Goal: Task Accomplishment & Management: Manage account settings

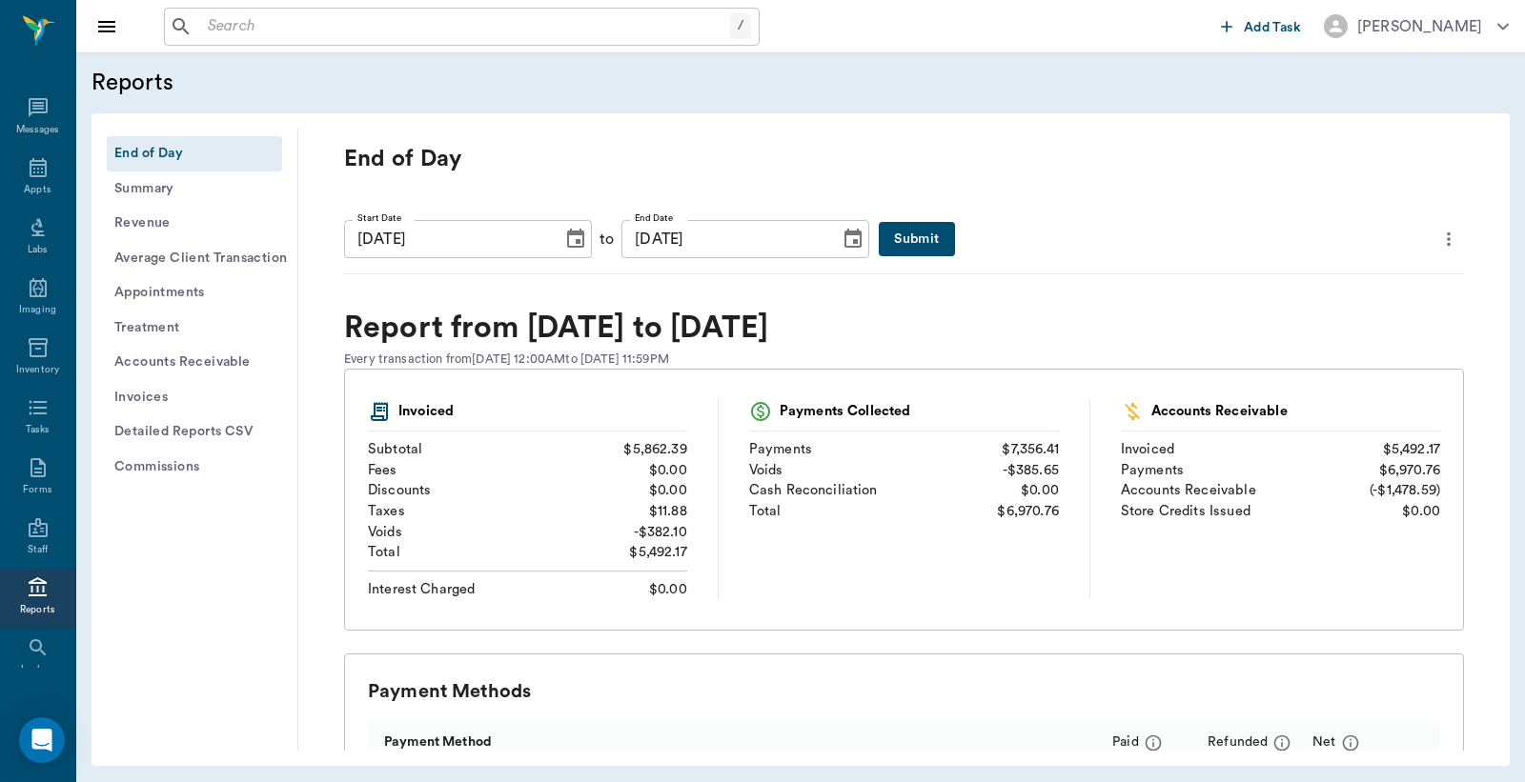
scroll to position [49, 0]
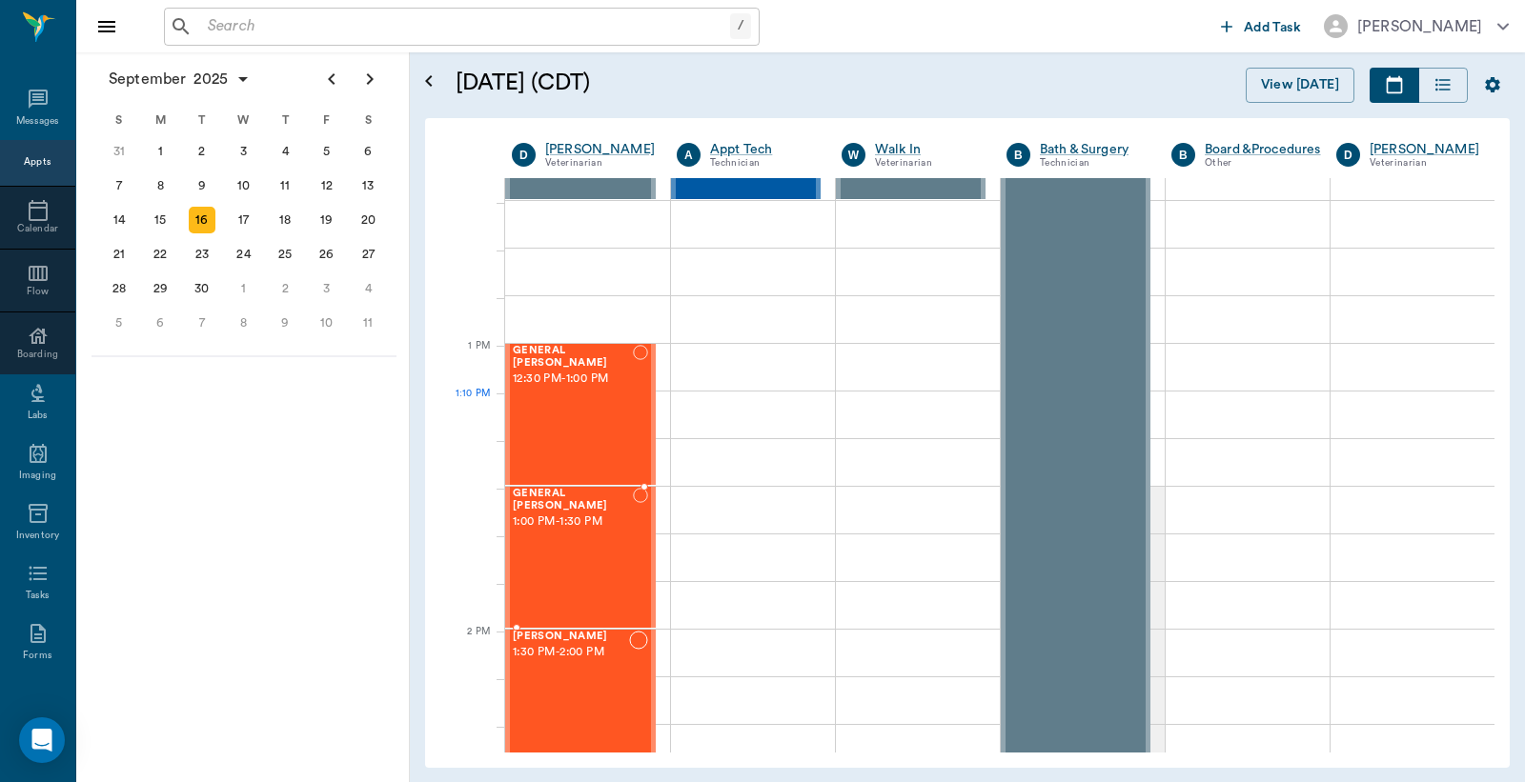
scroll to position [1270, 0]
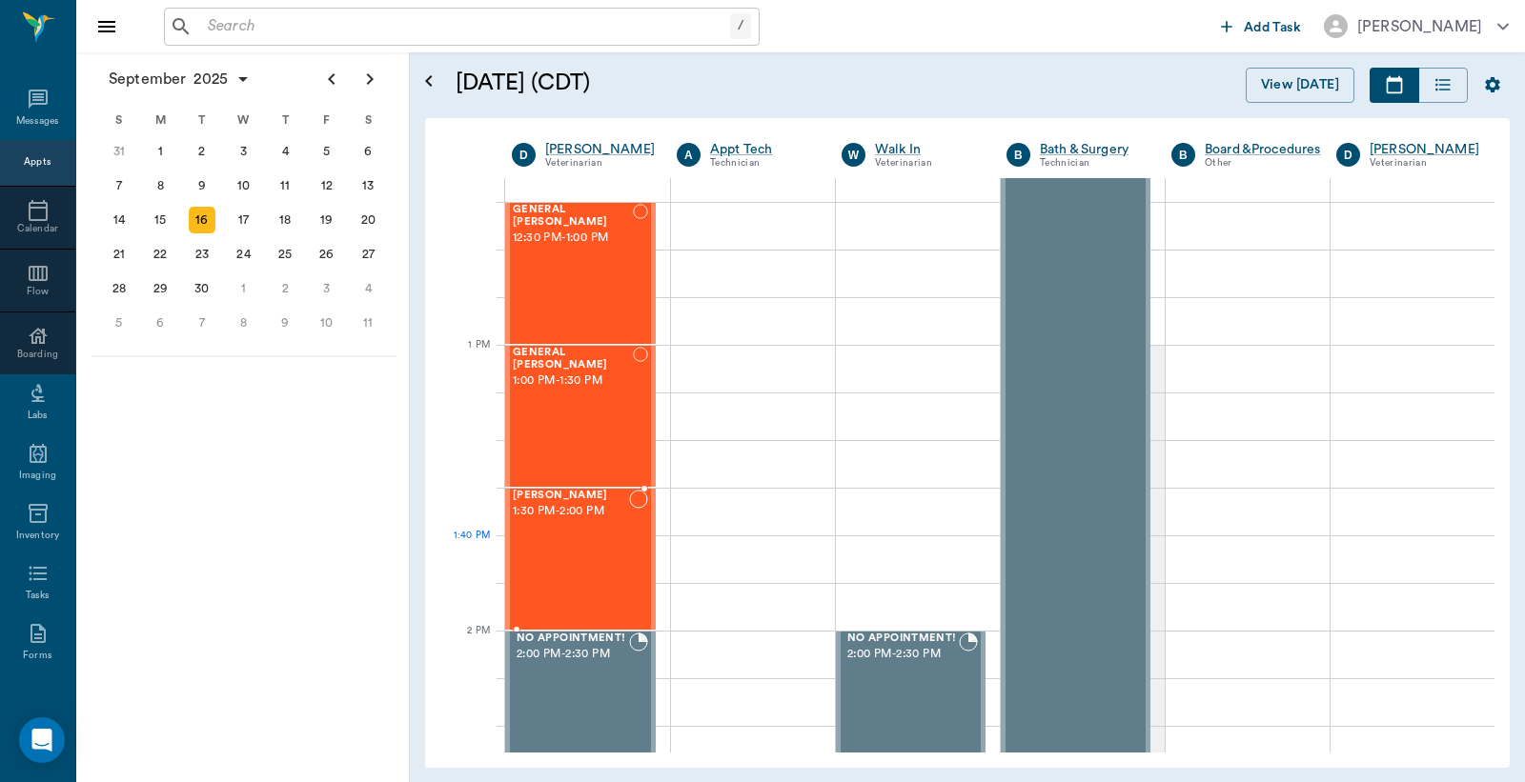
click at [567, 560] on div "[PERSON_NAME] 1:30 PM - 2:00 PM" at bounding box center [571, 559] width 116 height 139
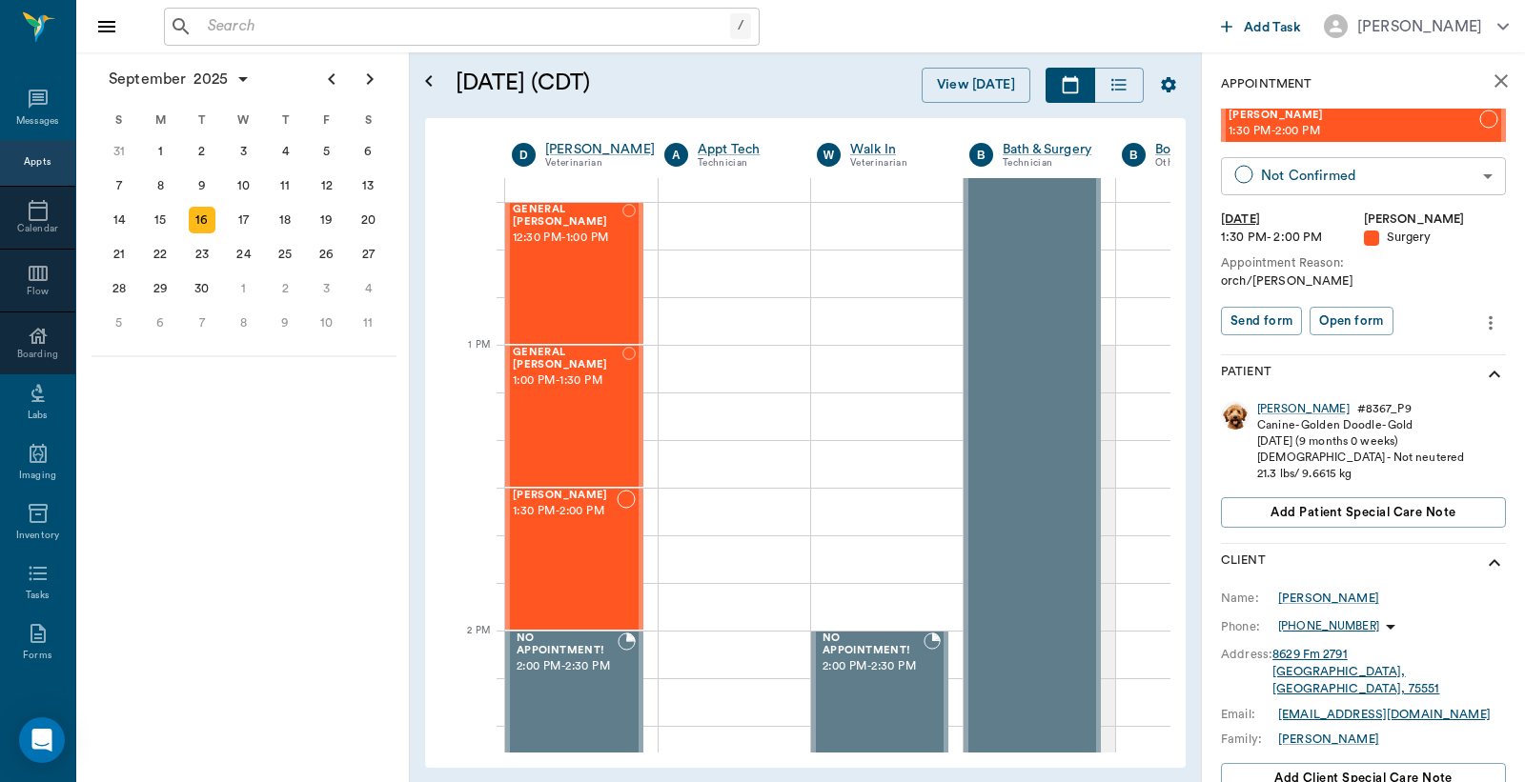
click at [1293, 177] on body "/ ​ Add Task [PERSON_NAME] Nectar Messages Appts Calendar Flow Boarding Labs Im…" at bounding box center [762, 391] width 1525 height 782
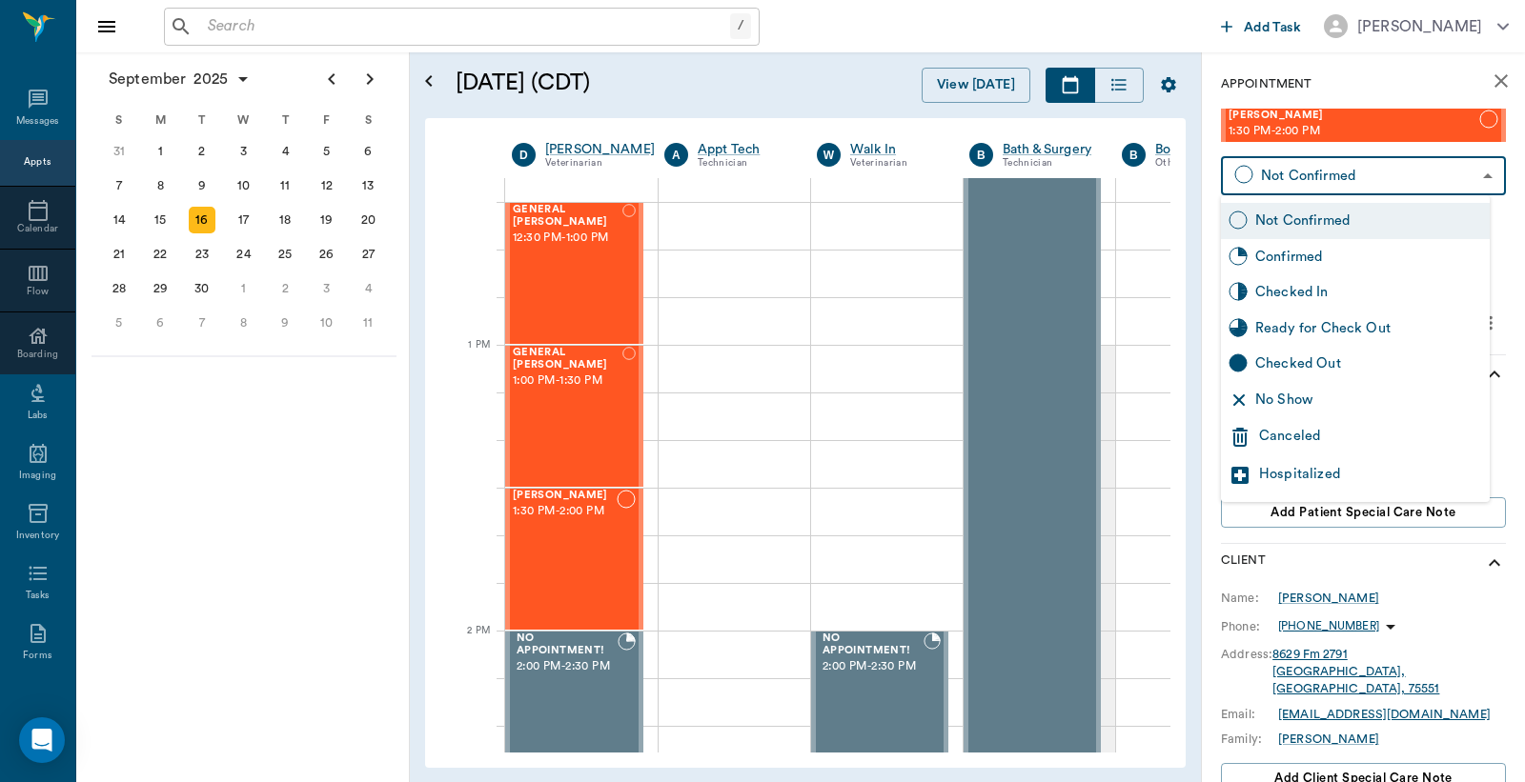
click at [1275, 293] on div "Checked In" at bounding box center [1368, 292] width 227 height 21
type input "CHECKED_IN"
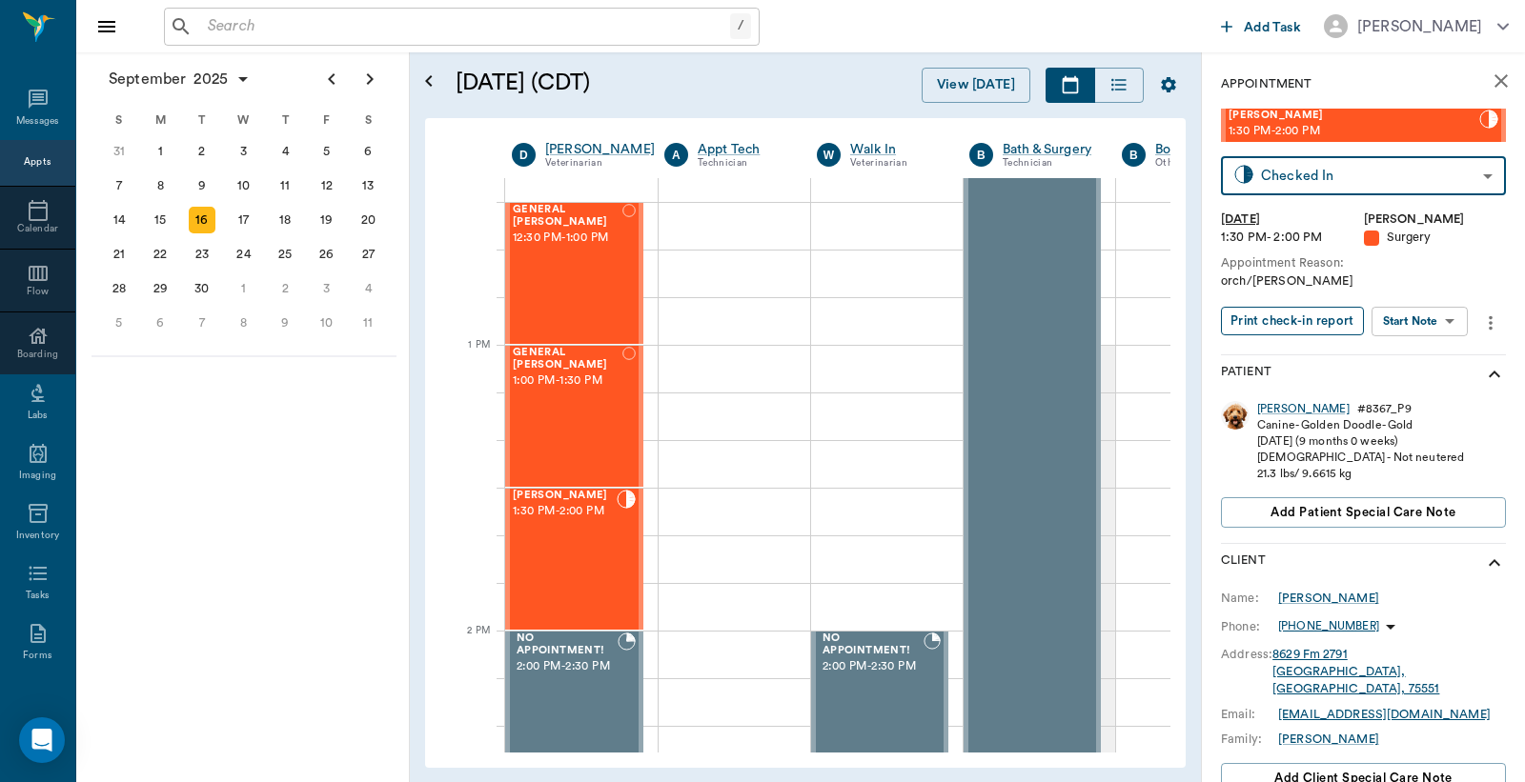
click at [1269, 321] on button "Print check-in report" at bounding box center [1292, 322] width 143 height 30
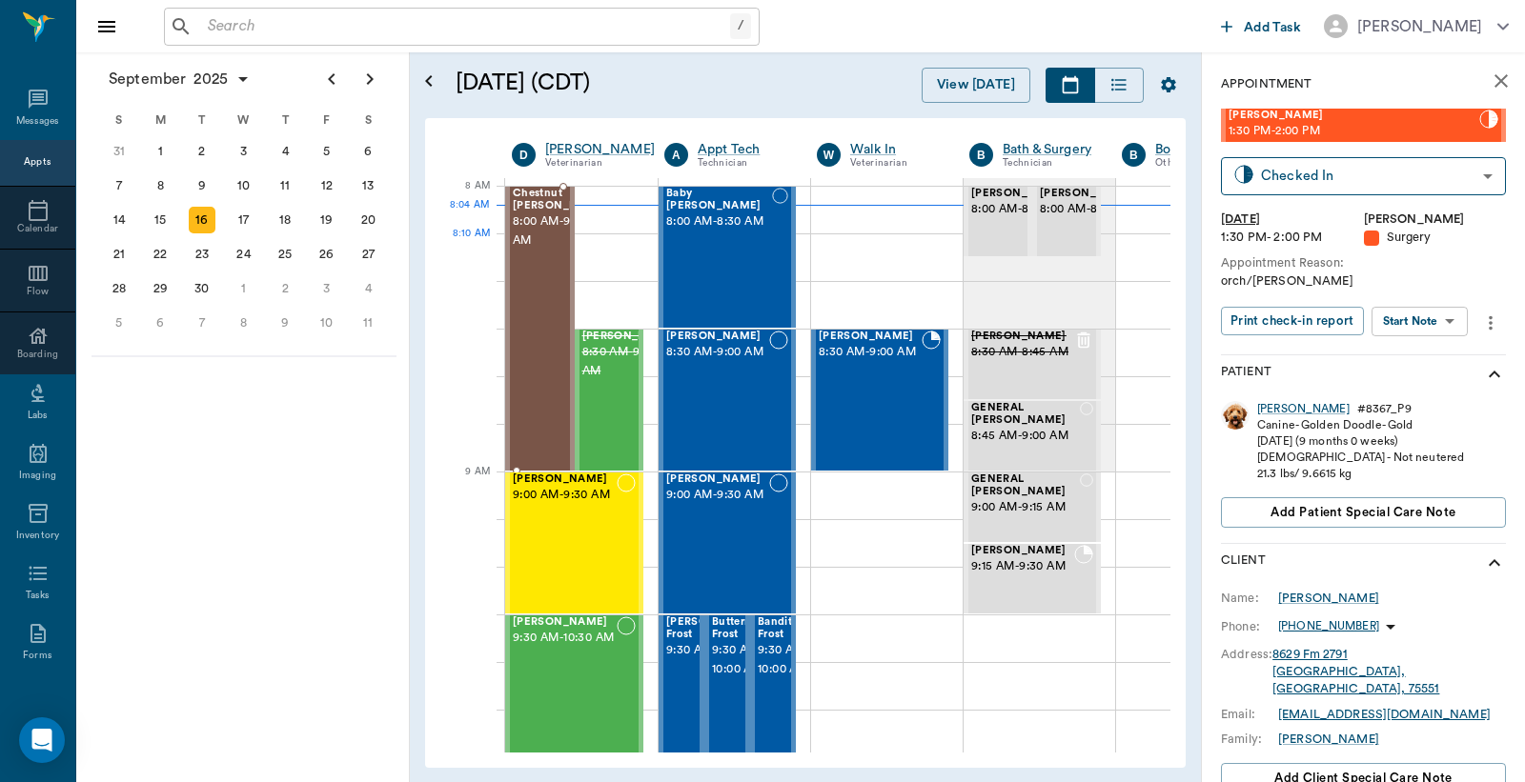
click at [545, 251] on span "8:00 AM - 9:00 AM" at bounding box center [560, 232] width 95 height 38
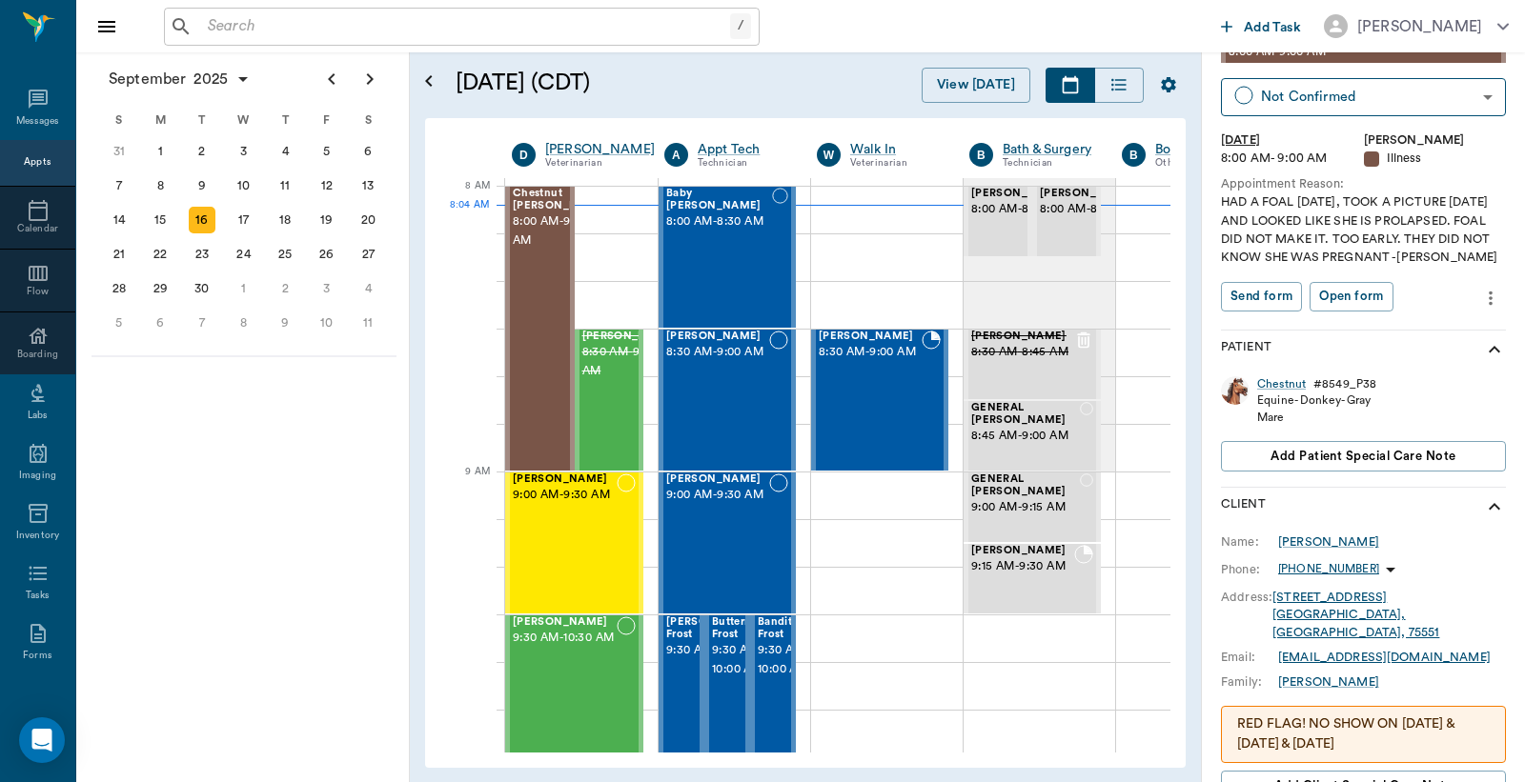
scroll to position [140, 0]
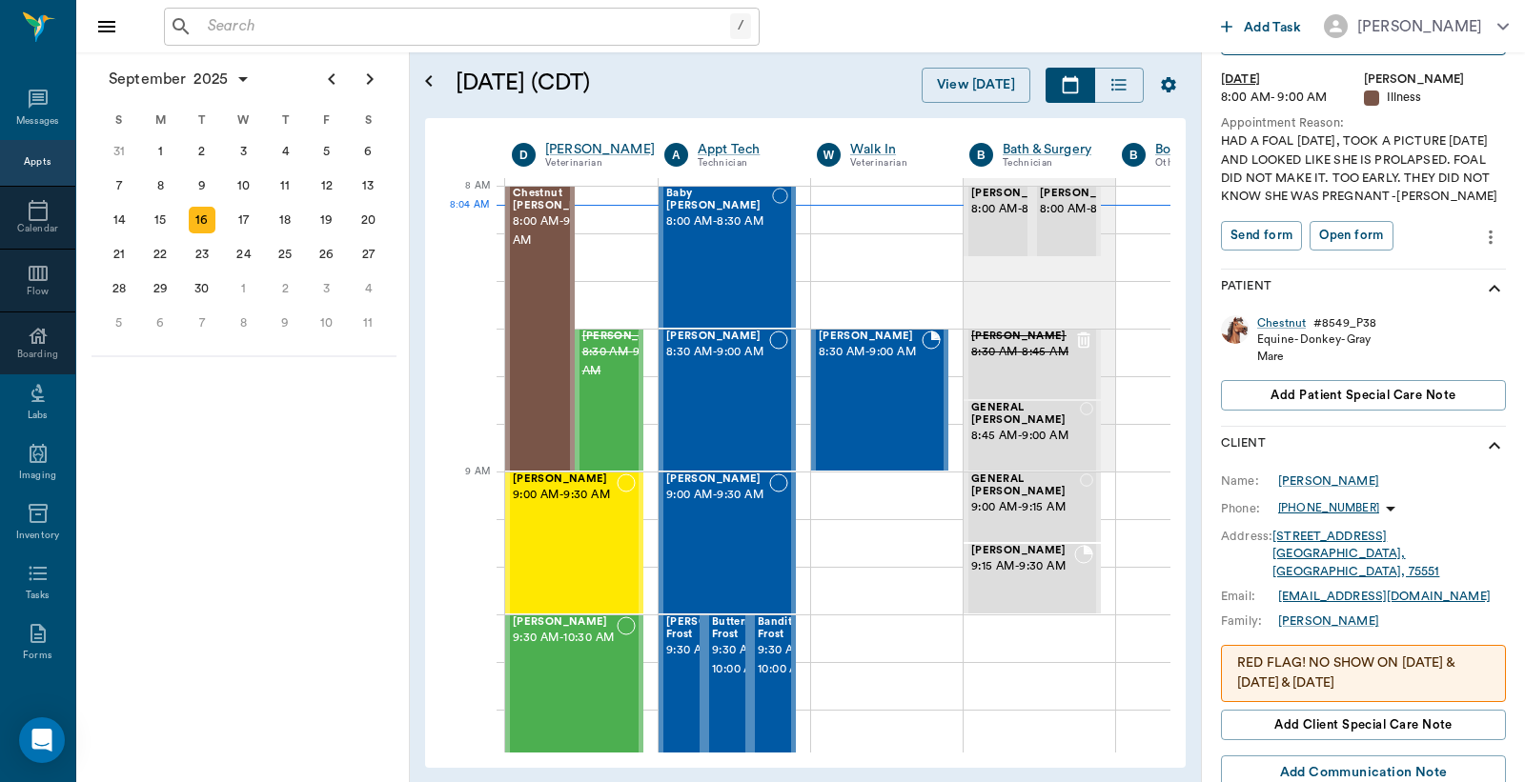
click at [1489, 245] on icon "more" at bounding box center [1491, 238] width 4 height 14
click at [1372, 284] on span "Edit appointment" at bounding box center [1394, 287] width 160 height 20
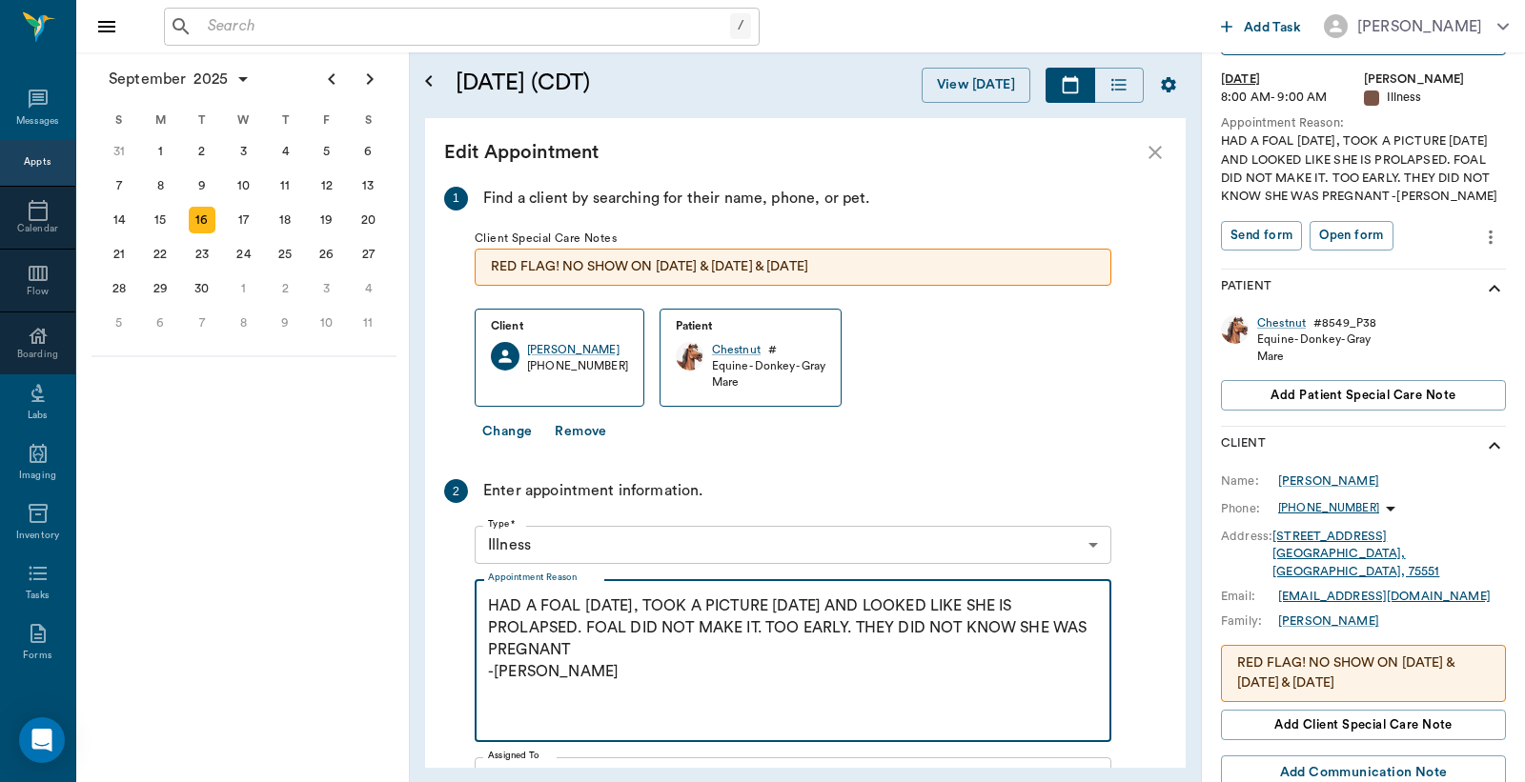
click at [555, 673] on textarea "HAD A FOAL ON FRIDAY, TOOK A PICTURE ON SUNDAY AND LOOKED LIKE SHE IS PROLAPSED…" at bounding box center [793, 662] width 610 height 132
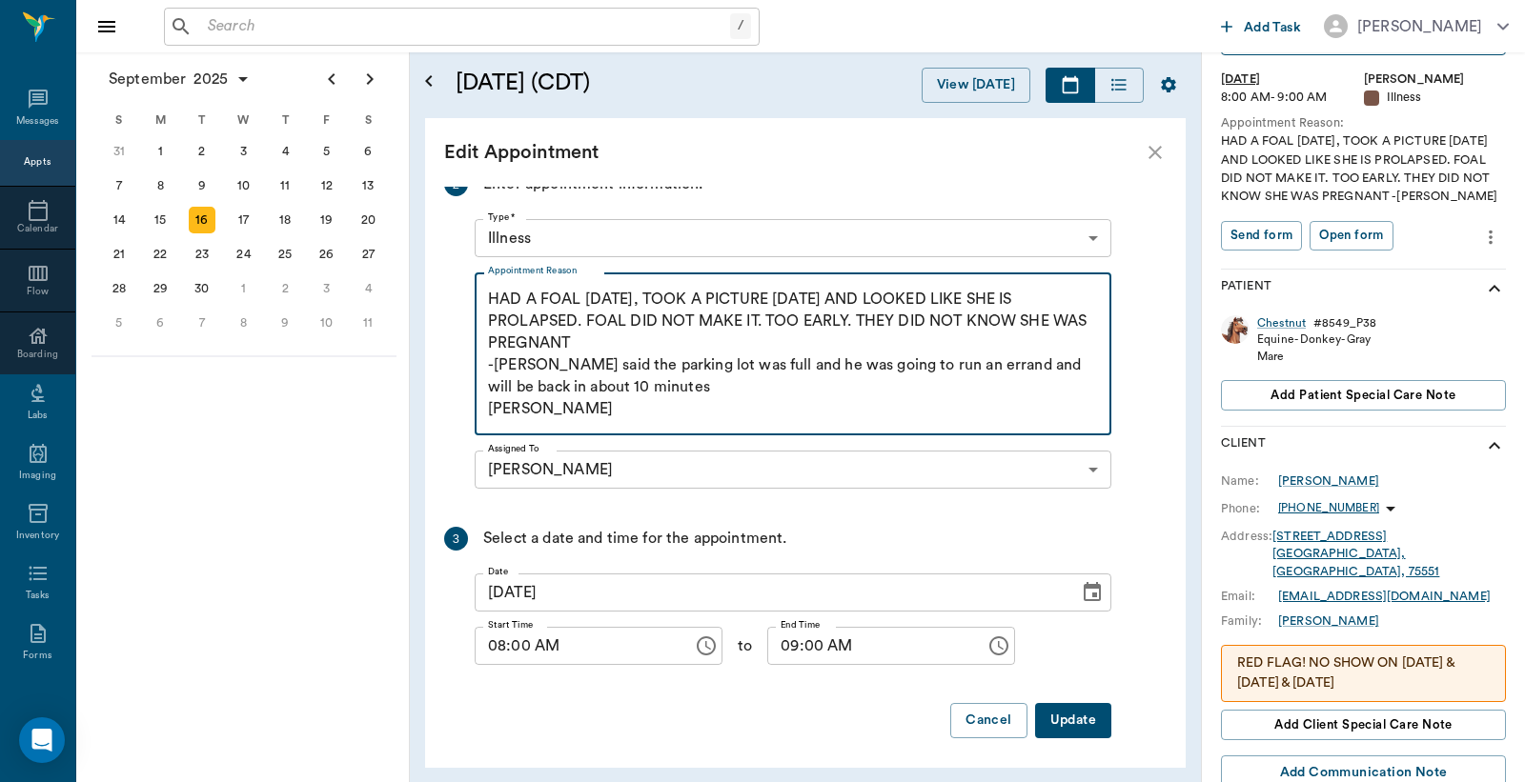
scroll to position [312, 0]
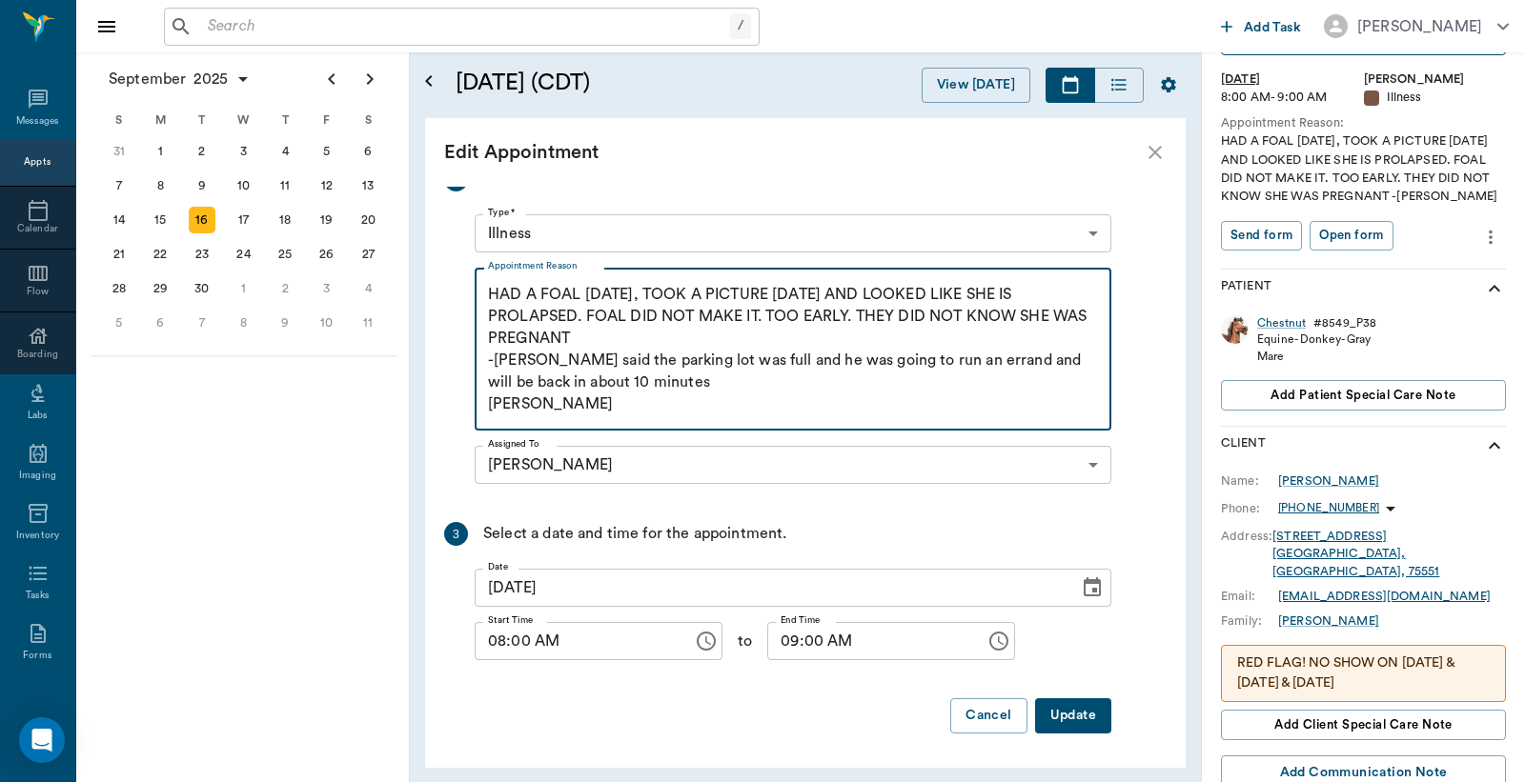
type textarea "HAD A FOAL ON FRIDAY, TOOK A PICTURE ON SUNDAY AND LOOKED LIKE SHE IS PROLAPSED…"
click at [1078, 715] on button "Update" at bounding box center [1073, 716] width 76 height 35
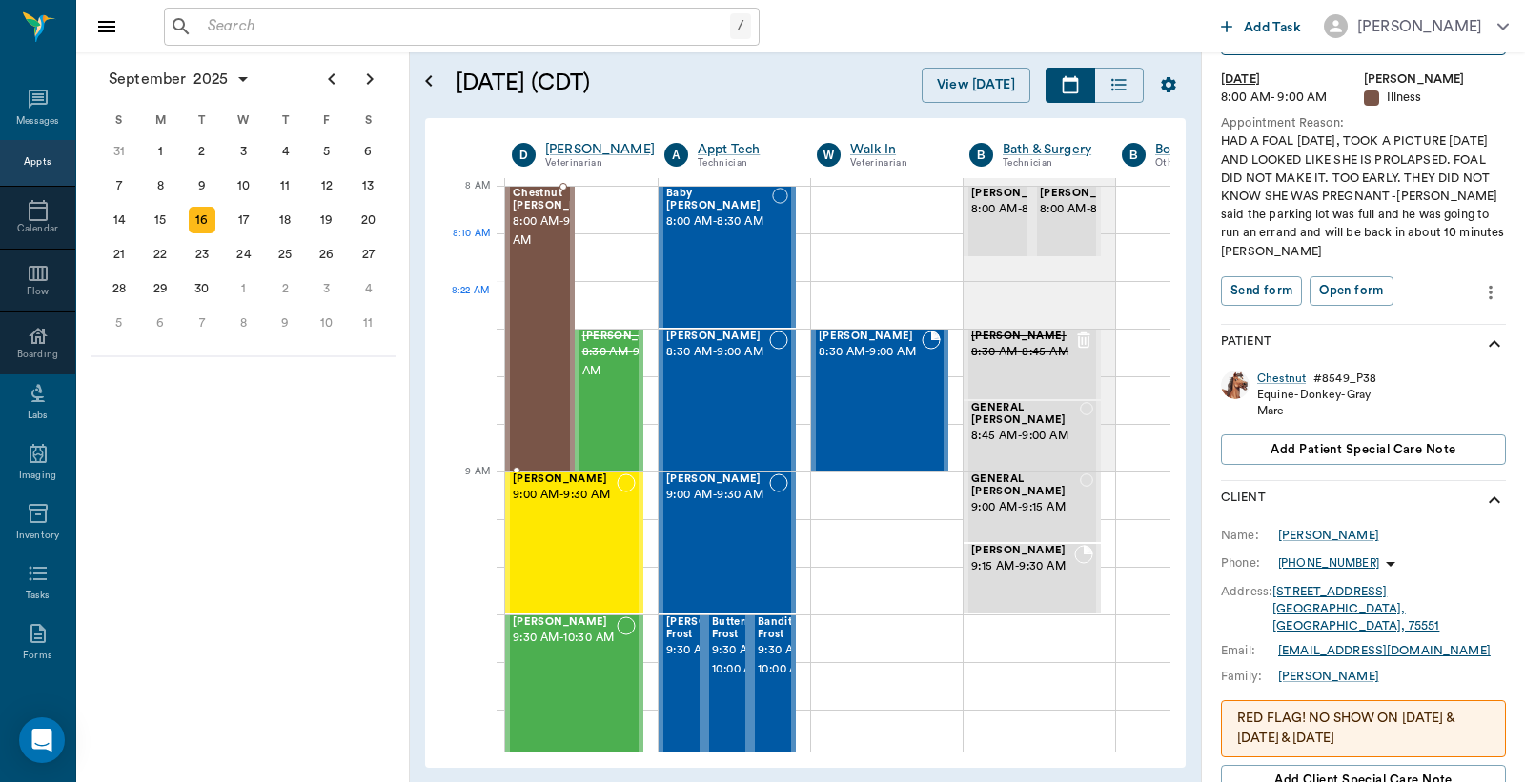
click at [530, 251] on span "8:00 AM - 9:00 AM" at bounding box center [560, 232] width 95 height 38
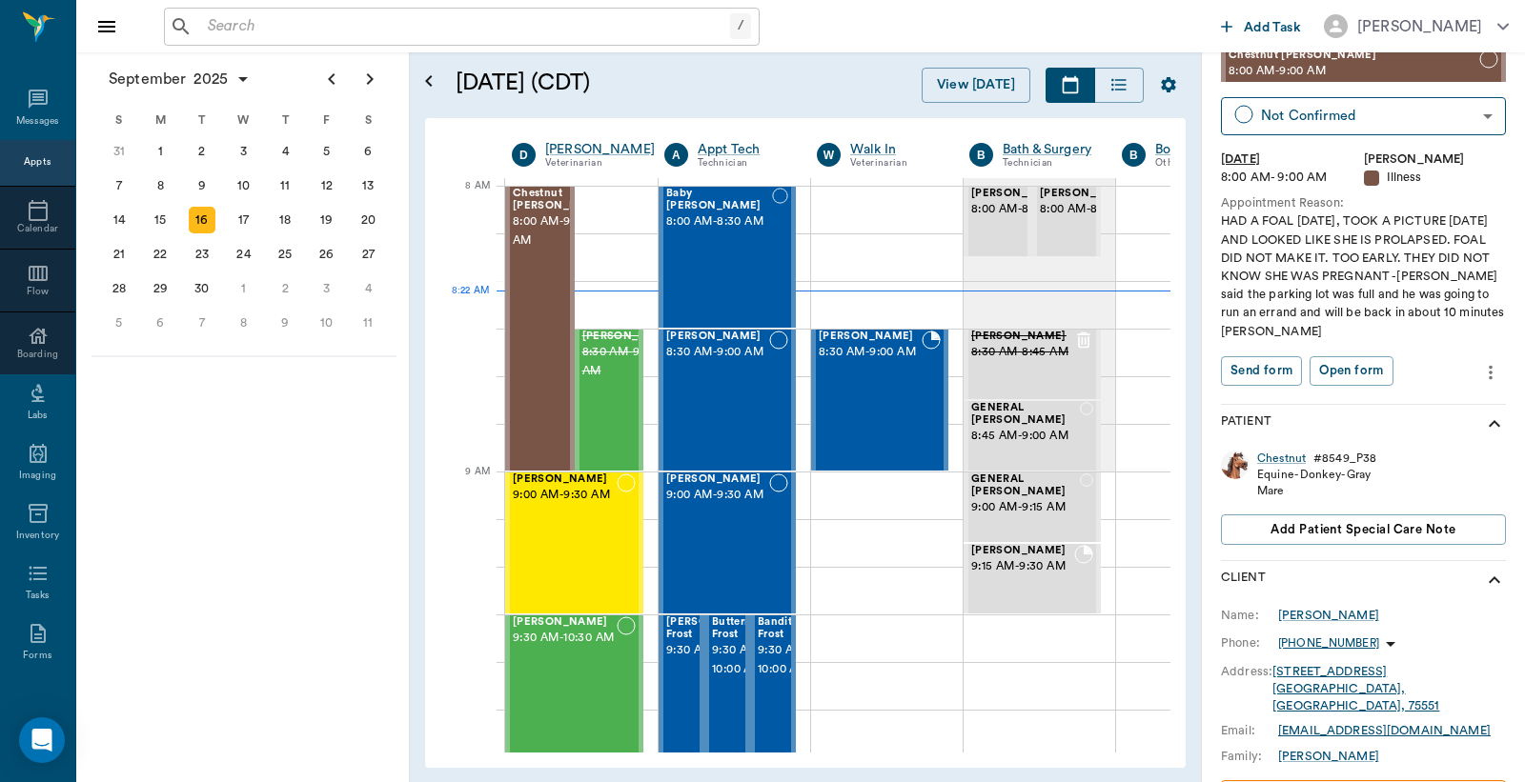
scroll to position [0, 0]
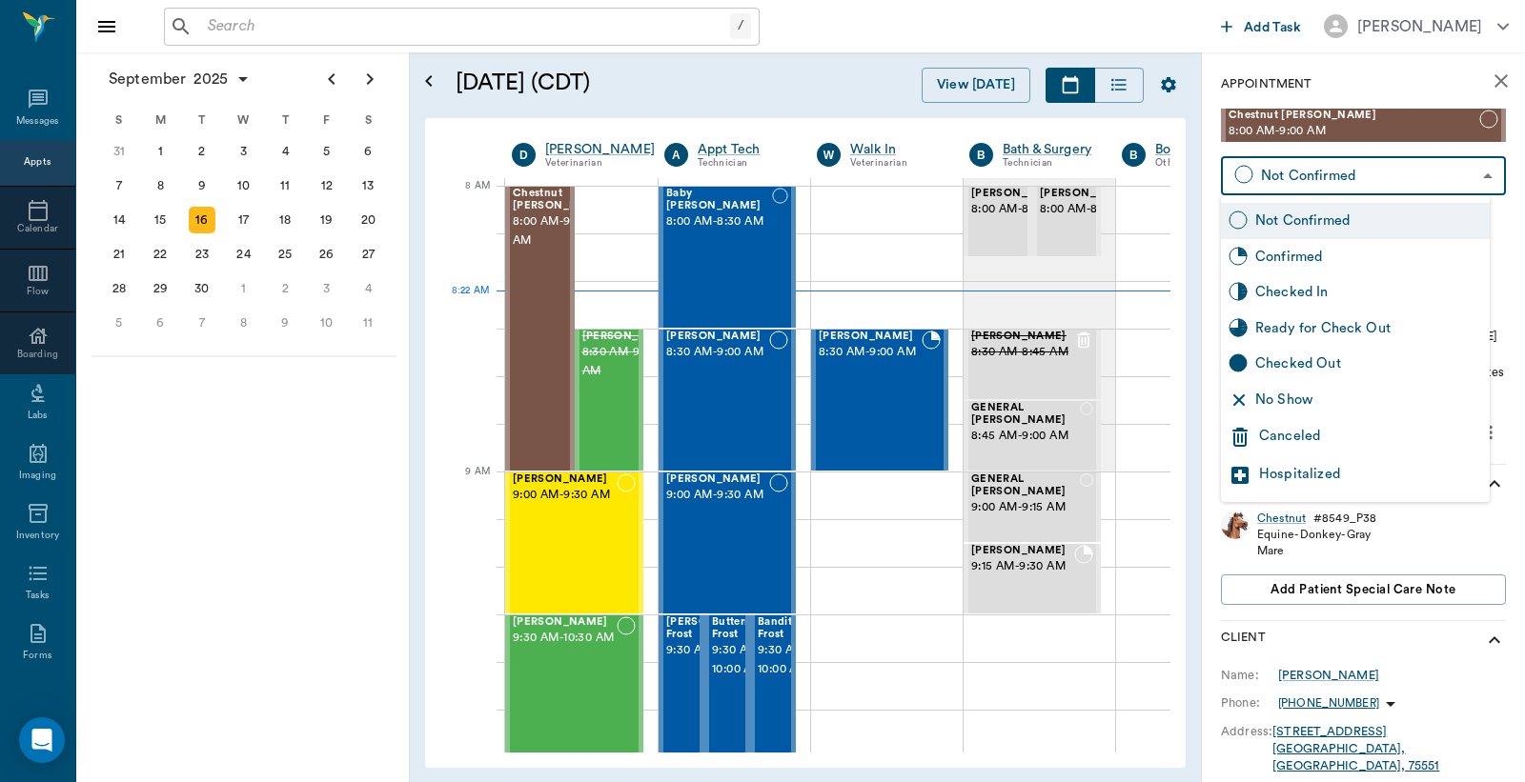
click at [1328, 185] on body "/ ​ Add Task Dr. Bert Ellsworth Nectar Messages Appts Calendar Flow Boarding La…" at bounding box center [762, 391] width 1525 height 782
click at [1291, 300] on div "Checked In" at bounding box center [1368, 292] width 227 height 21
type input "CHECKED_IN"
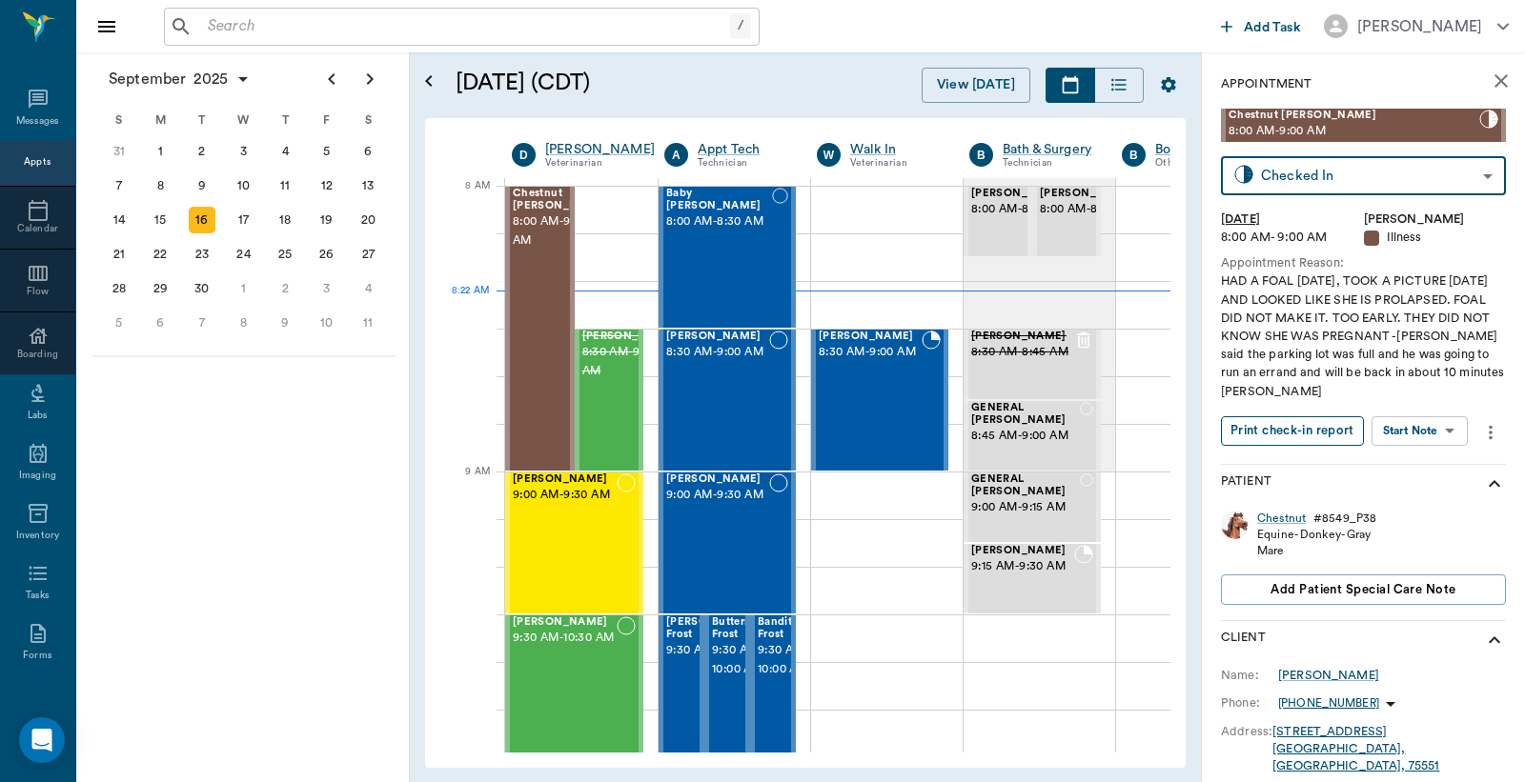
click at [1300, 431] on button "Print check-in report" at bounding box center [1292, 431] width 143 height 30
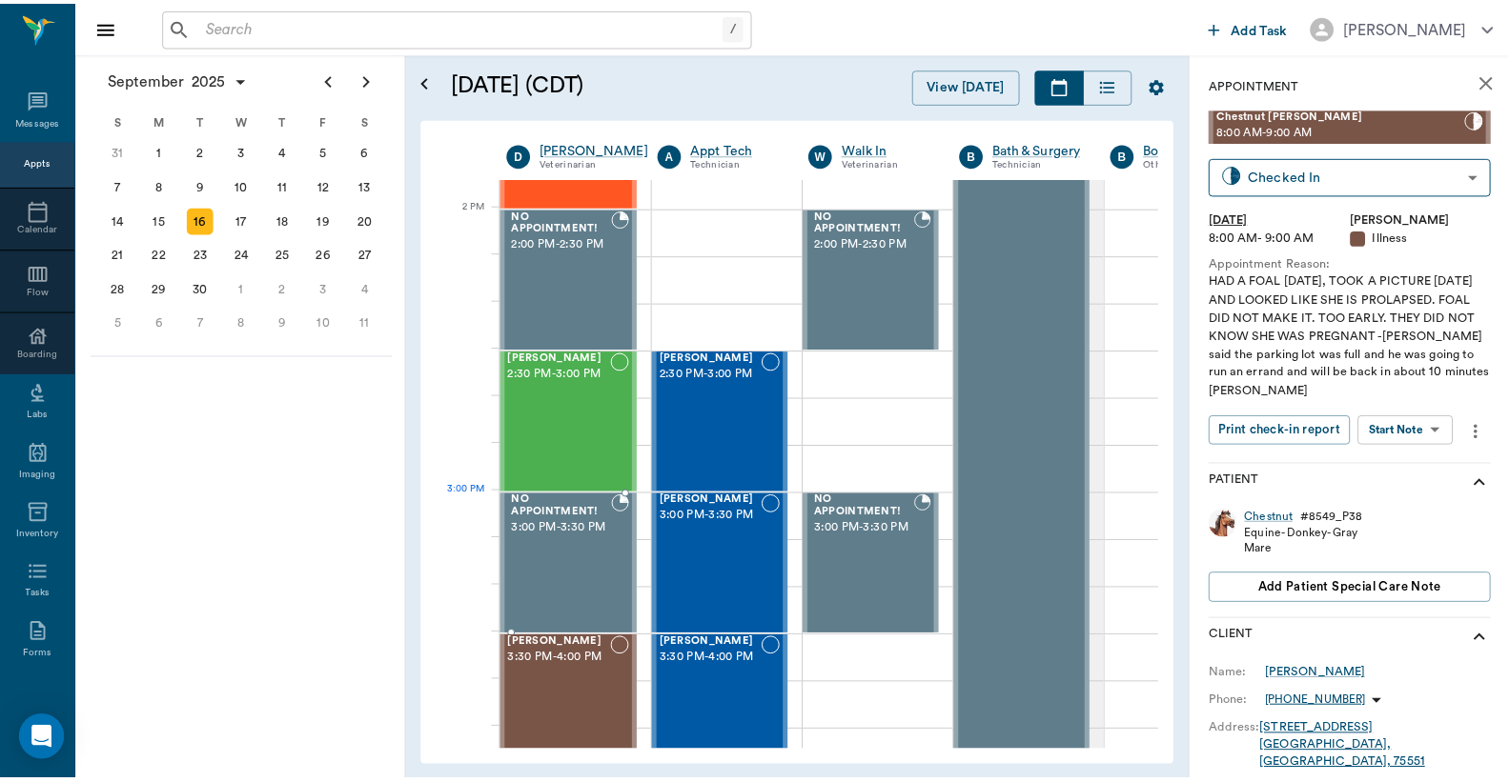
scroll to position [2259, 0]
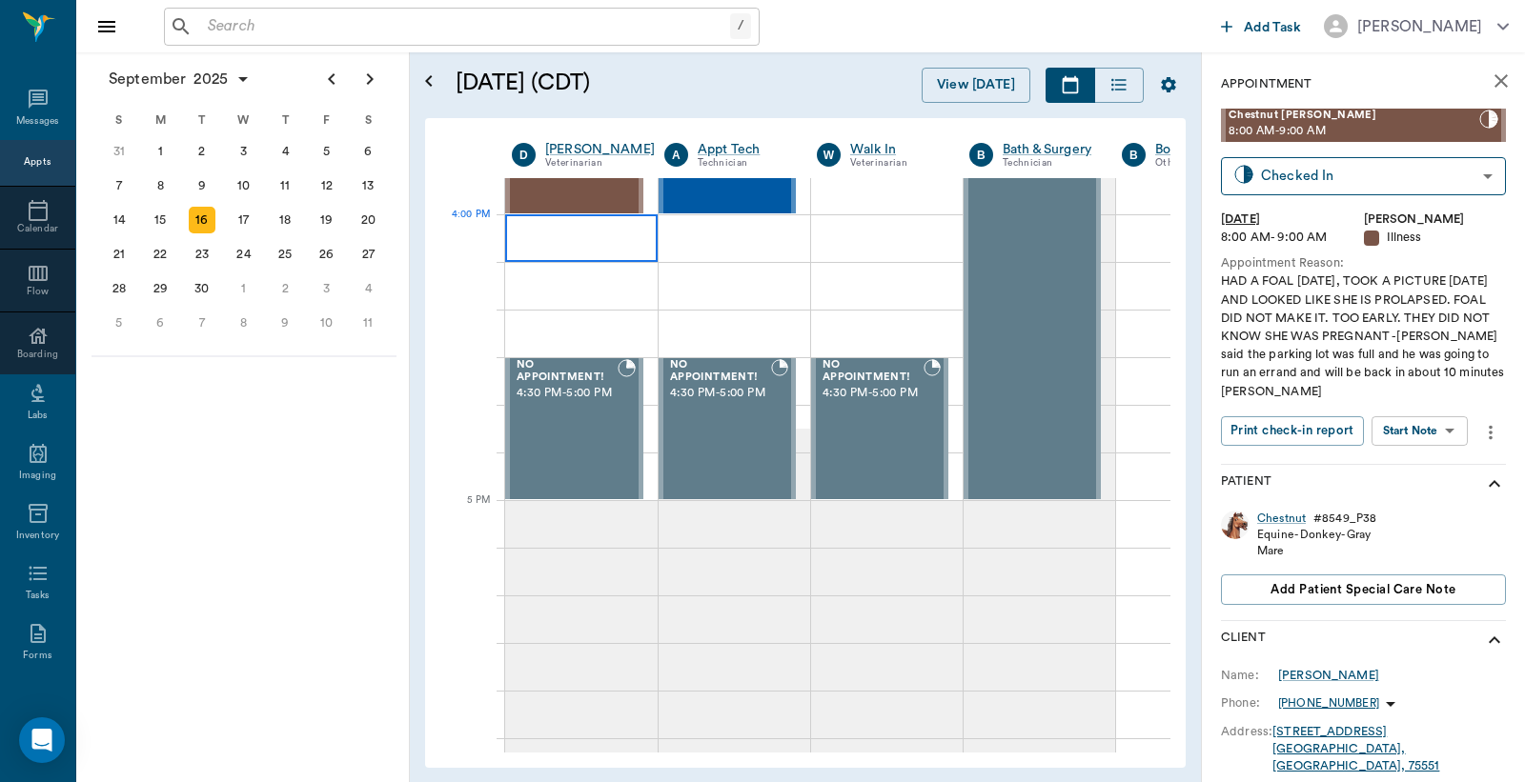
click at [540, 240] on div at bounding box center [581, 238] width 152 height 48
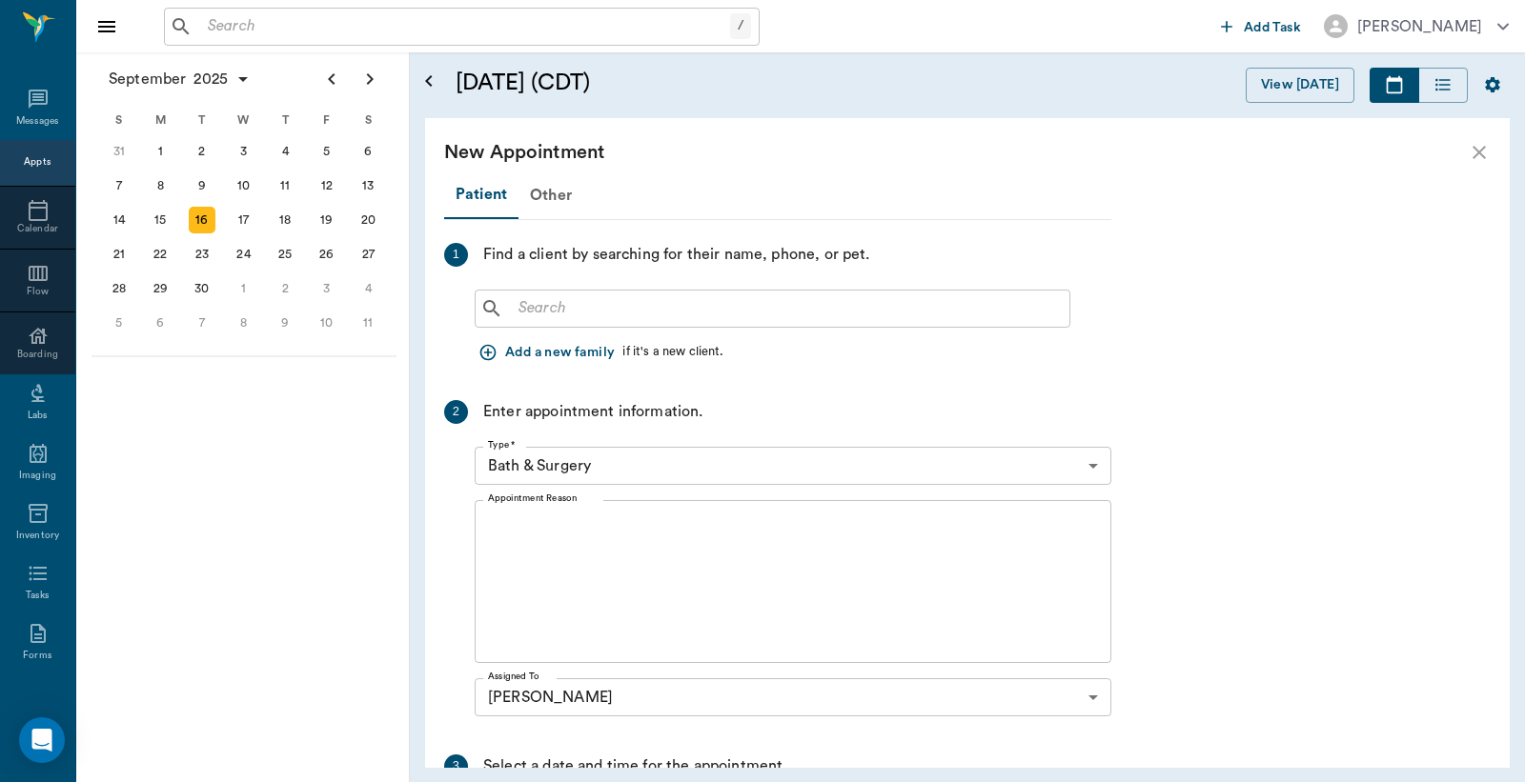
click at [513, 310] on input "text" at bounding box center [786, 308] width 551 height 27
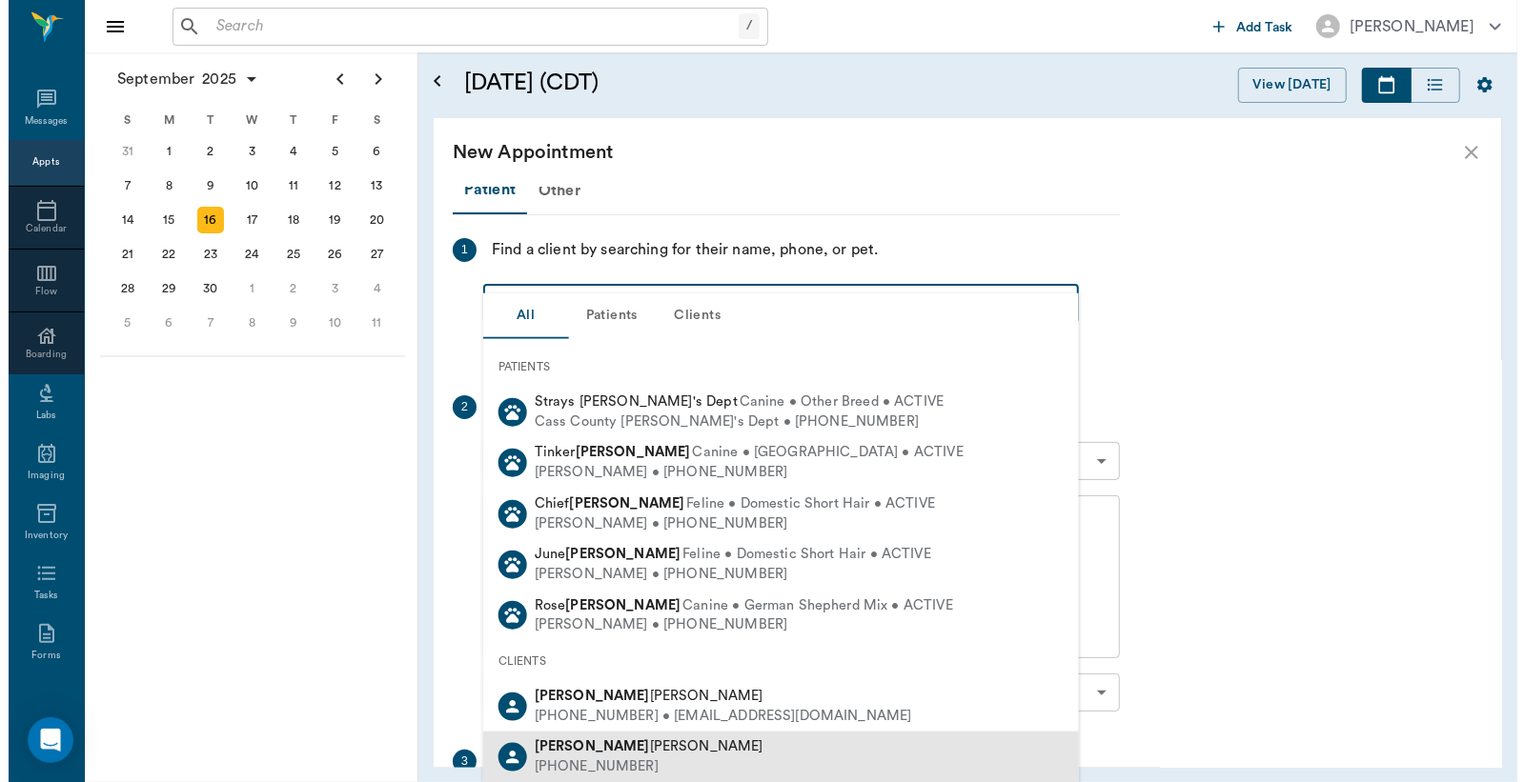
scroll to position [0, 0]
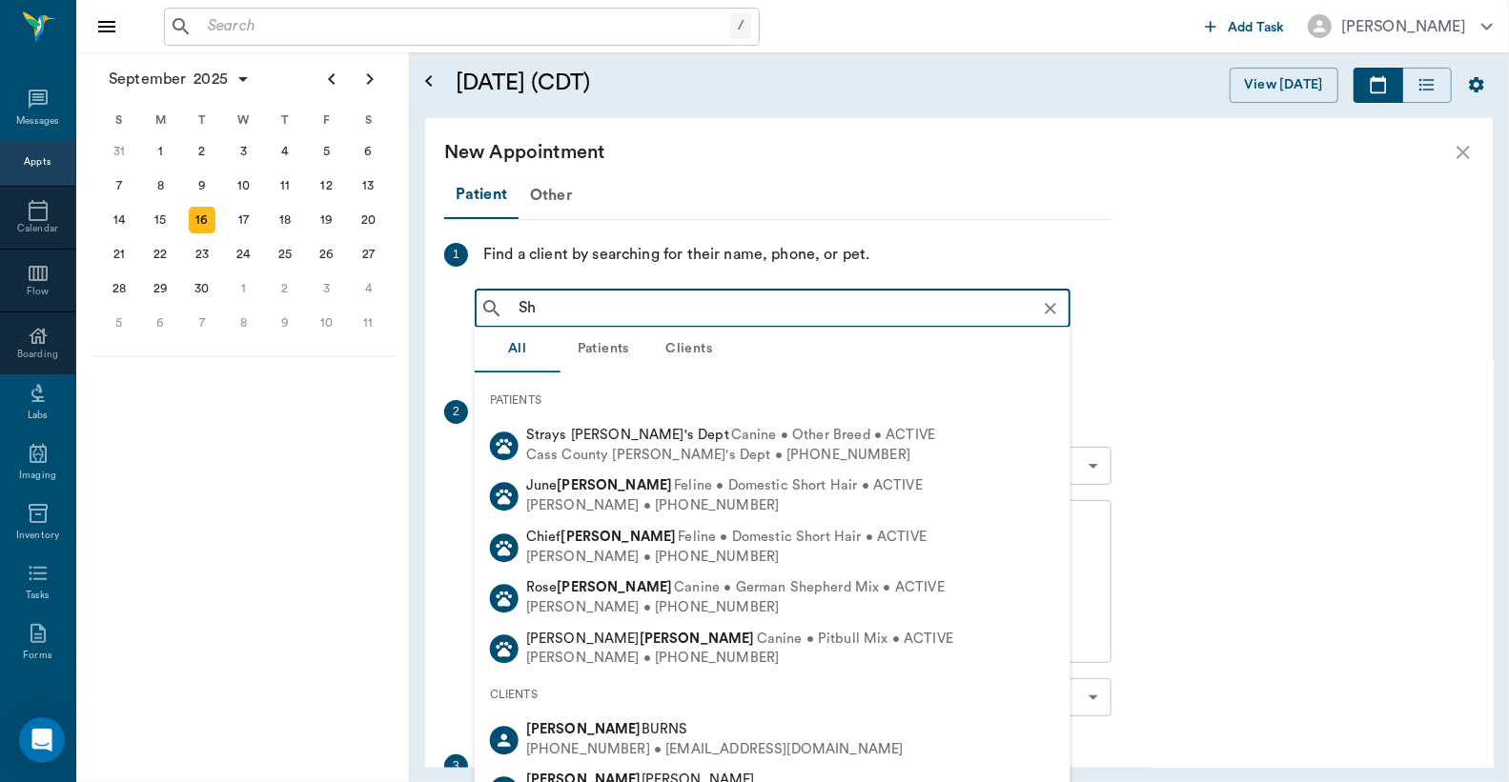
type input "S"
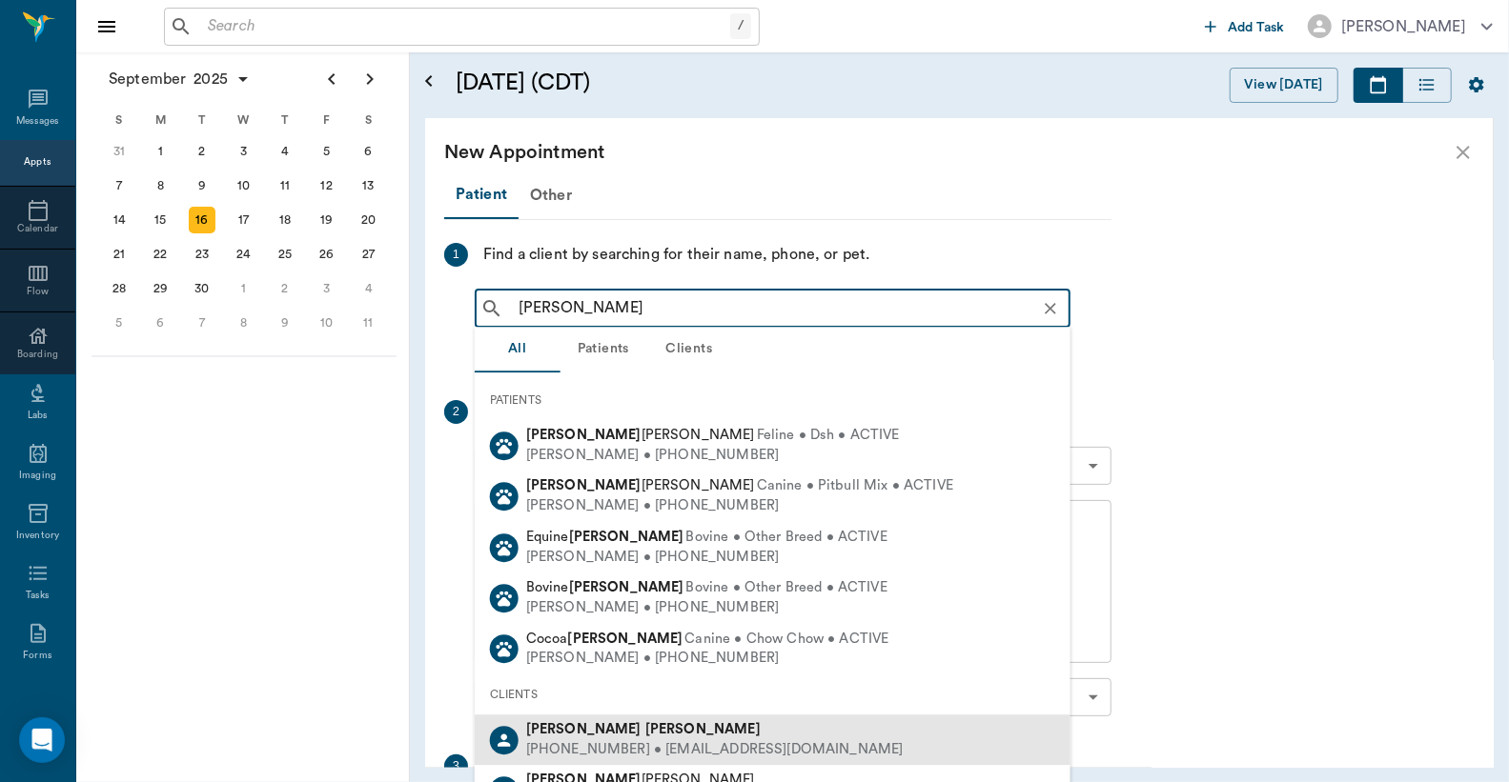
click at [661, 756] on div "(903) 571-2840 • sherrie1225@yahoo.com" at bounding box center [714, 751] width 377 height 20
type input "Stephen McNig"
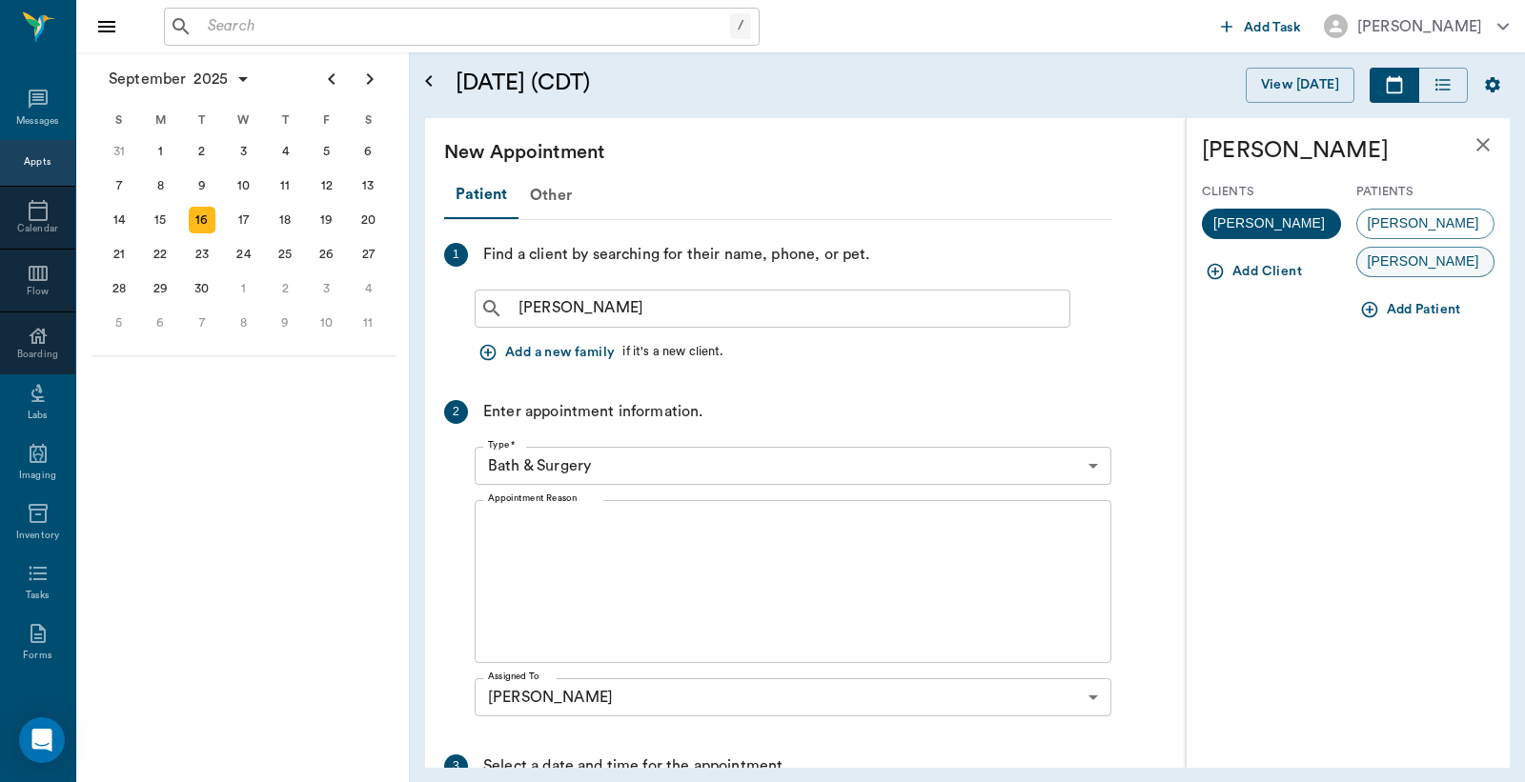
click at [1394, 264] on span "[PERSON_NAME]" at bounding box center [1423, 262] width 132 height 20
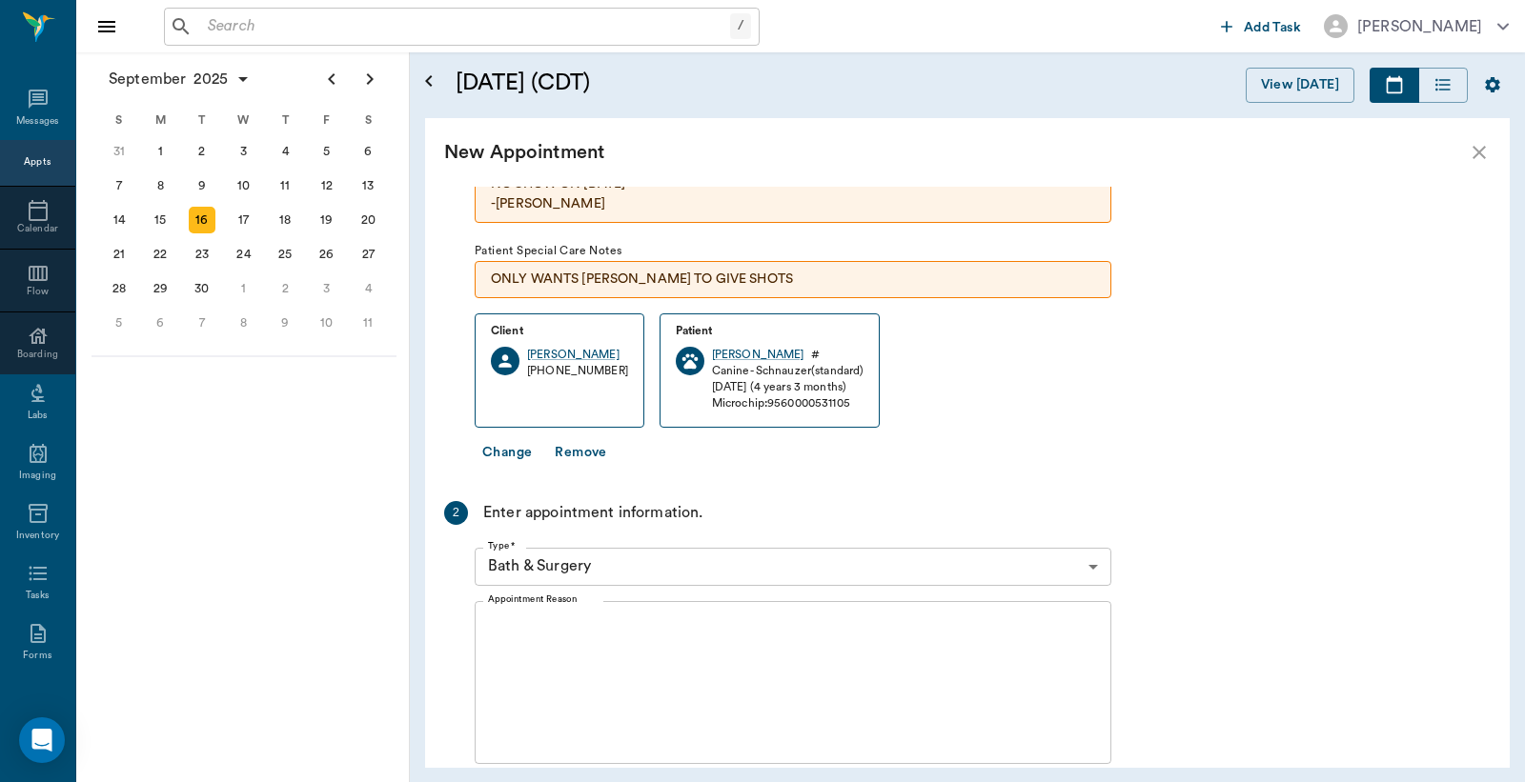
scroll to position [140, 0]
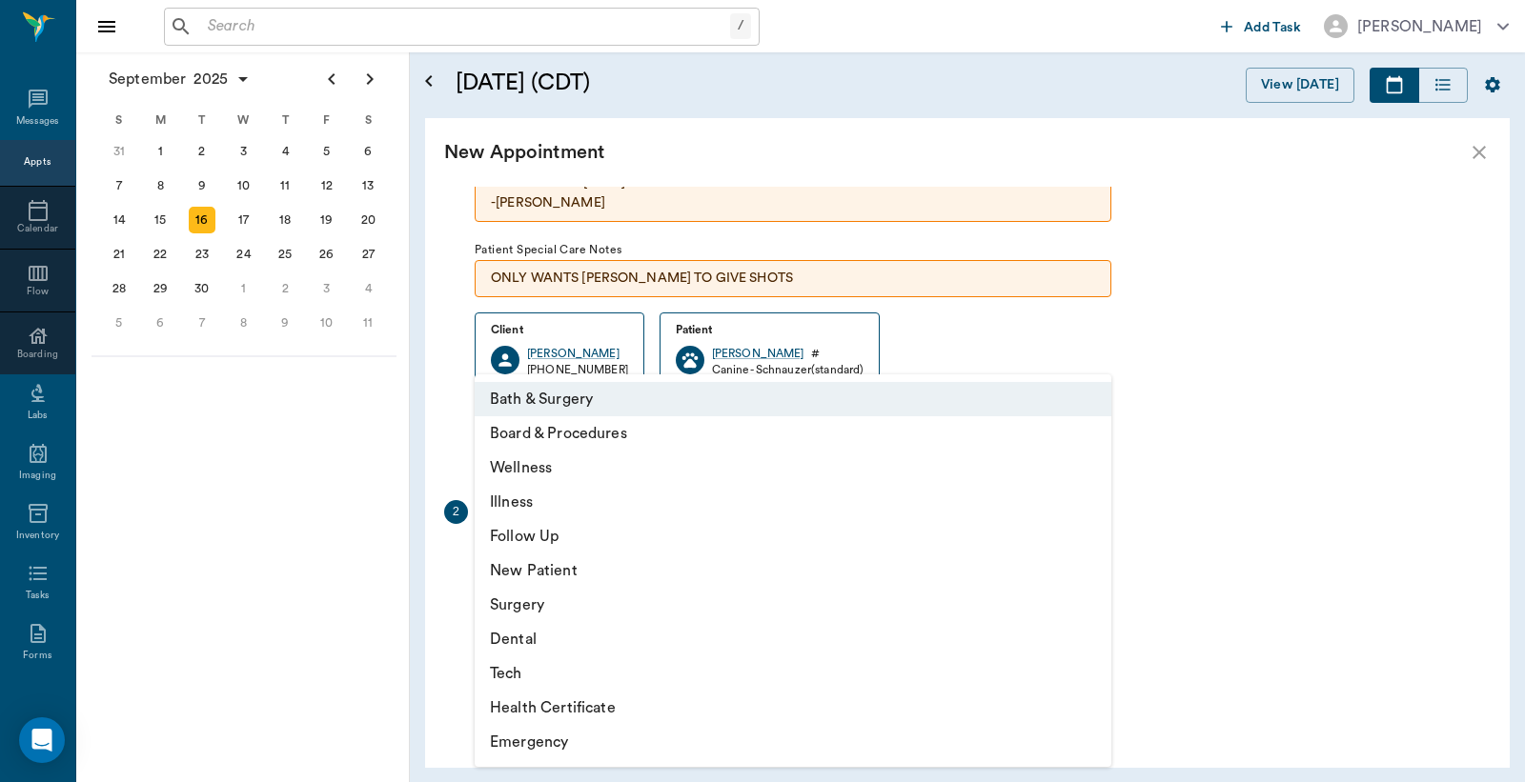
click at [1096, 563] on body "/ ​ Add Task Dr. Bert Ellsworth Nectar Messages Appts Calendar Flow Boarding La…" at bounding box center [762, 391] width 1525 height 782
click at [568, 473] on li "Wellness" at bounding box center [793, 468] width 637 height 34
type input "65d2be4f46e3a538d89b8c14"
type input "04:30 PM"
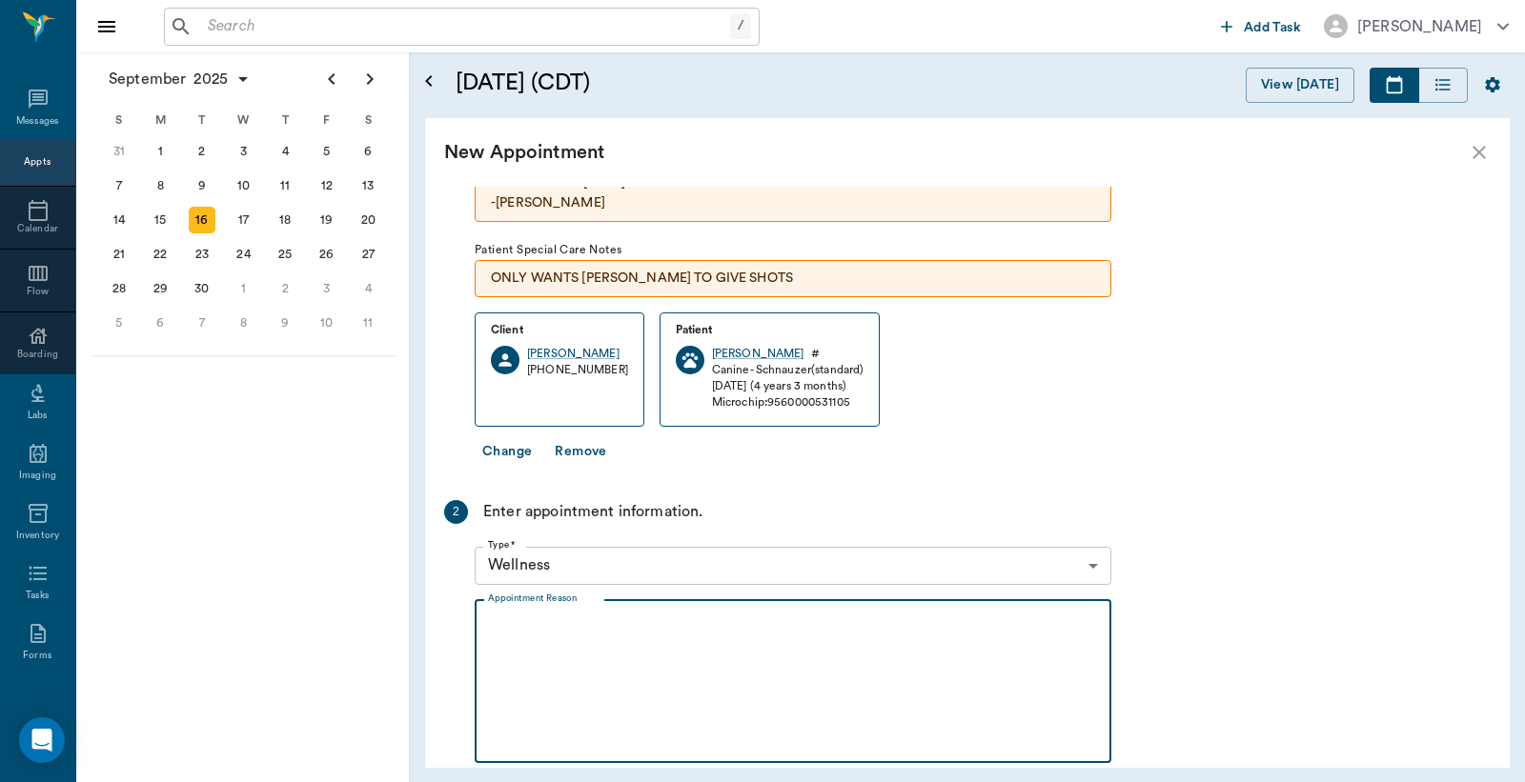
click at [490, 619] on textarea "Appointment Reason" at bounding box center [793, 682] width 610 height 132
drag, startPoint x: 637, startPoint y: 624, endPoint x: 1372, endPoint y: 507, distance: 745.0
click at [1372, 508] on div "Patient Other 1 Find a client by searching for their name, phone, or pet. Clien…" at bounding box center [967, 477] width 1085 height 581
click at [672, 631] on textarea "Still has really bad diarreah" at bounding box center [793, 682] width 610 height 132
drag, startPoint x: 639, startPoint y: 629, endPoint x: 1412, endPoint y: 471, distance: 788.9
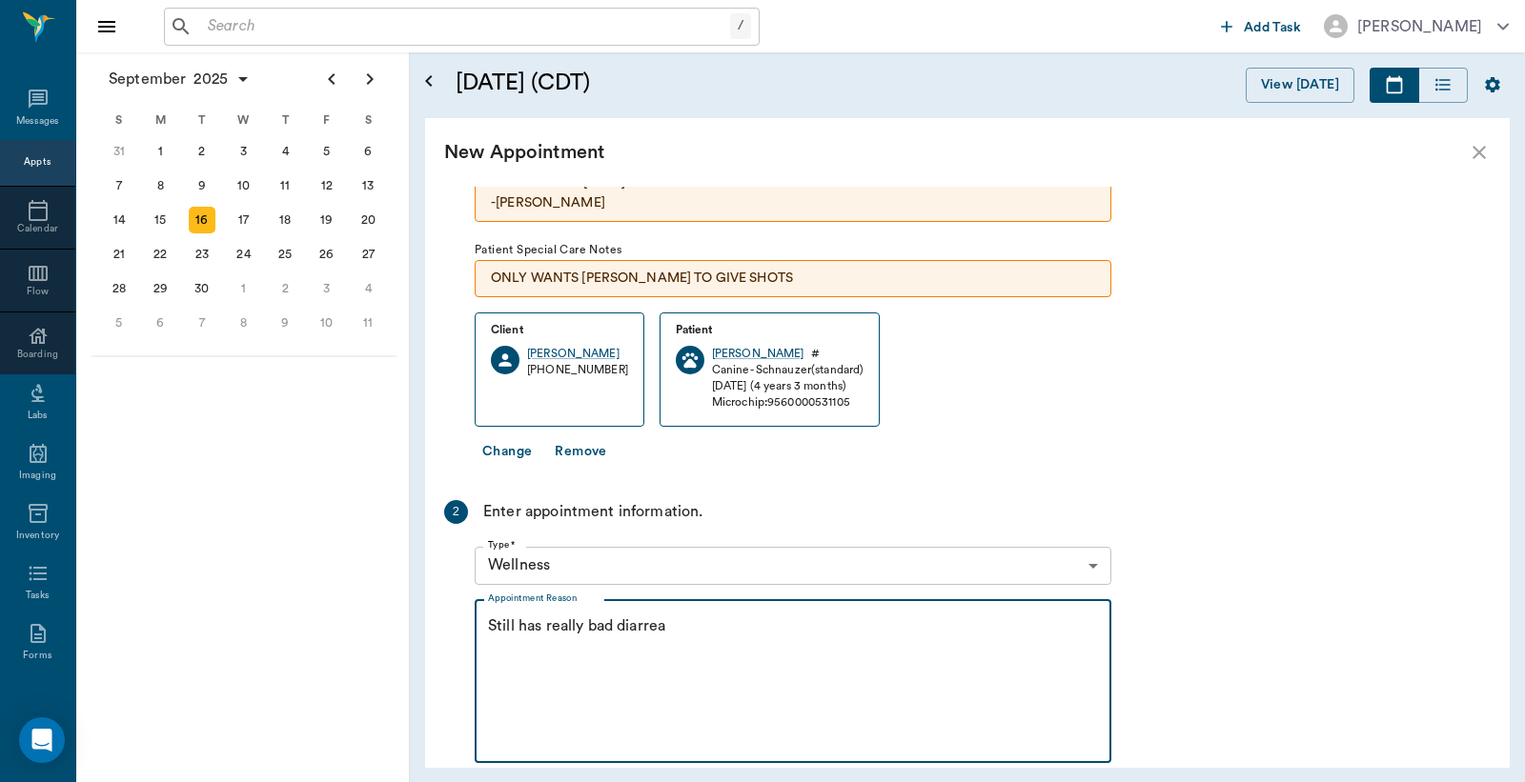
click at [1412, 471] on div "Patient Other 1 Find a client by searching for their name, phone, or pet. Clien…" at bounding box center [967, 477] width 1085 height 581
click at [670, 627] on textarea "Still has really bad diarrea" at bounding box center [793, 682] width 610 height 132
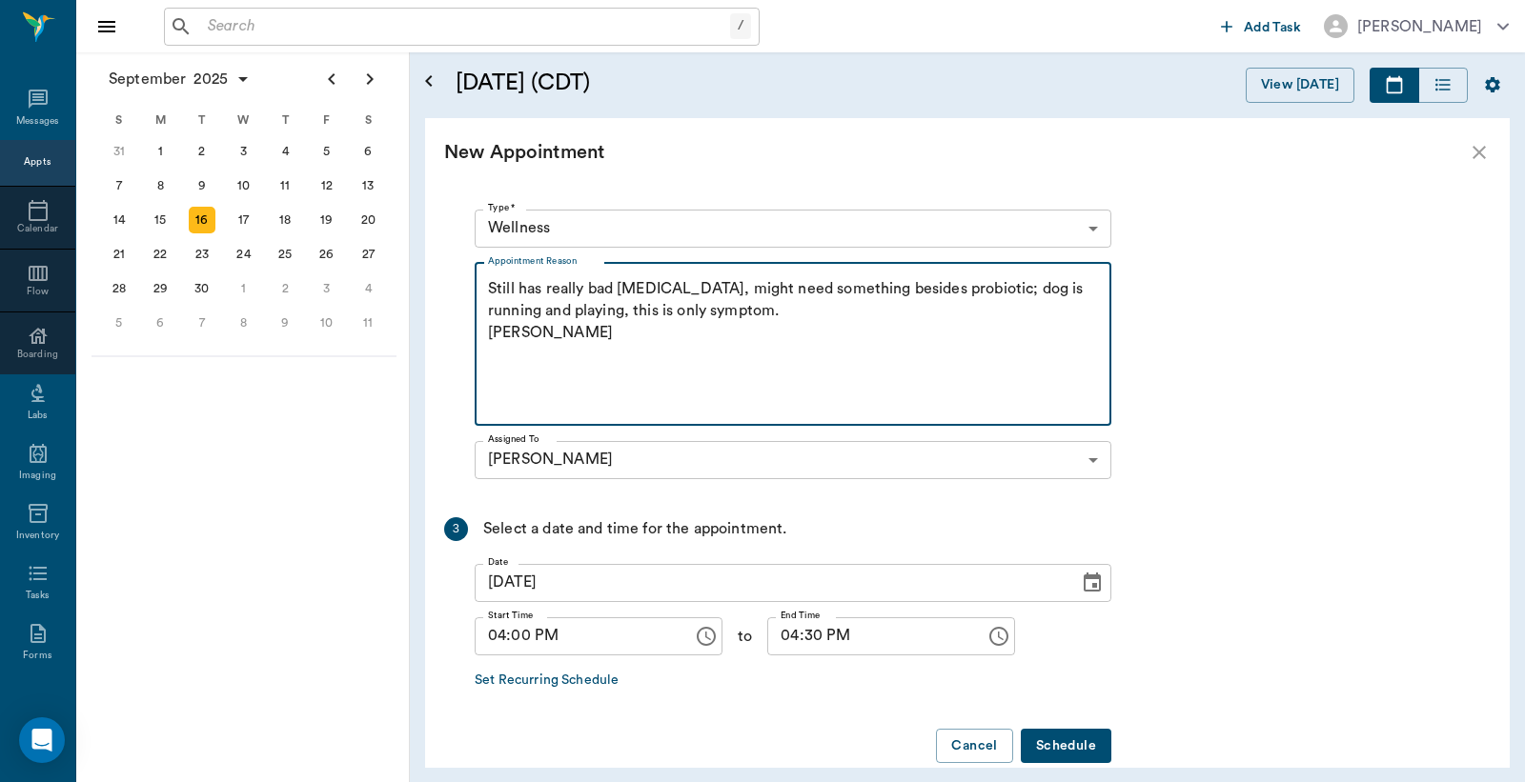
scroll to position [507, 0]
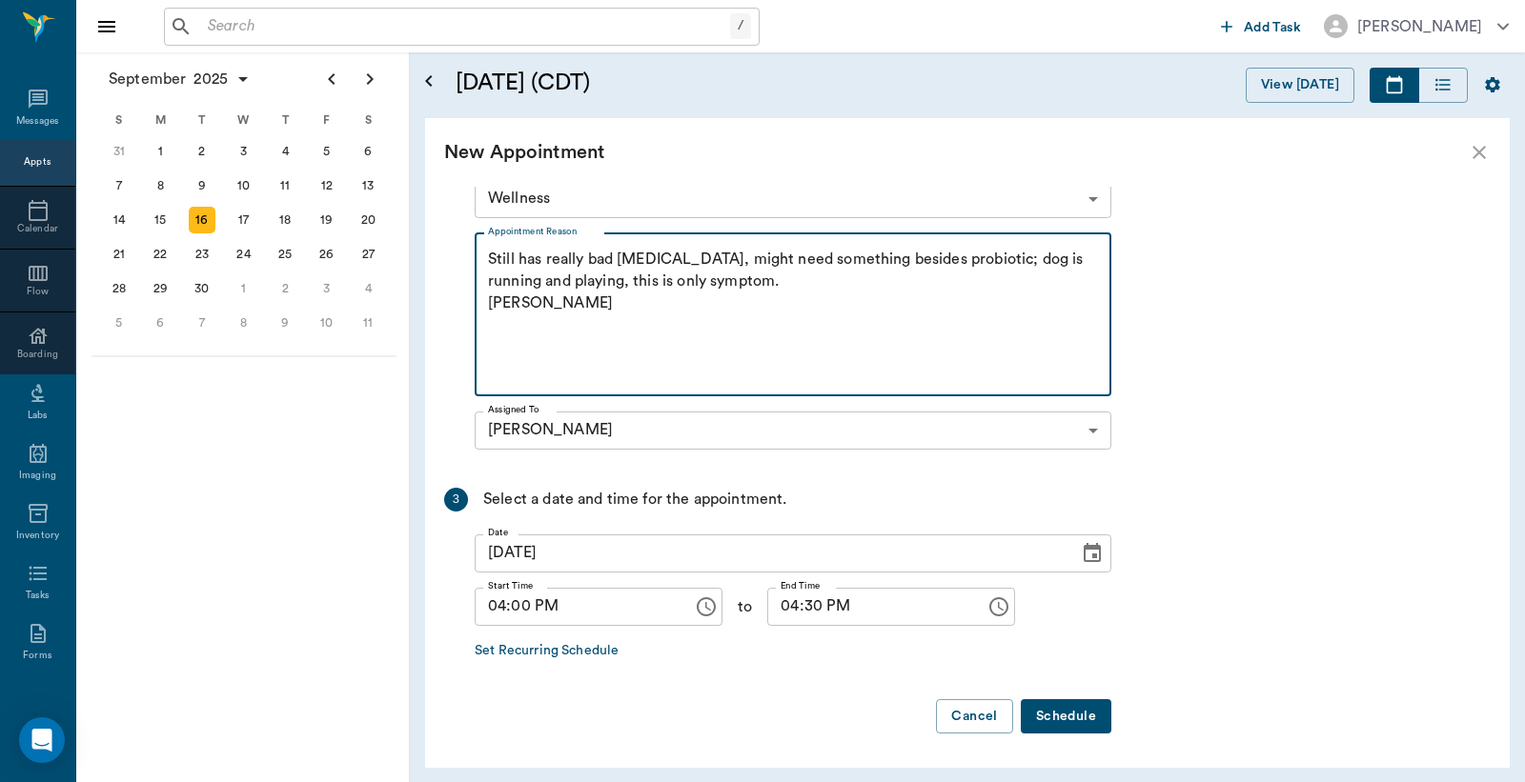
type textarea "Still has really bad diarrhea, might need something besides probiotic; dog is r…"
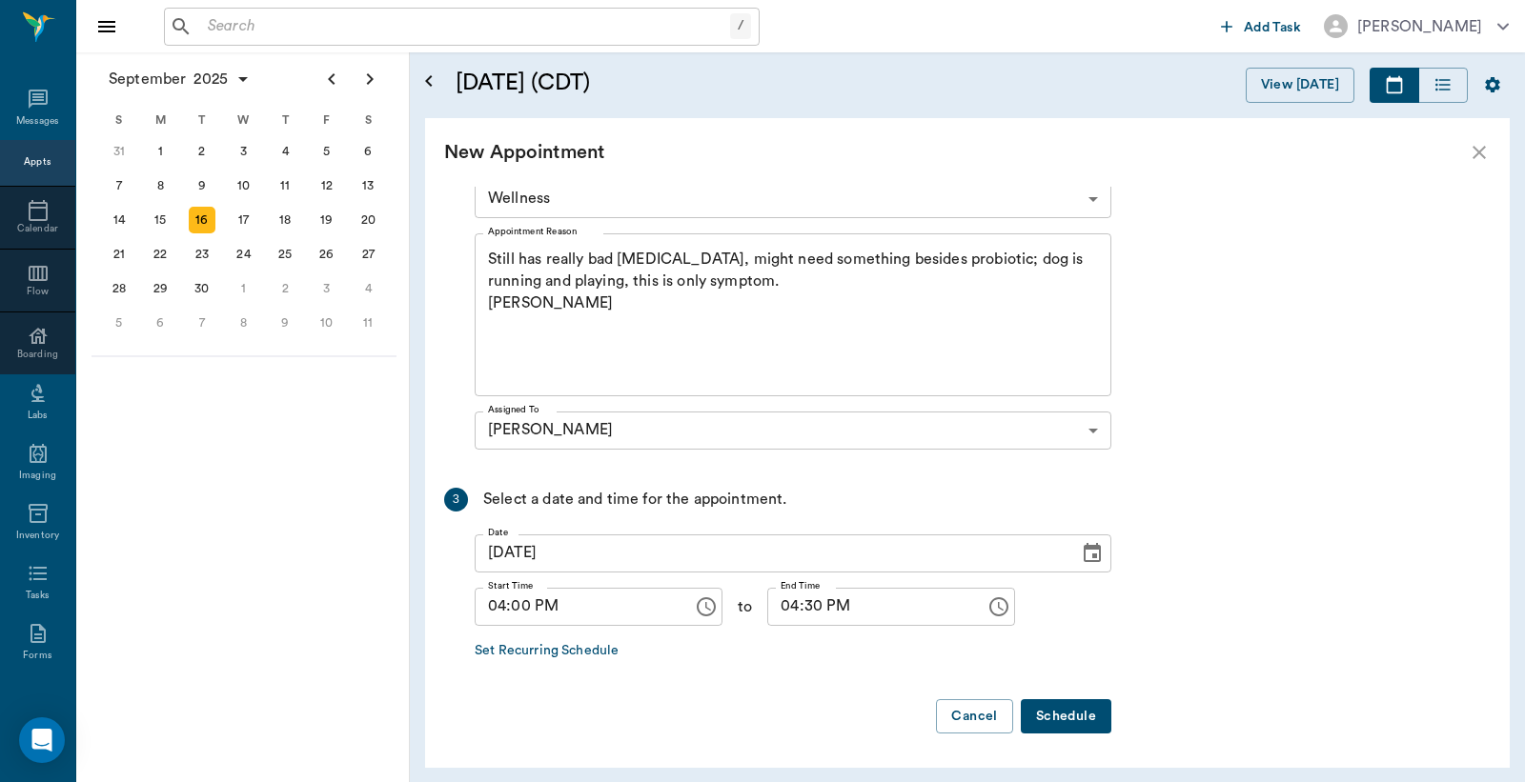
click at [1069, 711] on button "Schedule" at bounding box center [1066, 717] width 91 height 35
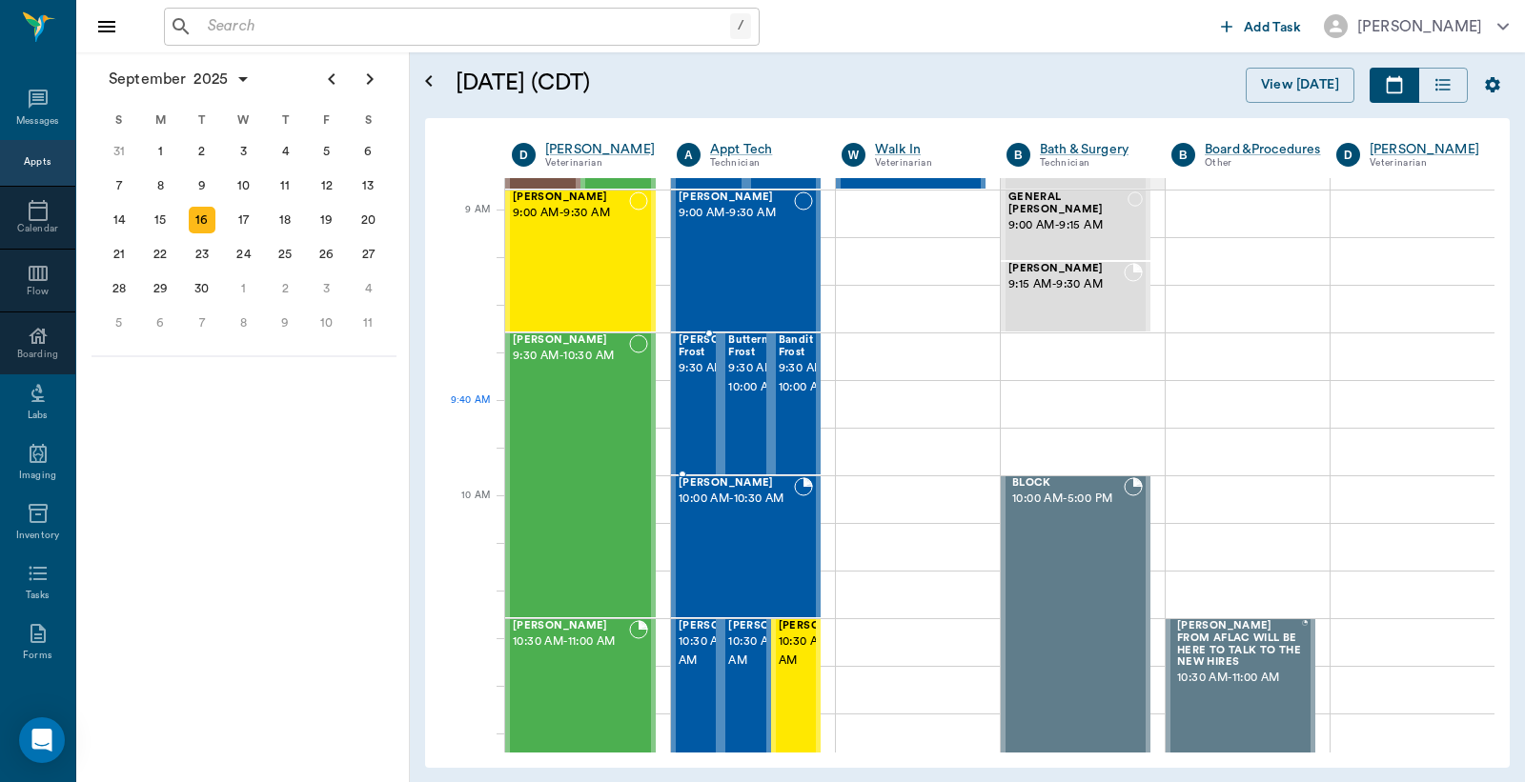
scroll to position [0, 0]
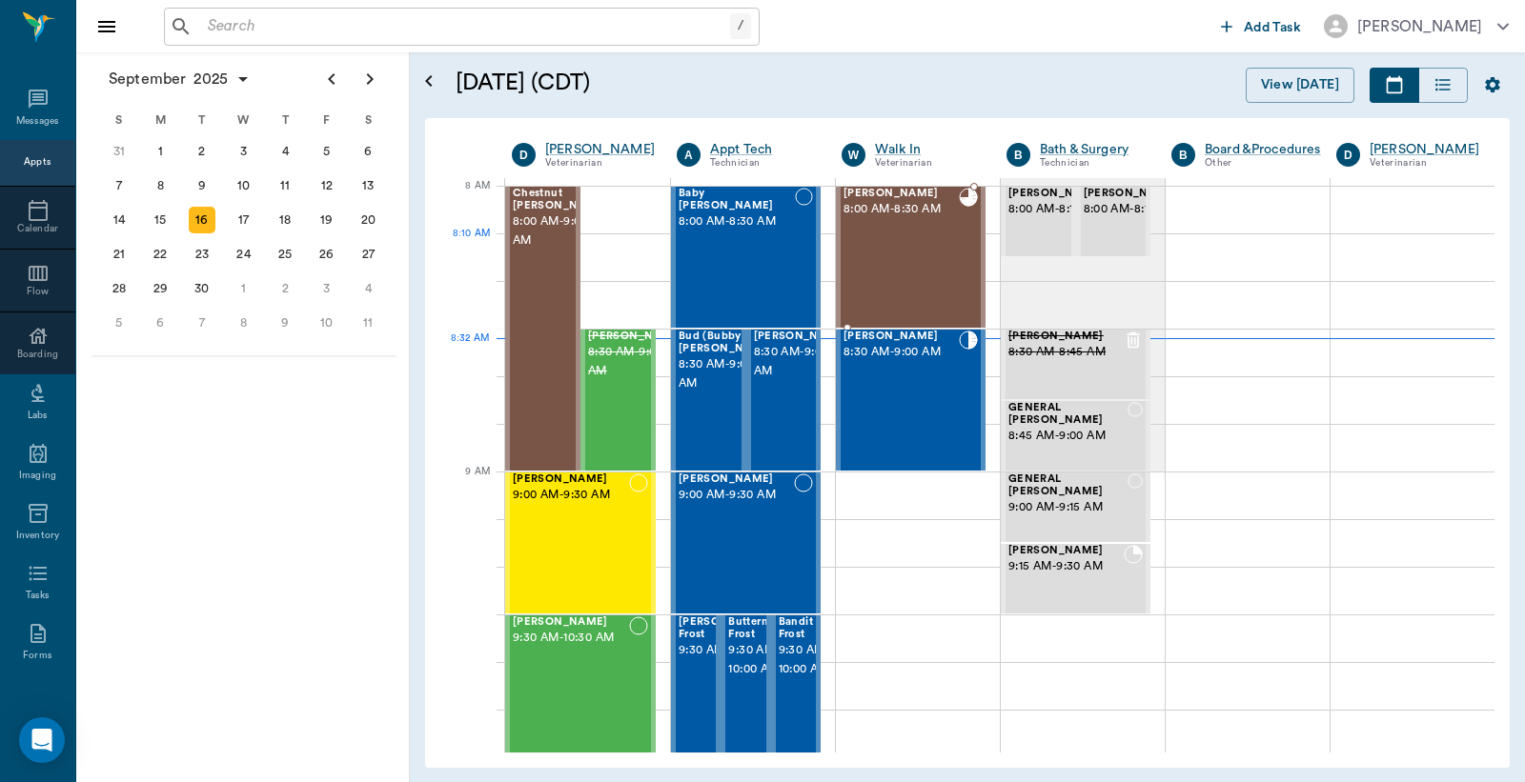
click at [903, 268] on div "Riley Mitchell 8:00 AM - 8:30 AM" at bounding box center [900, 257] width 115 height 139
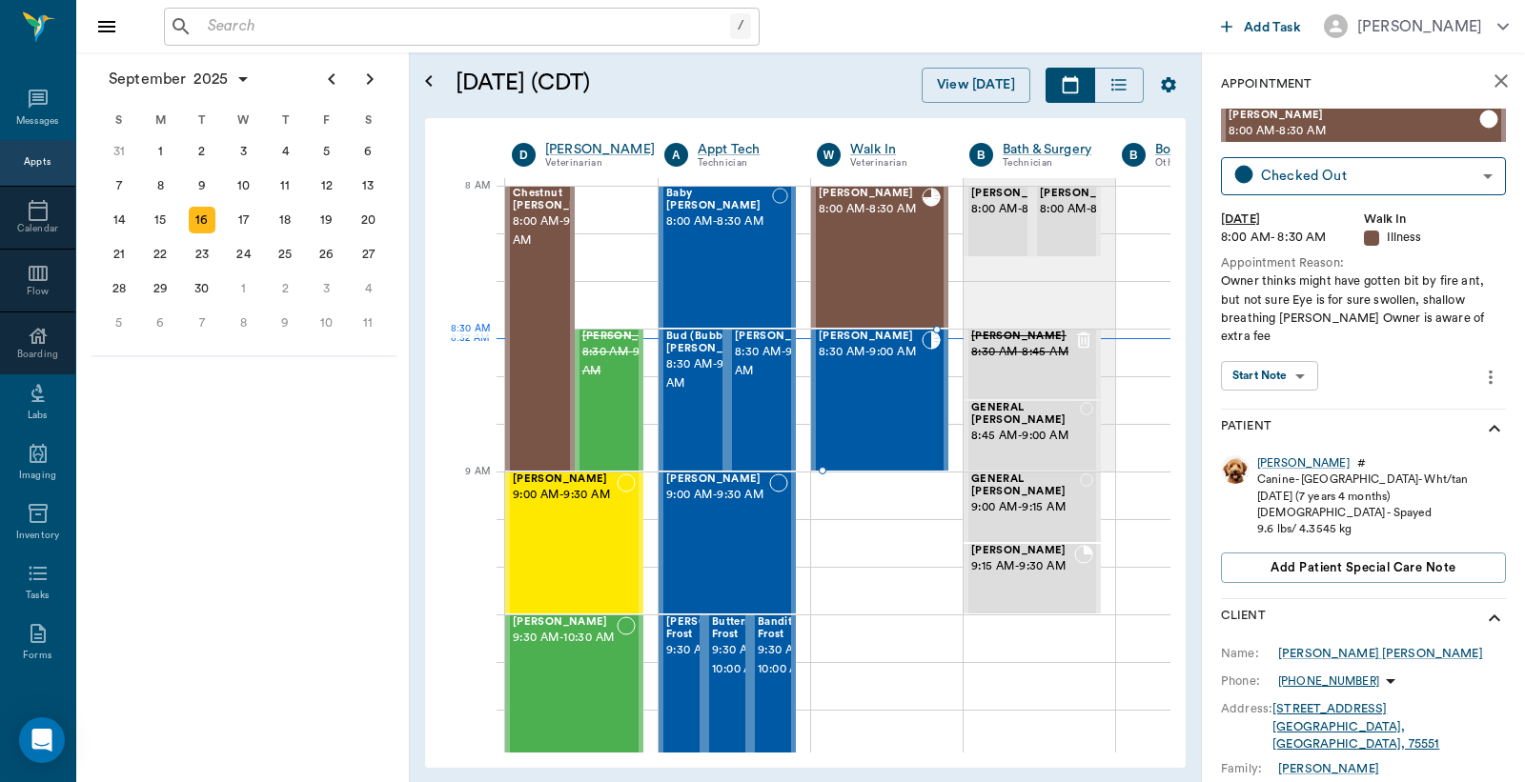
click at [862, 362] on span "8:30 AM - 9:00 AM" at bounding box center [870, 352] width 103 height 19
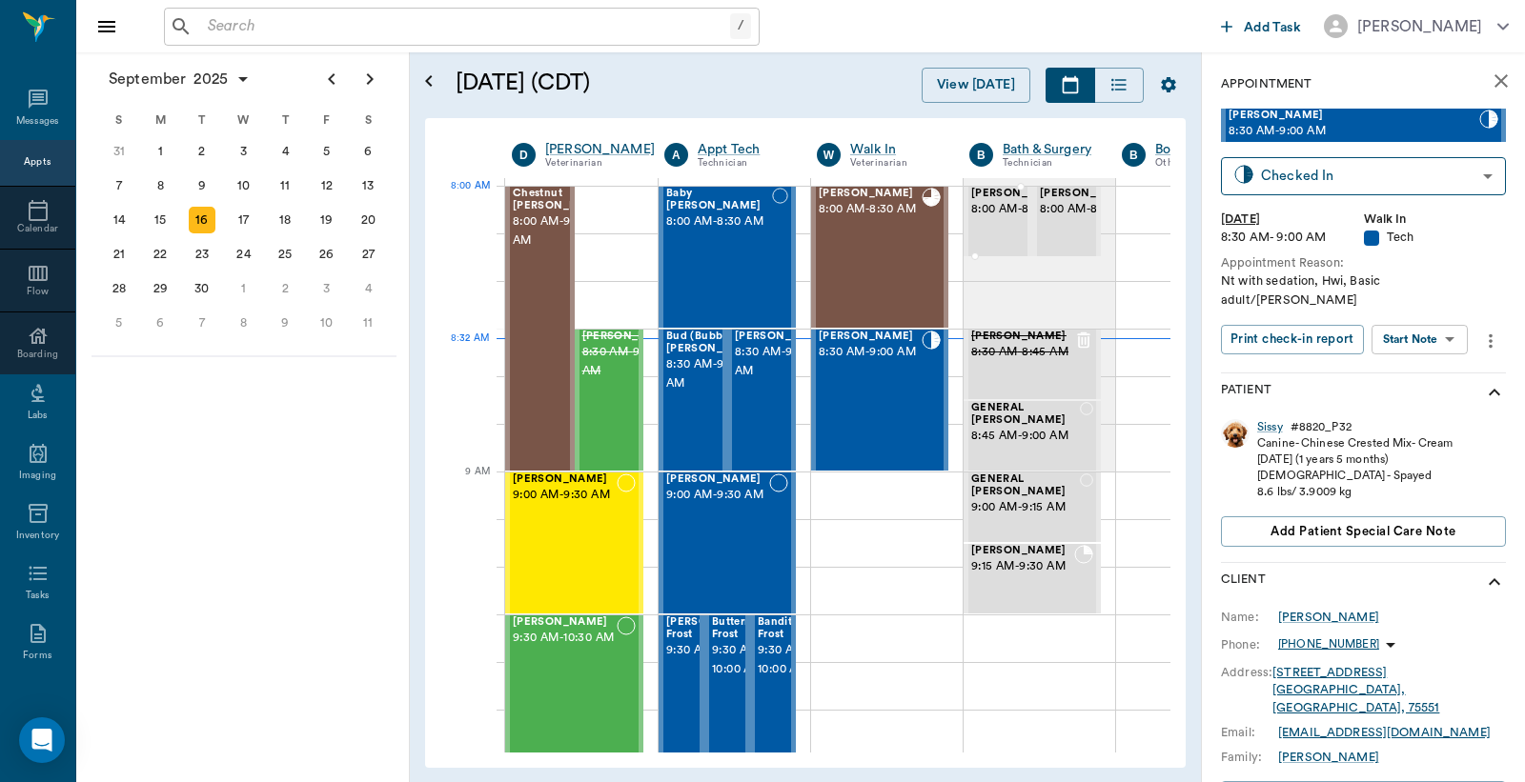
click at [998, 219] on span "8:00 AM - 8:15 AM" at bounding box center [1018, 209] width 95 height 19
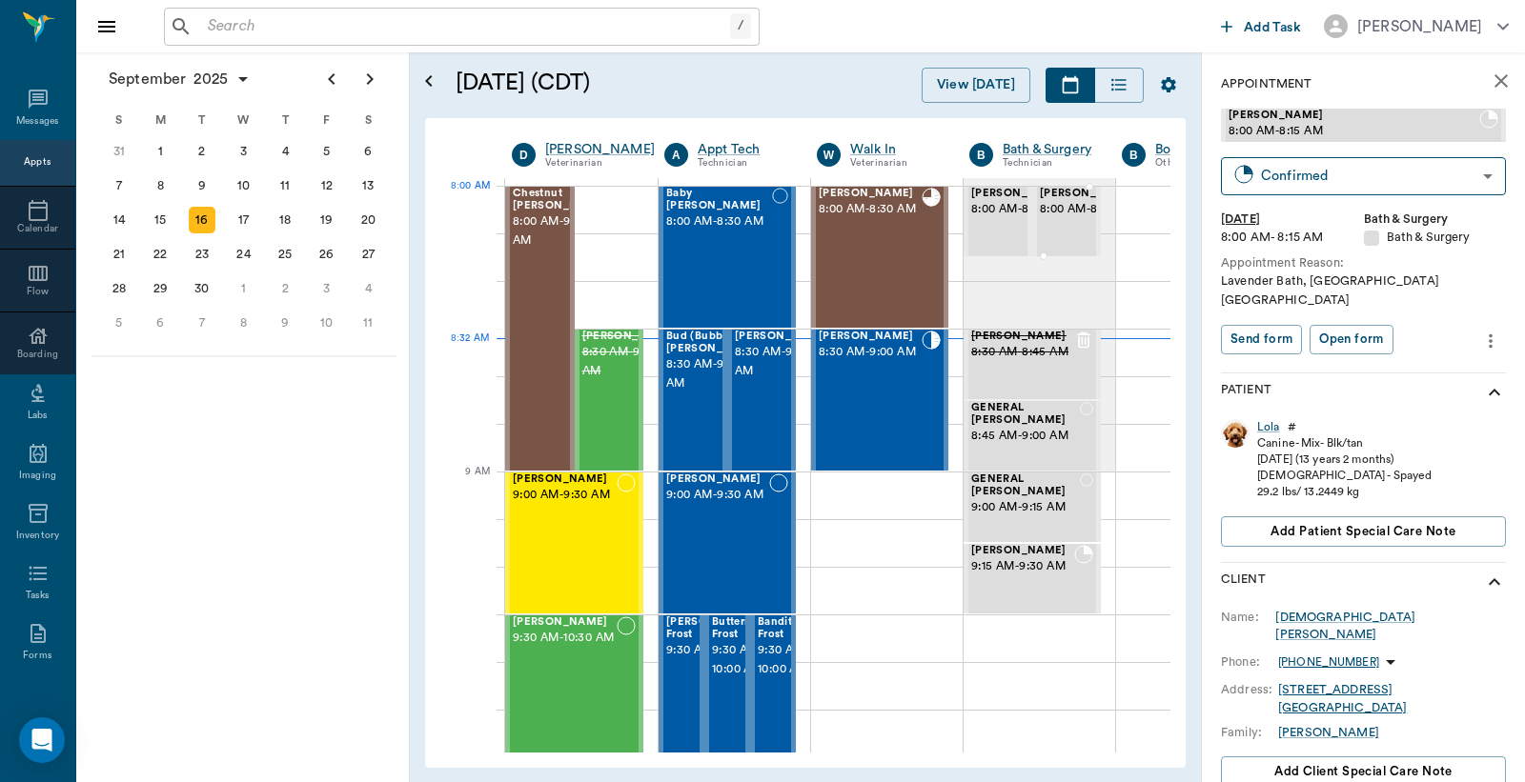
click at [1067, 219] on span "8:00 AM - 8:15 AM" at bounding box center [1087, 209] width 95 height 19
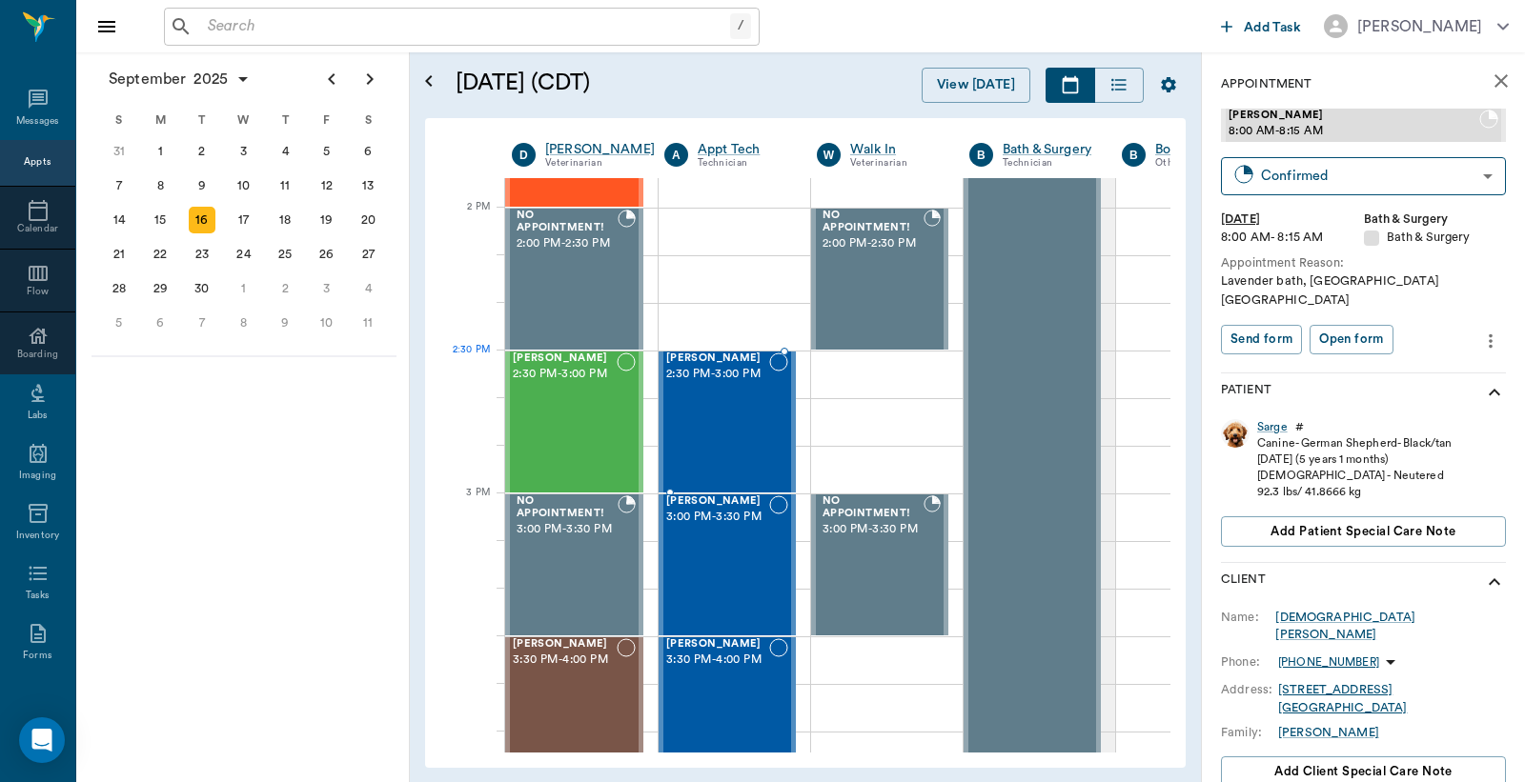
scroll to position [1977, 0]
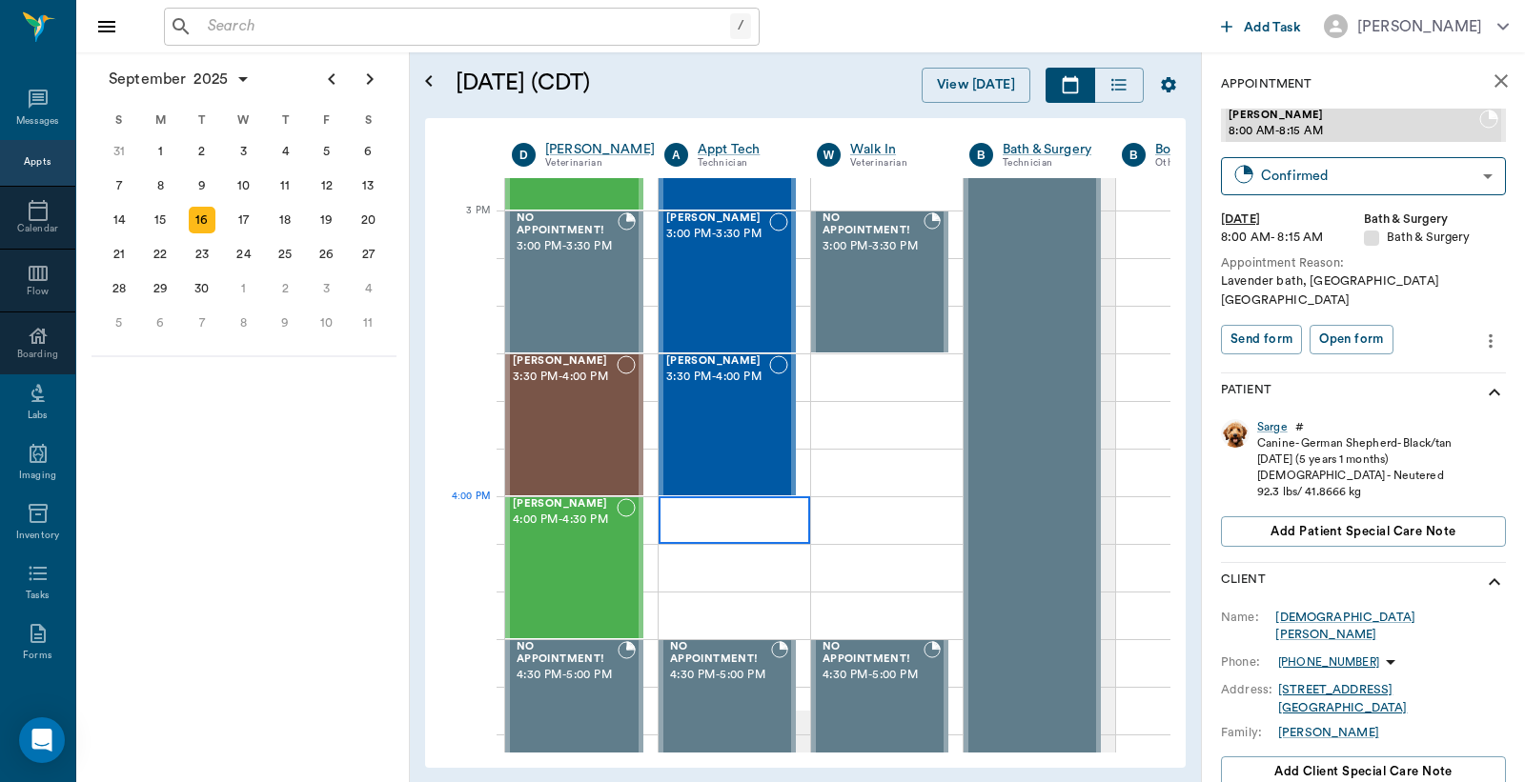
click at [686, 521] on div at bounding box center [735, 521] width 152 height 48
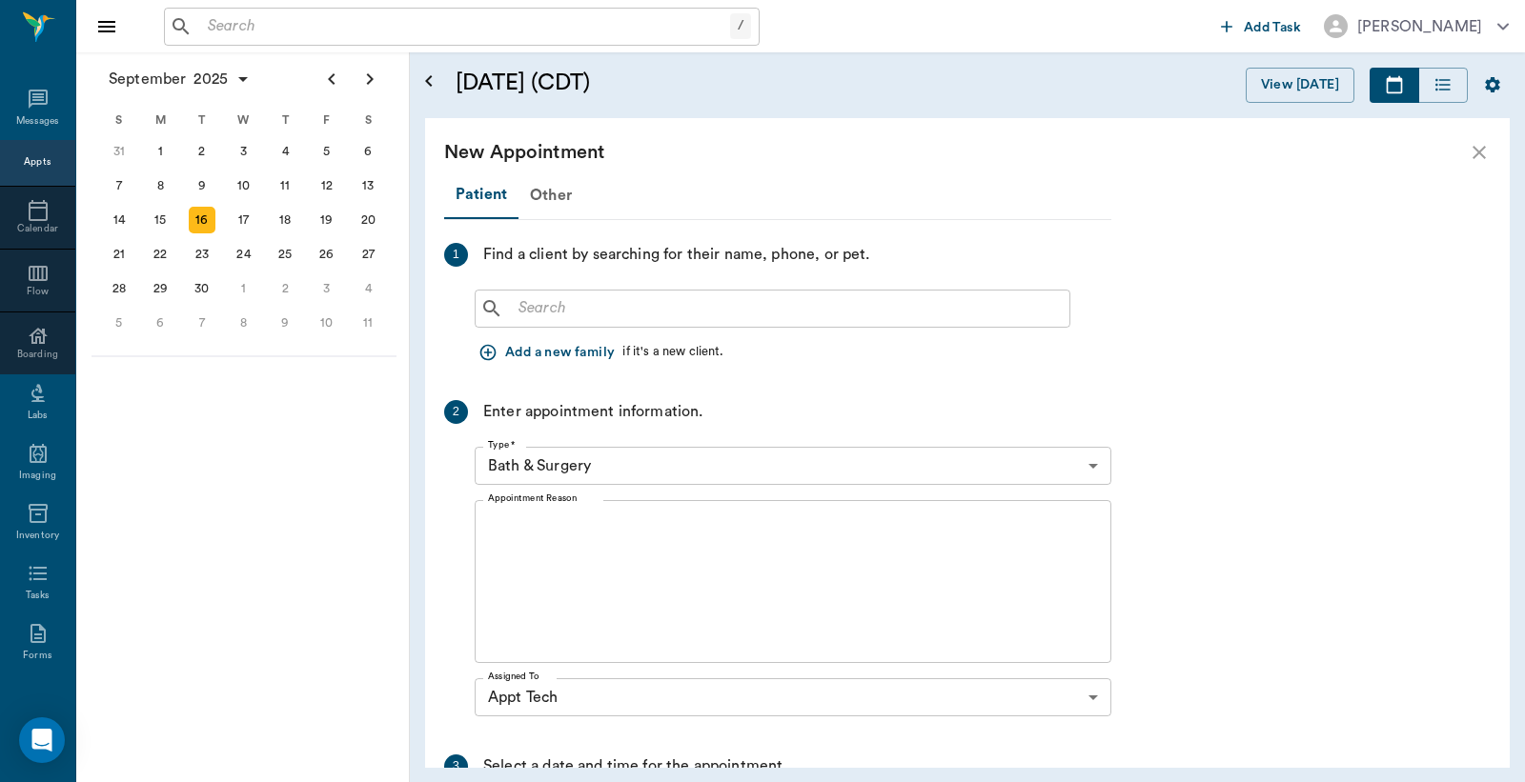
click at [518, 312] on input "text" at bounding box center [786, 308] width 551 height 27
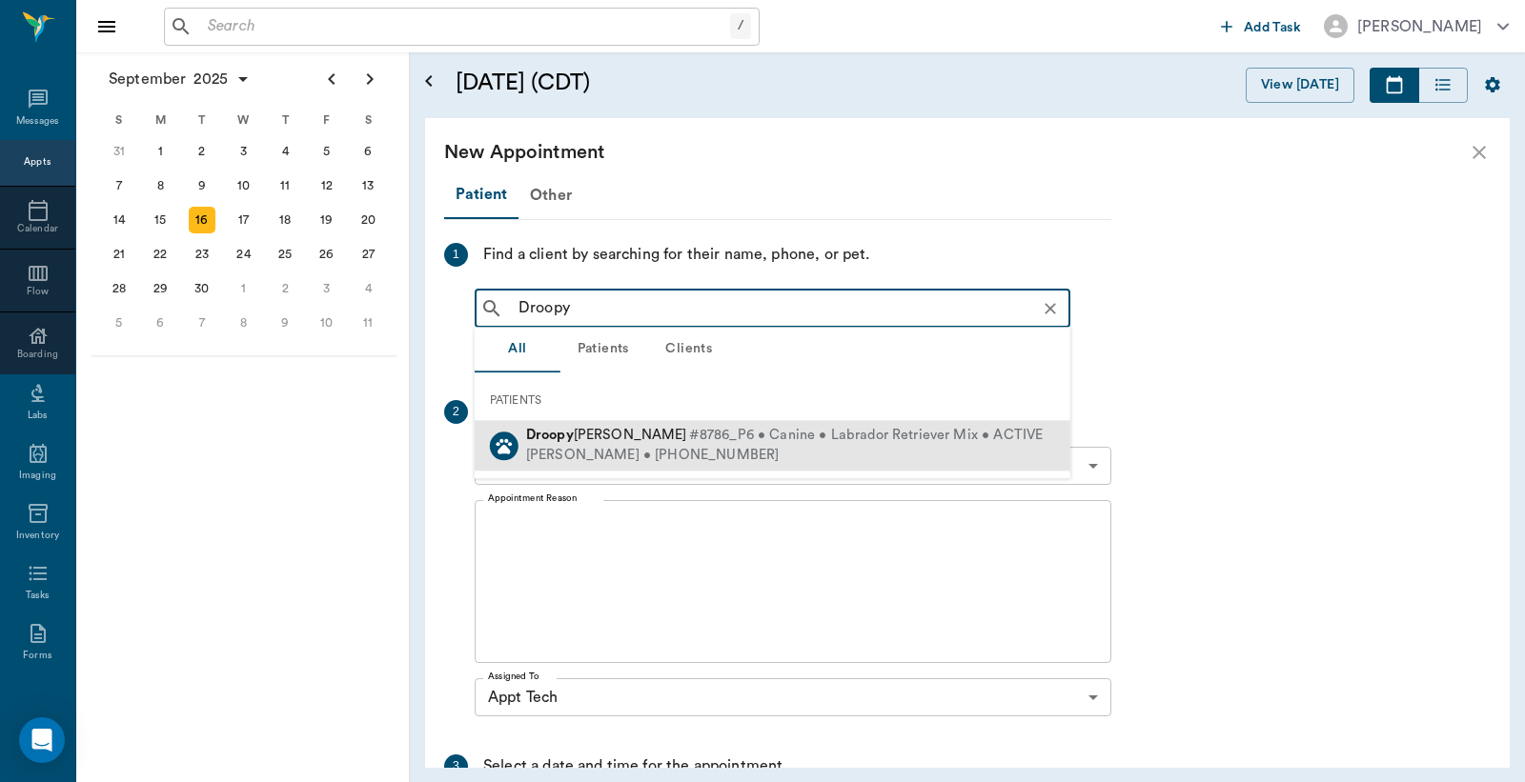
click at [700, 452] on div "Anna Wynn • (903) 293-3280" at bounding box center [784, 456] width 517 height 20
type input "Droopy"
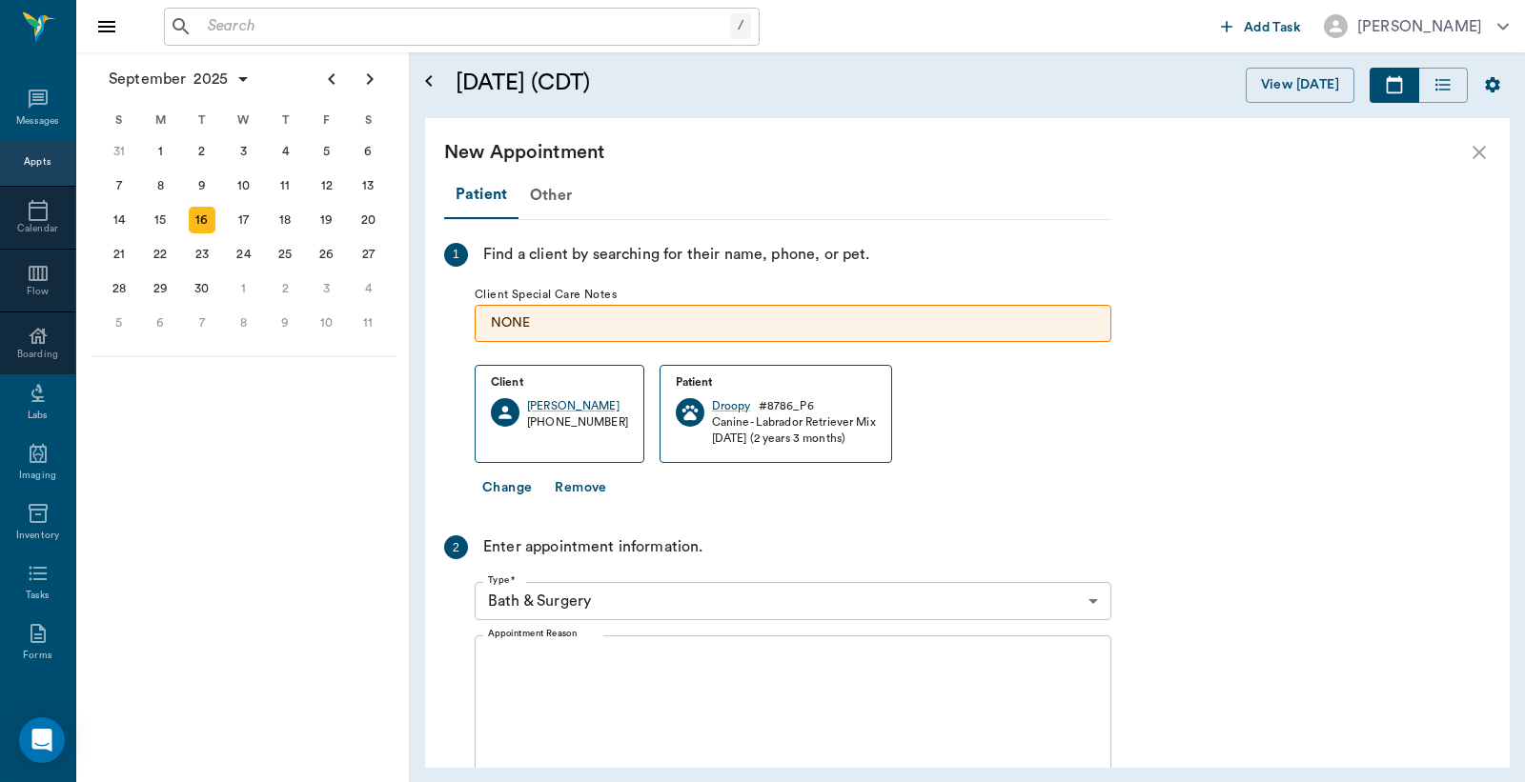
click at [1092, 600] on body "/ ​ Add Task Dr. Bert Ellsworth Nectar Messages Appts Calendar Flow Boarding La…" at bounding box center [762, 391] width 1525 height 782
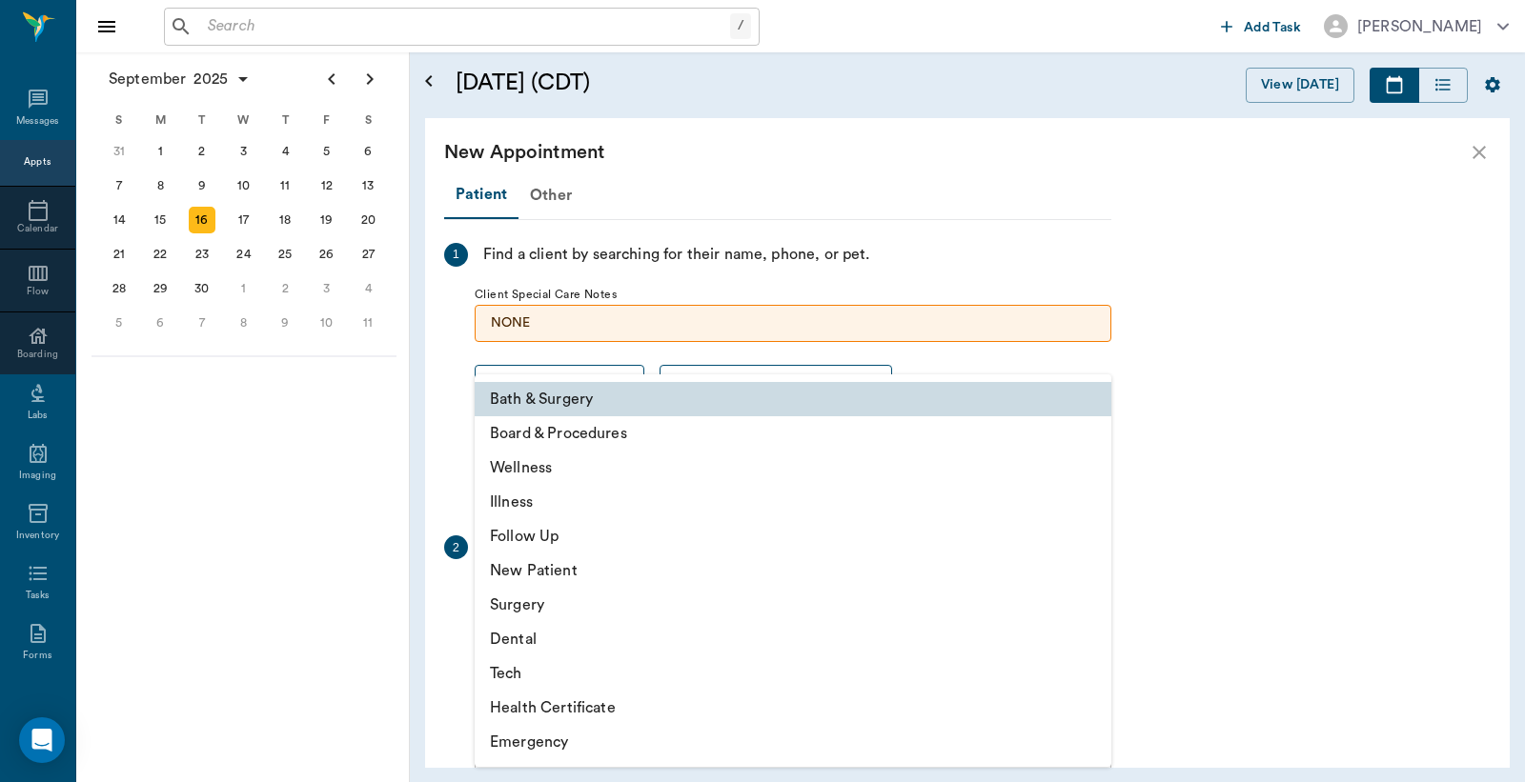
click at [512, 671] on li "Tech" at bounding box center [793, 674] width 637 height 34
type input "65d2be4f46e3a538d89b8c1a"
type input "04:30 PM"
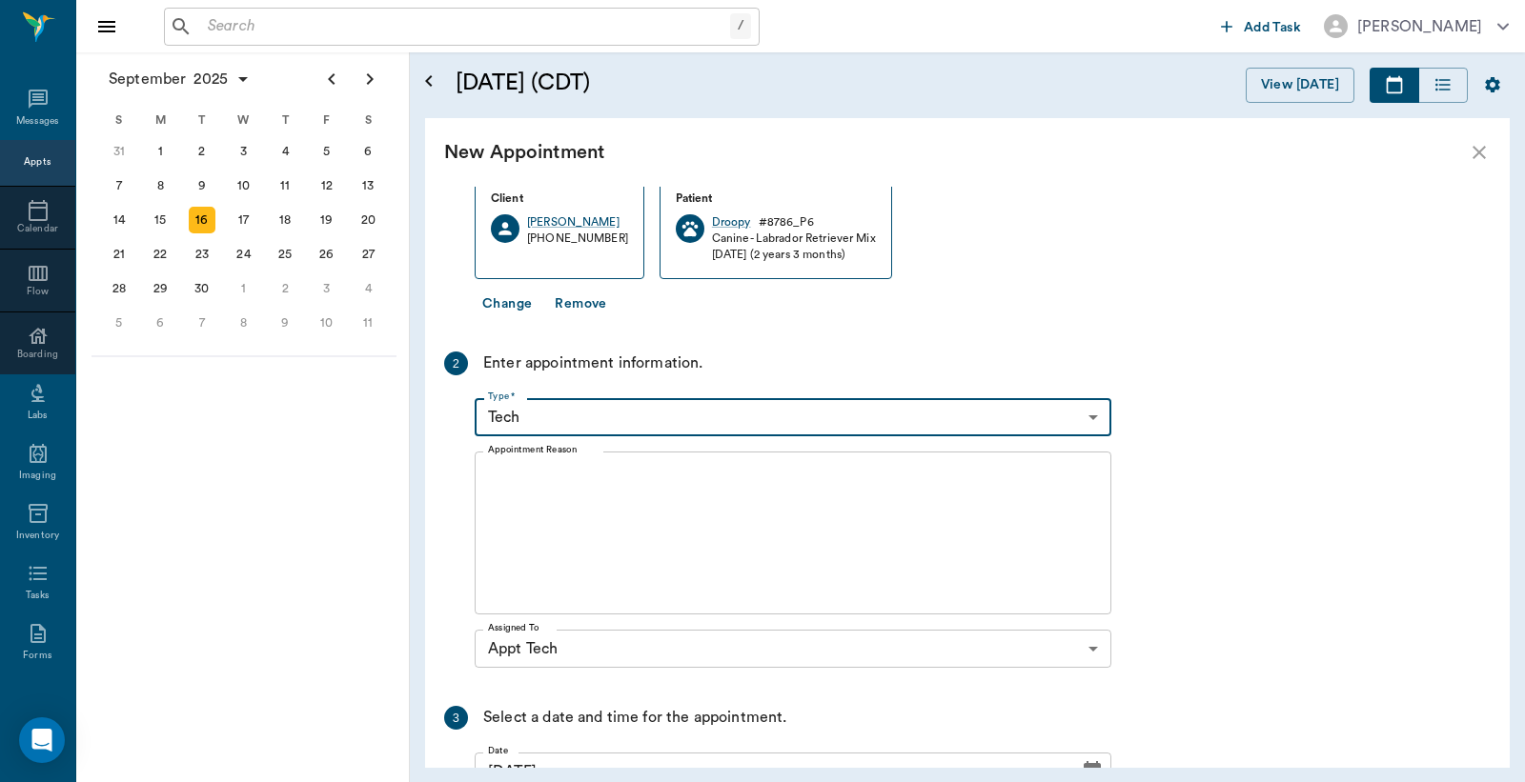
scroll to position [0, 0]
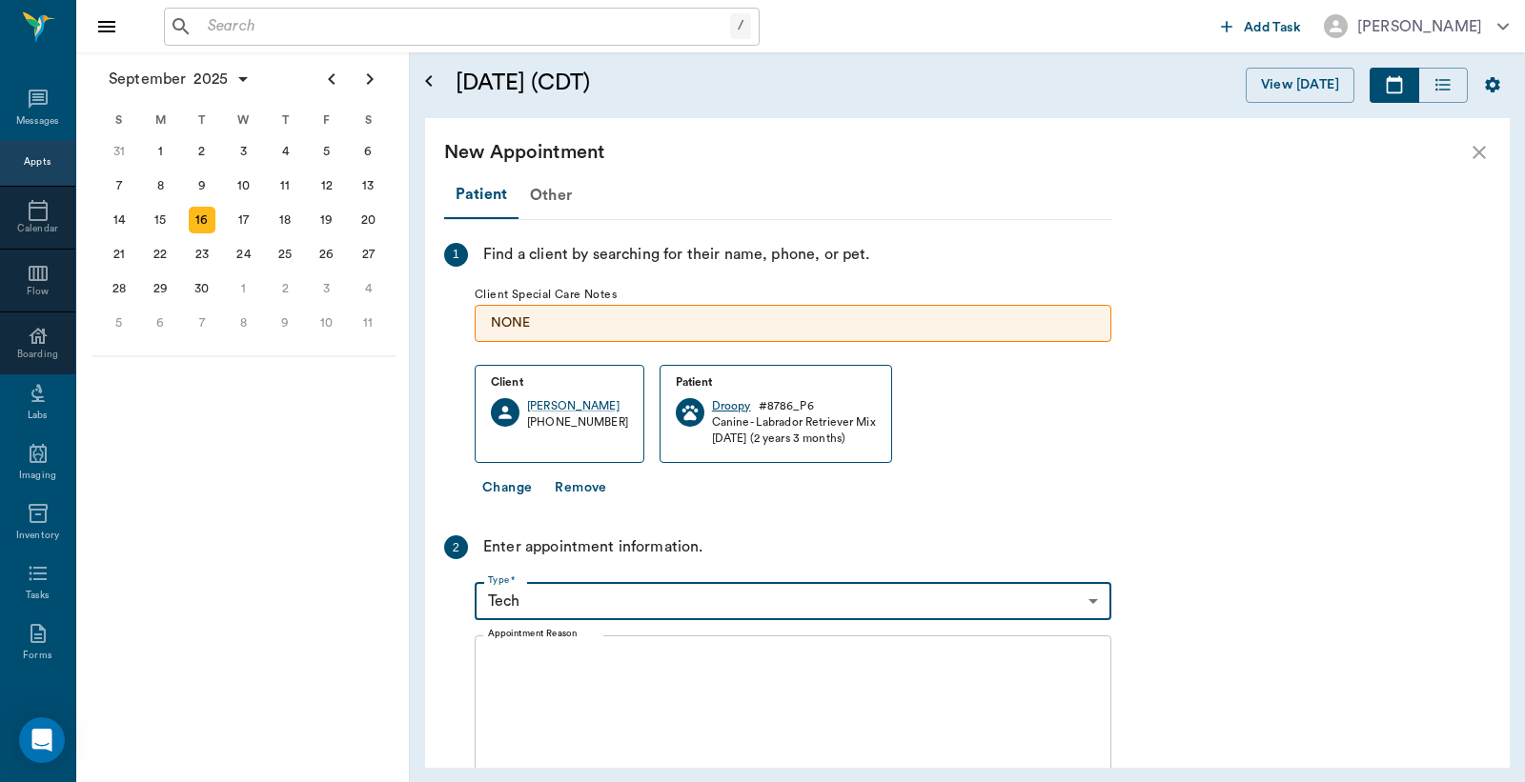
click at [712, 406] on div "Droopy" at bounding box center [731, 406] width 39 height 16
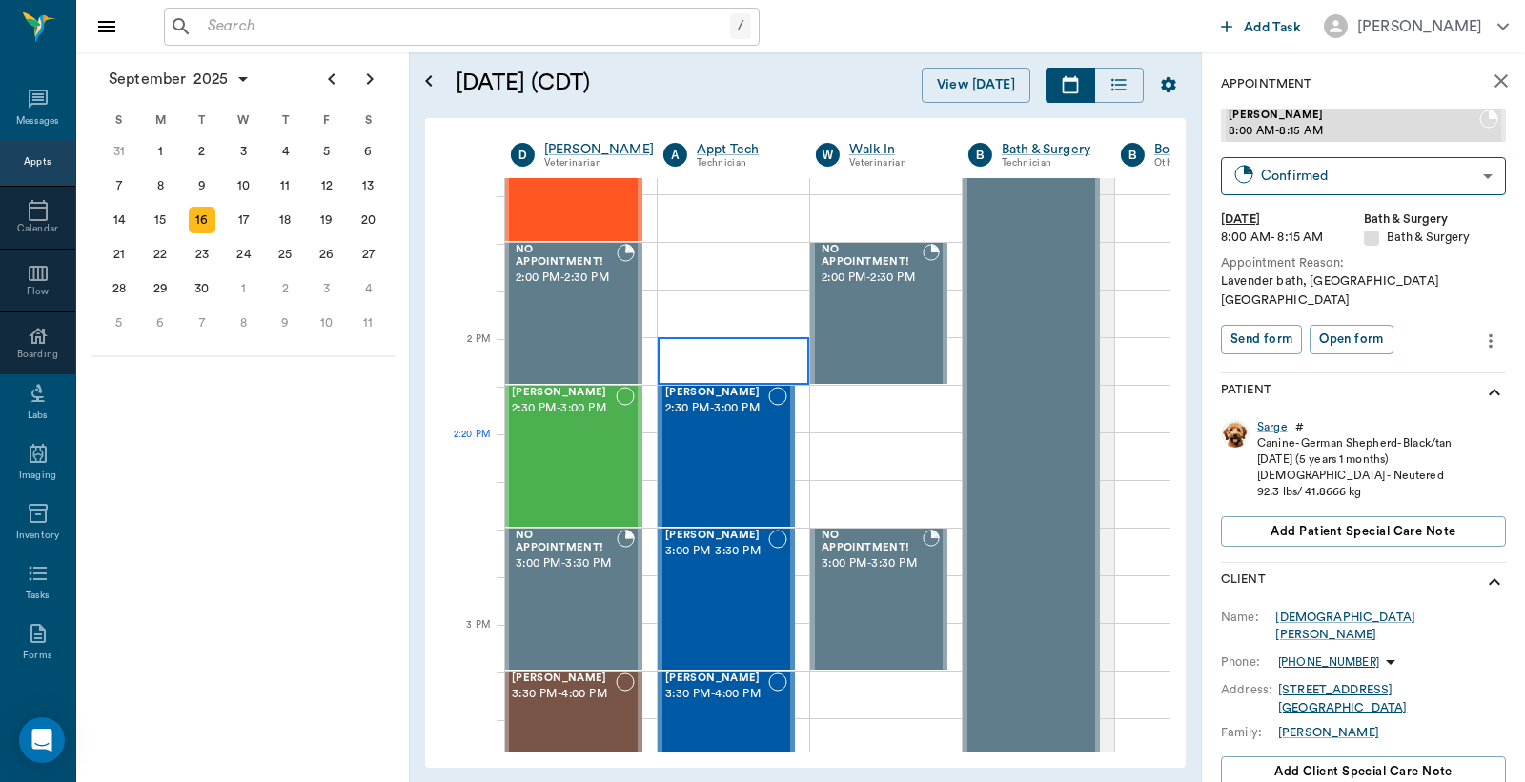
scroll to position [1977, 1]
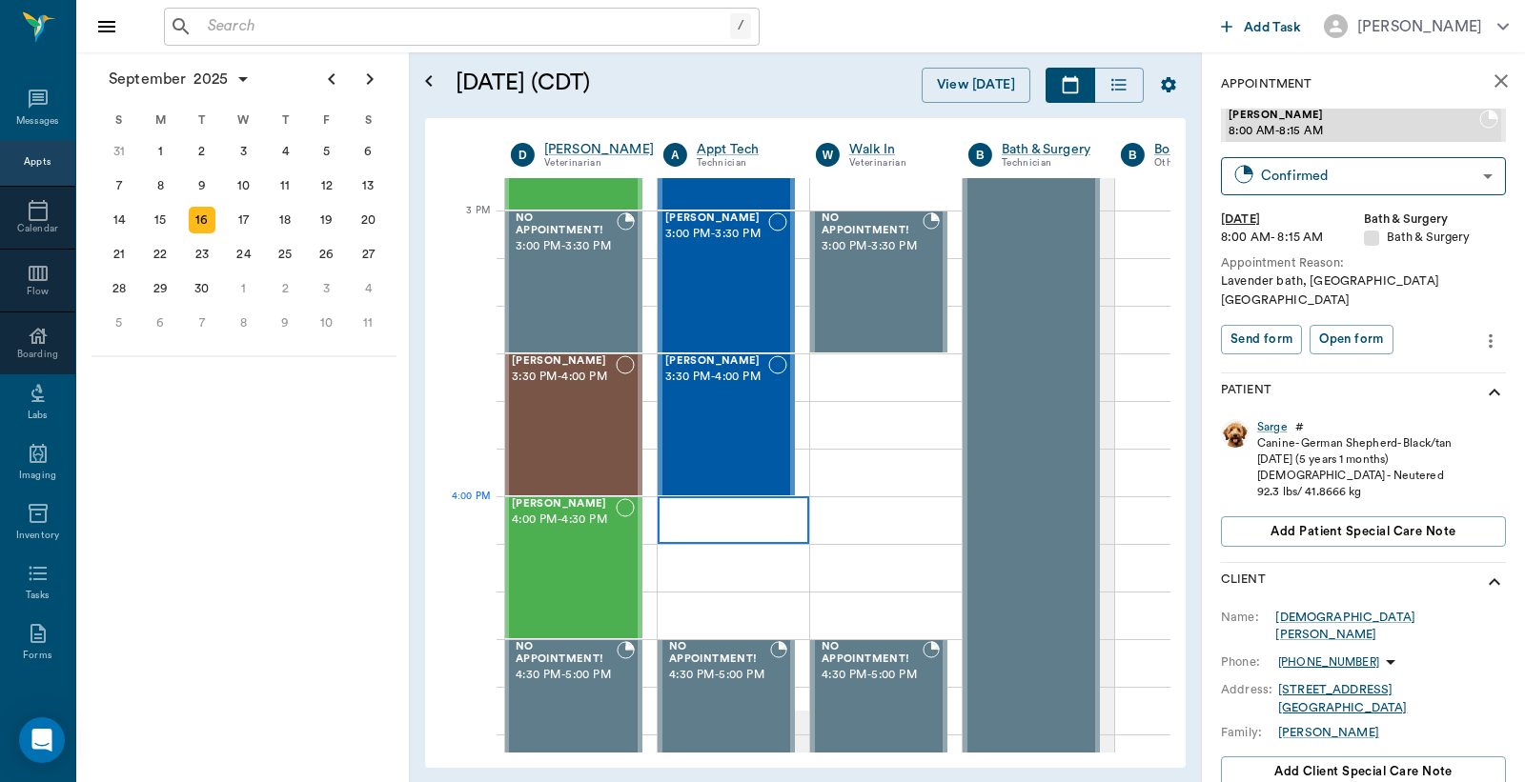
click at [711, 540] on div at bounding box center [734, 521] width 152 height 48
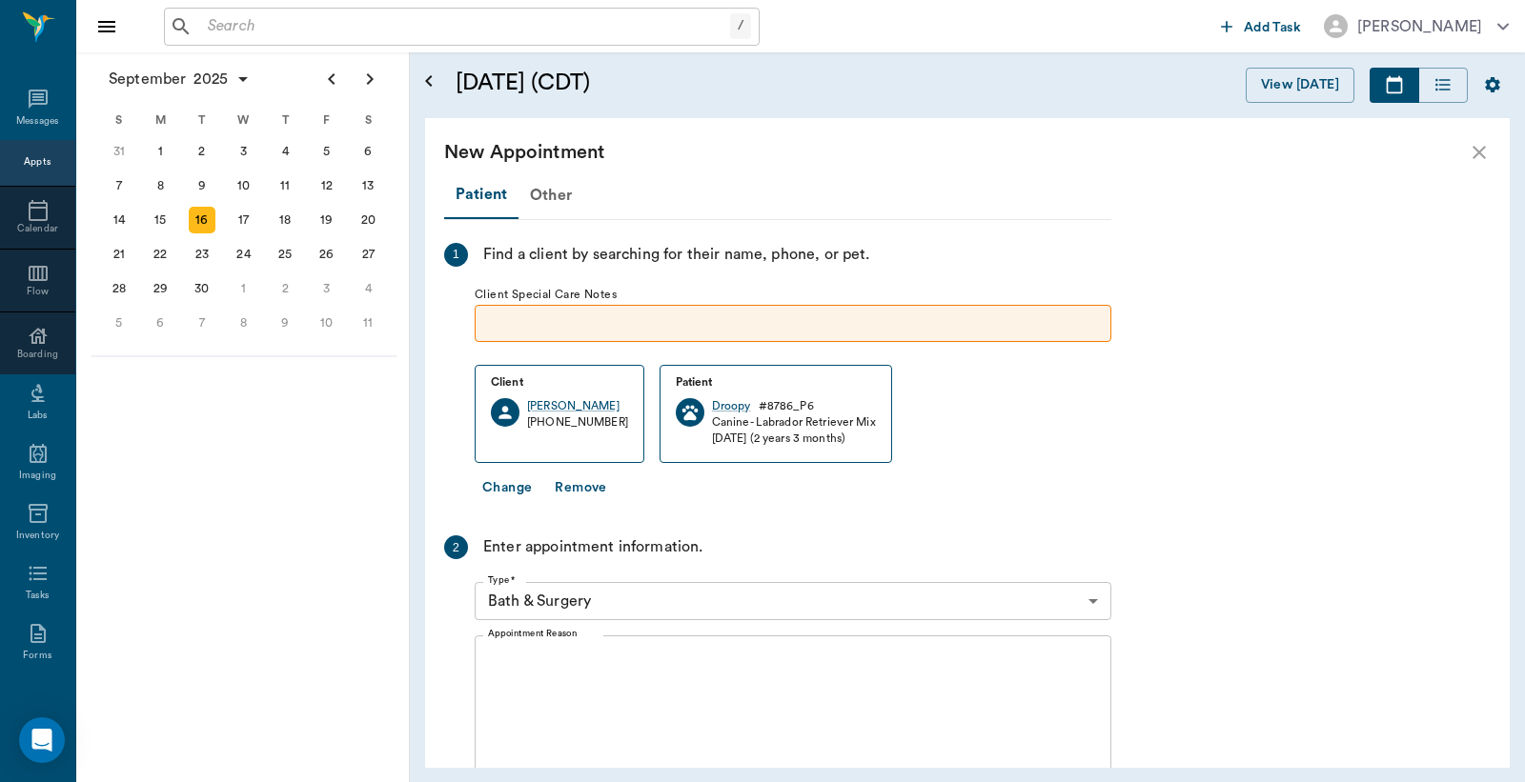
scroll to position [1977, 0]
click at [1093, 601] on body "/ ​ Add Task Dr. Bert Ellsworth Nectar Messages Appts Calendar Flow Boarding La…" at bounding box center [762, 391] width 1525 height 782
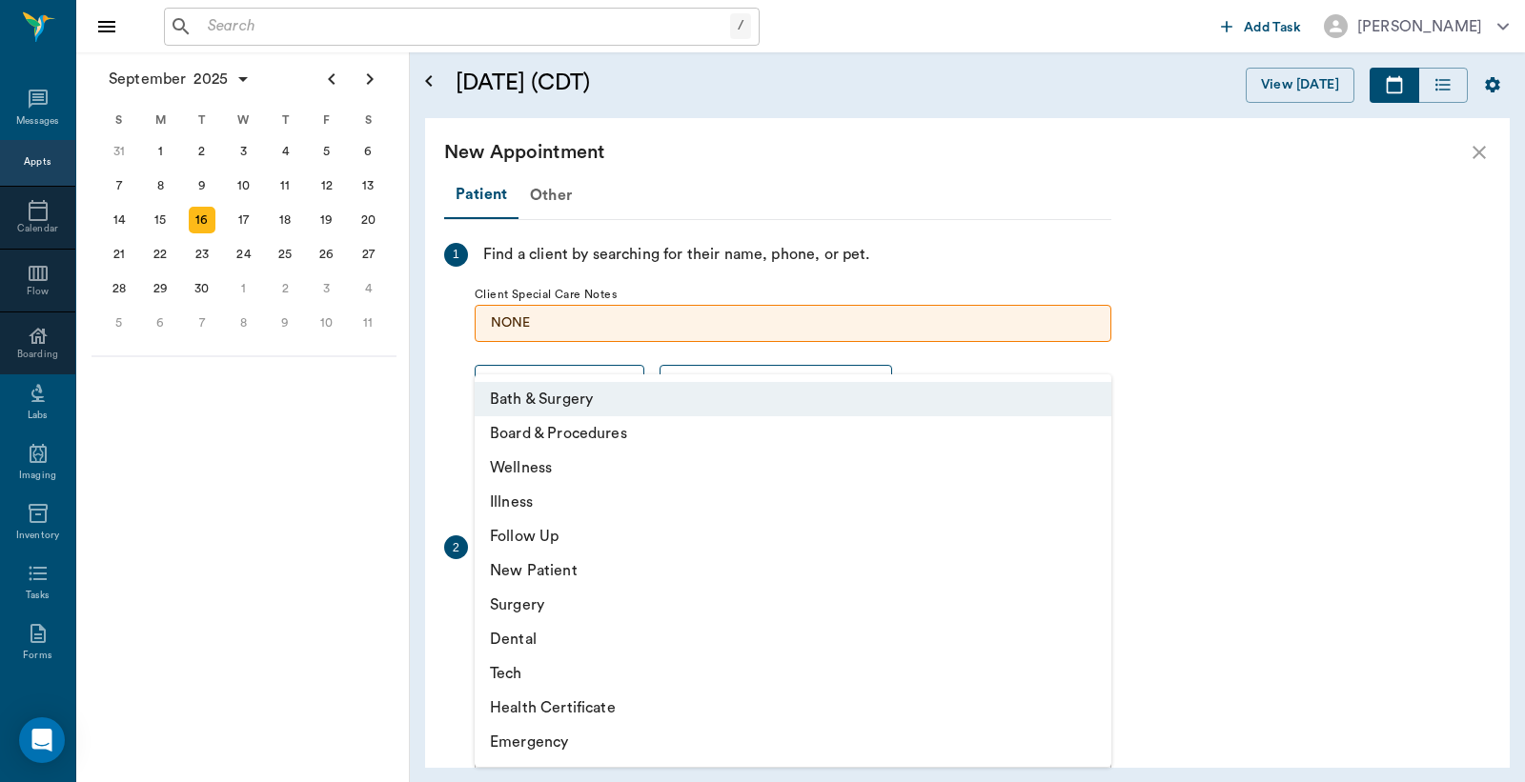
click at [549, 680] on li "Tech" at bounding box center [793, 674] width 637 height 34
type input "65d2be4f46e3a538d89b8c1a"
type input "04:30 PM"
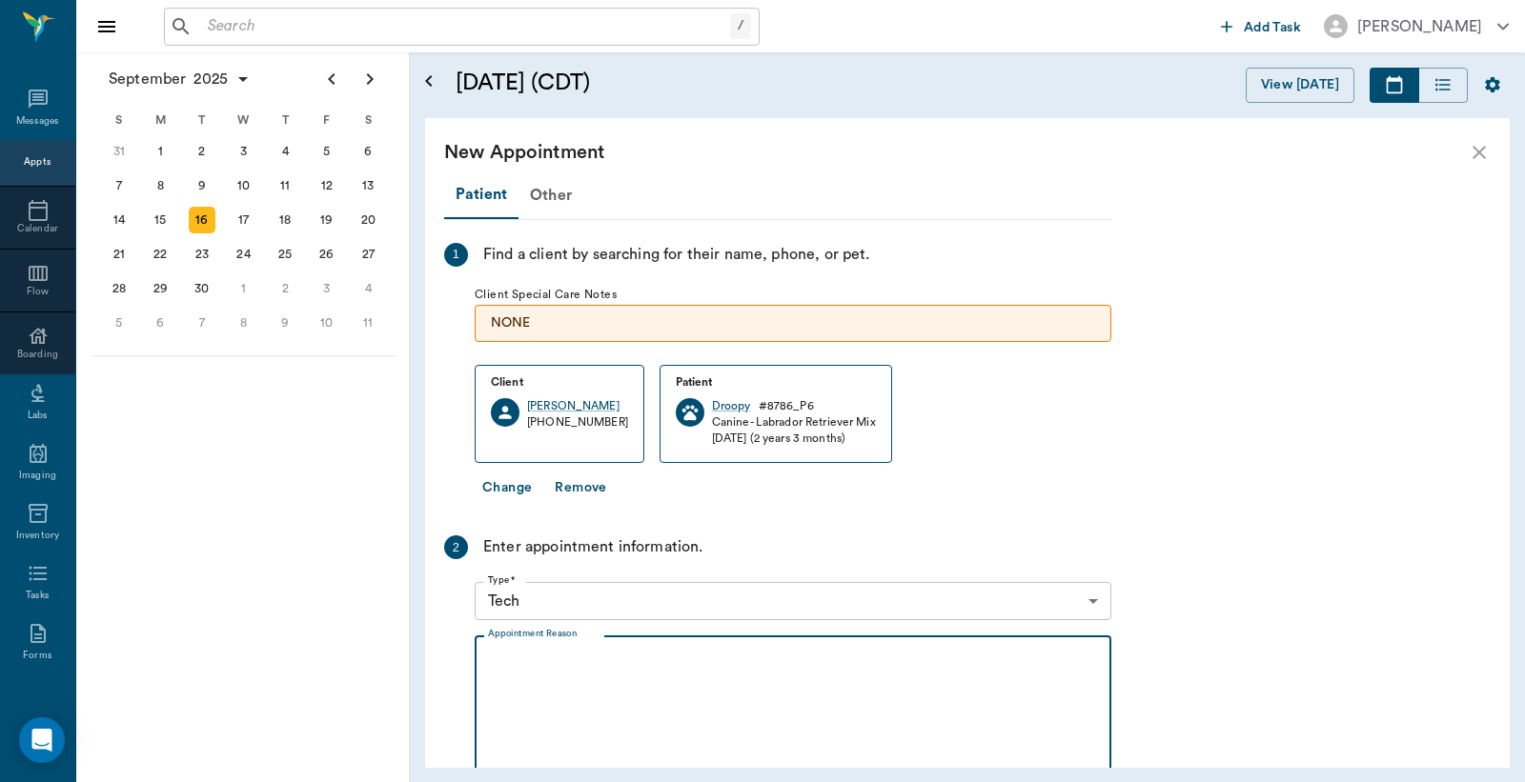
click at [500, 656] on textarea "Appointment Reason" at bounding box center [793, 718] width 610 height 132
type textarea "D"
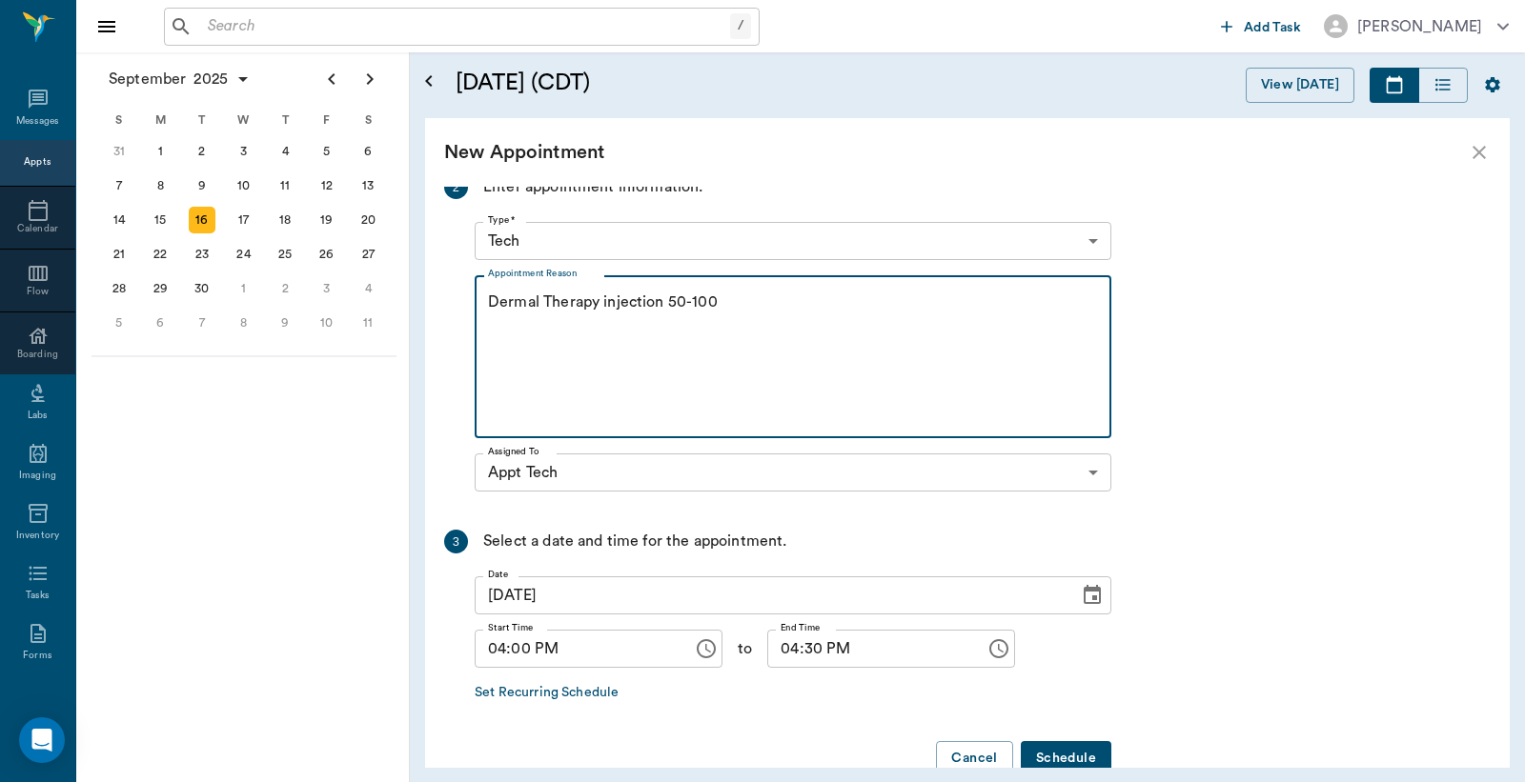
scroll to position [403, 0]
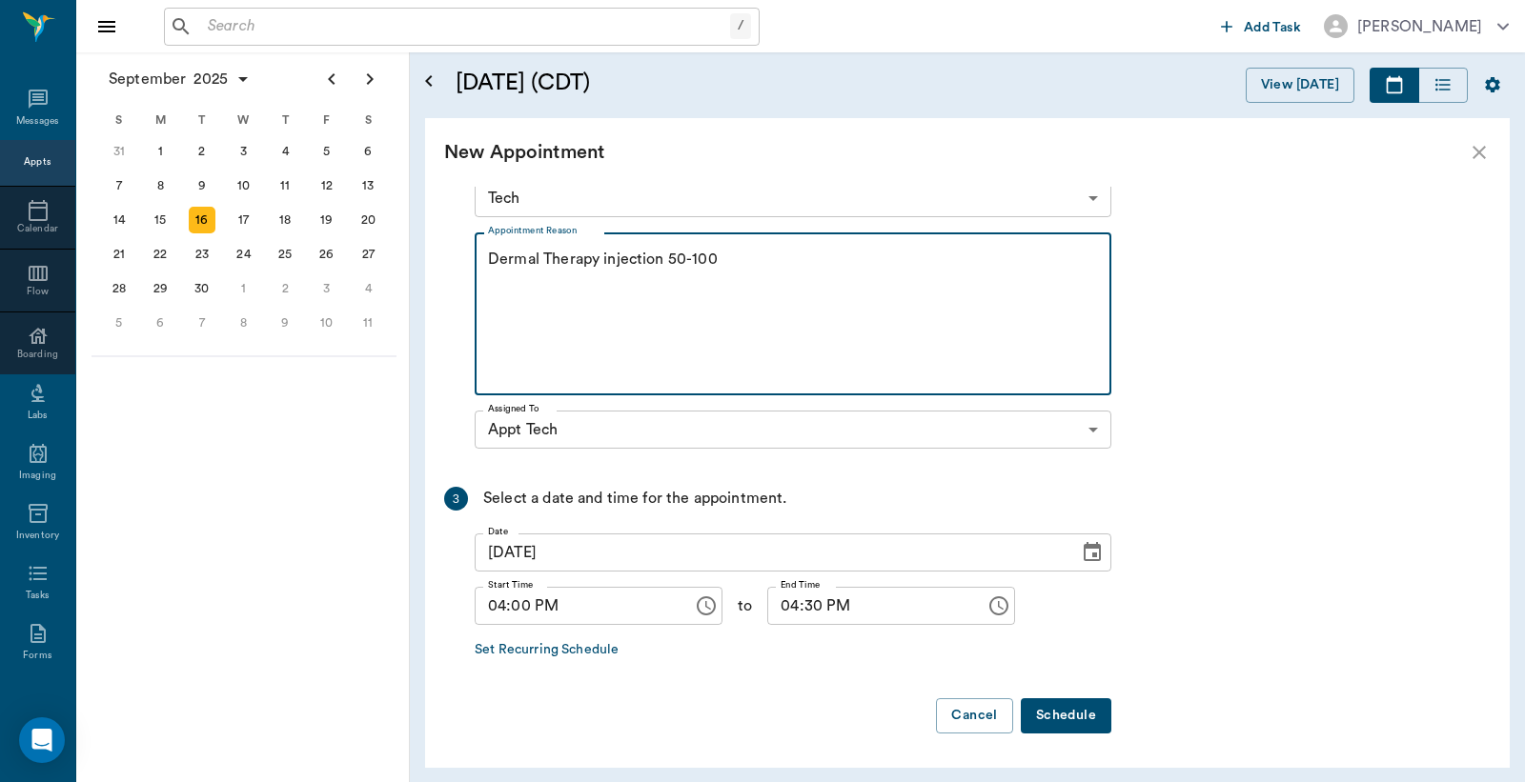
type textarea "Dermal Therapy injection 50-100"
click at [1058, 715] on button "Schedule" at bounding box center [1066, 716] width 91 height 35
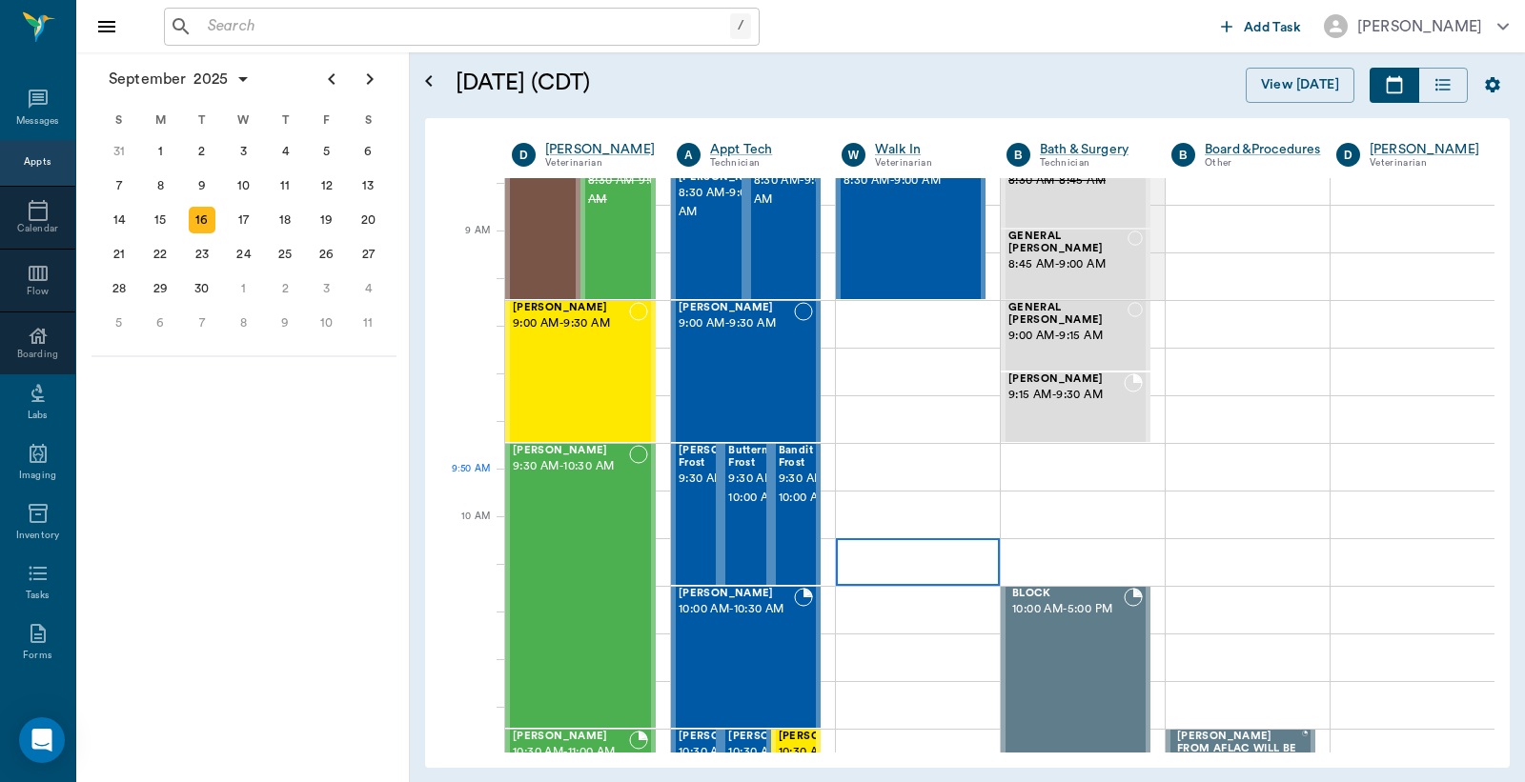
scroll to position [0, 0]
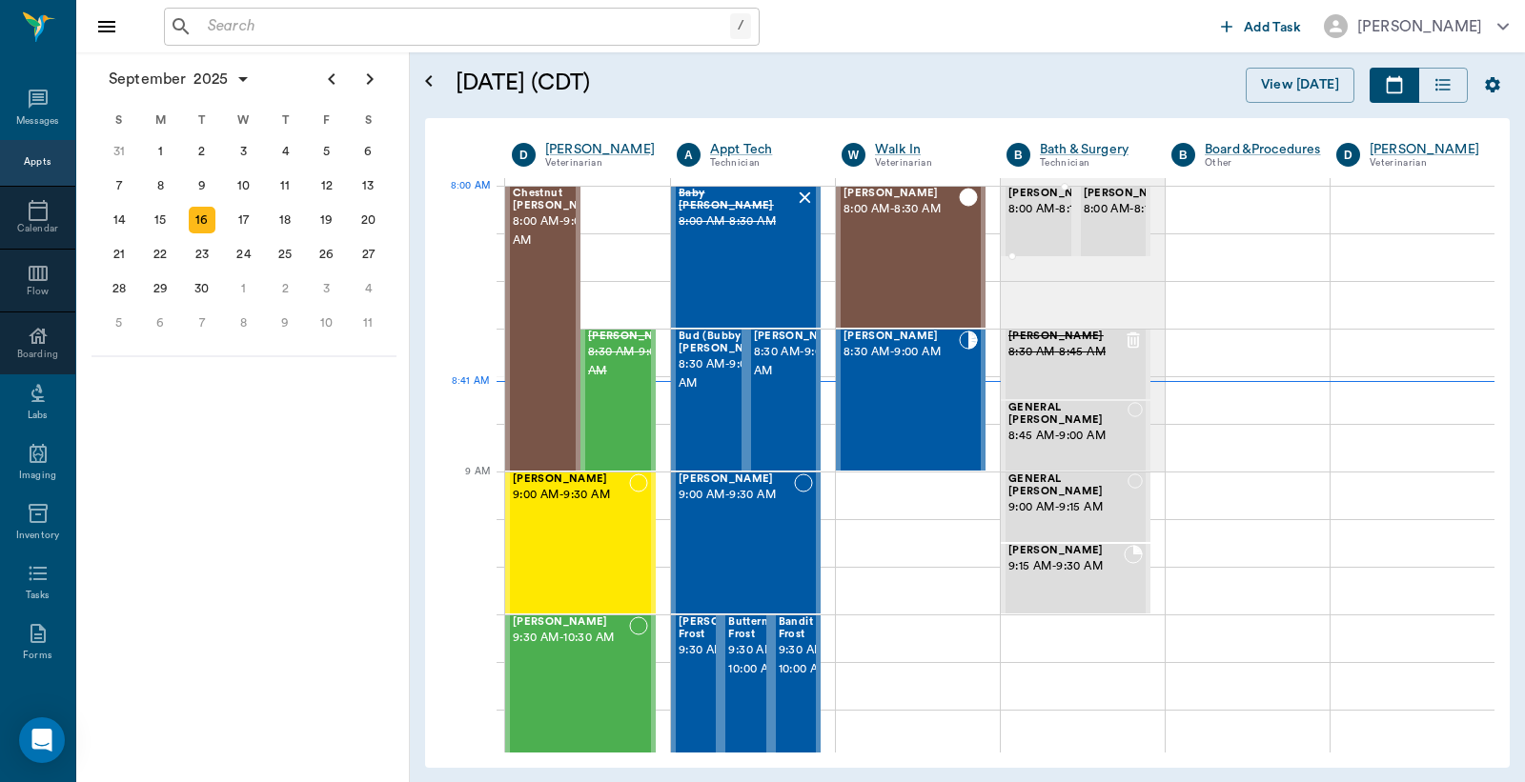
click at [1023, 219] on span "8:00 AM - 8:15 AM" at bounding box center [1055, 209] width 95 height 19
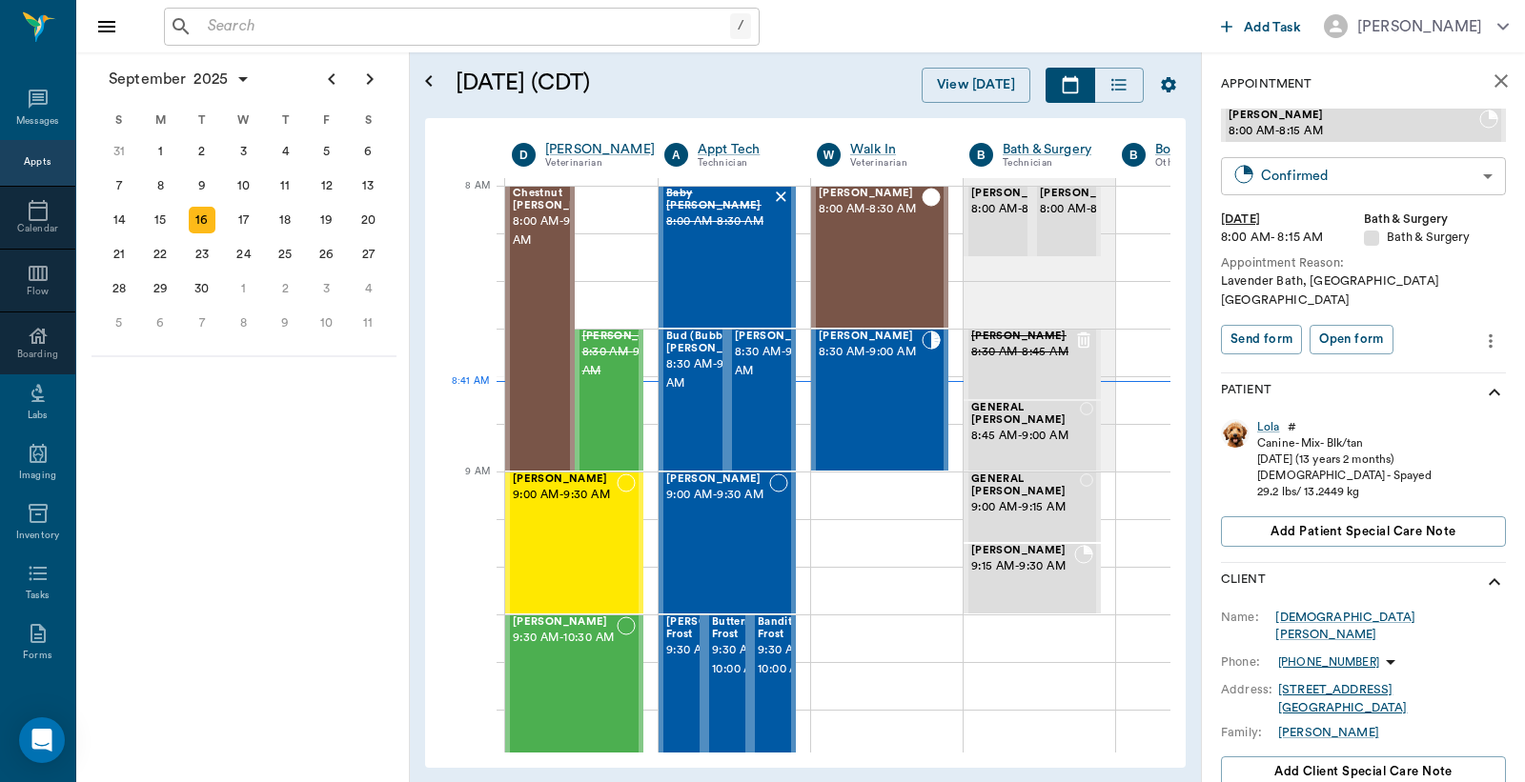
click at [1332, 179] on body "/ ​ Add Task Dr. Bert Ellsworth Nectar Messages Appts Calendar Flow Boarding La…" at bounding box center [762, 391] width 1525 height 782
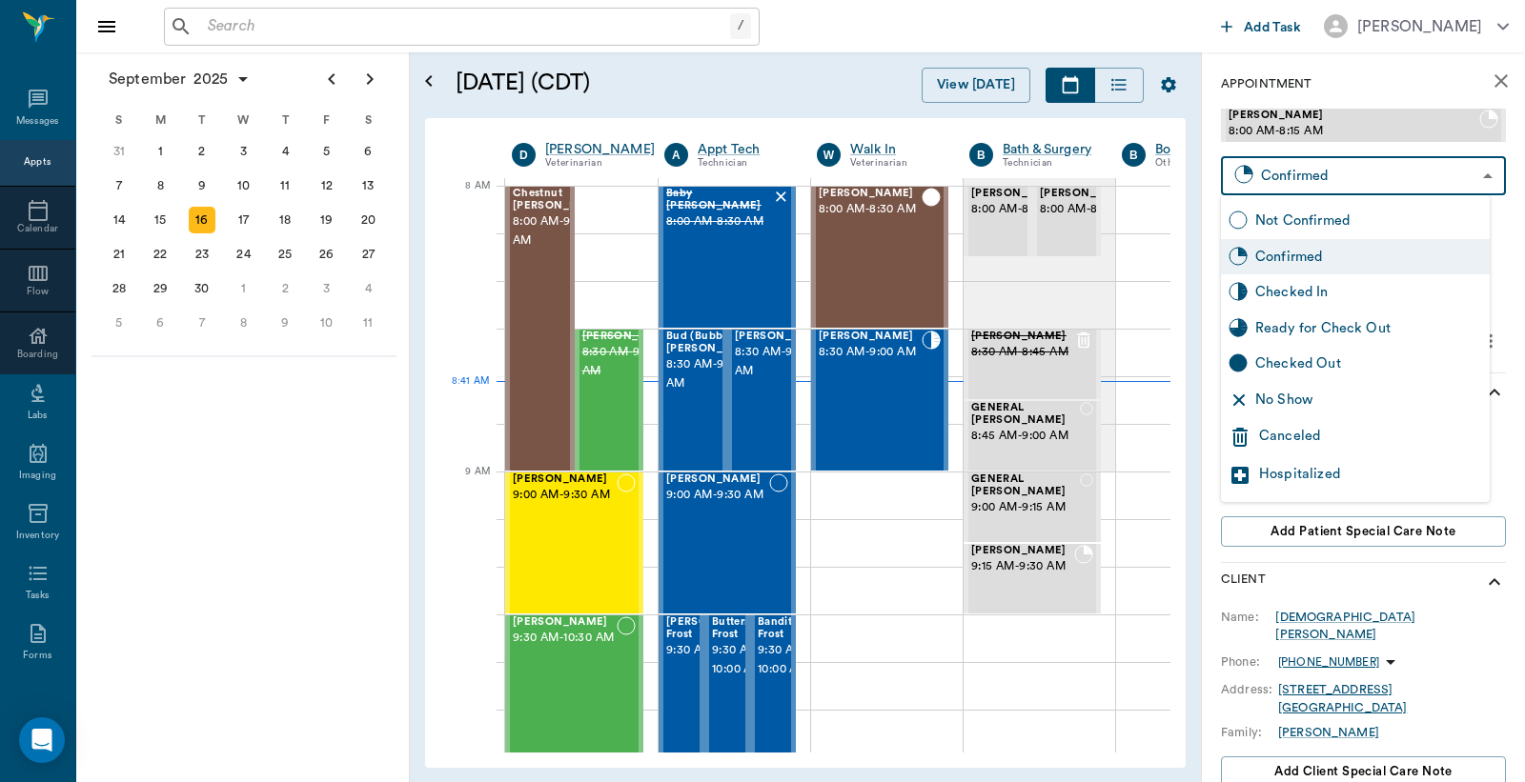
click at [1301, 287] on div "Checked In" at bounding box center [1368, 292] width 227 height 21
type input "CHECKED_IN"
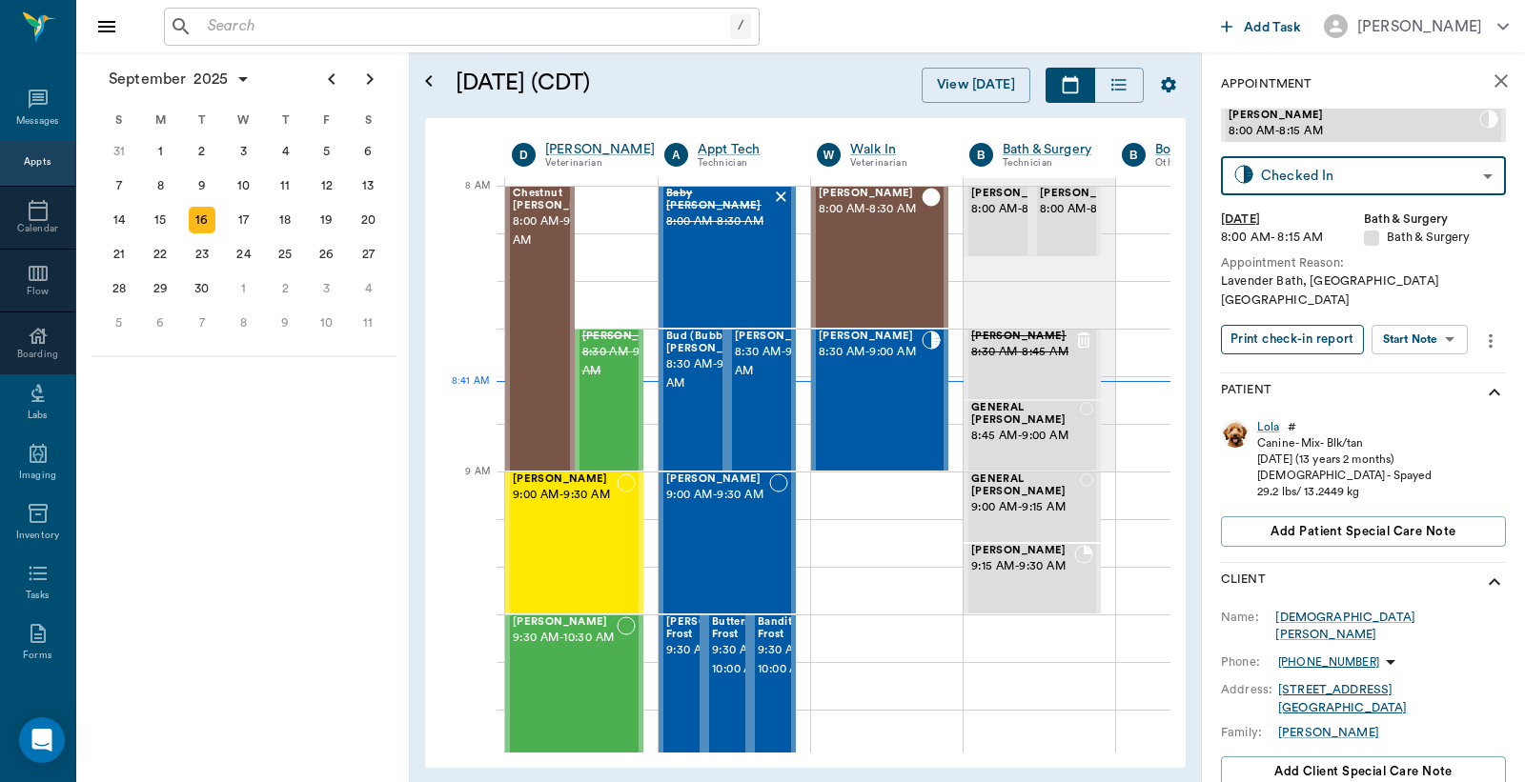
click at [1300, 325] on button "Print check-in report" at bounding box center [1292, 340] width 143 height 30
click at [1072, 219] on span "8:00 AM - 8:15 AM" at bounding box center [1087, 209] width 95 height 19
click at [1058, 219] on span "8:00 AM - 8:15 AM" at bounding box center [1087, 209] width 95 height 19
click at [1320, 176] on body "/ ​ Add Task Dr. Bert Ellsworth Nectar Messages Appts Calendar Flow Boarding La…" at bounding box center [762, 391] width 1525 height 782
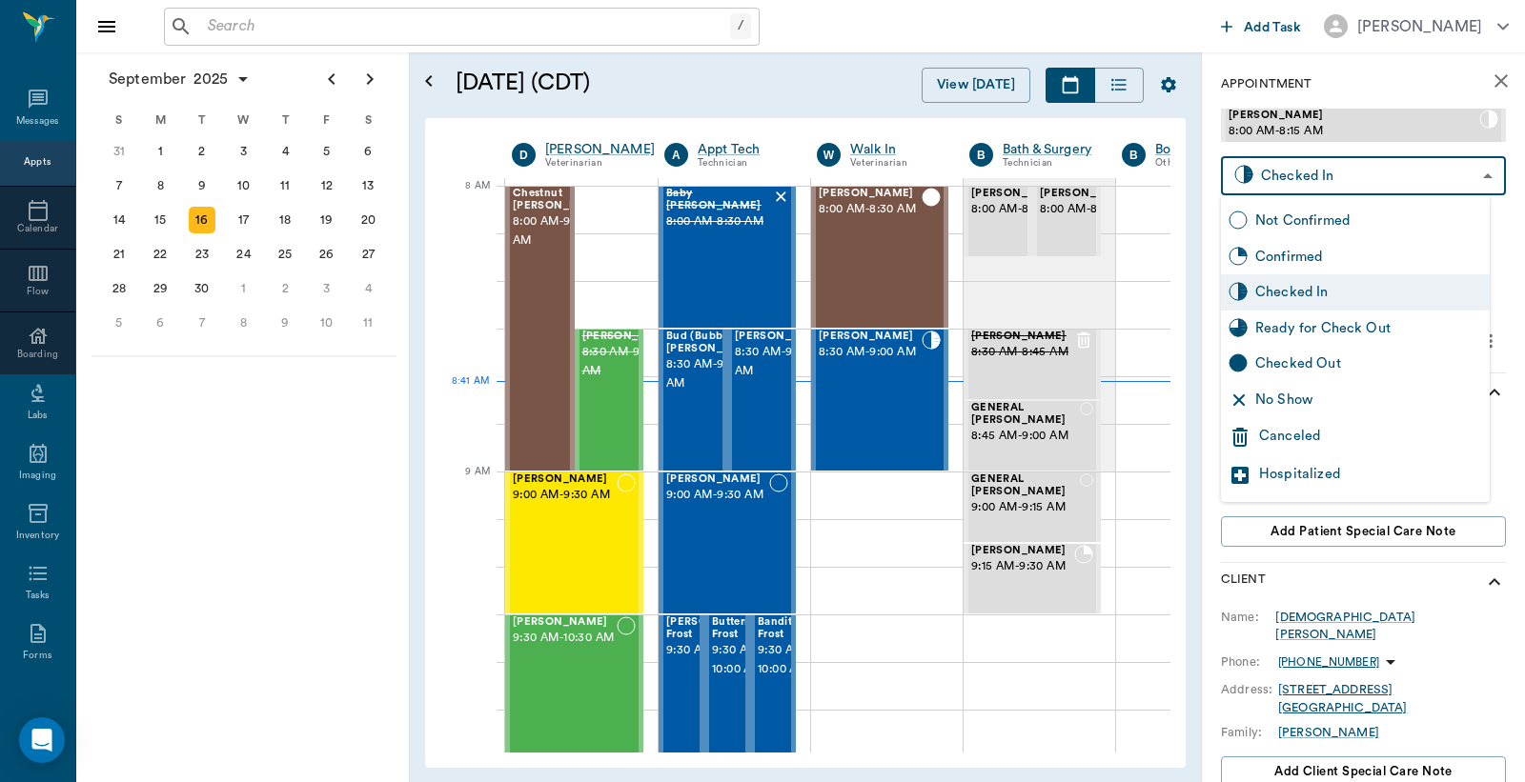
click at [1318, 296] on div "Checked In" at bounding box center [1368, 292] width 227 height 21
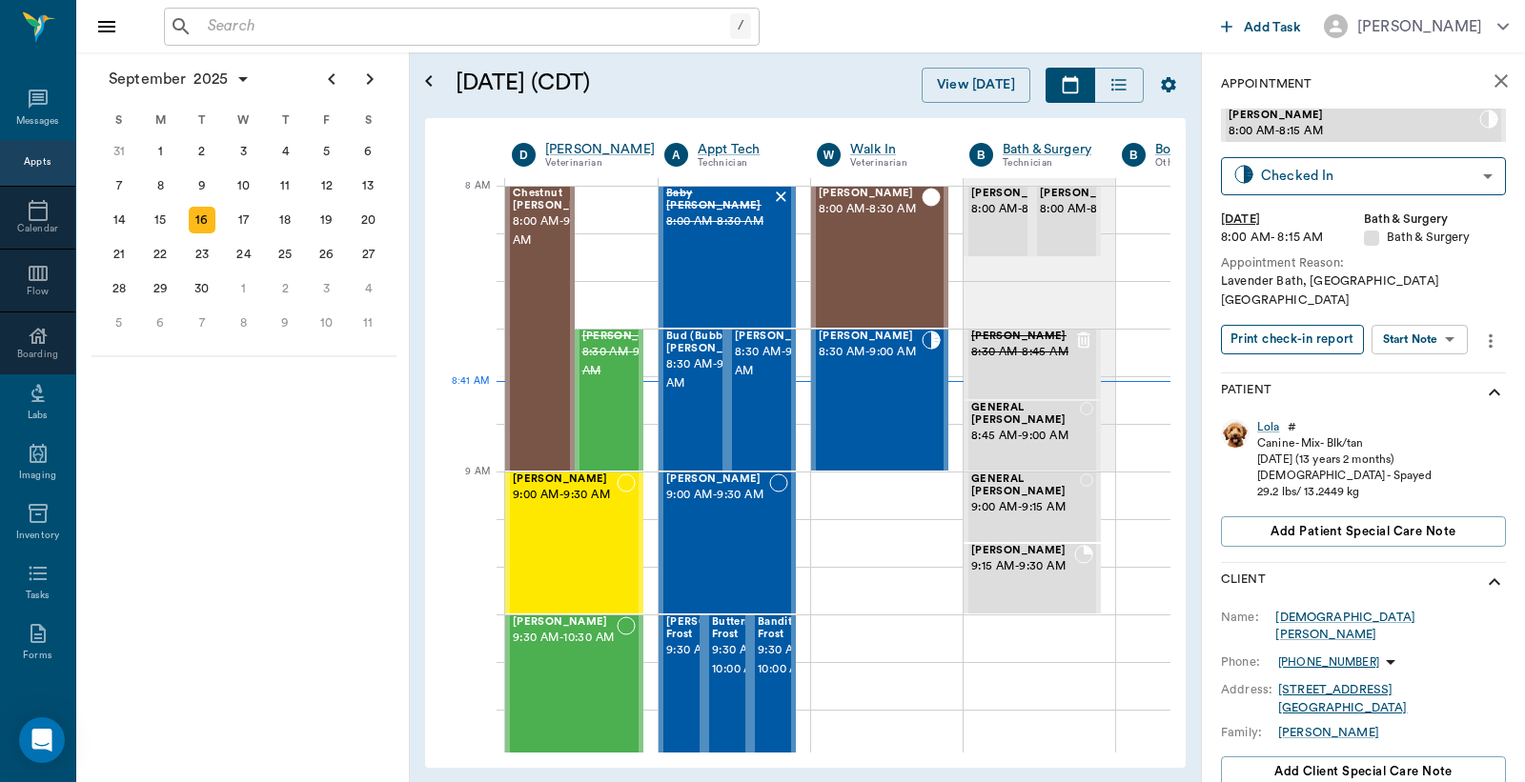
click at [1297, 325] on button "Print check-in report" at bounding box center [1292, 340] width 143 height 30
click at [984, 219] on span "8:00 AM - 8:15 AM" at bounding box center [1018, 209] width 95 height 19
click at [1367, 176] on body "/ ​ Add Task Dr. Bert Ellsworth Nectar Messages Appts Calendar Flow Boarding La…" at bounding box center [762, 391] width 1525 height 782
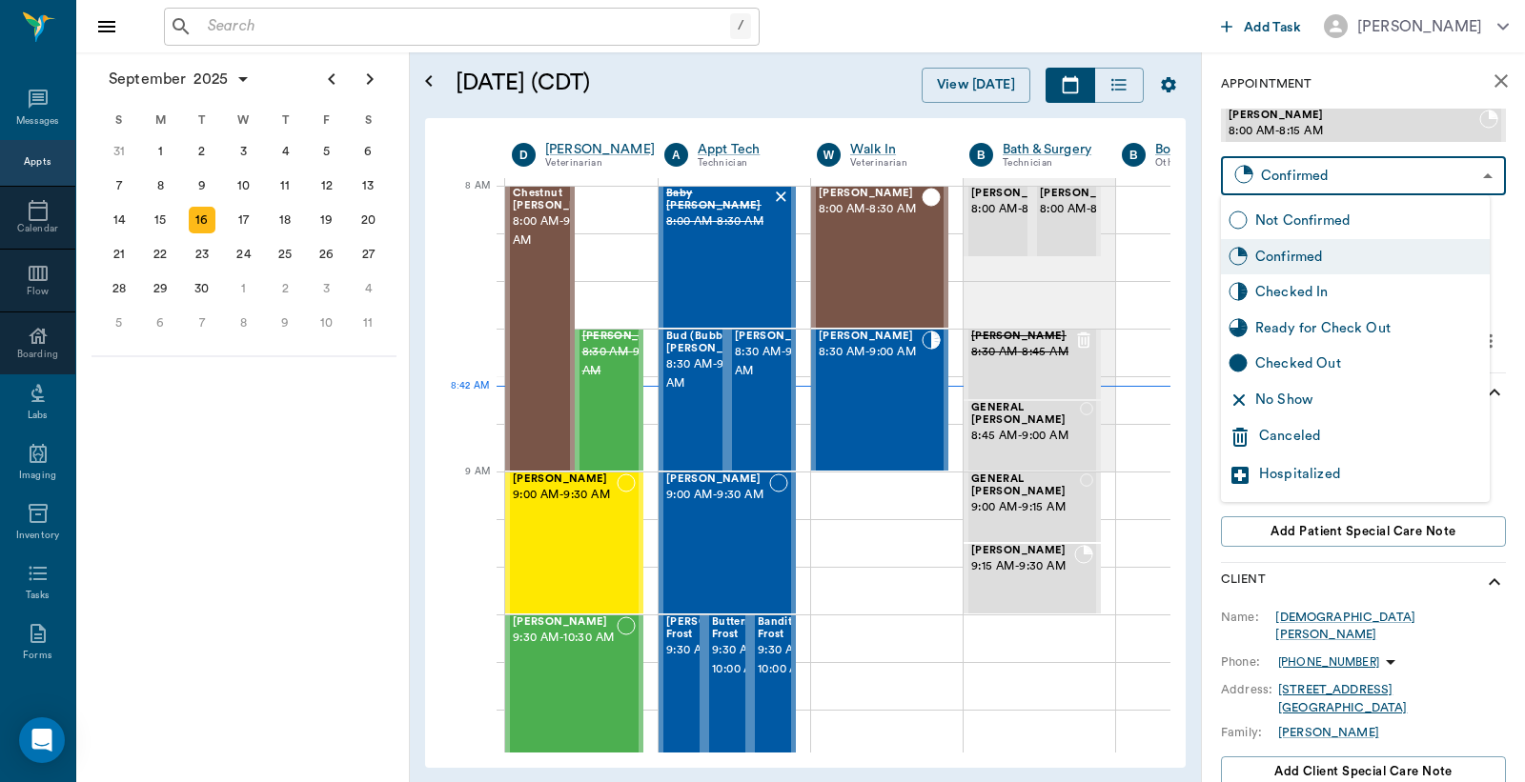
click at [1301, 288] on div "Checked In" at bounding box center [1368, 292] width 227 height 21
type input "CHECKED_IN"
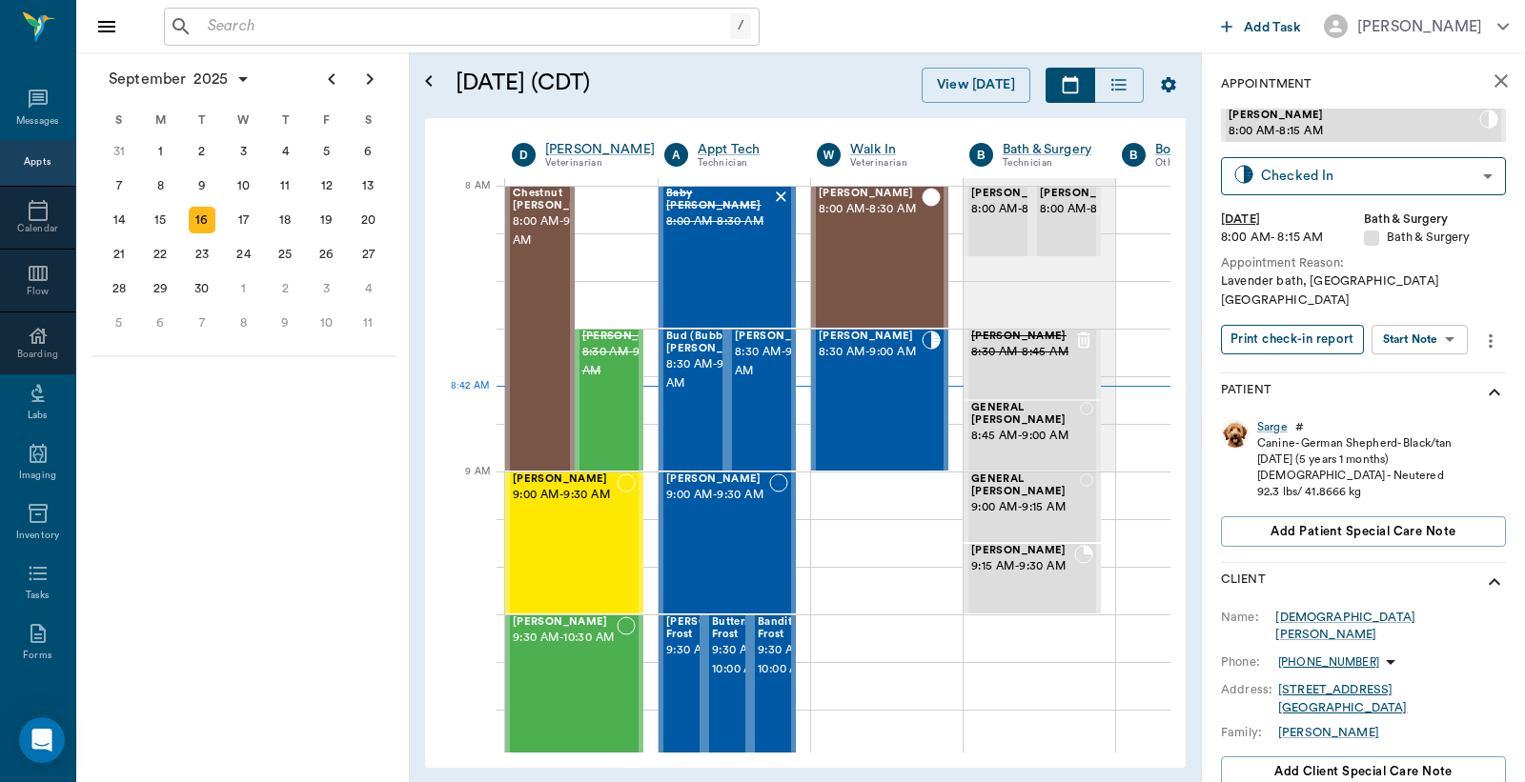
click at [1256, 325] on button "Print check-in report" at bounding box center [1292, 340] width 143 height 30
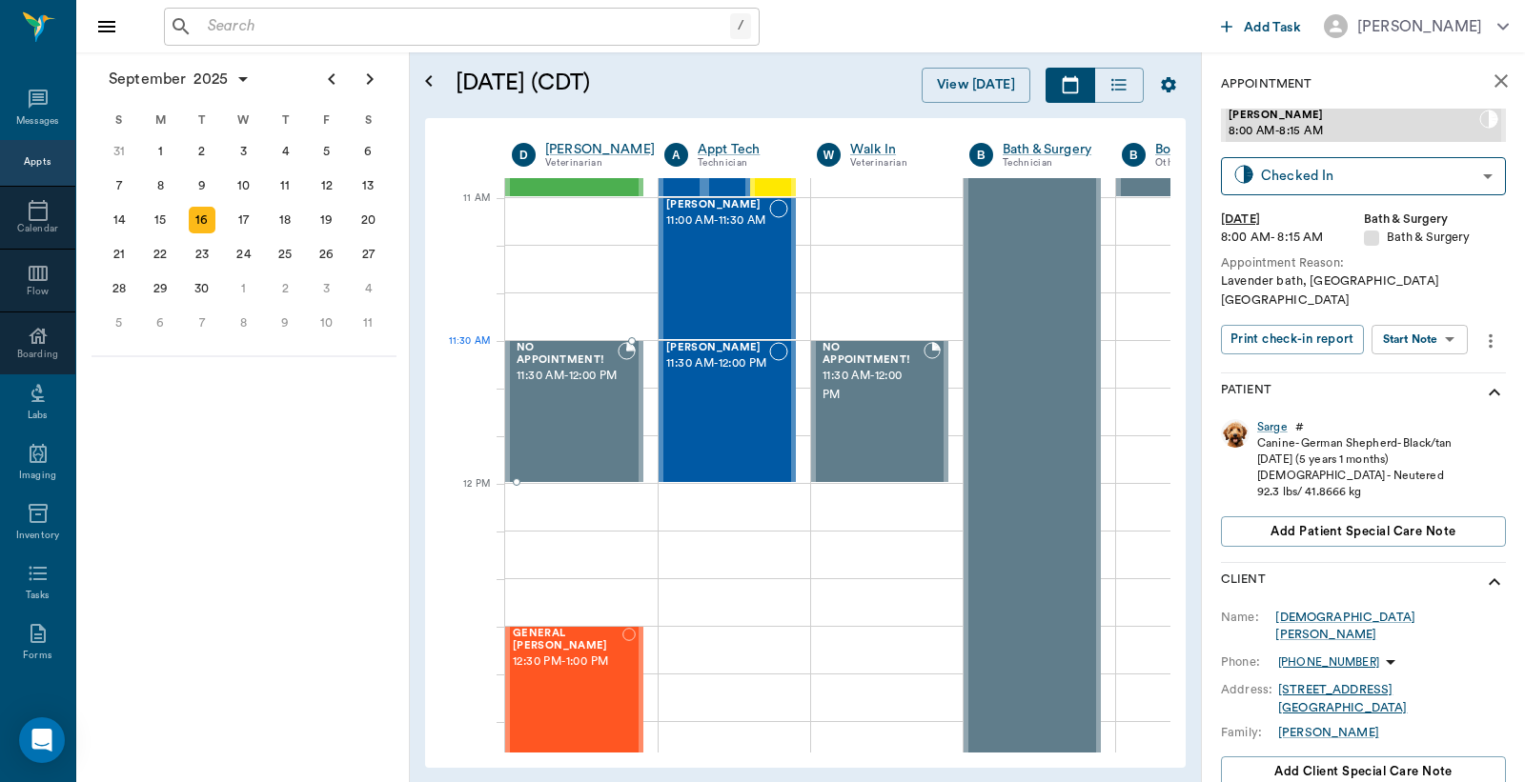
scroll to position [706, 0]
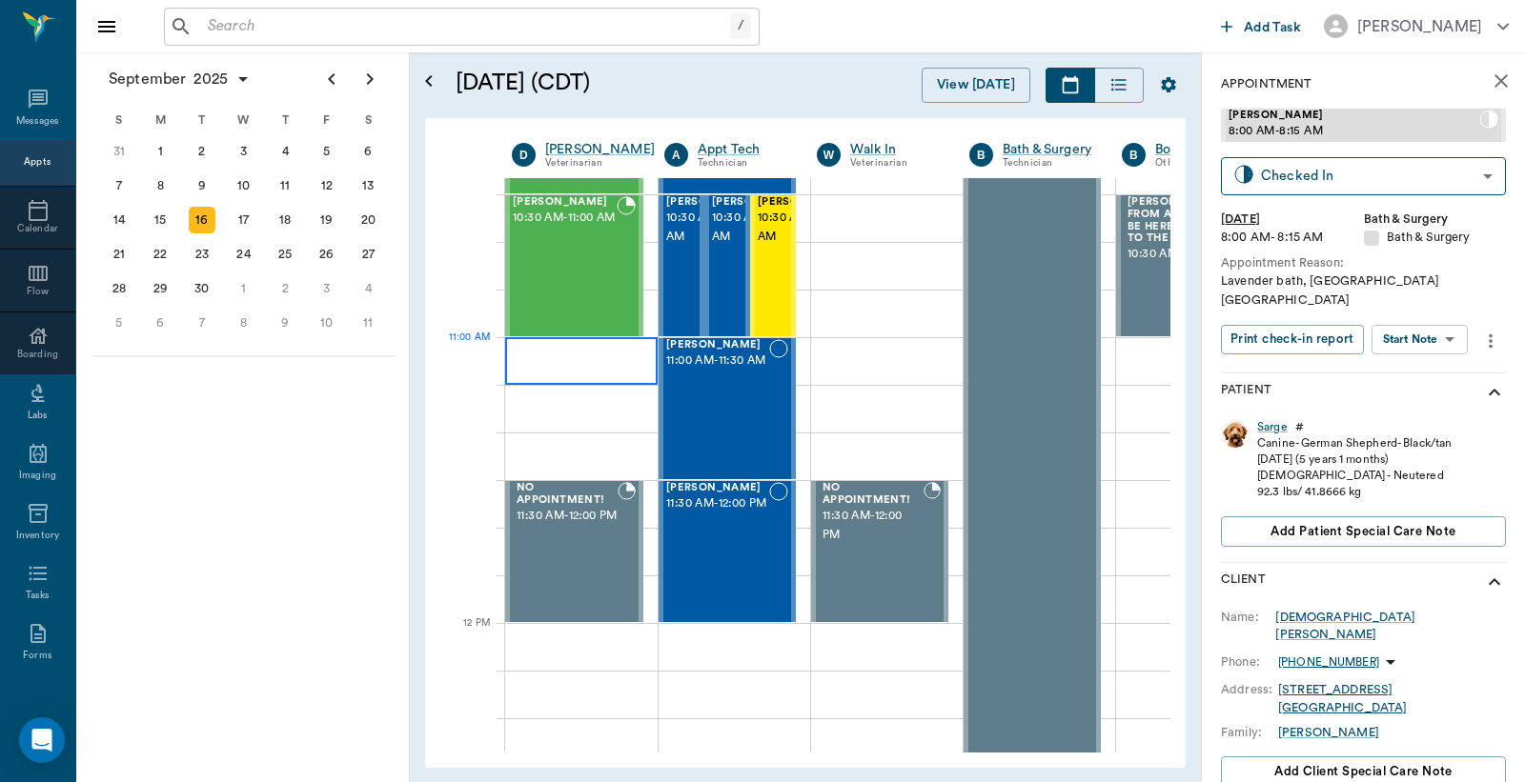
click at [538, 358] on div at bounding box center [581, 361] width 152 height 48
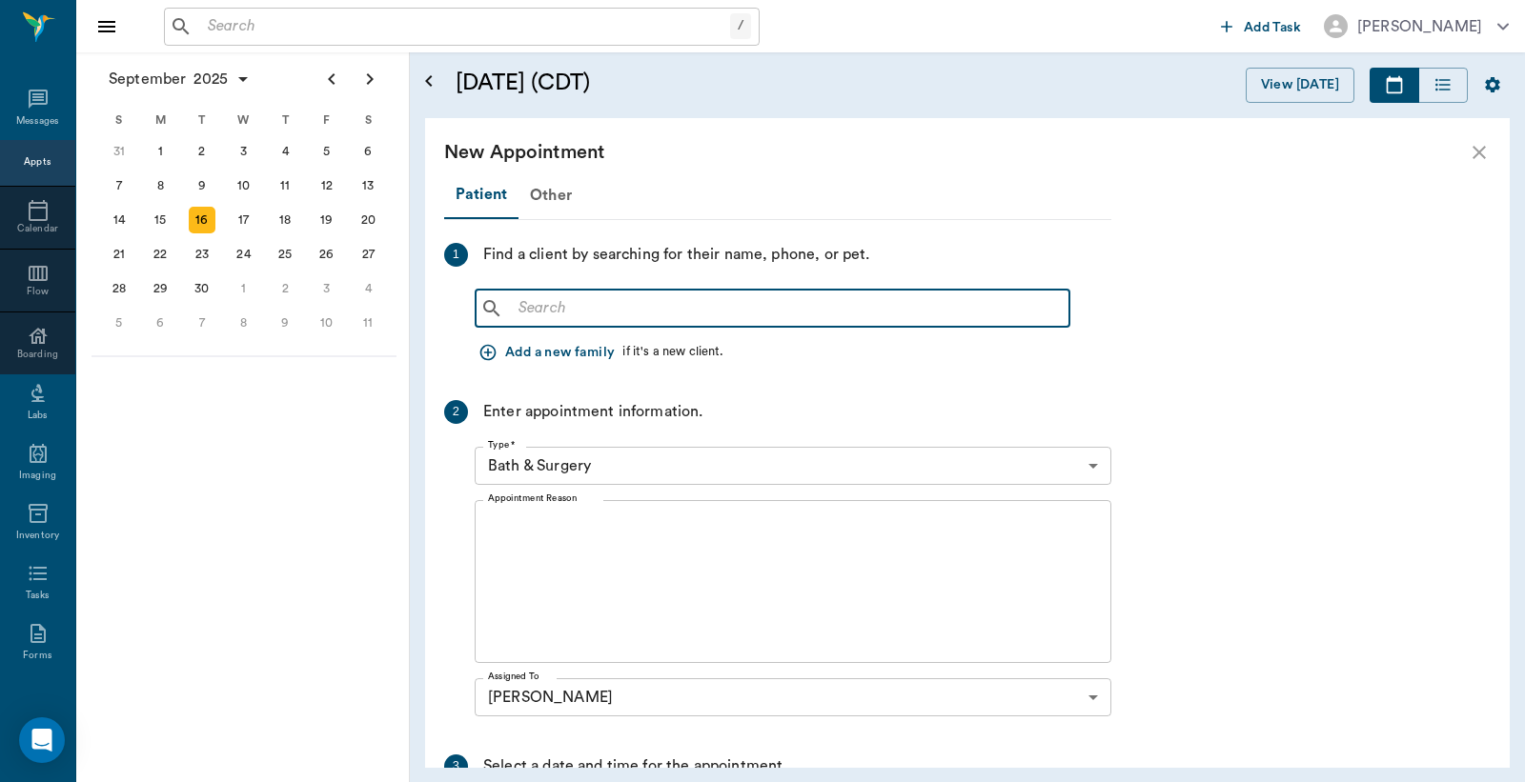
click at [519, 307] on input "text" at bounding box center [786, 308] width 551 height 27
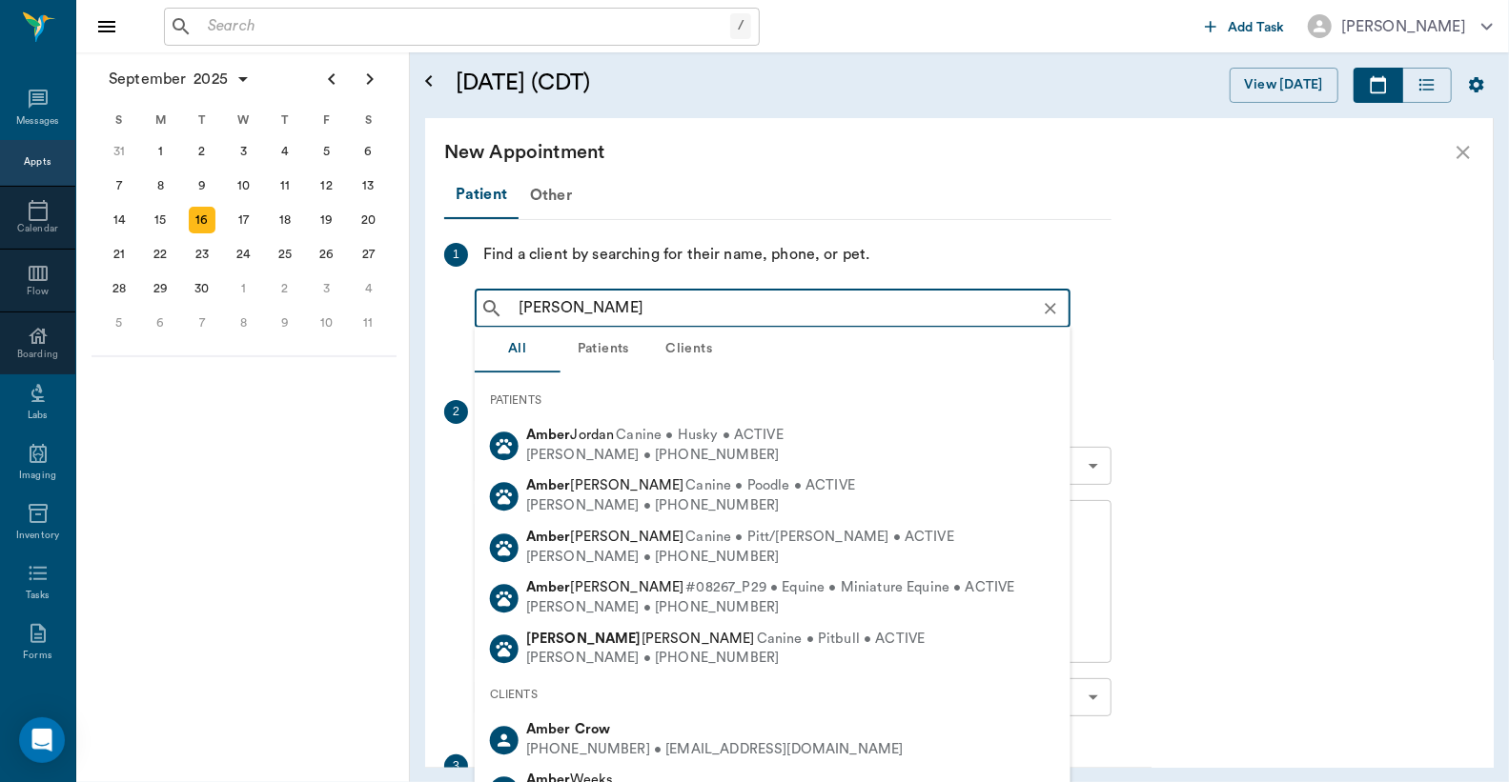
click at [602, 741] on div "(903) 650-2035 • amber.crow@hotmail.com" at bounding box center [714, 751] width 377 height 20
type input "Amber Crow"
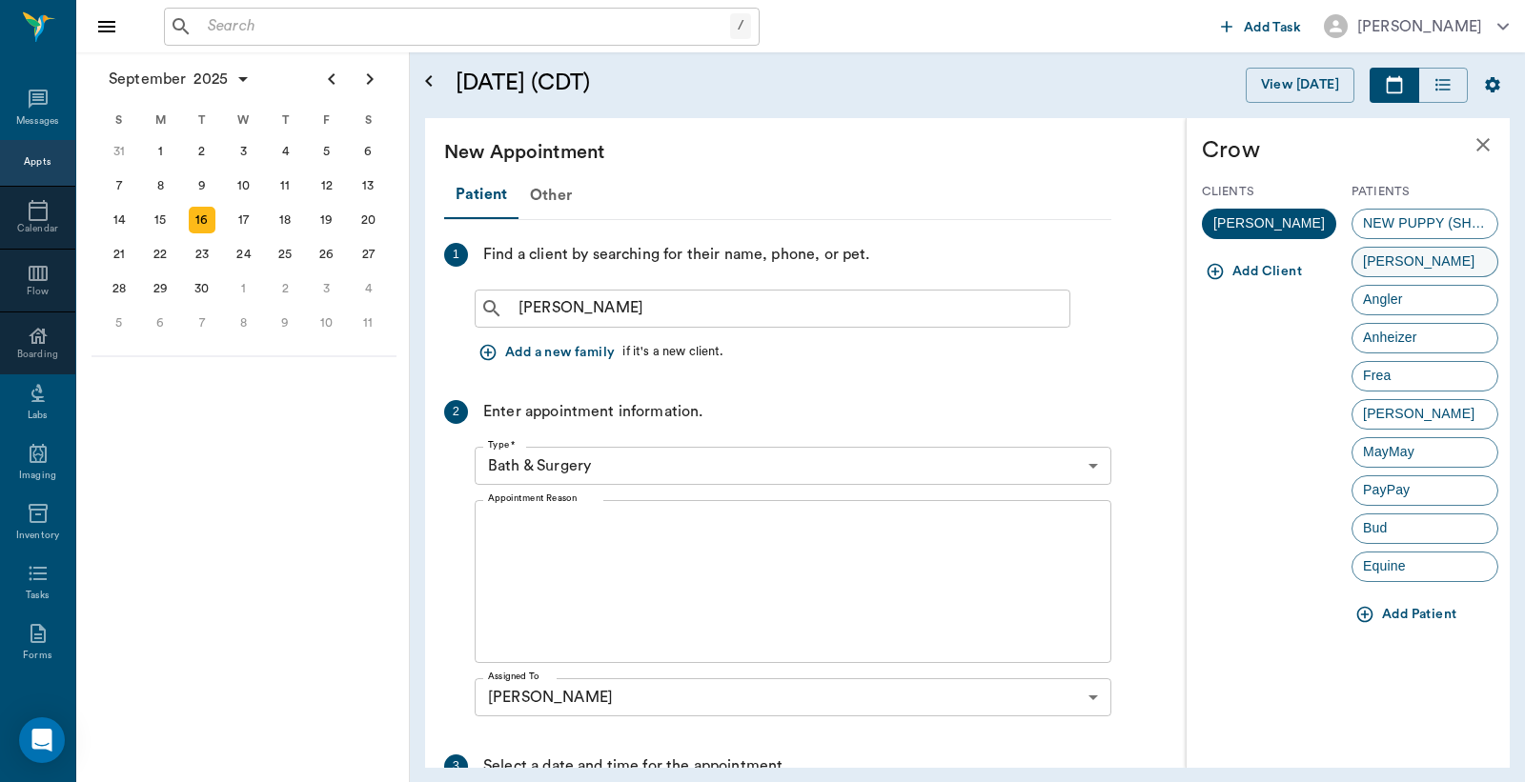
click at [1376, 264] on span "Spencer" at bounding box center [1418, 262] width 132 height 20
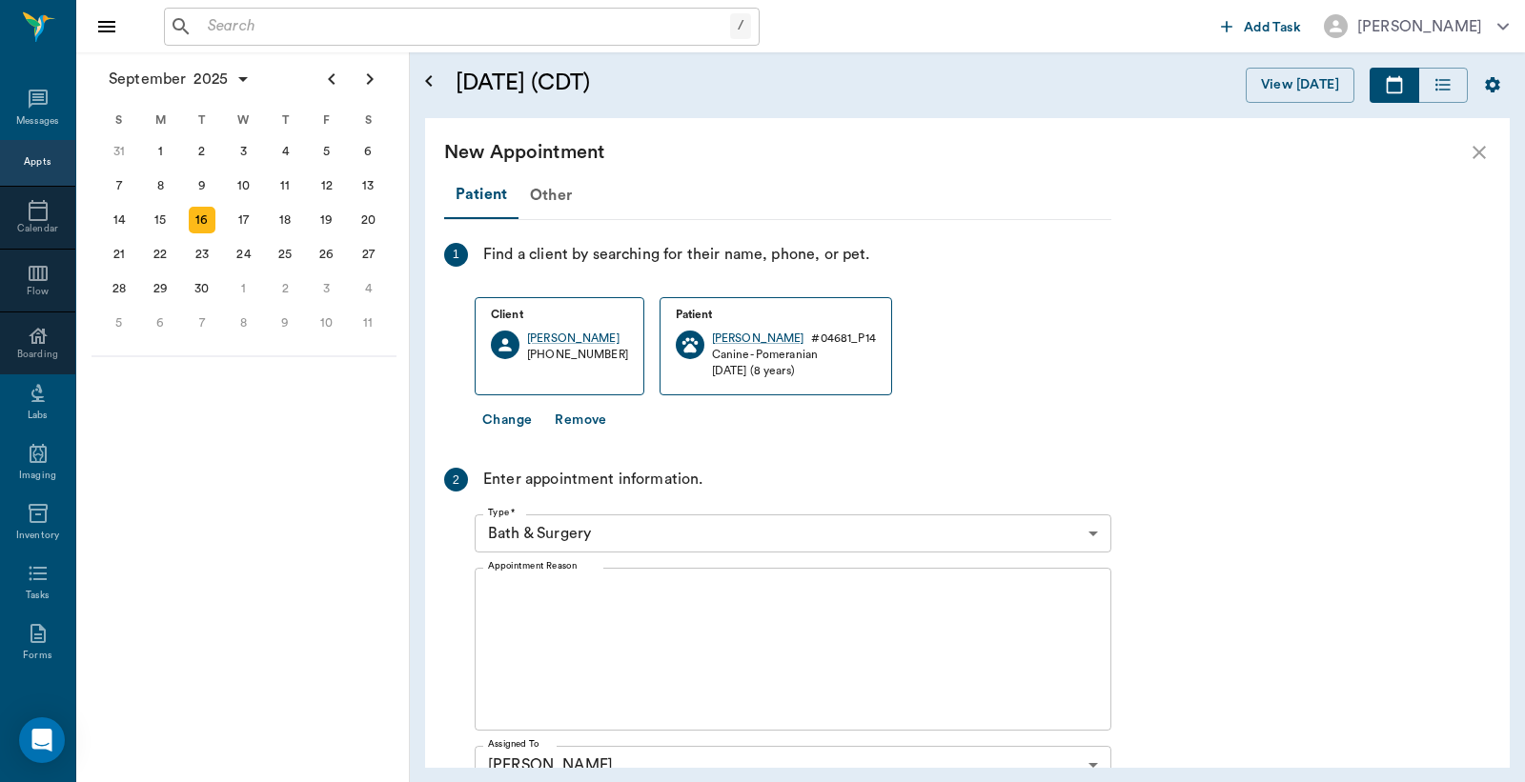
click at [1092, 529] on body "/ ​ Add Task Dr. Bert Ellsworth Nectar Messages Appts Calendar Flow Boarding La…" at bounding box center [762, 391] width 1525 height 782
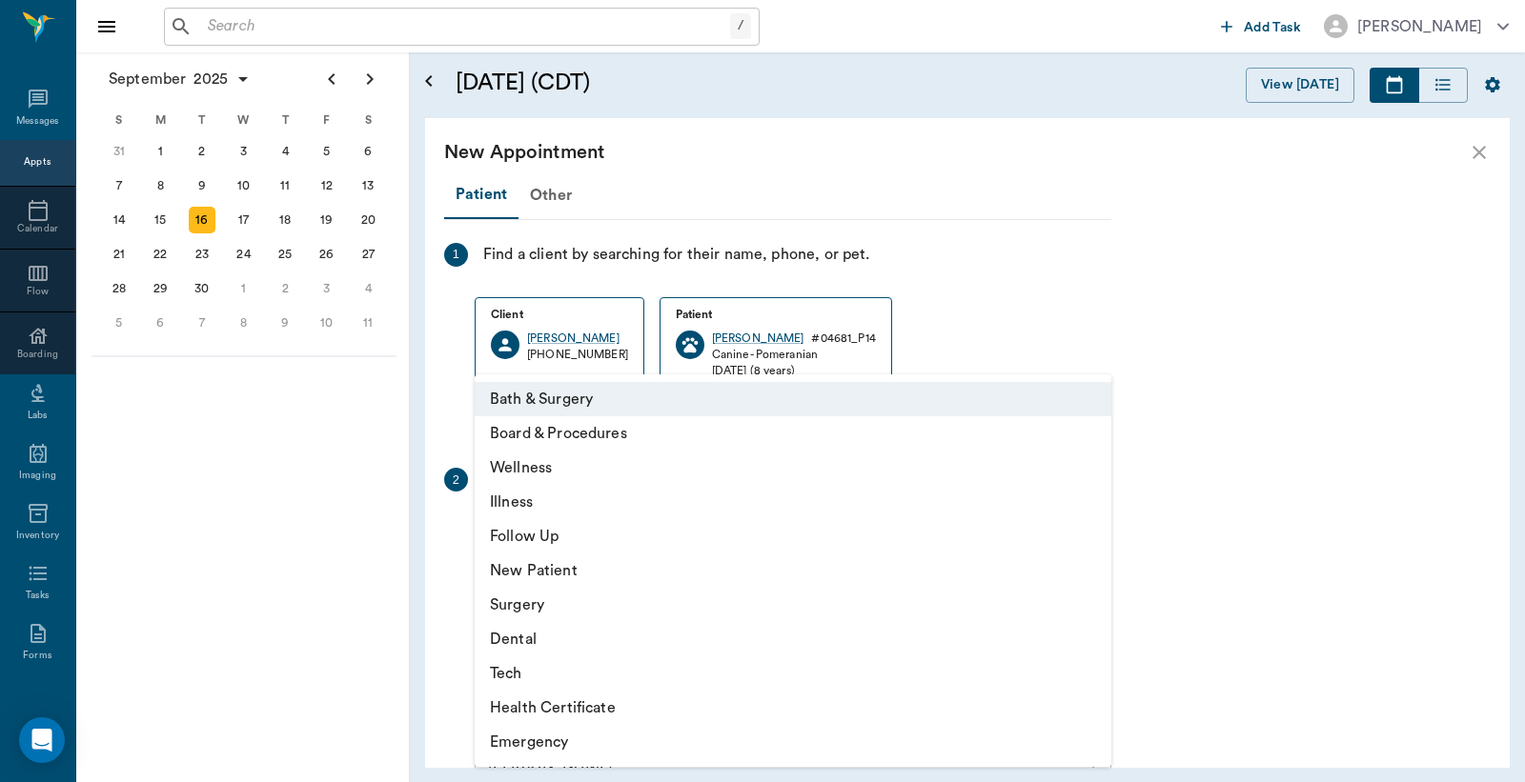
click at [558, 468] on li "Wellness" at bounding box center [793, 468] width 637 height 34
type input "65d2be4f46e3a538d89b8c14"
type input "11:30 AM"
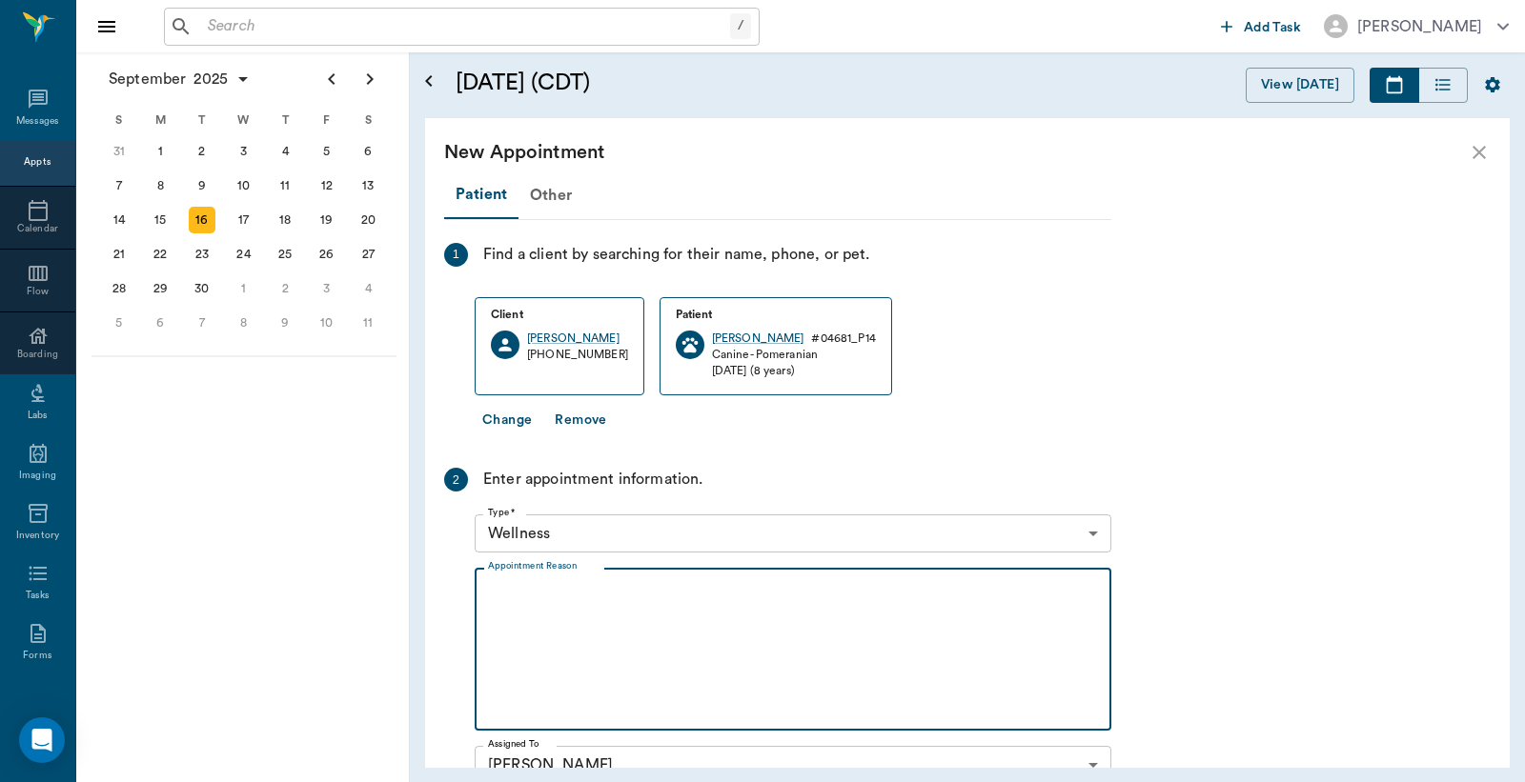
click at [490, 593] on textarea "Appointment Reason" at bounding box center [793, 650] width 610 height 132
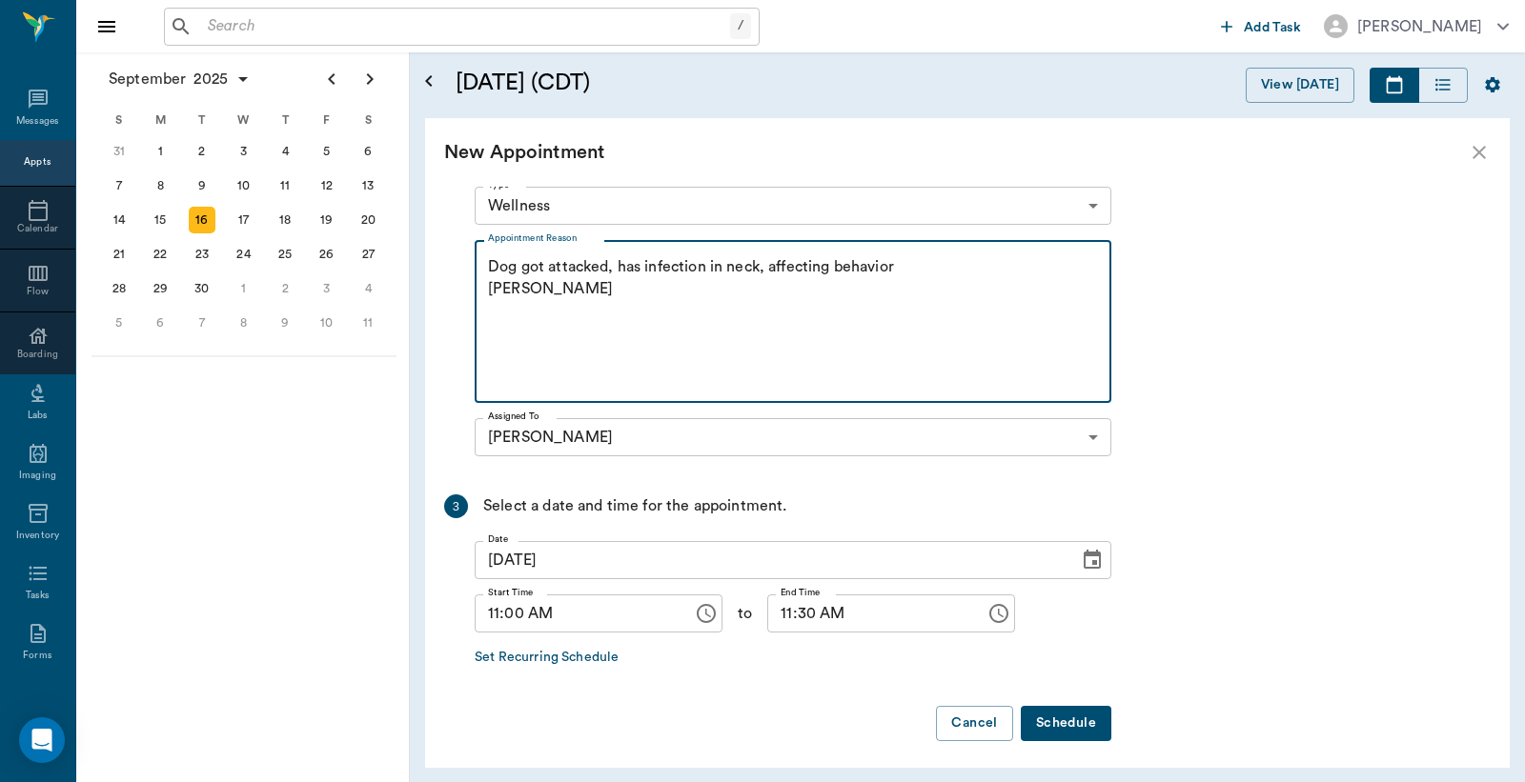
scroll to position [335, 0]
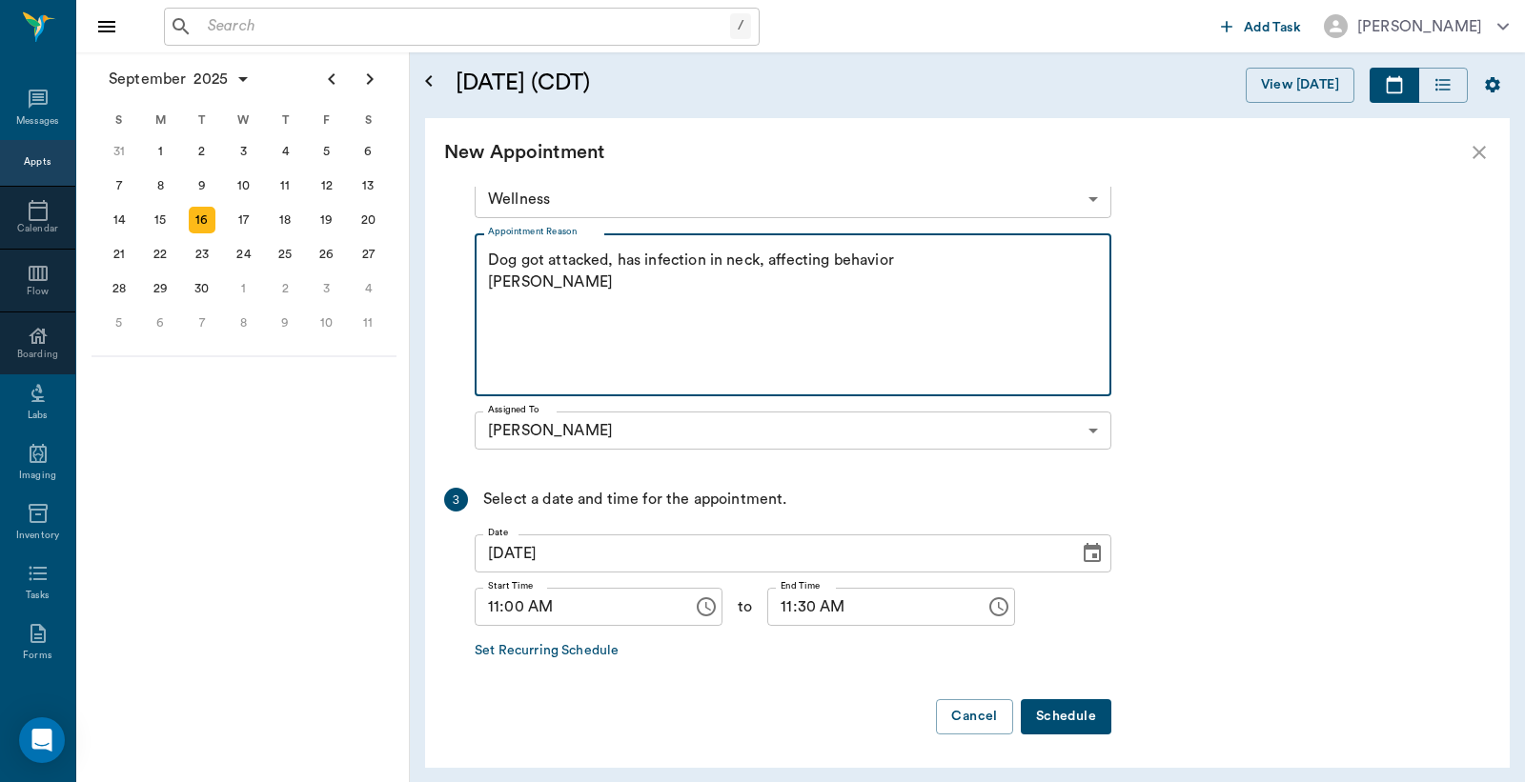
click at [607, 260] on textarea "Dog got attacked, has infection in neck, affecting behavior Christy" at bounding box center [793, 316] width 610 height 132
type textarea "Dog got attacked by pit bull, has infection in neck, affecting behavior Christy"
click at [1062, 719] on button "Schedule" at bounding box center [1066, 717] width 91 height 35
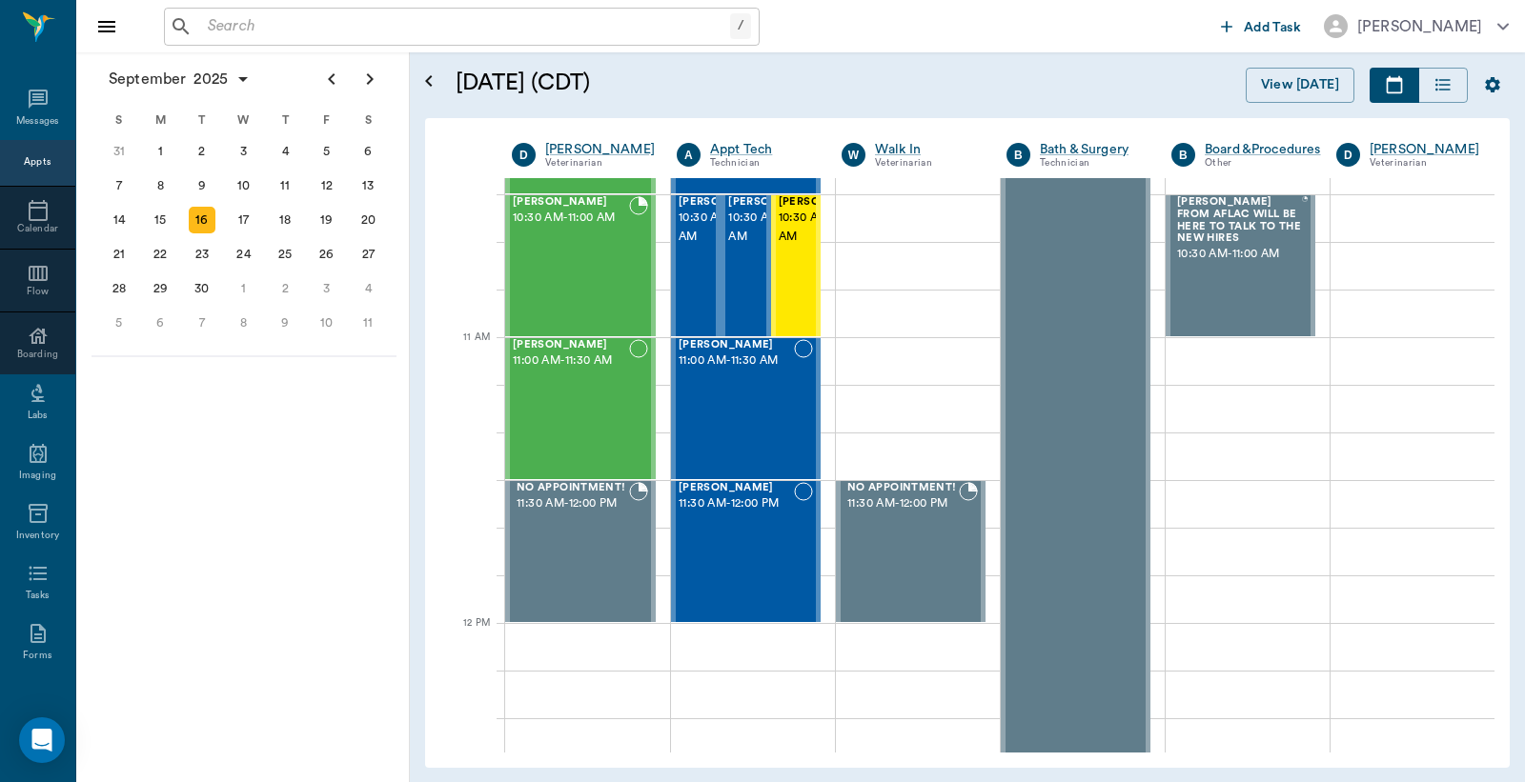
click at [215, 22] on input "text" at bounding box center [465, 26] width 530 height 27
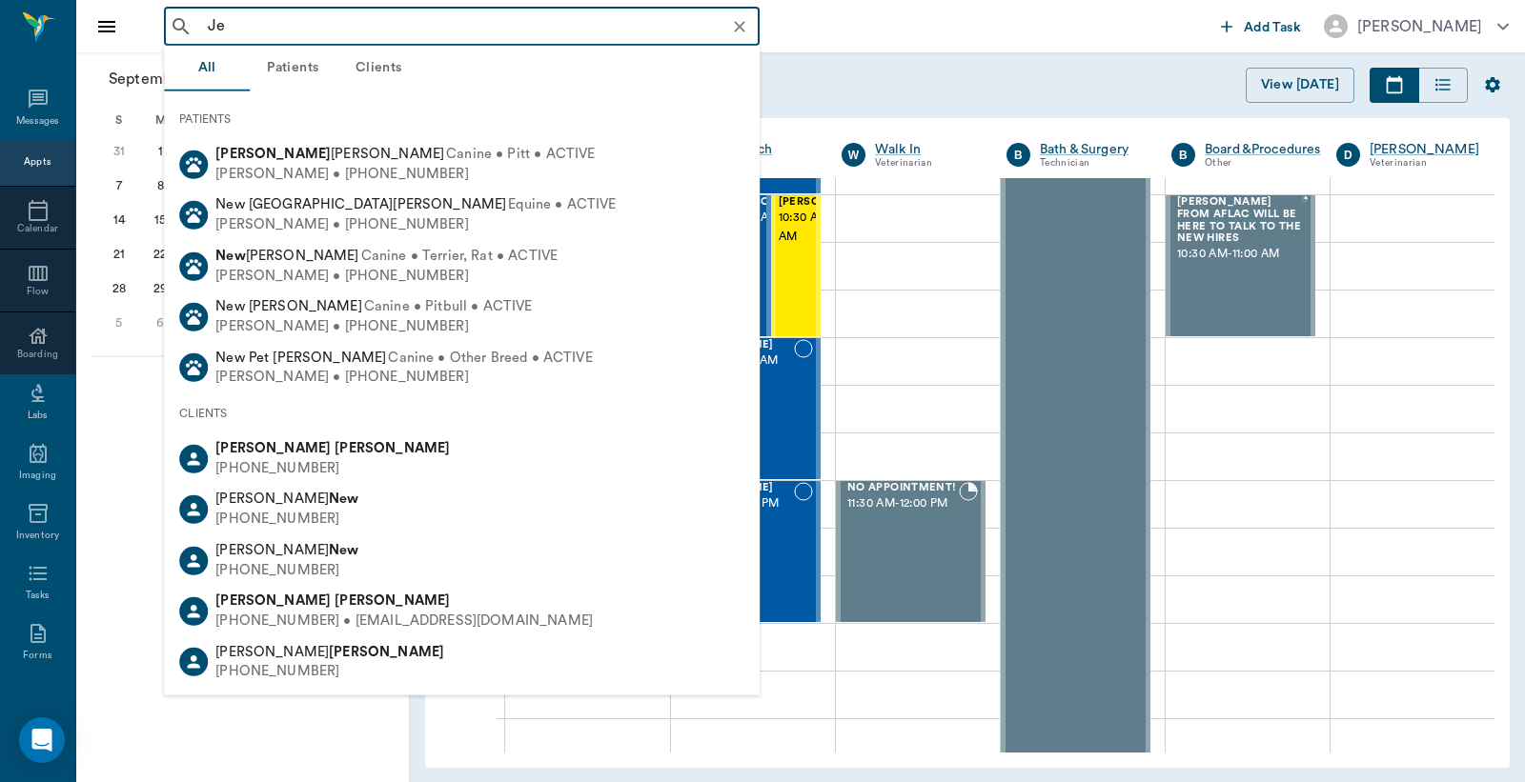
type input "J"
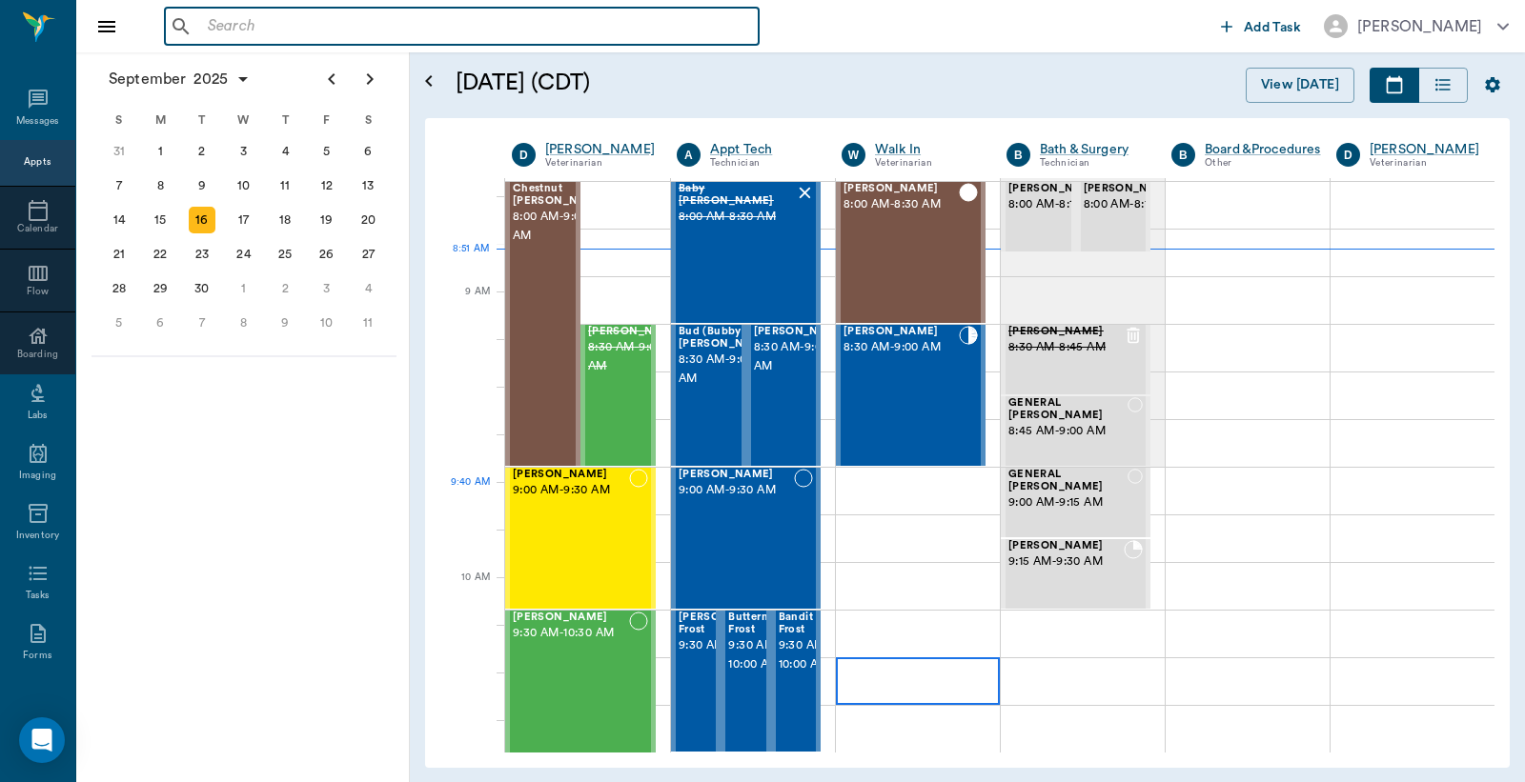
scroll to position [0, 0]
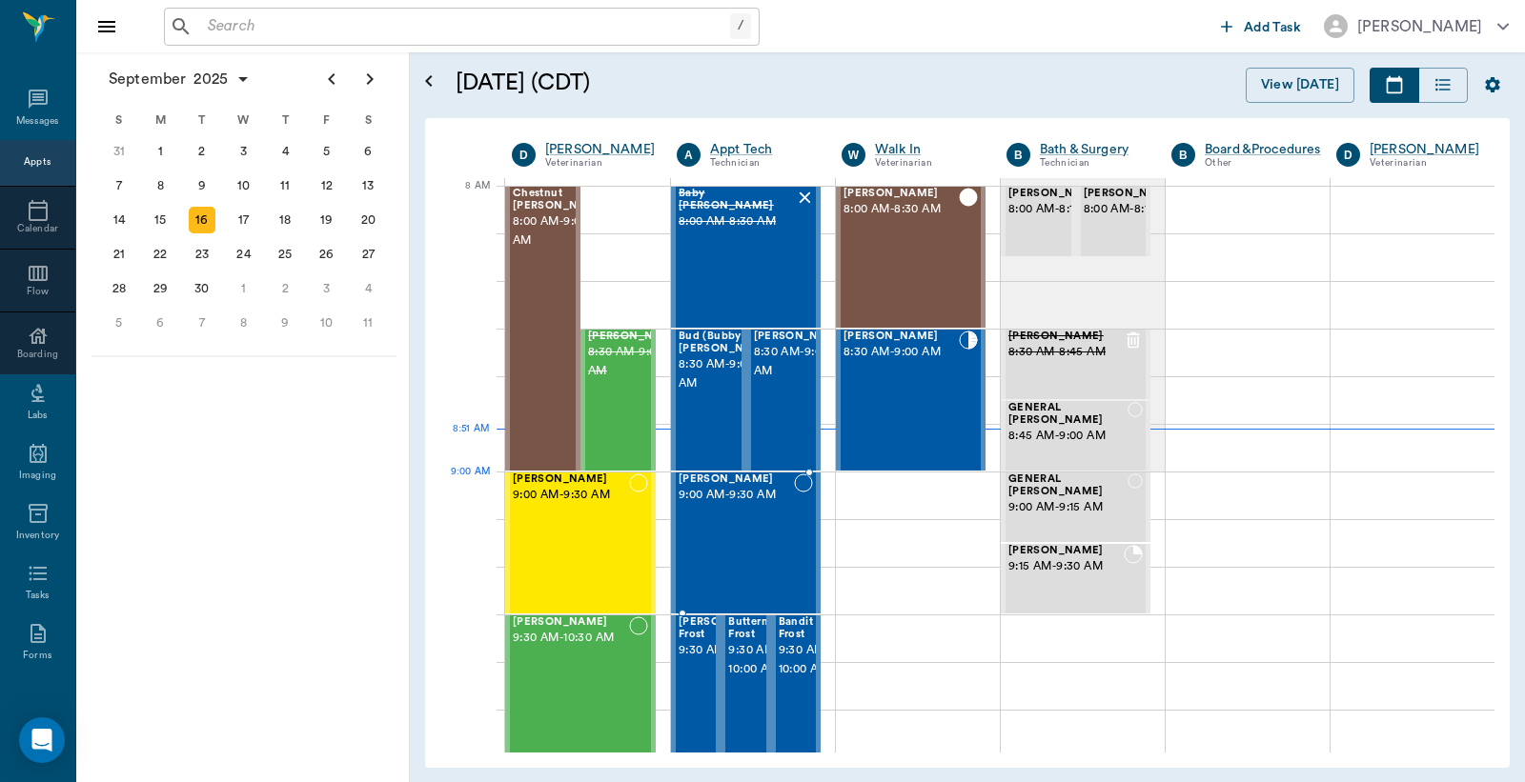
click at [732, 509] on div "Dezarea Brewer 9:00 AM - 9:30 AM" at bounding box center [736, 543] width 115 height 139
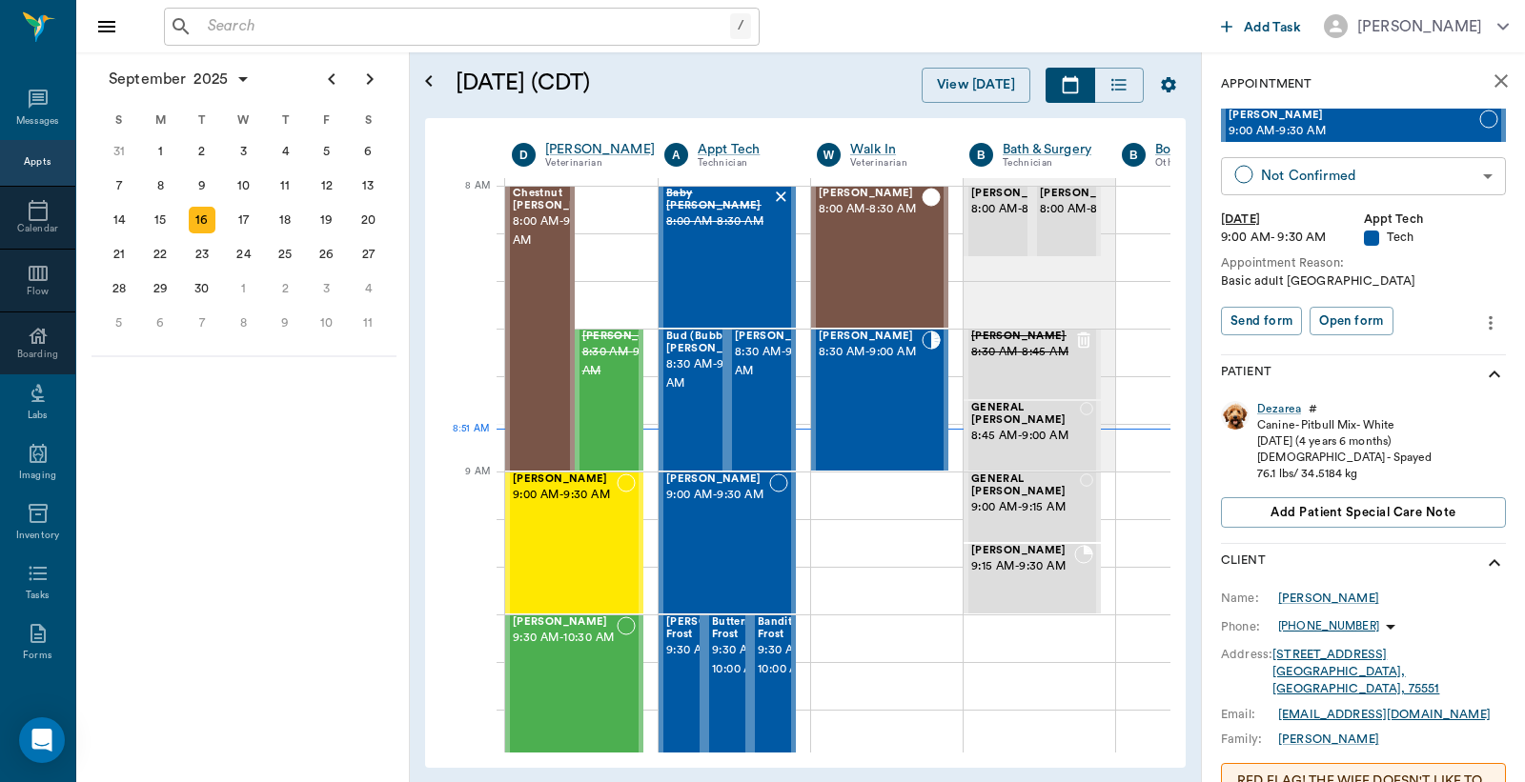
click at [1309, 183] on body "/ ​ Add Task Dr. Bert Ellsworth Nectar Messages Appts Calendar Flow Boarding La…" at bounding box center [762, 391] width 1525 height 782
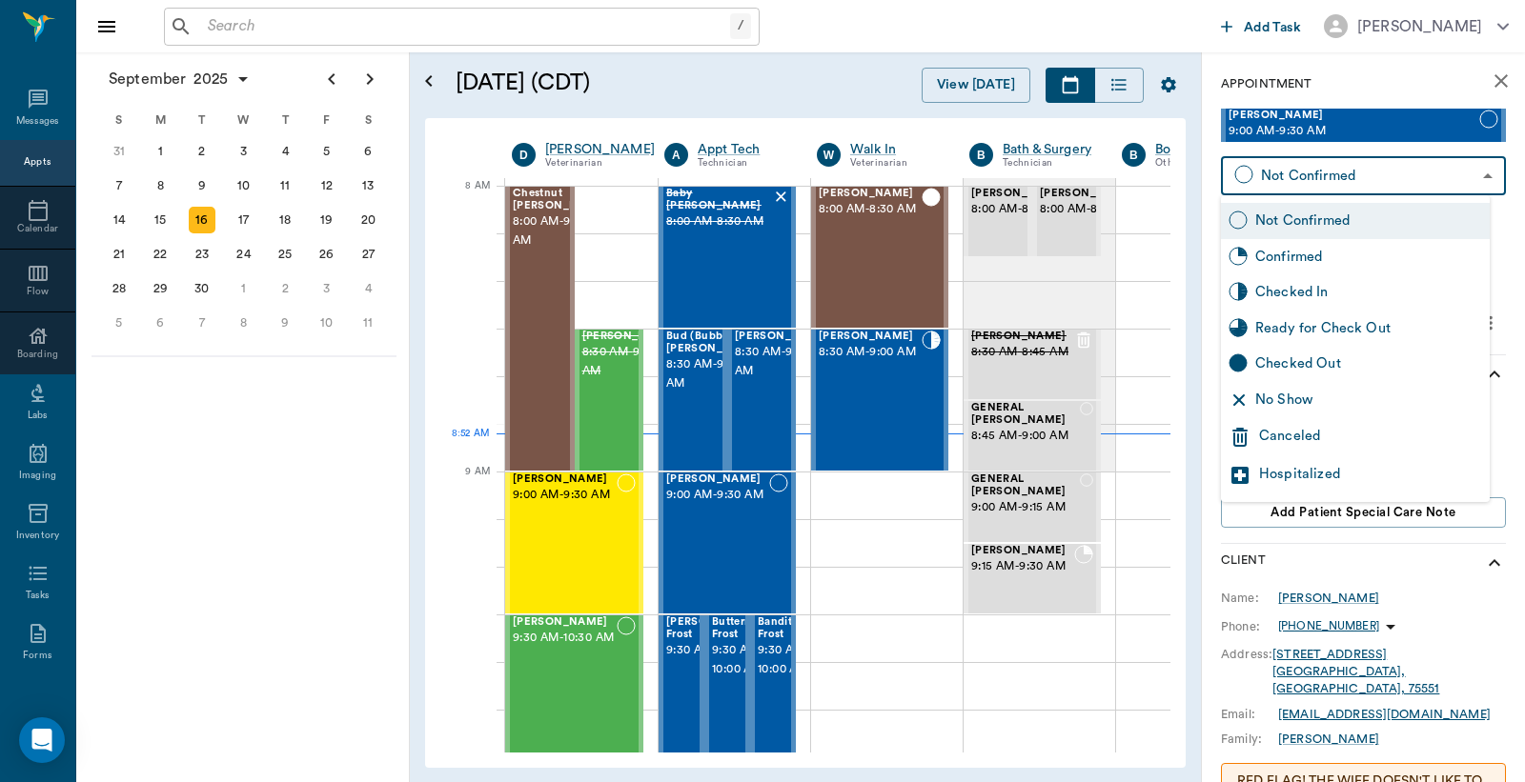
click at [1255, 292] on div "Checked In" at bounding box center [1368, 292] width 227 height 21
type input "CHECKED_IN"
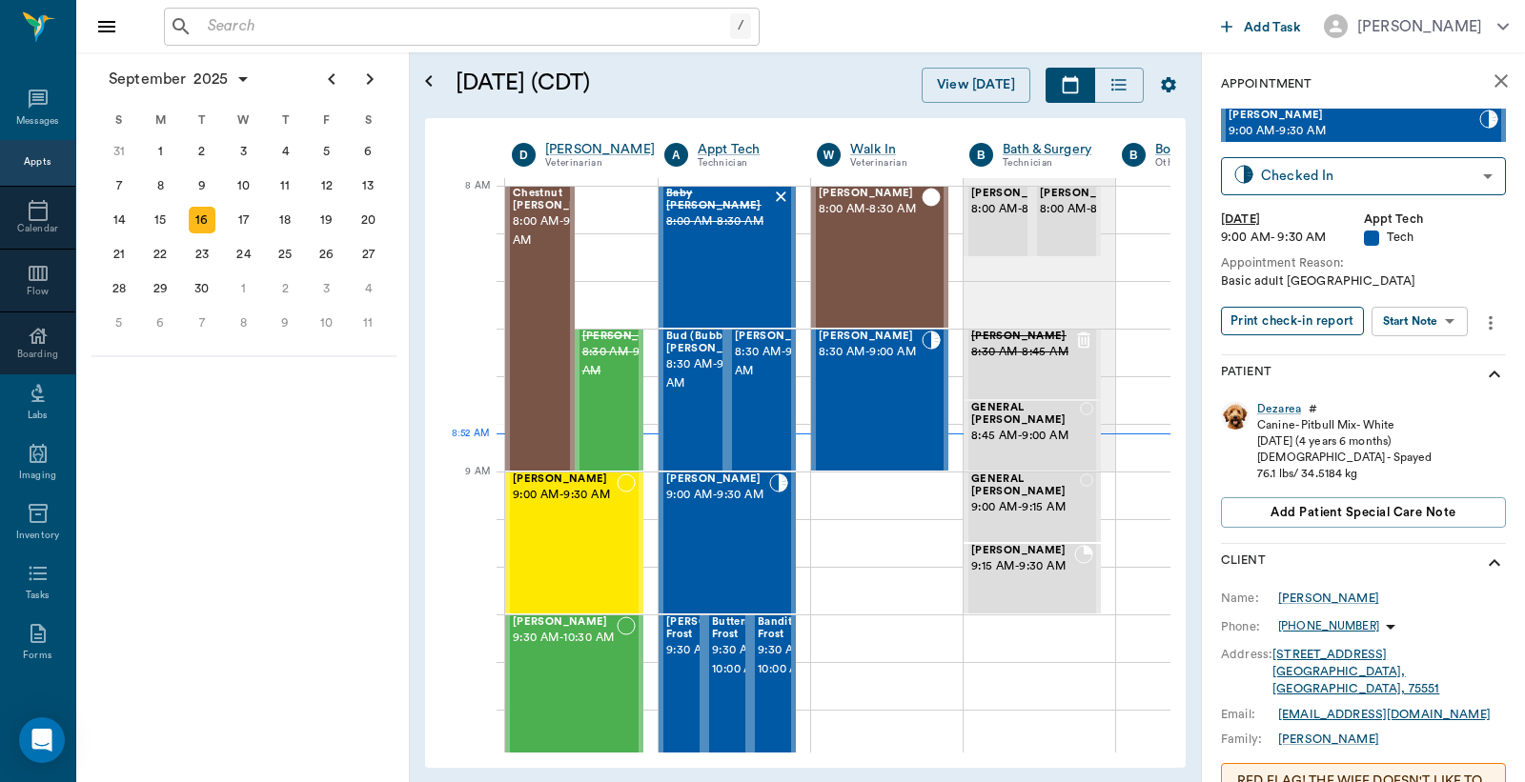
click at [1260, 318] on button "Print check-in report" at bounding box center [1292, 322] width 143 height 30
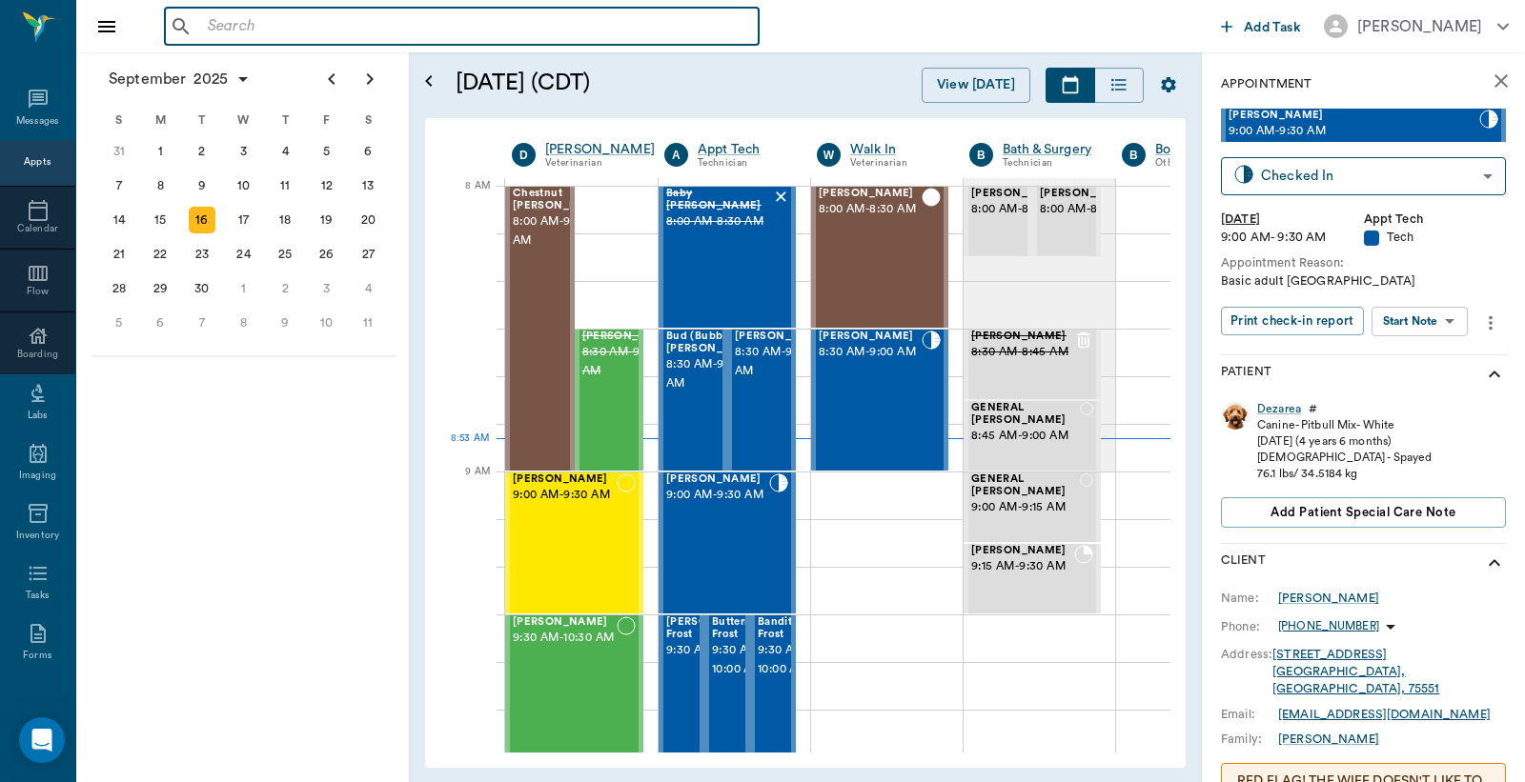
click at [213, 31] on input "text" at bounding box center [475, 26] width 551 height 27
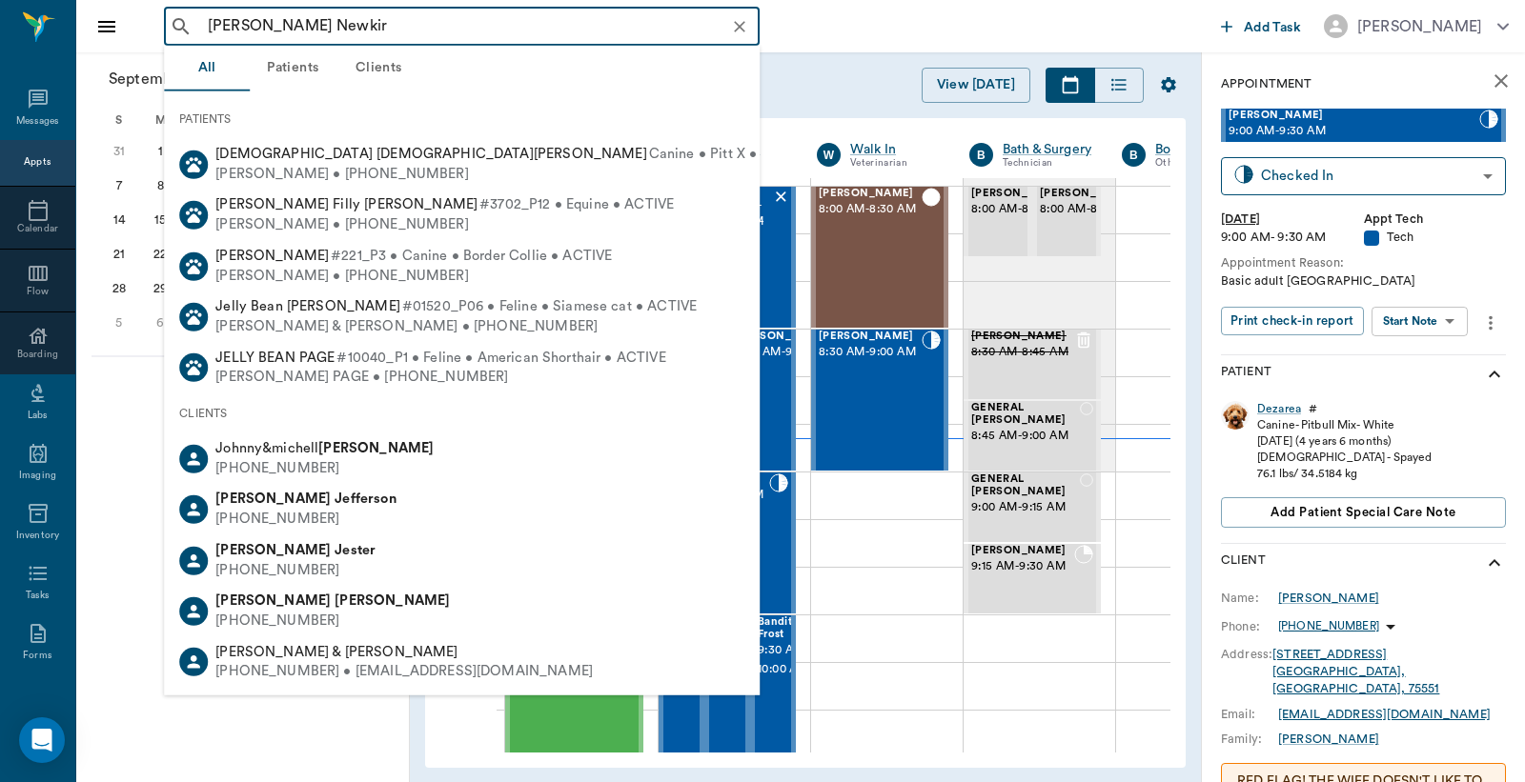
type input "Jeb Newkirk"
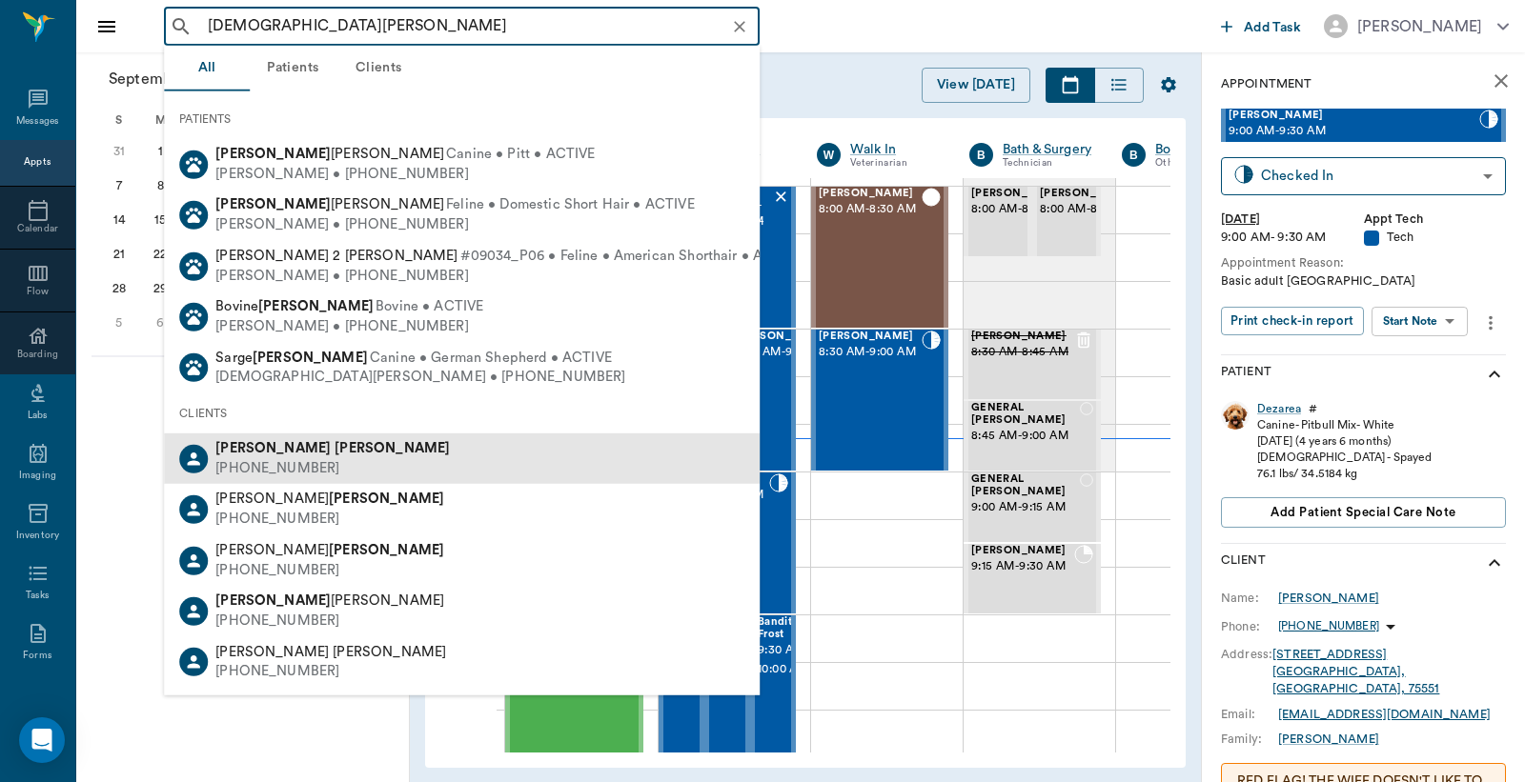
click at [324, 467] on div "Jeb Newkirk (903) 691-0597" at bounding box center [462, 459] width 596 height 51
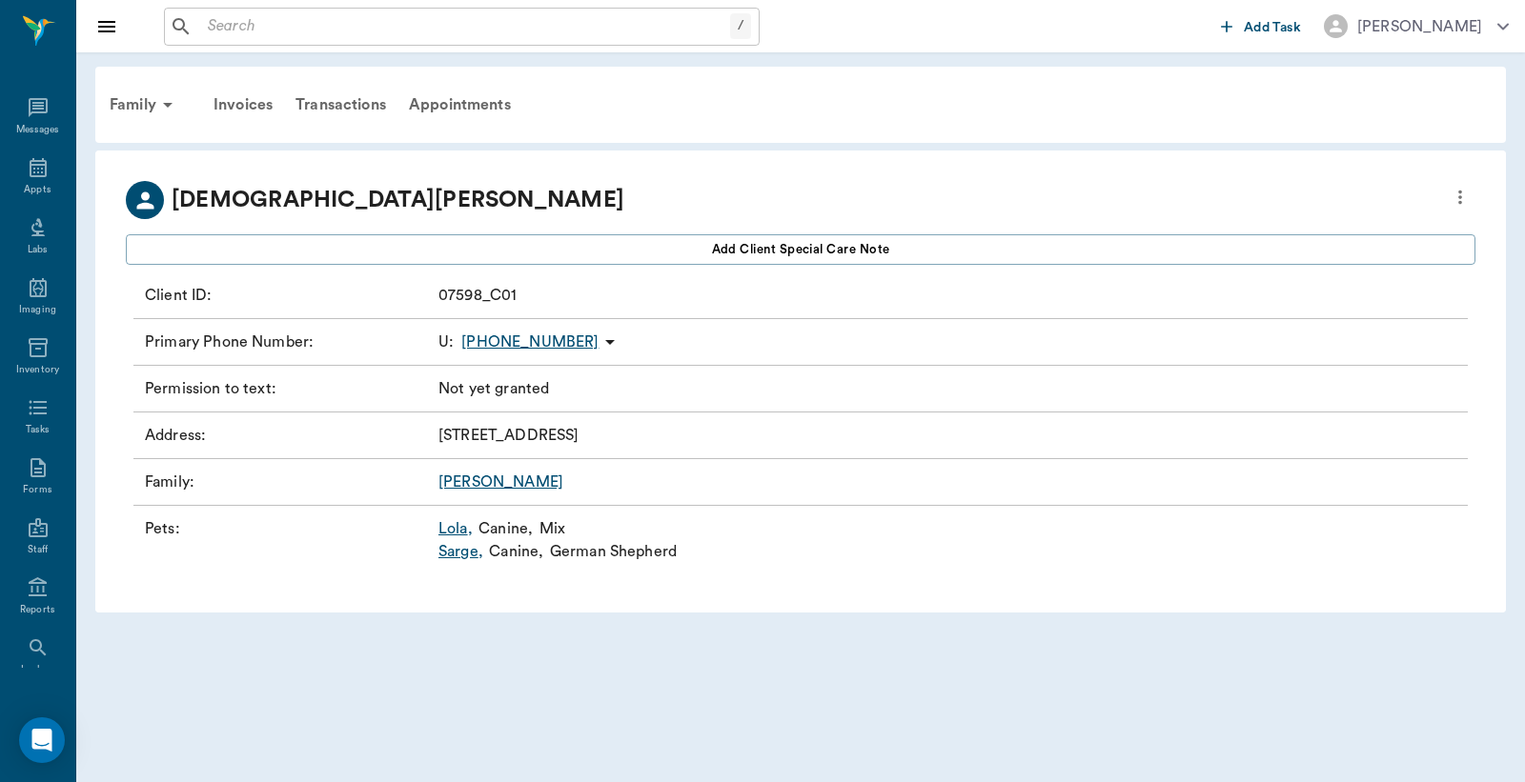
click at [1468, 196] on icon "more" at bounding box center [1460, 197] width 21 height 23
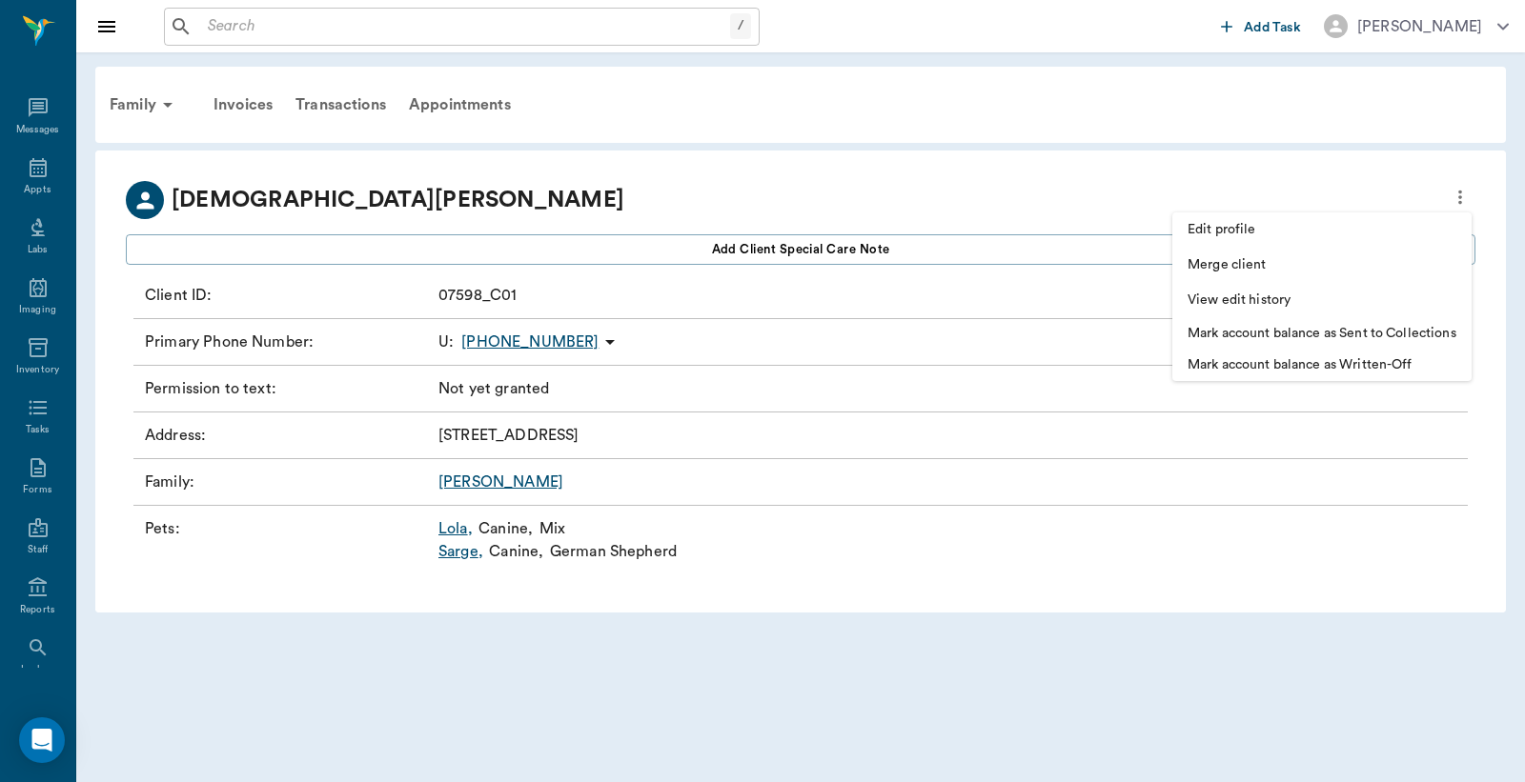
click at [1278, 235] on span "Edit profile" at bounding box center [1321, 230] width 269 height 20
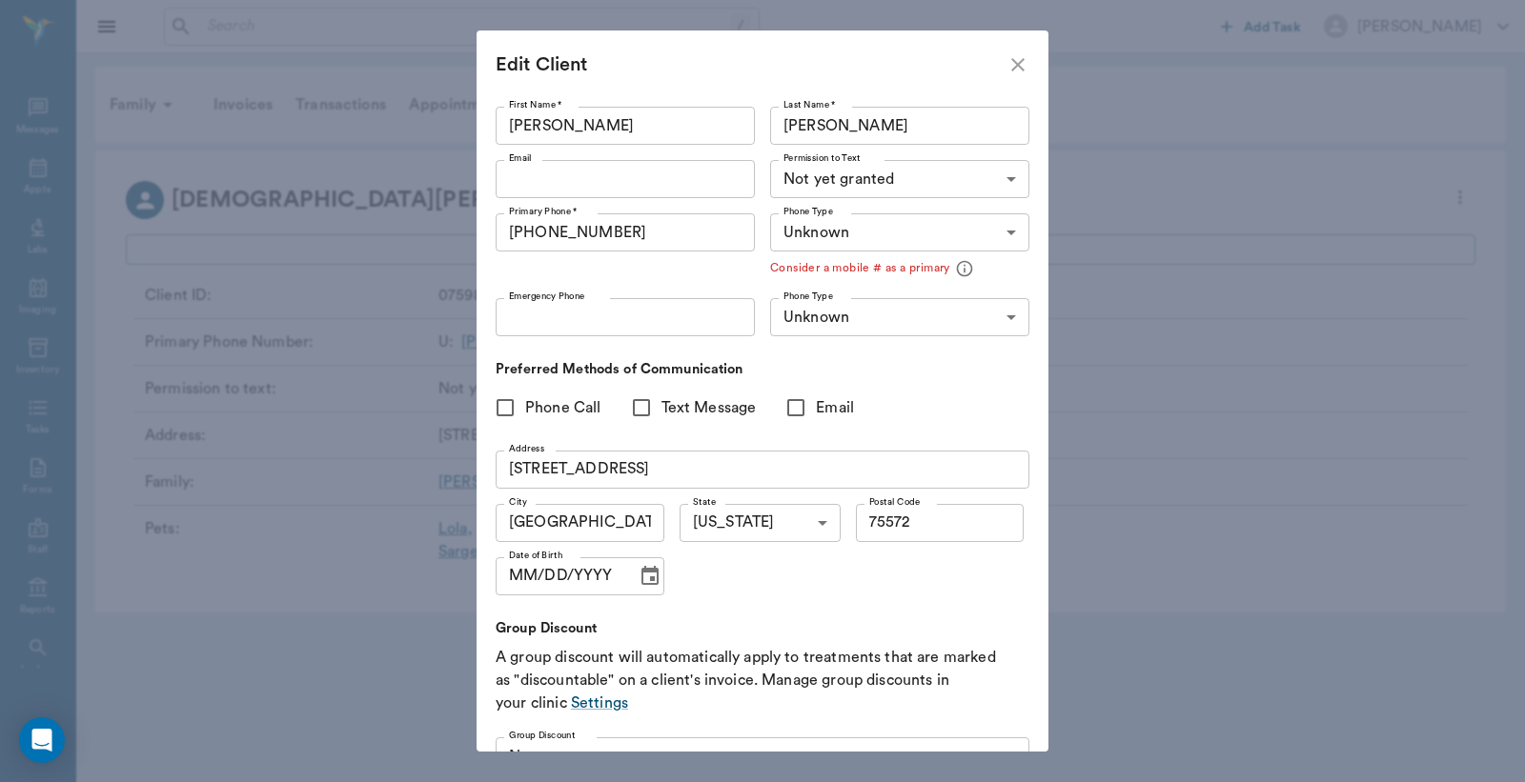
click at [517, 320] on input "Emergency Phone" at bounding box center [625, 317] width 259 height 38
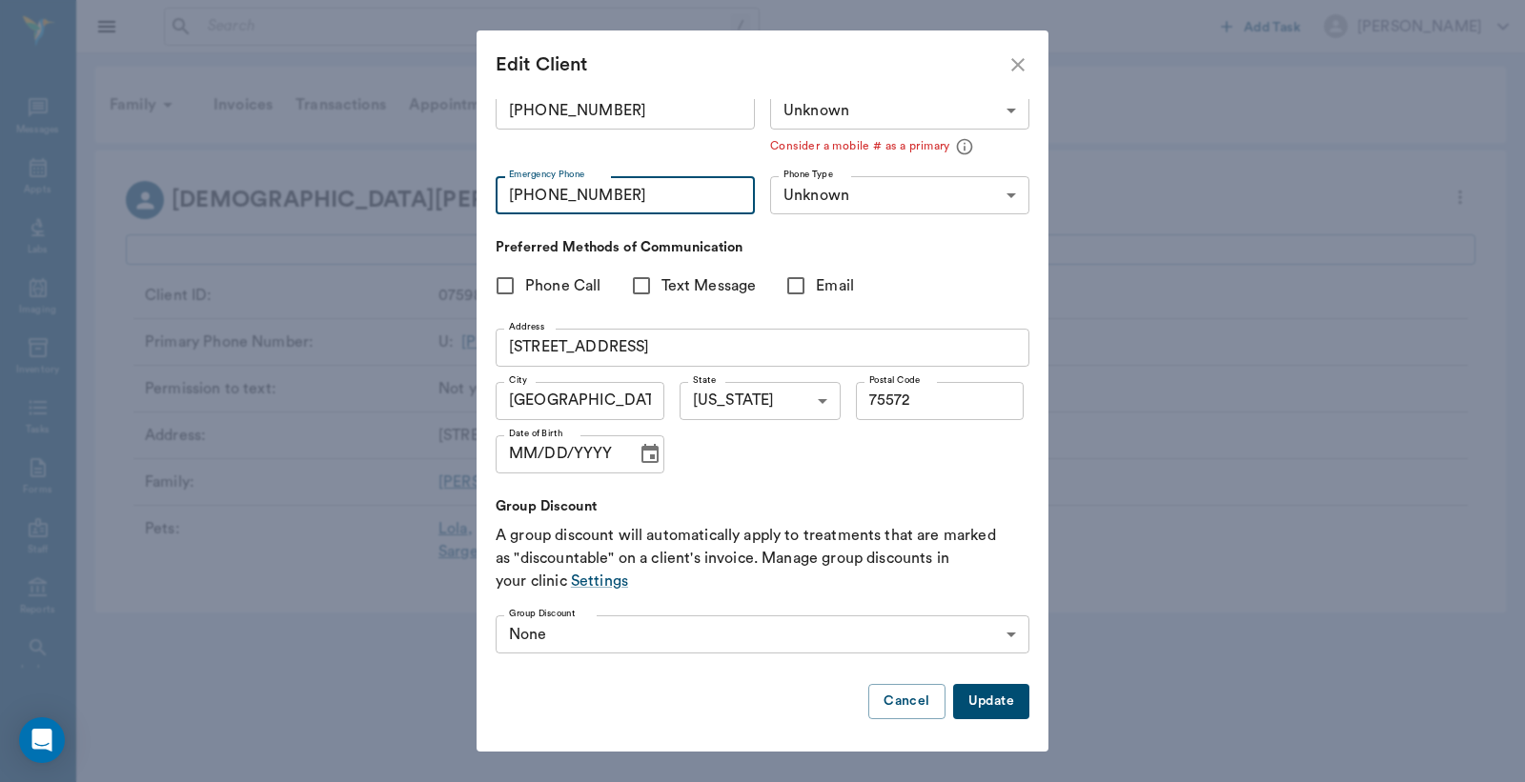
type input "(903) 691-4715"
click at [973, 701] on button "Update" at bounding box center [991, 701] width 76 height 35
type input "MOBILE"
type input "LANDLINE"
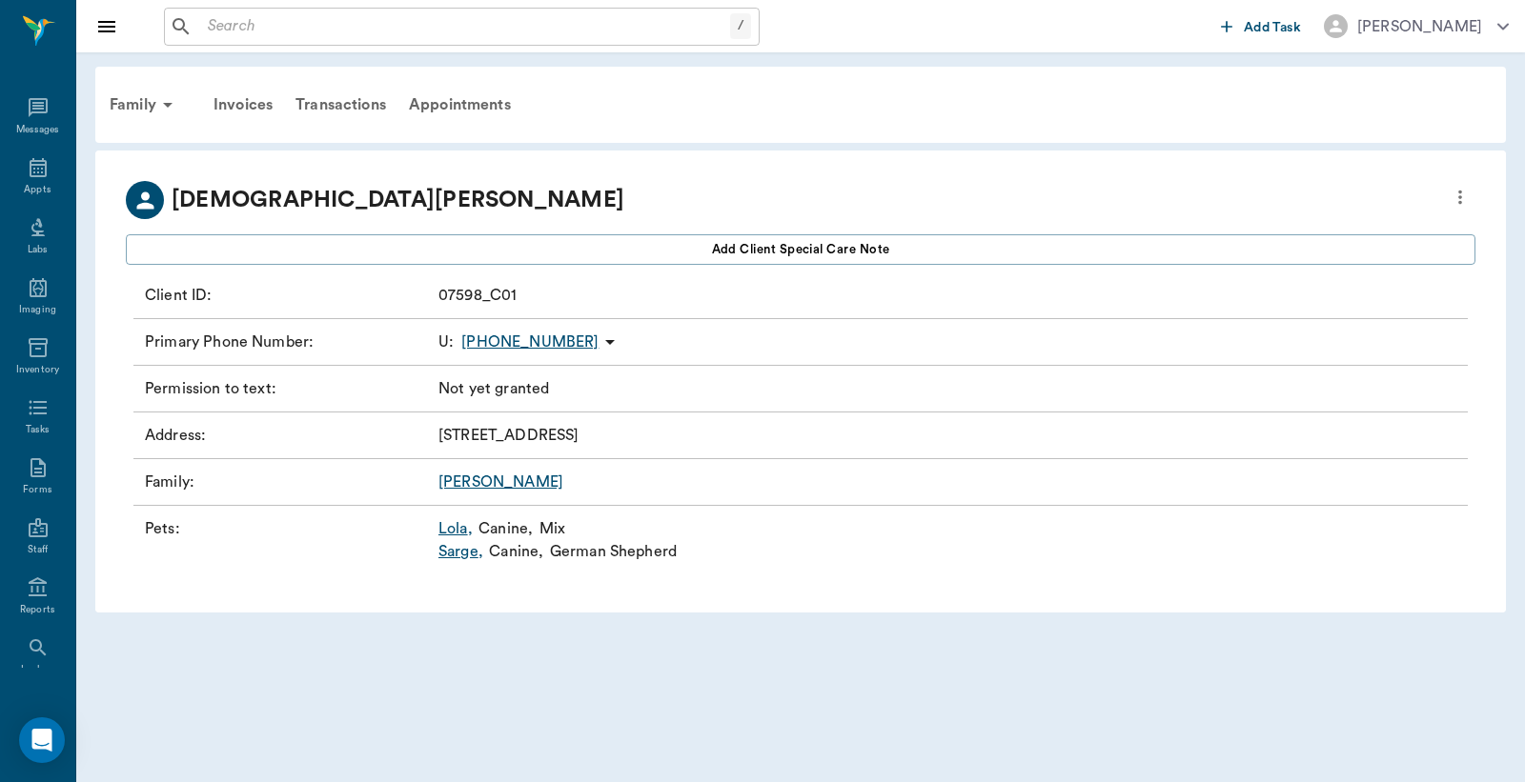
scroll to position [91, 0]
type input "UNKNOWN"
type input "75572"
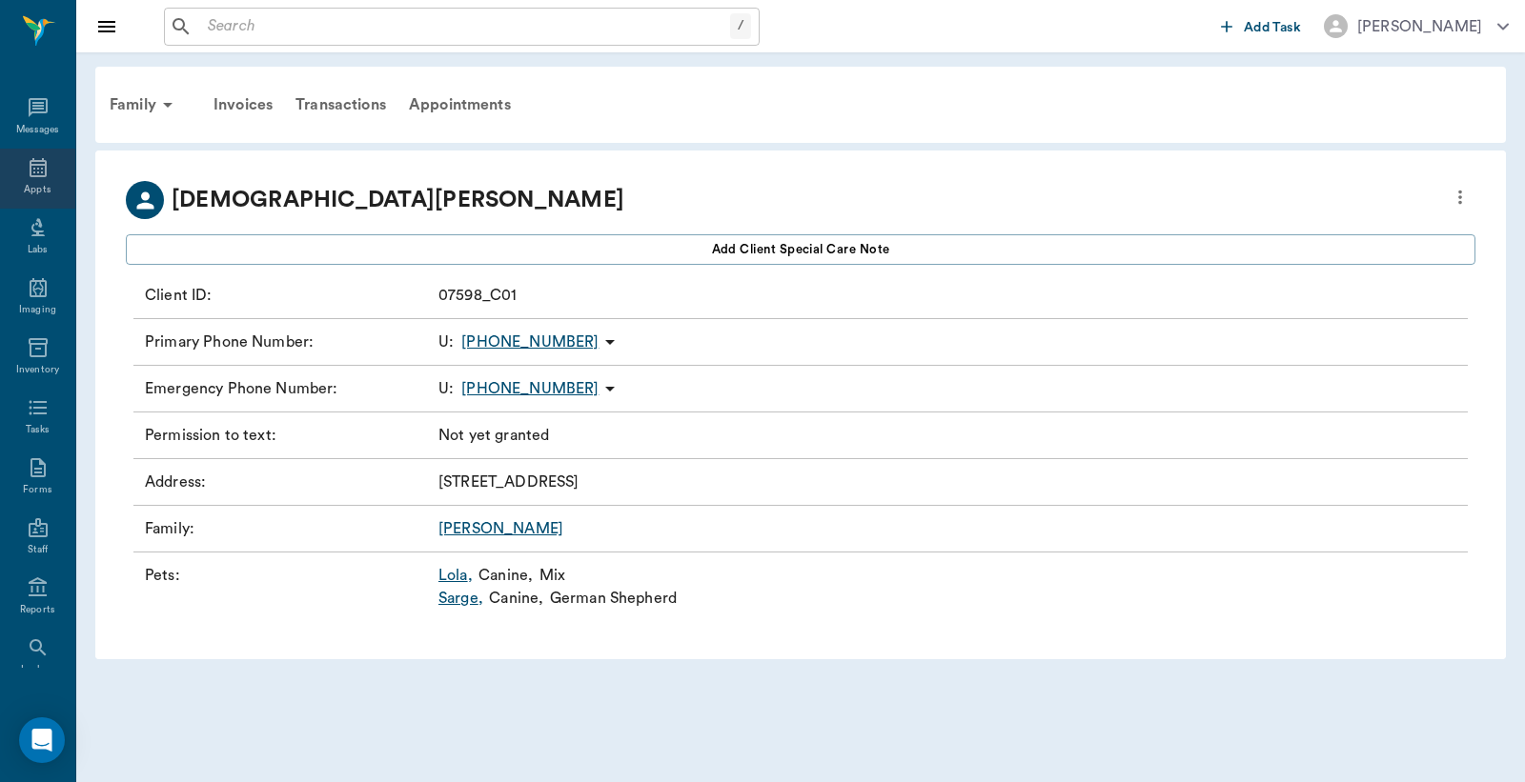
click at [27, 177] on icon at bounding box center [38, 167] width 23 height 23
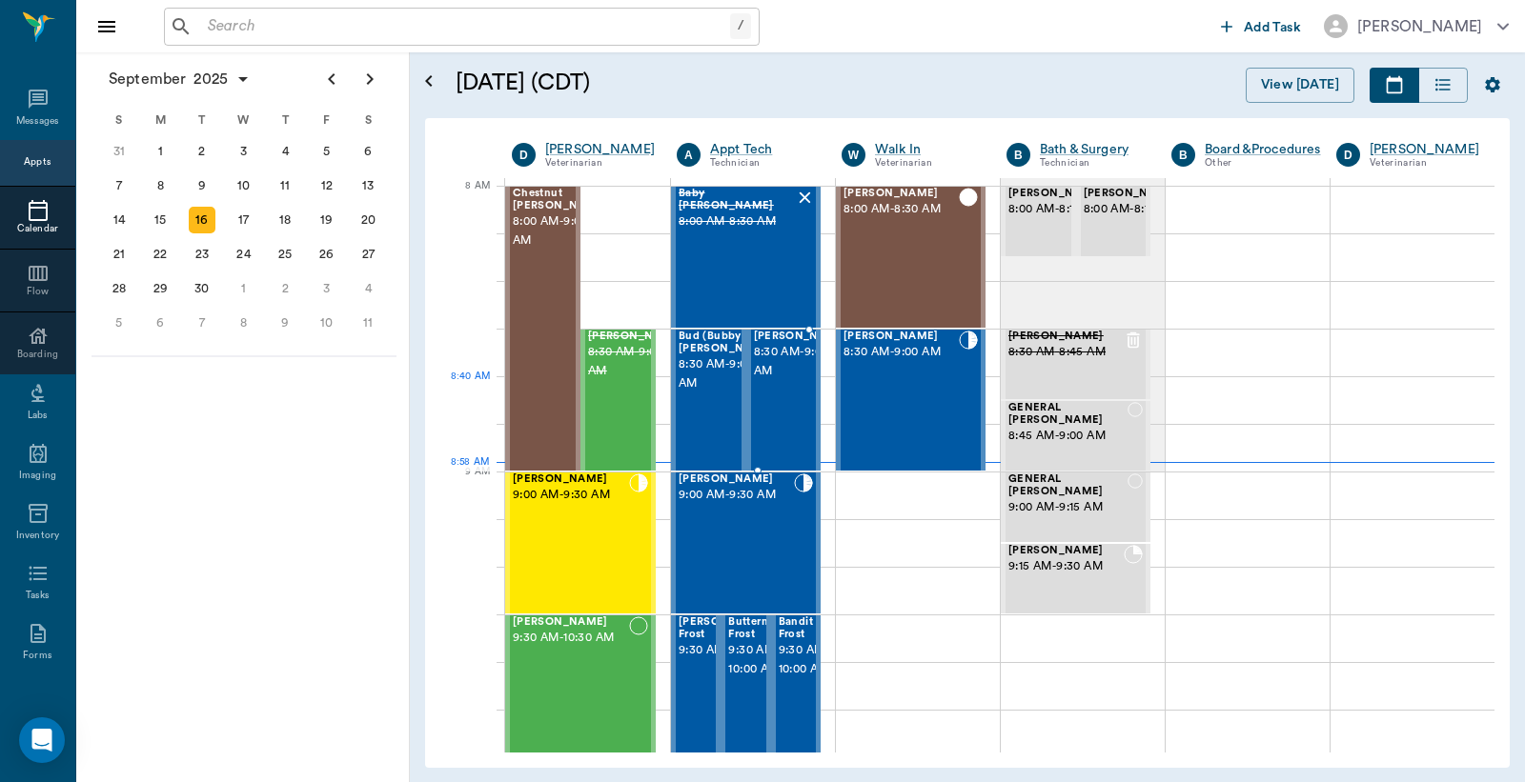
click at [787, 381] on span "8:30 AM - 9:00 AM" at bounding box center [801, 362] width 95 height 38
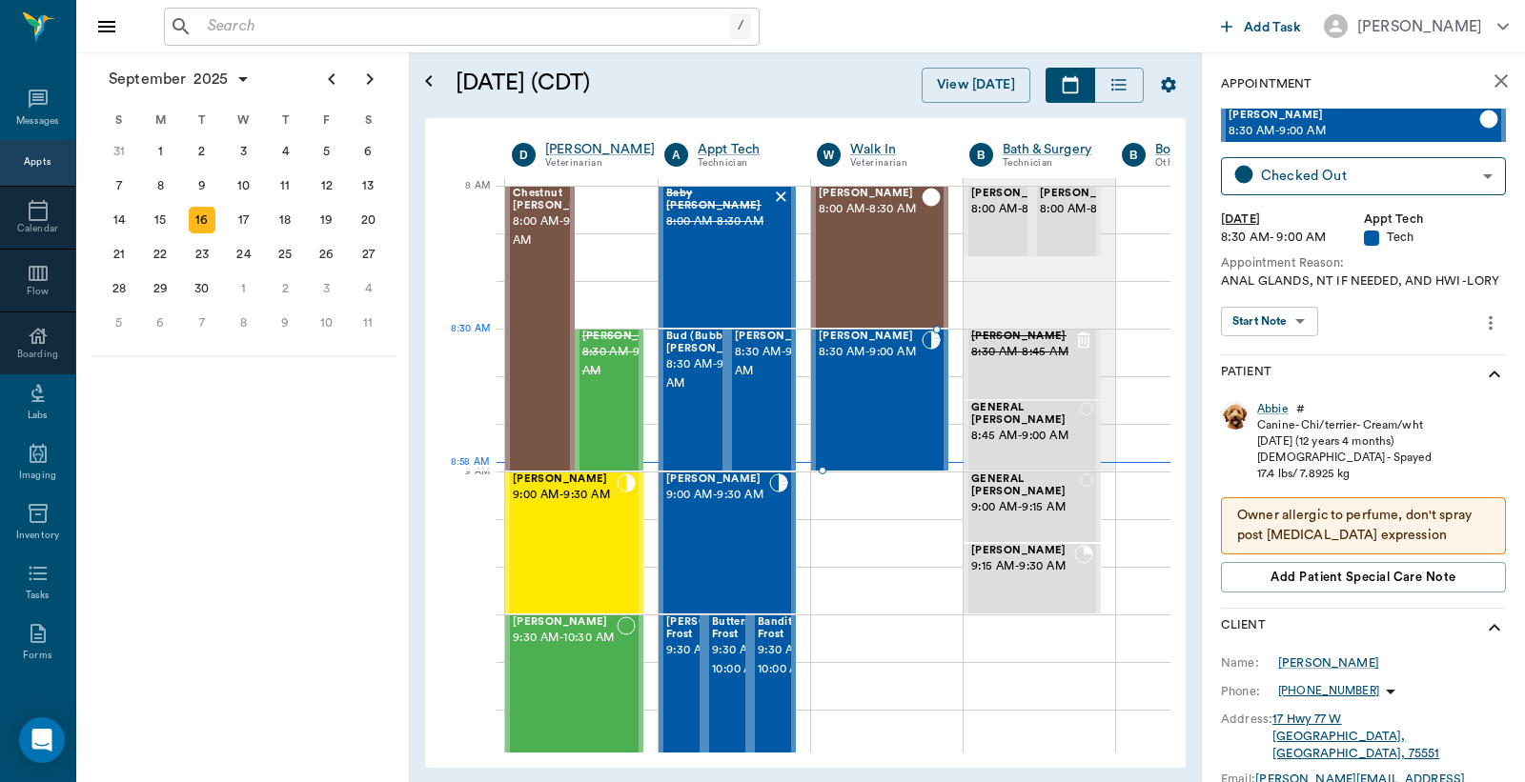
click at [878, 362] on span "8:30 AM - 9:00 AM" at bounding box center [870, 352] width 103 height 19
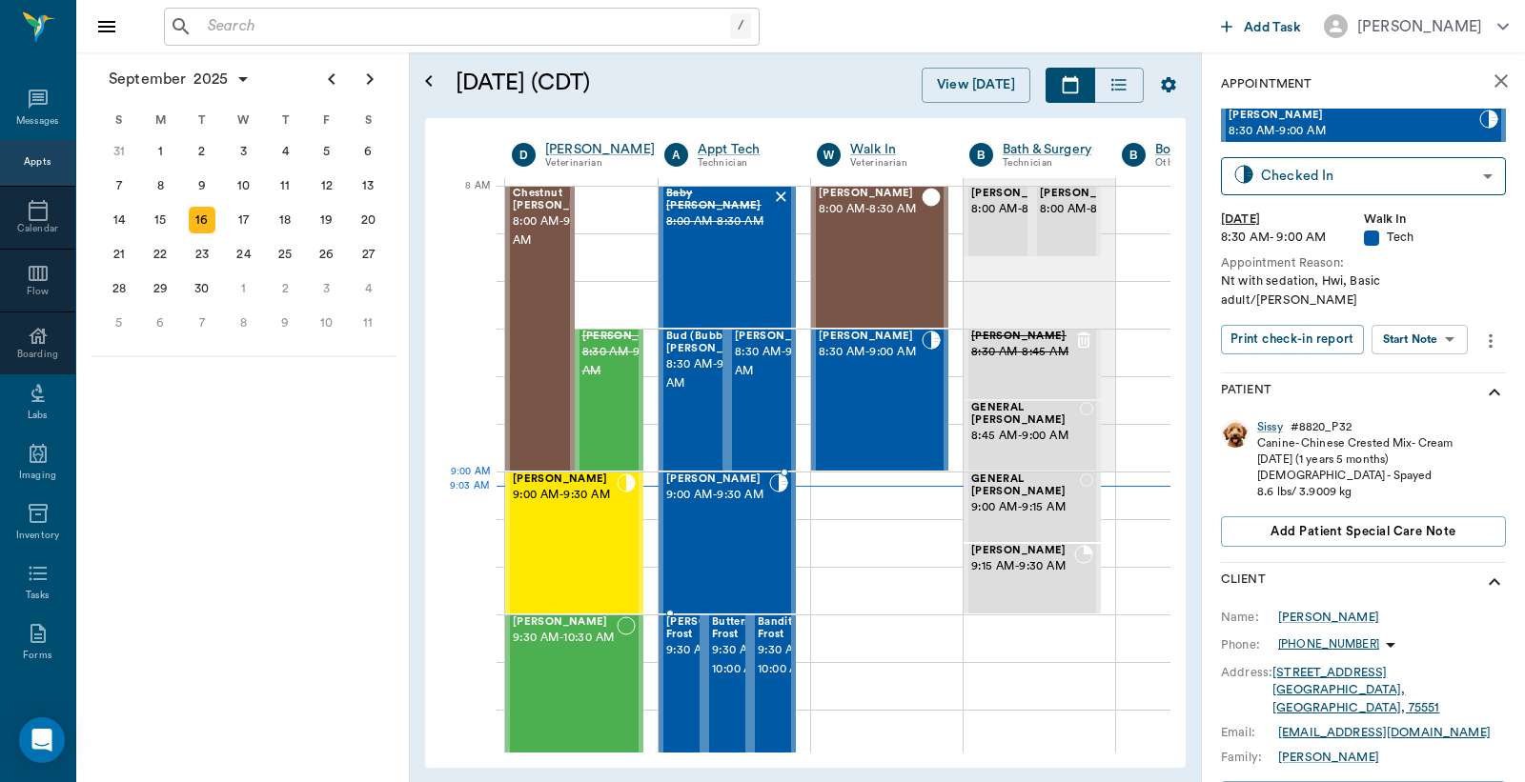
click at [720, 505] on span "9:00 AM - 9:30 AM" at bounding box center [717, 495] width 103 height 19
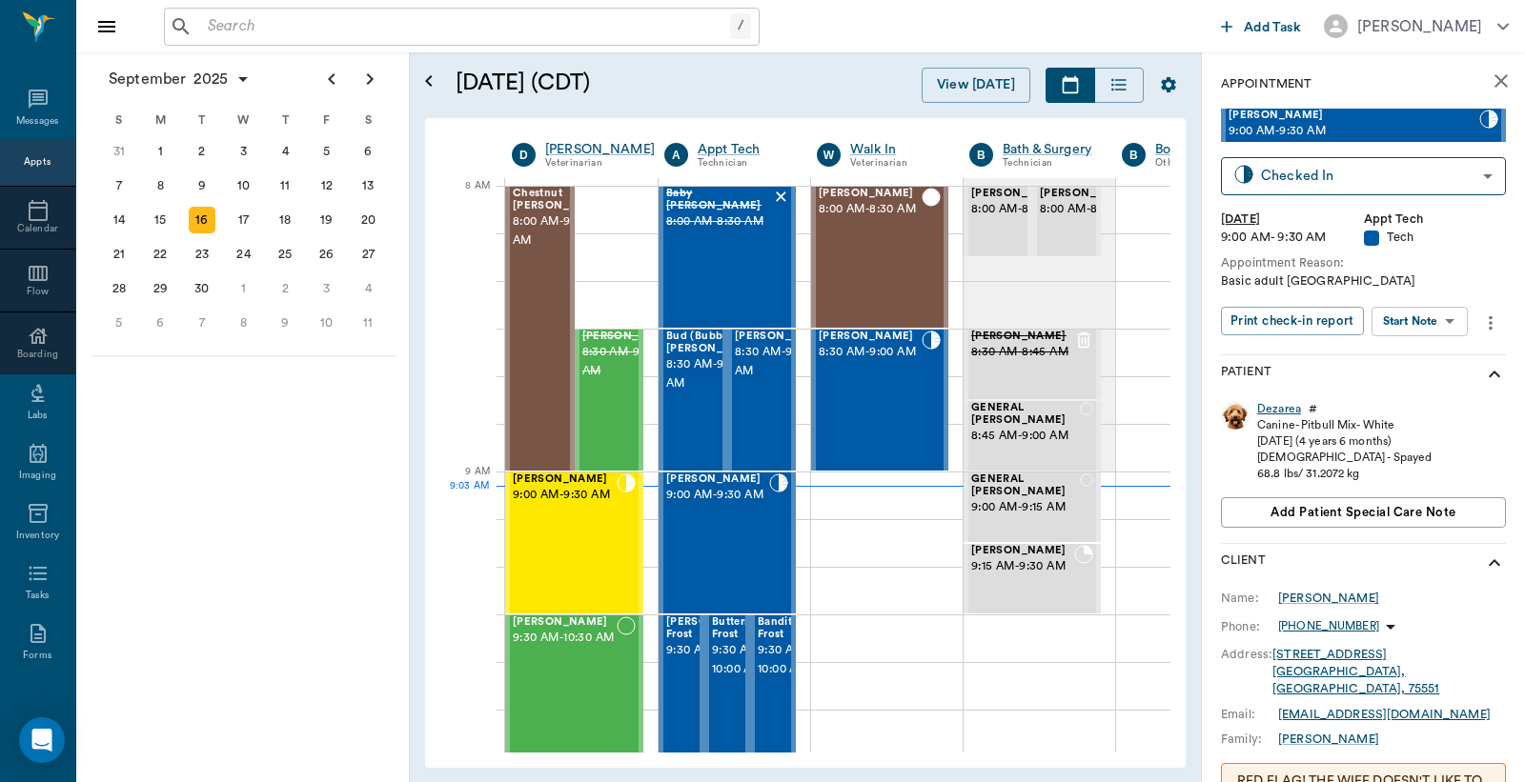
click at [1271, 410] on div "Dezarea" at bounding box center [1279, 409] width 44 height 16
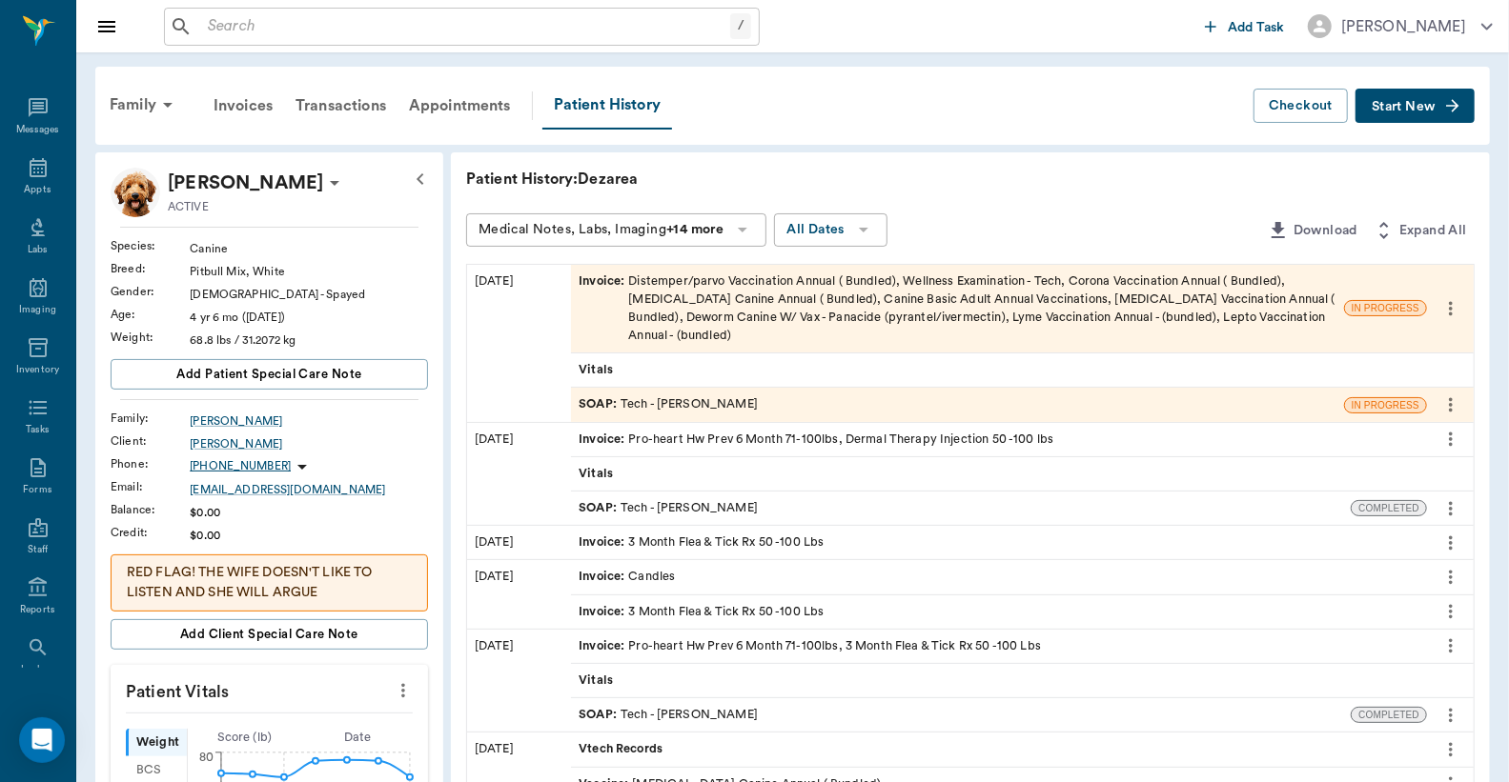
click at [727, 416] on div "SOAP : Tech - Julie Dickerson" at bounding box center [957, 404] width 773 height 33
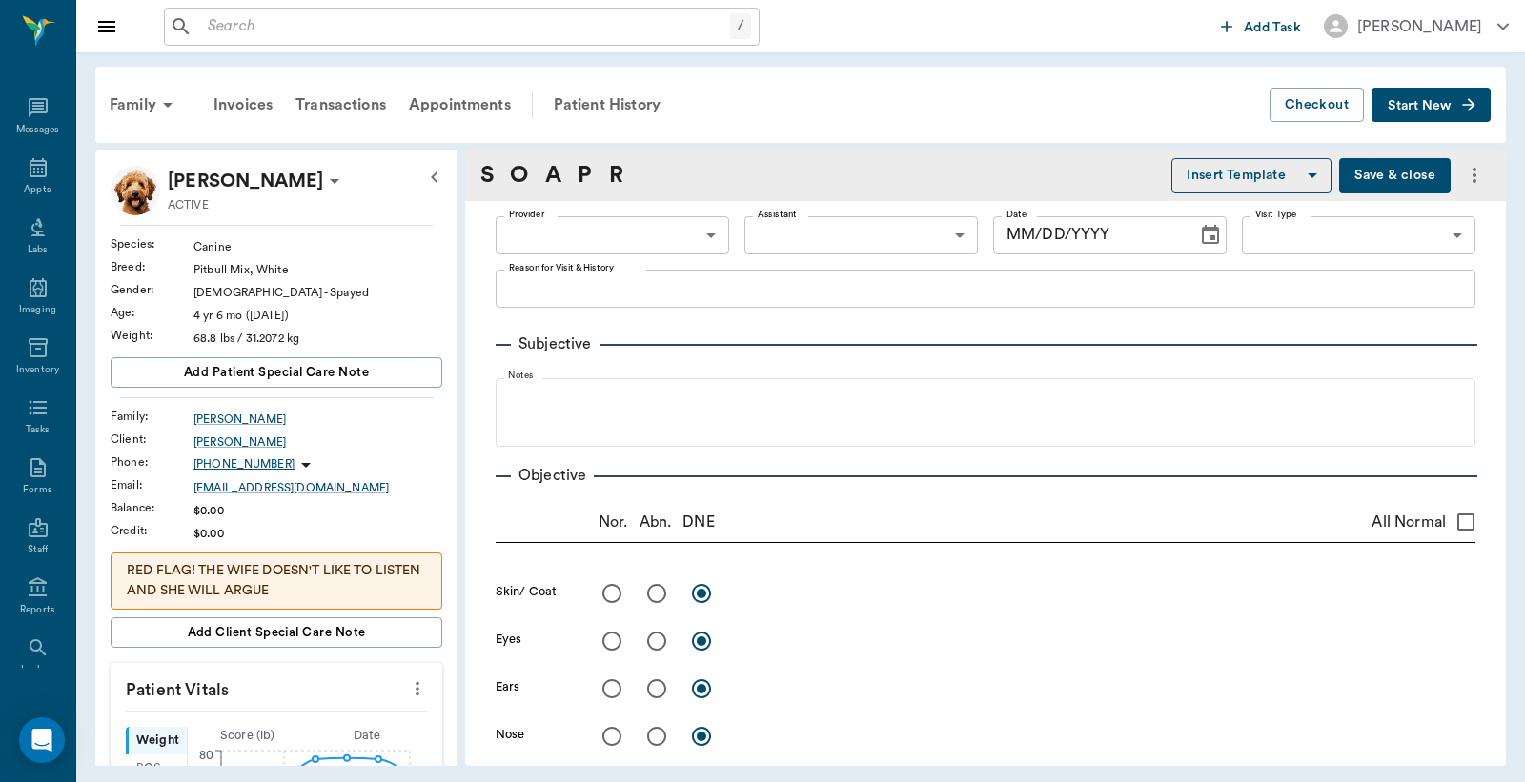
type input "63ec2e7e52e12b0ba117b124"
type input "65d2be4f46e3a538d89b8c1a"
type textarea "Basic adult Caryn"
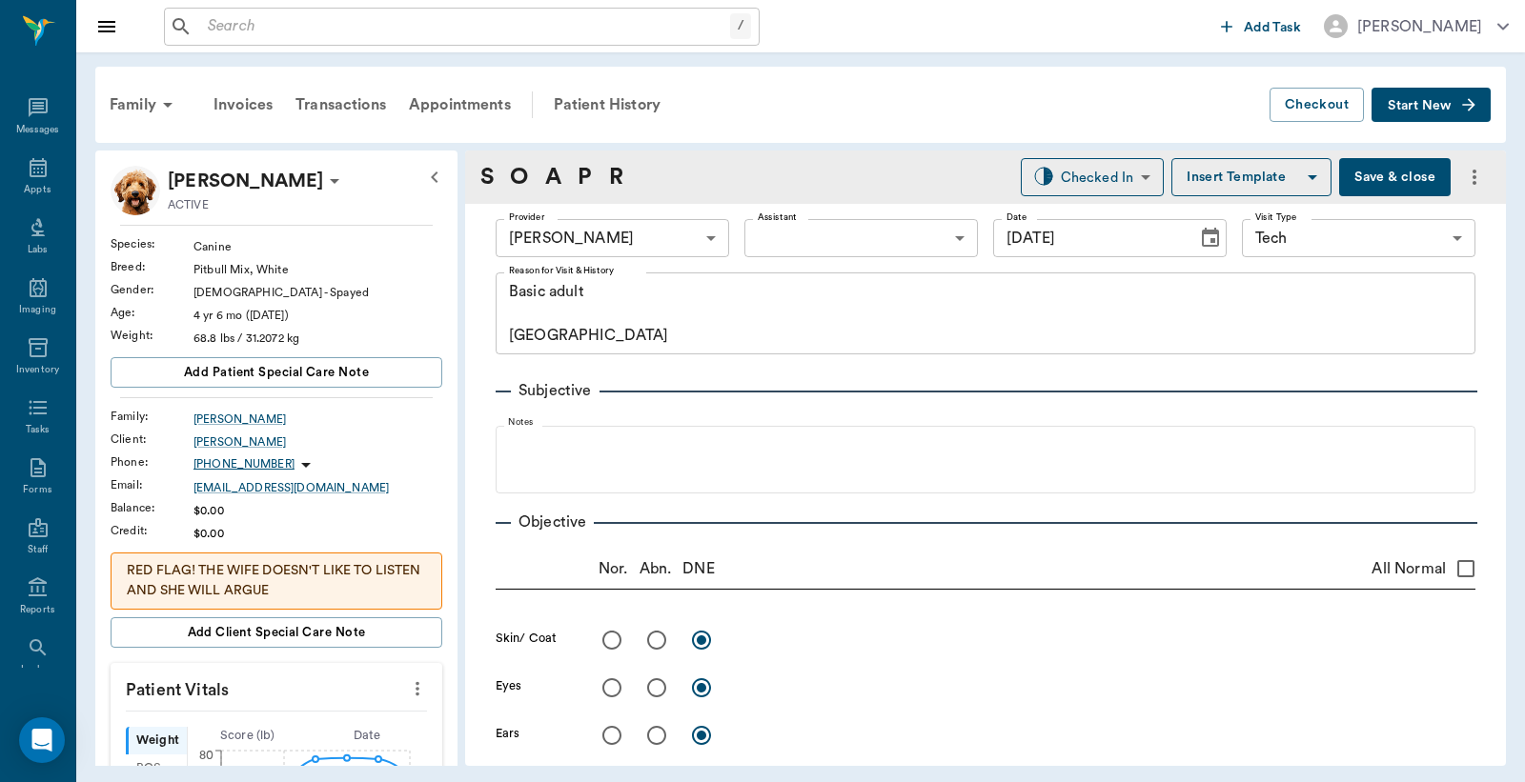
type input "09/16/2025"
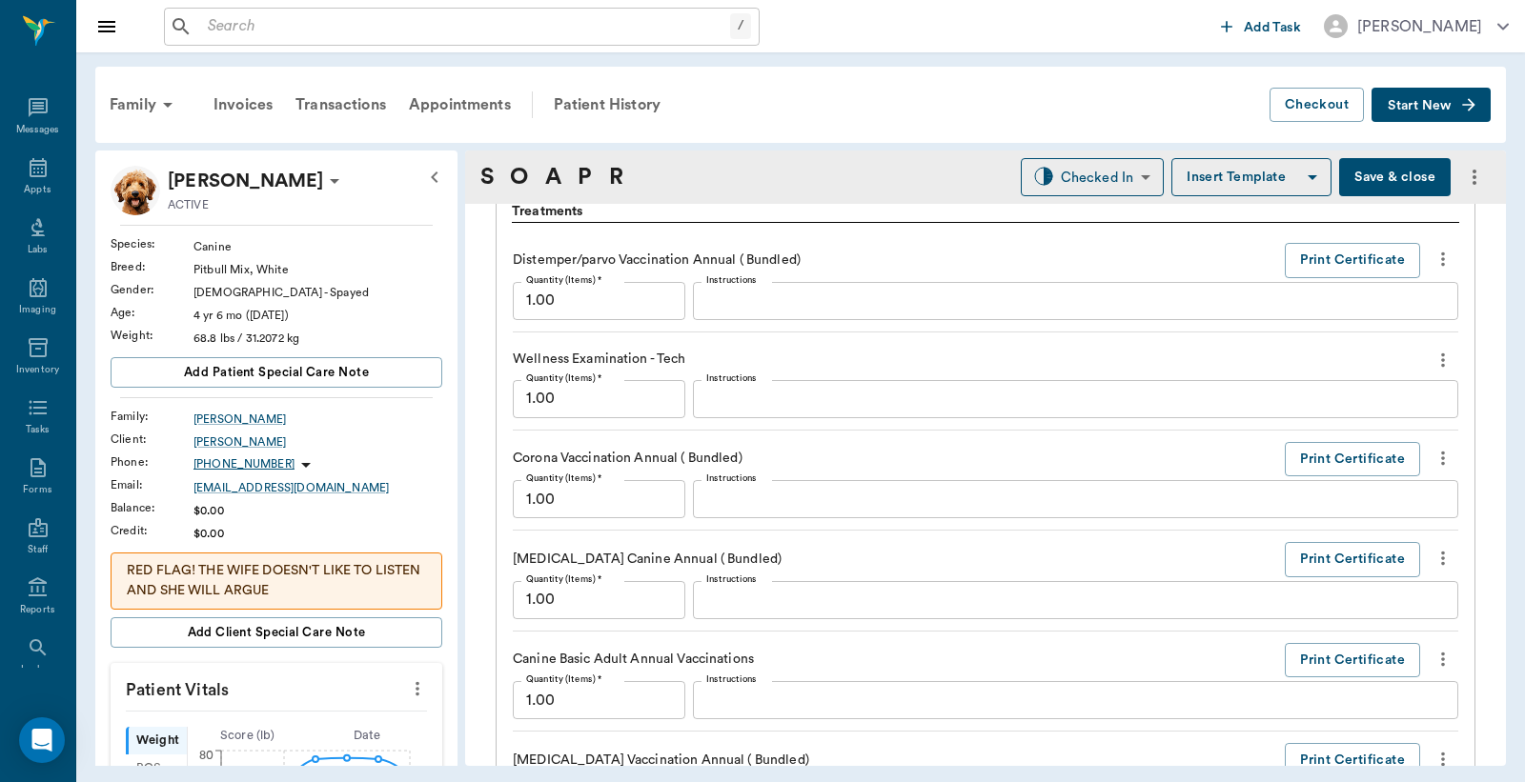
scroll to position [1694, 0]
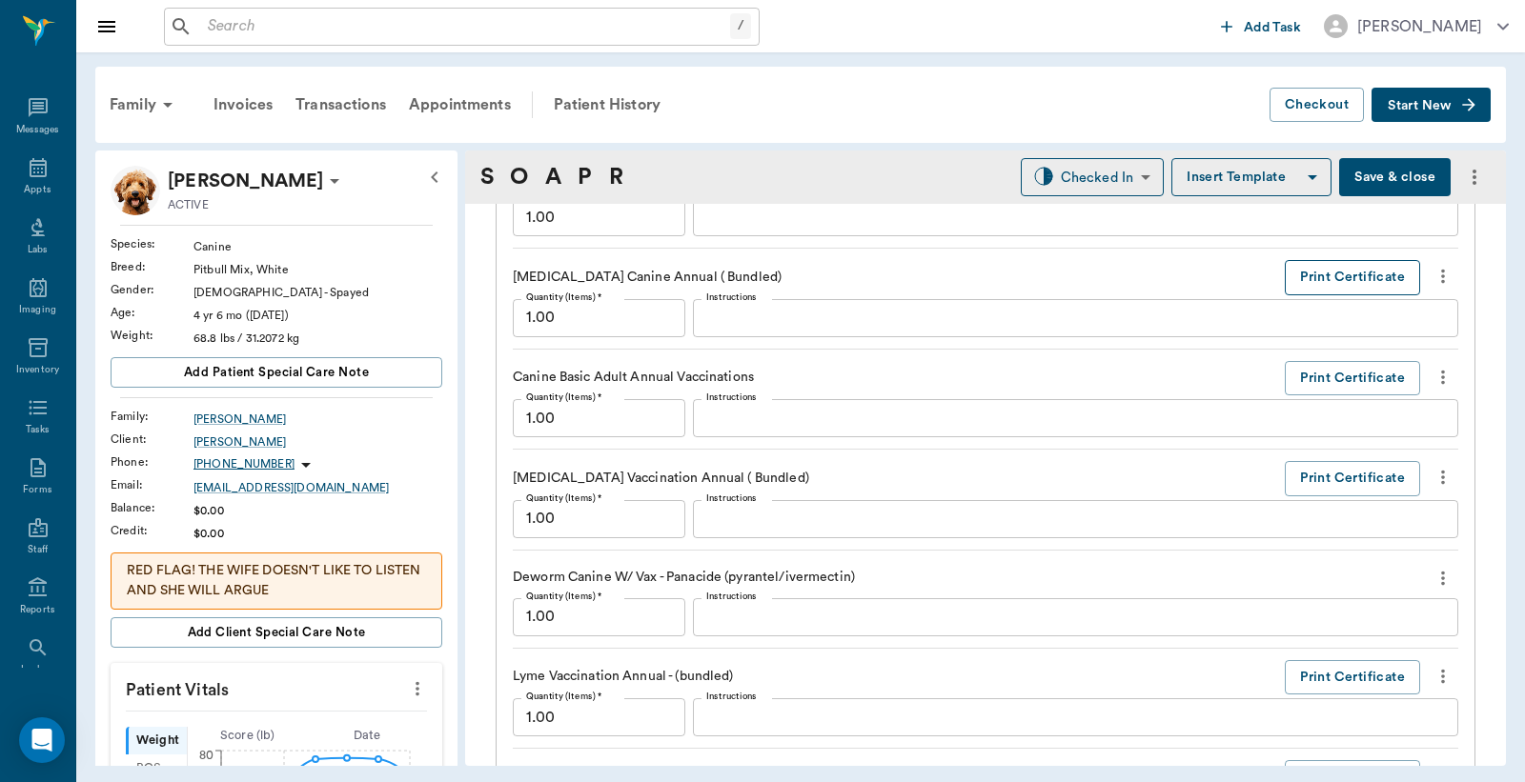
click at [1347, 279] on button "Print Certificate" at bounding box center [1352, 277] width 135 height 35
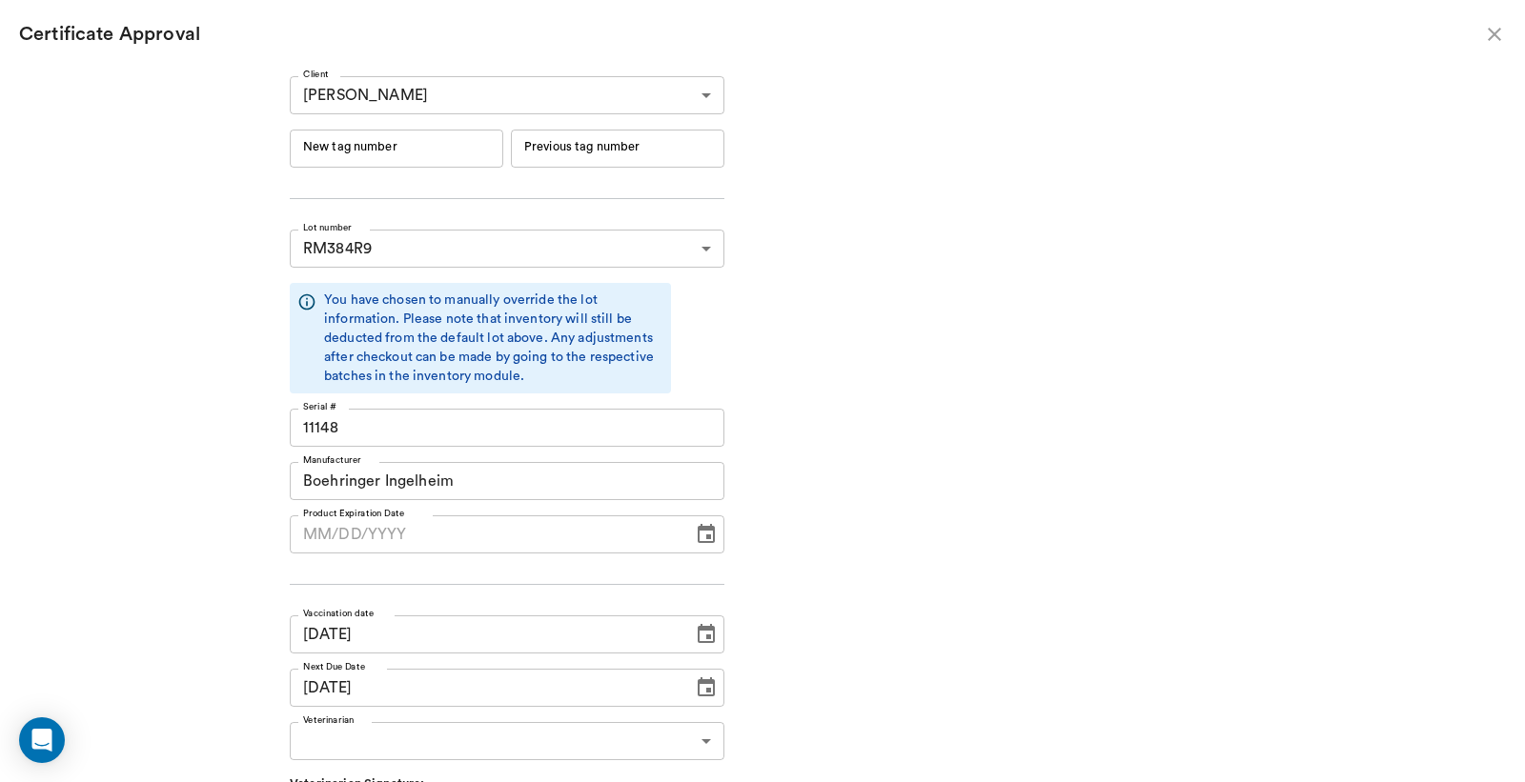
type input "06/19/2026"
type input "244682"
type input "244681"
type input "244682"
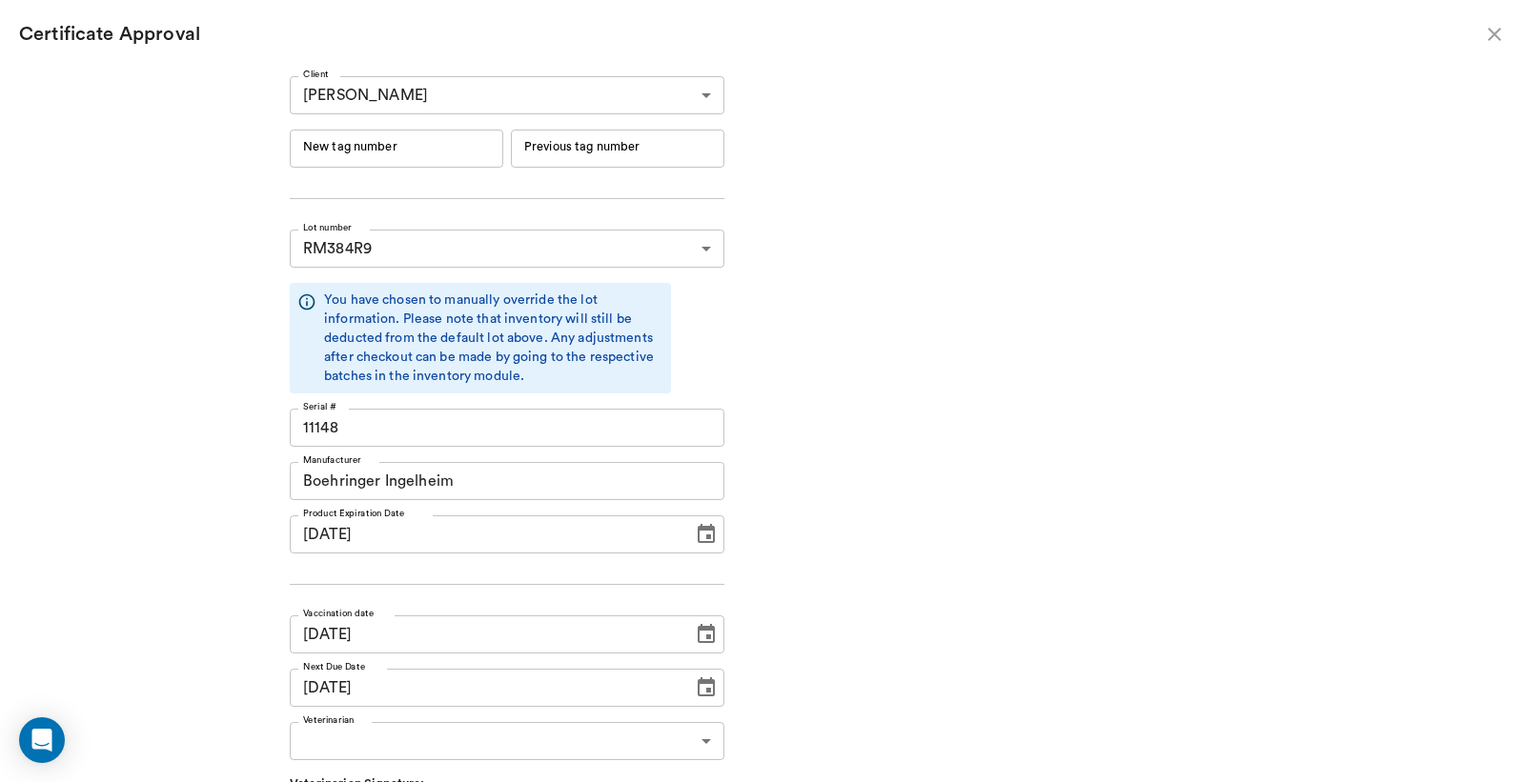
type input "244681"
type input "09/17/2025"
type input "09/15/2026"
type input "09/17/2025"
type input "09/15/2026"
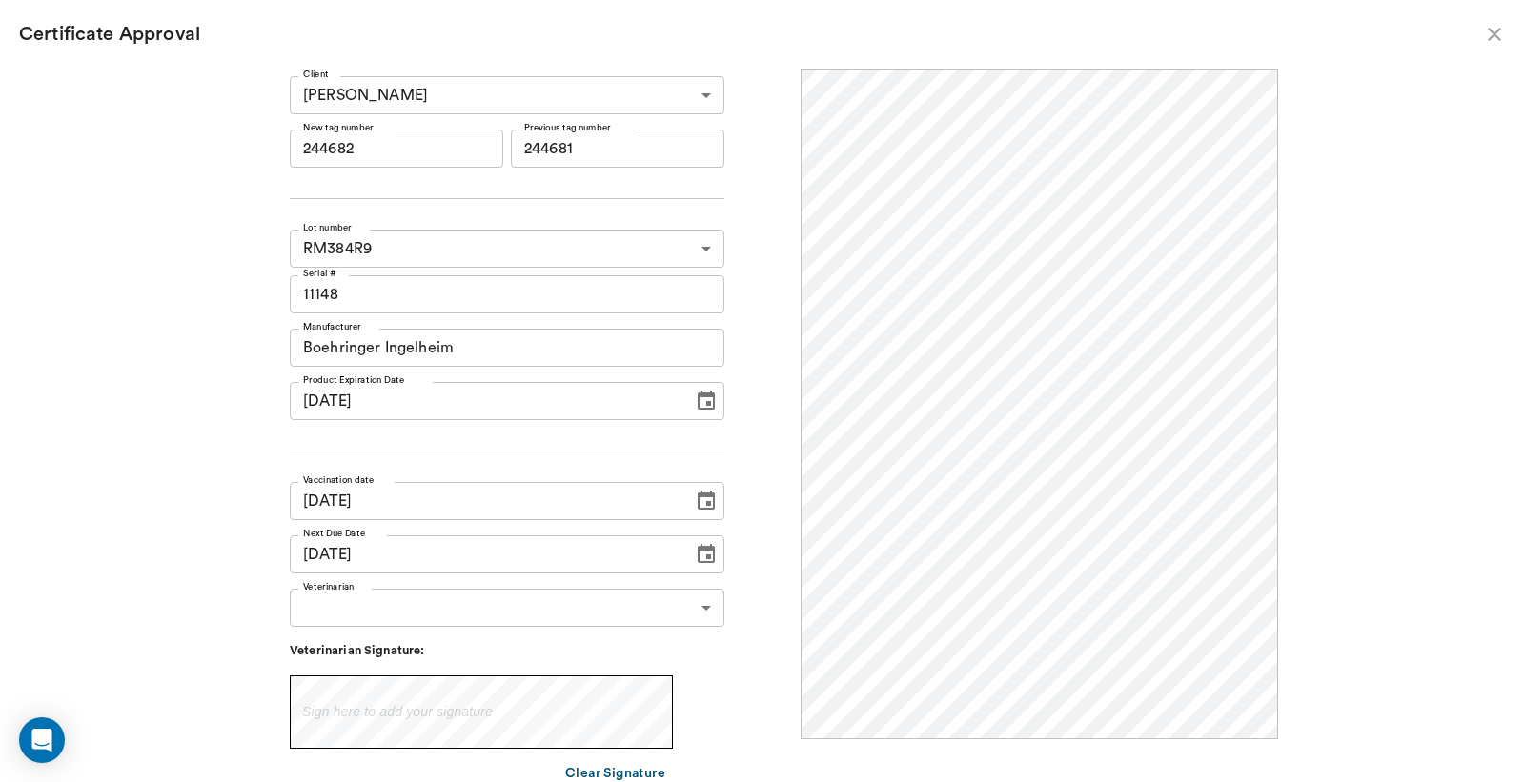
scroll to position [0, 0]
click at [335, 154] on input "244682" at bounding box center [396, 149] width 213 height 38
drag, startPoint x: 335, startPoint y: 154, endPoint x: 369, endPoint y: 141, distance: 36.8
click at [369, 141] on input "244682" at bounding box center [396, 149] width 213 height 38
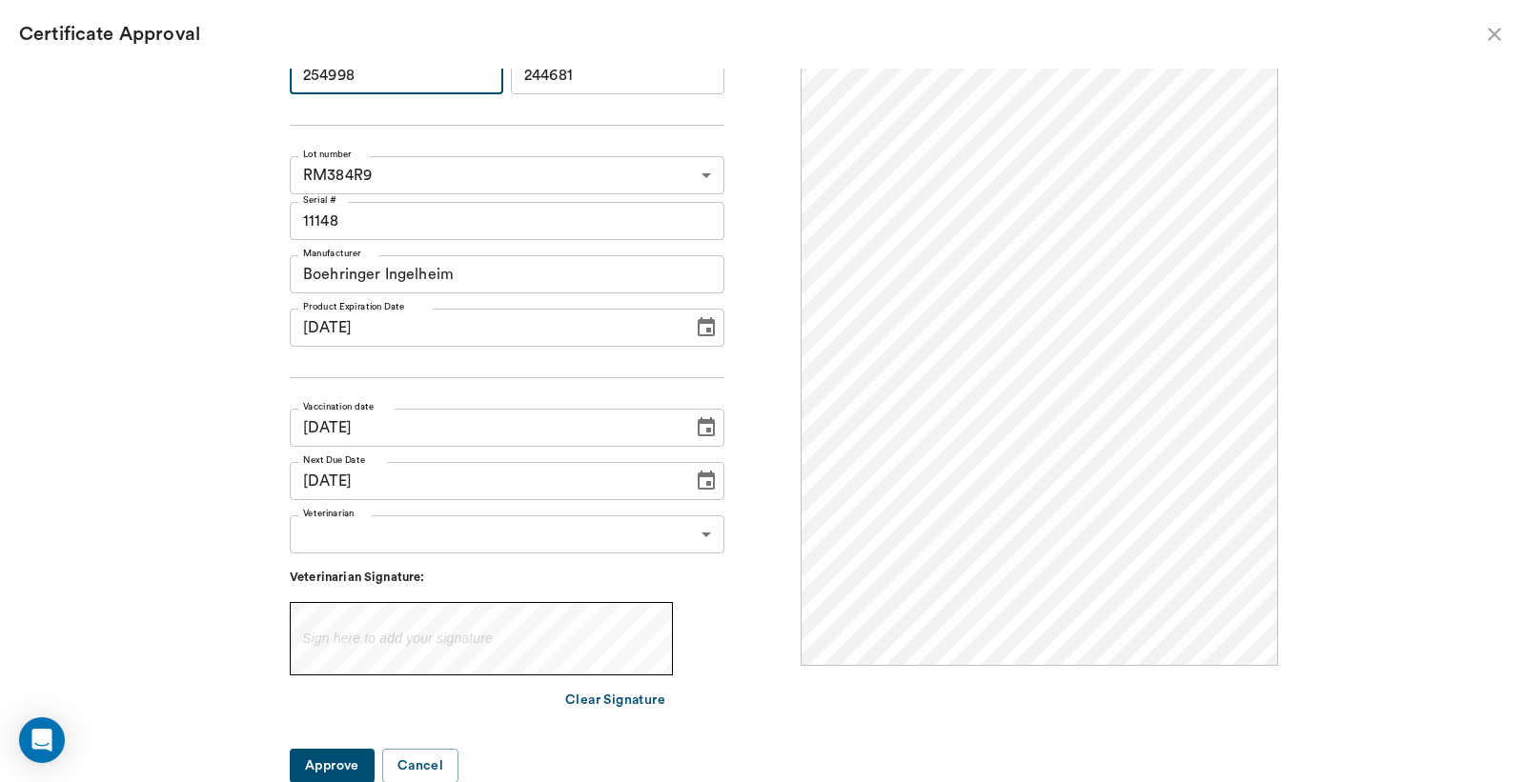
type input "254998"
click at [699, 531] on body "/ ​ Add Task Dr. Bert Ellsworth Nectar Messages Appts Labs Imaging Inventory Ta…" at bounding box center [762, 391] width 1525 height 782
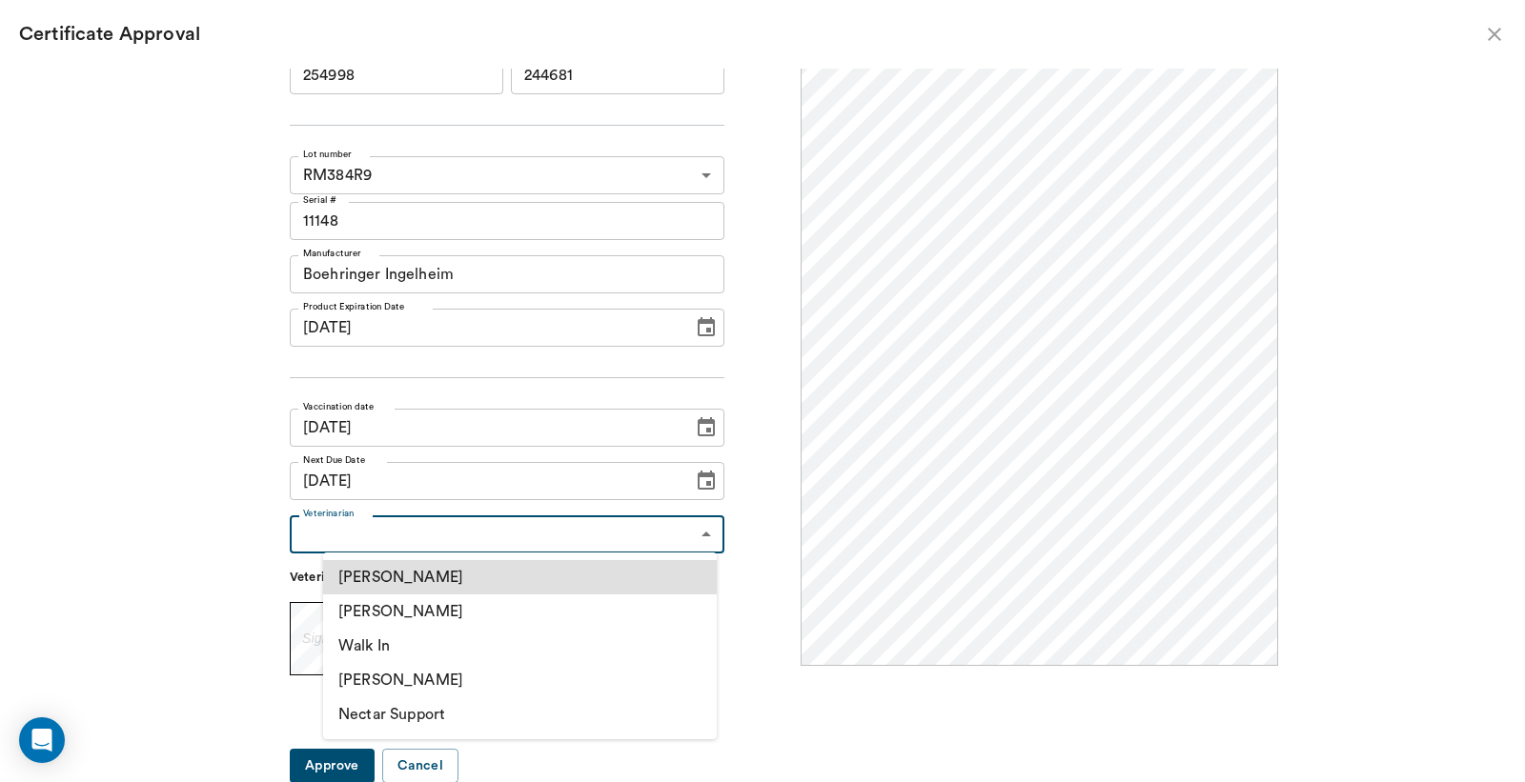
click at [432, 615] on li "[PERSON_NAME]" at bounding box center [520, 612] width 394 height 34
type input "63ec2f075fda476ae8351a4d"
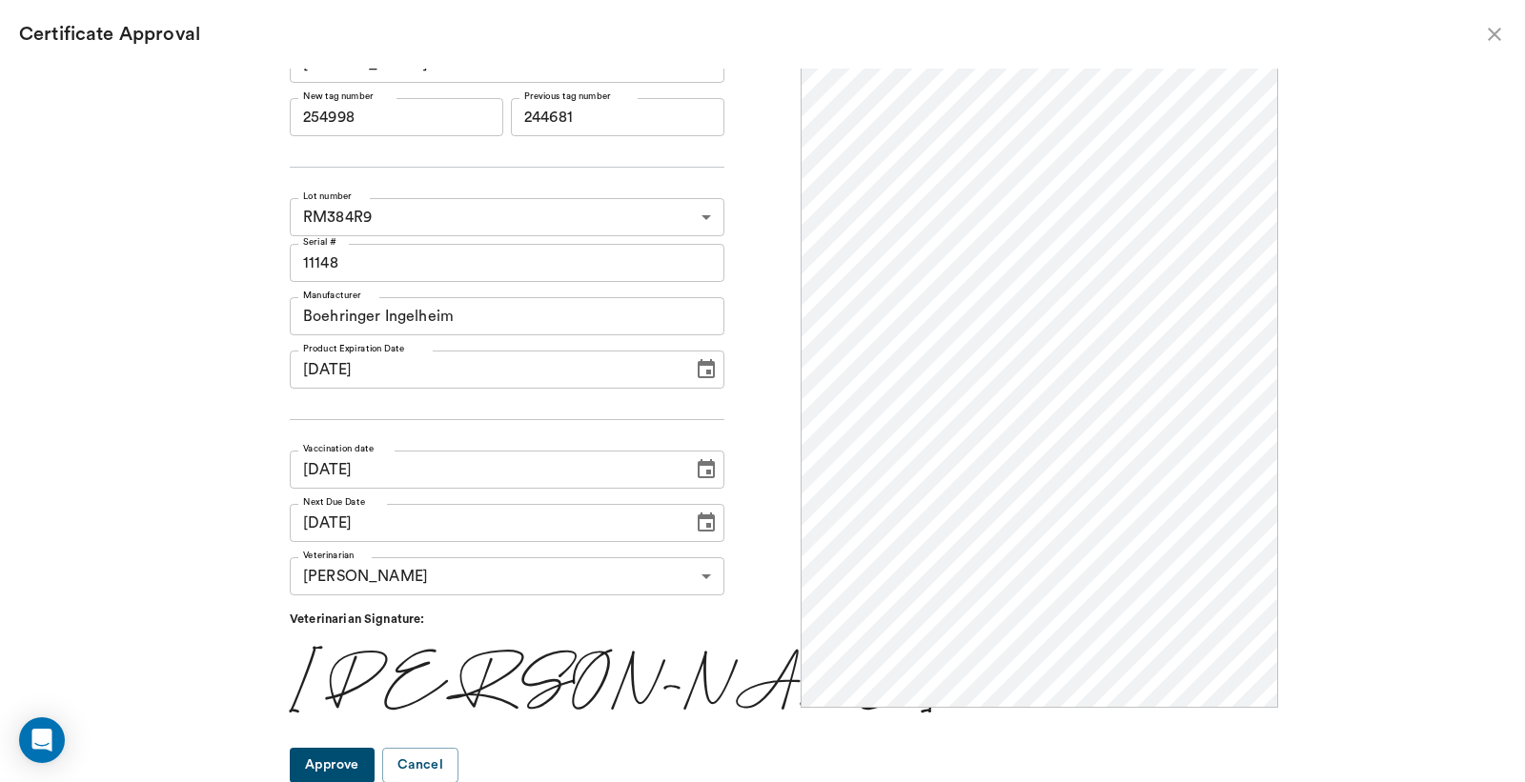
click at [372, 773] on button "Approve" at bounding box center [332, 765] width 85 height 35
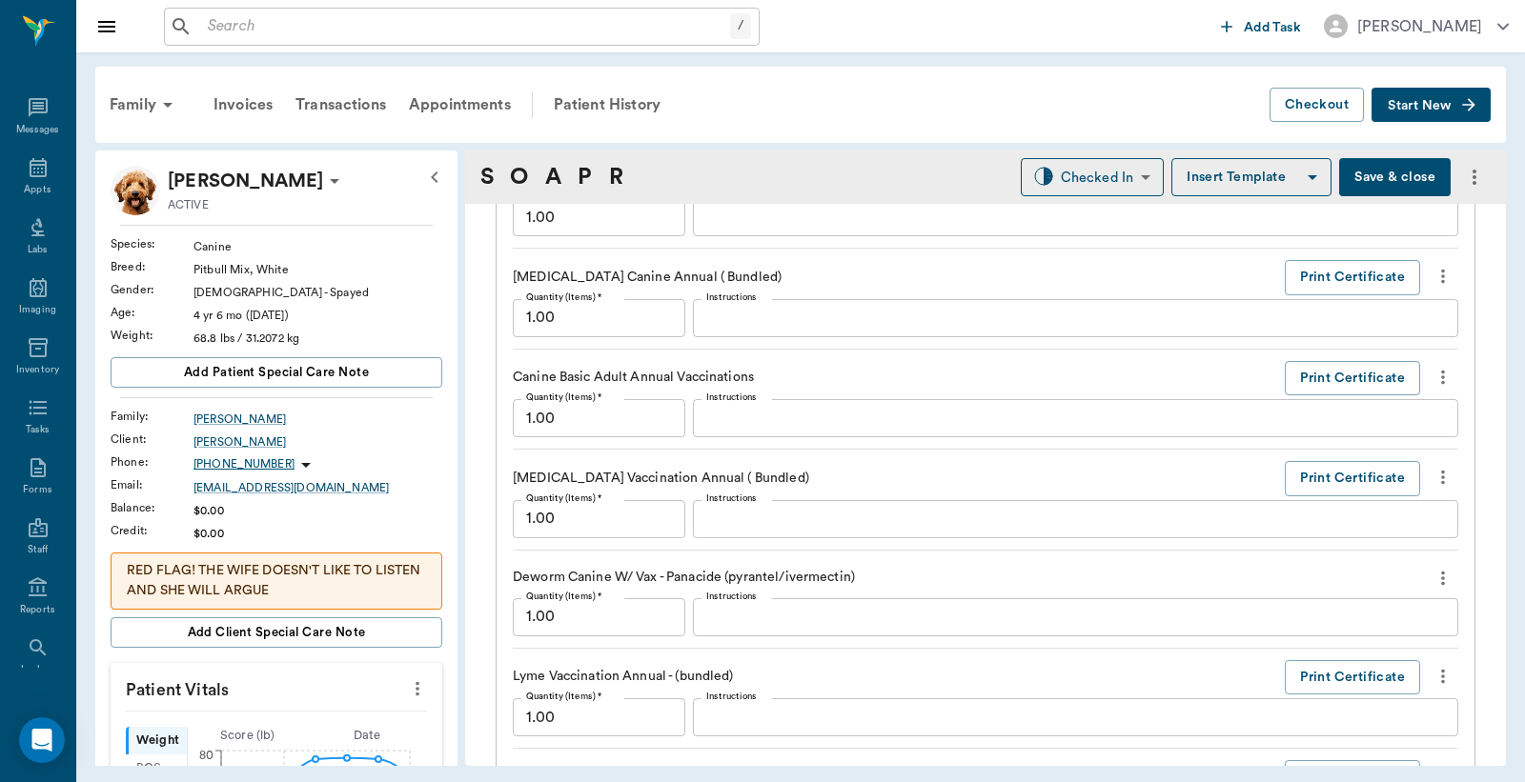
click at [1377, 186] on button "Save & close" at bounding box center [1395, 177] width 112 height 38
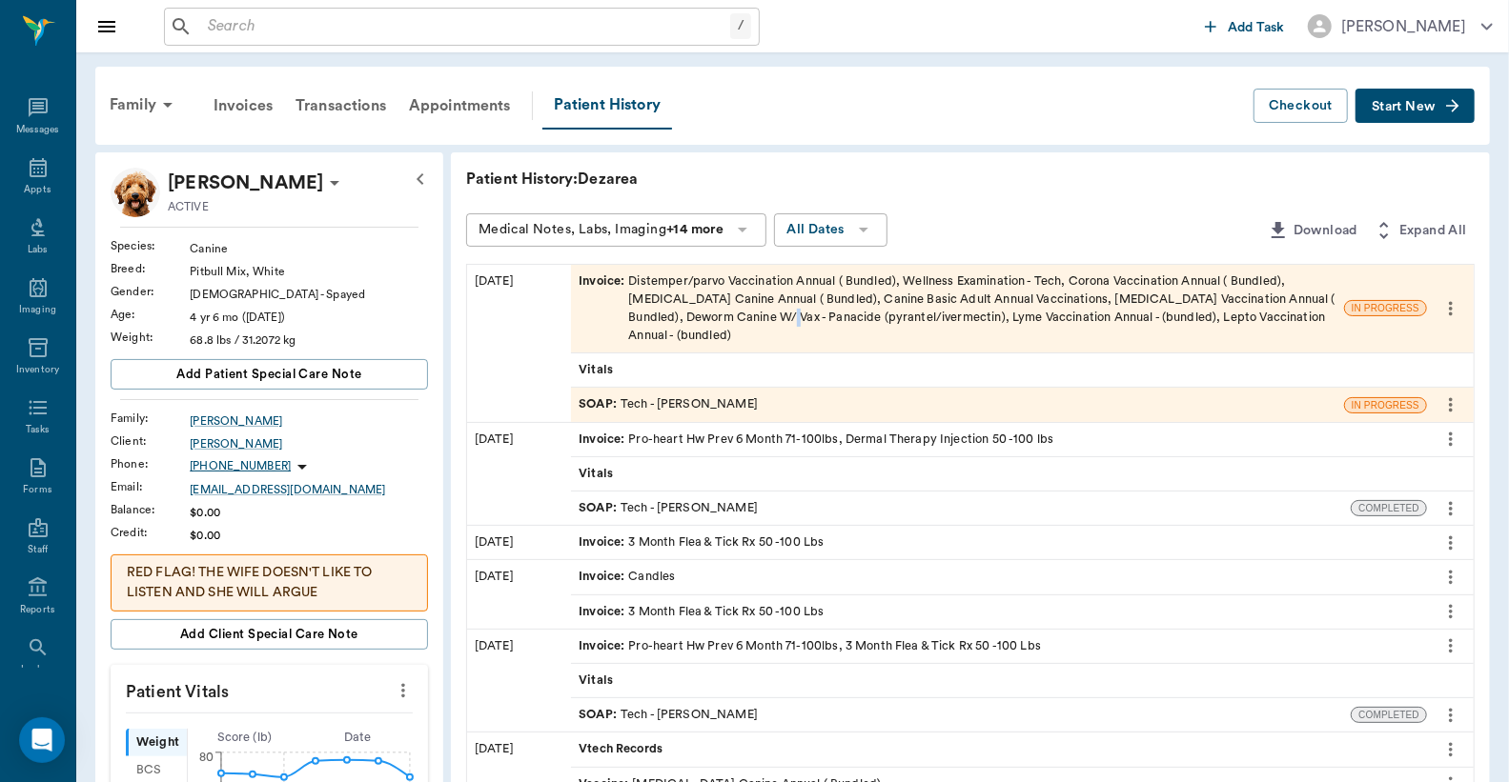
click at [741, 314] on div "Invoice : Distemper/parvo Vaccination Annual ( Bundled), Wellness Examination -…" at bounding box center [957, 309] width 758 height 73
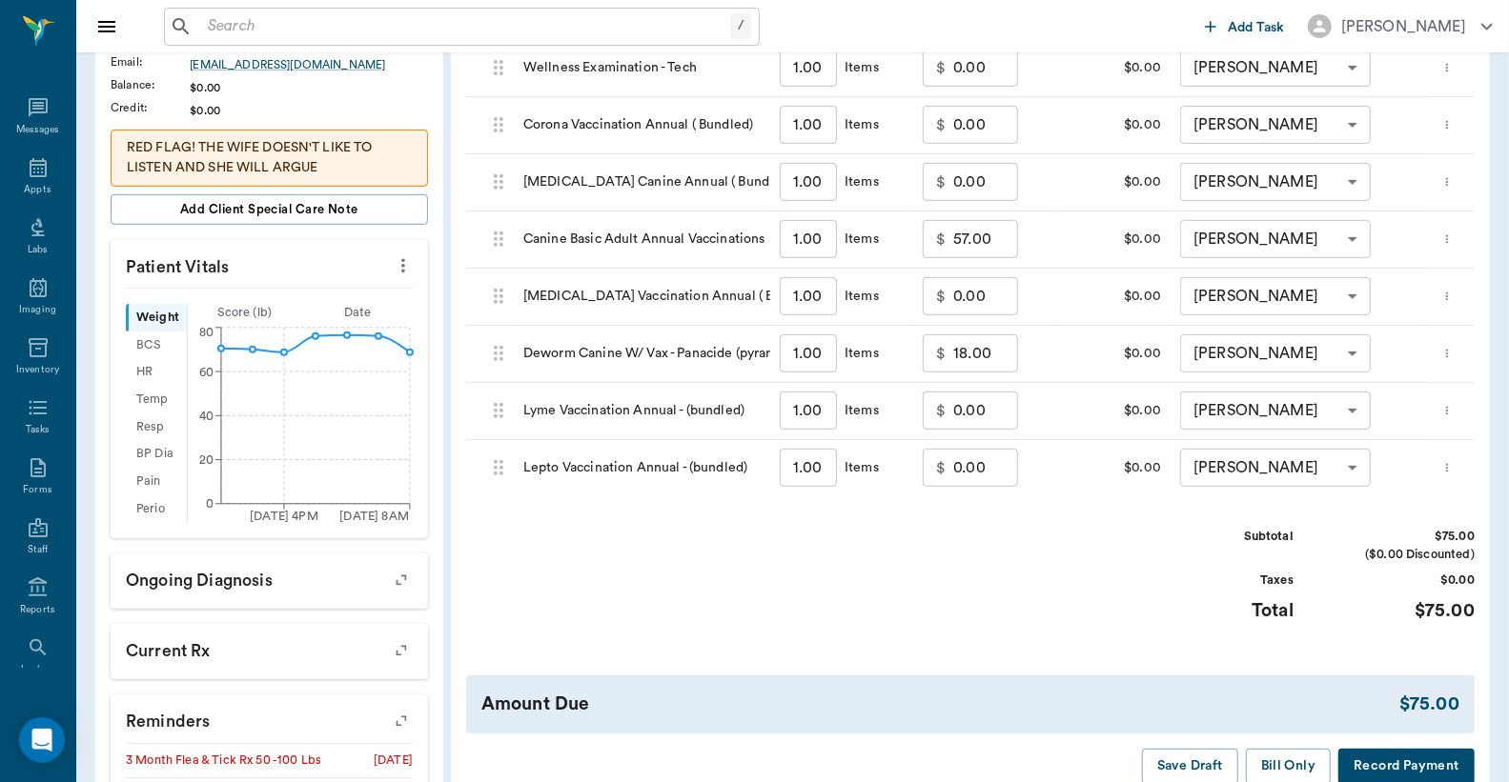
scroll to position [705, 0]
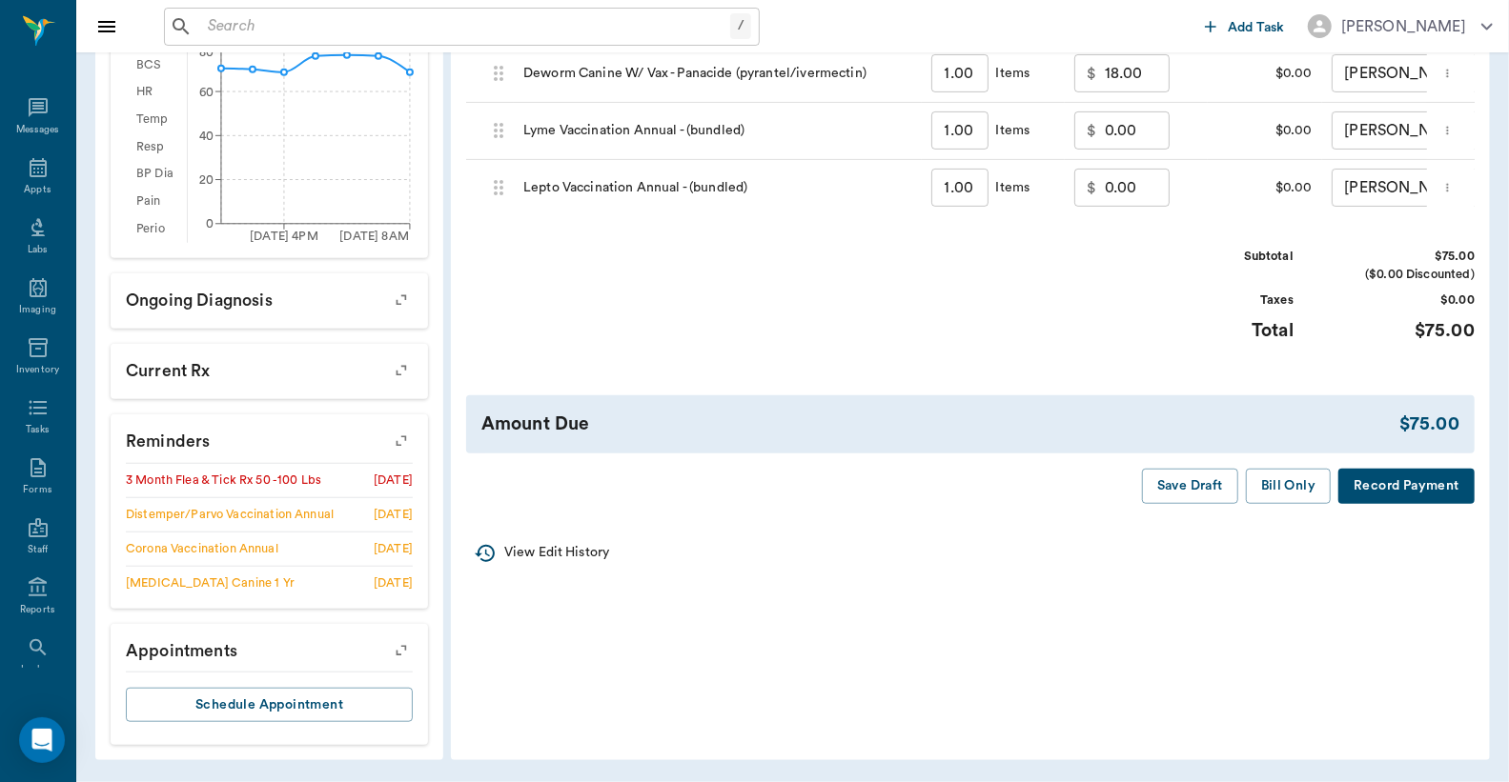
click at [1408, 504] on button "Record Payment" at bounding box center [1406, 486] width 136 height 35
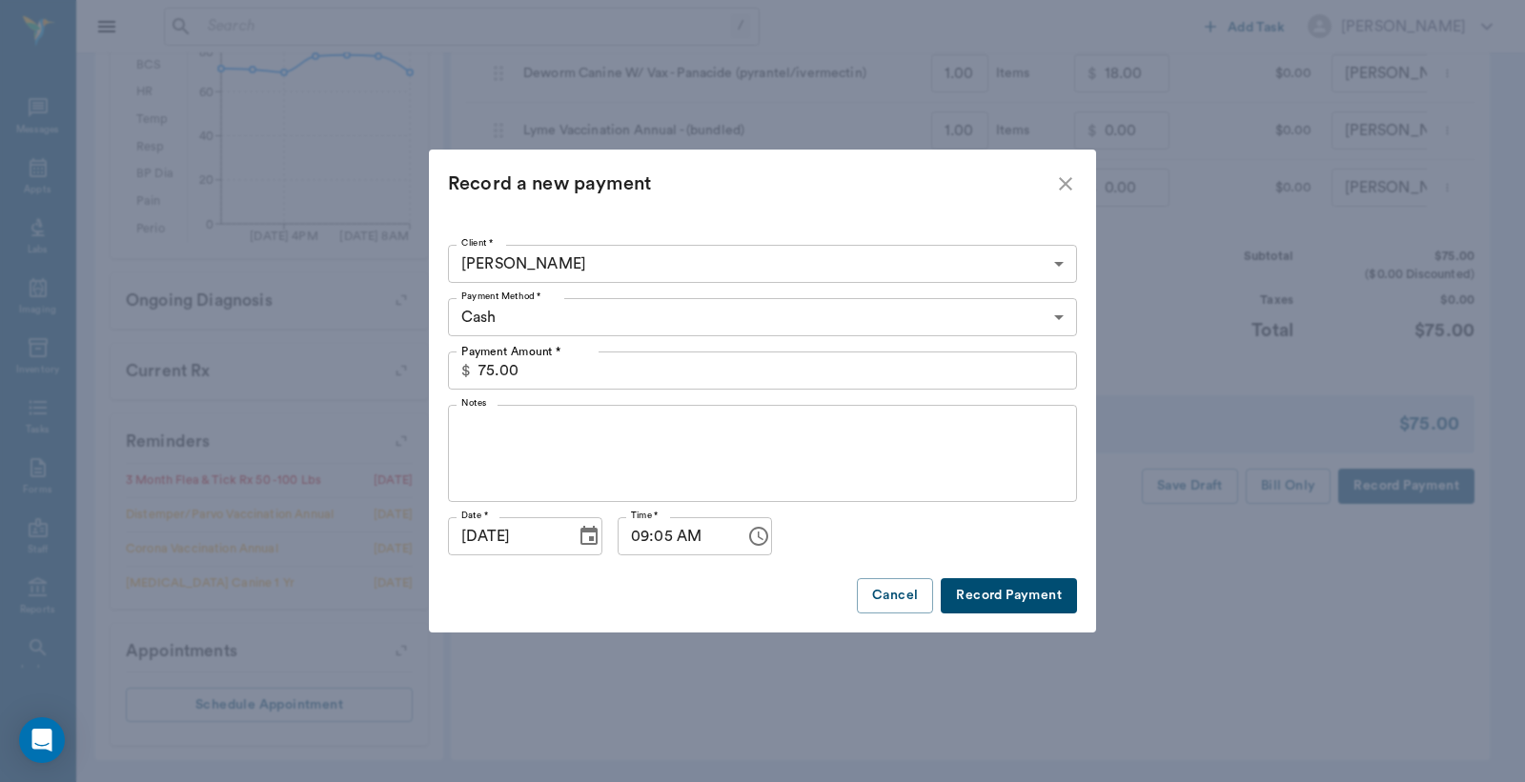
click at [1054, 319] on body "/ ​ Add Task Dr. Bert Ellsworth Nectar Messages Appts Labs Imaging Inventory Ta…" at bounding box center [762, 40] width 1525 height 1486
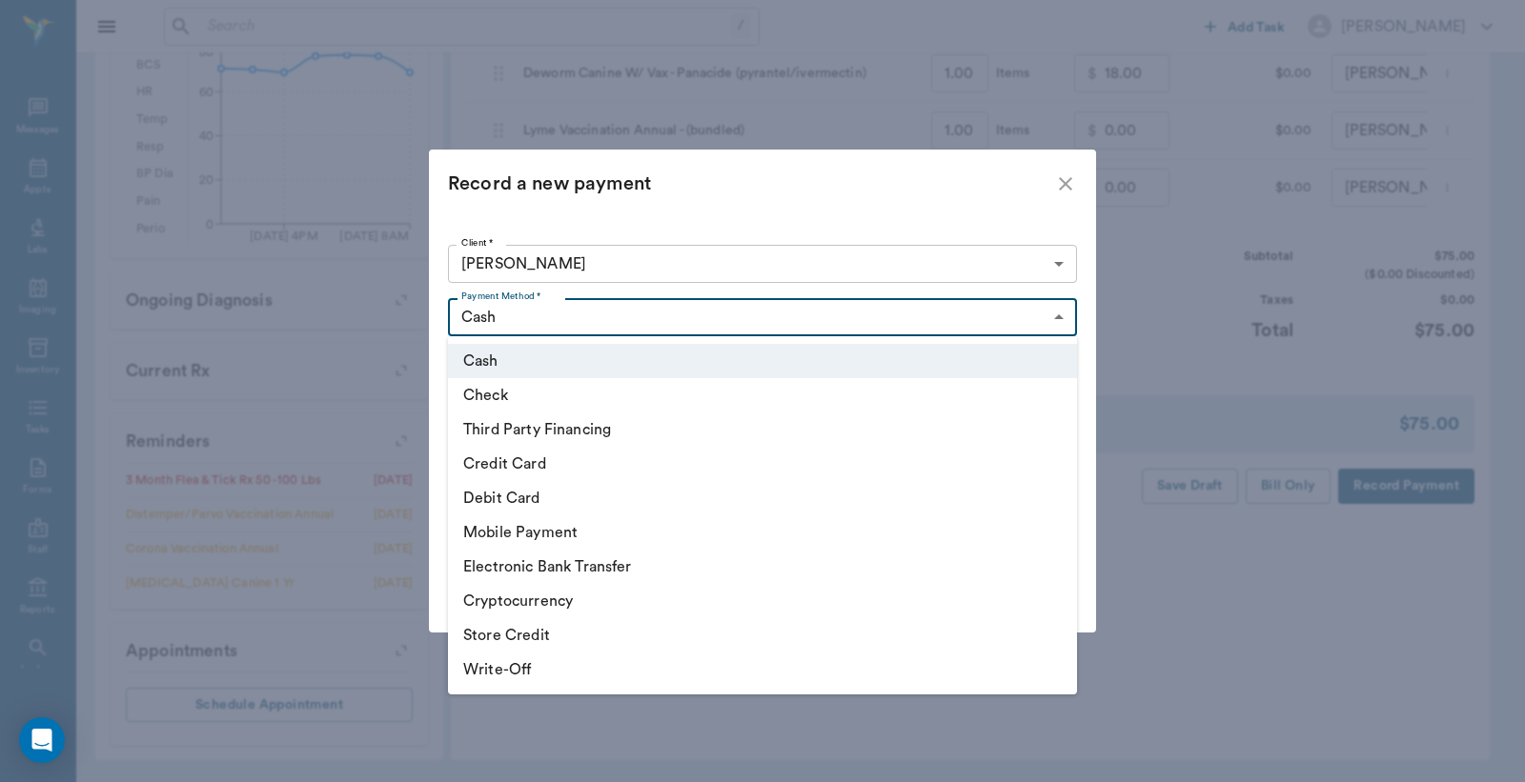
click at [635, 496] on li "Debit Card" at bounding box center [762, 498] width 629 height 34
type input "DEBIT_CARD"
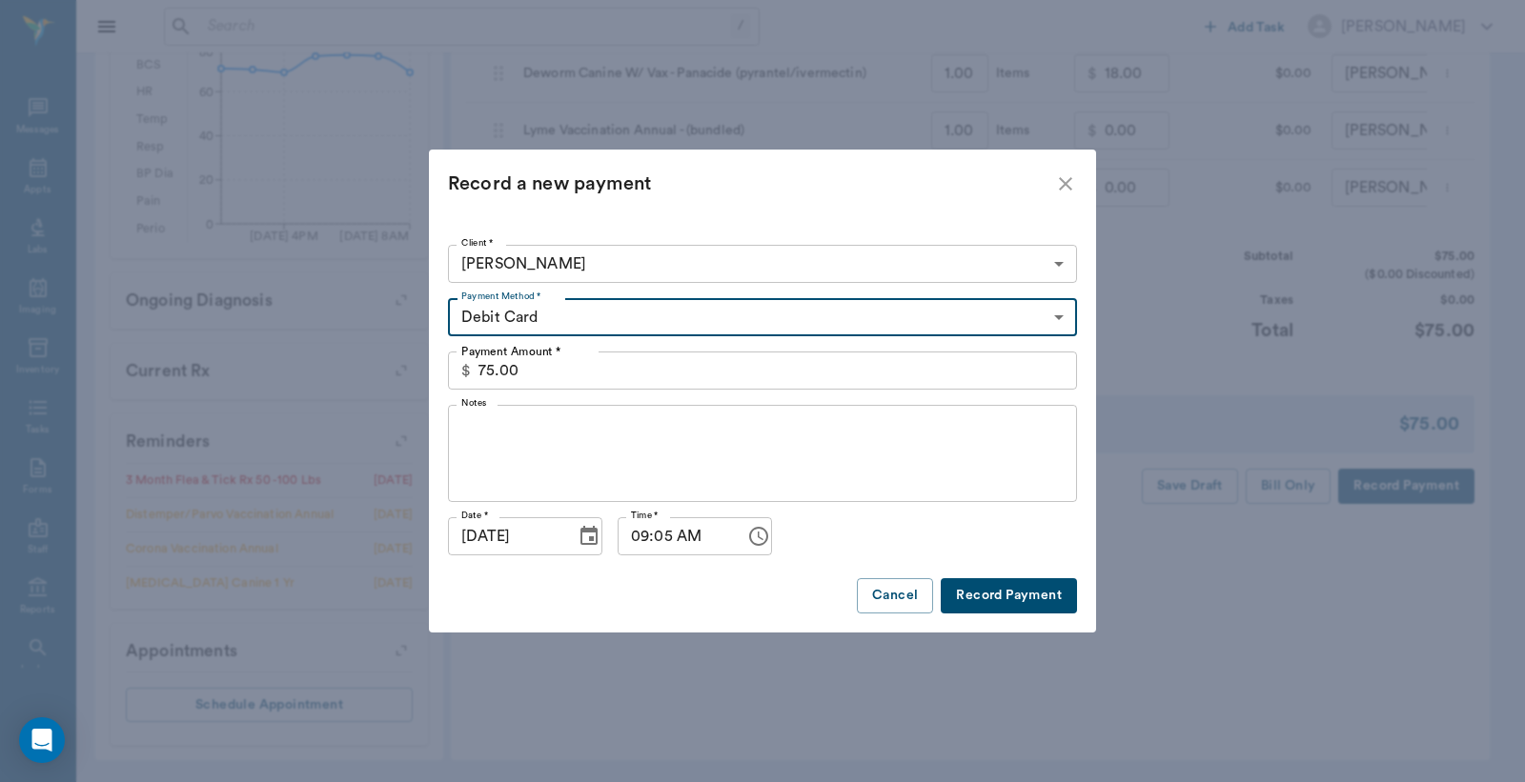
click at [994, 602] on button "Record Payment" at bounding box center [1009, 595] width 136 height 35
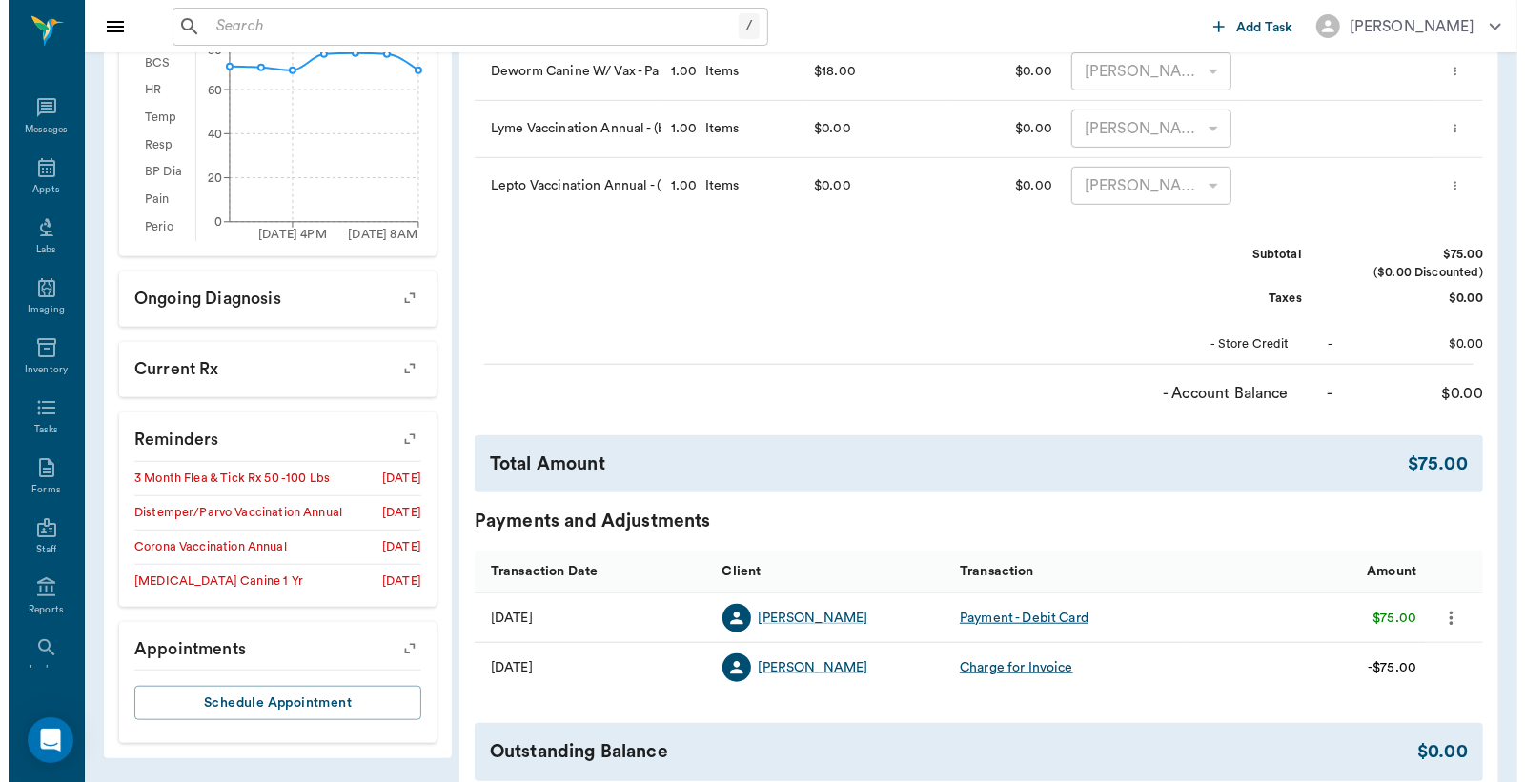
scroll to position [0, 0]
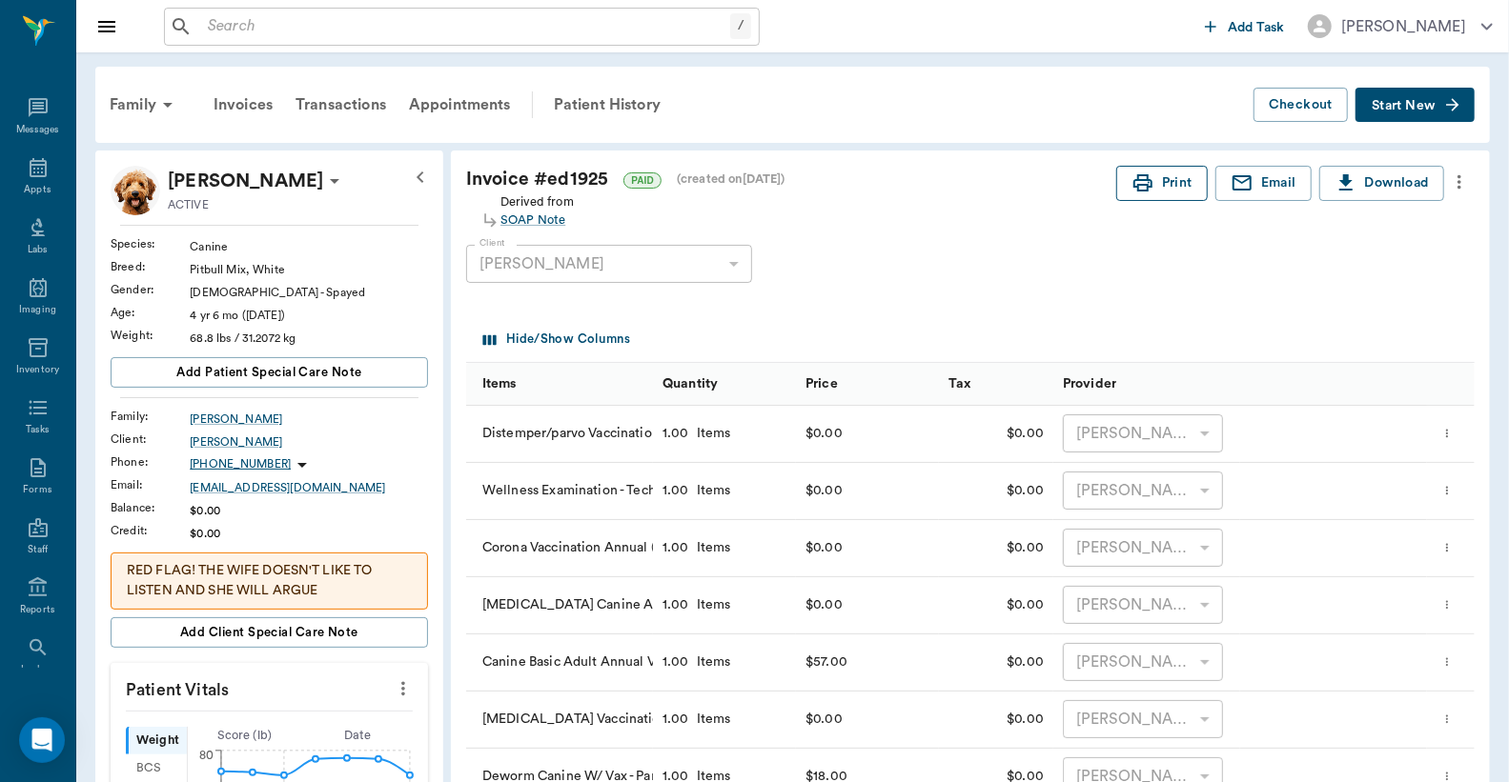
click at [1186, 188] on button "Print" at bounding box center [1161, 183] width 91 height 35
click at [31, 175] on icon at bounding box center [38, 167] width 17 height 19
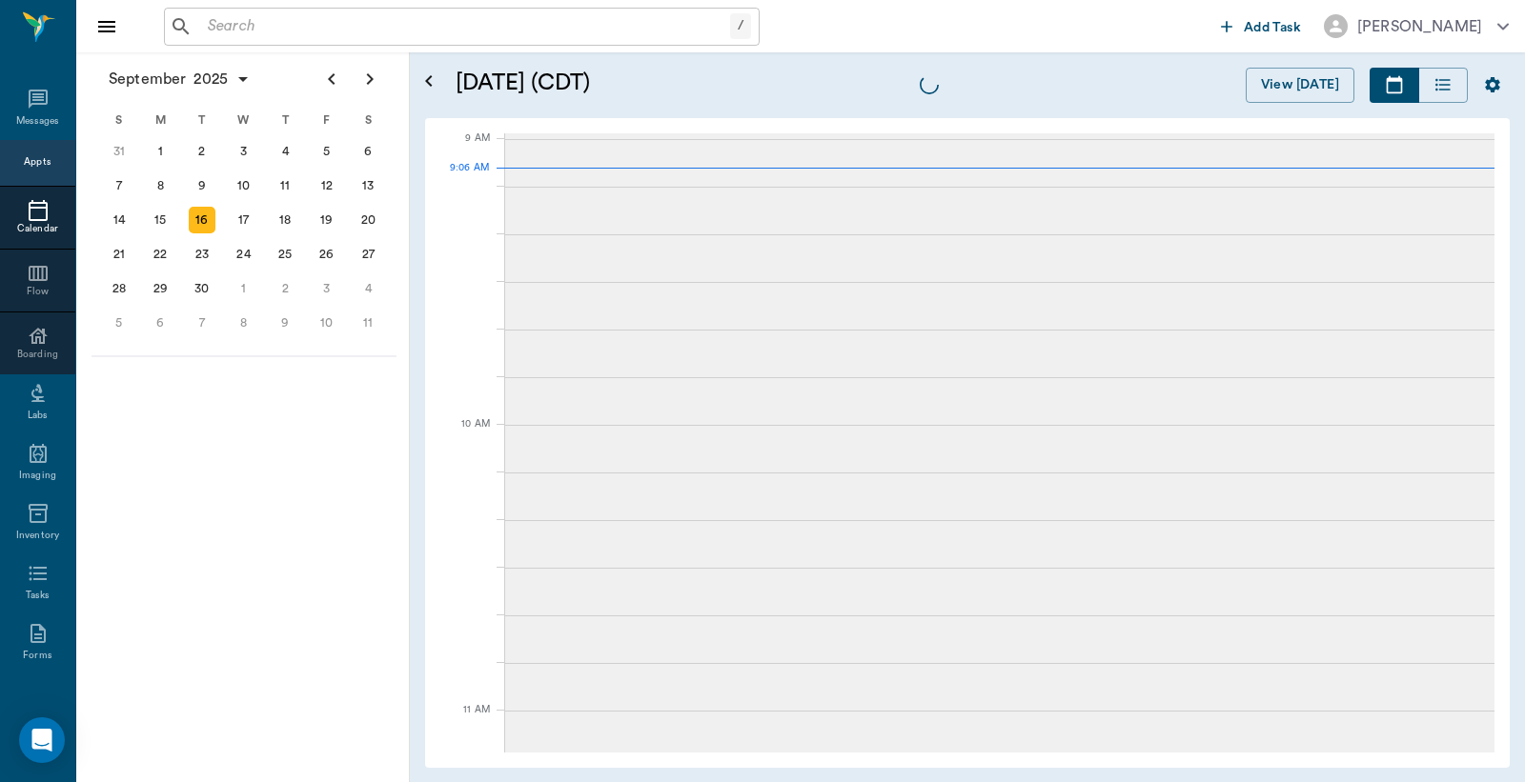
scroll to position [287, 0]
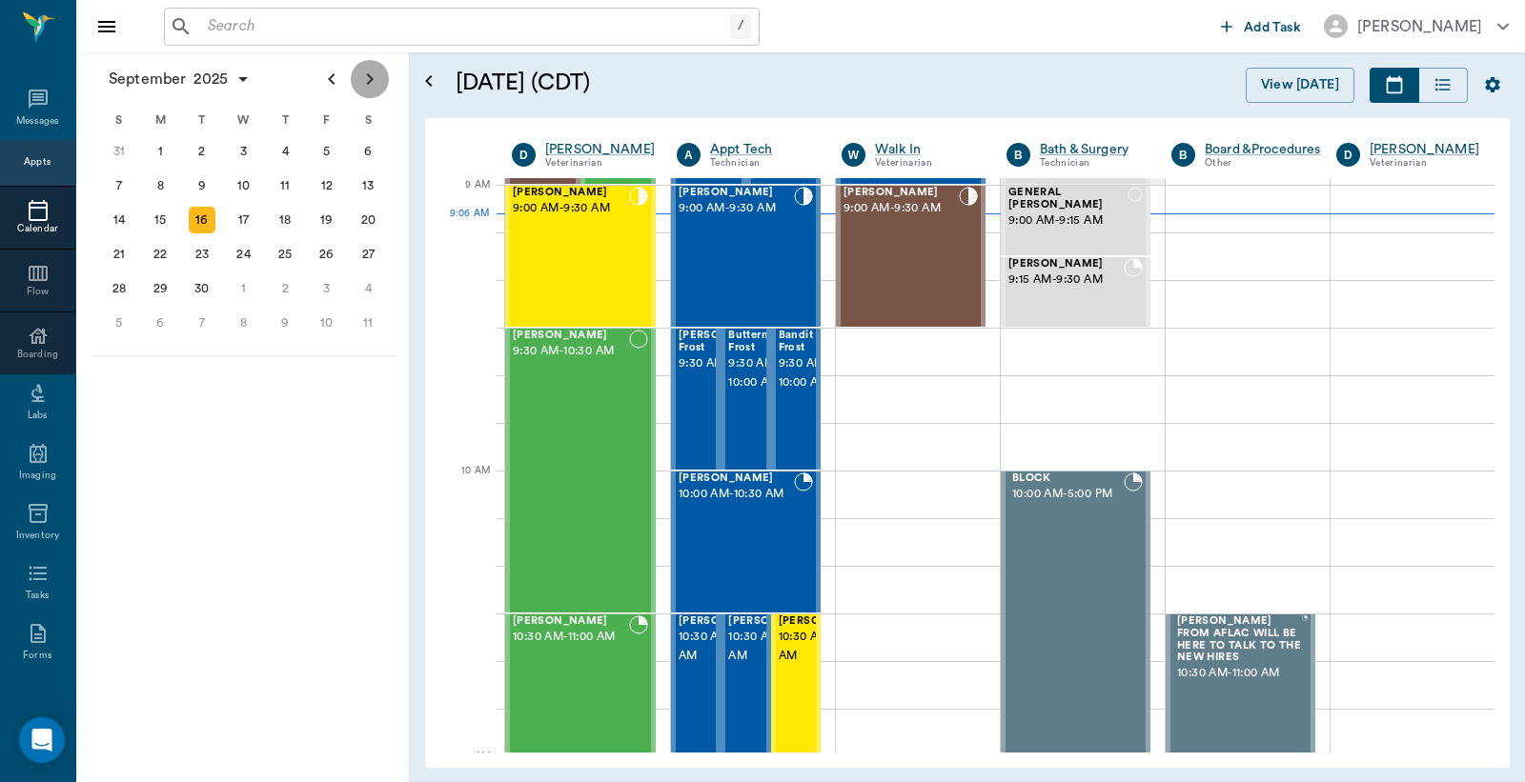
click at [369, 81] on icon "Next page" at bounding box center [370, 78] width 7 height 11
click at [329, 81] on icon "Previous page" at bounding box center [331, 79] width 23 height 23
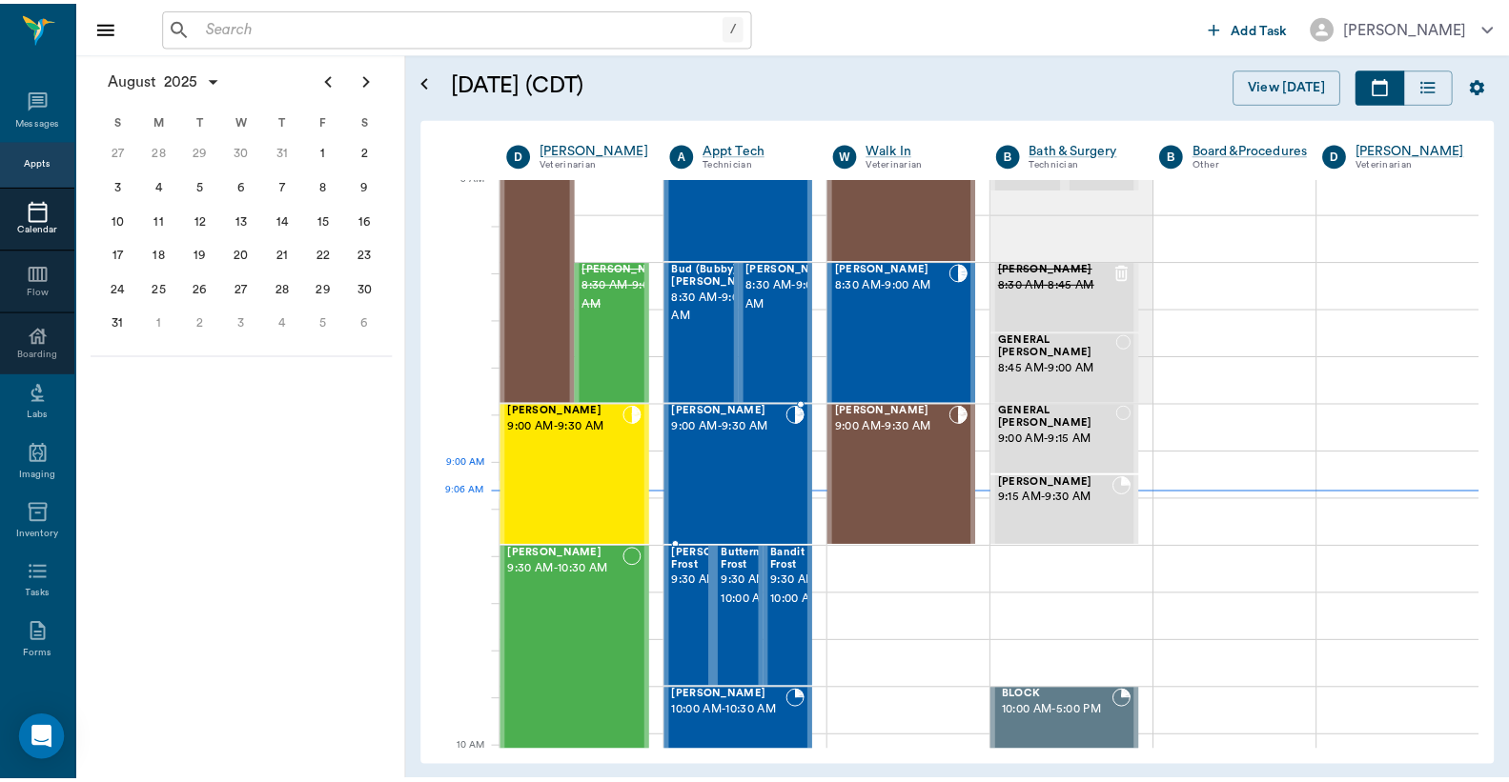
scroll to position [4, 0]
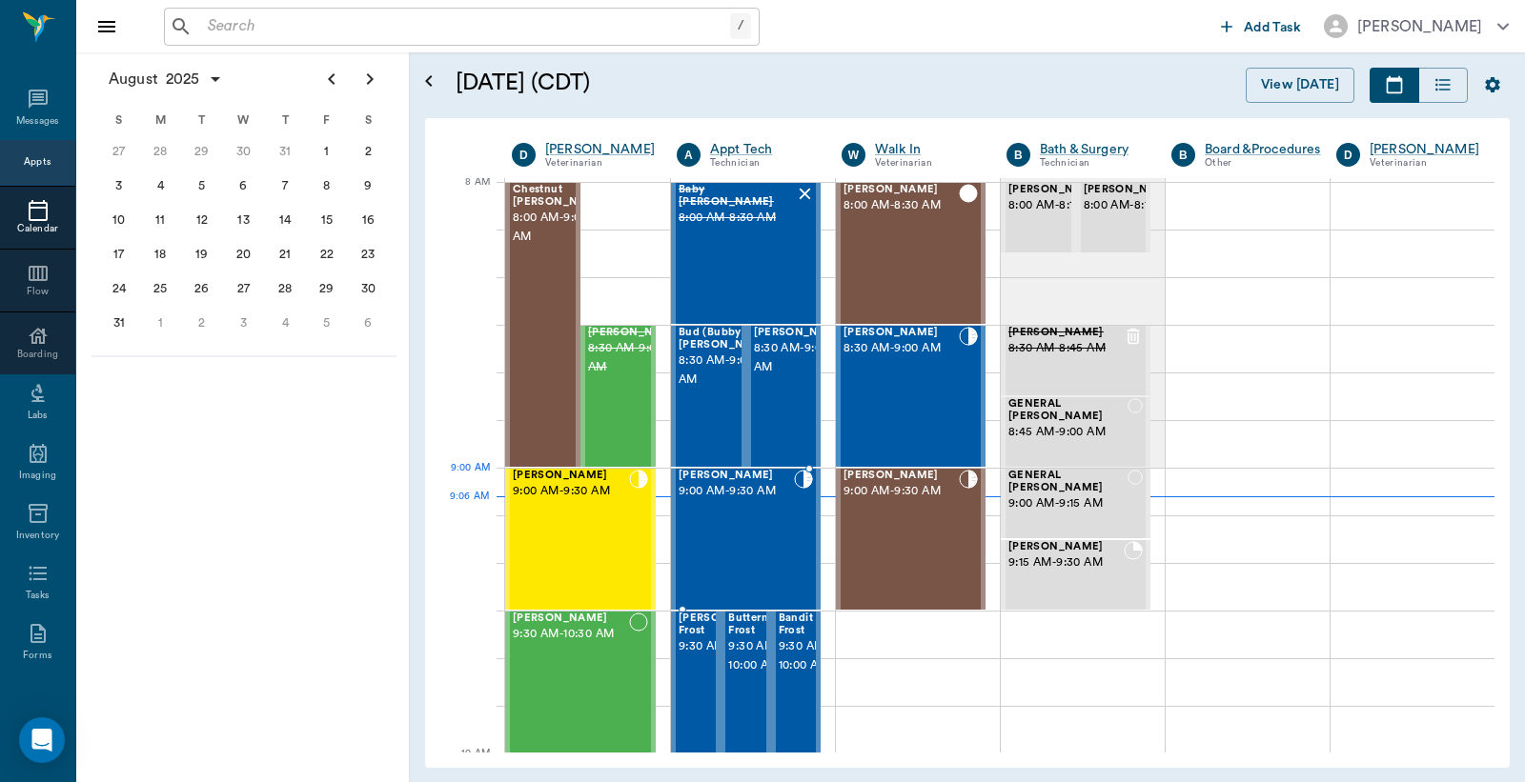
click at [728, 494] on span "9:00 AM - 9:30 AM" at bounding box center [736, 491] width 115 height 19
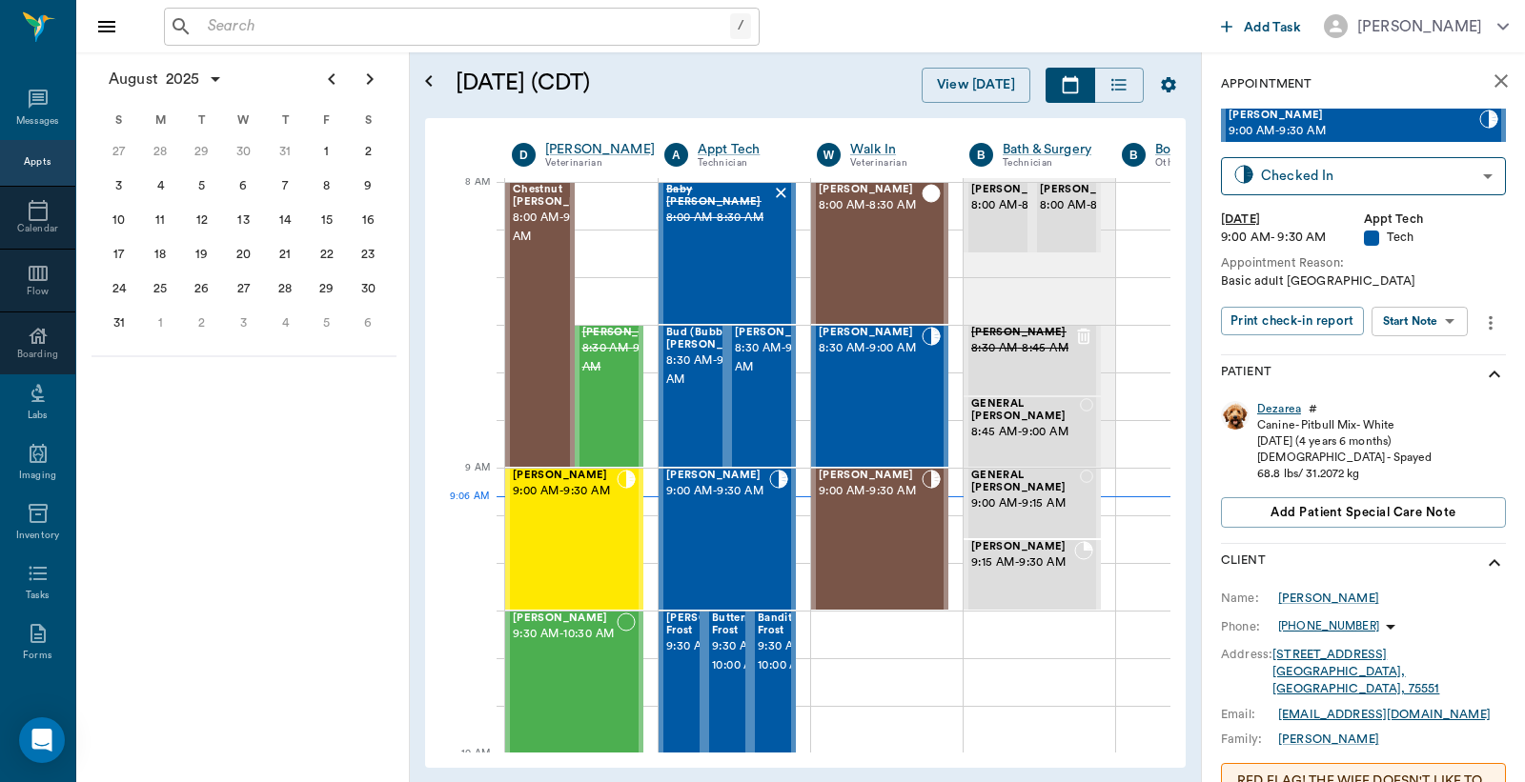
click at [1275, 408] on div "Dezarea" at bounding box center [1279, 409] width 44 height 16
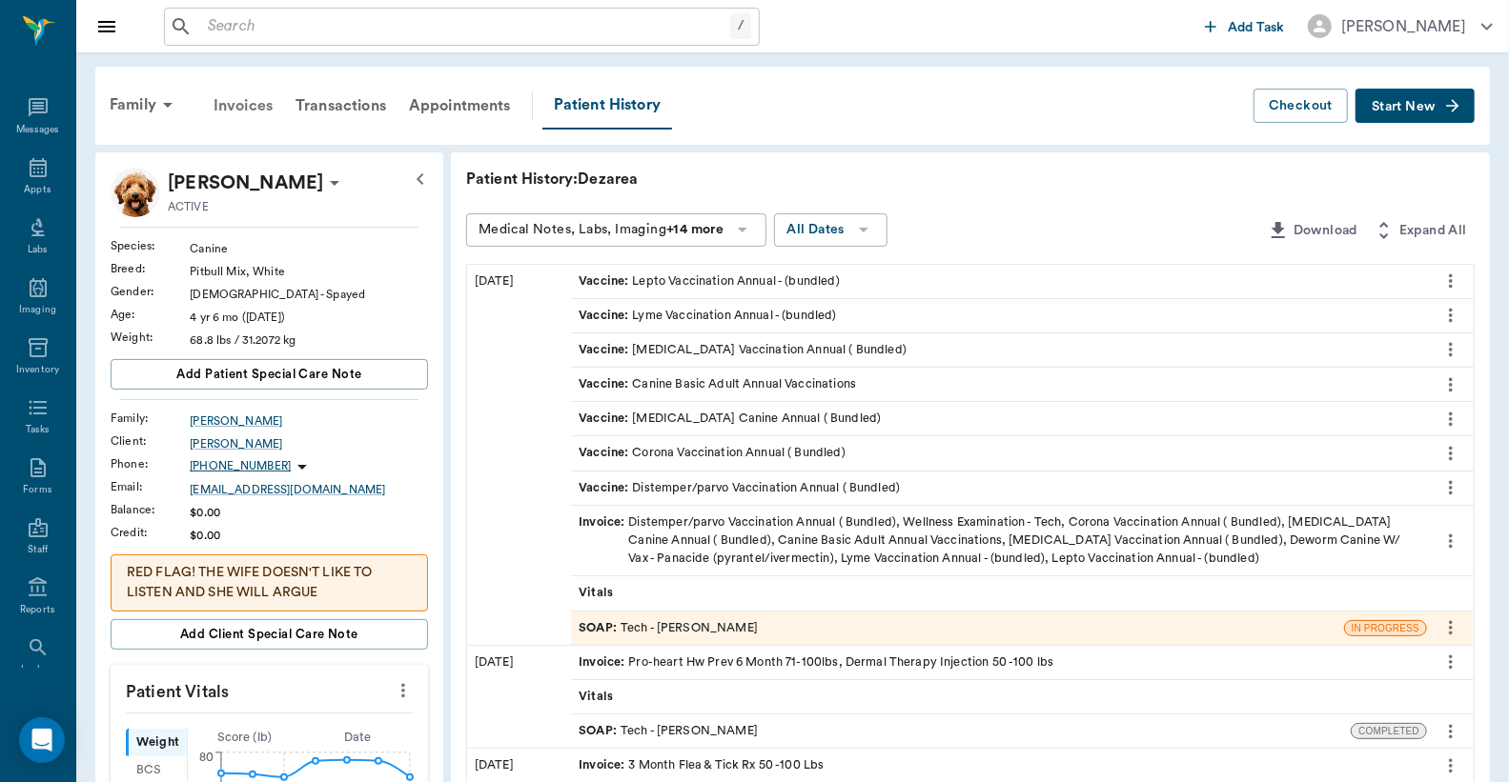
click at [245, 103] on div "Invoices" at bounding box center [243, 106] width 82 height 46
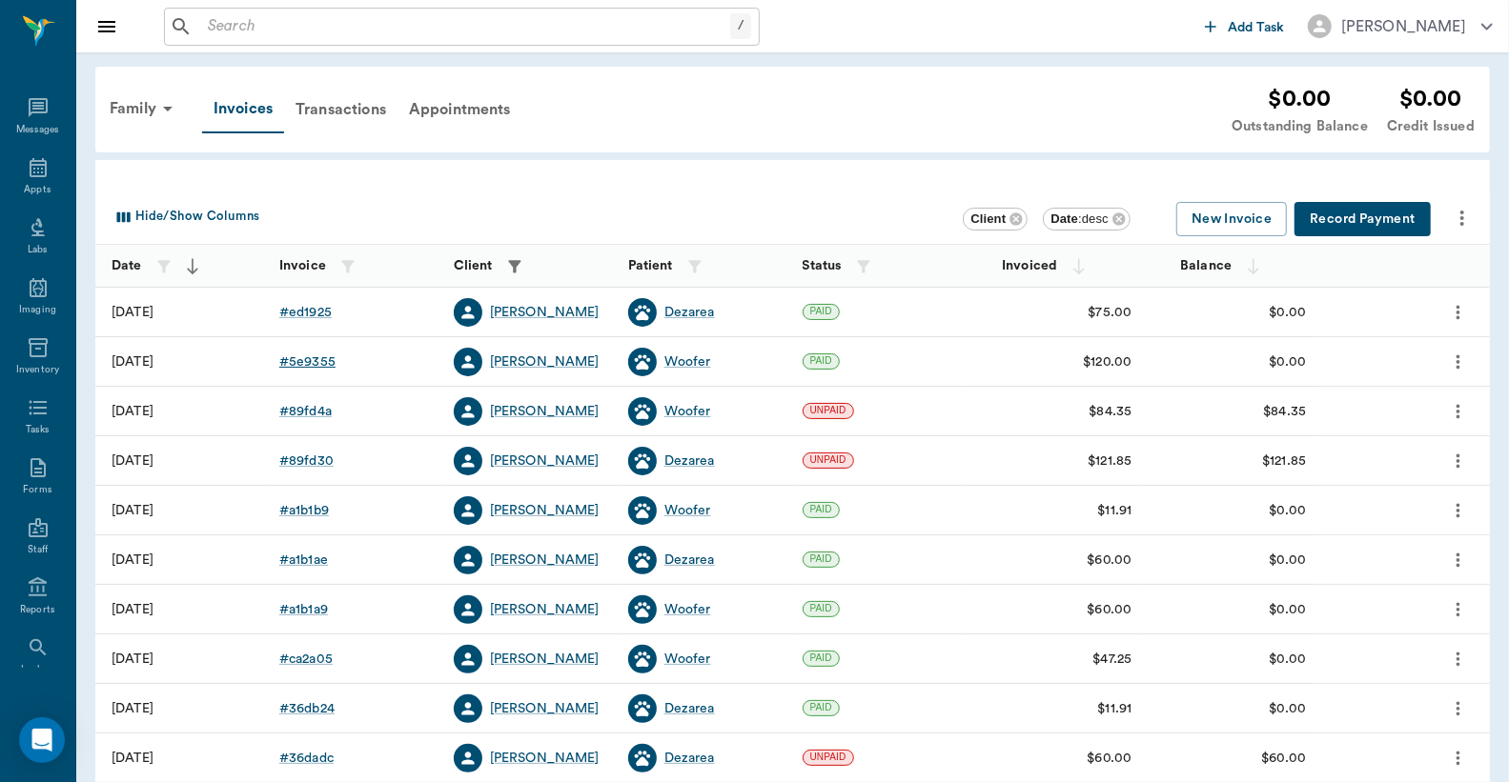
click at [314, 364] on div "# 5e9355" at bounding box center [307, 362] width 56 height 19
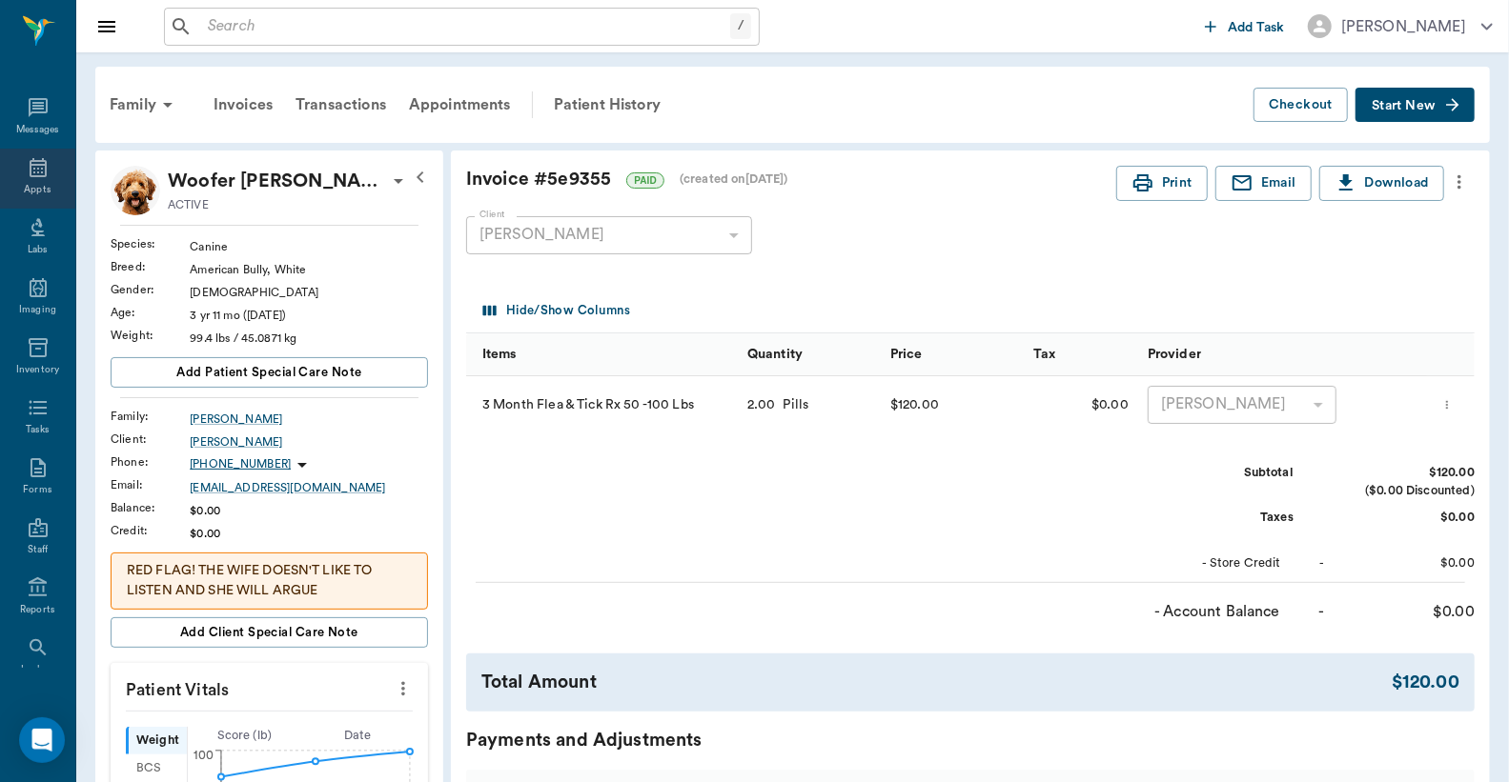
click at [30, 172] on icon at bounding box center [38, 167] width 17 height 19
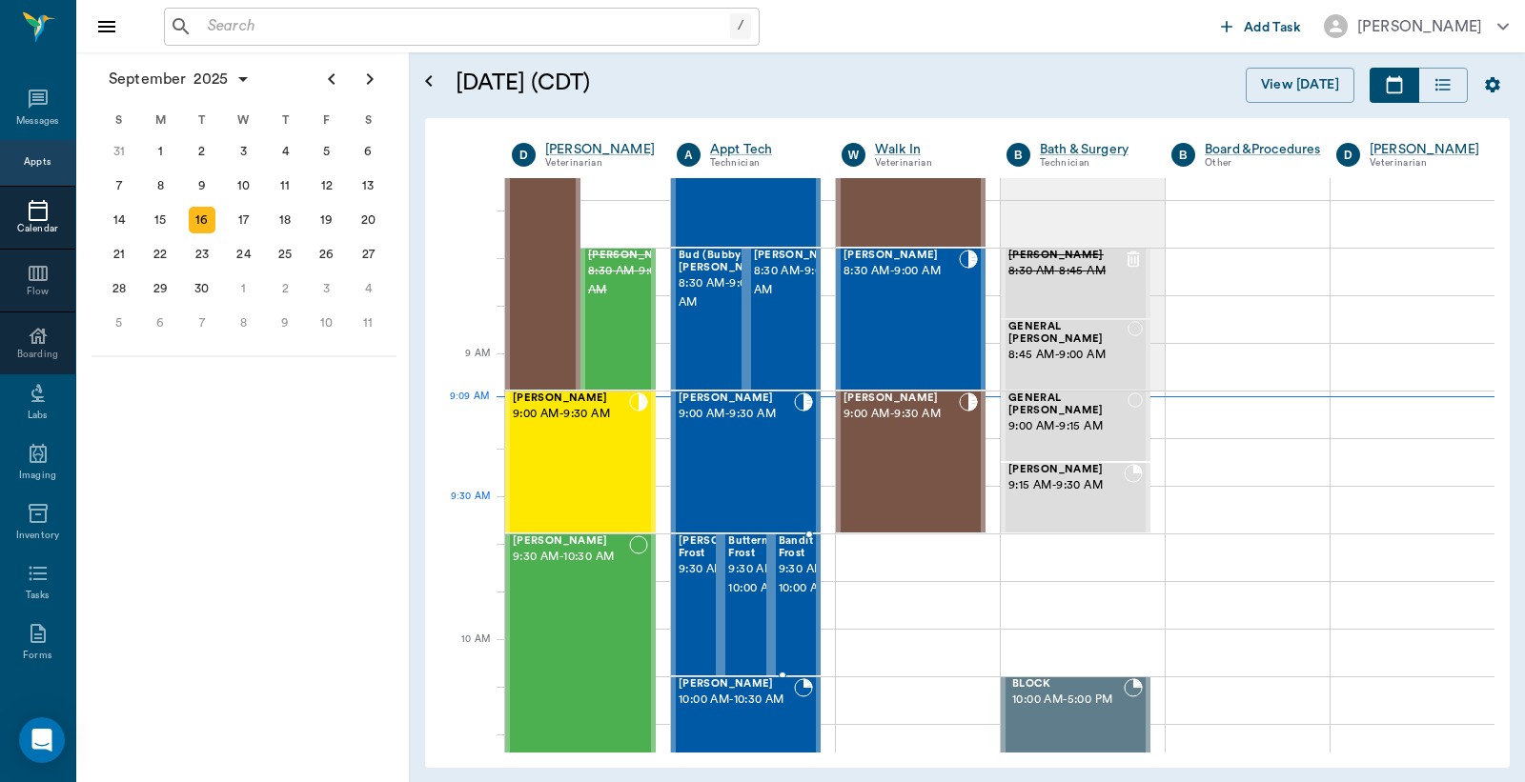
scroll to position [140, 0]
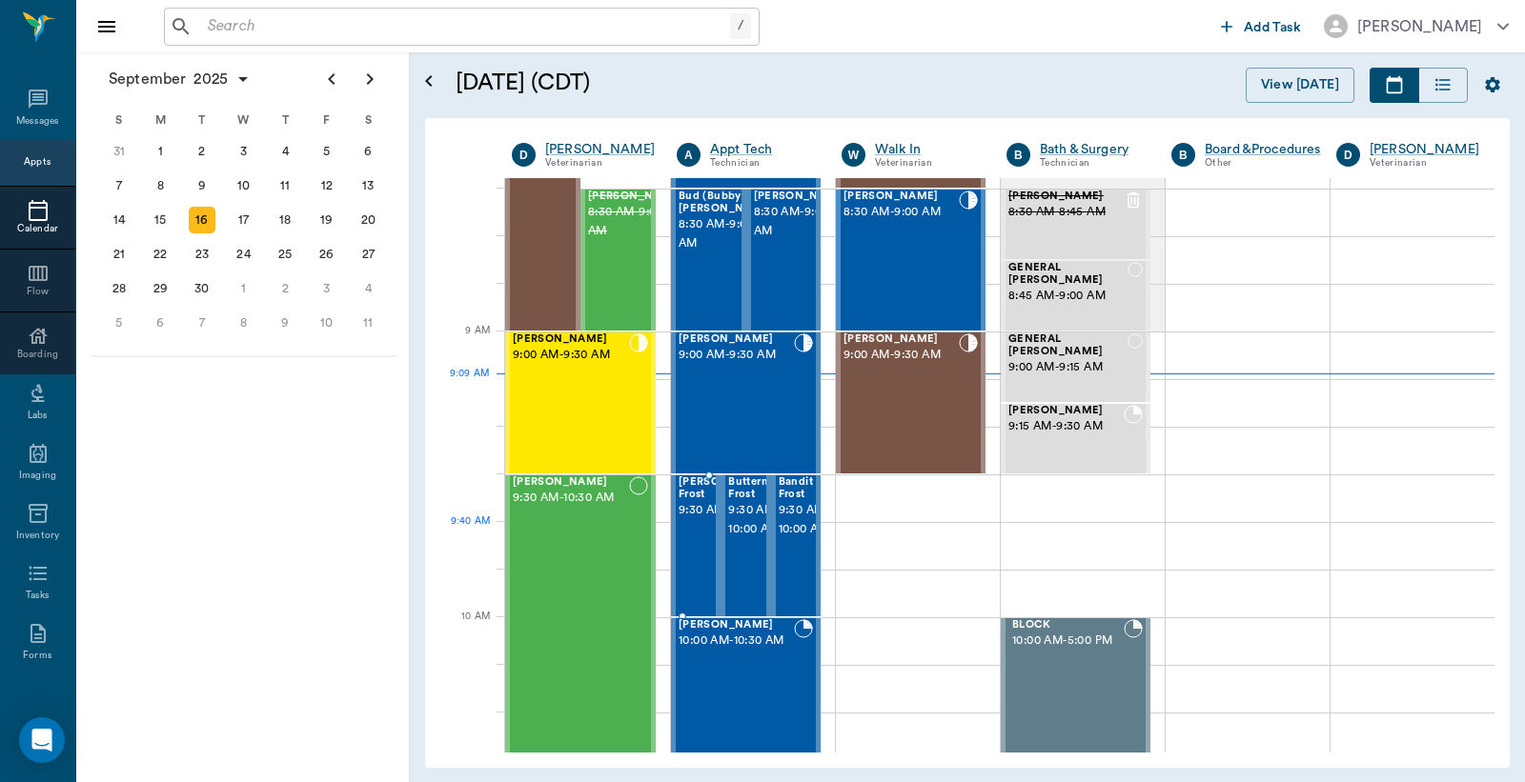
click at [687, 520] on span "9:30 AM - 10:00 AM" at bounding box center [752, 510] width 147 height 19
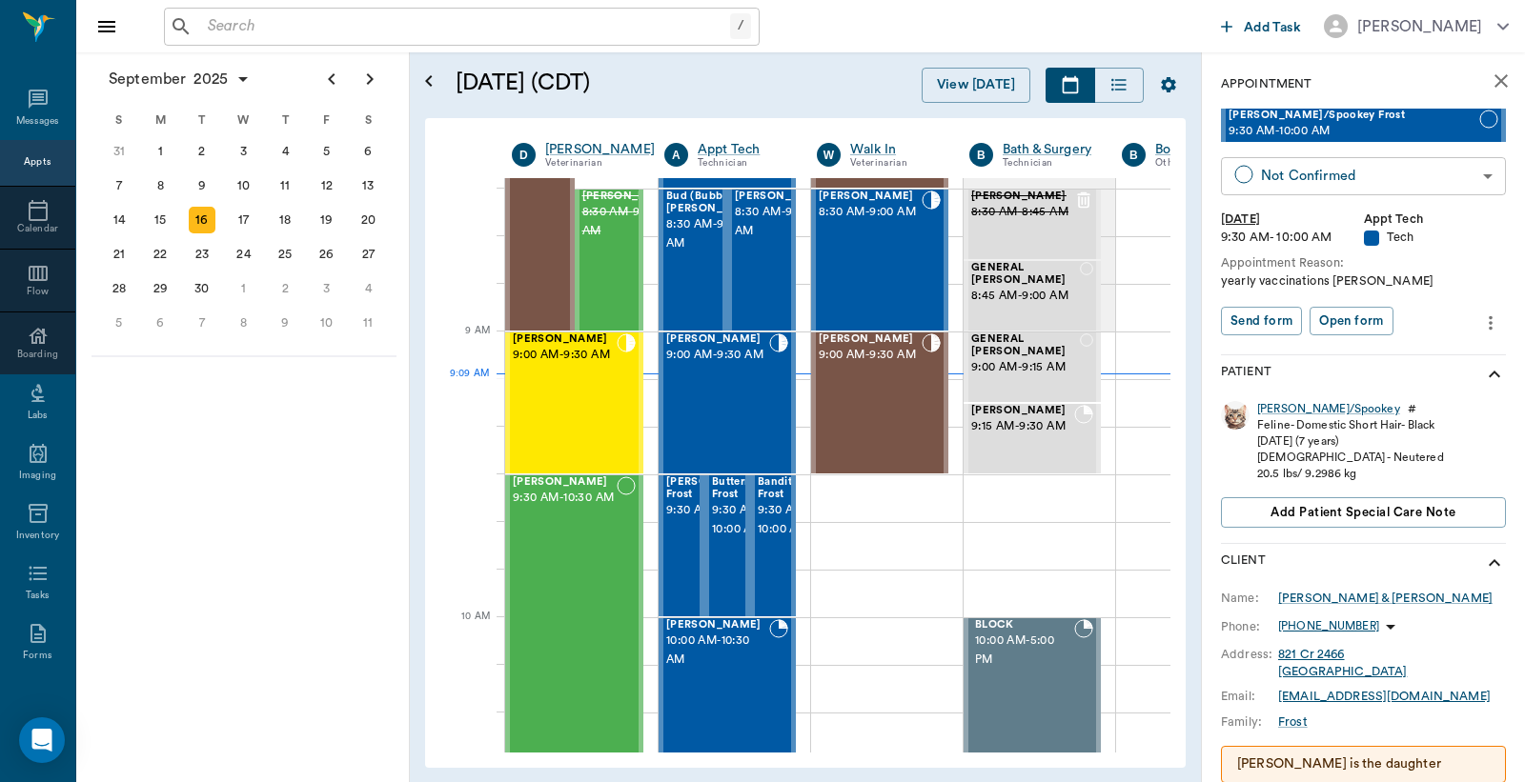
click at [1353, 173] on body "/ ​ Add Task Dr. Bert Ellsworth Nectar Messages Appts Calendar Flow Boarding La…" at bounding box center [762, 391] width 1525 height 782
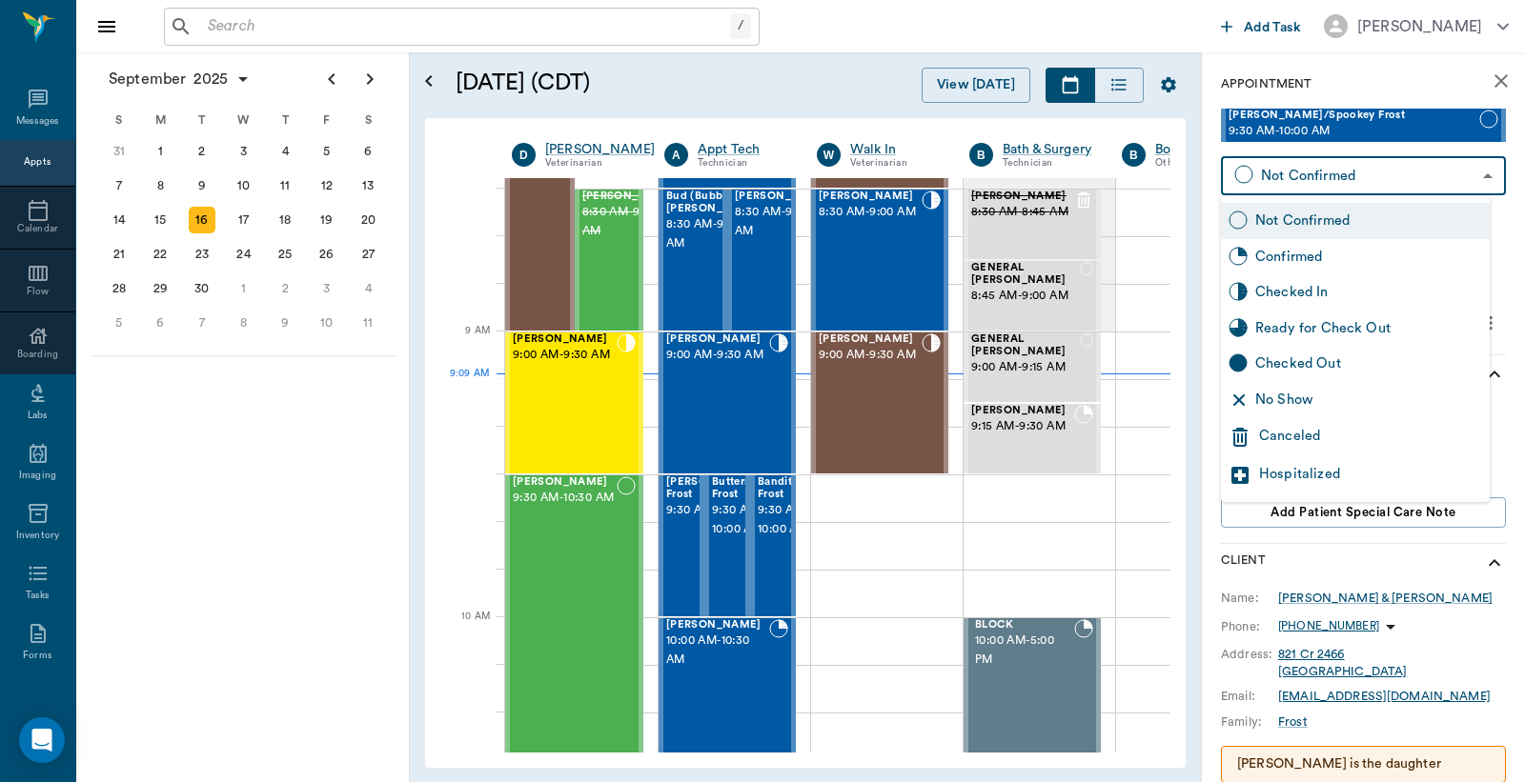
click at [1320, 295] on div "Checked In" at bounding box center [1368, 292] width 227 height 21
type input "CHECKED_IN"
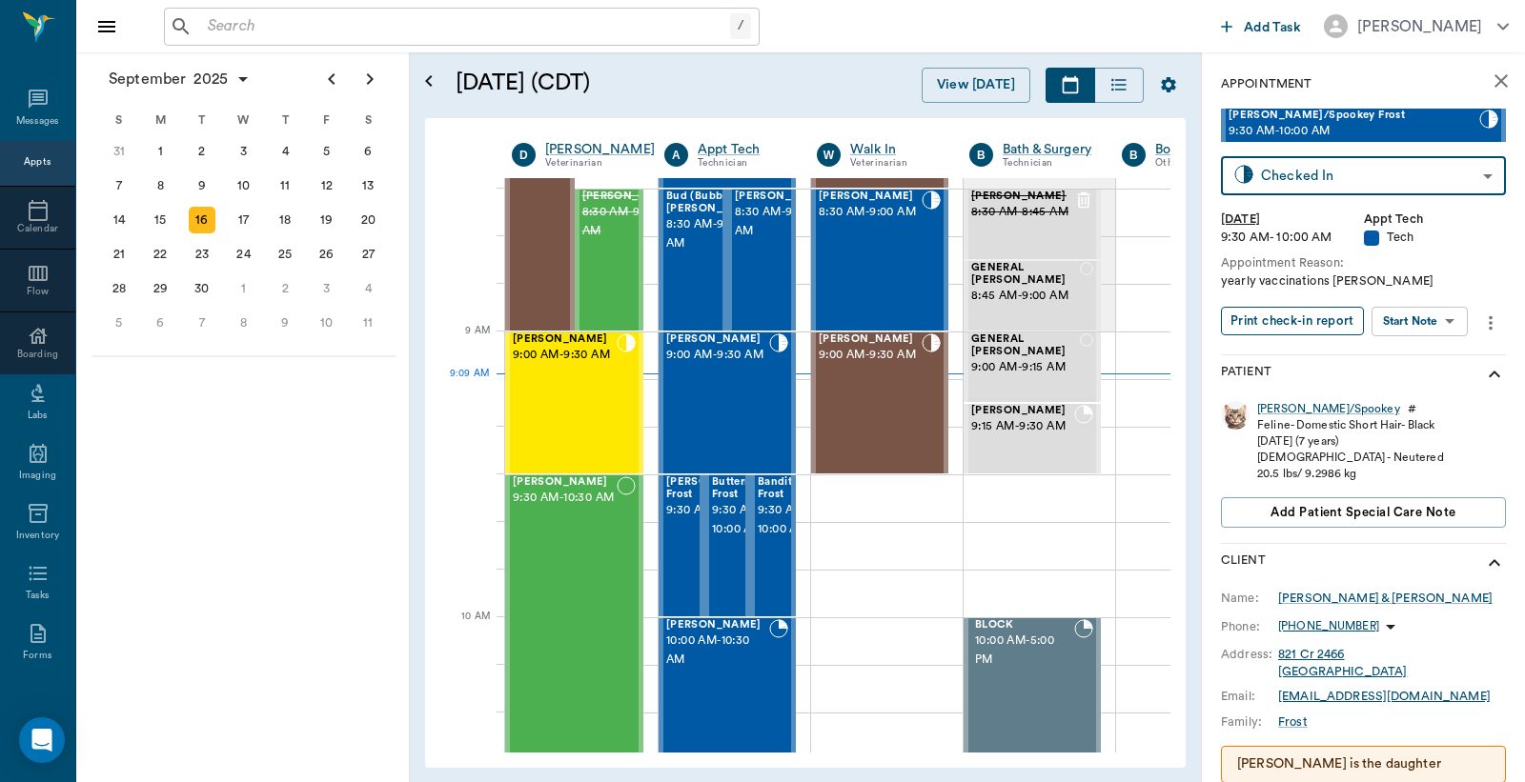
click at [1310, 320] on button "Print check-in report" at bounding box center [1292, 322] width 143 height 30
click at [721, 512] on span "9:30 AM - 10:00 AM" at bounding box center [739, 520] width 55 height 38
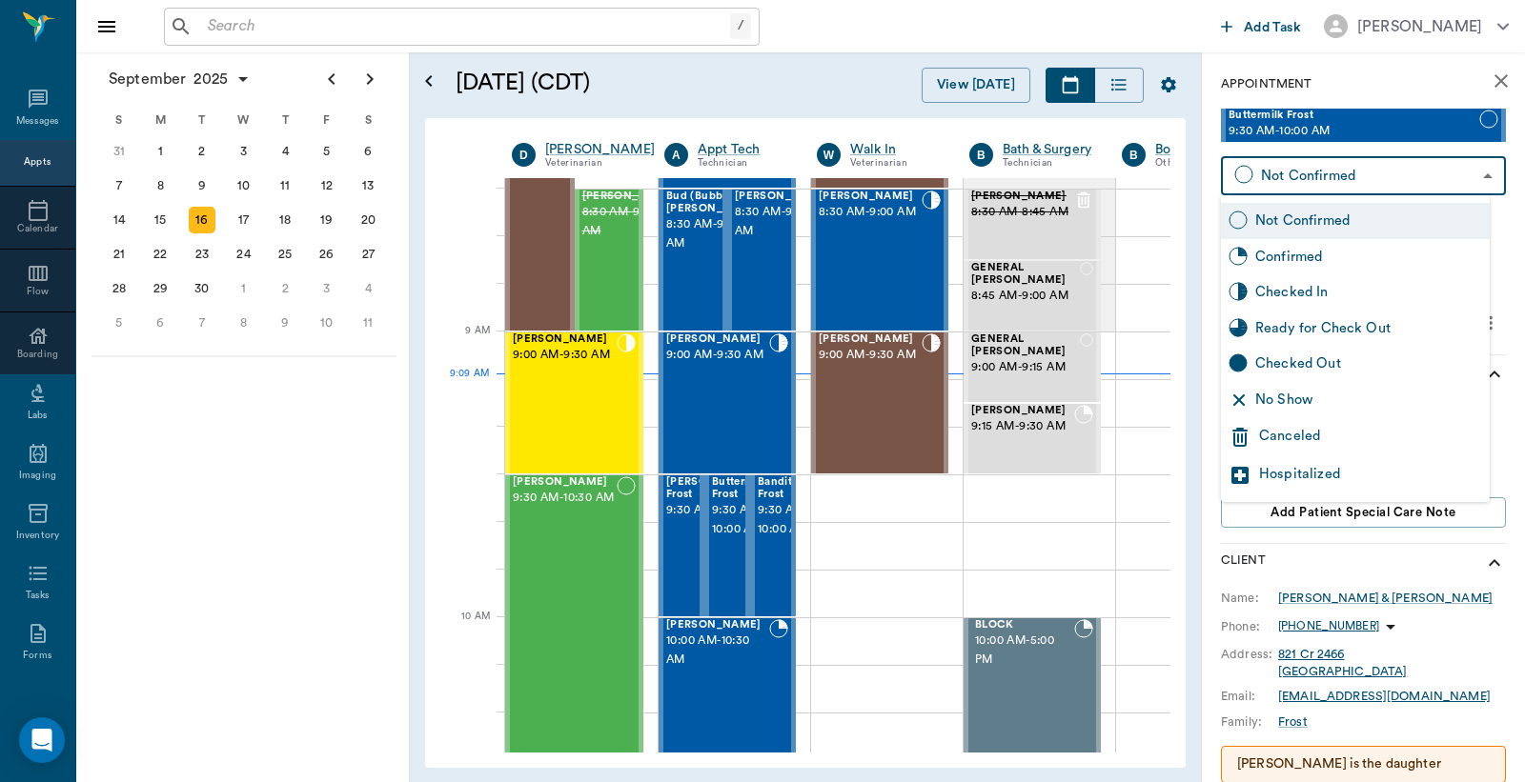
click at [1374, 174] on body "/ ​ Add Task Dr. Bert Ellsworth Nectar Messages Appts Calendar Flow Boarding La…" at bounding box center [762, 391] width 1525 height 782
click at [1318, 291] on div "Checked In" at bounding box center [1368, 292] width 227 height 21
type input "CHECKED_IN"
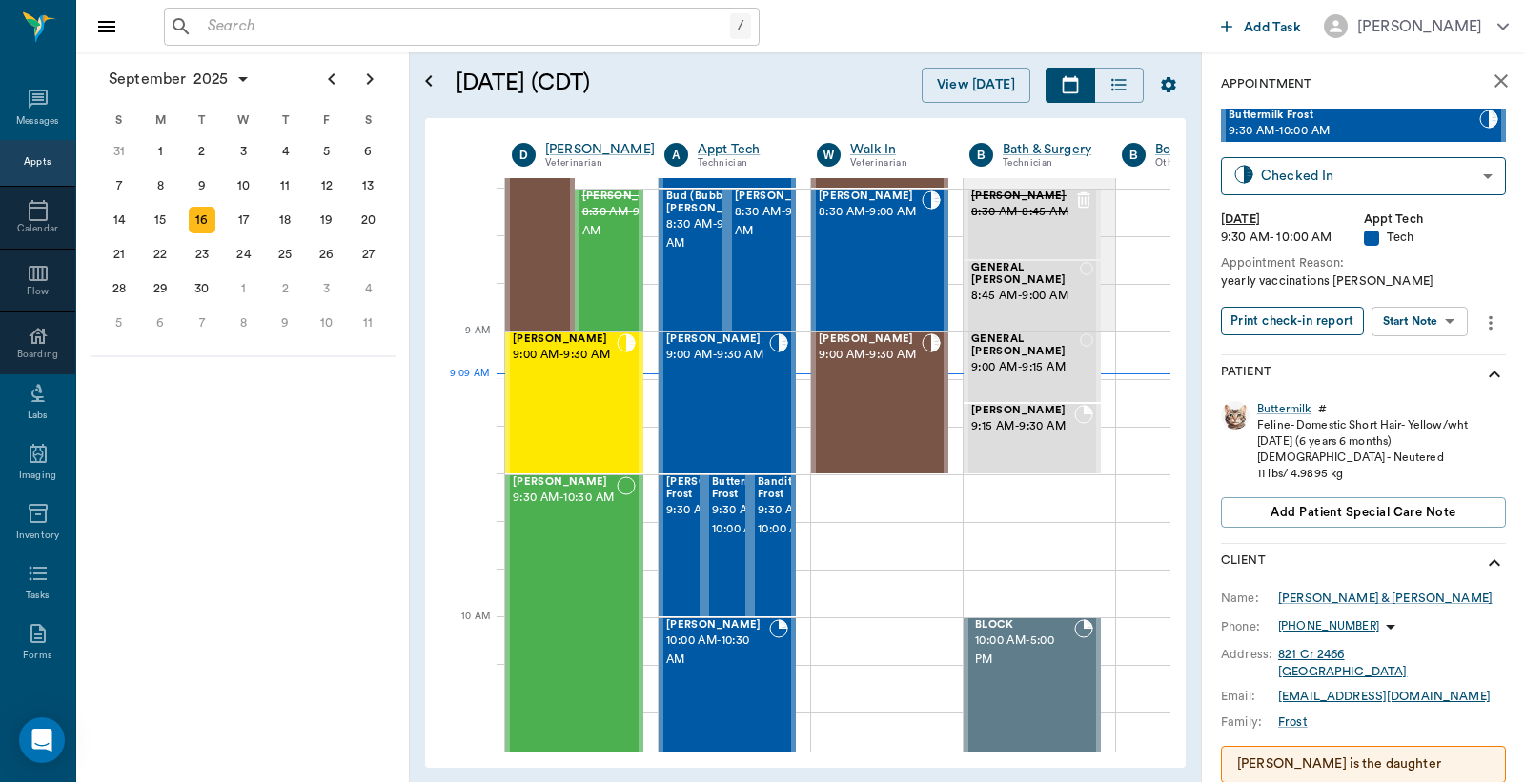
click at [1269, 325] on button "Print check-in report" at bounding box center [1292, 322] width 143 height 30
click at [767, 517] on span "9:30 AM - 10:00 AM" at bounding box center [783, 520] width 51 height 38
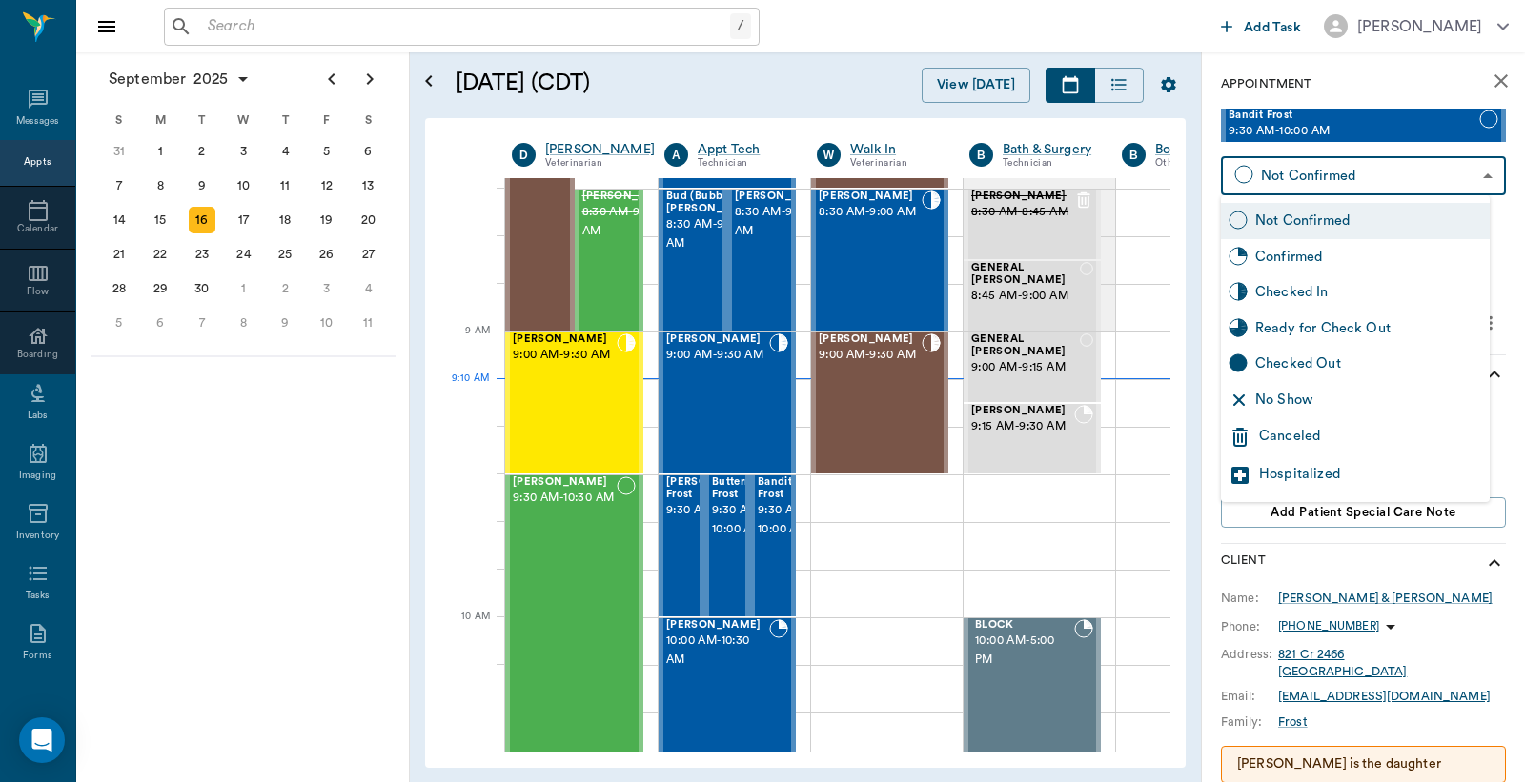
click at [1337, 166] on body "/ ​ Add Task Dr. Bert Ellsworth Nectar Messages Appts Calendar Flow Boarding La…" at bounding box center [762, 391] width 1525 height 782
click at [1297, 298] on div "Checked In" at bounding box center [1368, 292] width 227 height 21
type input "CHECKED_IN"
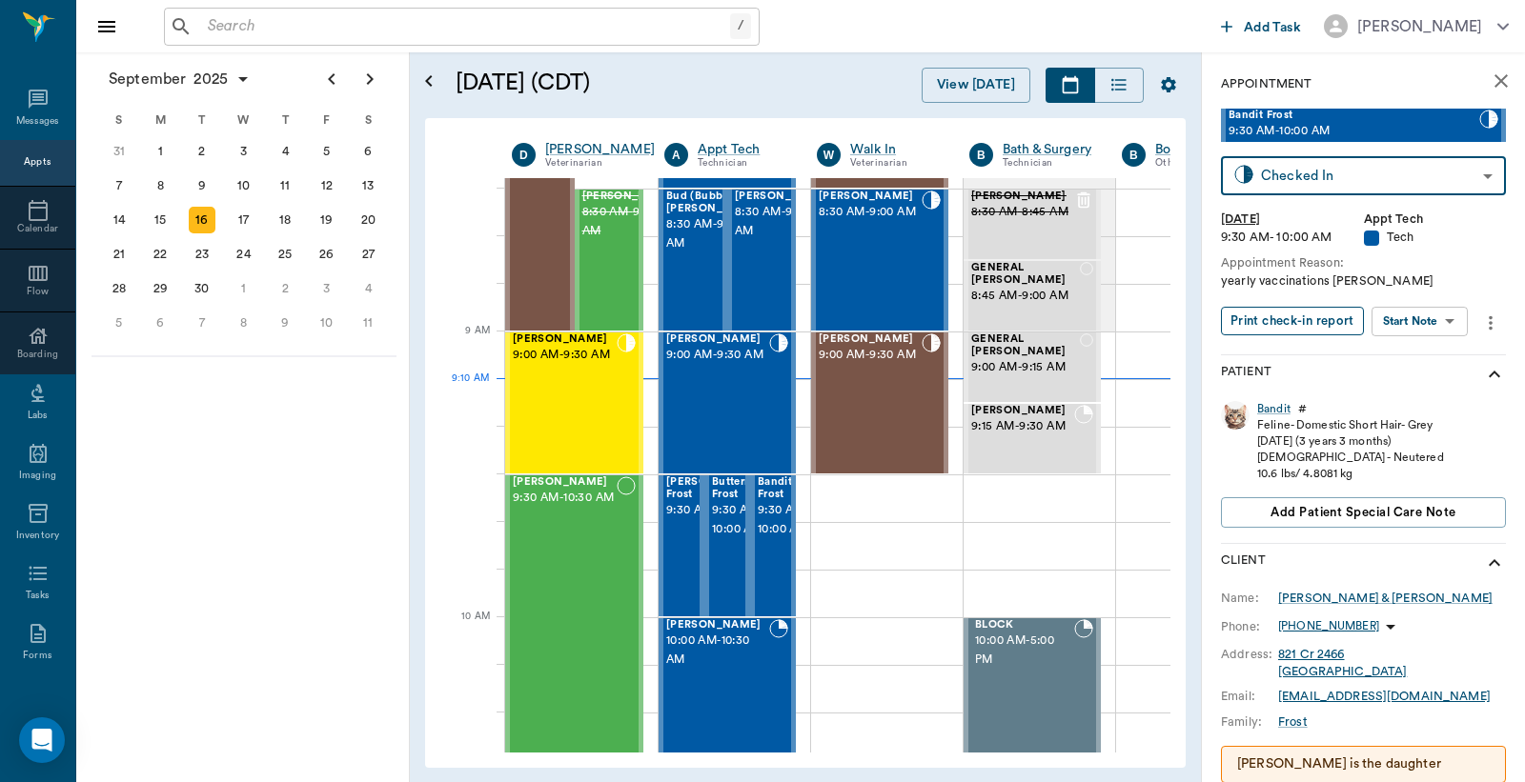
click at [1281, 314] on button "Print check-in report" at bounding box center [1292, 322] width 143 height 30
click at [1490, 77] on icon "close" at bounding box center [1501, 81] width 23 height 23
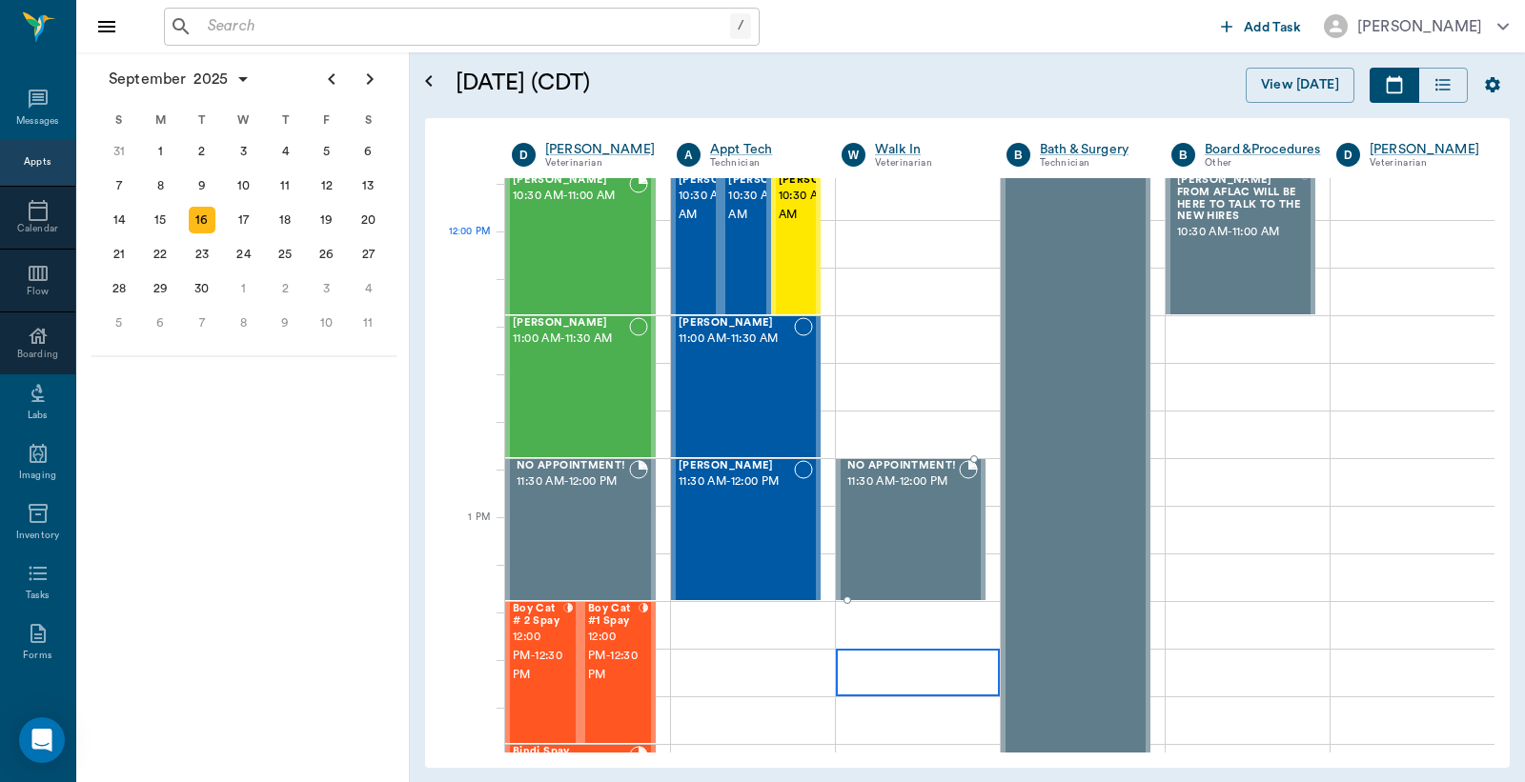
scroll to position [1129, 0]
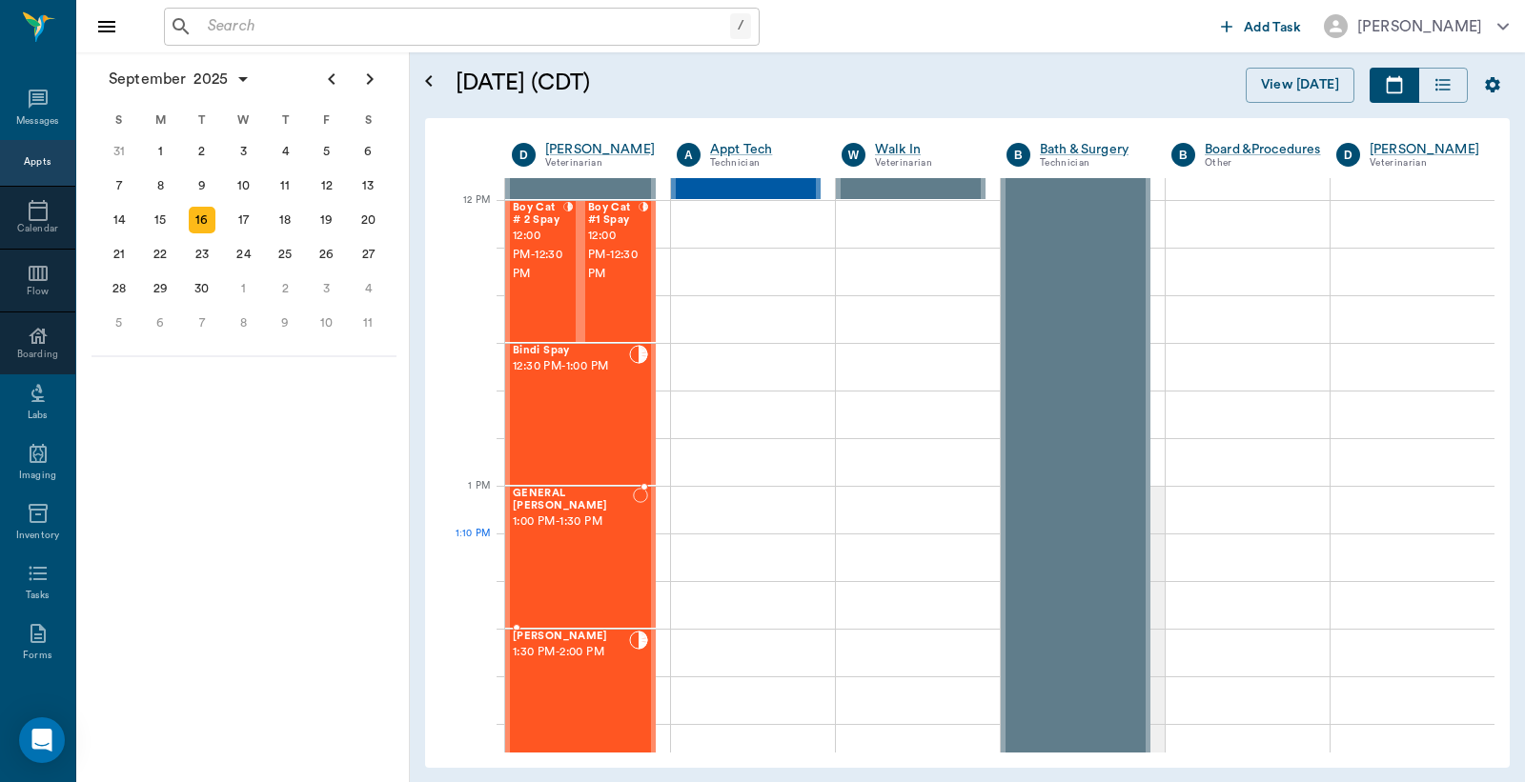
click at [586, 556] on div "GENERAL Spay 1:00 PM - 1:30 PM" at bounding box center [573, 557] width 120 height 139
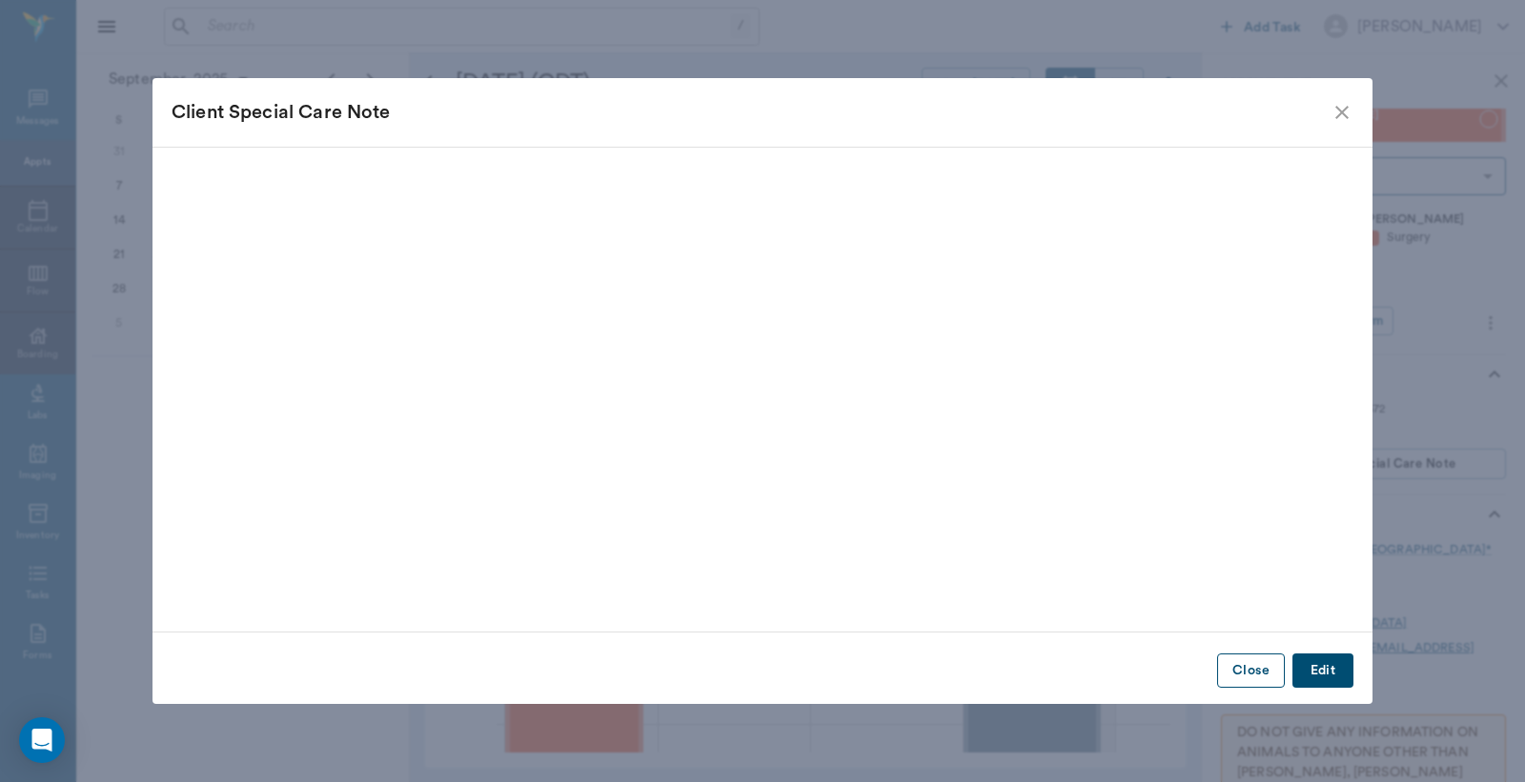
click at [1243, 668] on button "Close" at bounding box center [1251, 671] width 68 height 35
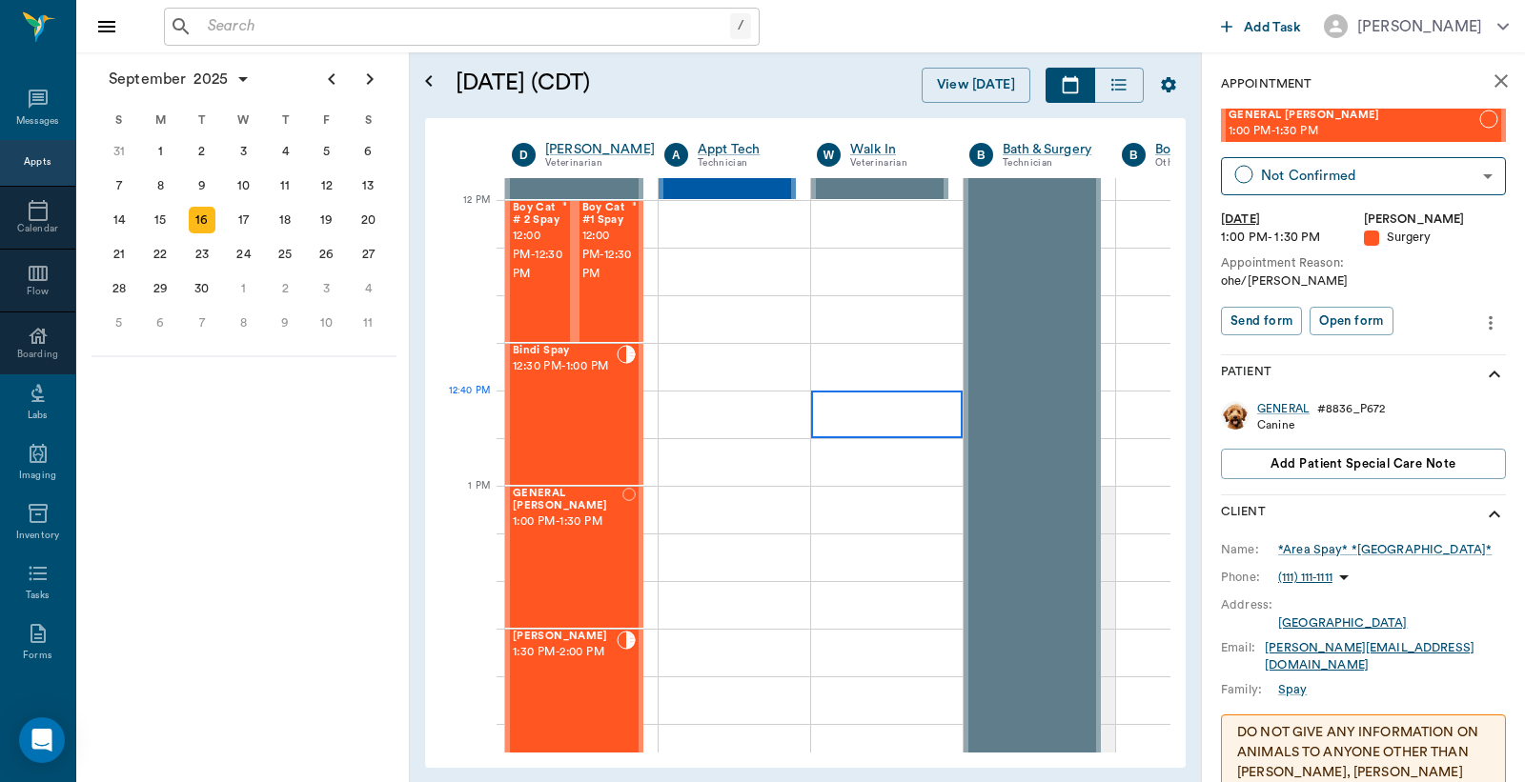
scroll to position [1270, 0]
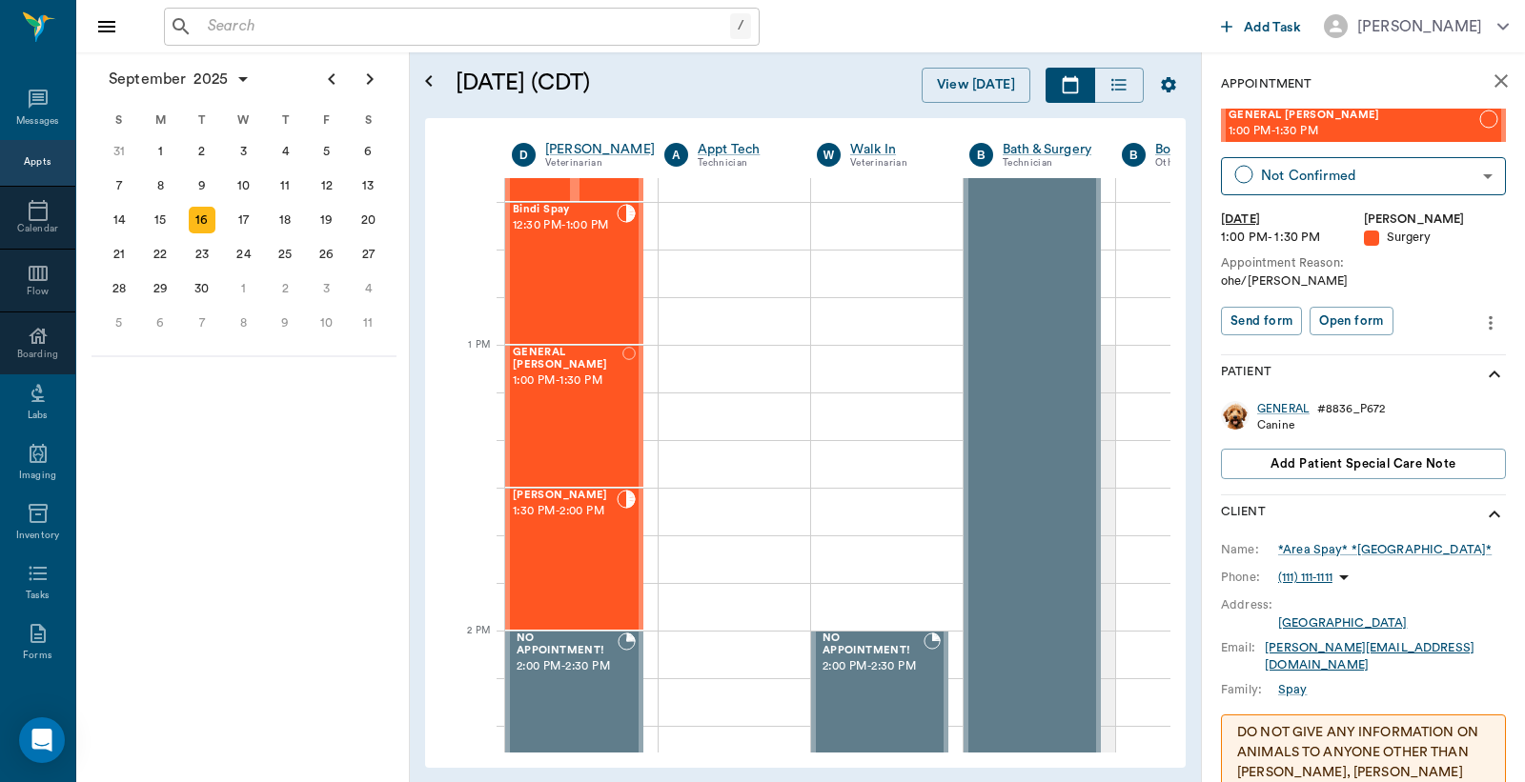
click at [1480, 320] on icon "more" at bounding box center [1490, 323] width 21 height 23
click at [1360, 350] on span "Edit appointment" at bounding box center [1394, 355] width 160 height 20
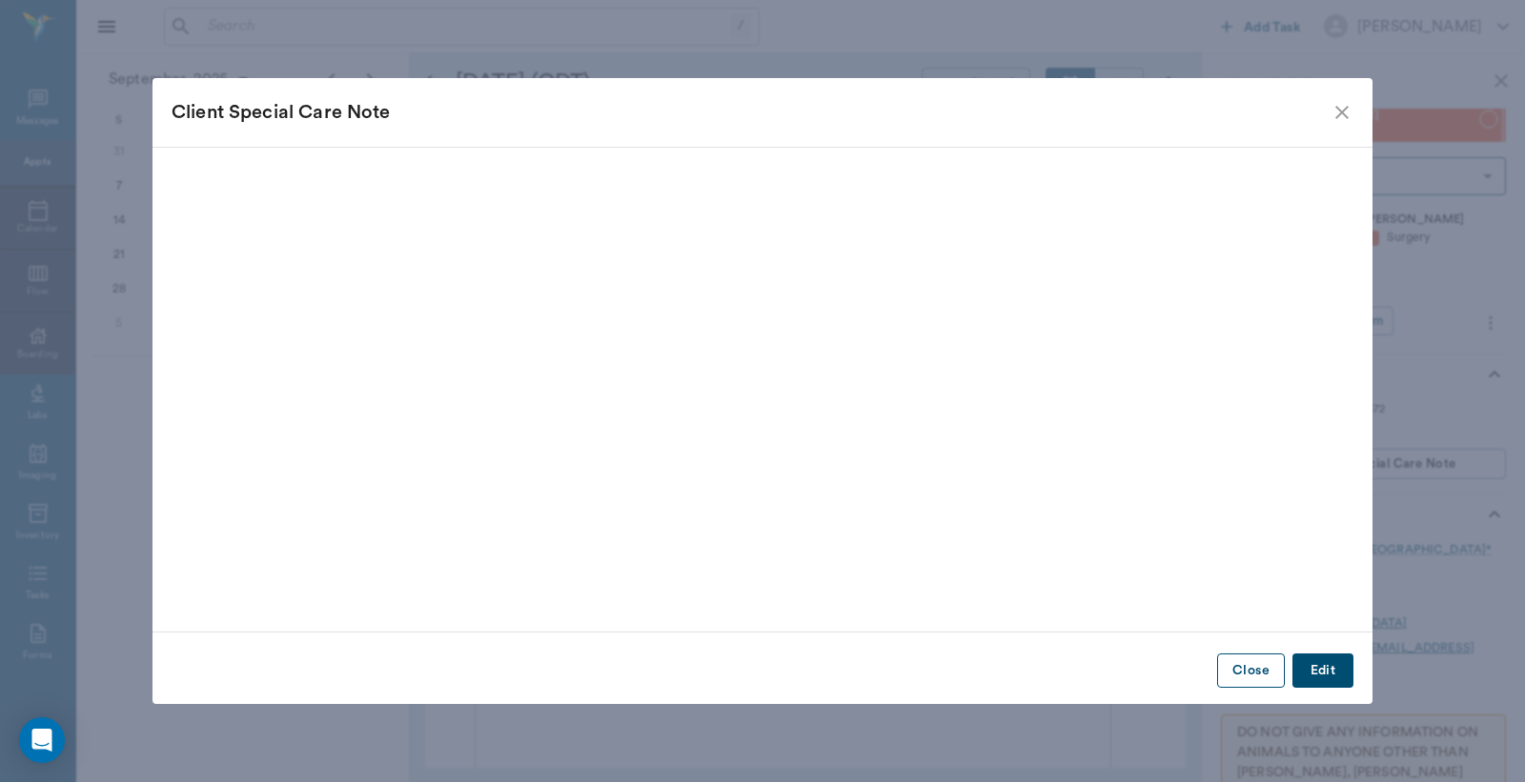
click at [1242, 677] on button "Close" at bounding box center [1251, 671] width 68 height 35
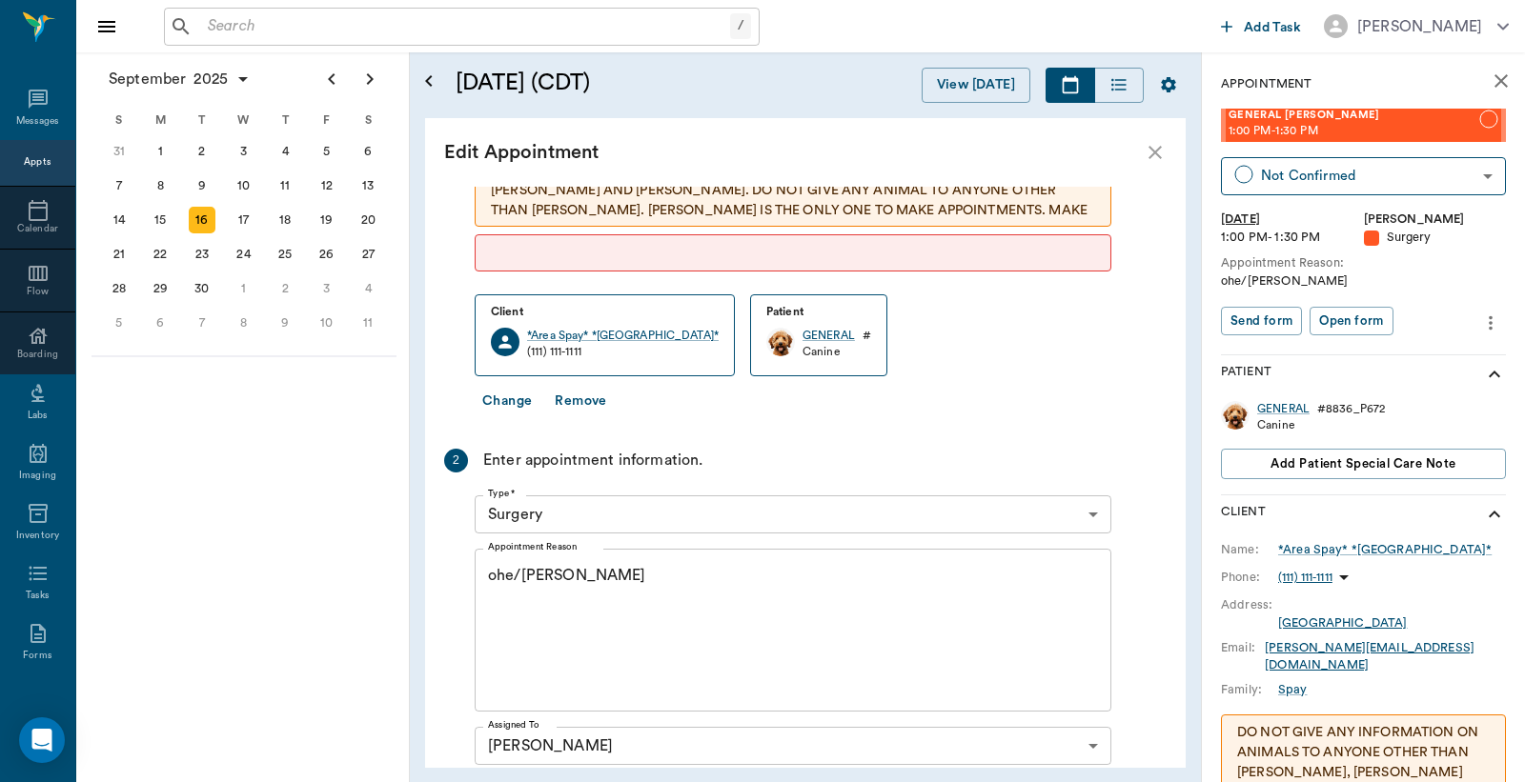
scroll to position [95, 0]
click at [498, 393] on button "Change" at bounding box center [507, 402] width 65 height 35
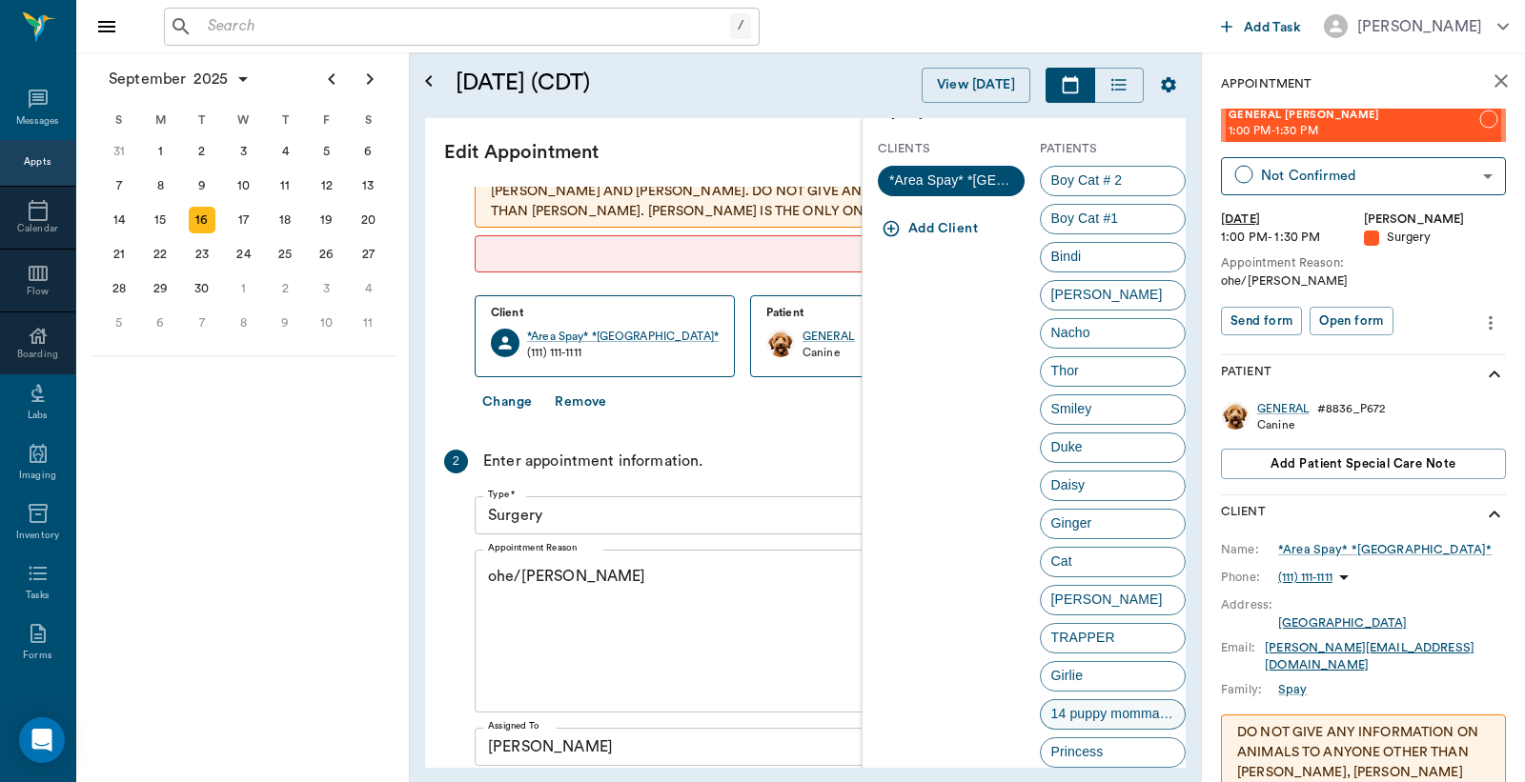
scroll to position [0, 0]
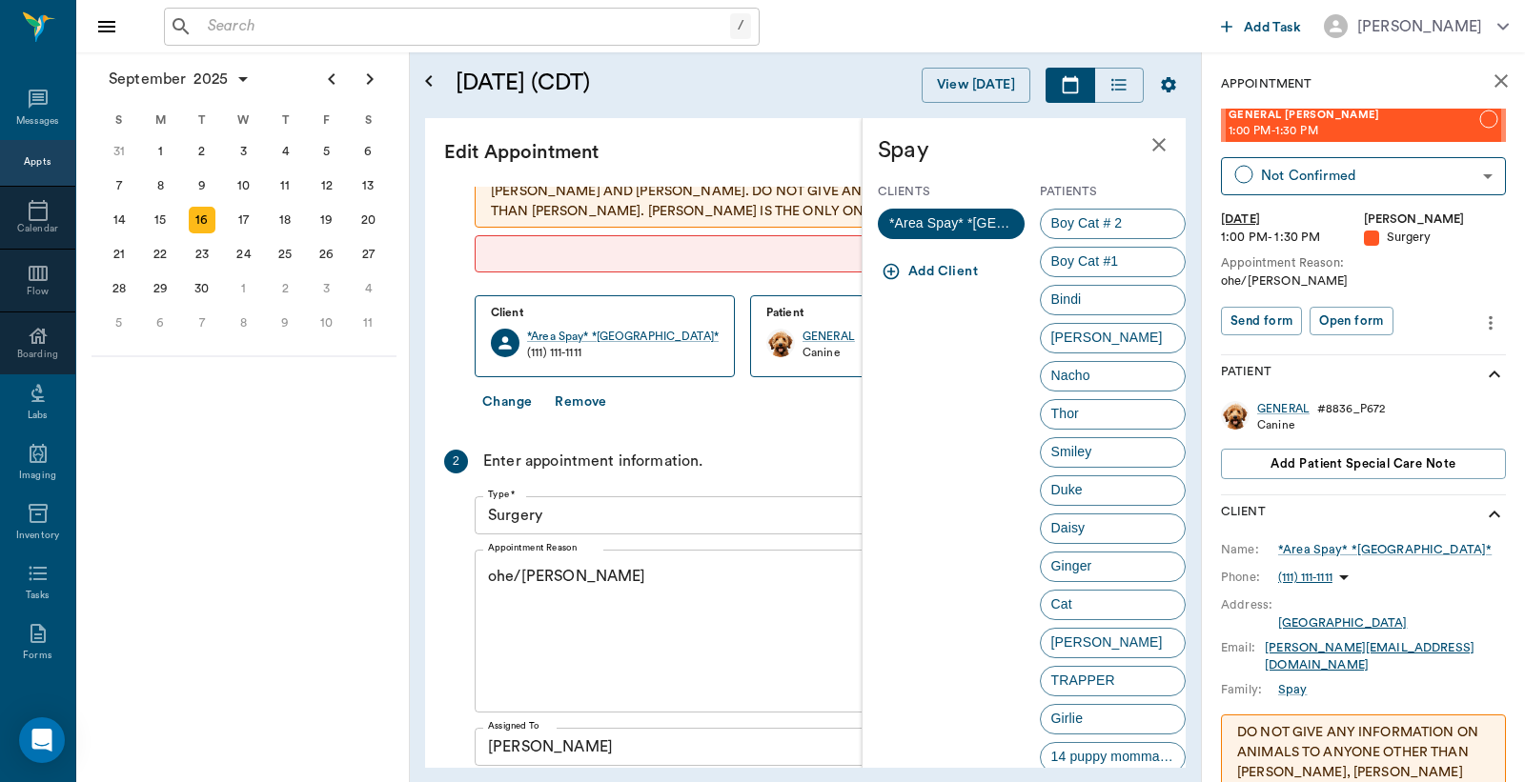
click at [1147, 148] on icon "close" at bounding box center [1158, 144] width 23 height 23
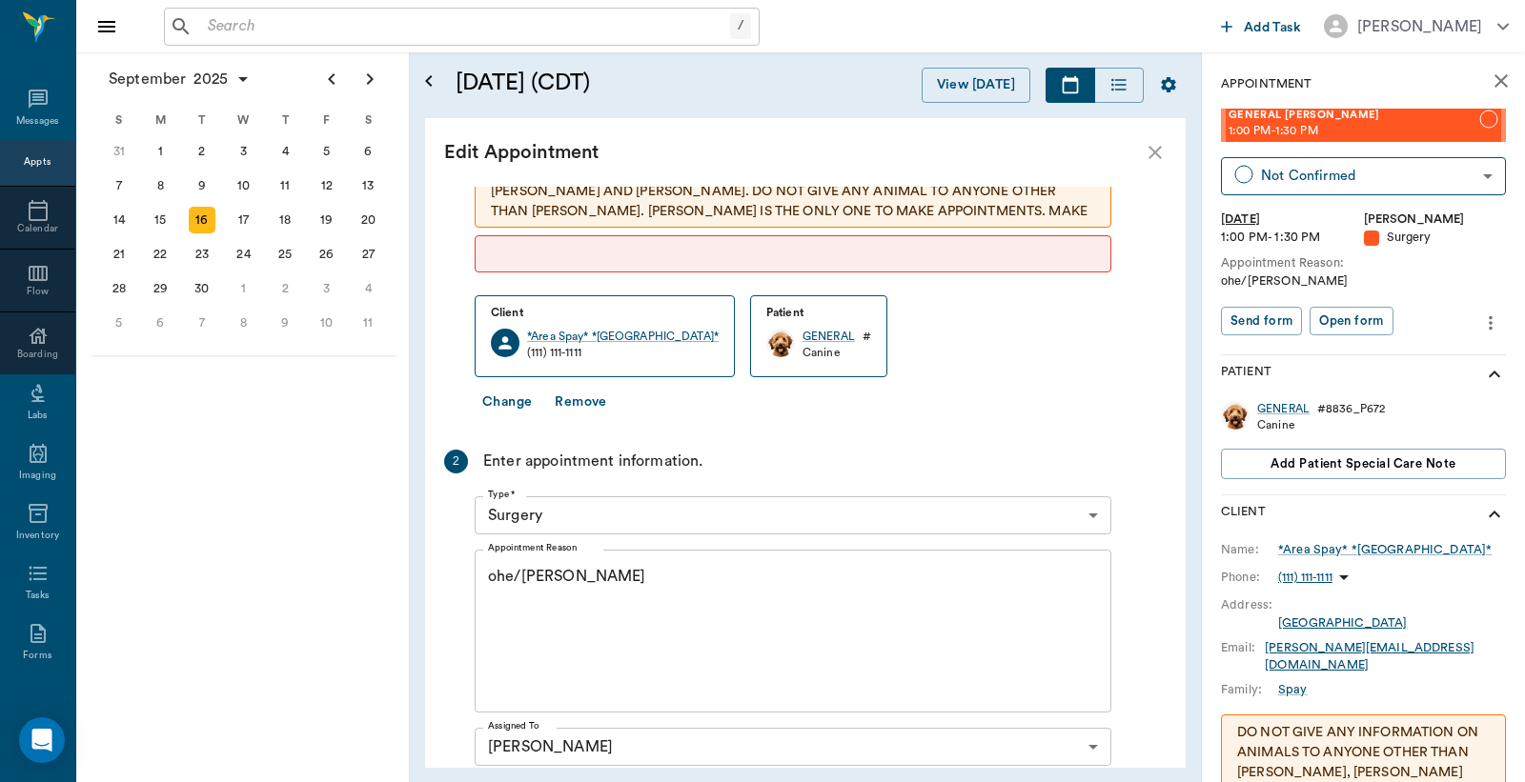
click at [1480, 316] on icon "more" at bounding box center [1490, 323] width 21 height 23
click at [1375, 382] on span "Delete appointment" at bounding box center [1394, 390] width 160 height 20
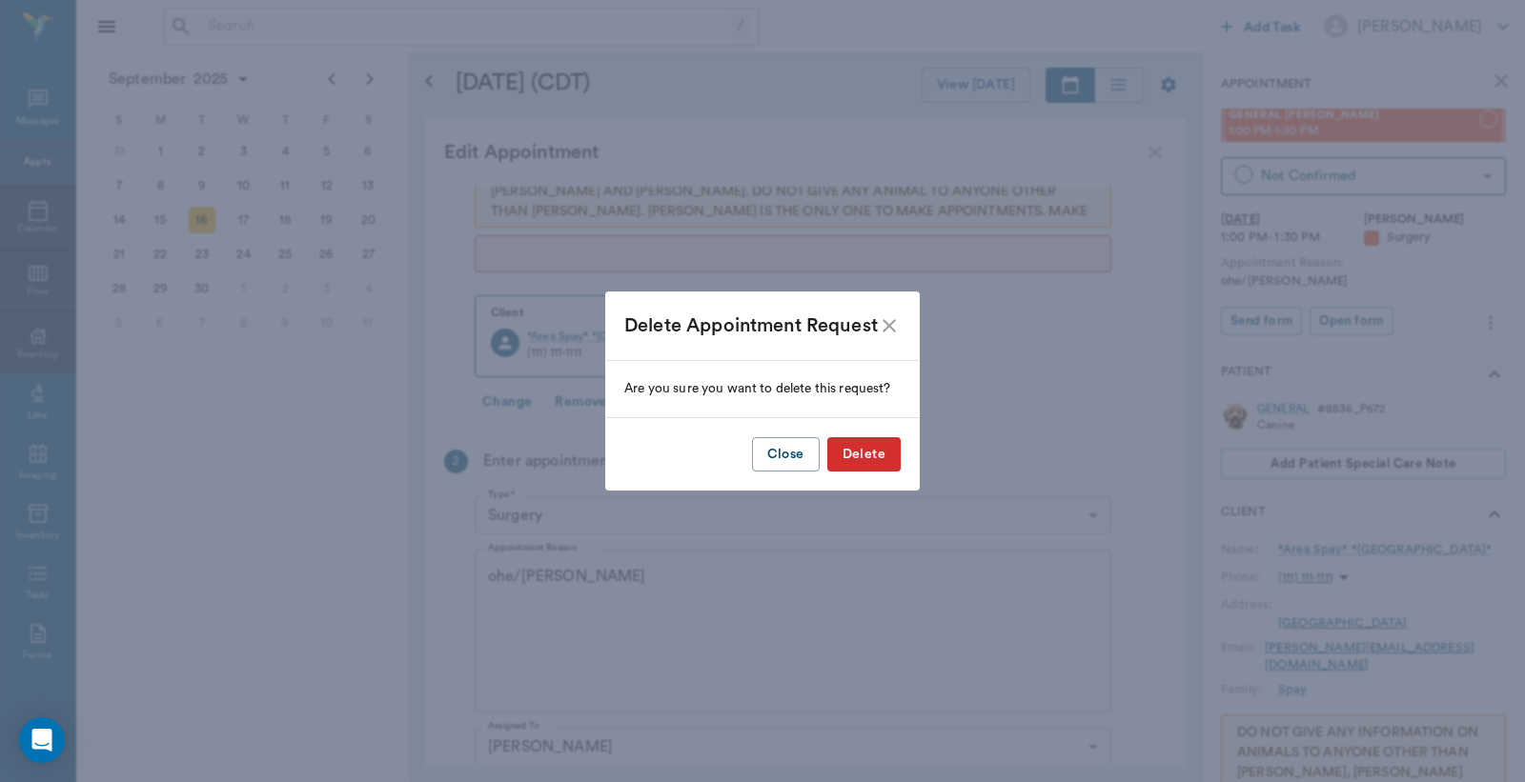
click at [870, 443] on button "Delete" at bounding box center [863, 454] width 73 height 35
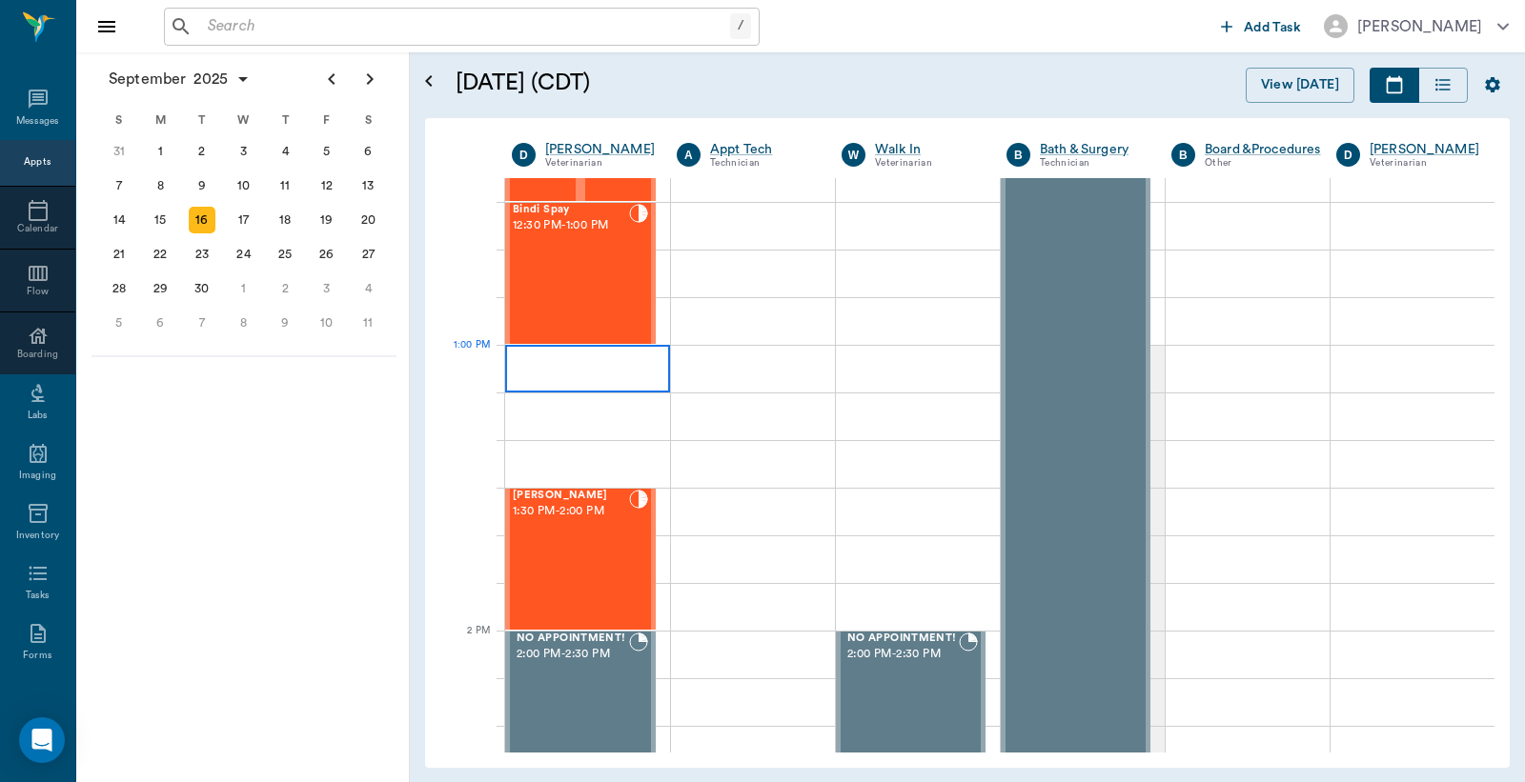
click at [588, 374] on div at bounding box center [587, 369] width 165 height 48
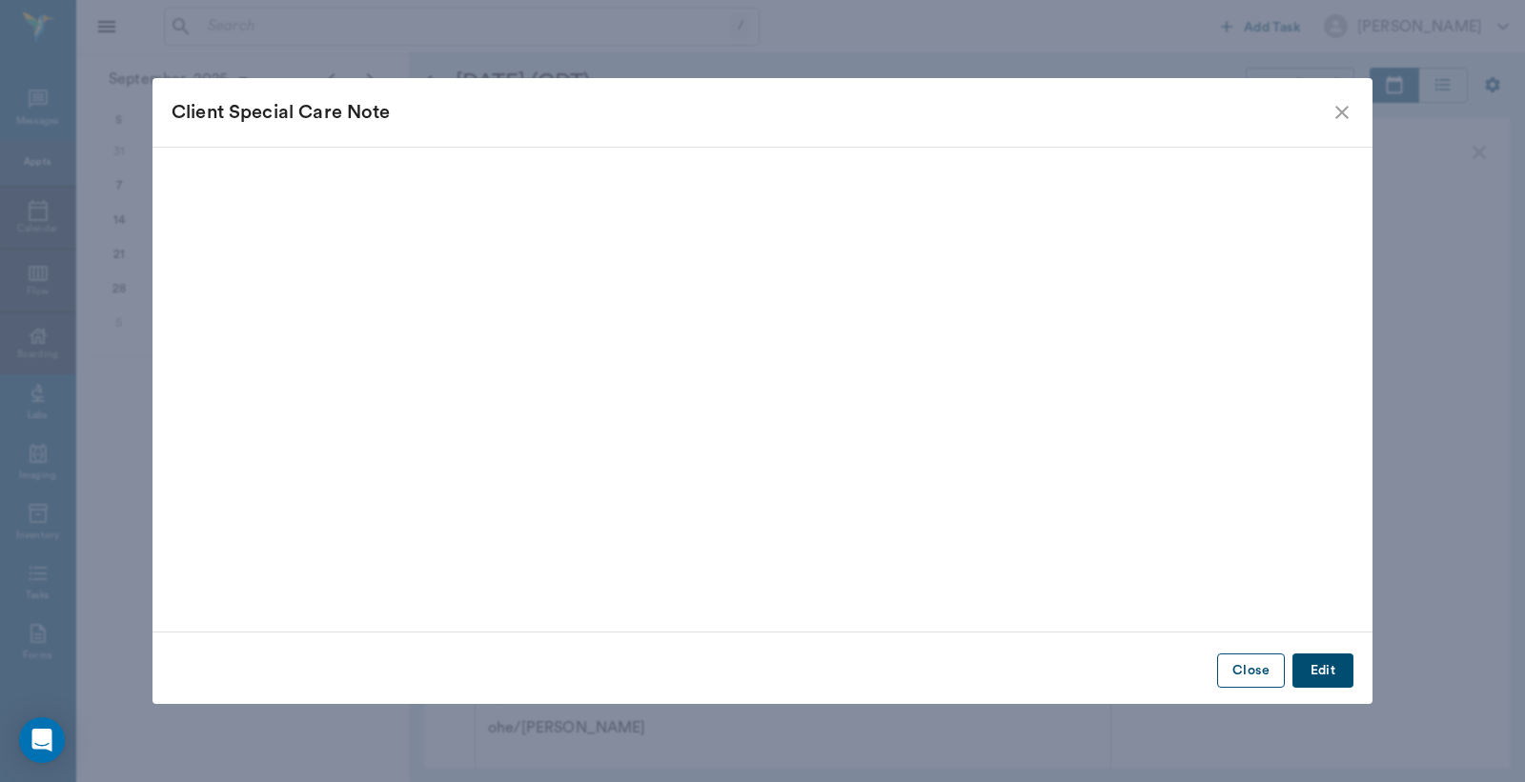
click at [1244, 670] on button "Close" at bounding box center [1251, 671] width 68 height 35
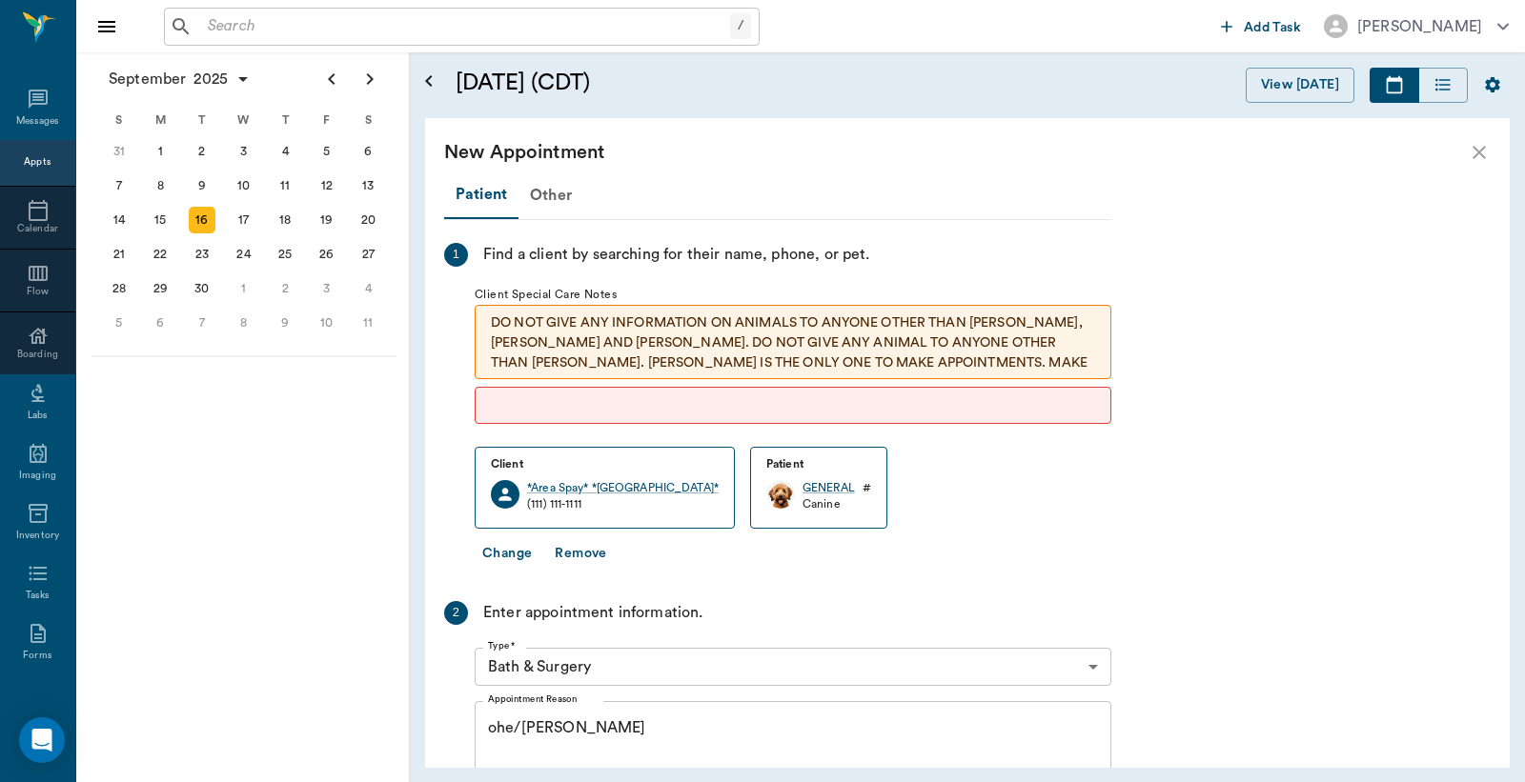
scroll to position [469, 0]
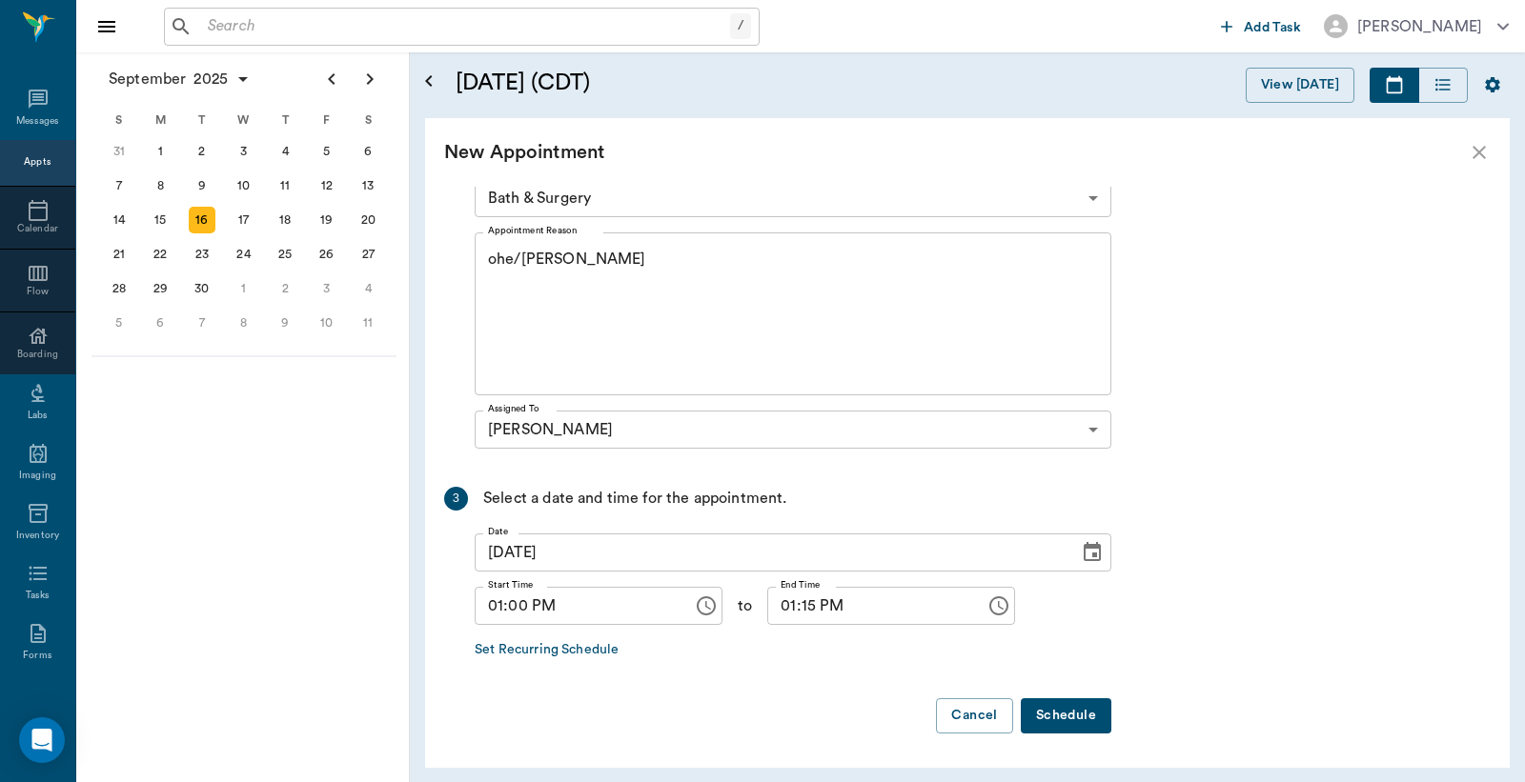
click at [1477, 157] on icon "close" at bounding box center [1479, 152] width 23 height 23
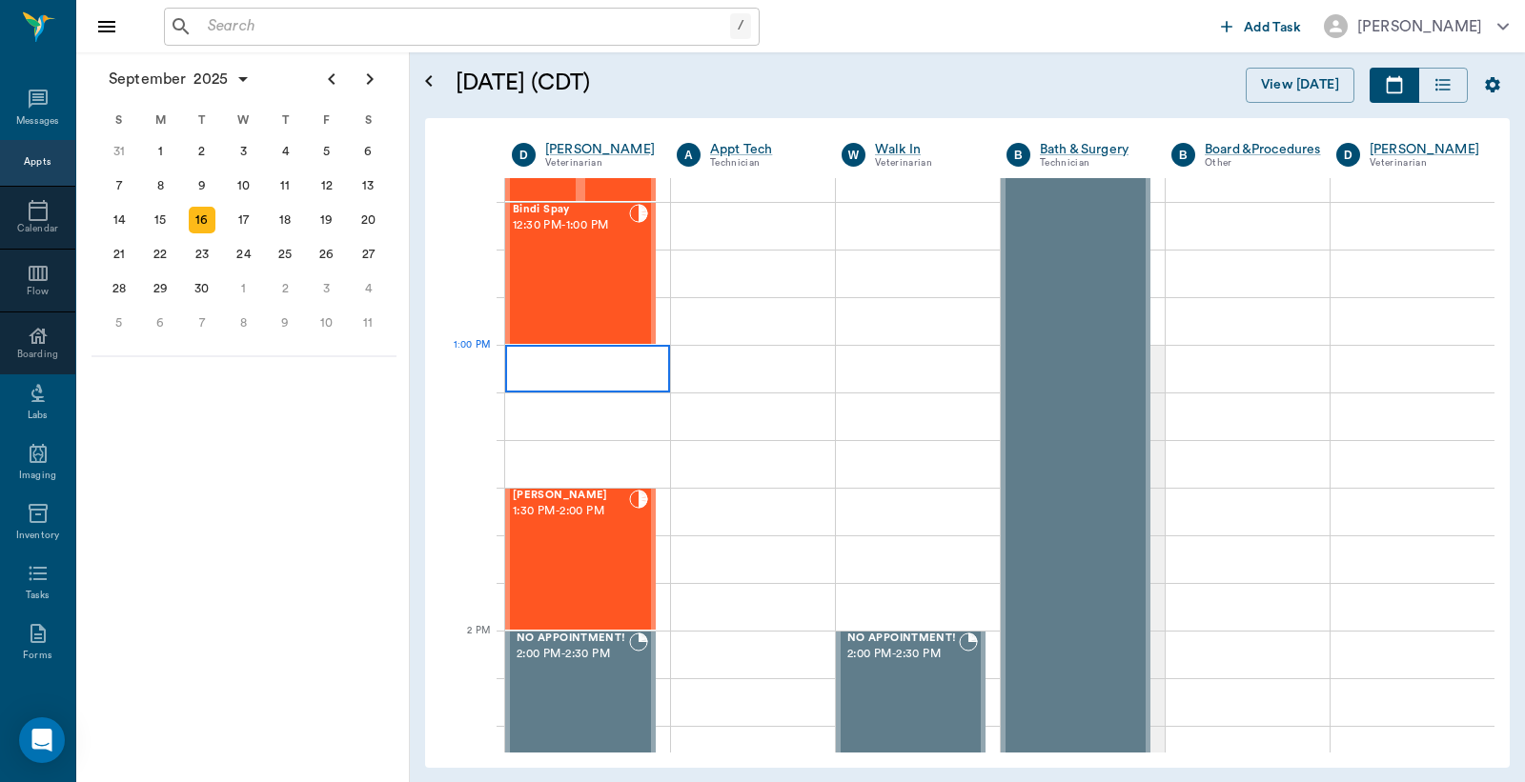
click at [601, 370] on div at bounding box center [587, 369] width 165 height 48
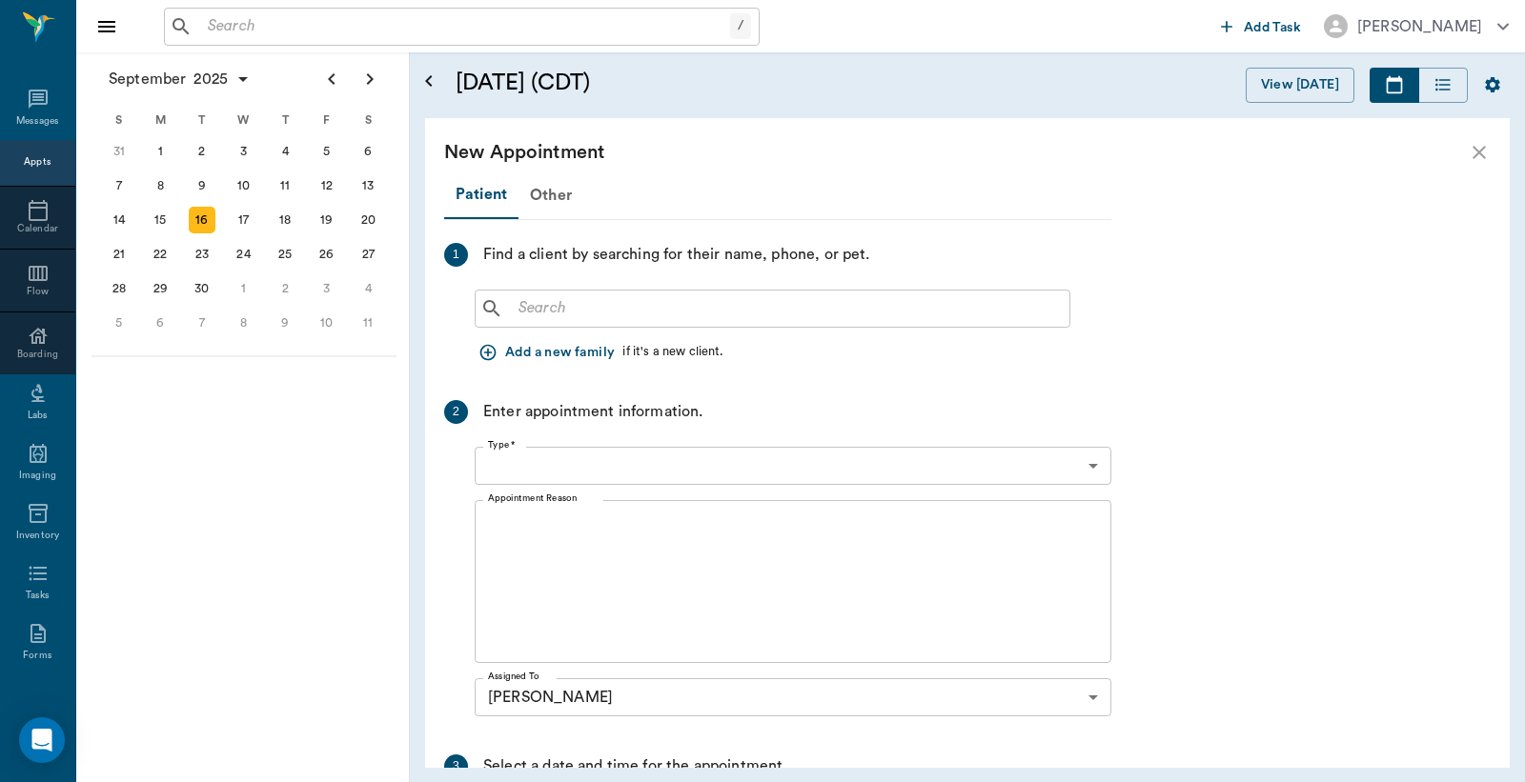
type input "09/16/2025"
type input "01:00 PM"
type input "01:15 PM"
click at [603, 300] on input "text" at bounding box center [786, 308] width 551 height 27
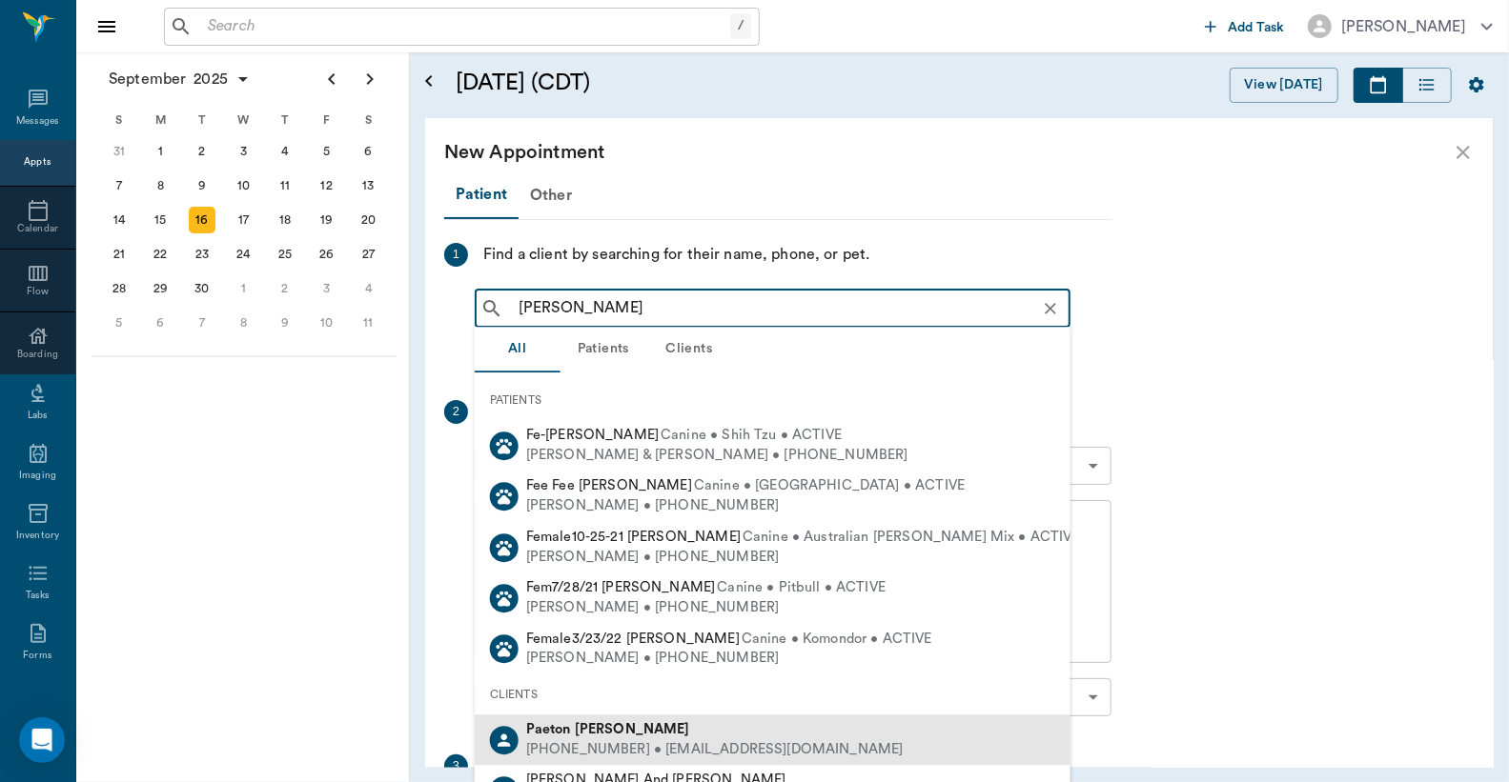
click at [598, 735] on b "Ferrell" at bounding box center [632, 729] width 115 height 14
type input "paet fe"
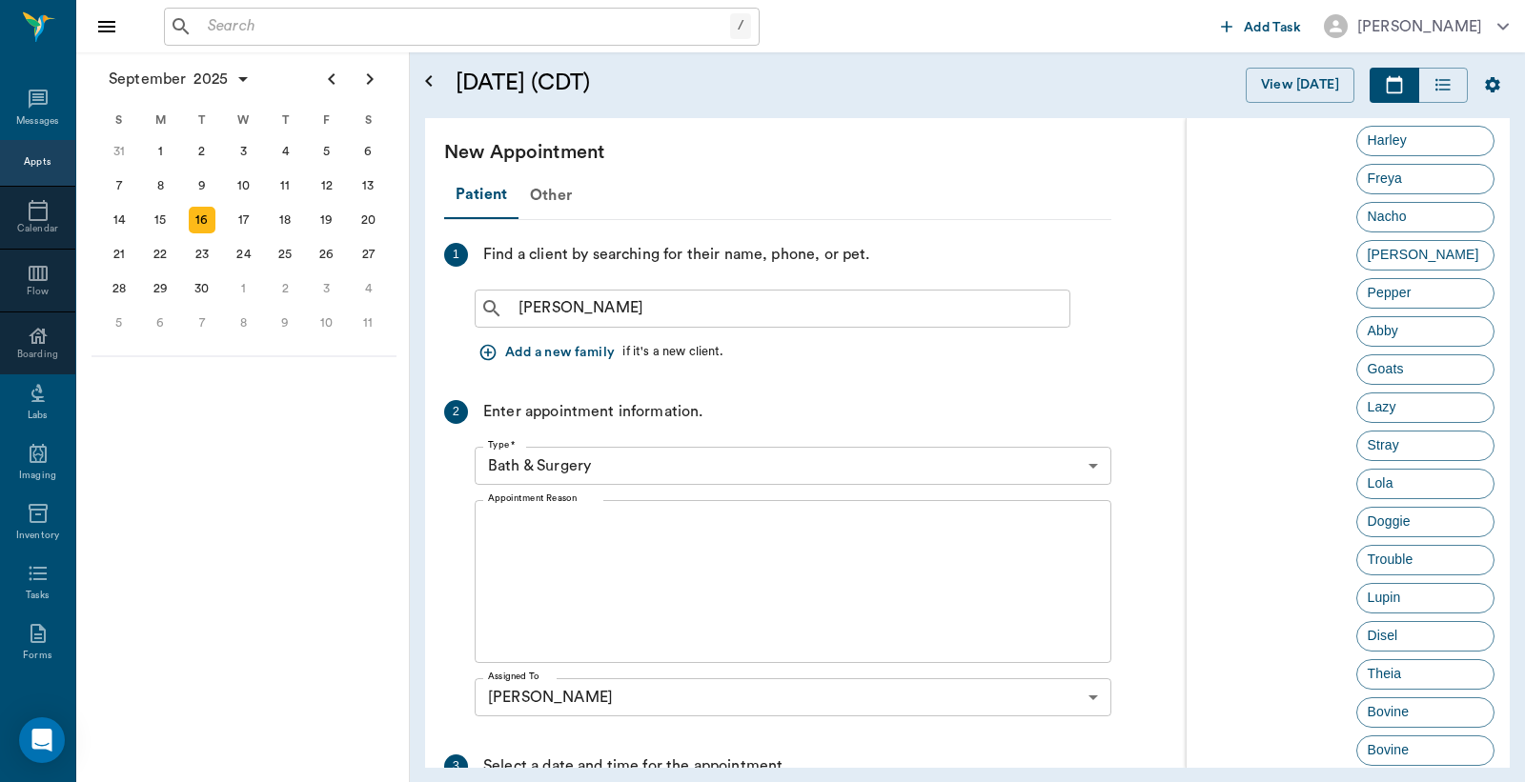
scroll to position [0, 0]
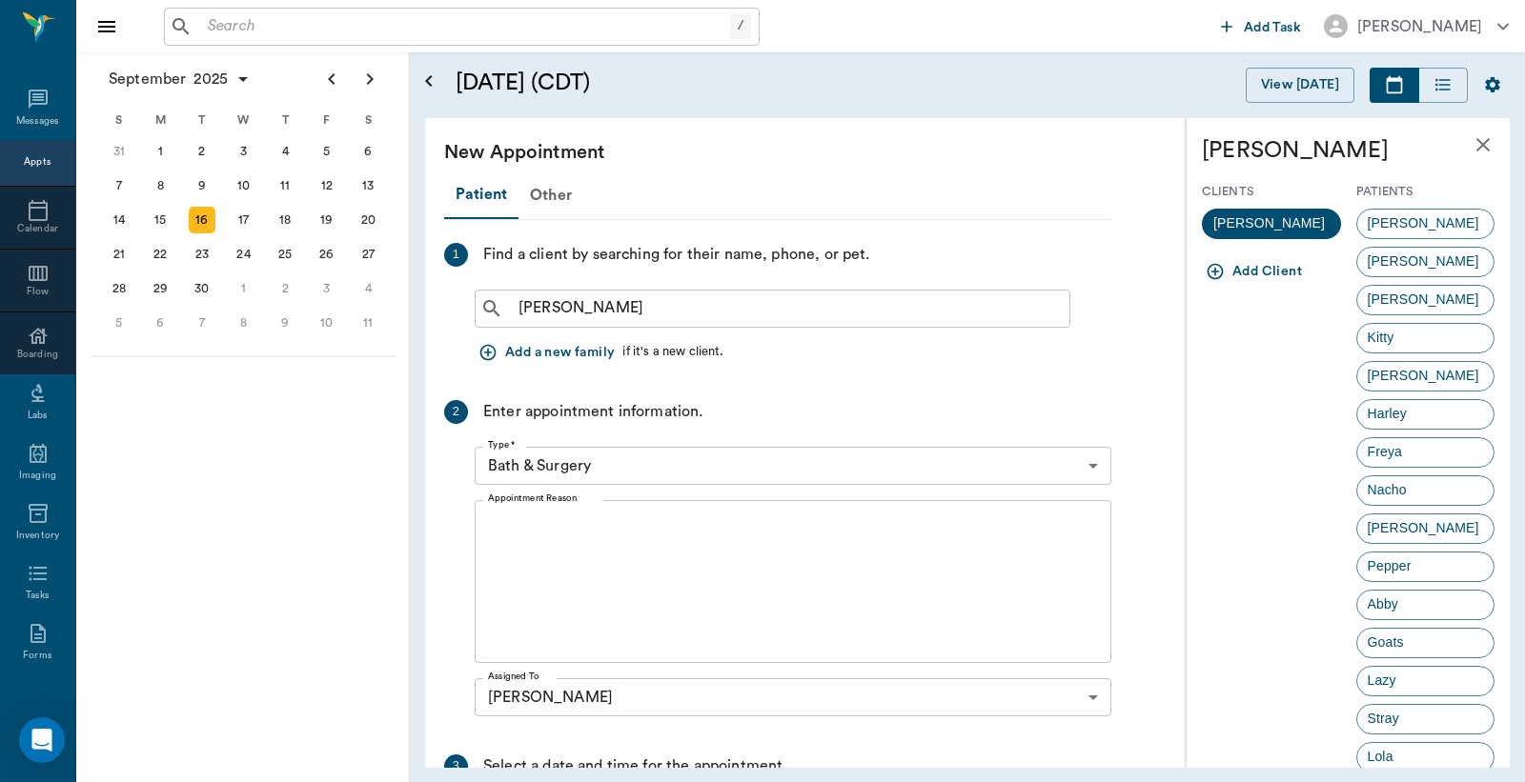
click at [1471, 138] on icon "close" at bounding box center [1482, 144] width 23 height 23
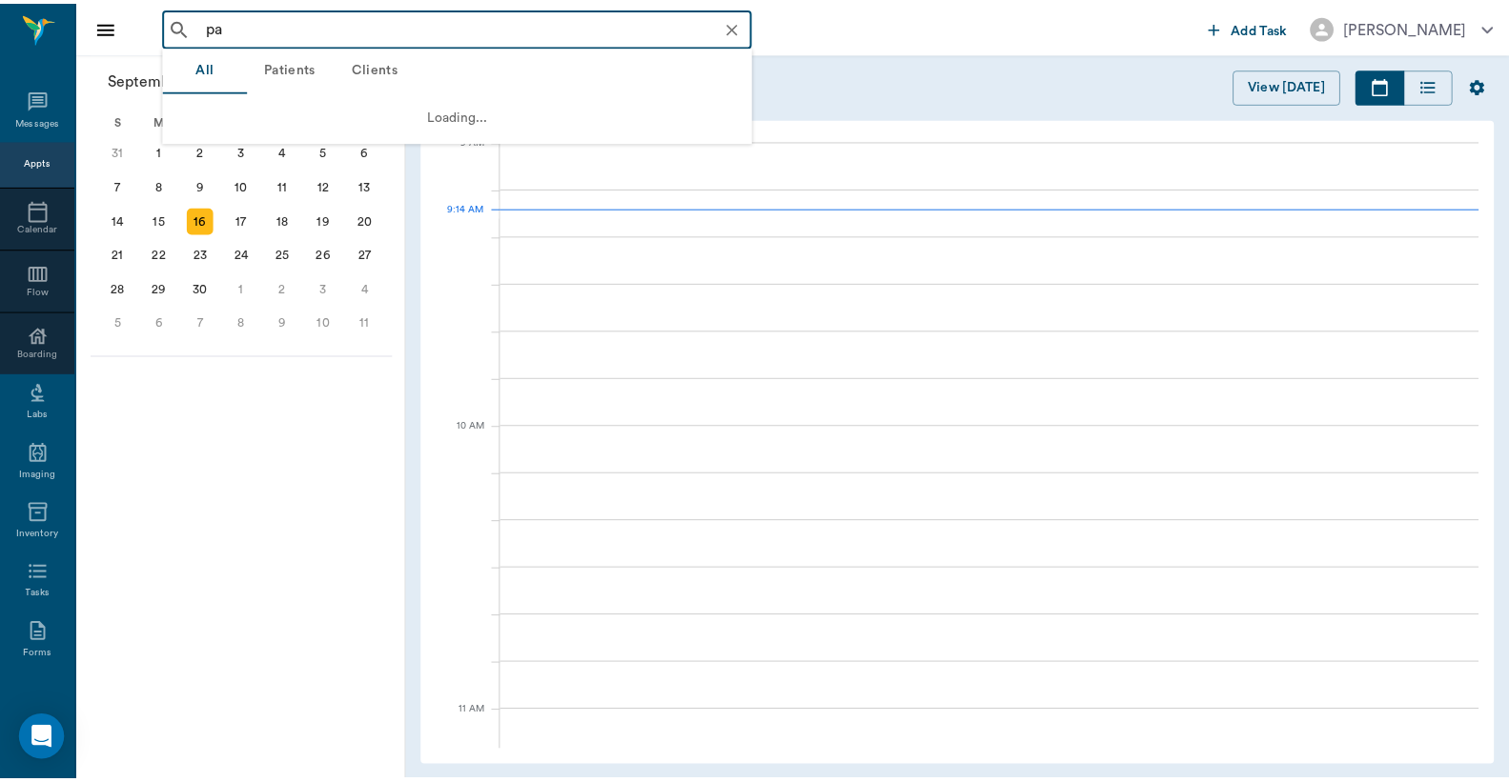
scroll to position [286, 0]
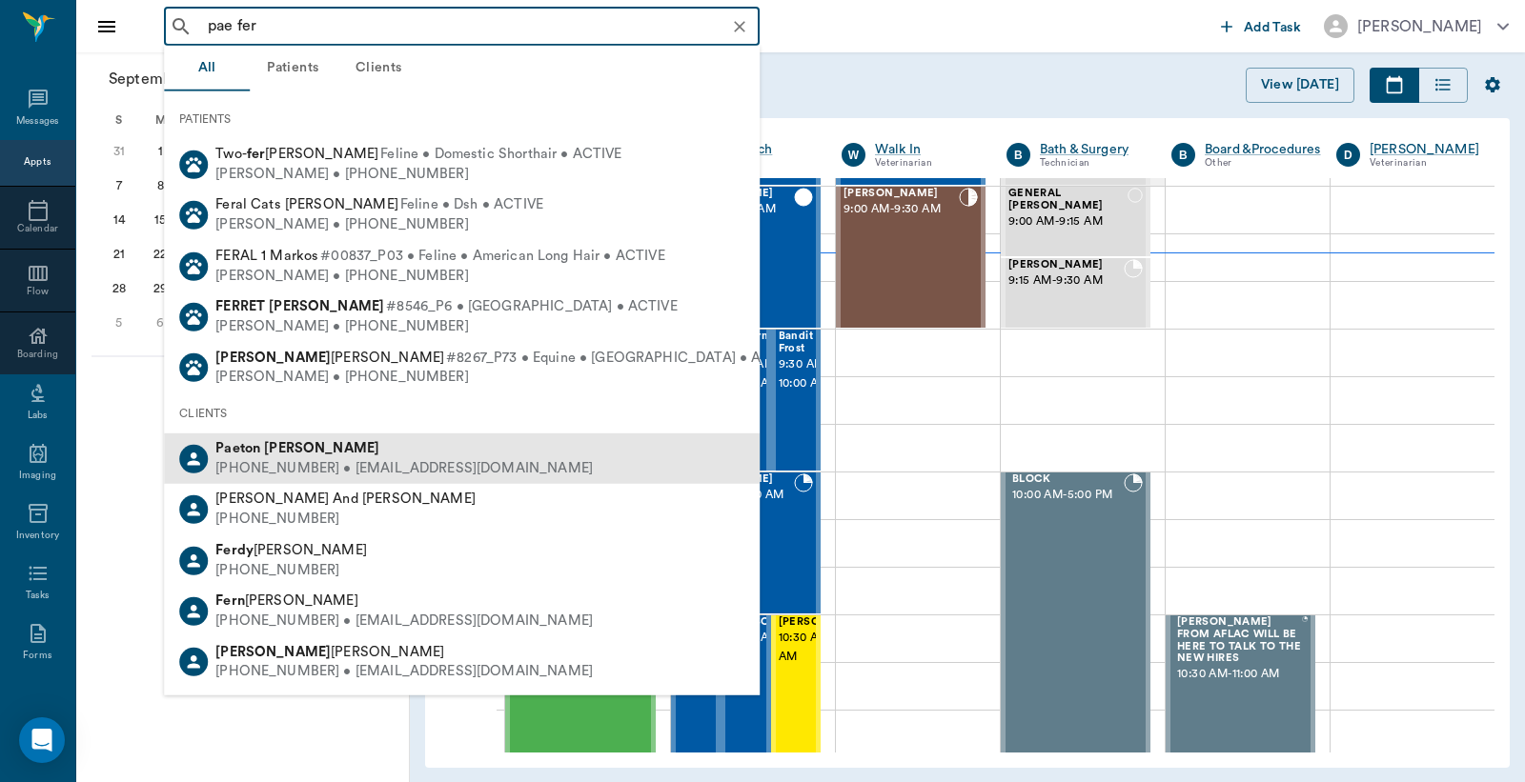
click at [316, 481] on div "Paeton Ferrell (719) 491-2927 • ferrellpaeton@yahoo.com" at bounding box center [462, 459] width 596 height 51
type input "pae fer"
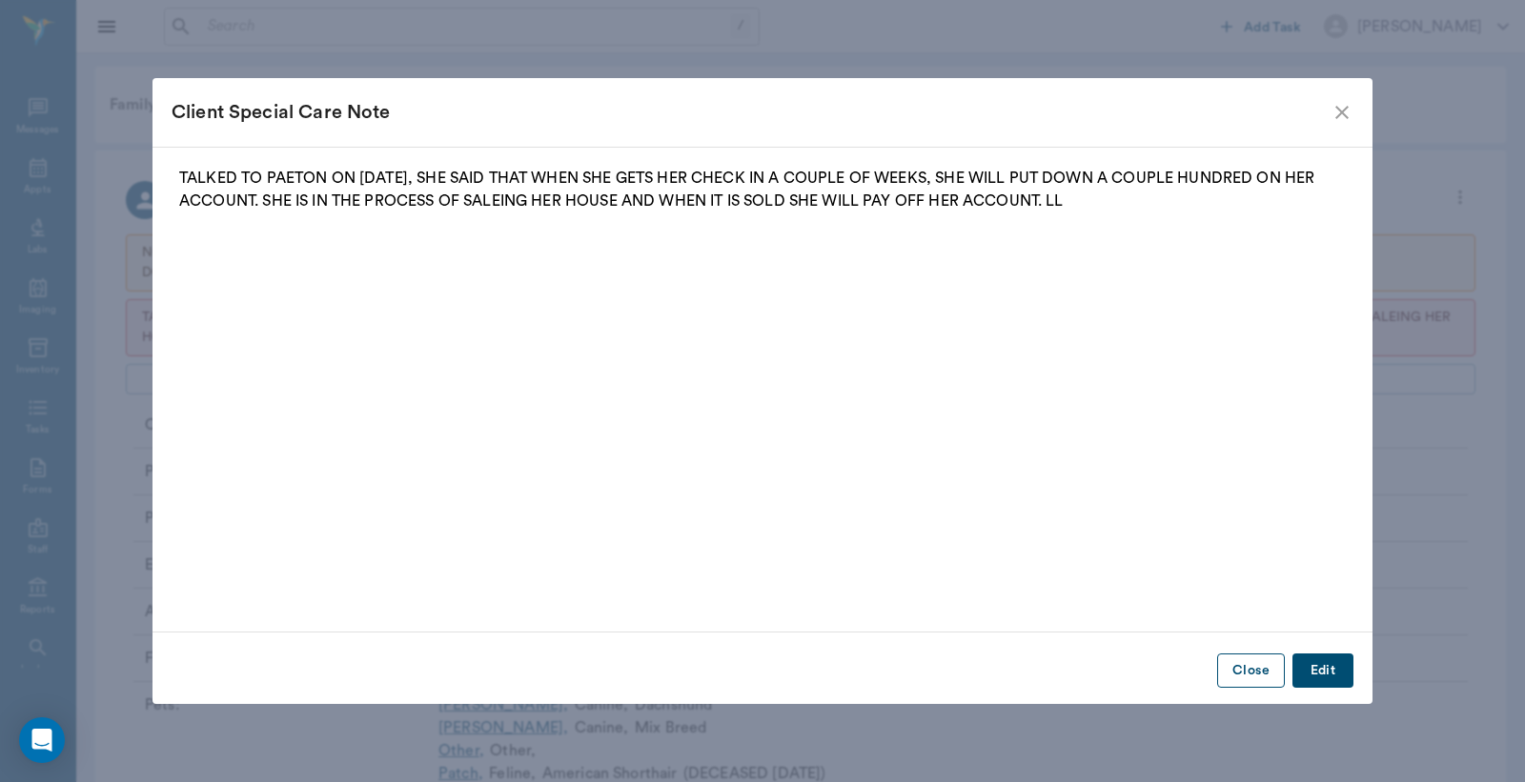
click at [1249, 668] on button "Close" at bounding box center [1251, 671] width 68 height 35
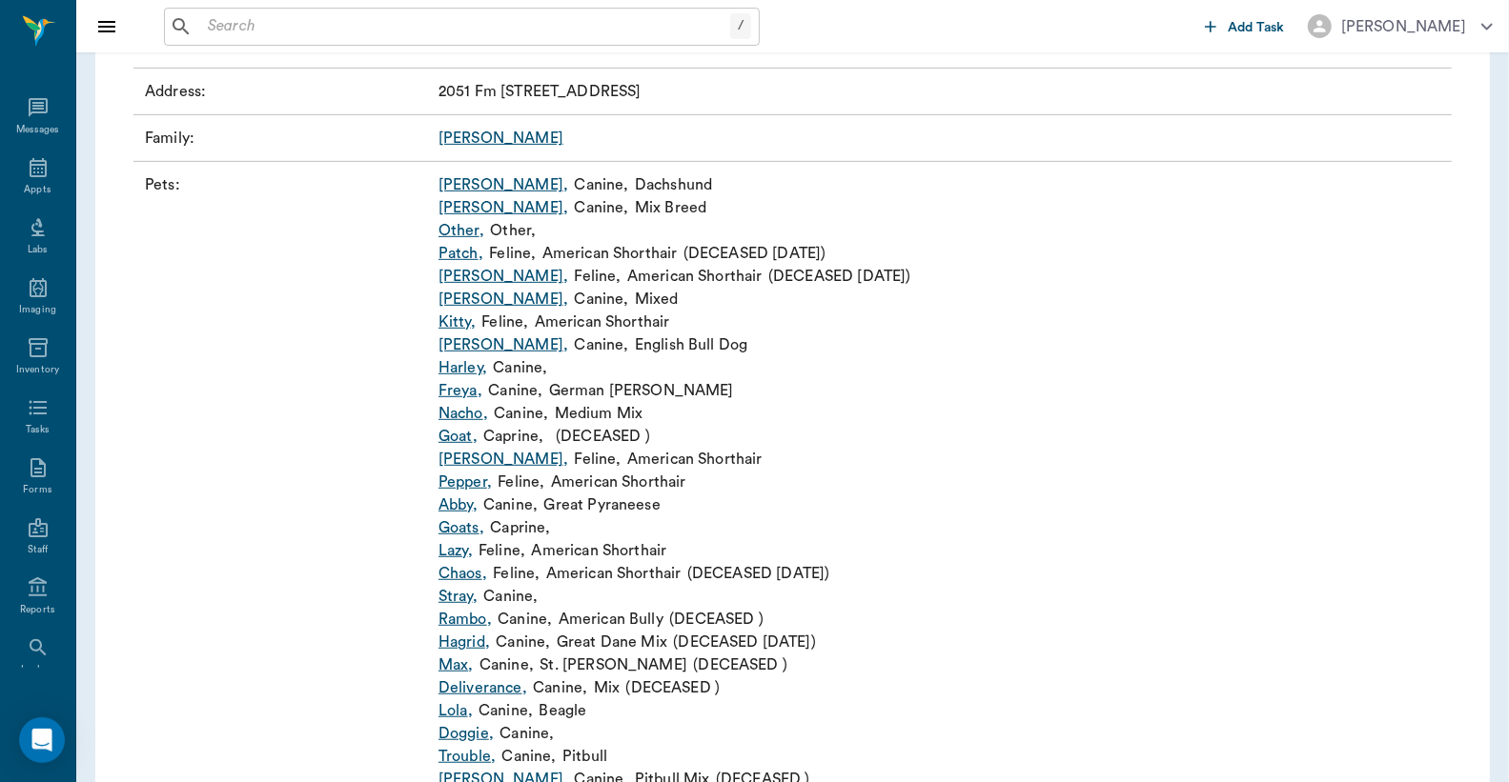
scroll to position [564, 0]
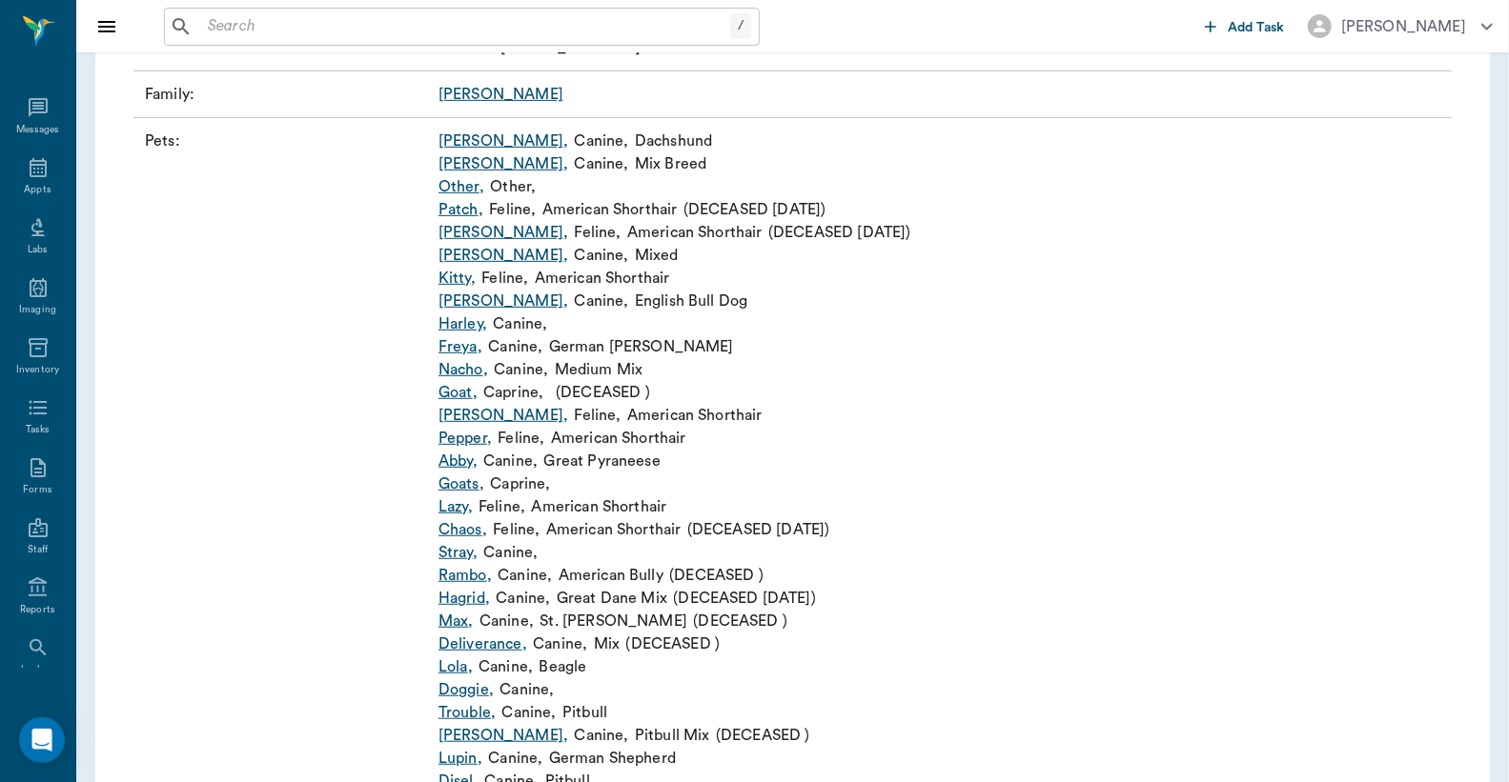
click at [455, 620] on link "Max ," at bounding box center [455, 621] width 35 height 23
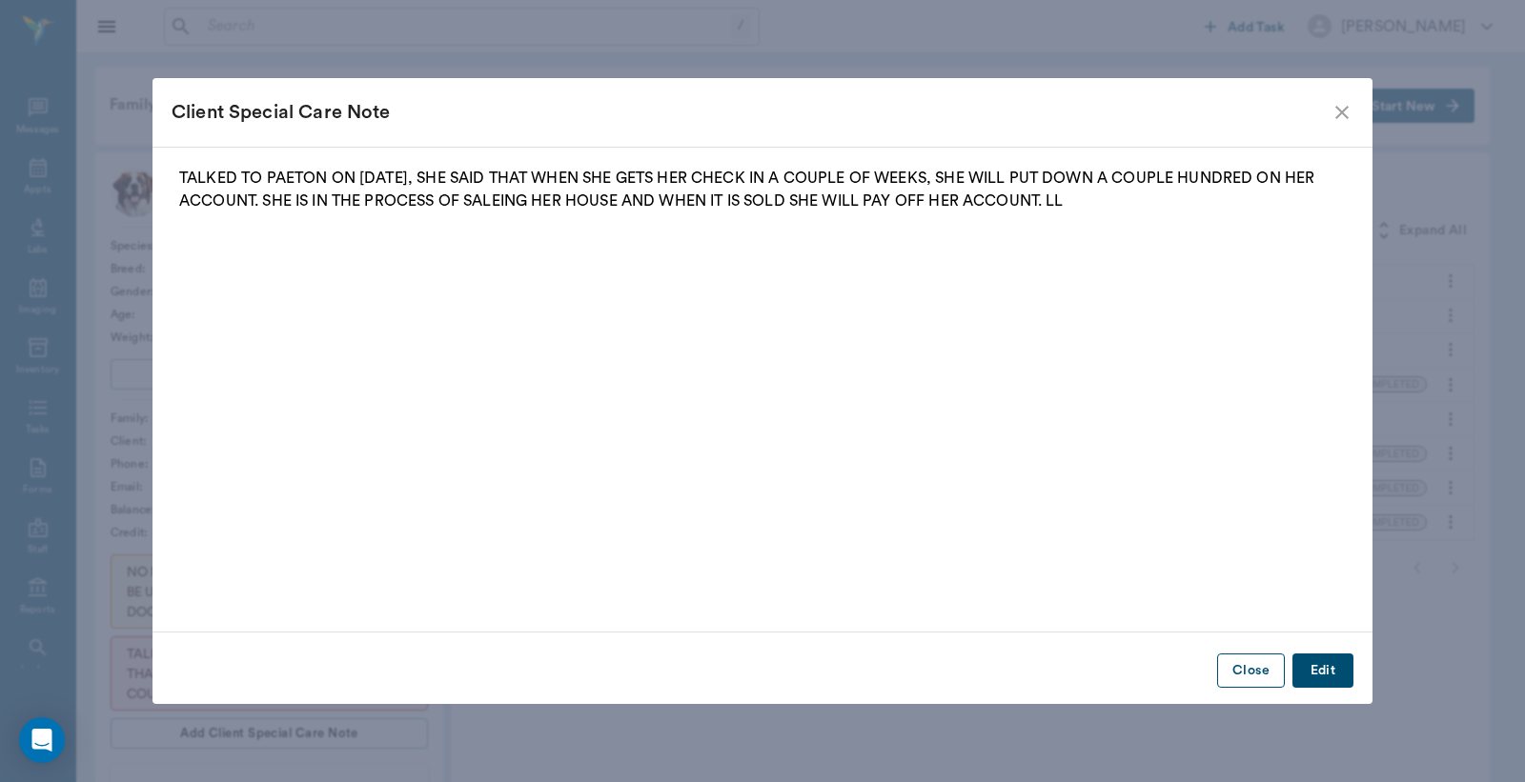
click at [1247, 669] on button "Close" at bounding box center [1251, 671] width 68 height 35
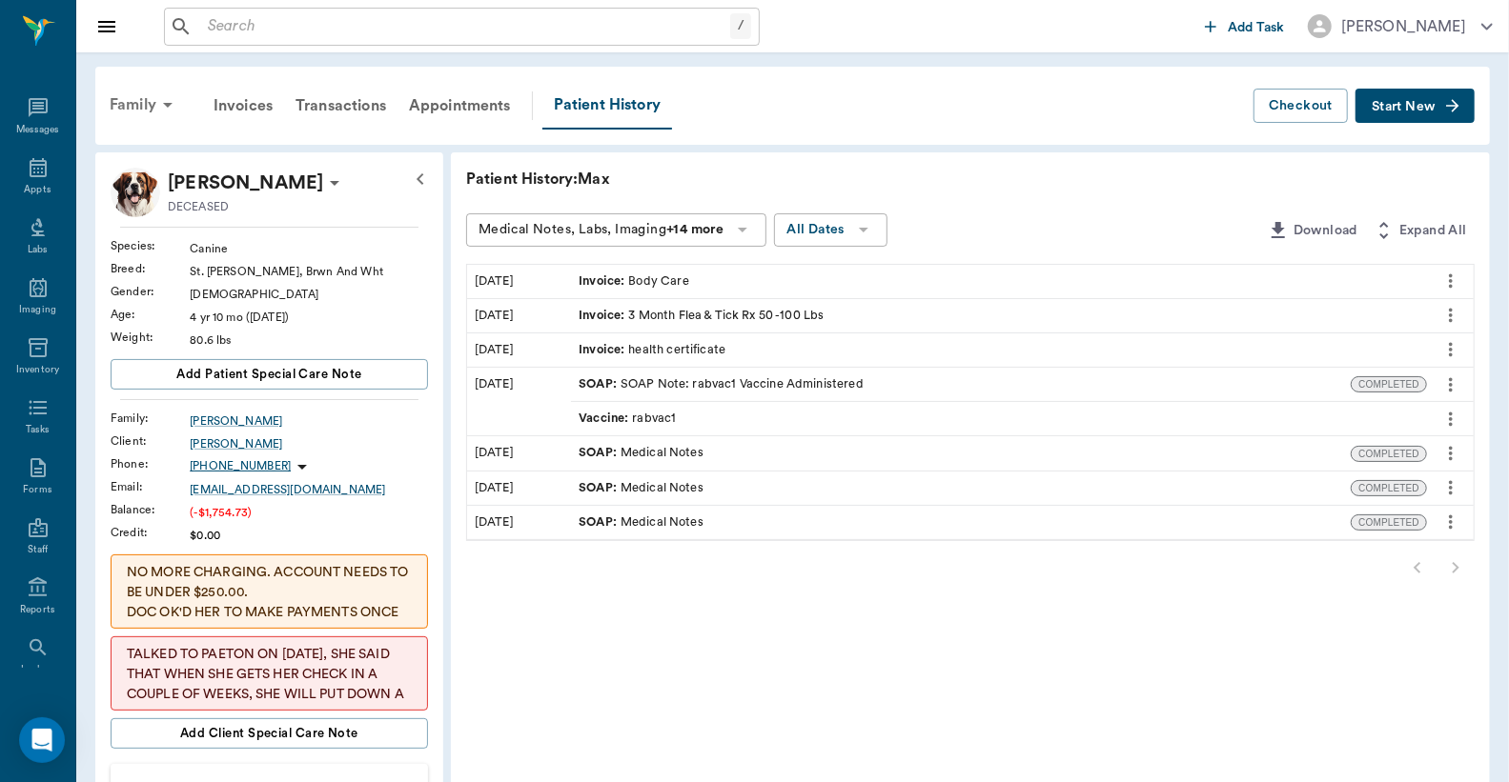
click at [144, 92] on div "Family" at bounding box center [144, 105] width 92 height 46
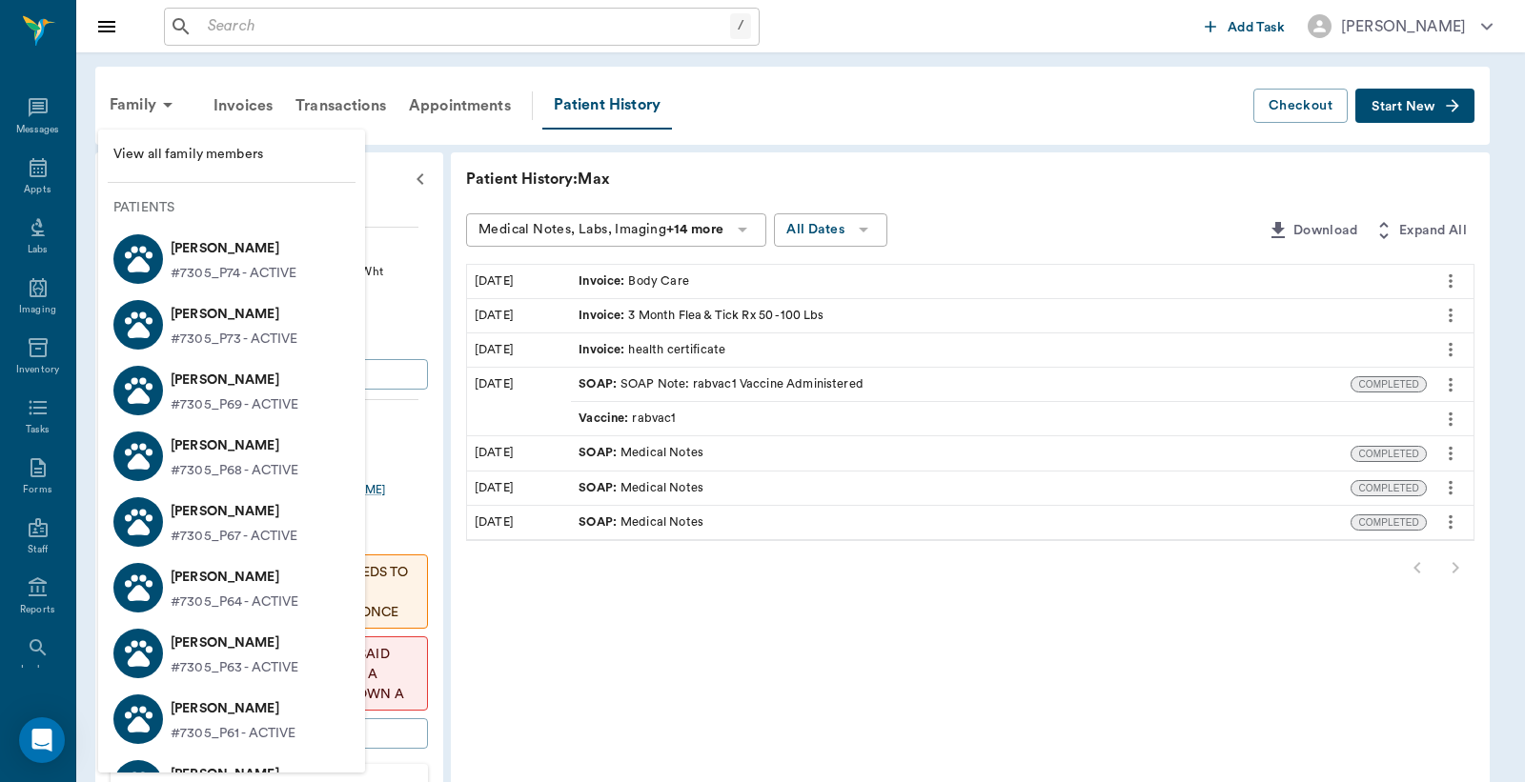
click at [703, 172] on div at bounding box center [762, 391] width 1525 height 782
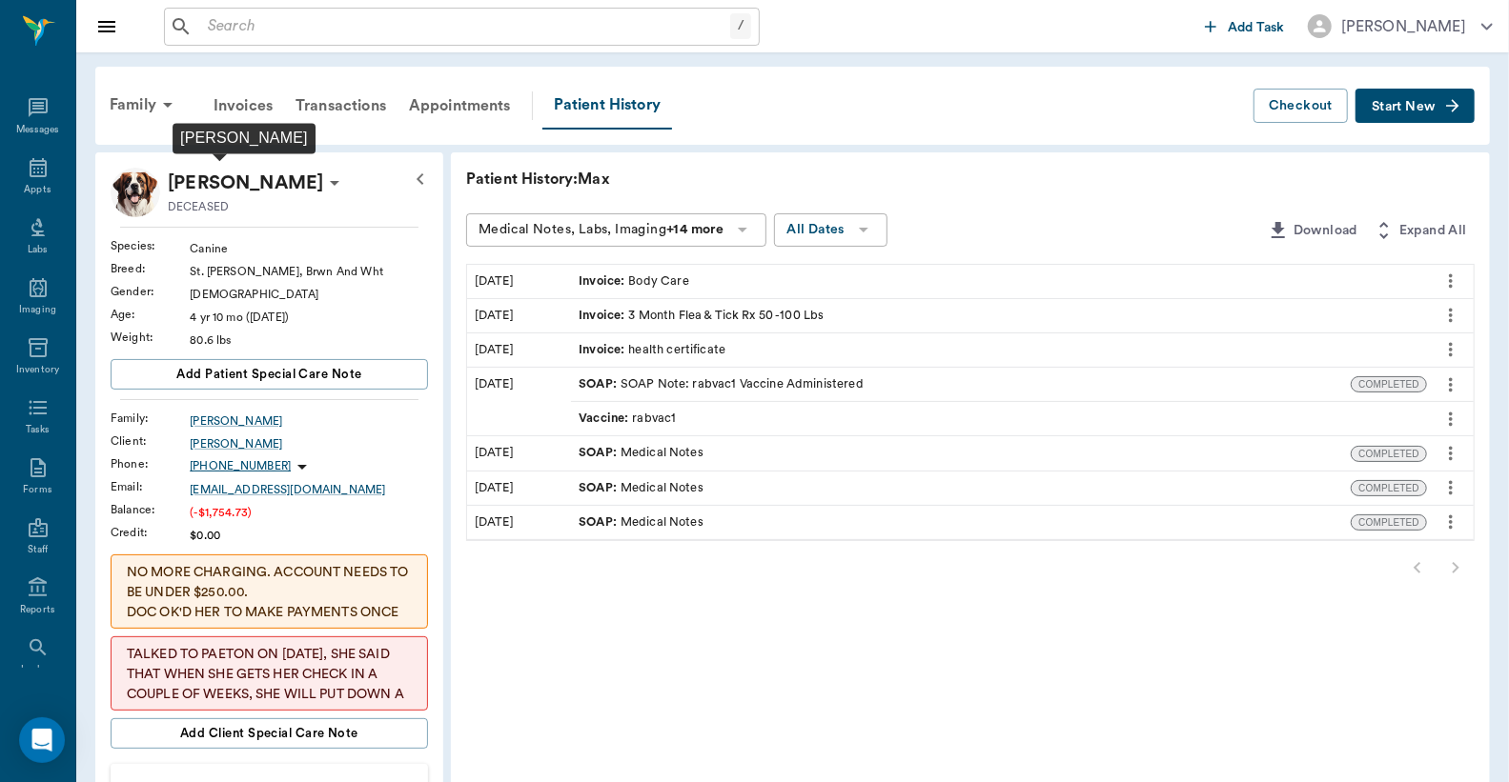
click at [268, 173] on p "[PERSON_NAME]" at bounding box center [245, 183] width 155 height 30
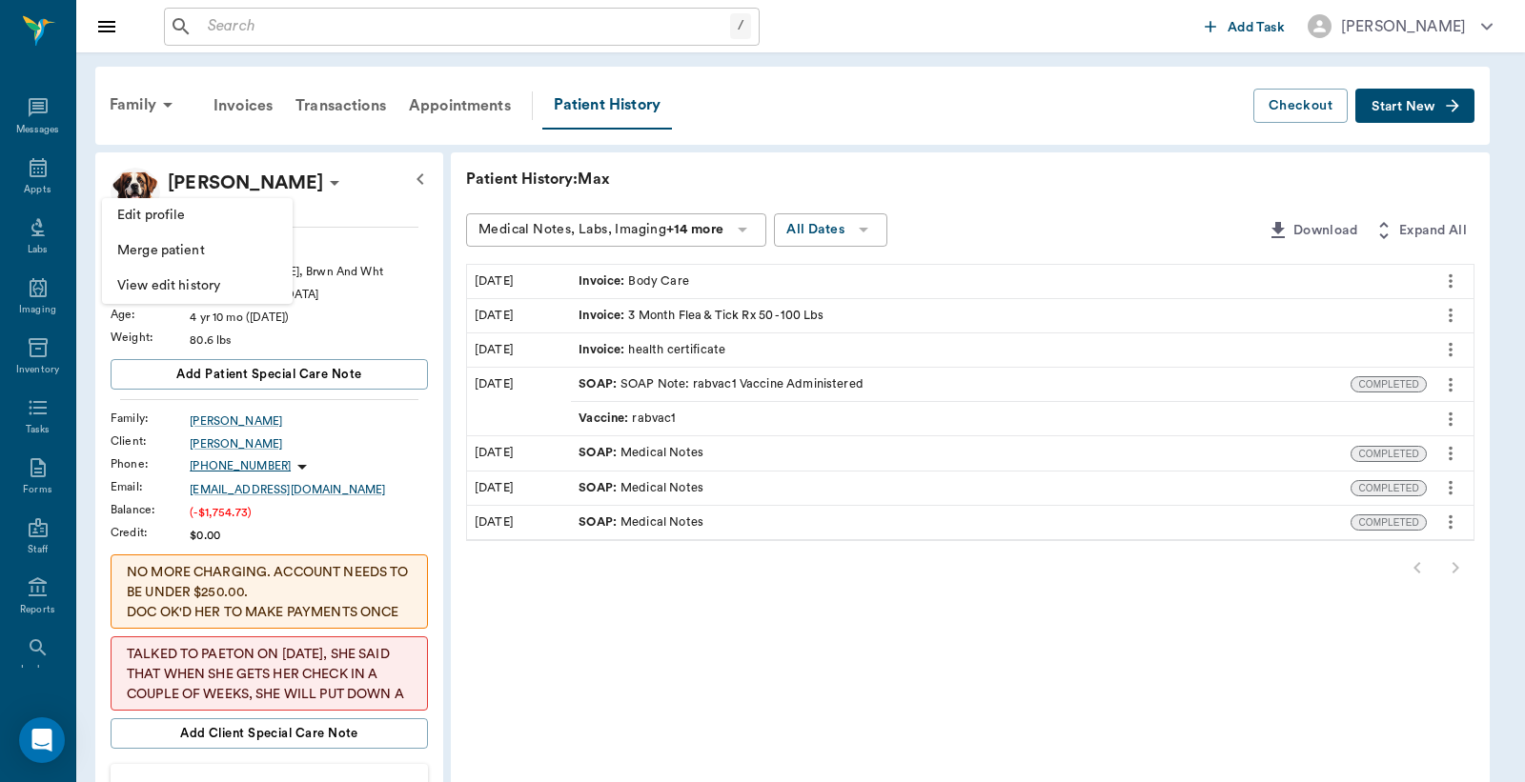
click at [193, 210] on span "Edit profile" at bounding box center [197, 216] width 160 height 20
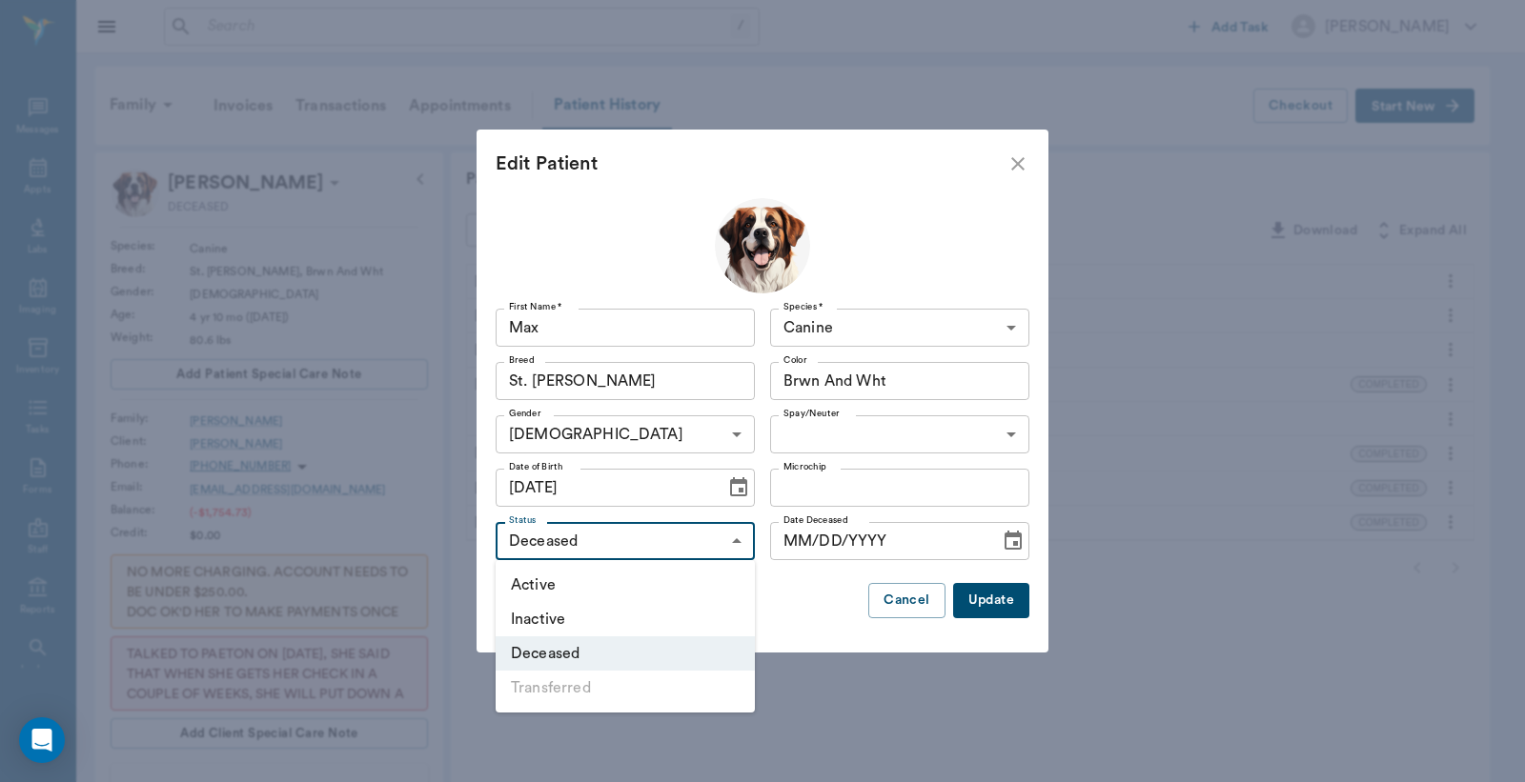
click at [566, 548] on body "/ ​ Add Task Dr. Bert Ellsworth Nectar Messages Appts Labs Imaging Inventory Ta…" at bounding box center [762, 742] width 1525 height 1484
click at [555, 585] on li "Active" at bounding box center [625, 585] width 259 height 34
type input "ACTIVE"
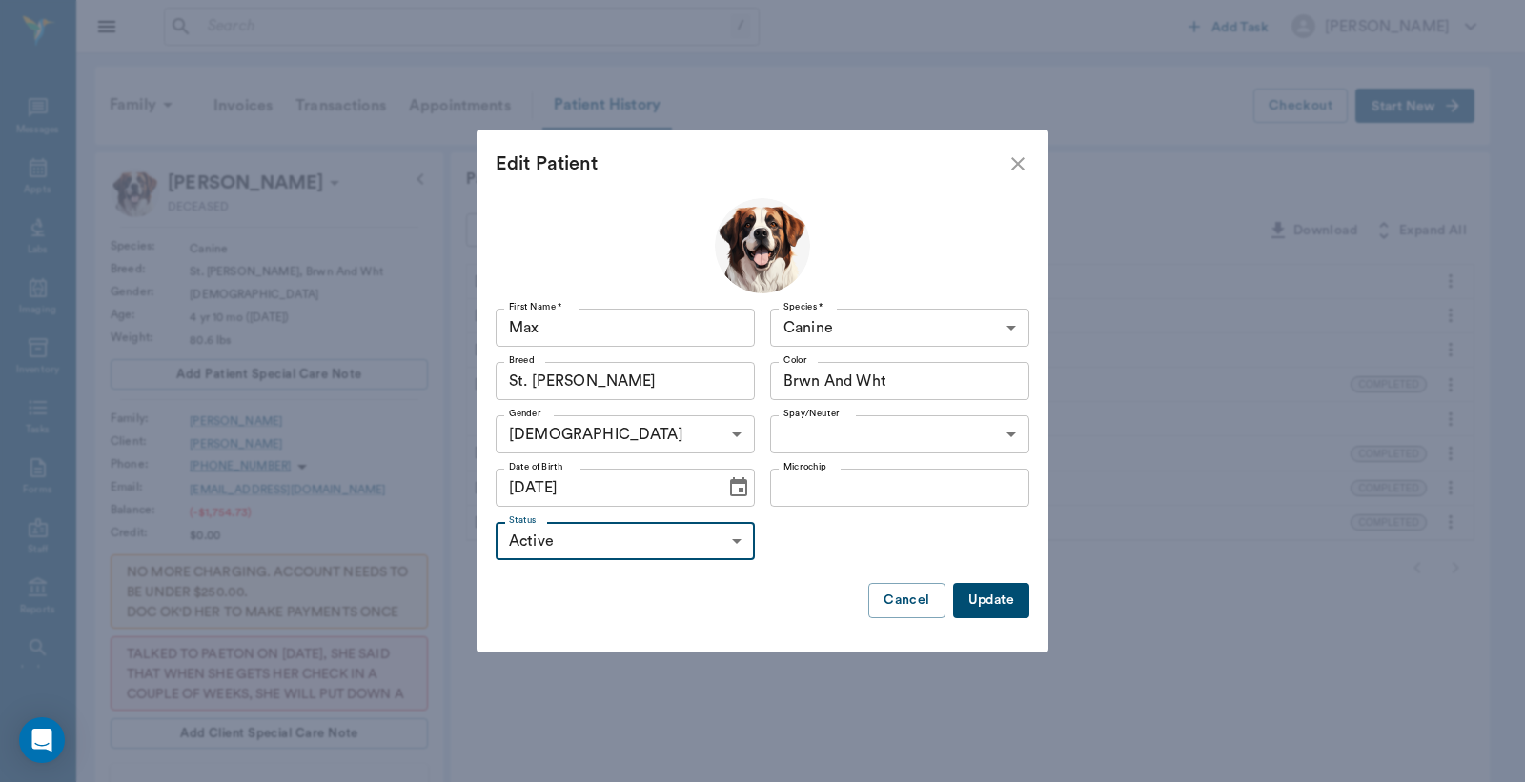
click at [995, 601] on button "Update" at bounding box center [991, 600] width 76 height 35
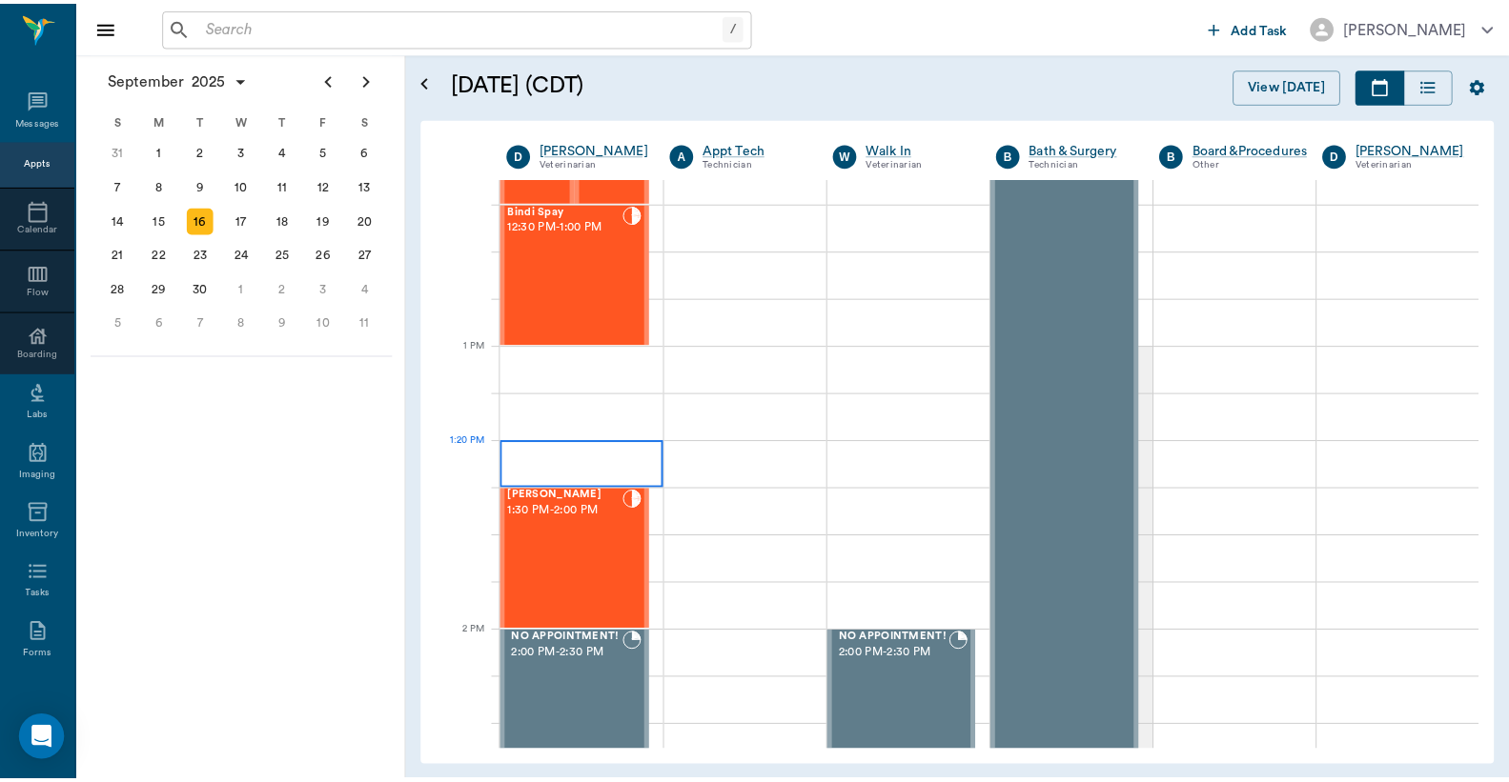
scroll to position [1415, 0]
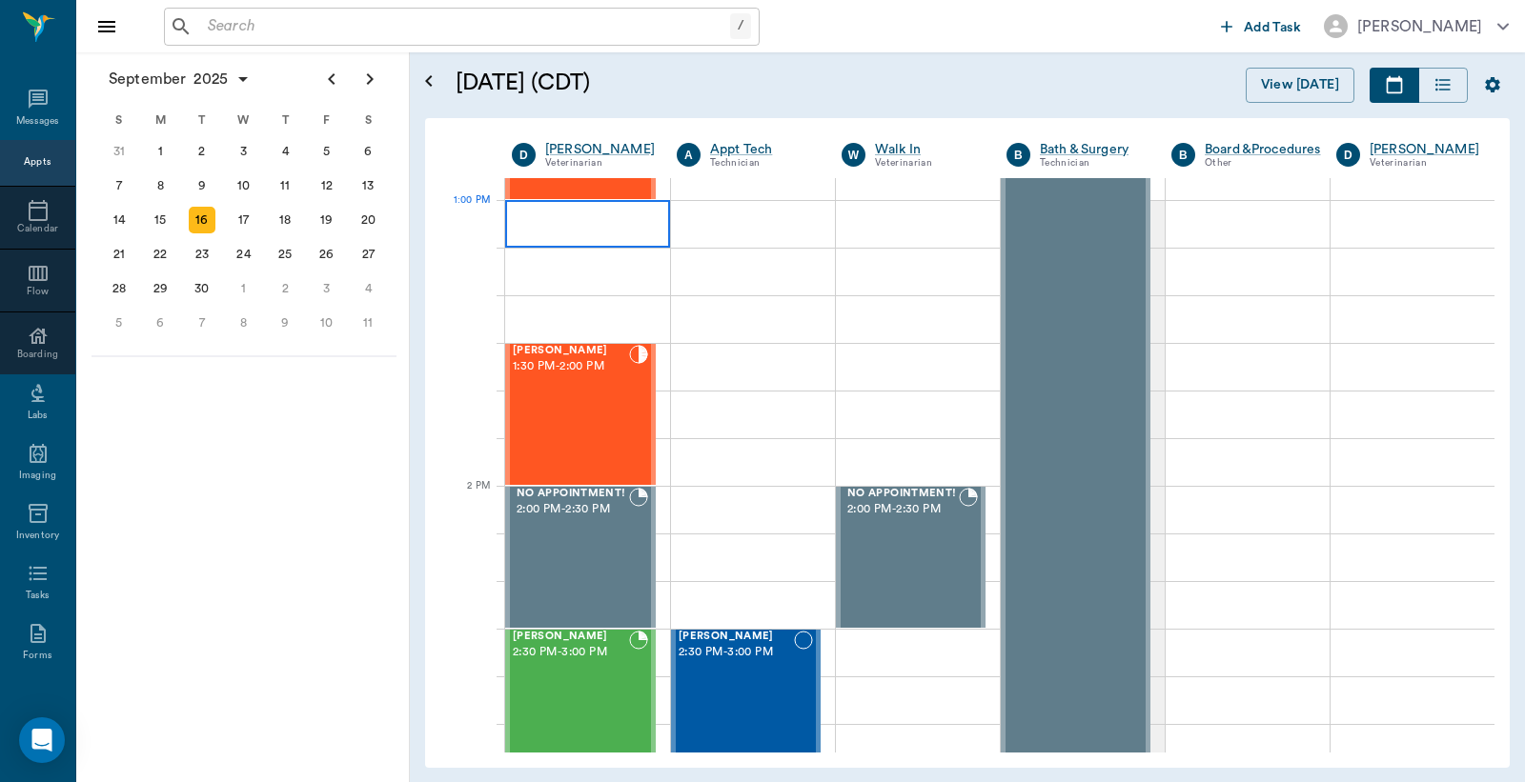
click at [576, 224] on div at bounding box center [587, 224] width 165 height 48
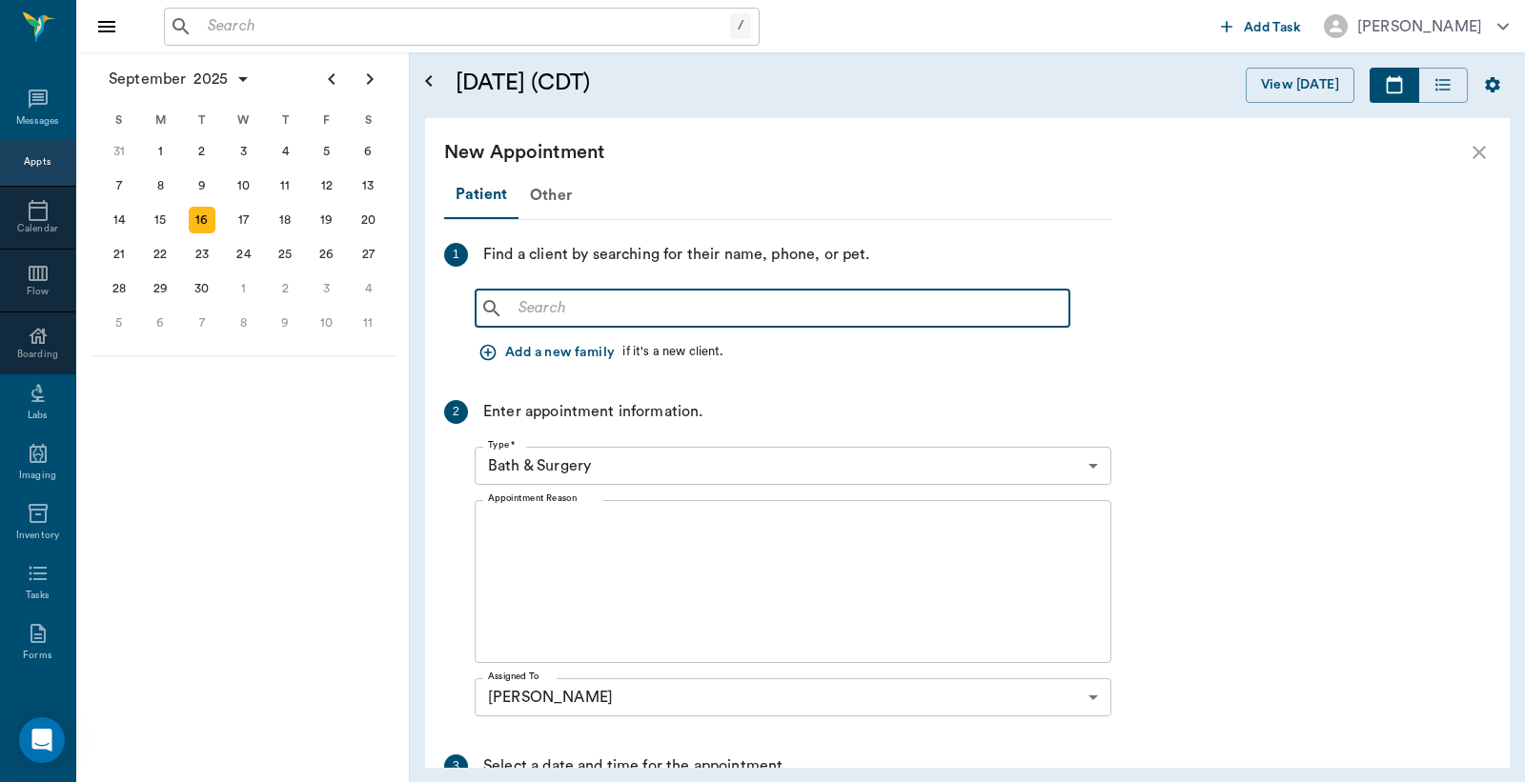
click at [554, 311] on input "text" at bounding box center [786, 308] width 551 height 27
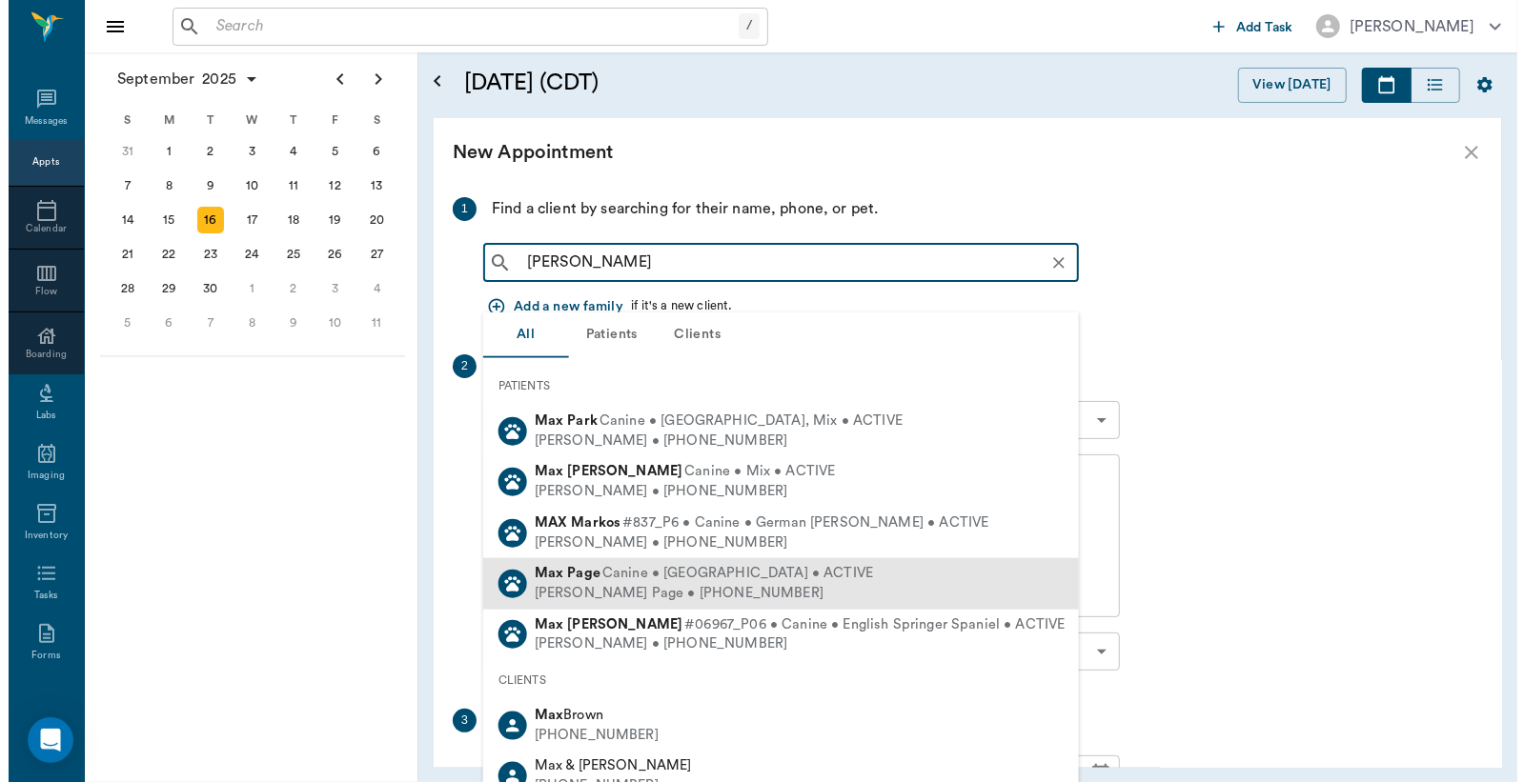
scroll to position [0, 0]
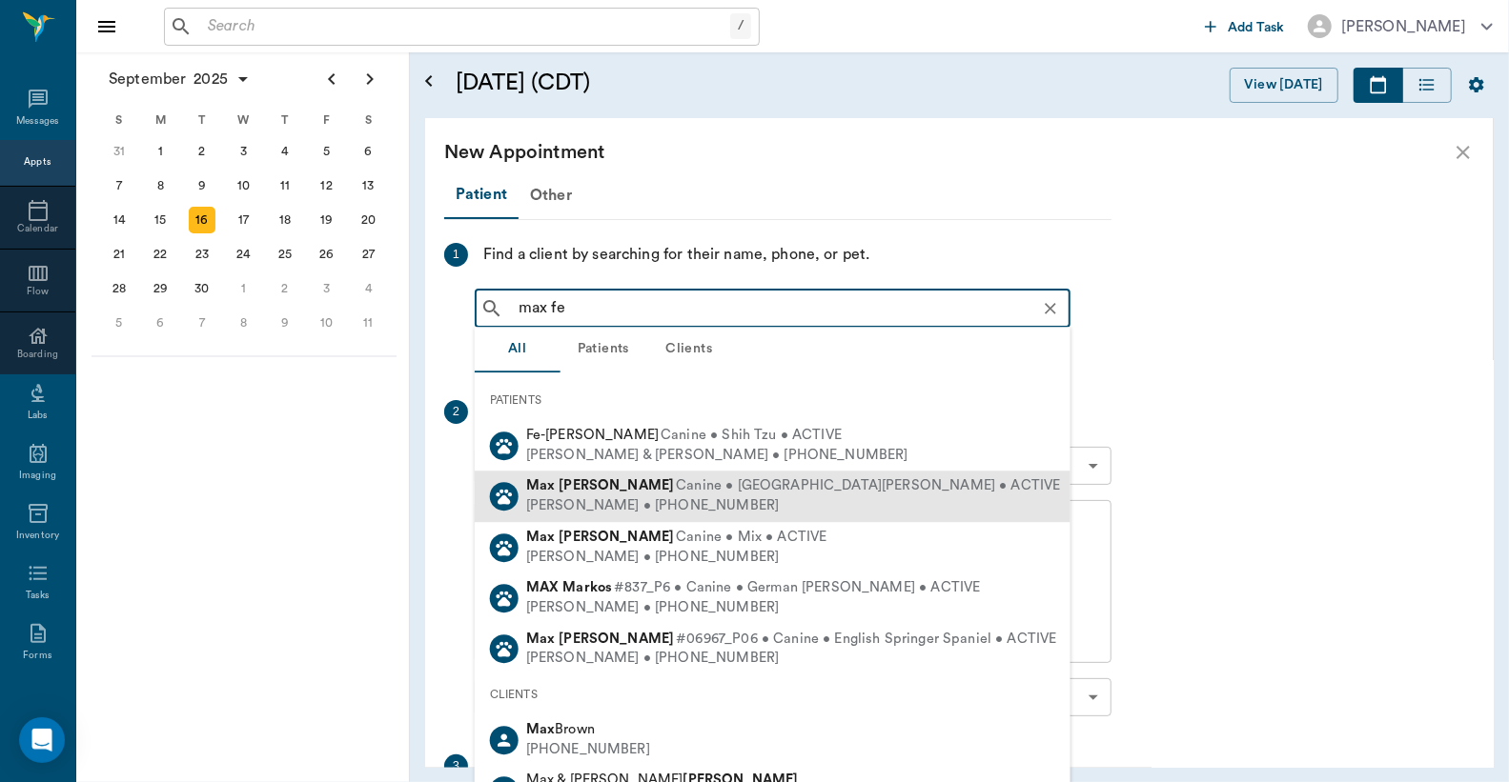
click at [608, 499] on div "[PERSON_NAME] • [PHONE_NUMBER]" at bounding box center [793, 507] width 535 height 20
type input "max fe"
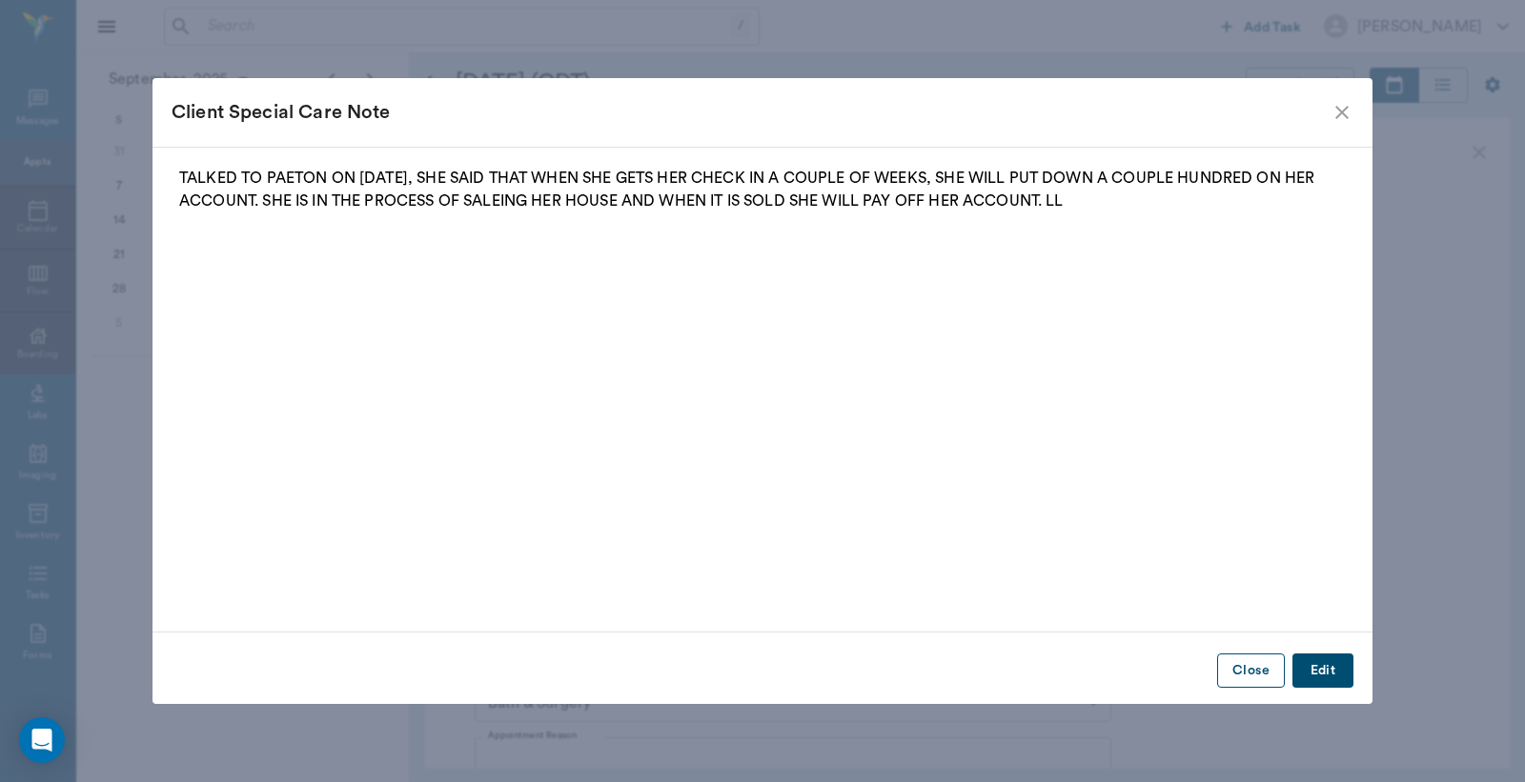
click at [1239, 665] on button "Close" at bounding box center [1251, 671] width 68 height 35
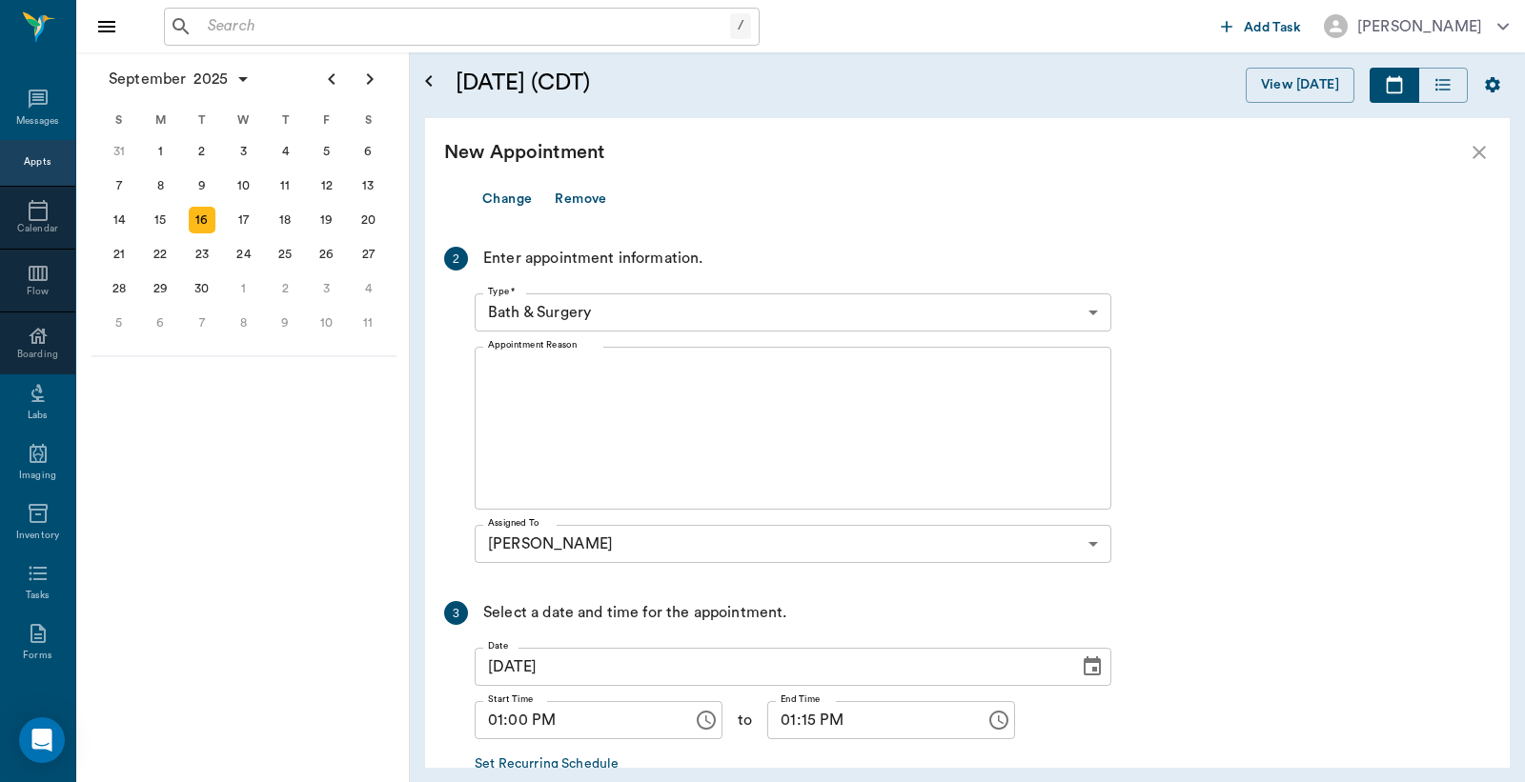
scroll to position [423, 0]
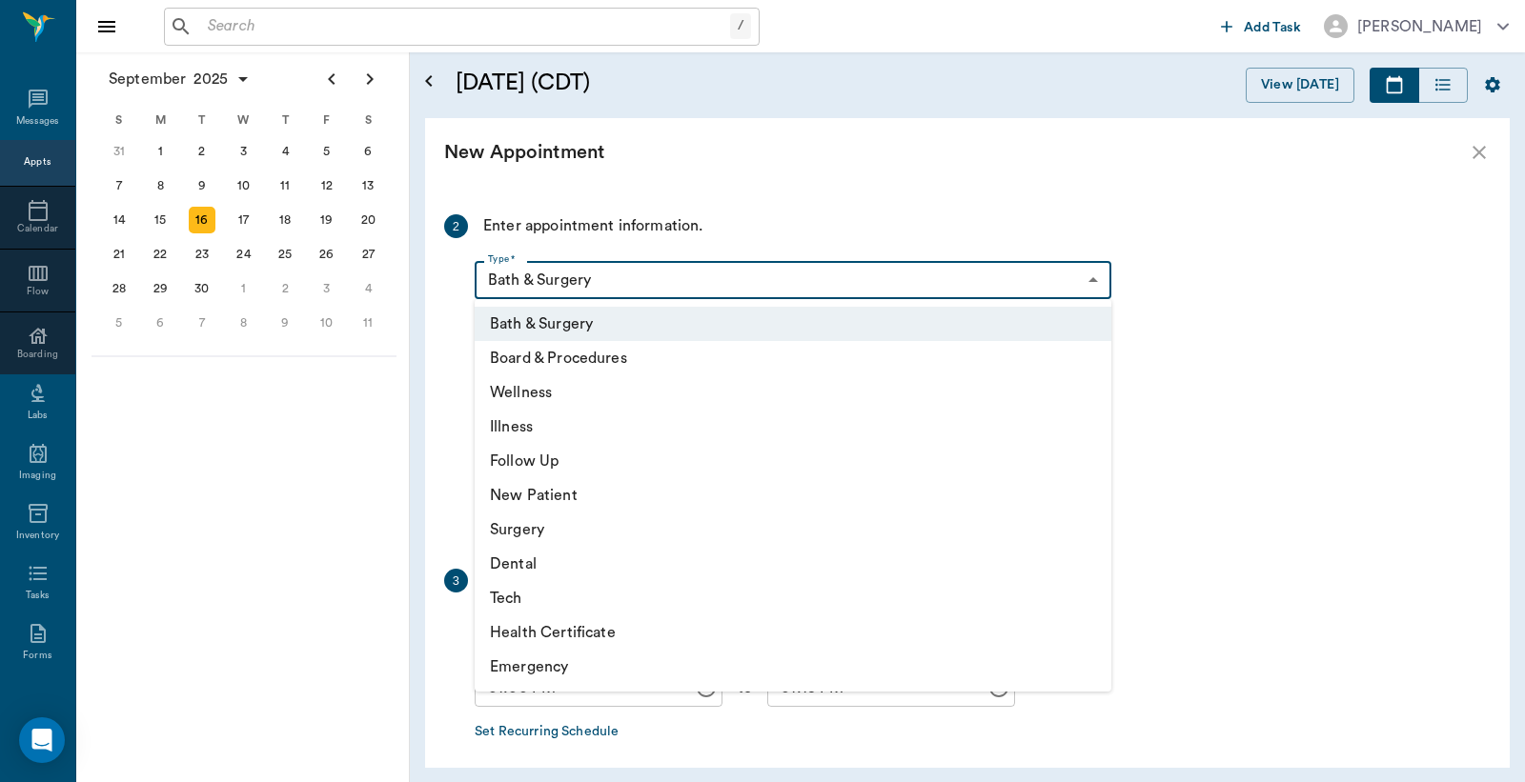
click at [670, 283] on body "/ ​ Add Task Dr. Bert Ellsworth Nectar Messages Appts Calendar Flow Boarding La…" at bounding box center [762, 391] width 1525 height 782
click at [517, 535] on li "Surgery" at bounding box center [793, 530] width 637 height 34
type input "65d2be4f46e3a538d89b8c18"
type input "01:30 PM"
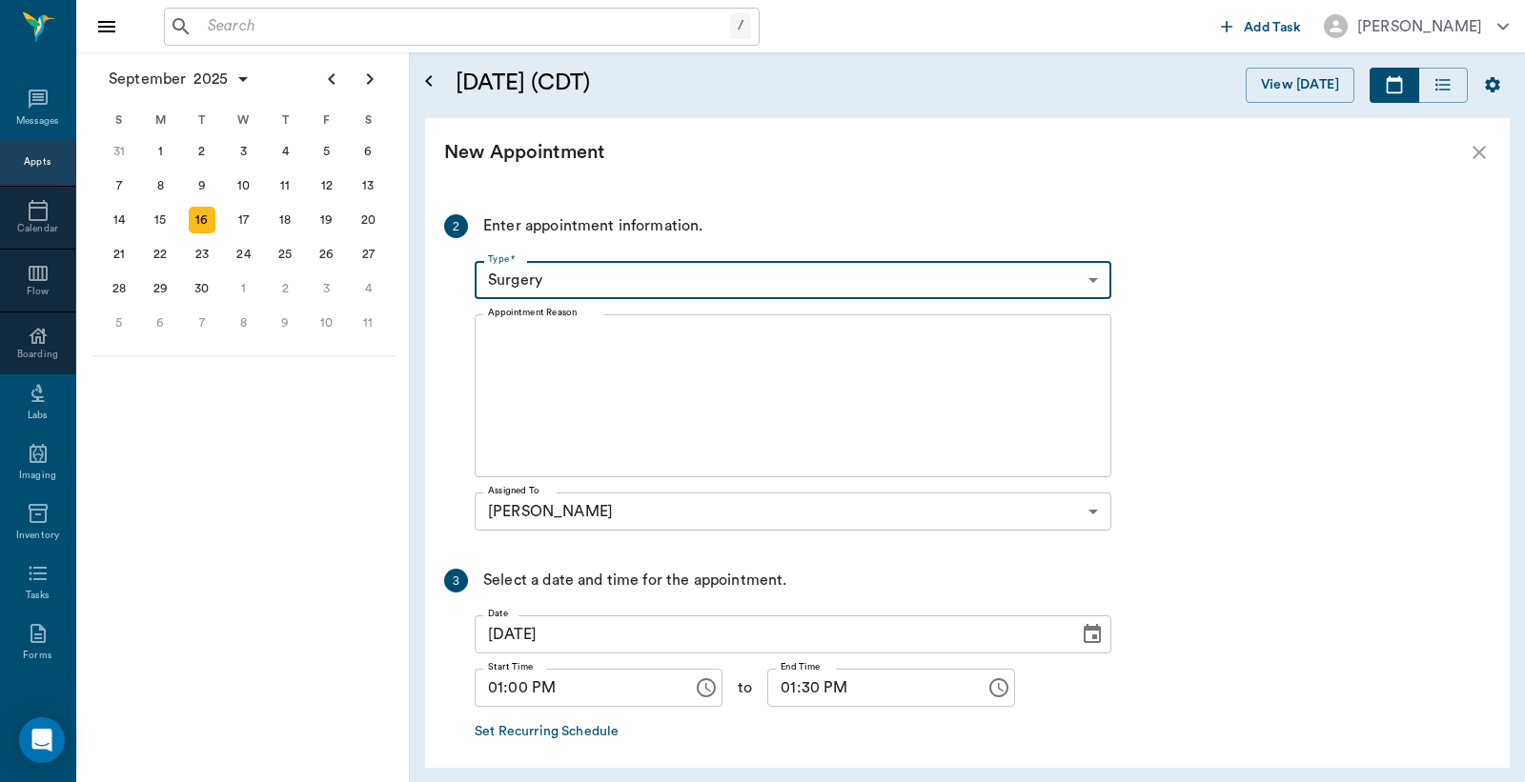
click at [626, 385] on textarea "Appointment Reason" at bounding box center [793, 397] width 610 height 132
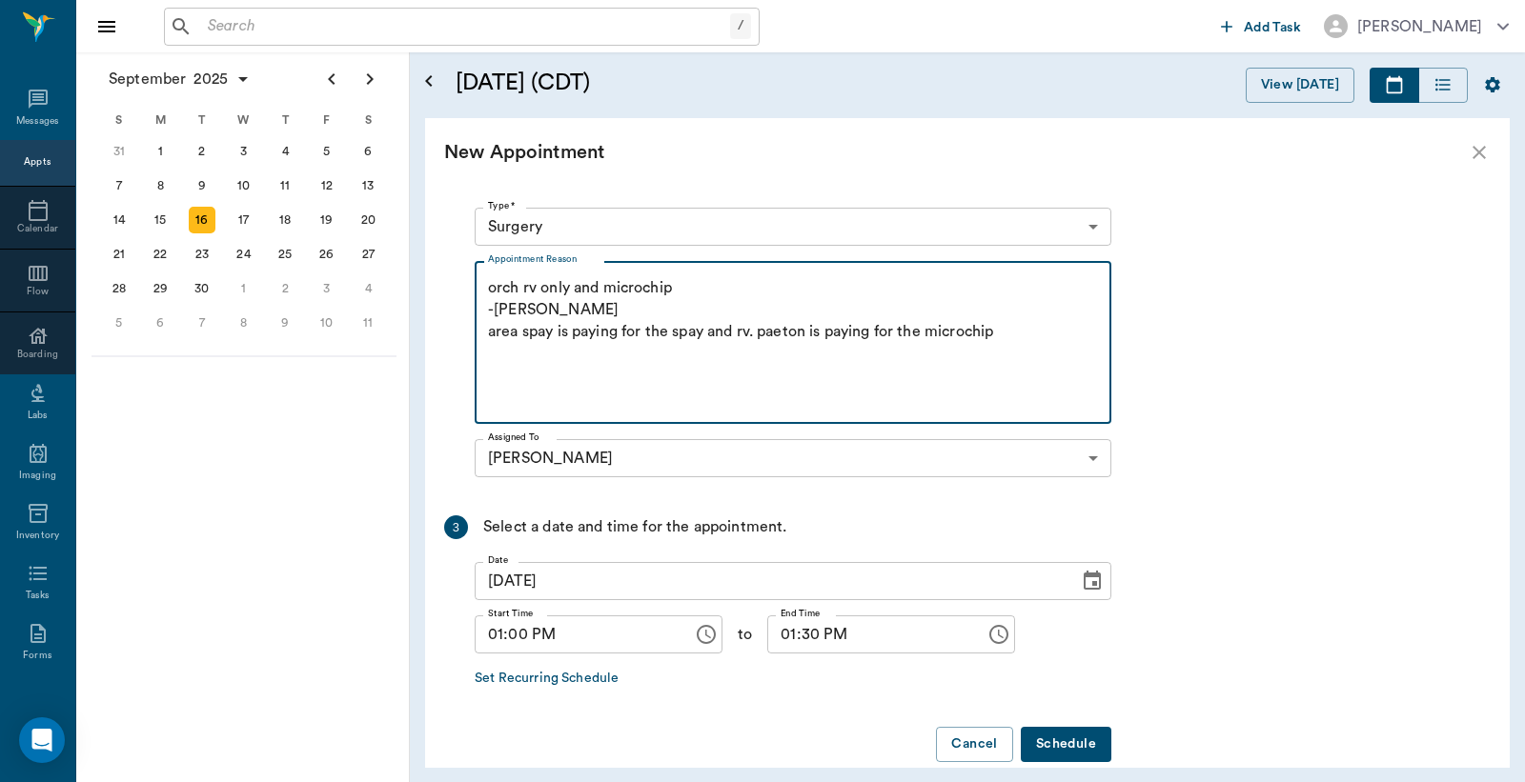
scroll to position [505, 0]
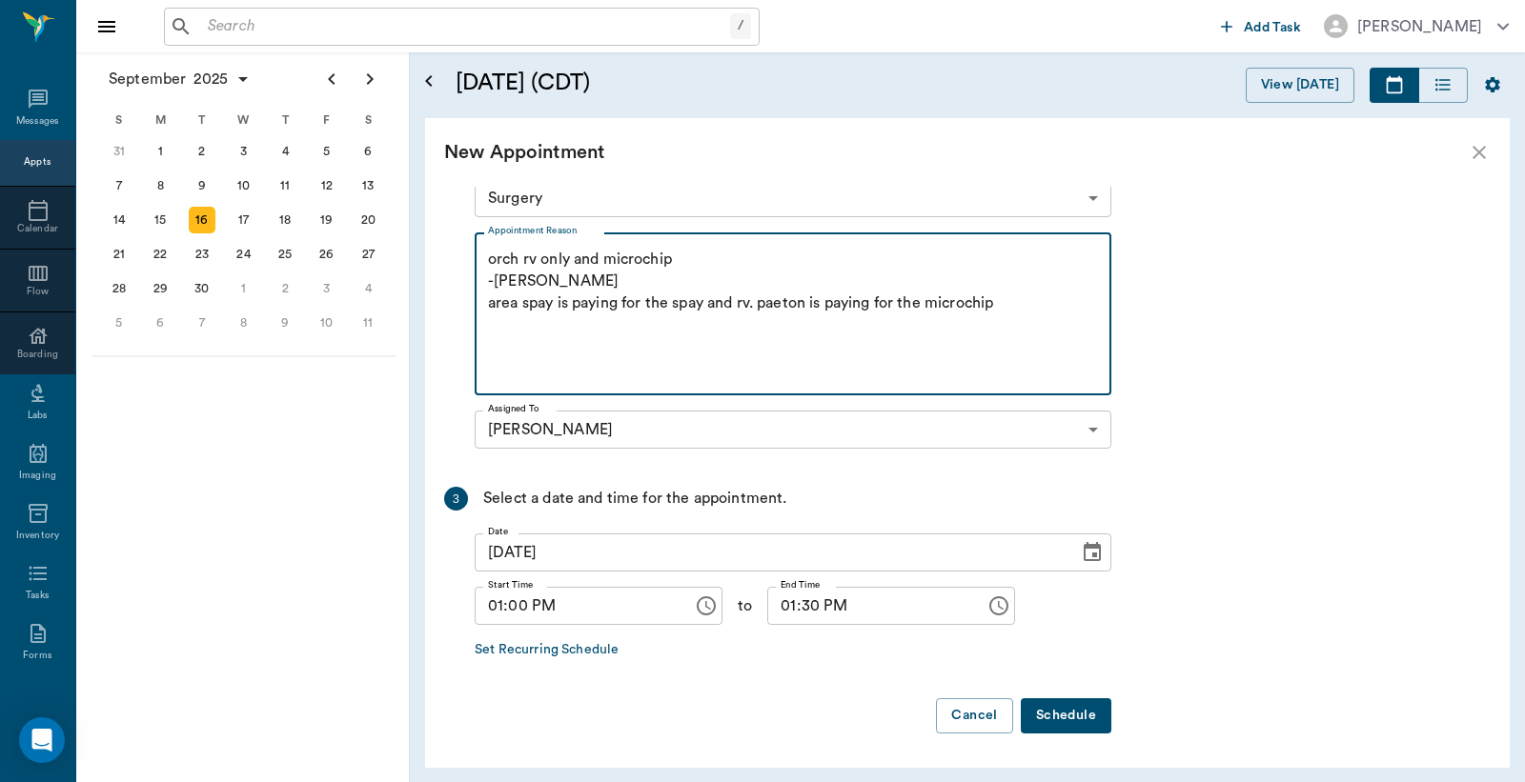
type textarea "orch rv only and microchip -lory area spay is paying for the spay and rv. paeto…"
click at [1042, 715] on button "Schedule" at bounding box center [1066, 716] width 91 height 35
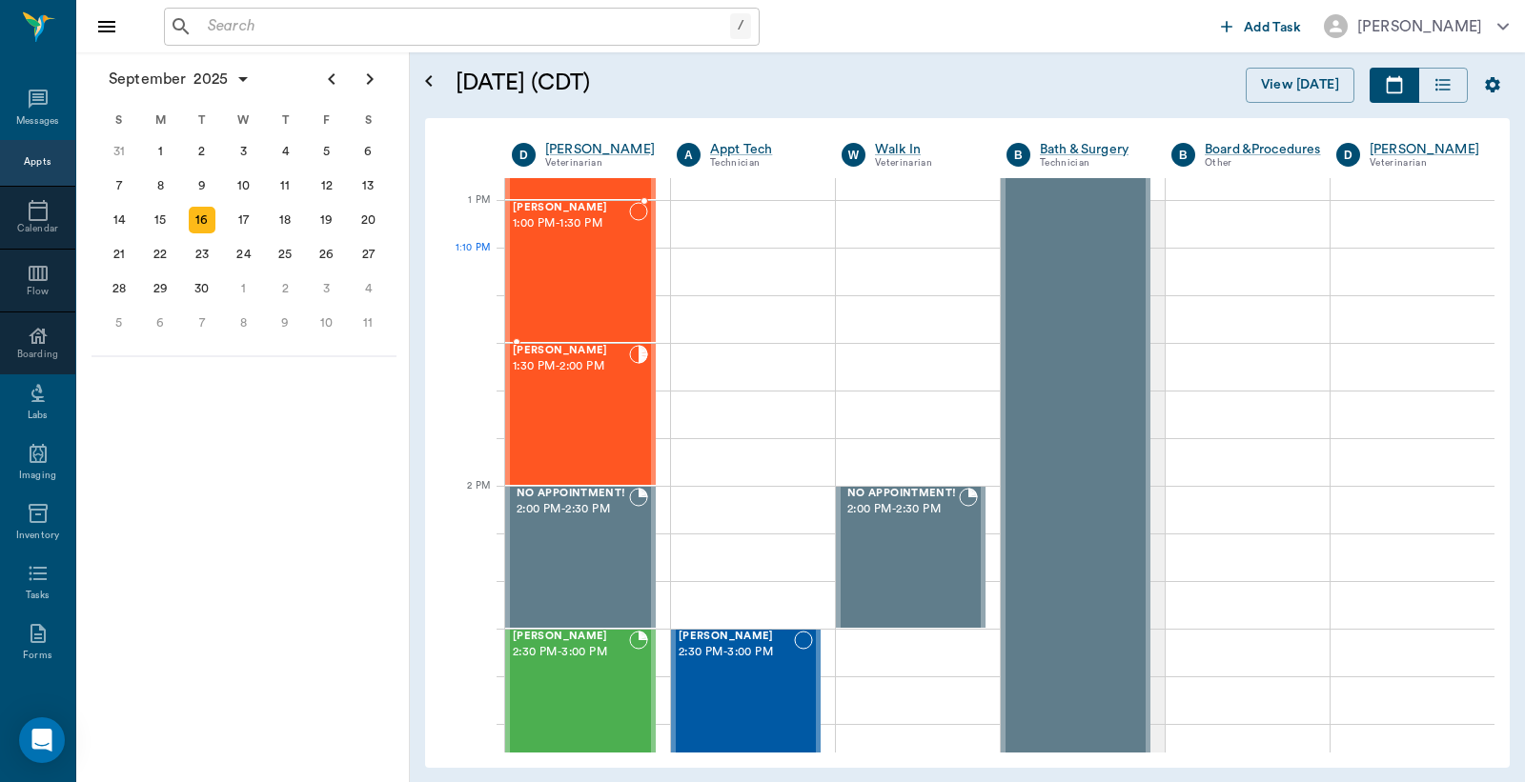
click at [593, 289] on div "Max Ferrell 1:00 PM - 1:30 PM" at bounding box center [571, 271] width 116 height 139
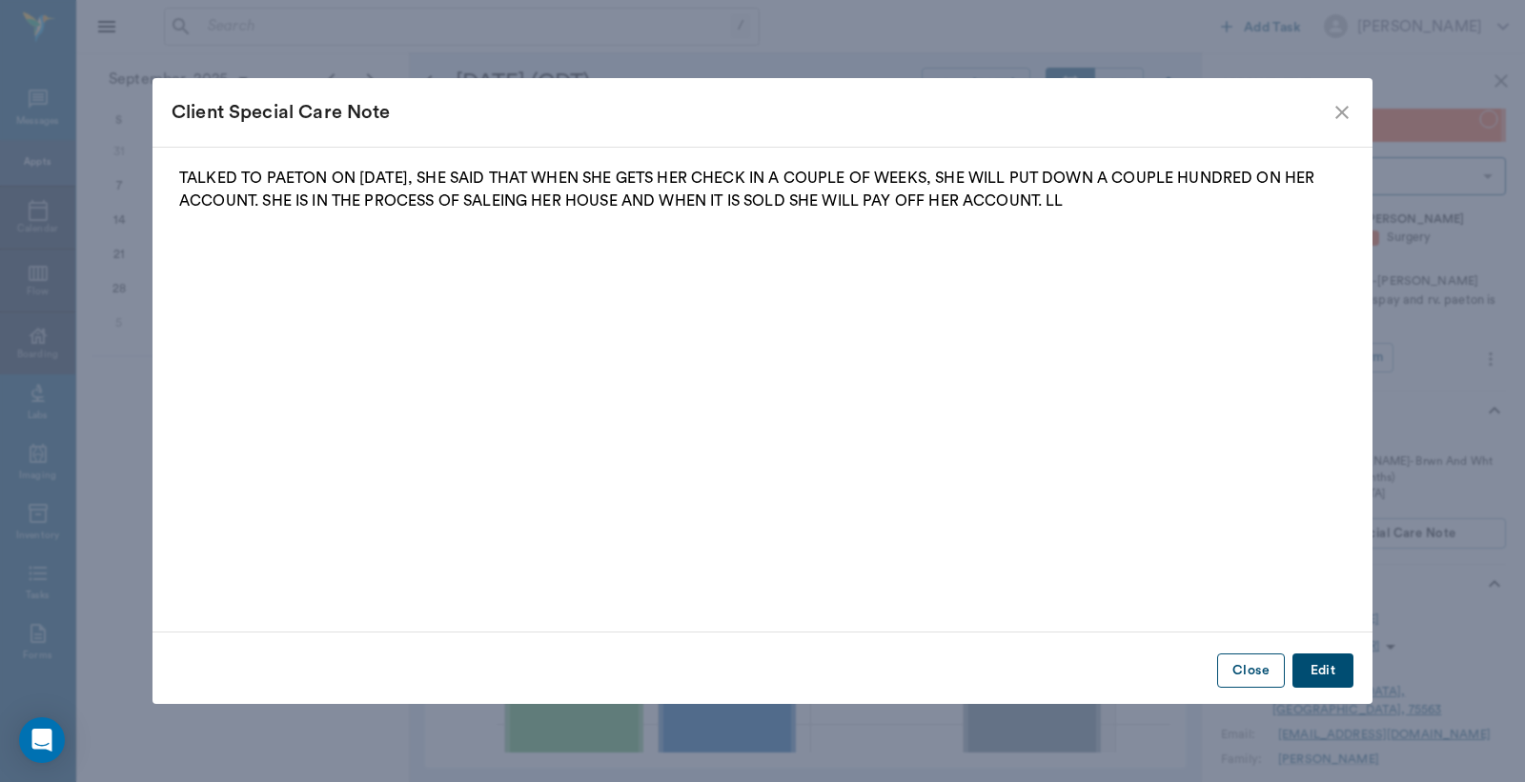
click at [1235, 674] on button "Close" at bounding box center [1251, 671] width 68 height 35
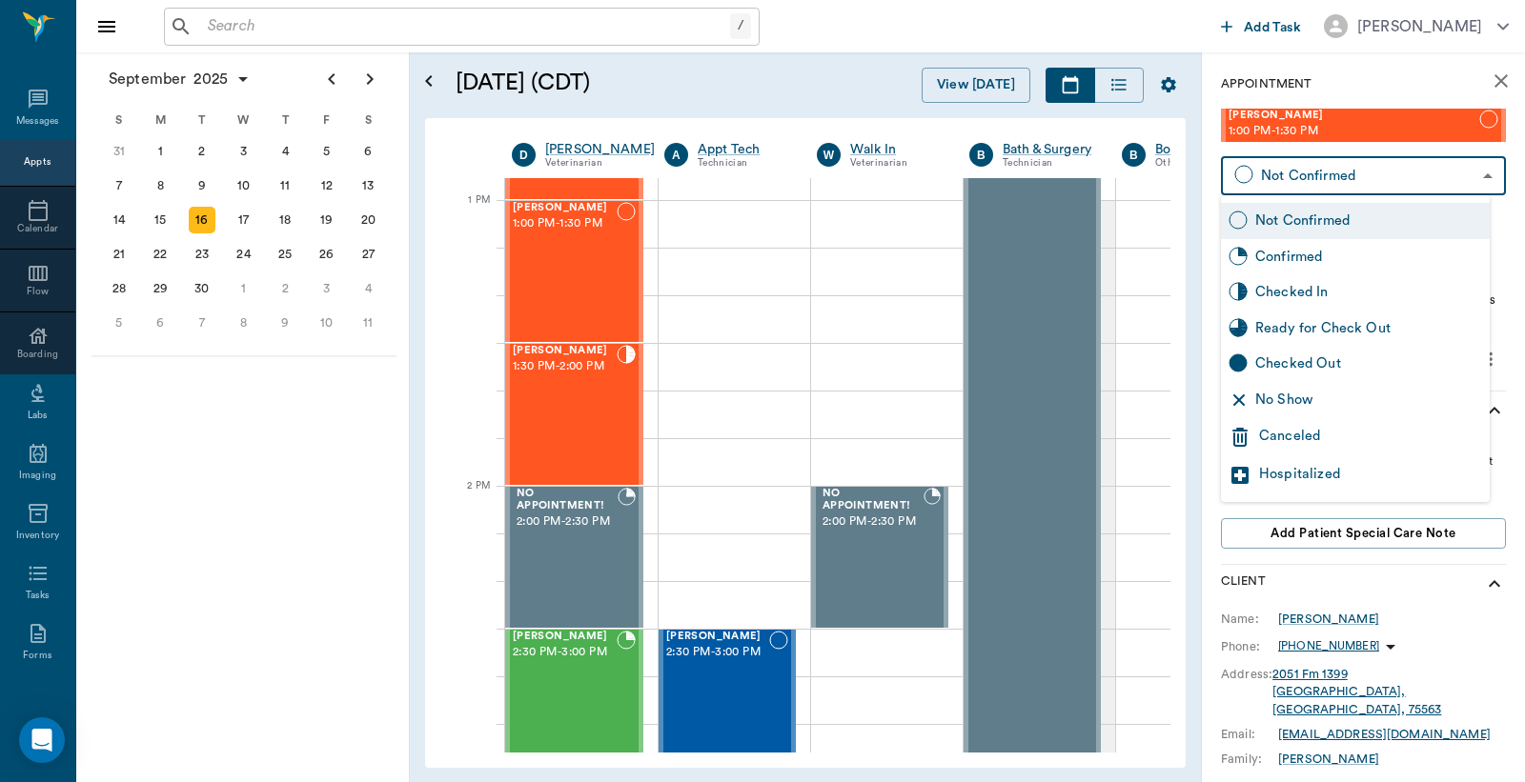
click at [1368, 166] on body "/ ​ Add Task Dr. Bert Ellsworth Nectar Messages Appts Calendar Flow Boarding La…" at bounding box center [762, 391] width 1525 height 782
click at [1309, 290] on div "Checked In" at bounding box center [1368, 292] width 227 height 21
type input "CHECKED_IN"
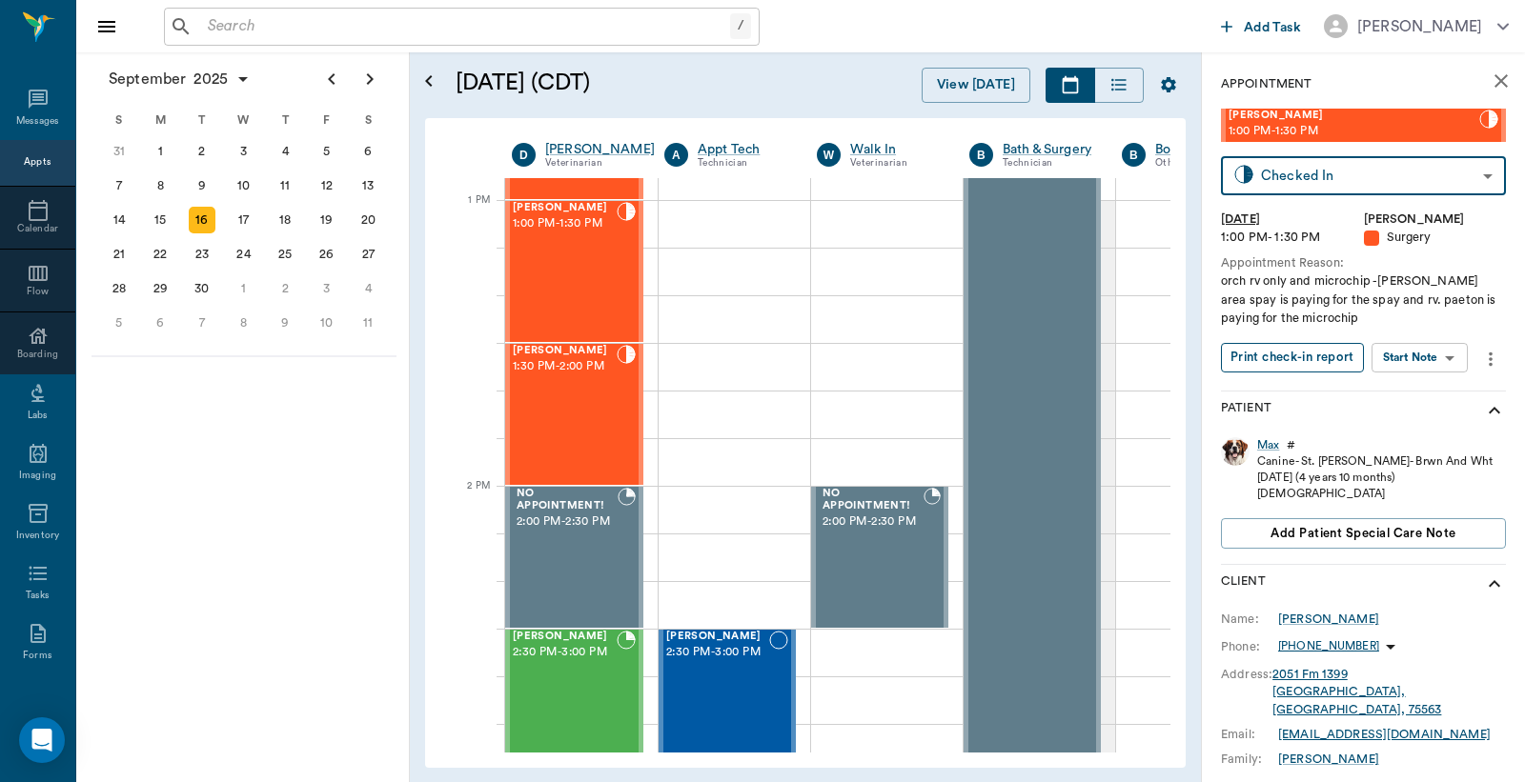
click at [1263, 356] on button "Print check-in report" at bounding box center [1292, 358] width 143 height 30
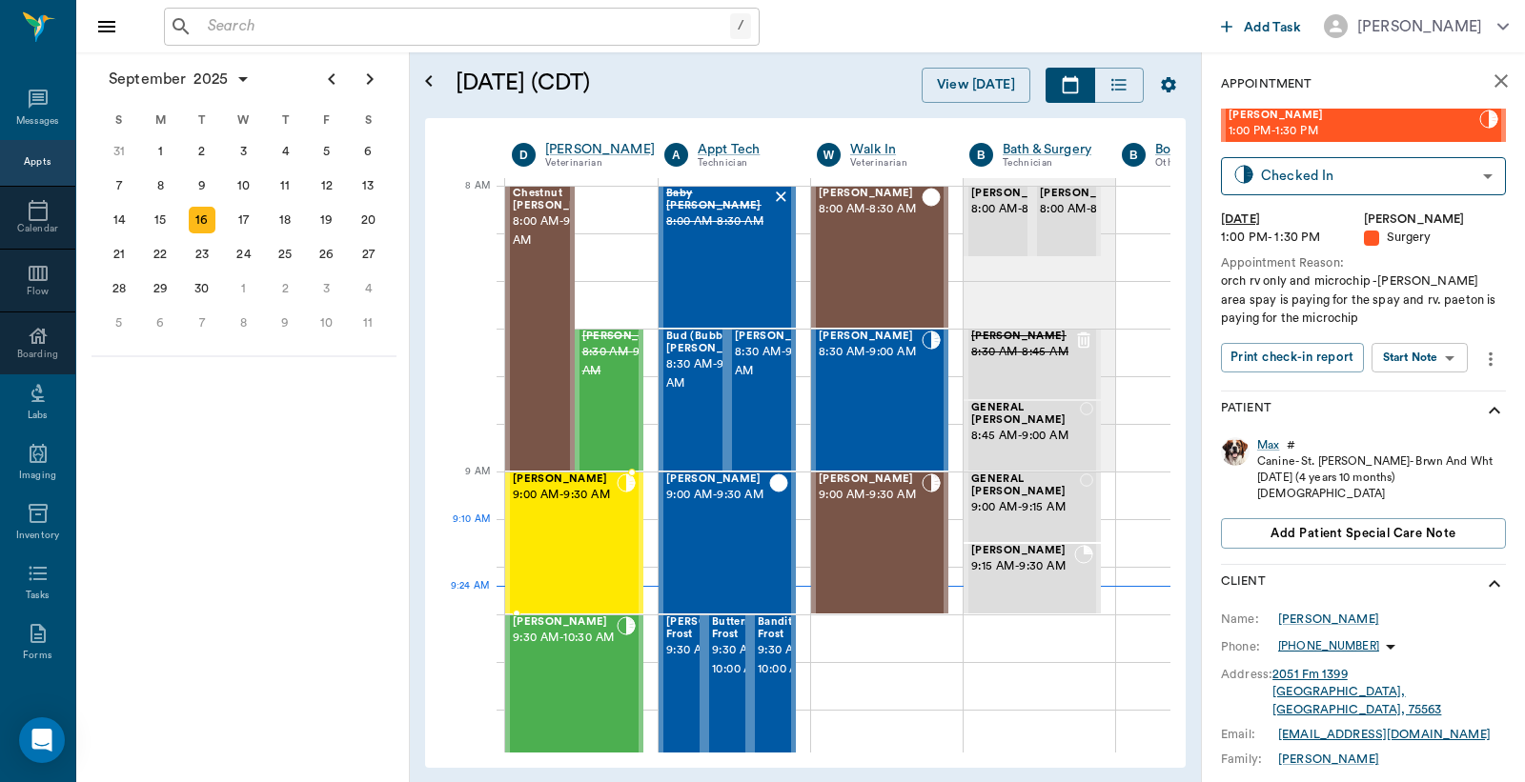
click at [549, 539] on div "Tater Hayden 9:00 AM - 9:30 AM" at bounding box center [565, 543] width 104 height 139
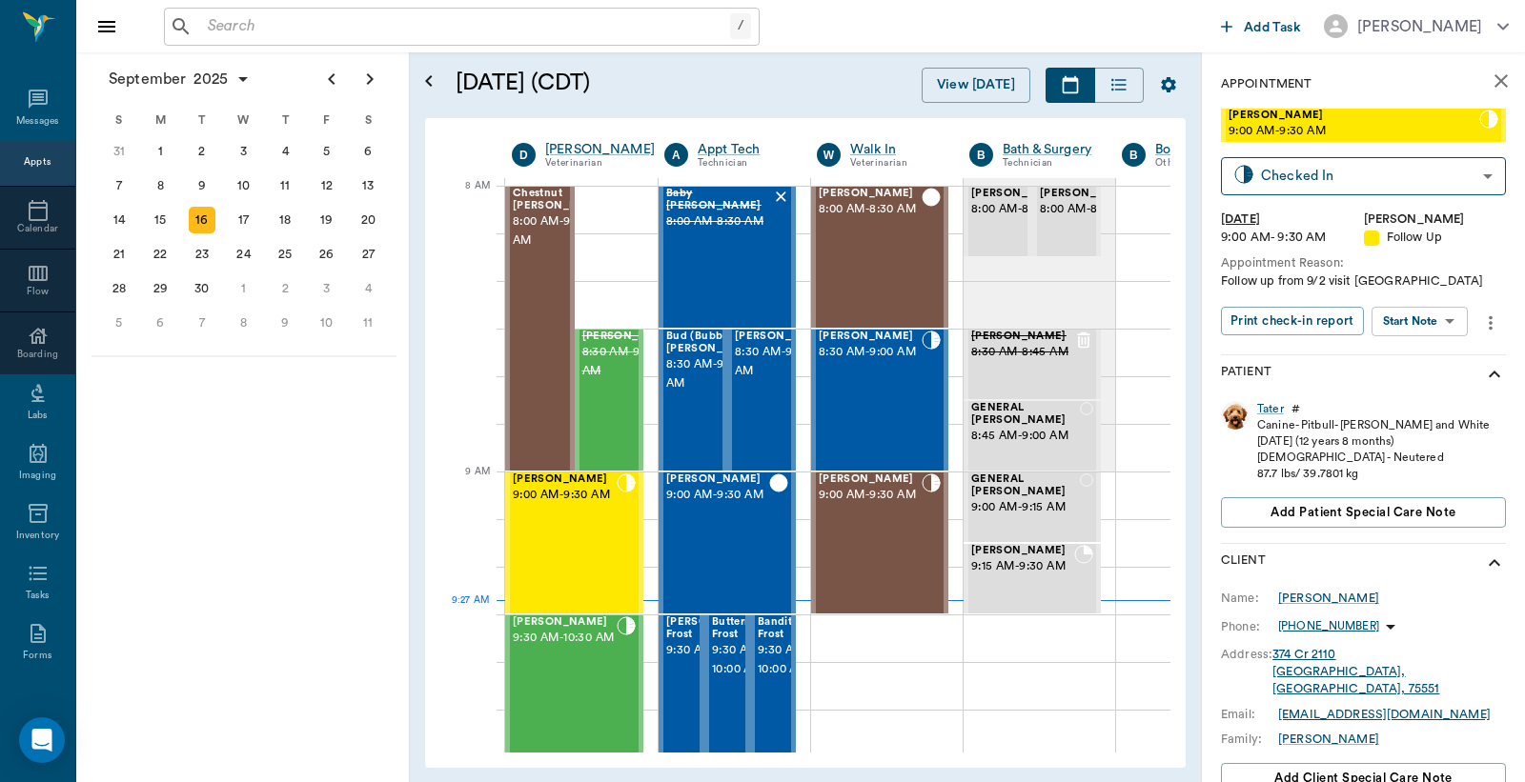
click at [204, 35] on input "text" at bounding box center [465, 26] width 530 height 27
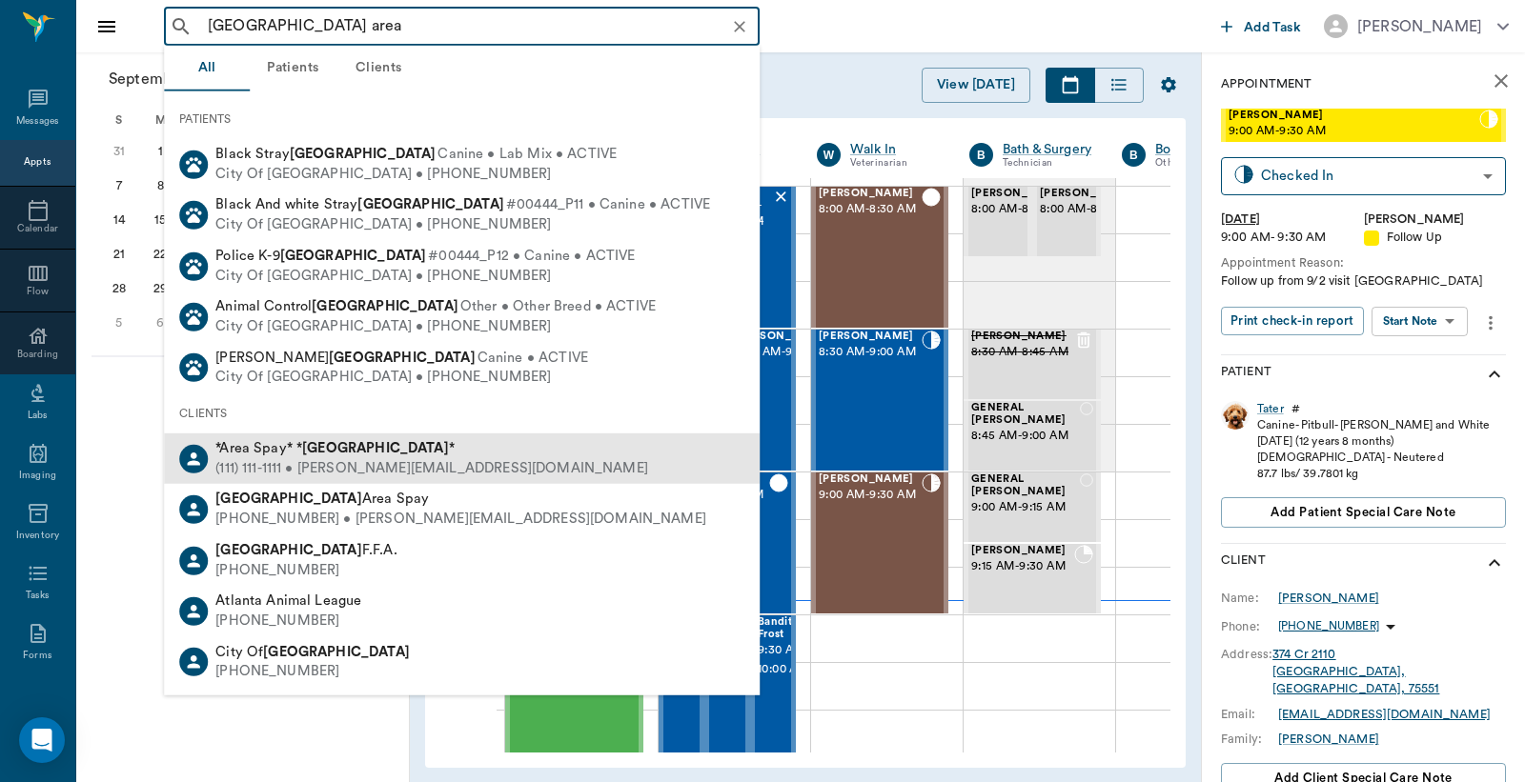
click at [391, 464] on div "(111) 111-1111 • MICHELE@2mtexas.com" at bounding box center [431, 469] width 433 height 20
type input "atlanta area"
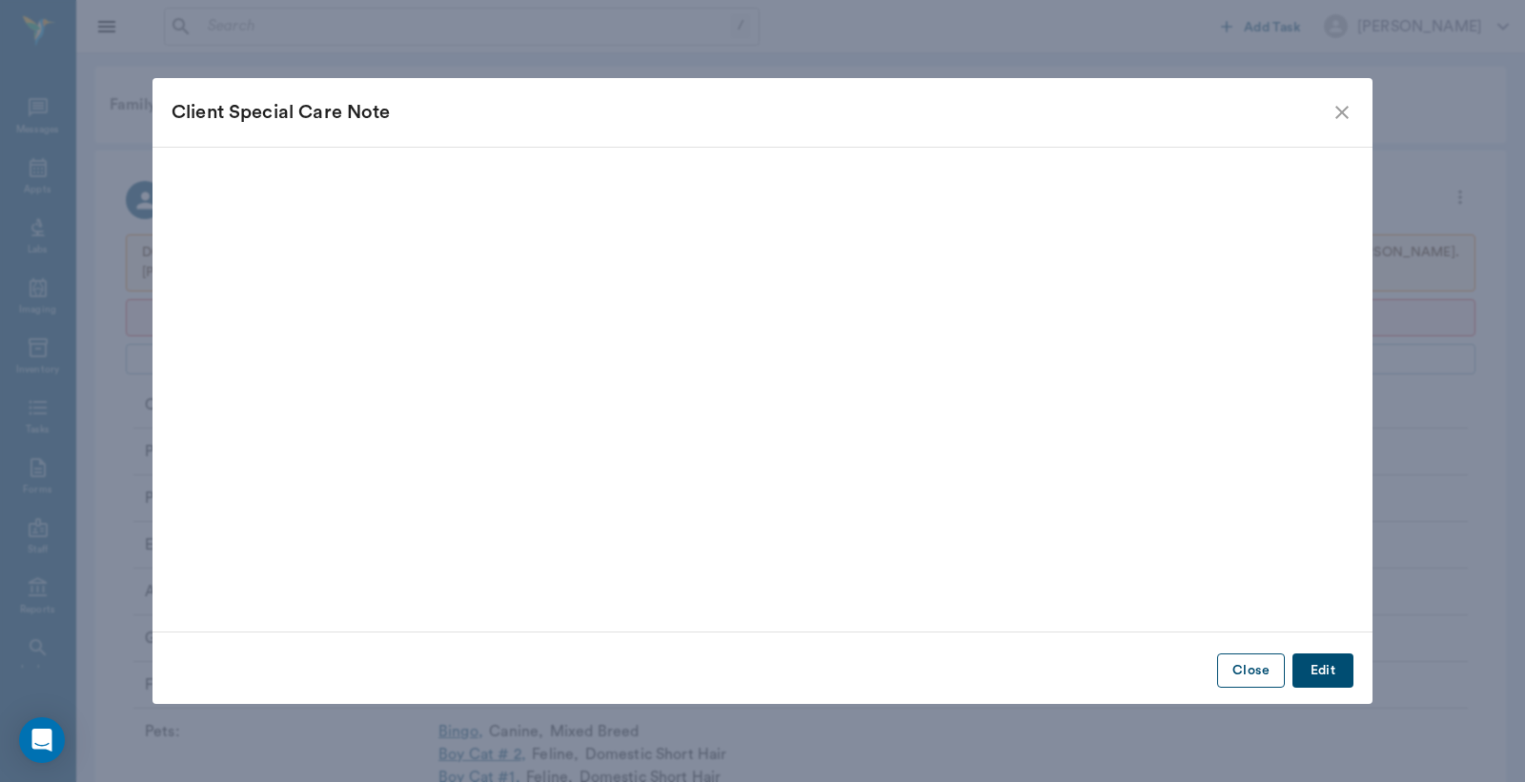
click at [1246, 671] on button "Close" at bounding box center [1251, 671] width 68 height 35
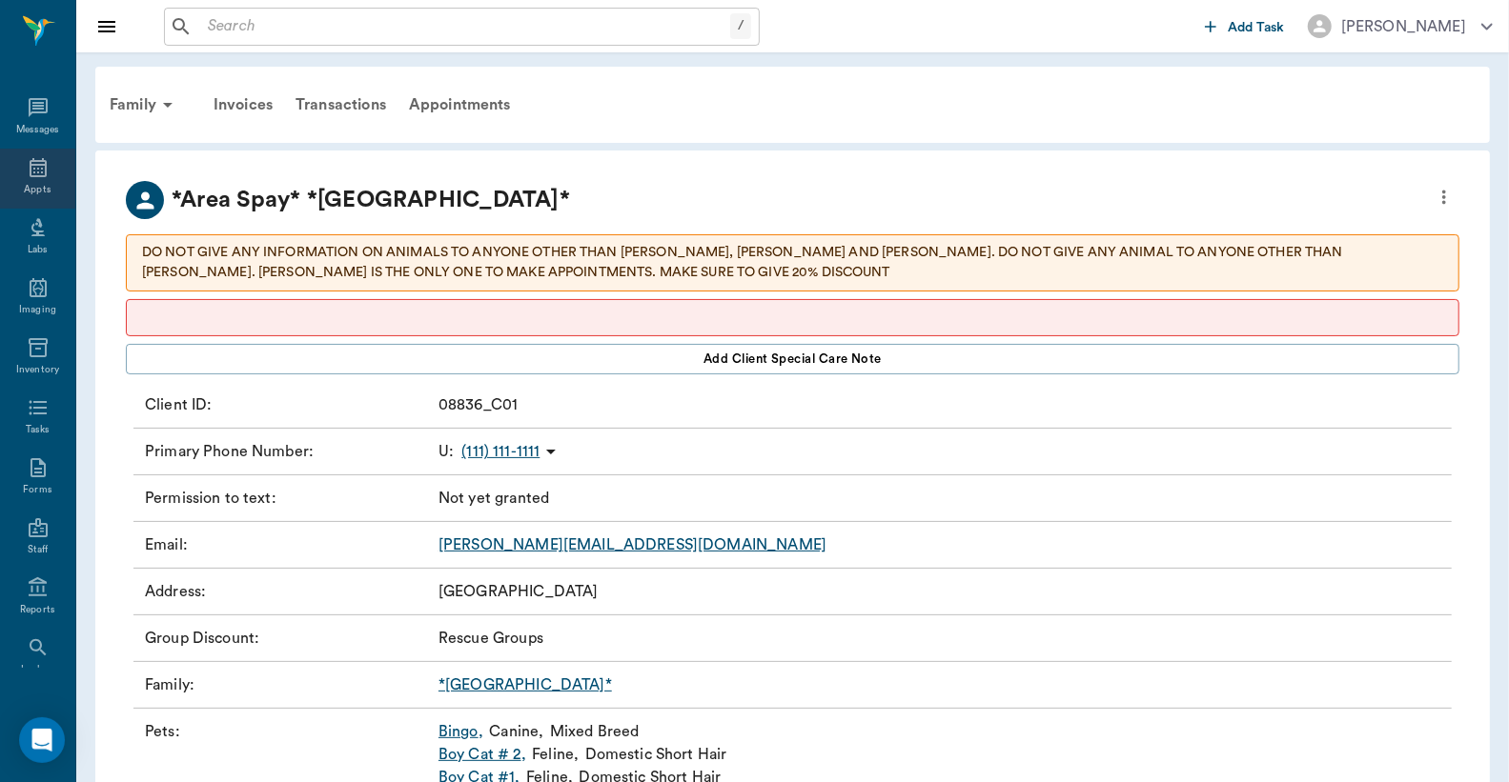
click at [30, 172] on icon at bounding box center [38, 167] width 23 height 23
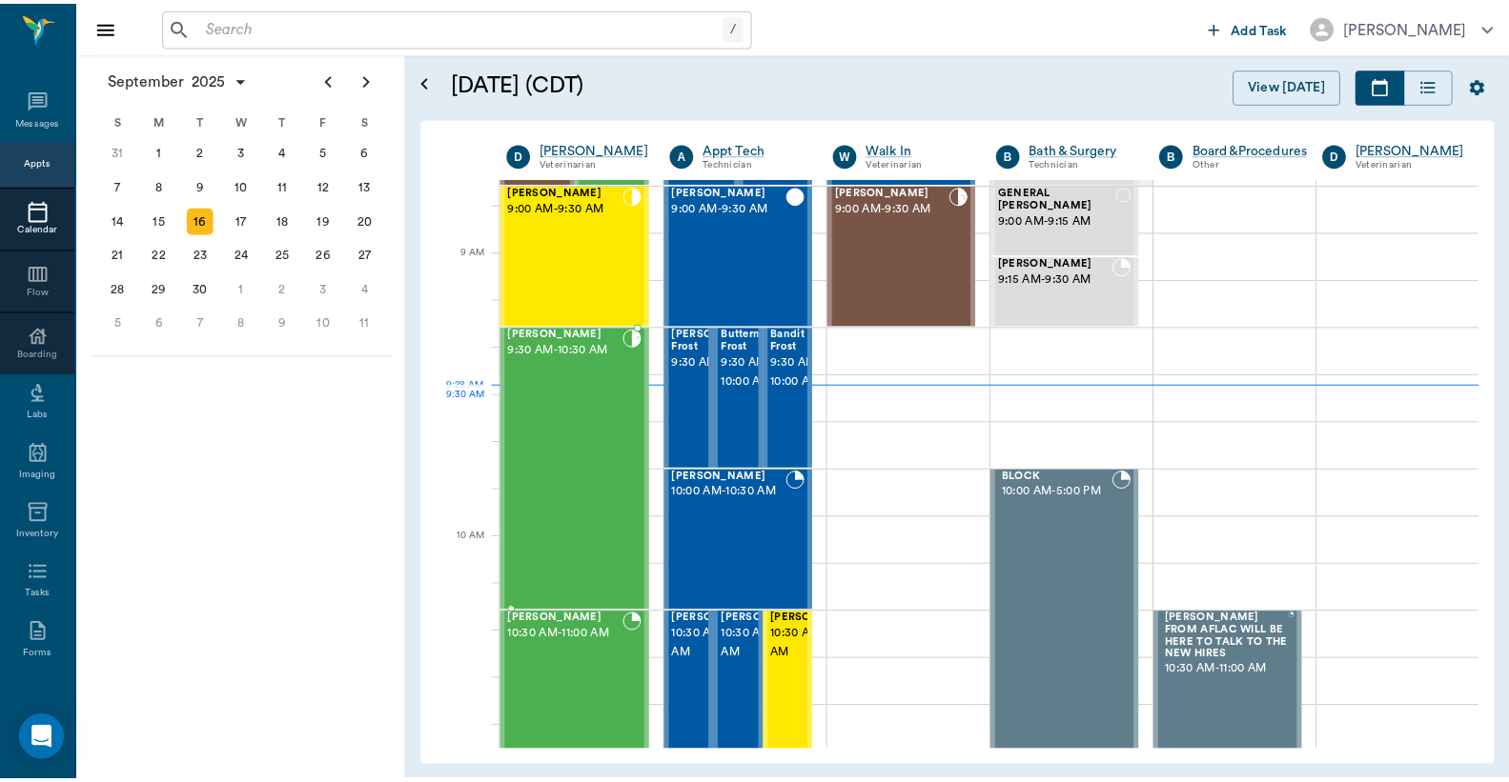
scroll to position [5, 0]
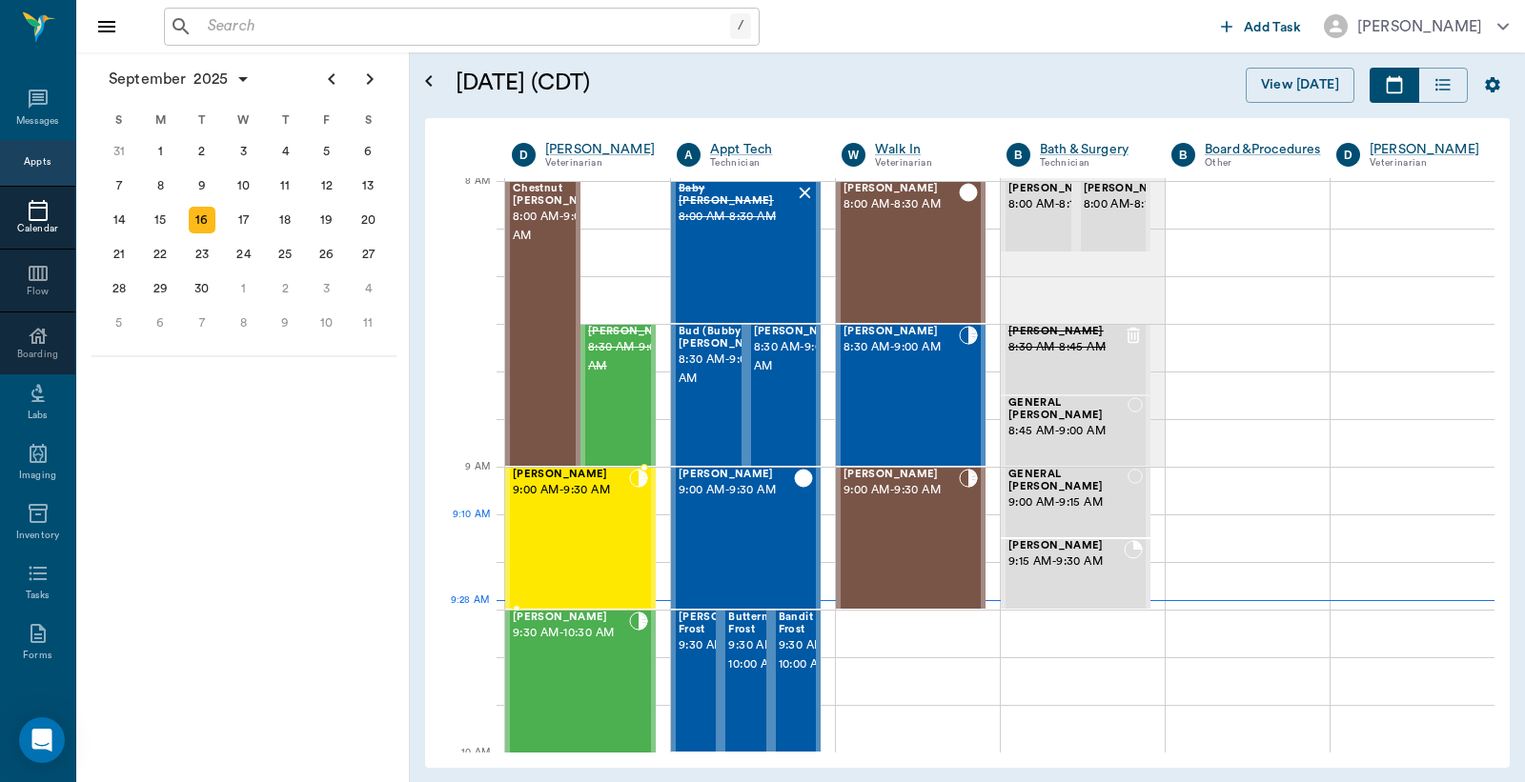
click at [551, 550] on div "Tater Hayden 9:00 AM - 9:30 AM" at bounding box center [571, 538] width 116 height 139
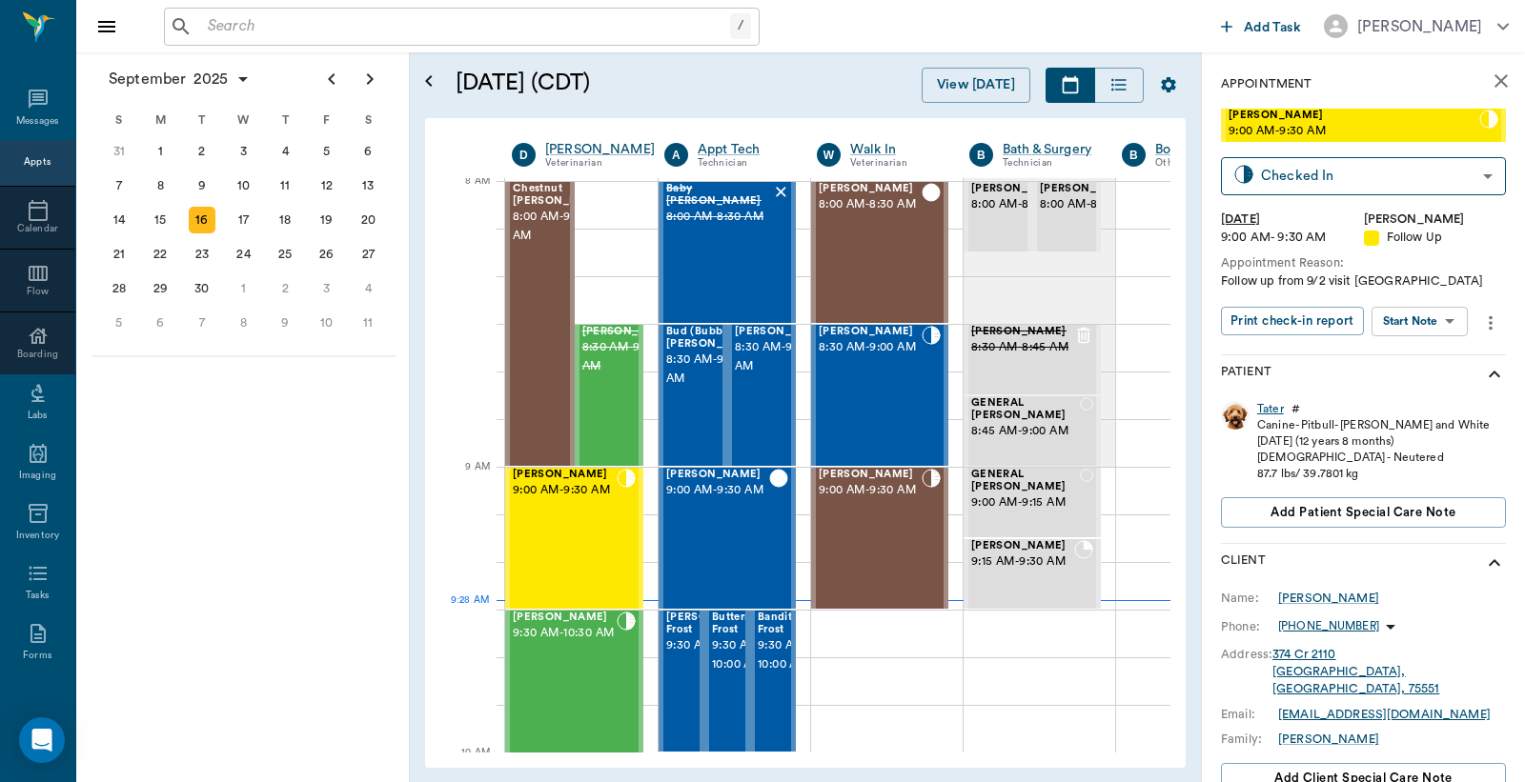
click at [1269, 408] on div "Tater" at bounding box center [1270, 409] width 27 height 16
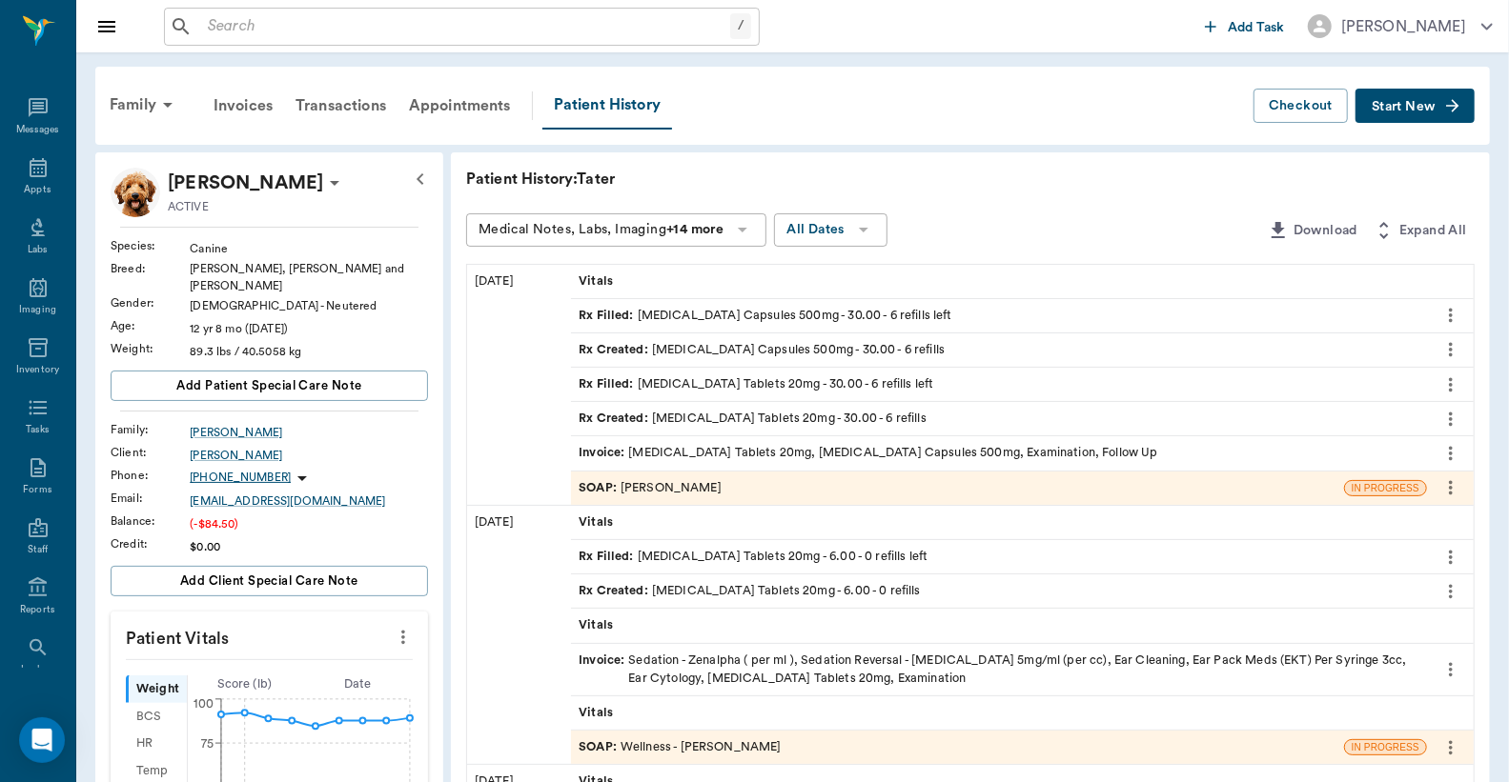
click at [731, 458] on div "Invoice : Prednisone Tablets 20mg, Cephalexin Capsules 500mg, Examination, Foll…" at bounding box center [867, 453] width 579 height 18
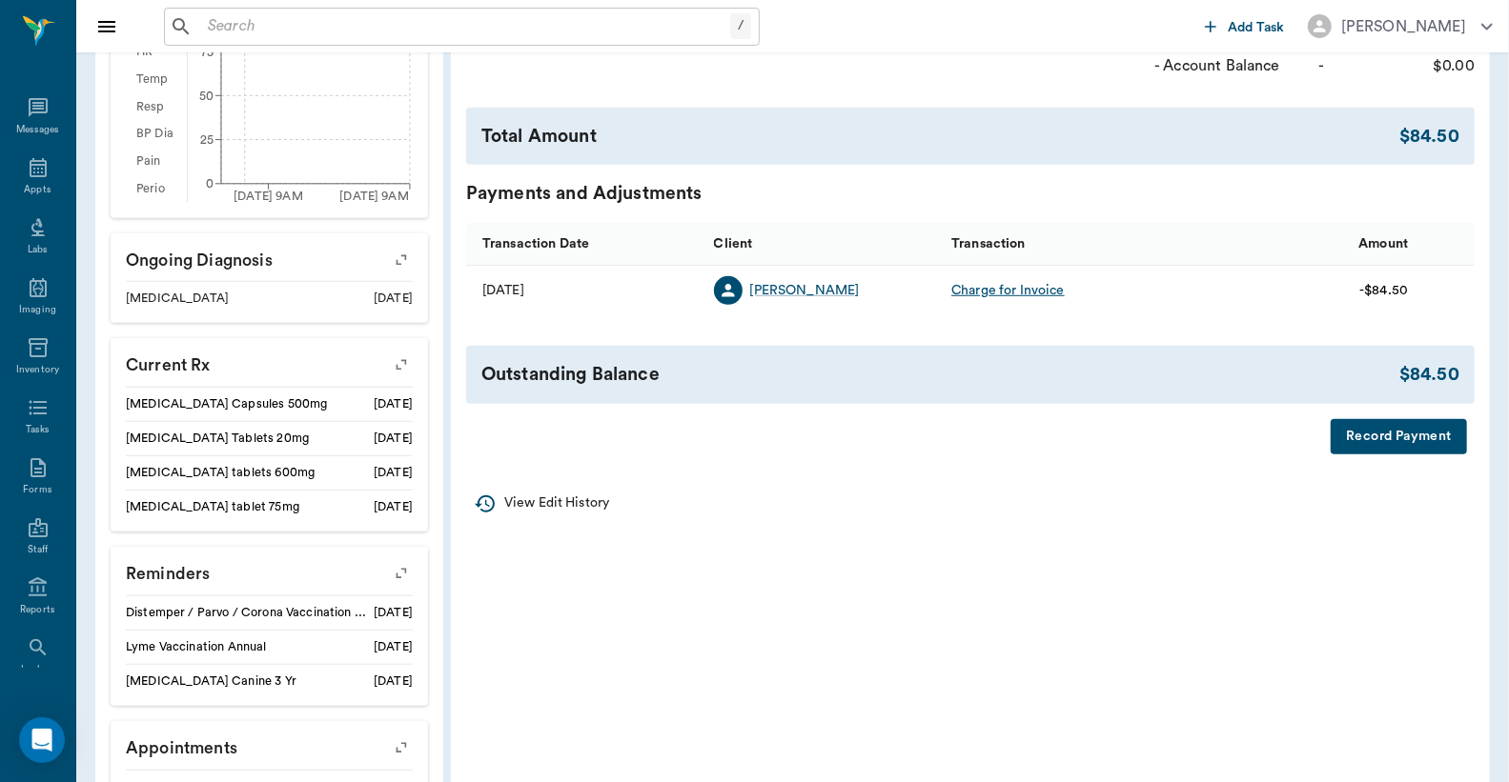
scroll to position [706, 0]
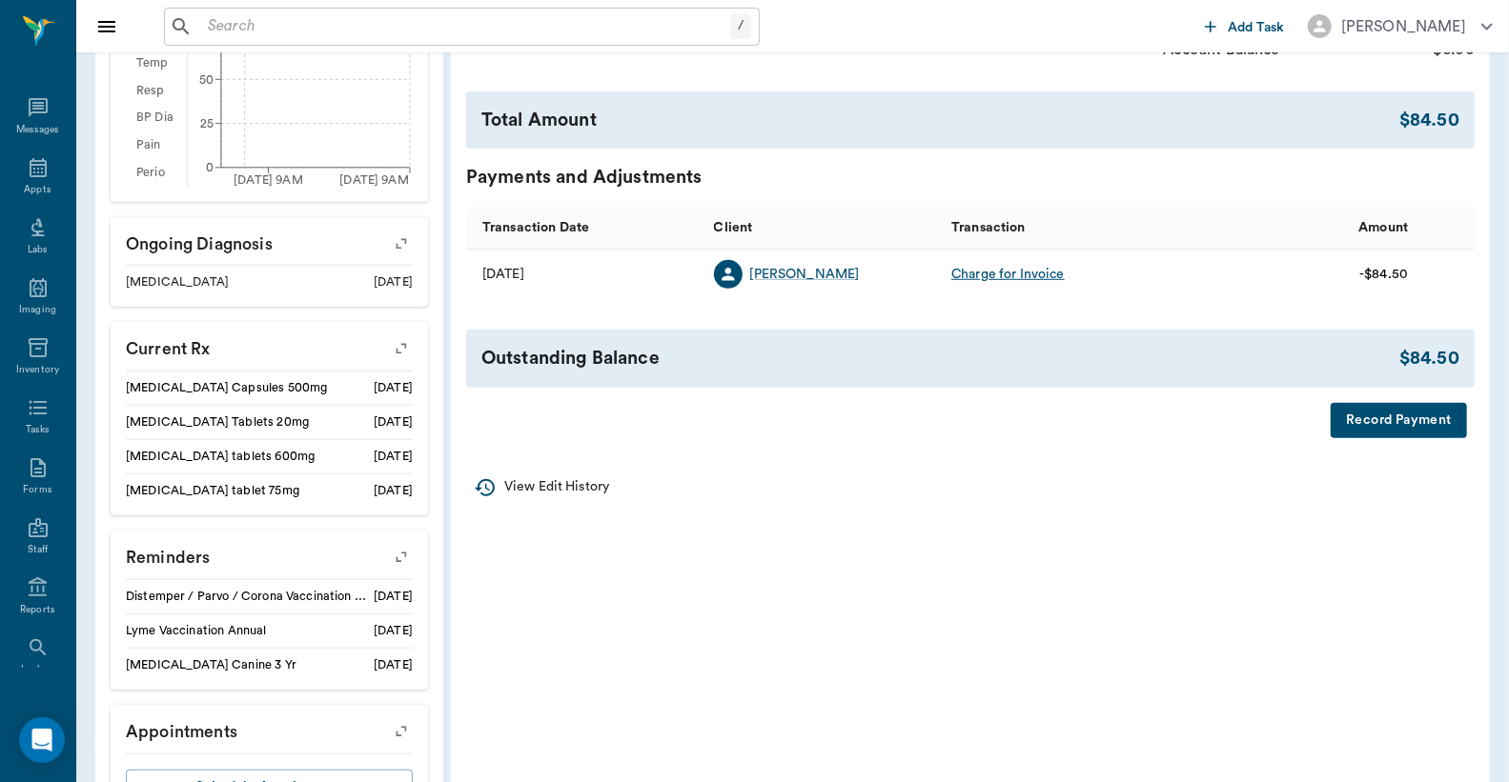
click at [1426, 429] on button "Record Payment" at bounding box center [1398, 420] width 136 height 35
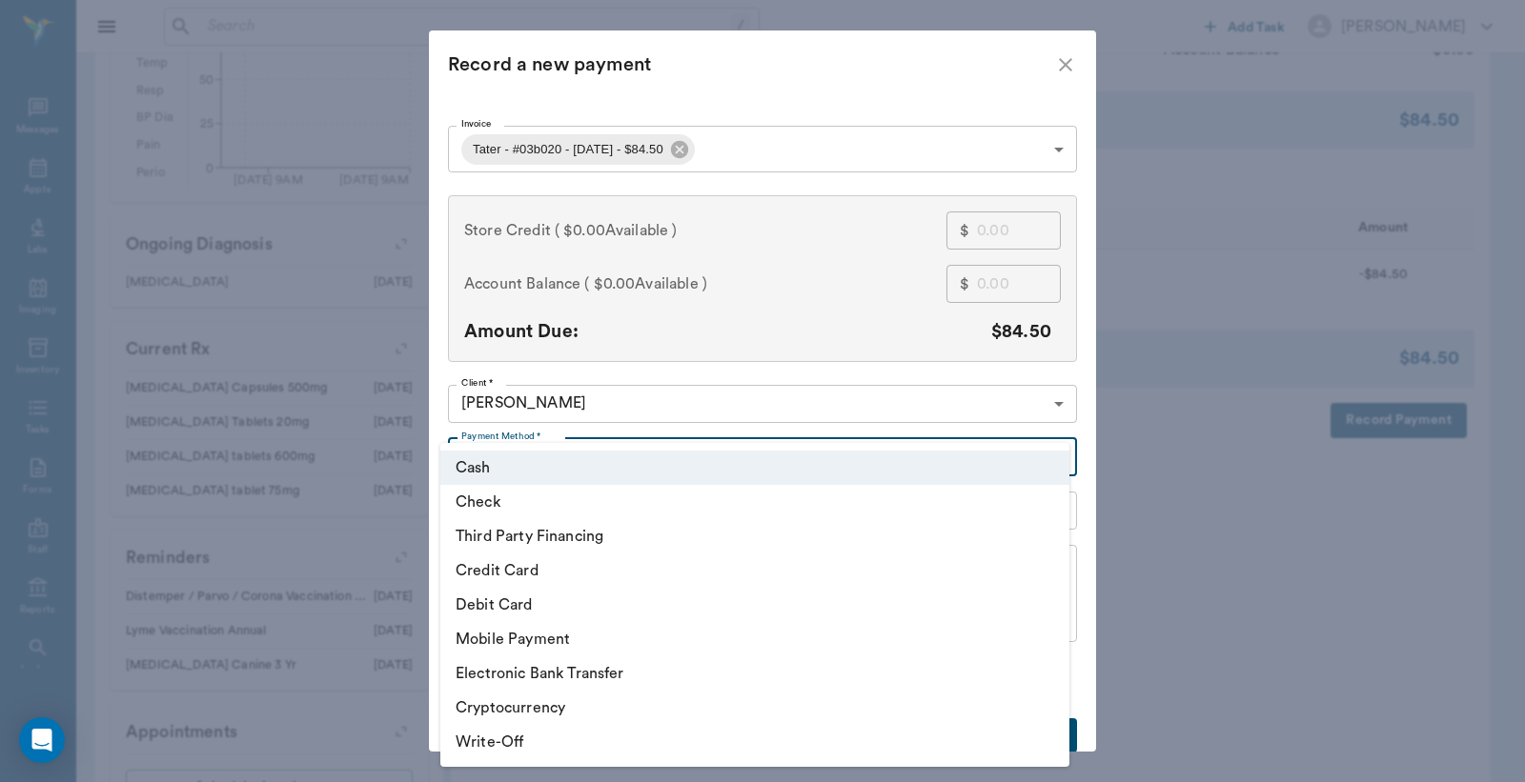
click at [1048, 453] on body "/ ​ Add Task Dr. Bert Ellsworth Nectar Messages Appts Labs Imaging Inventory Ta…" at bounding box center [762, 79] width 1525 height 1571
click at [670, 604] on li "Debit Card" at bounding box center [754, 605] width 629 height 34
type input "DEBIT_CARD"
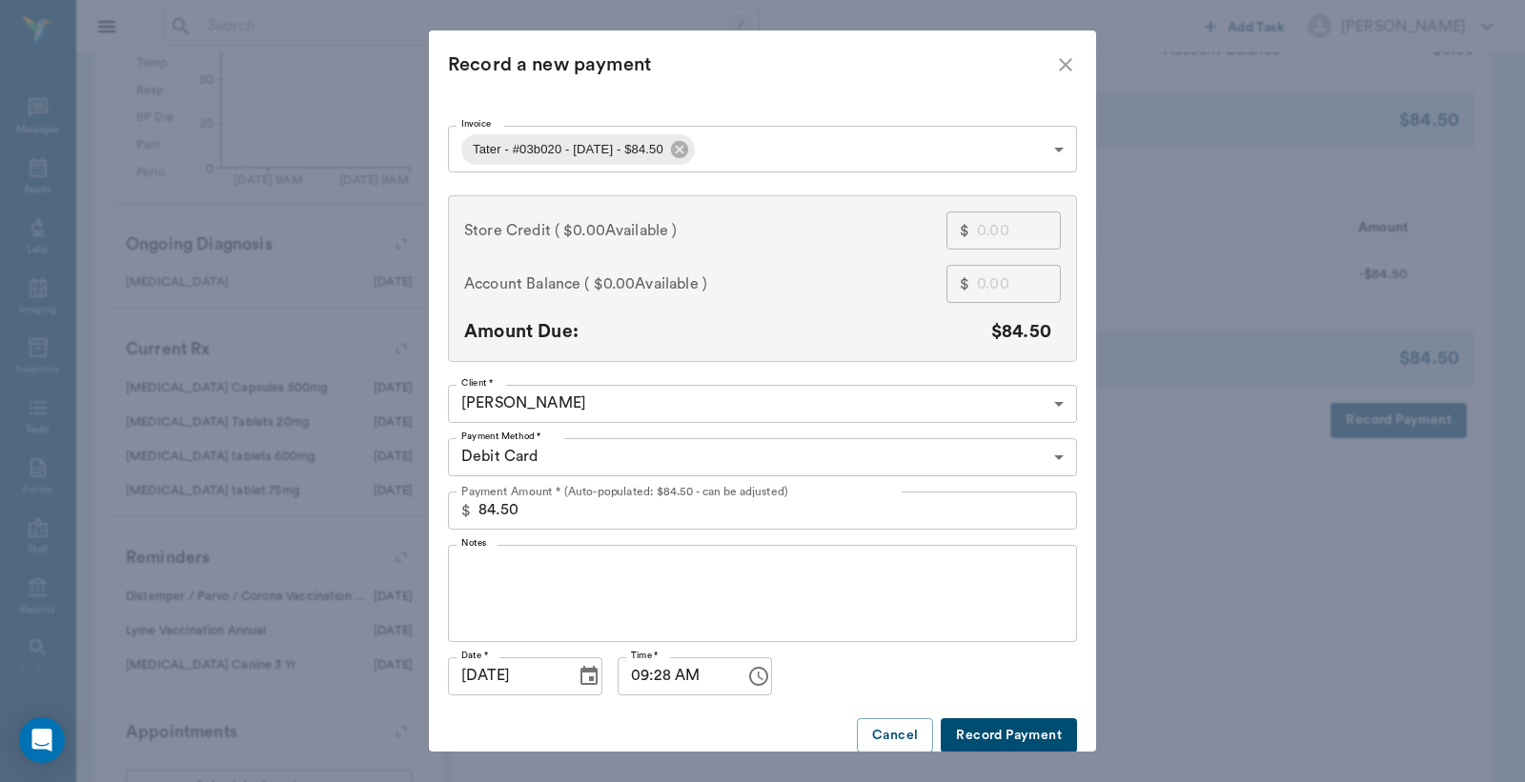
click at [983, 728] on button "Record Payment" at bounding box center [1009, 736] width 136 height 35
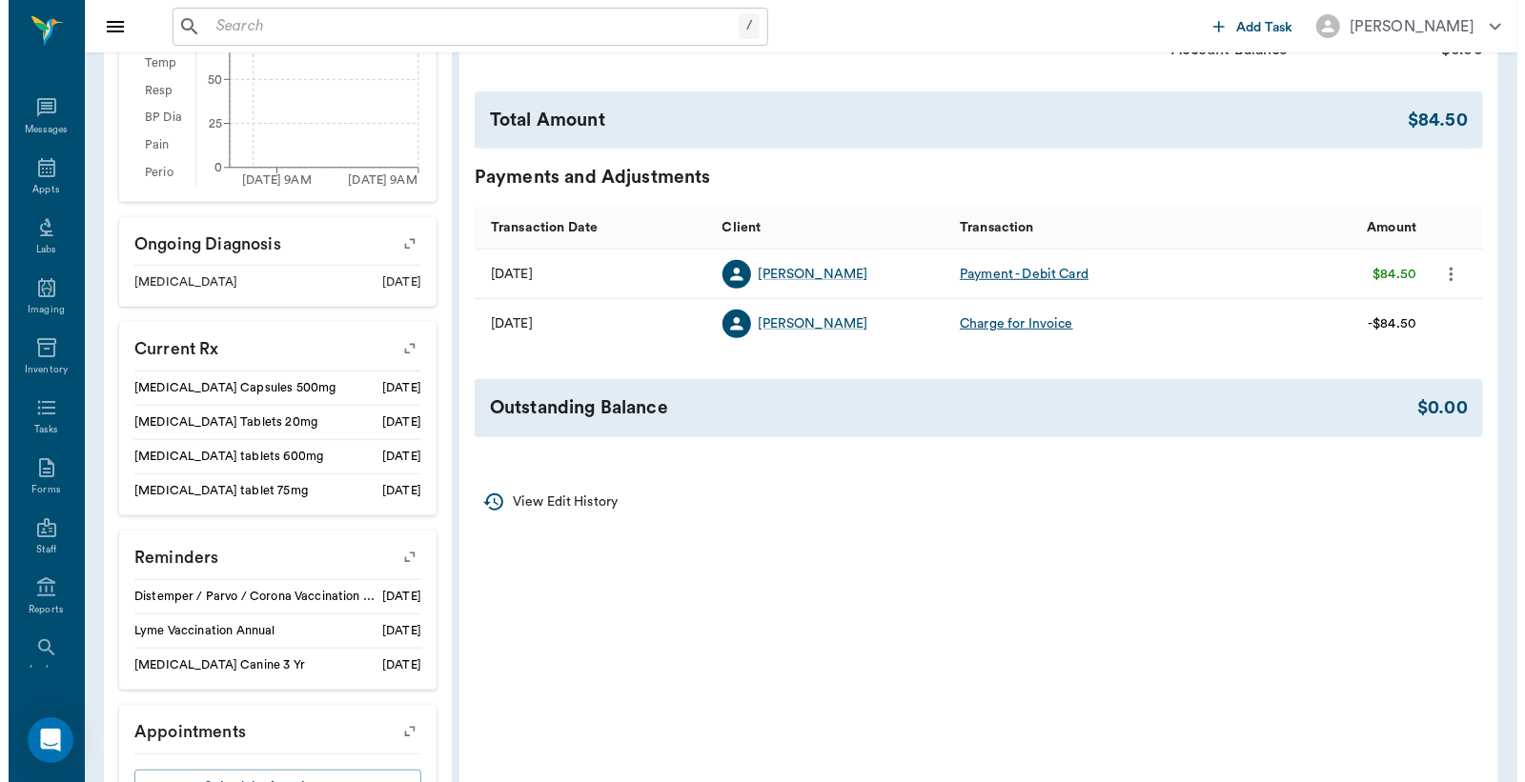
scroll to position [0, 0]
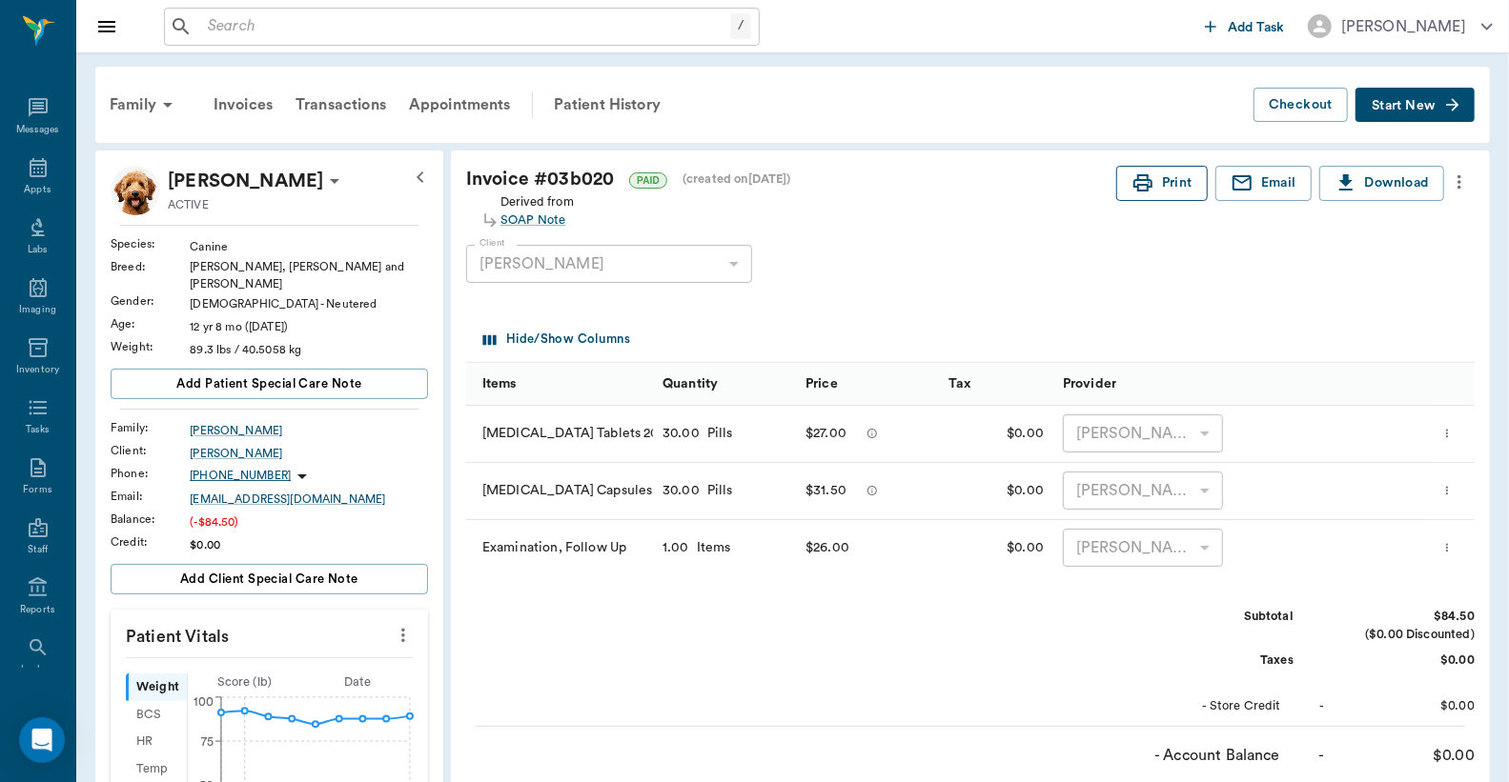
click at [1172, 192] on button "Print" at bounding box center [1161, 183] width 91 height 35
click at [27, 177] on icon at bounding box center [38, 167] width 23 height 23
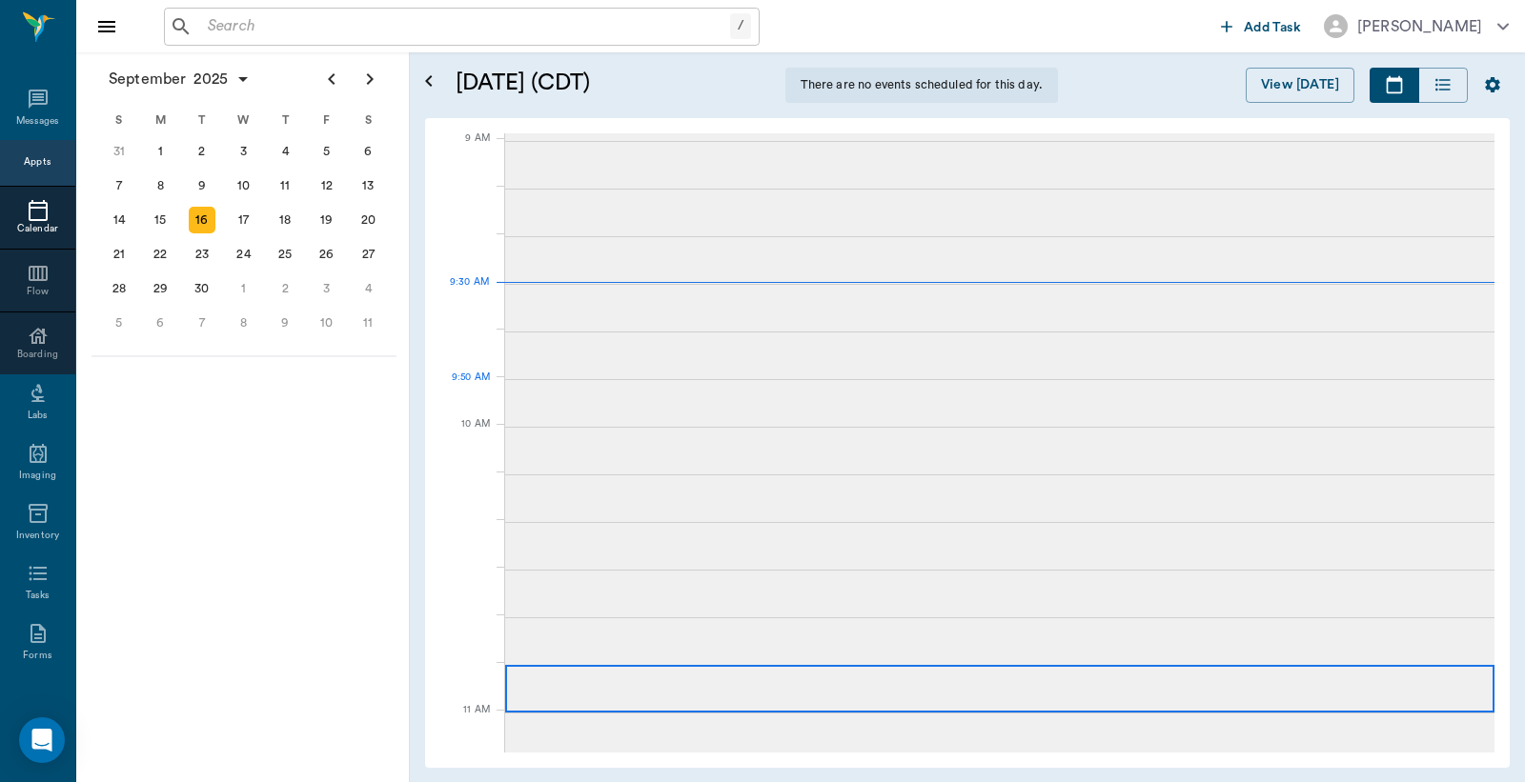
scroll to position [288, 0]
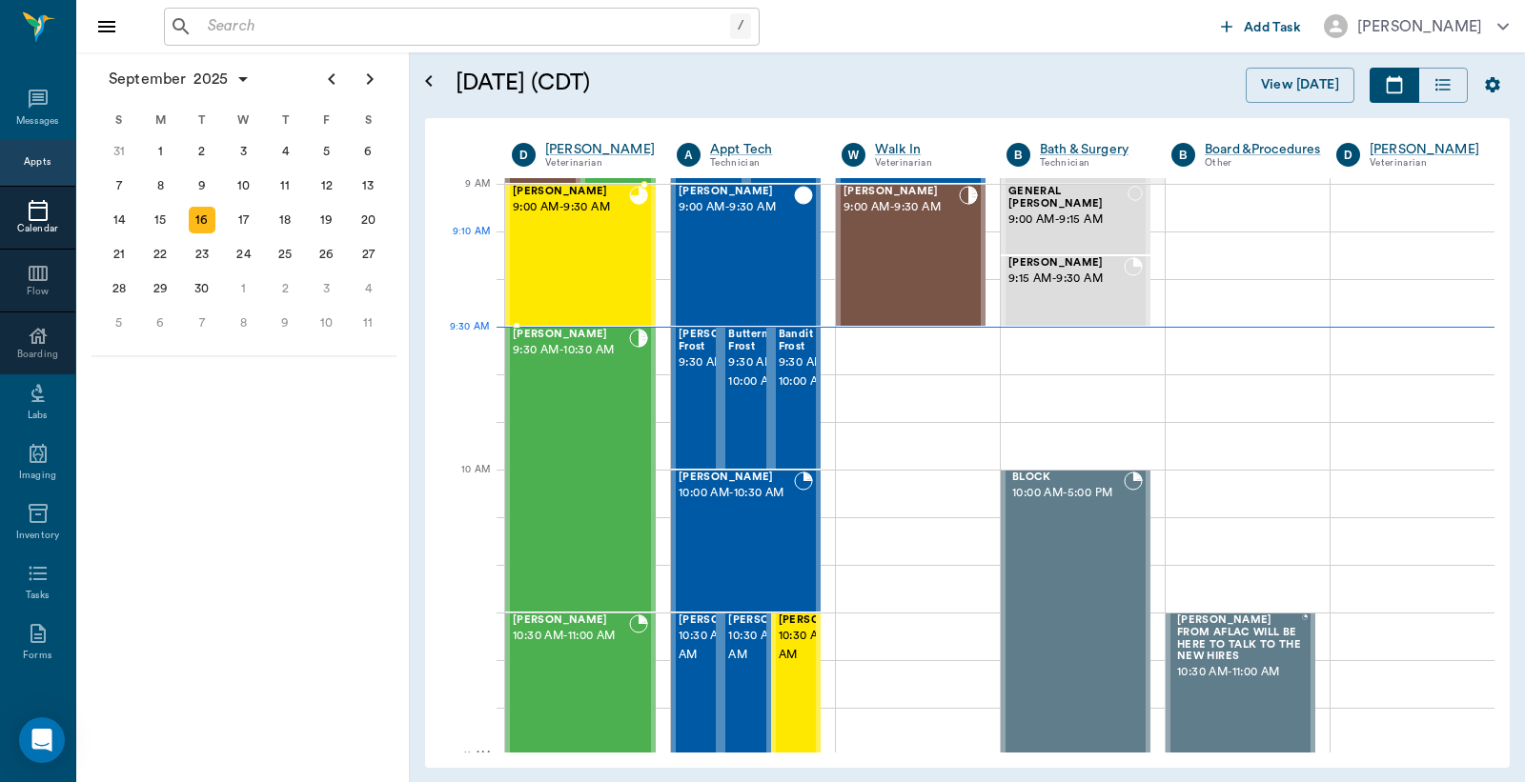
click at [576, 249] on div "Tater Hayden 9:00 AM - 9:30 AM" at bounding box center [571, 255] width 116 height 139
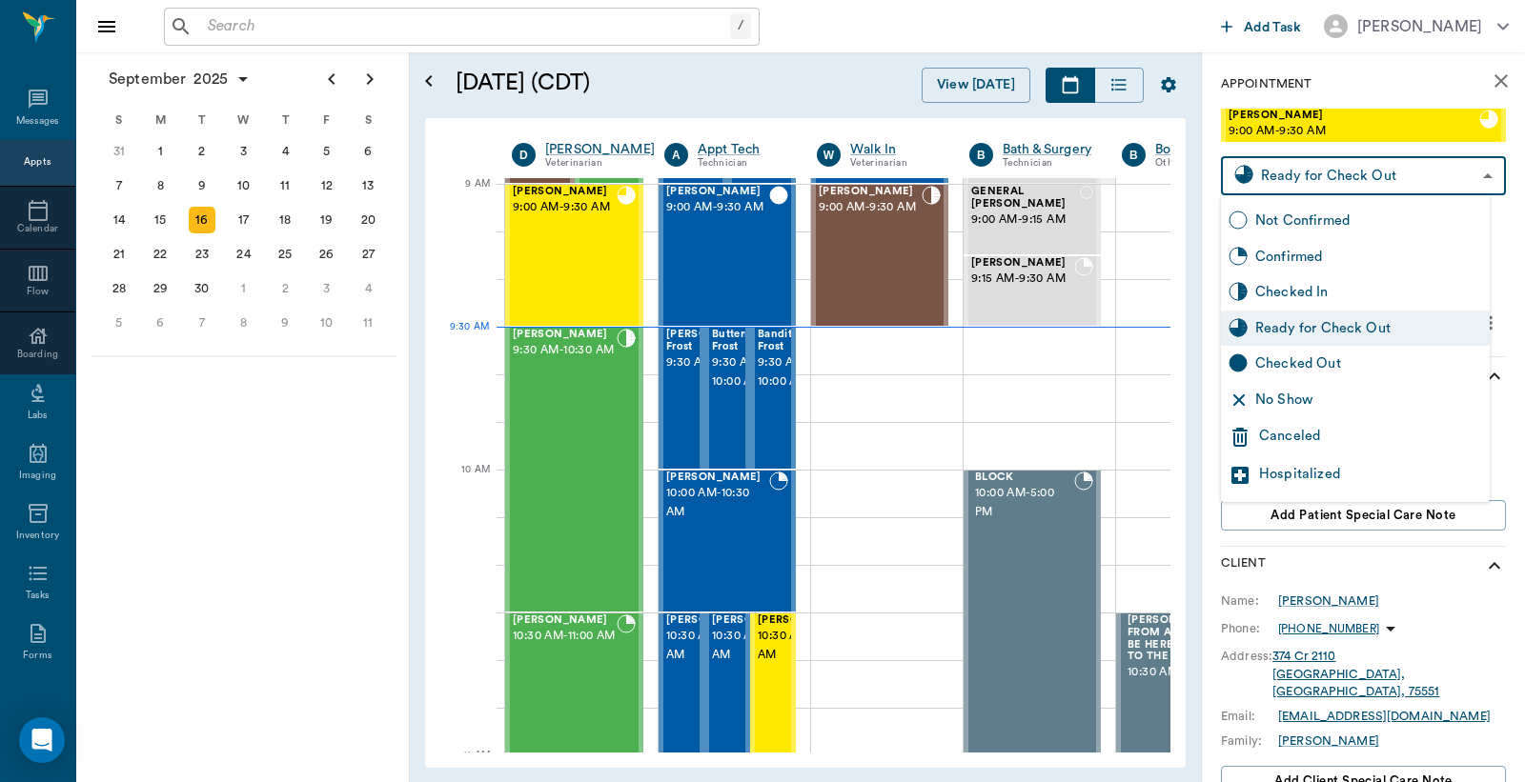
click at [1326, 176] on body "/ ​ Add Task Dr. Bert Ellsworth Nectar Messages Appts Calendar Flow Boarding La…" at bounding box center [762, 391] width 1525 height 782
click at [1285, 369] on div "Checked Out" at bounding box center [1368, 364] width 227 height 21
type input "CHECKED_OUT"
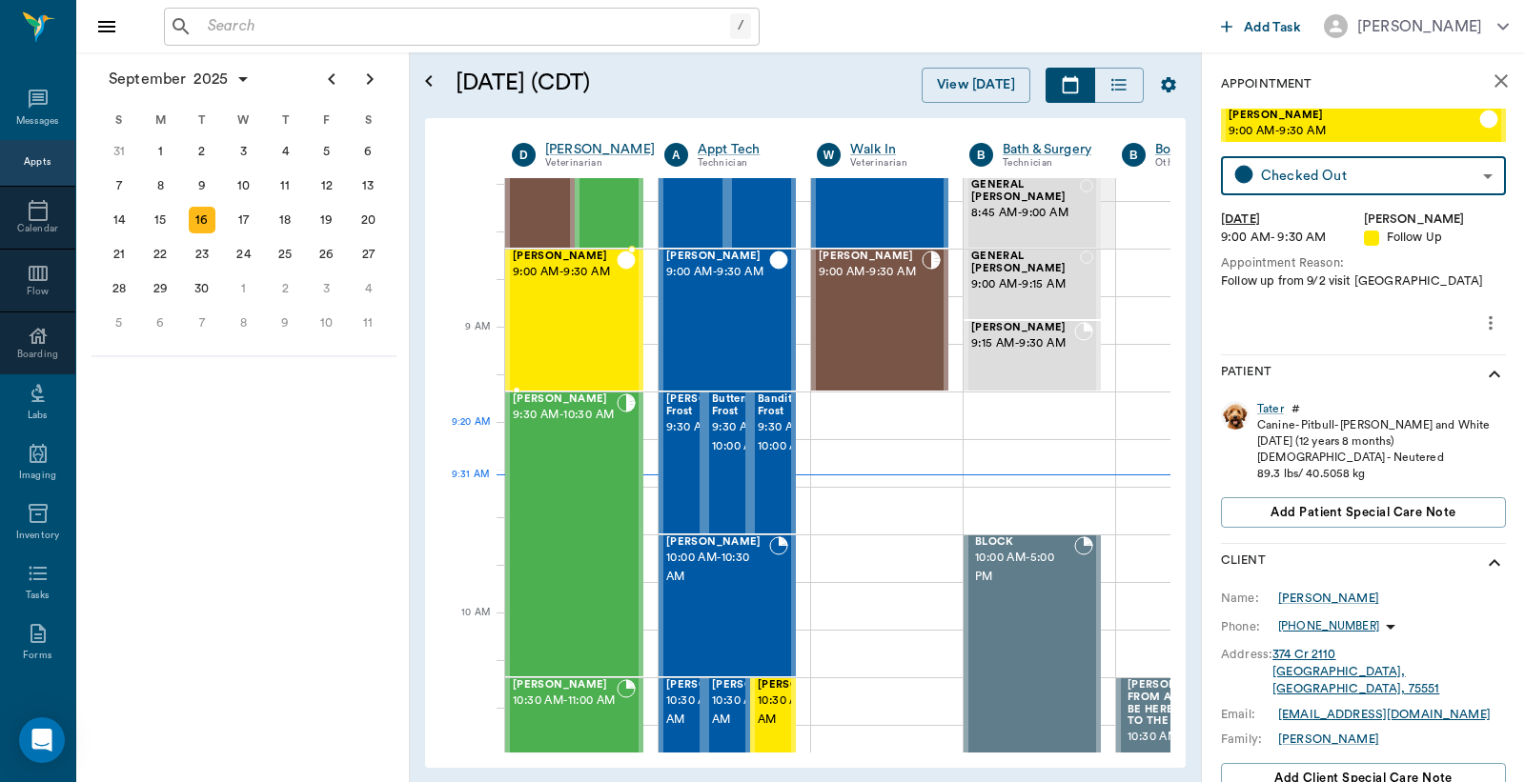
scroll to position [140, 0]
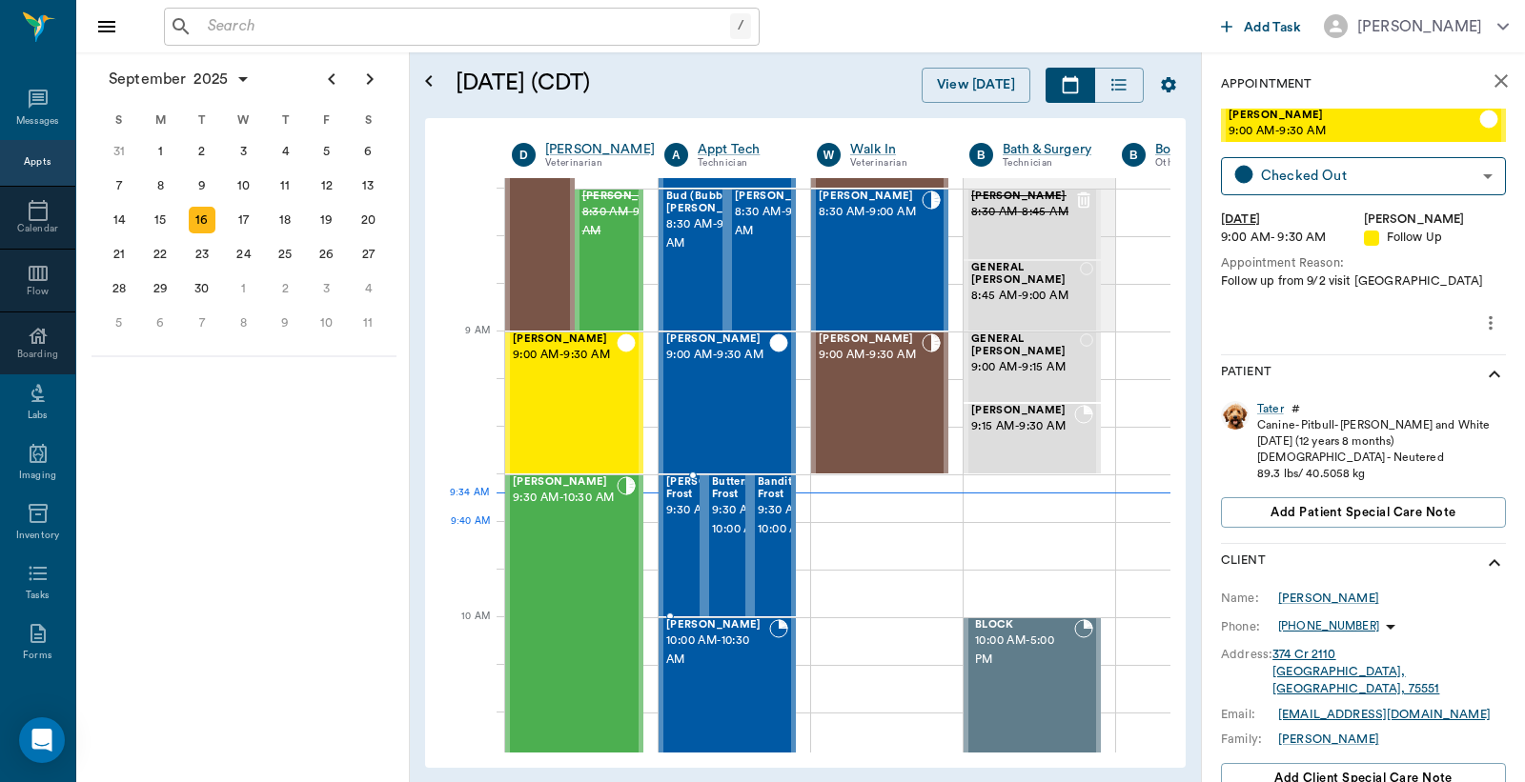
click at [689, 520] on span "9:30 AM - 10:00 AM" at bounding box center [739, 510] width 147 height 19
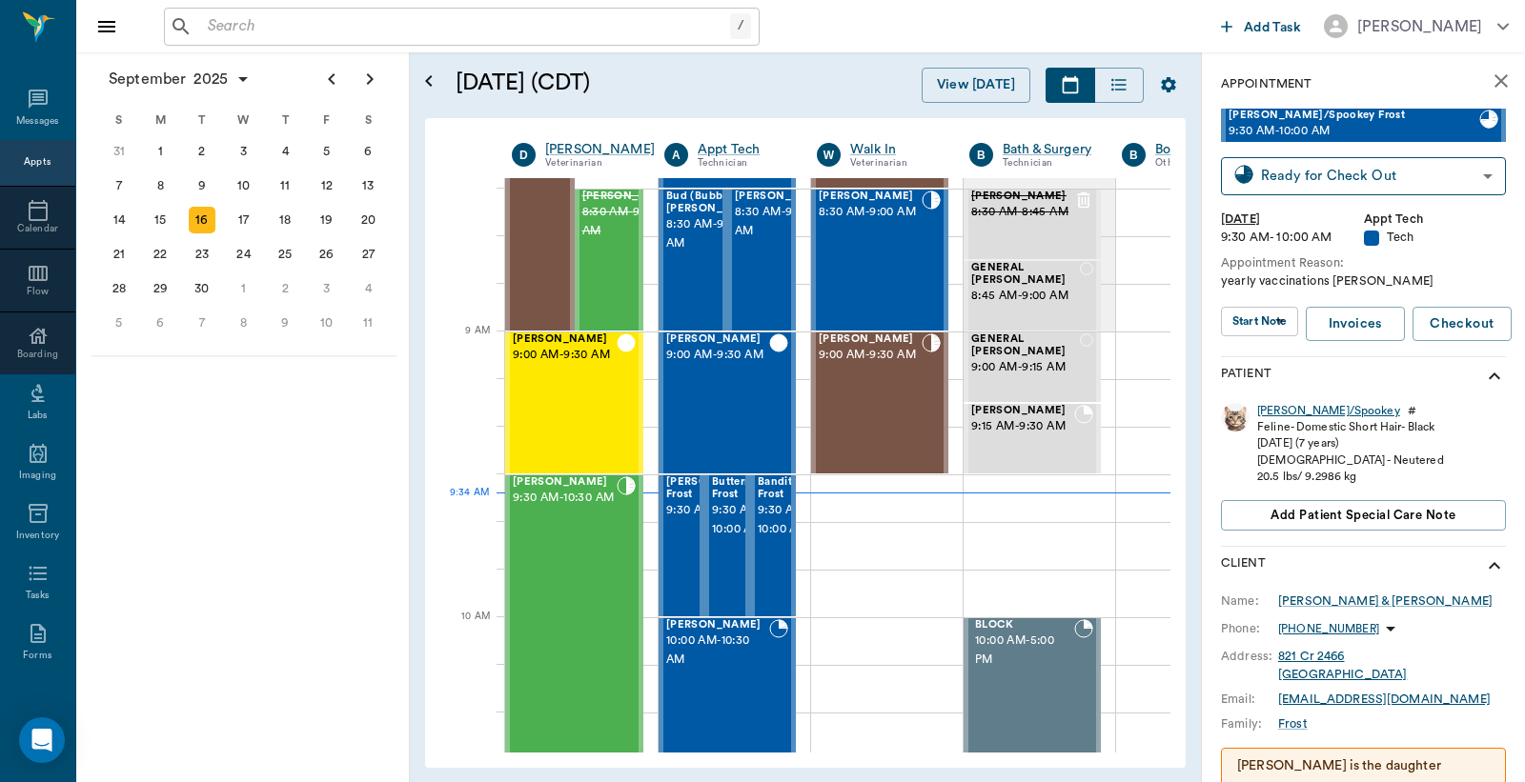
click at [1297, 412] on div "Sammie/Spookey" at bounding box center [1328, 411] width 143 height 16
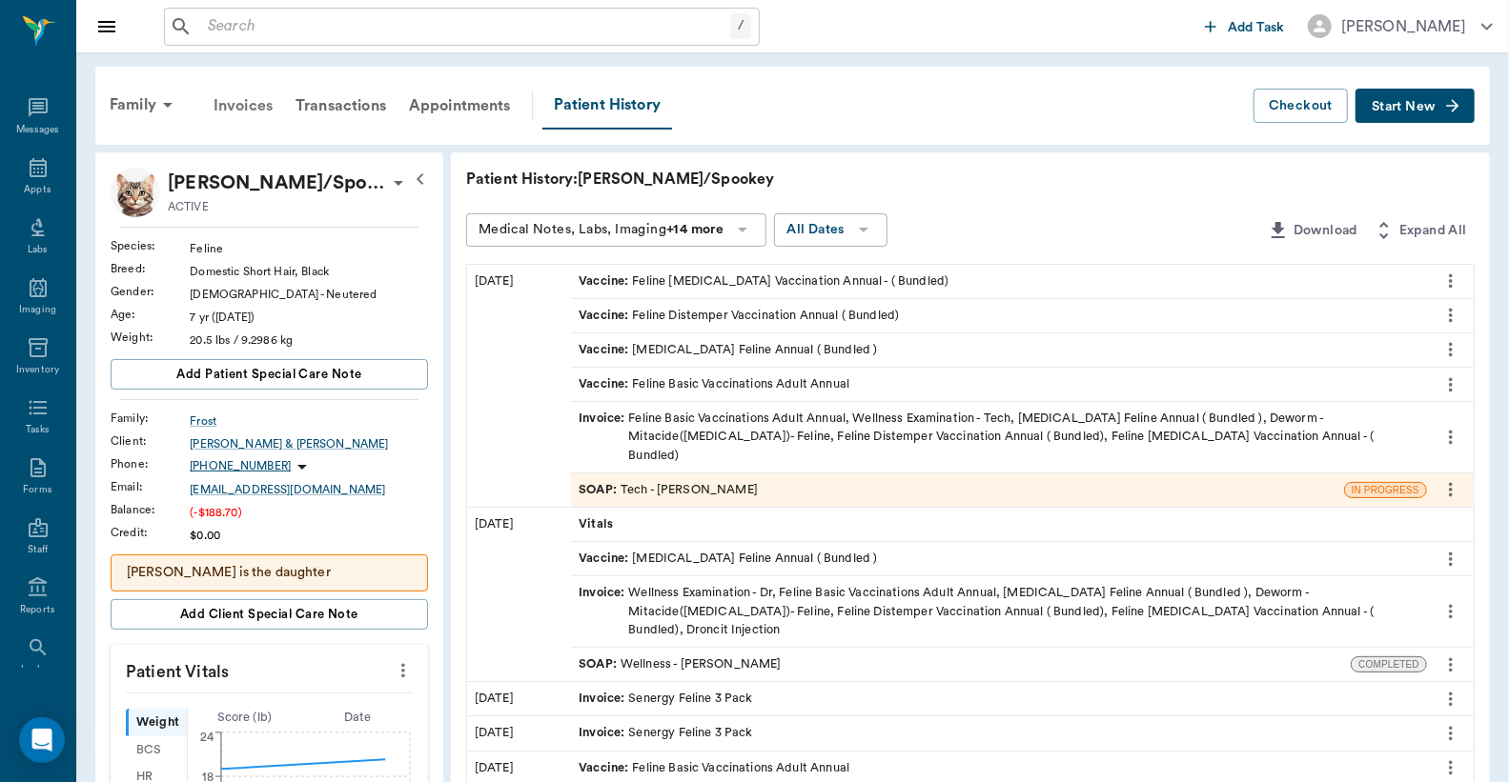
click at [254, 102] on div "Invoices" at bounding box center [243, 106] width 82 height 46
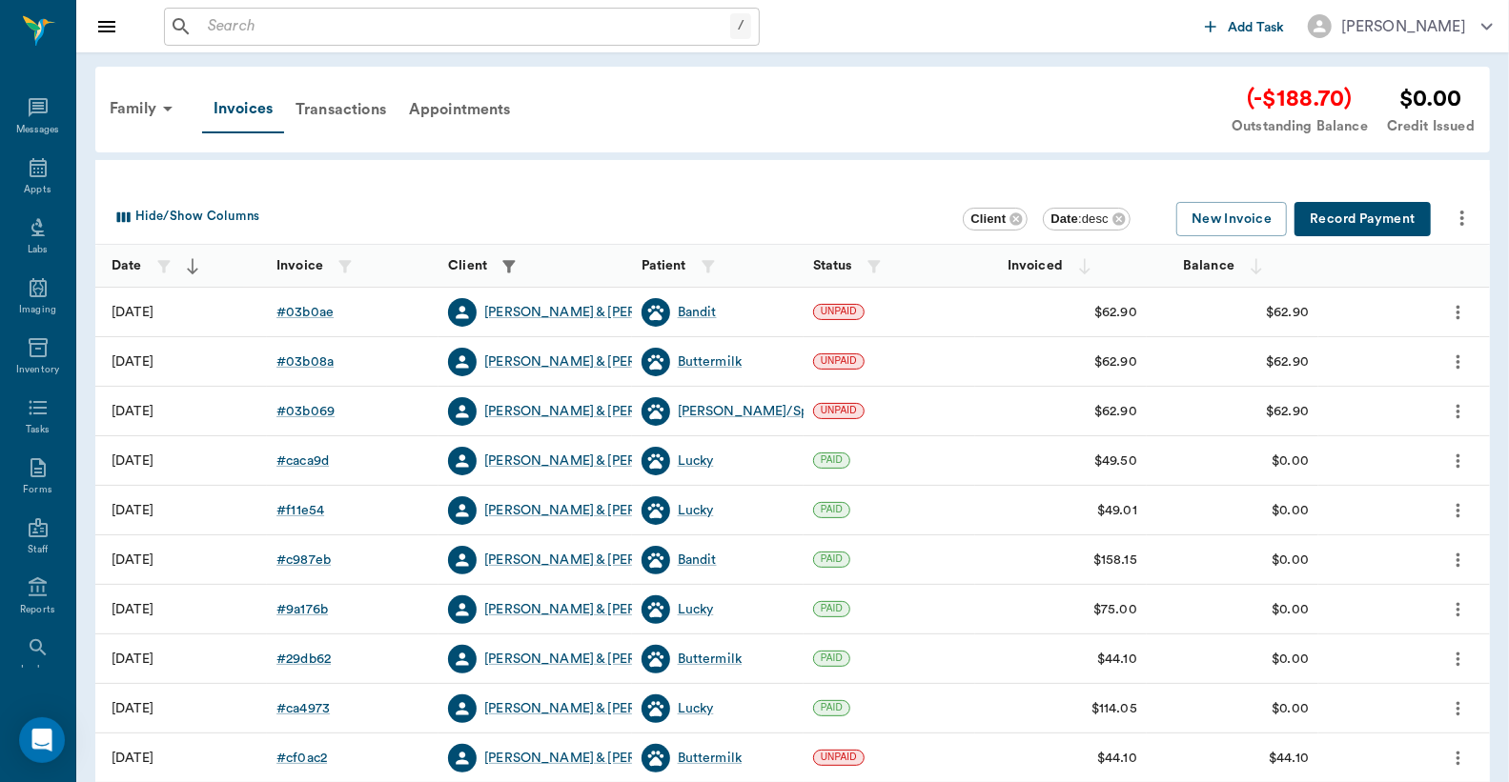
click at [1385, 221] on button "Record Payment" at bounding box center [1362, 219] width 136 height 35
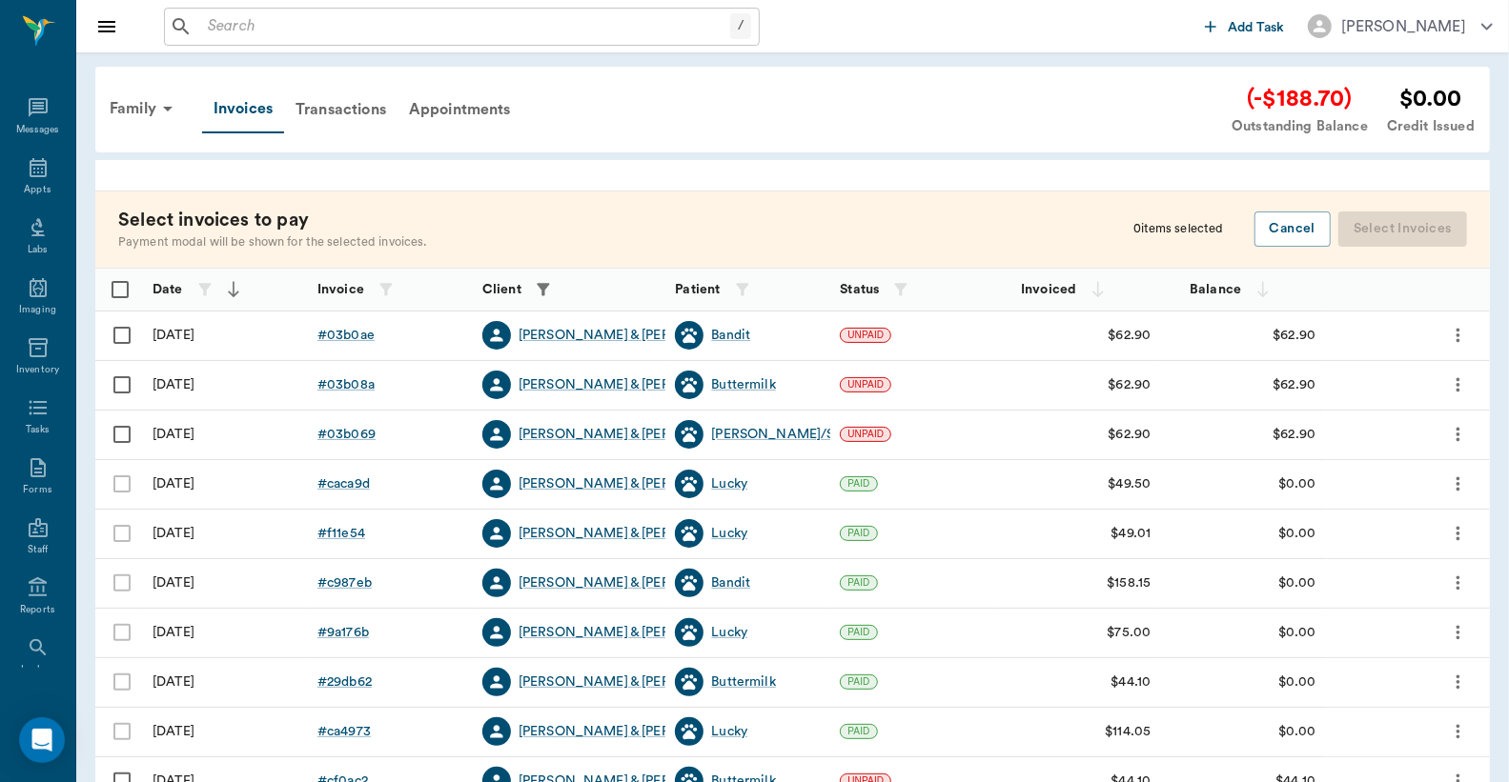
click at [119, 337] on input "Select row" at bounding box center [122, 335] width 40 height 40
checkbox input "false"
checkbox input "true"
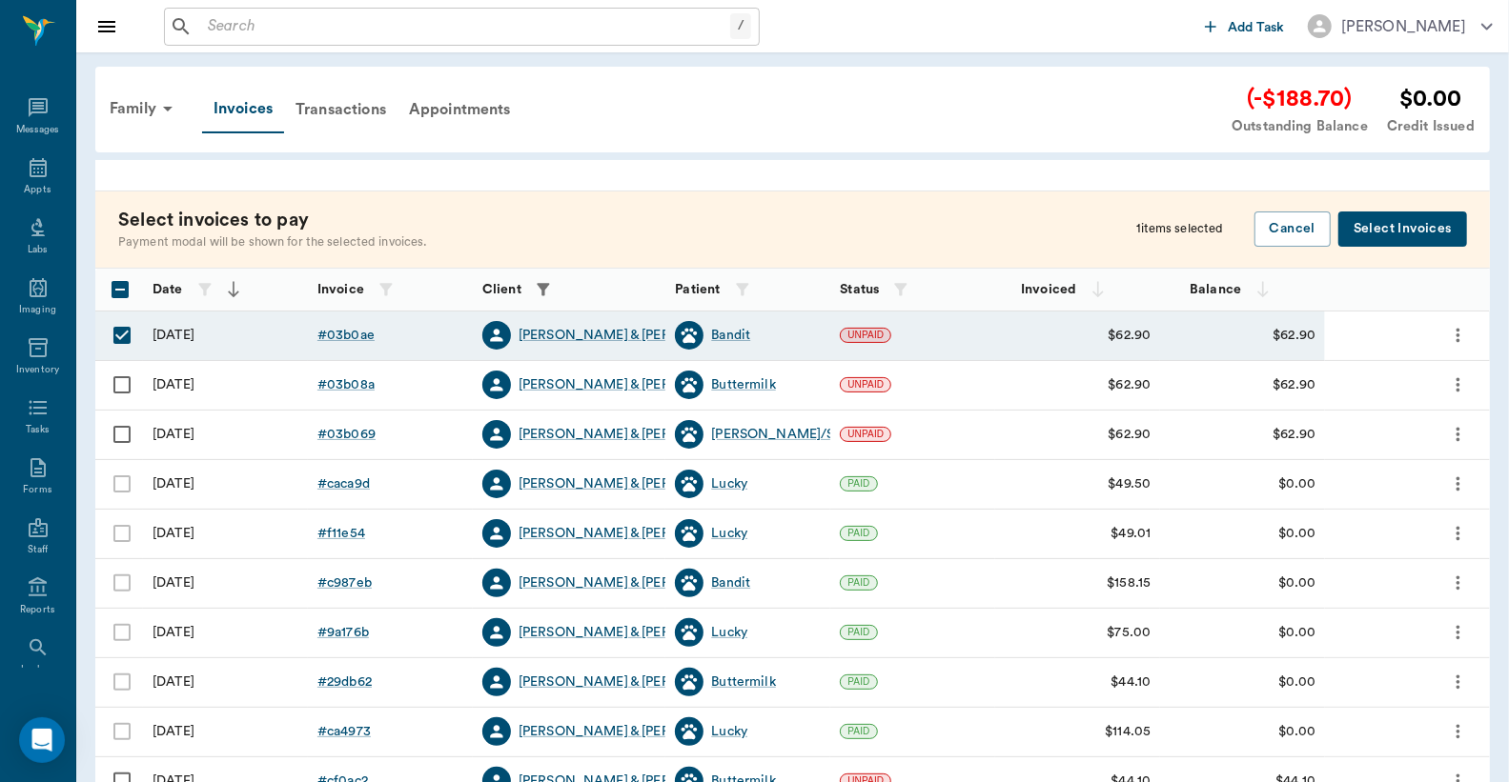
click at [118, 385] on input "Select row" at bounding box center [122, 385] width 40 height 40
checkbox input "true"
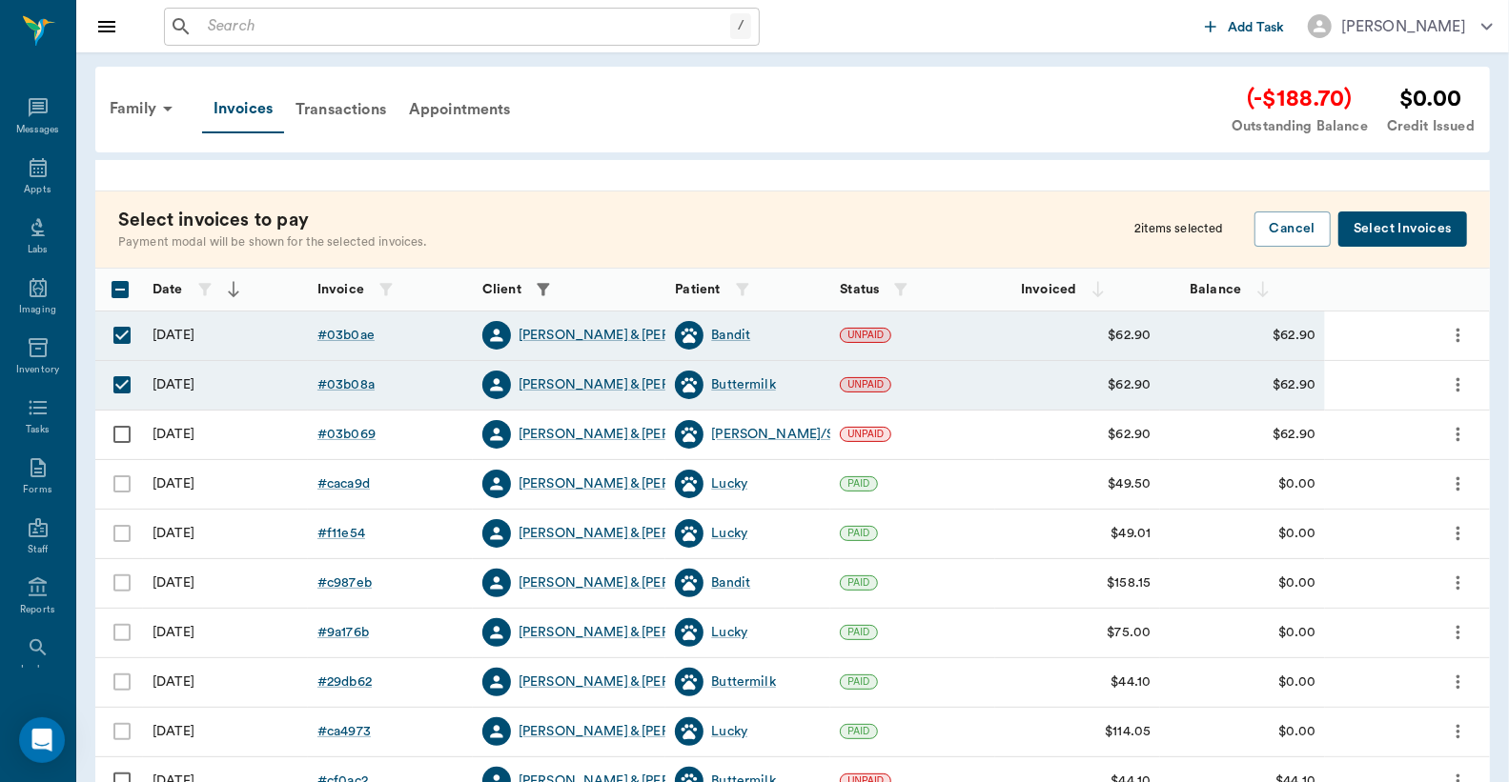
click at [122, 440] on input "Select row" at bounding box center [122, 435] width 40 height 40
checkbox input "true"
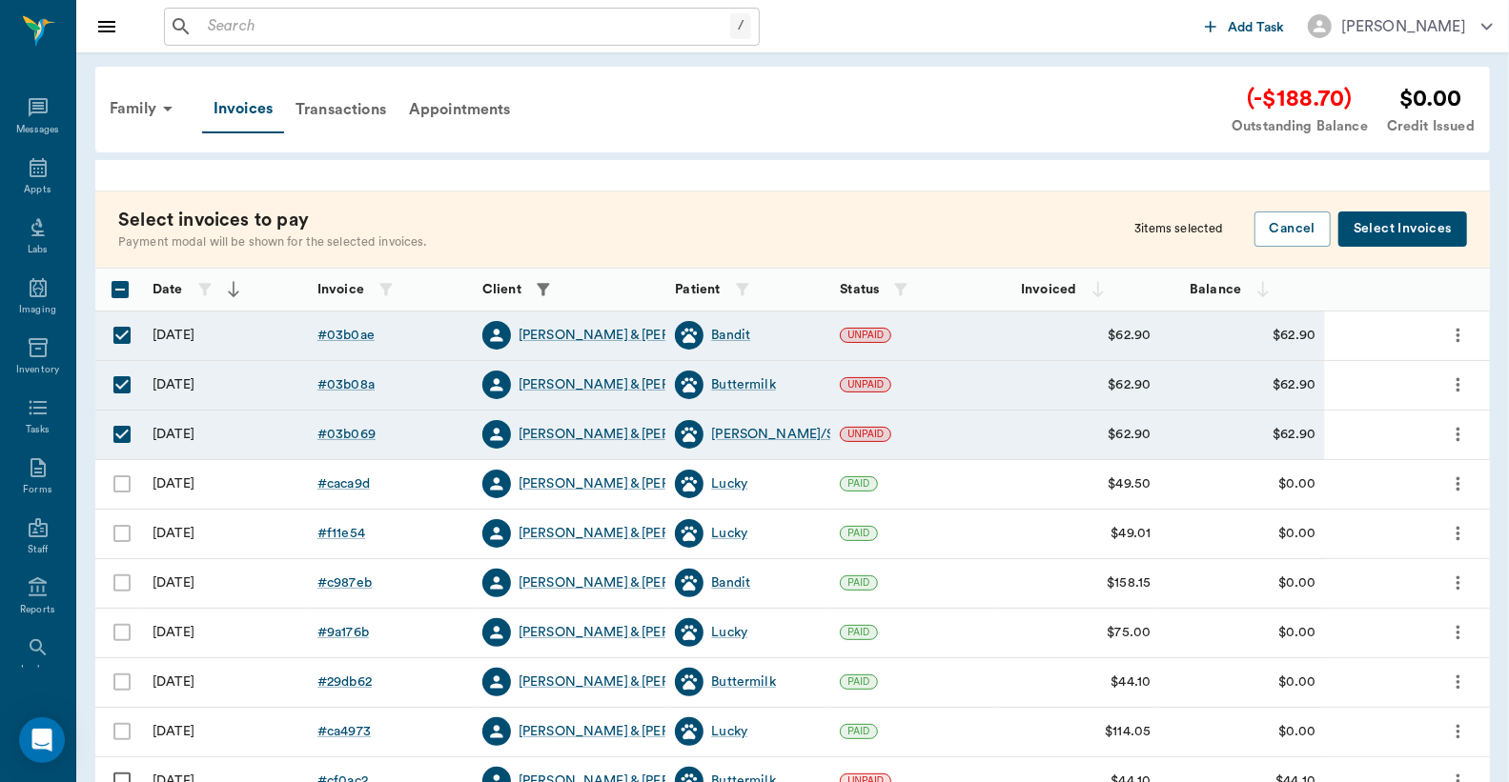
click at [1391, 232] on button "Select Invoices" at bounding box center [1402, 229] width 129 height 35
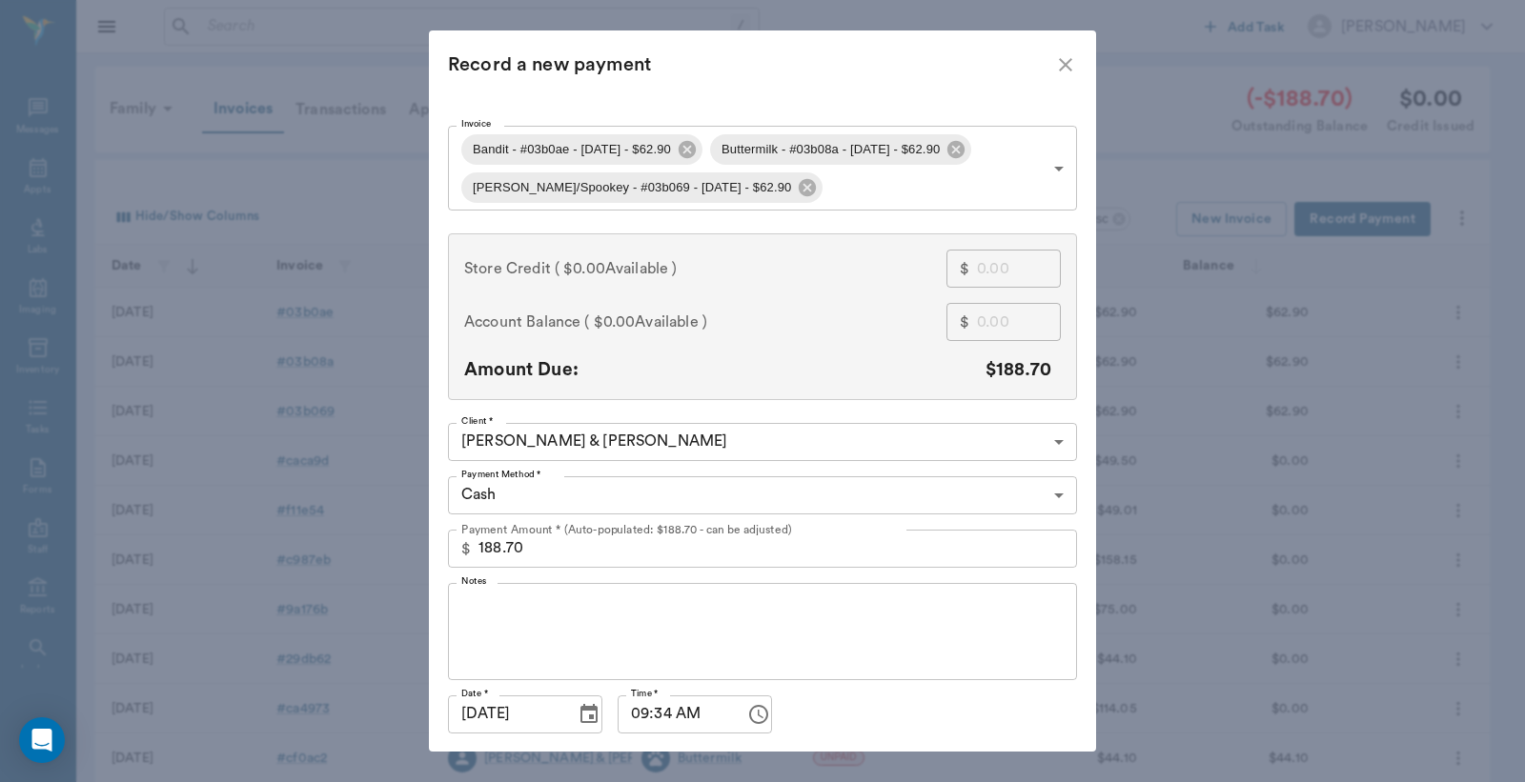
click at [1048, 494] on body "/ ​ Add Task Dr. Bert Ellsworth Nectar Messages Appts Labs Imaging Inventory Ta…" at bounding box center [762, 559] width 1525 height 1119
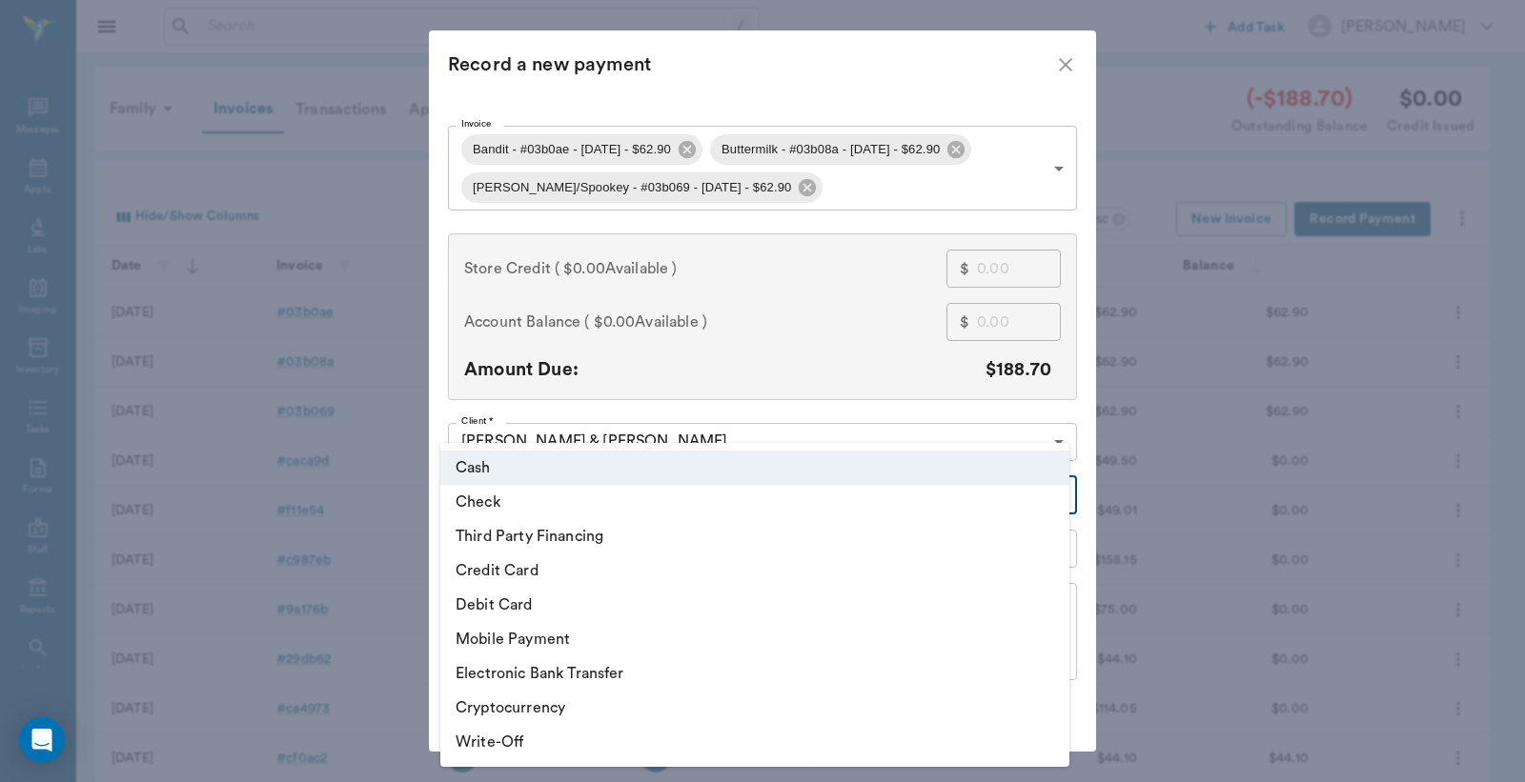
click at [484, 607] on li "Debit Card" at bounding box center [754, 605] width 629 height 34
type input "DEBIT_CARD"
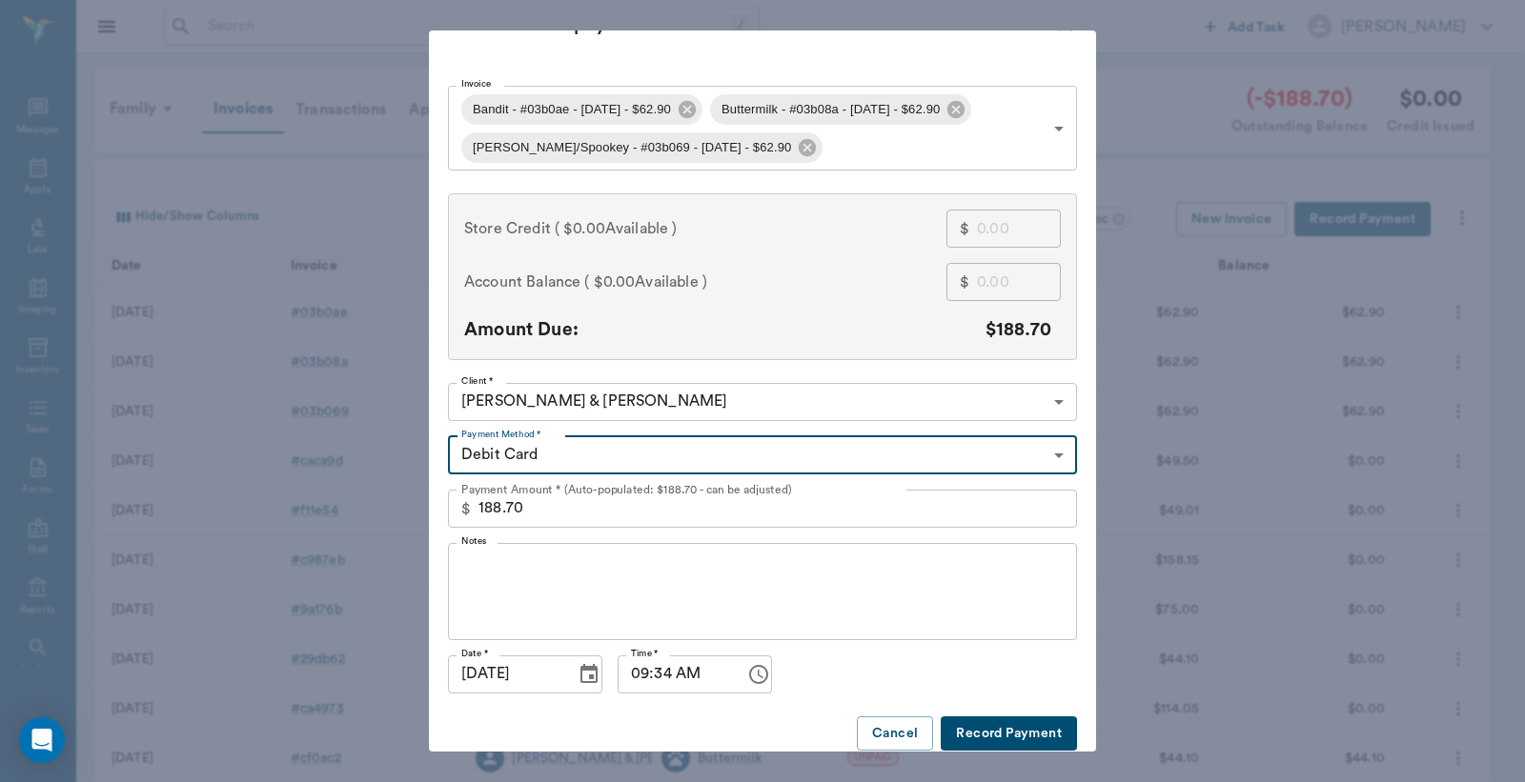
scroll to position [58, 0]
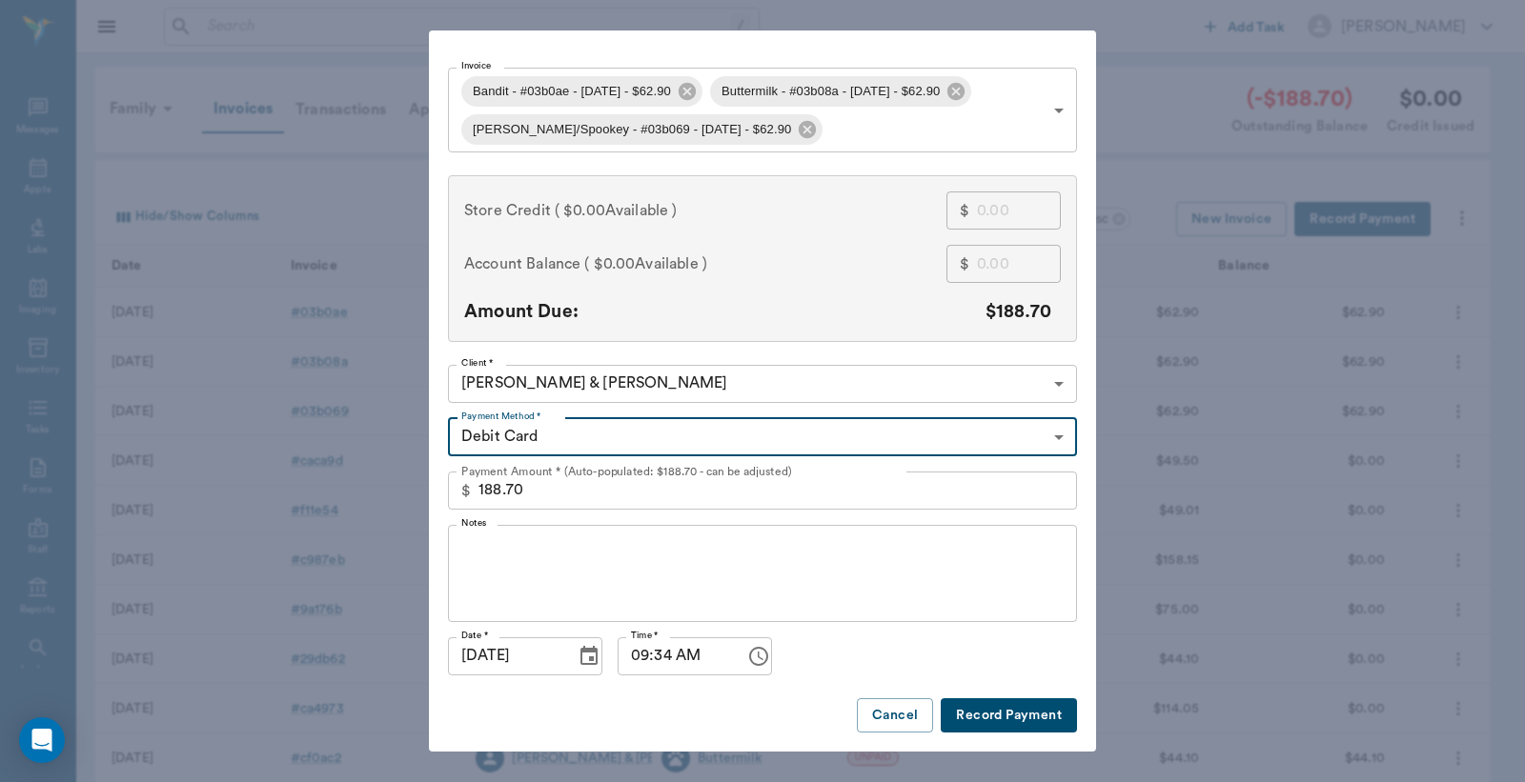
click at [979, 719] on button "Record Payment" at bounding box center [1009, 716] width 136 height 35
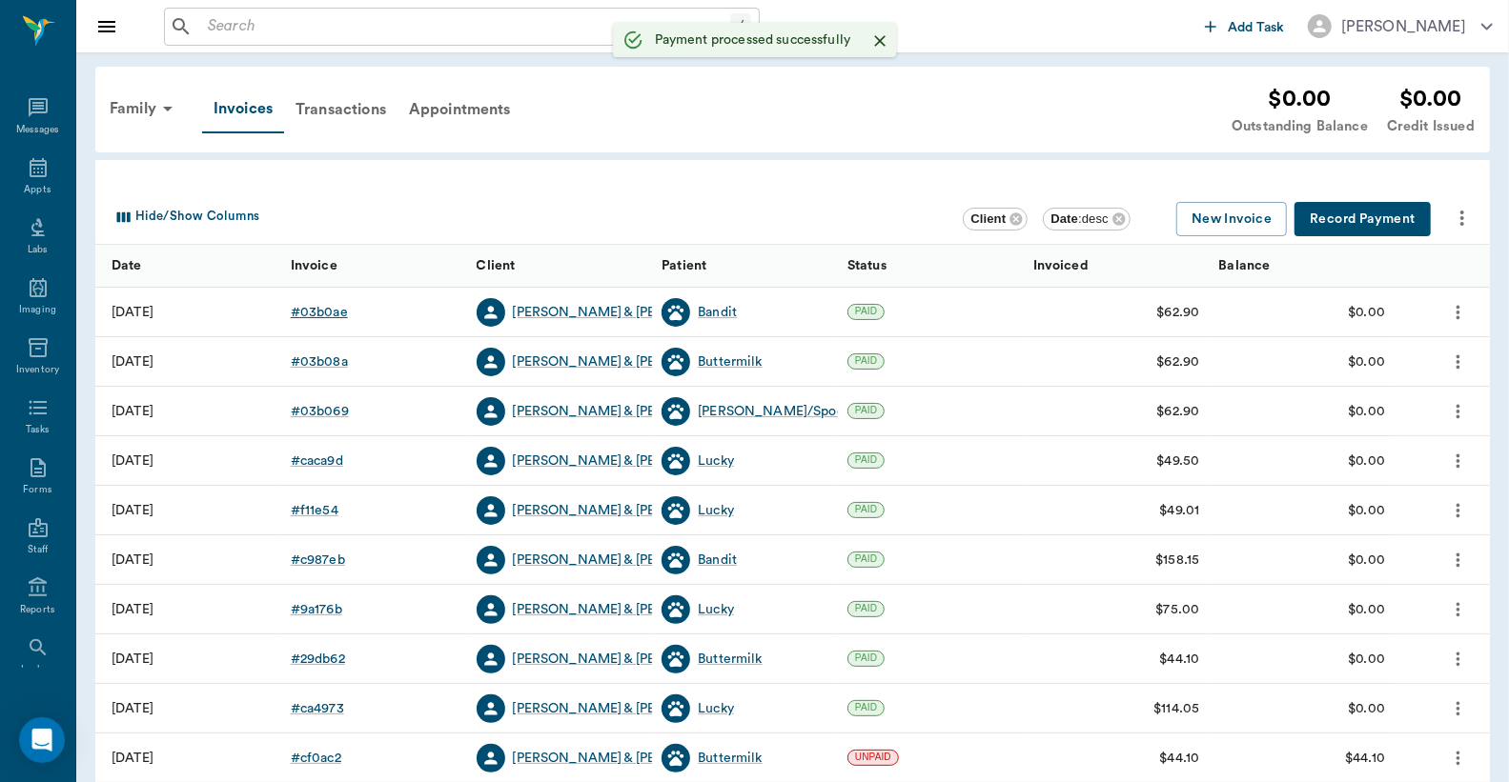
click at [313, 314] on div "# 03b0ae" at bounding box center [319, 312] width 57 height 19
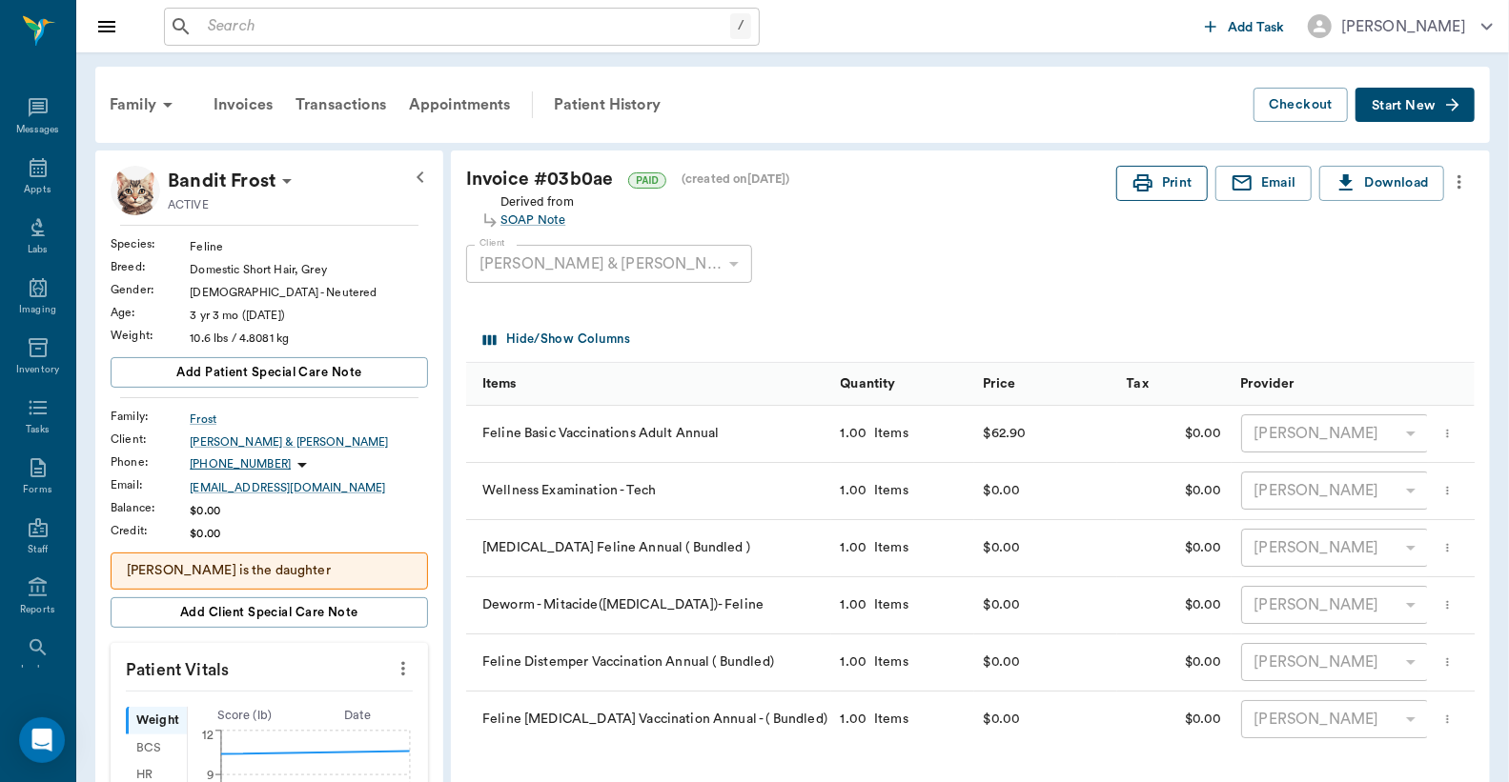
click at [1166, 186] on button "Print" at bounding box center [1161, 183] width 91 height 35
click at [249, 97] on div "Invoices" at bounding box center [243, 105] width 82 height 46
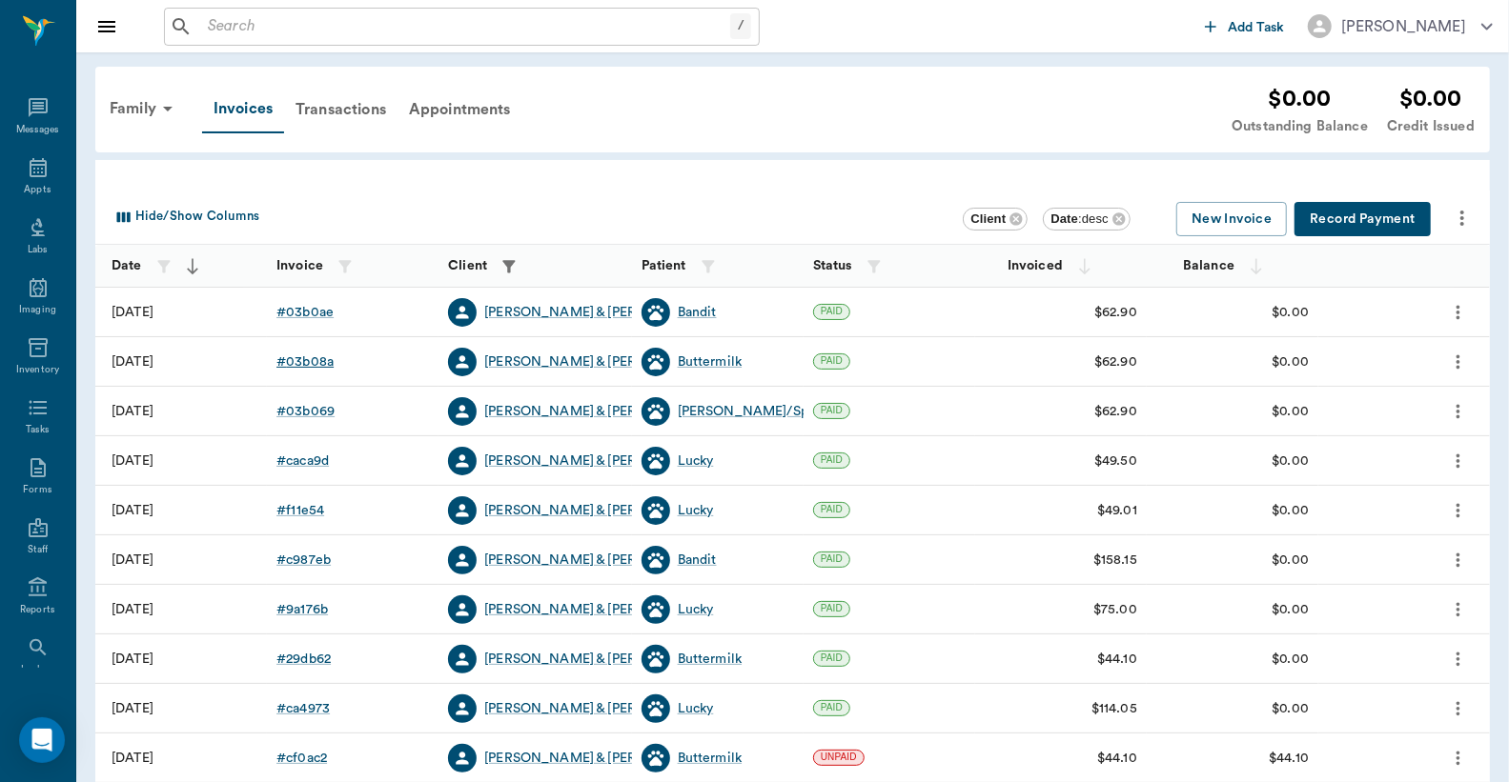
click at [319, 364] on div "# 03b08a" at bounding box center [304, 362] width 57 height 19
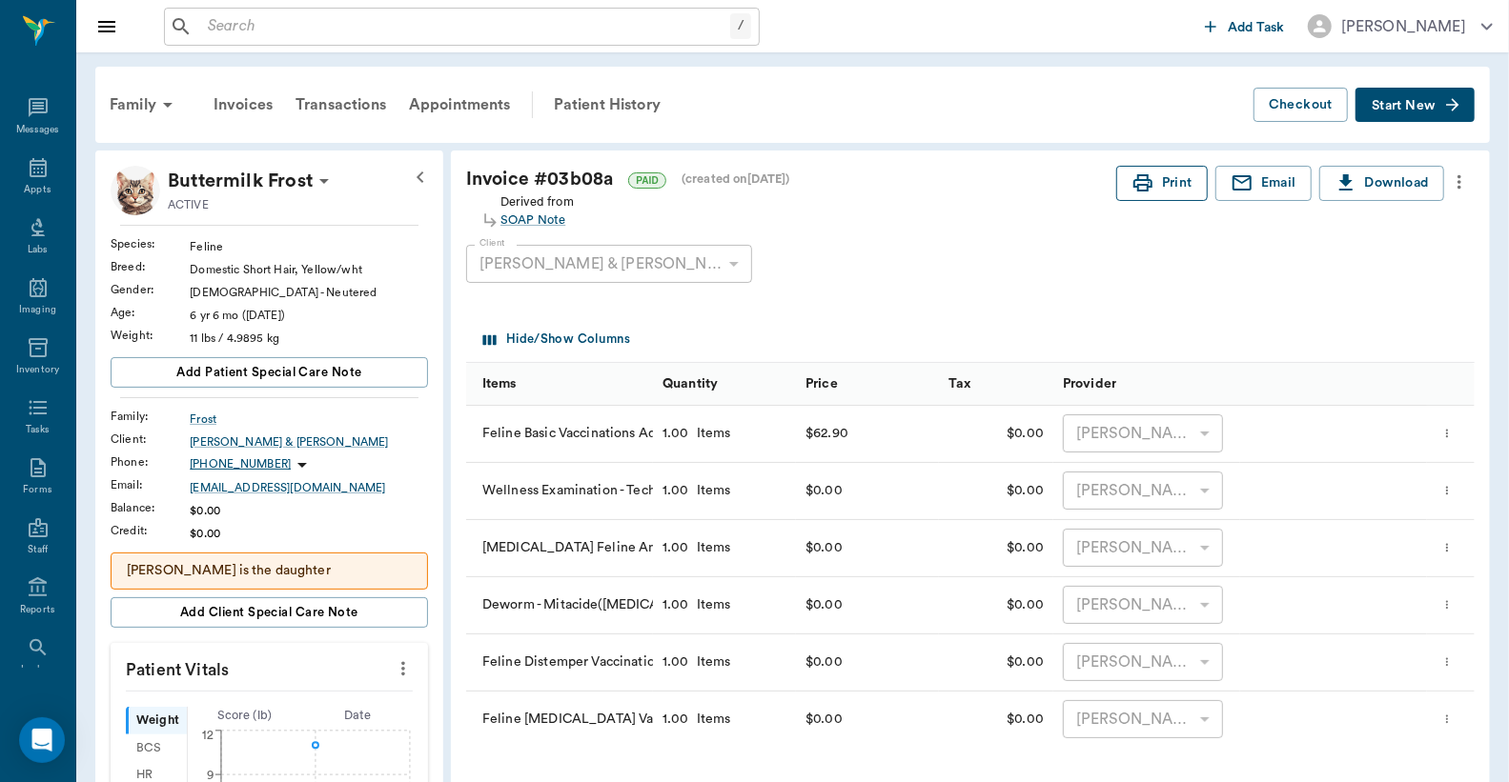
click at [1163, 177] on button "Print" at bounding box center [1161, 183] width 91 height 35
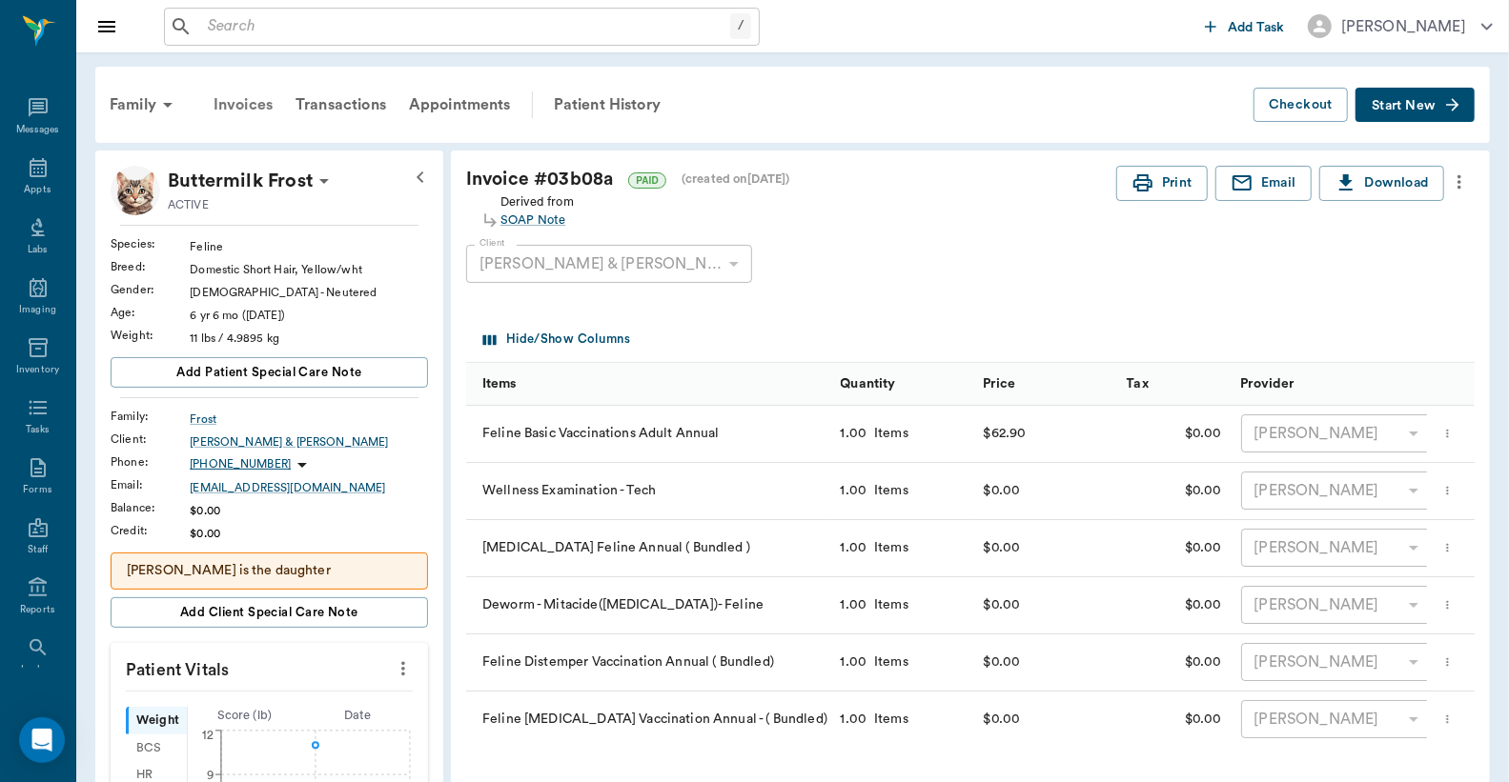
click at [251, 108] on div "Invoices" at bounding box center [243, 105] width 82 height 46
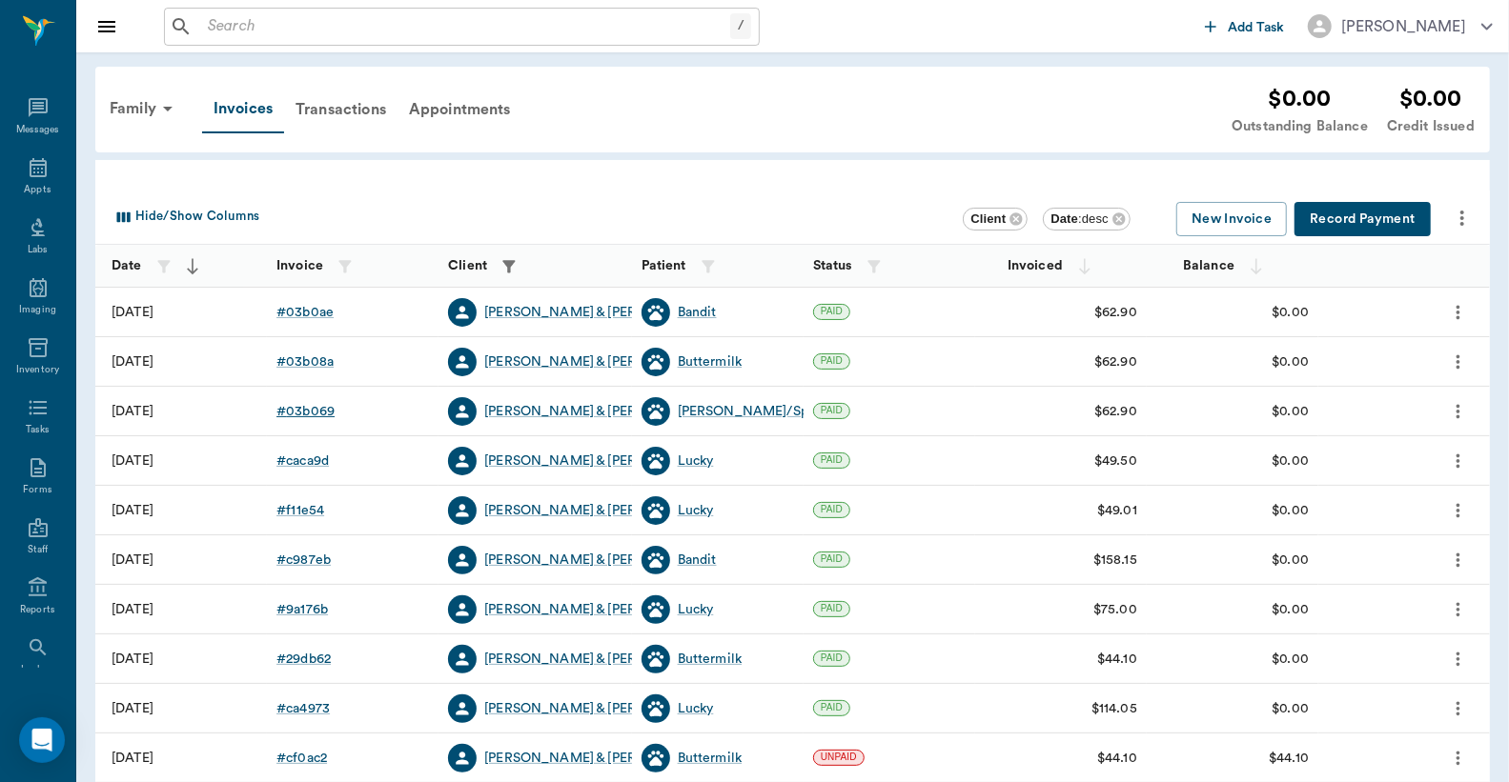
click at [316, 413] on div "# 03b069" at bounding box center [305, 411] width 58 height 19
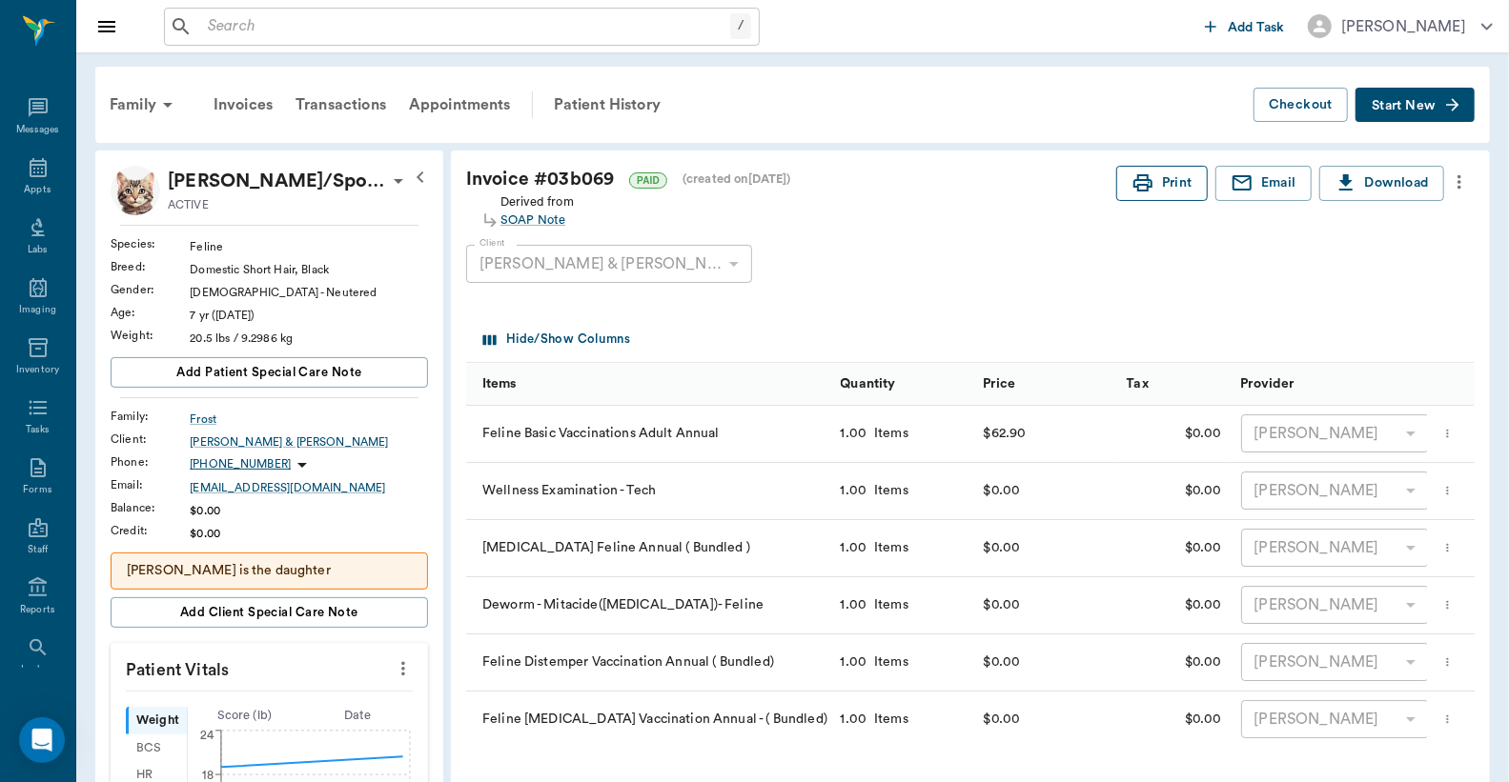
click at [1191, 191] on button "Print" at bounding box center [1161, 183] width 91 height 35
click at [31, 172] on icon at bounding box center [38, 167] width 23 height 23
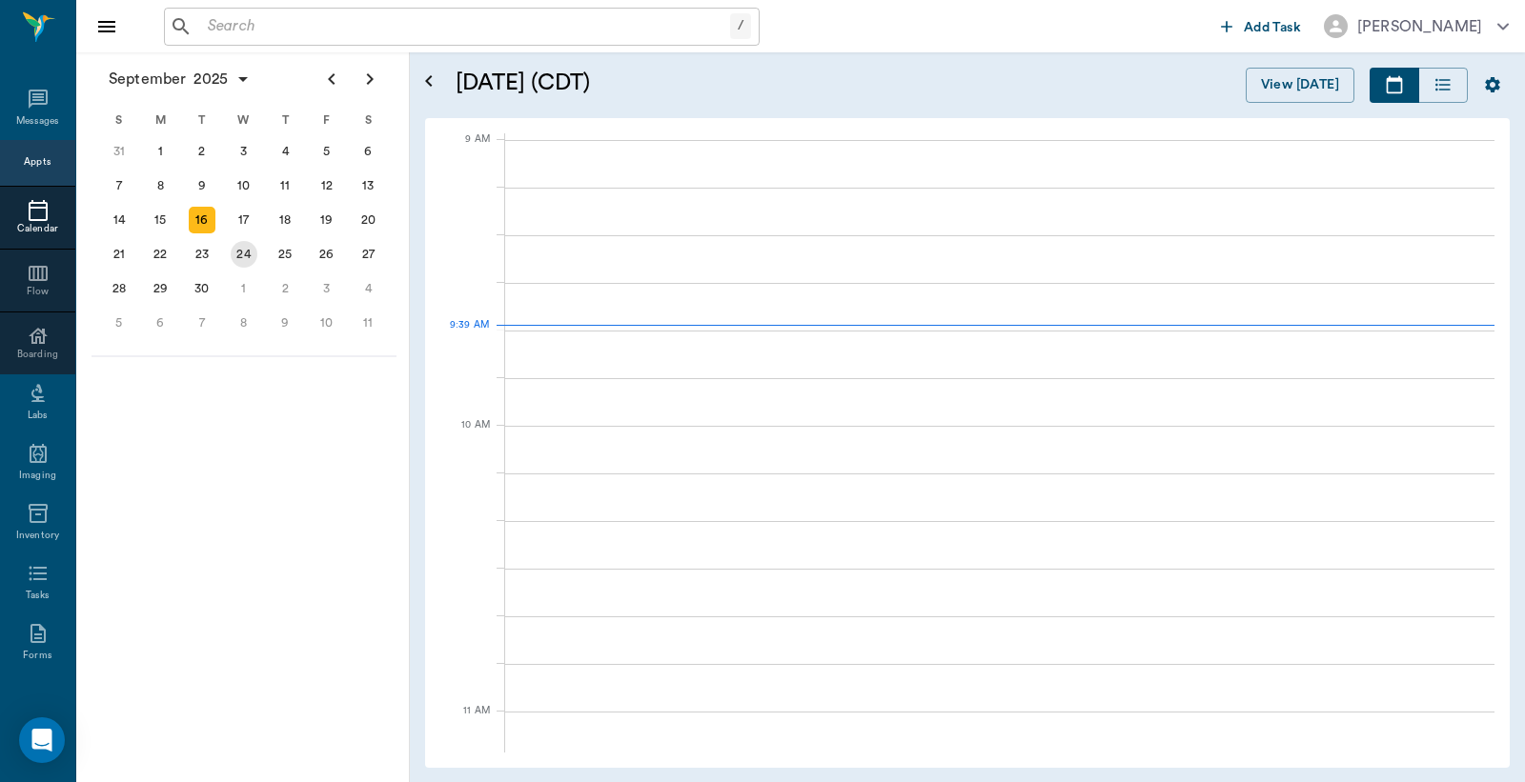
scroll to position [286, 0]
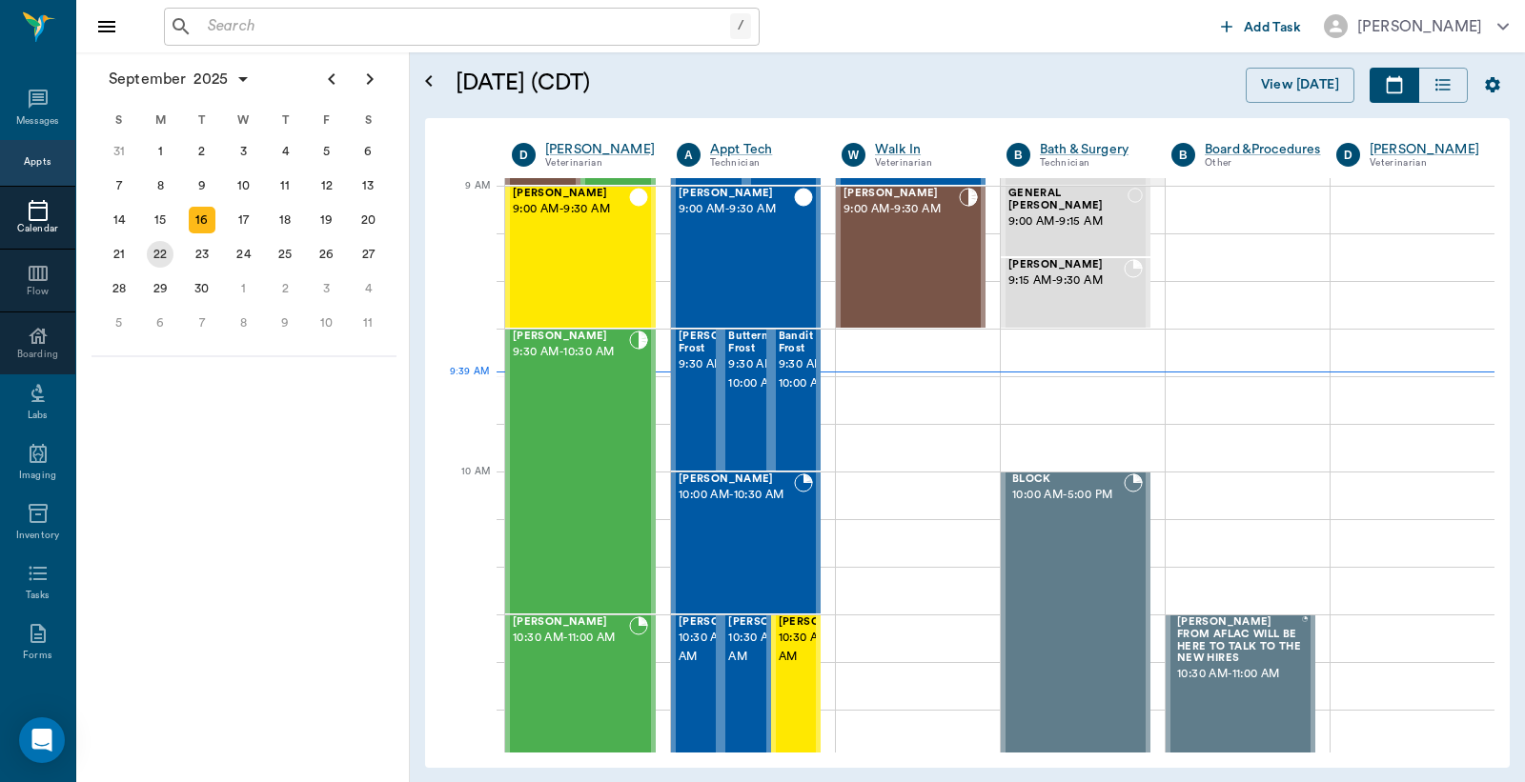
click at [164, 248] on div "22" at bounding box center [160, 254] width 27 height 27
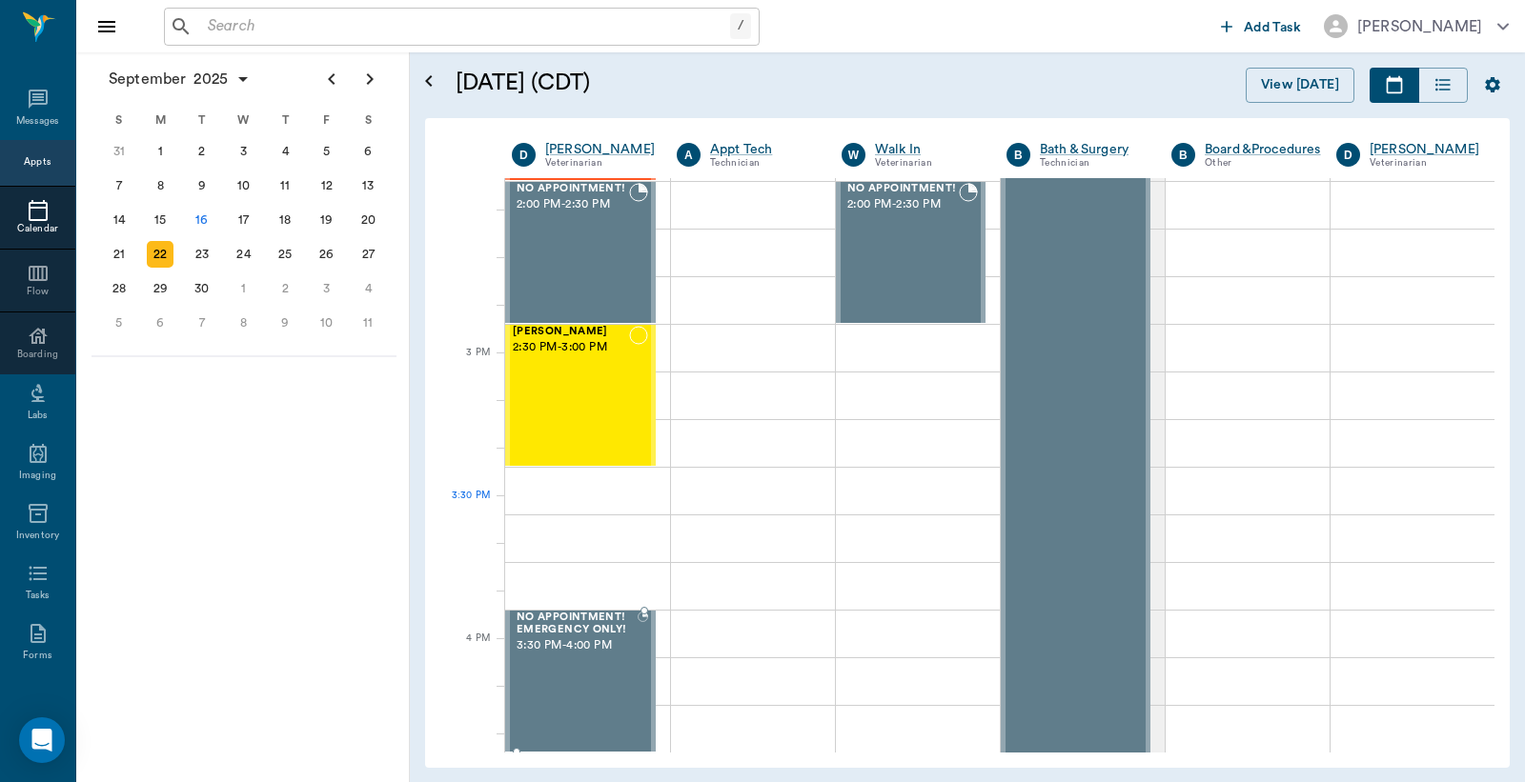
scroll to position [1553, 0]
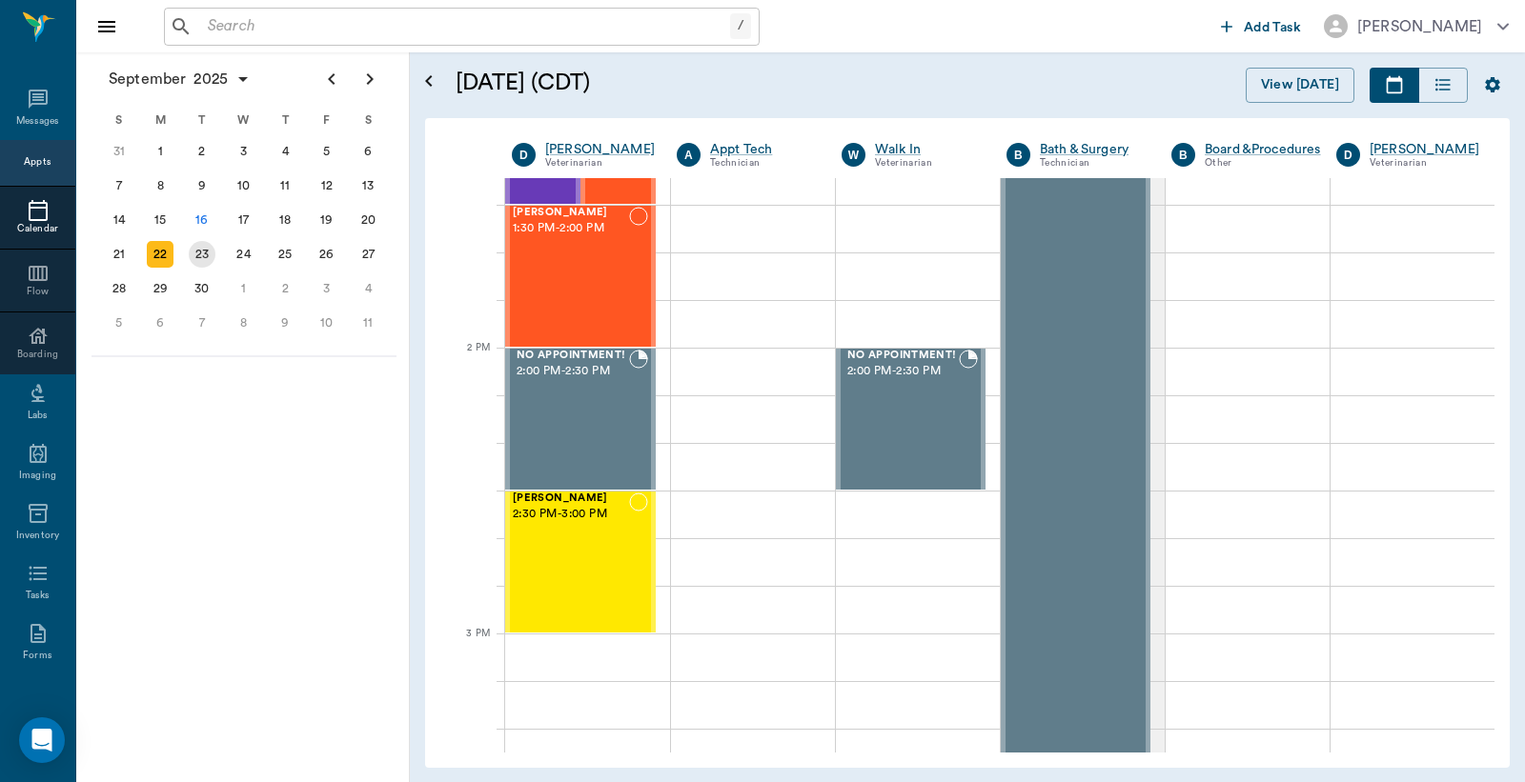
click at [197, 246] on div "23" at bounding box center [202, 254] width 27 height 27
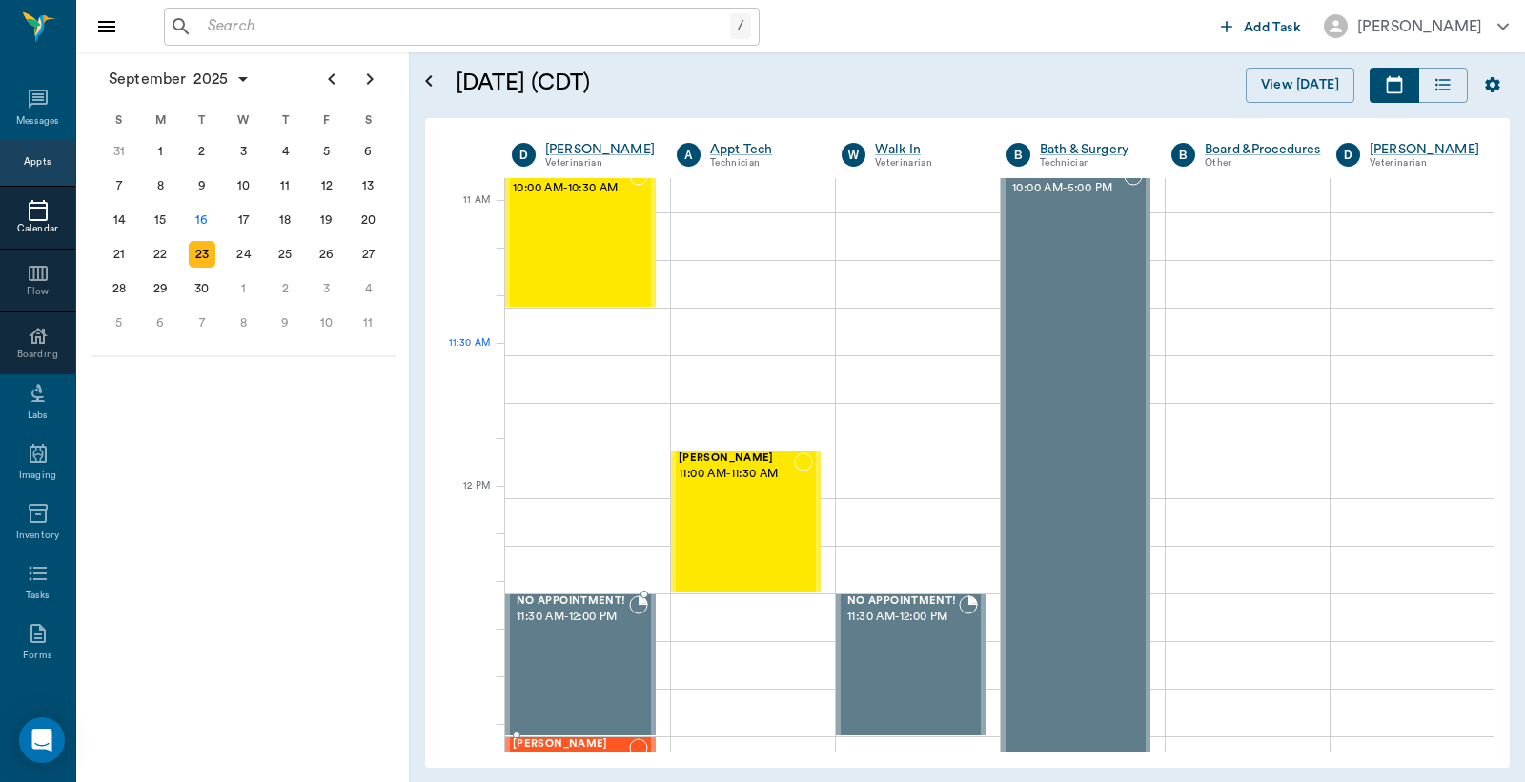
scroll to position [846, 0]
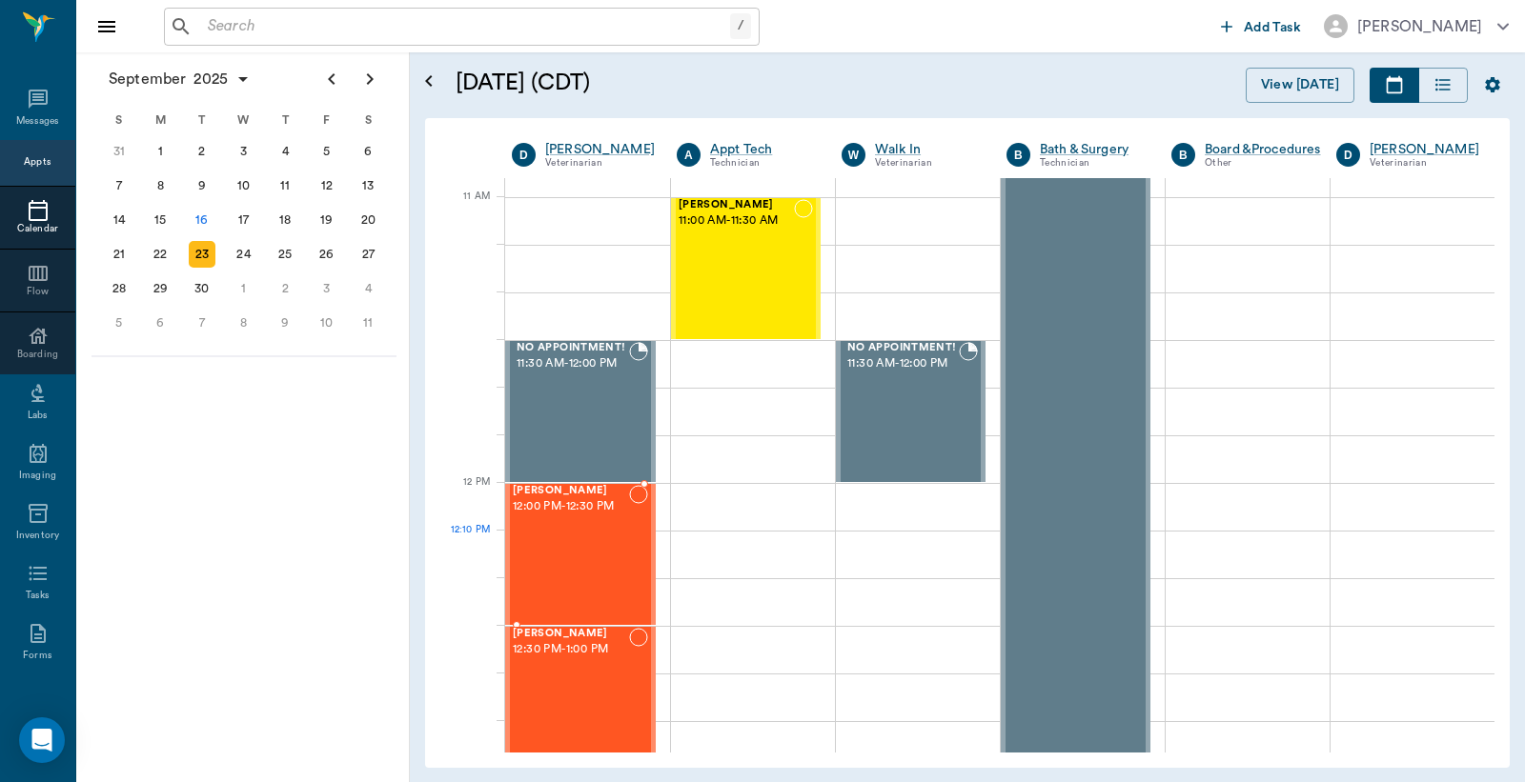
click at [587, 562] on div "Julie Traylor 12:00 PM - 12:30 PM" at bounding box center [571, 554] width 116 height 139
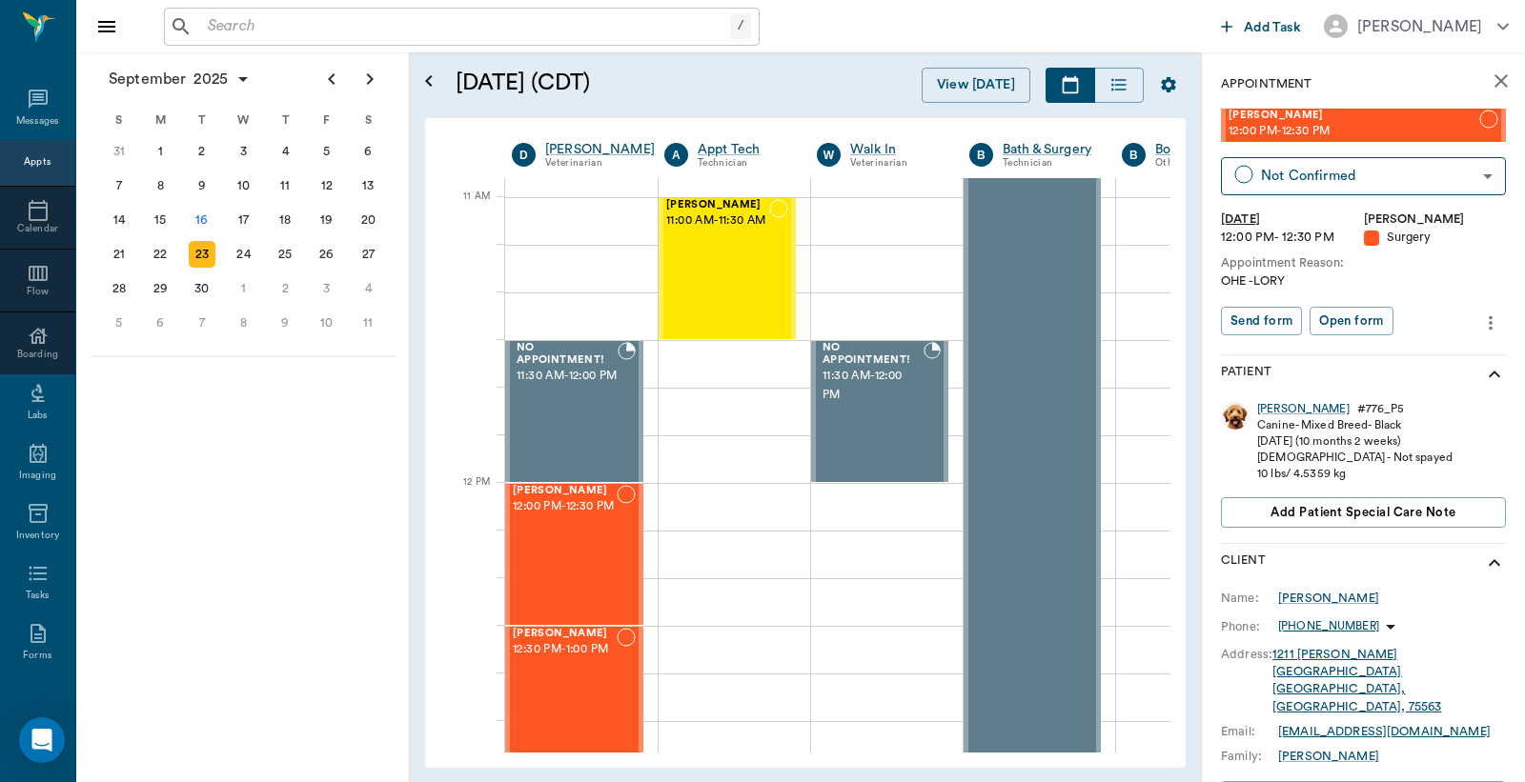
click at [1480, 320] on icon "more" at bounding box center [1490, 323] width 21 height 23
click at [1391, 359] on span "Edit appointment" at bounding box center [1394, 355] width 160 height 20
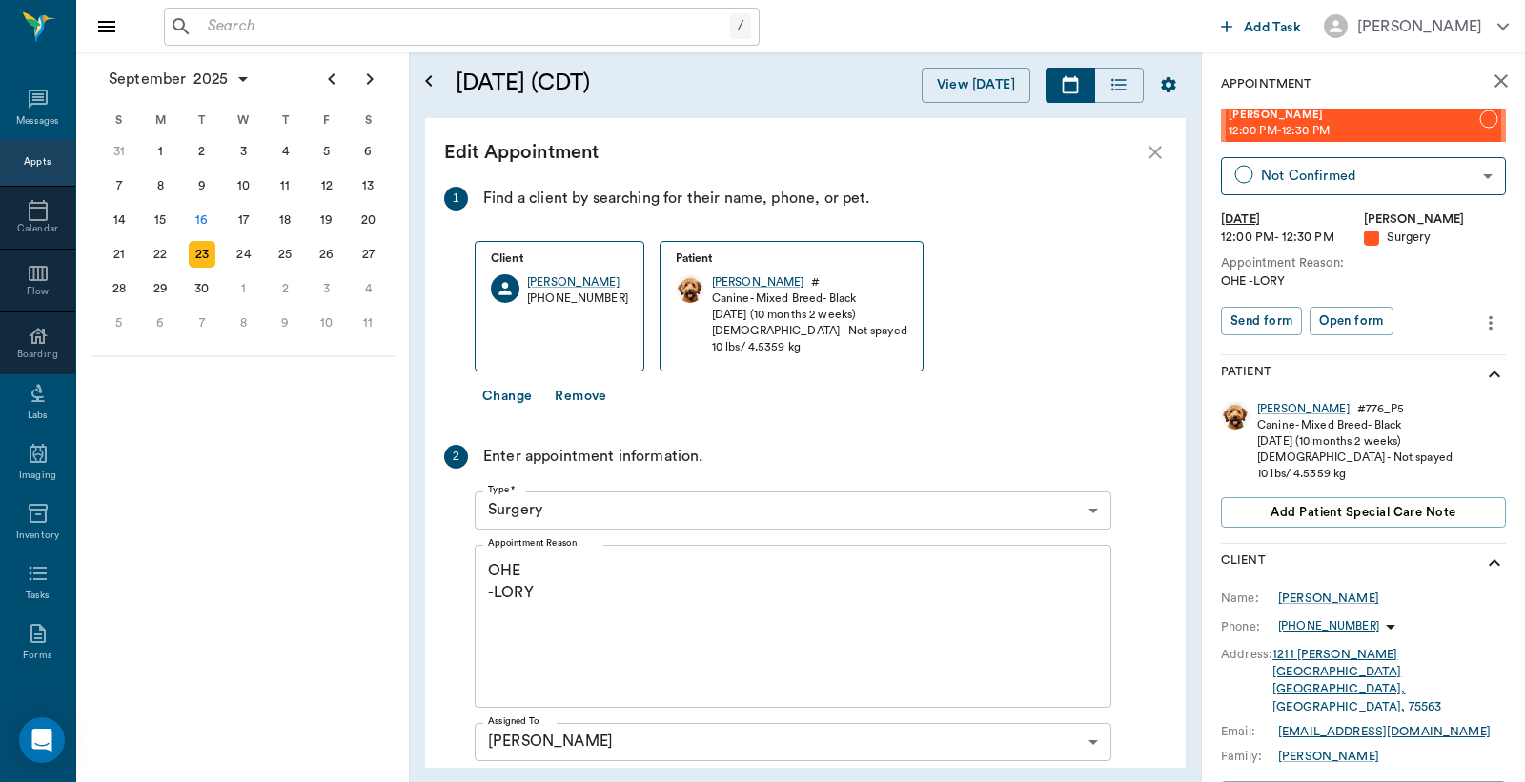
click at [518, 570] on textarea "OHE -LORY" at bounding box center [793, 626] width 610 height 132
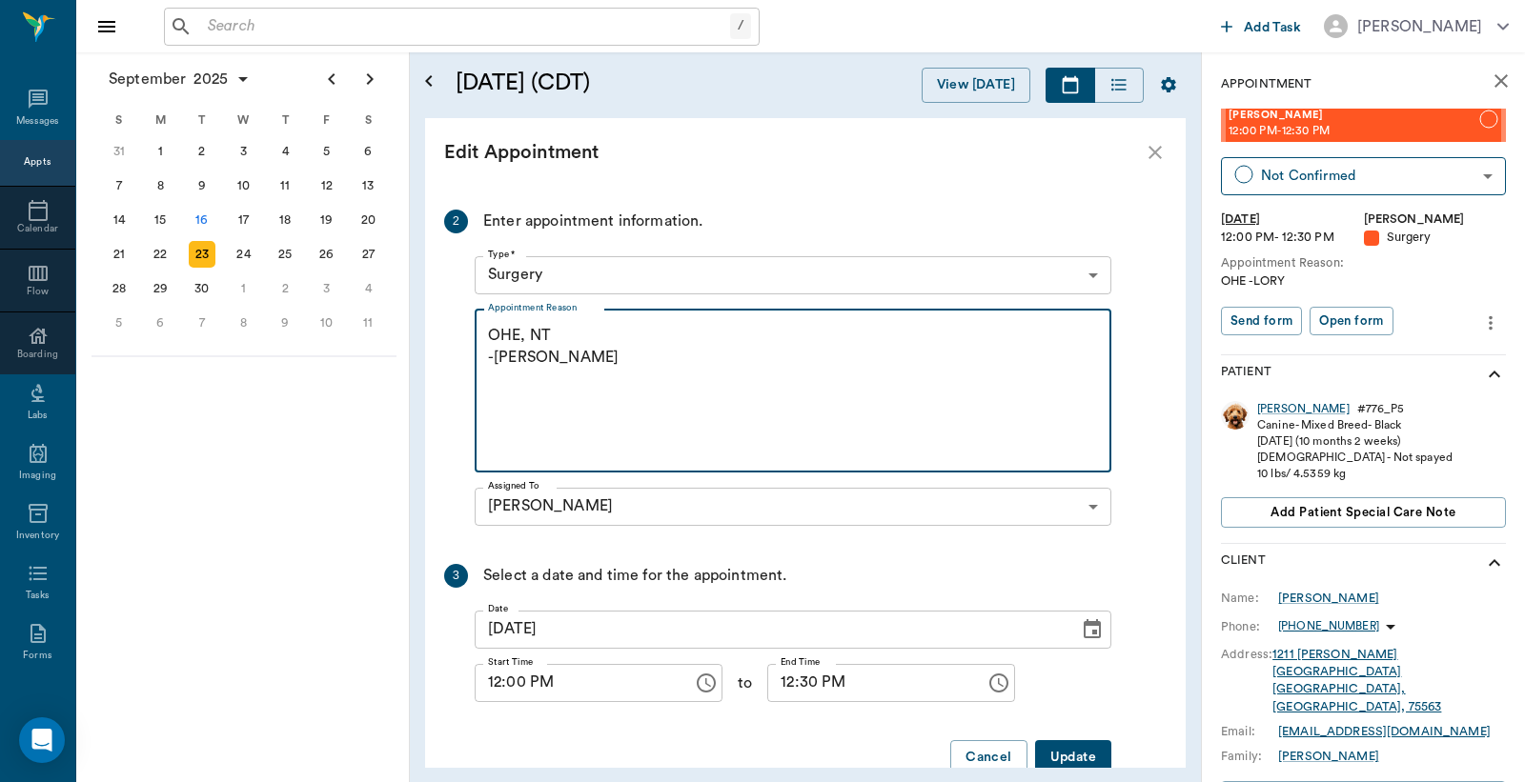
scroll to position [277, 0]
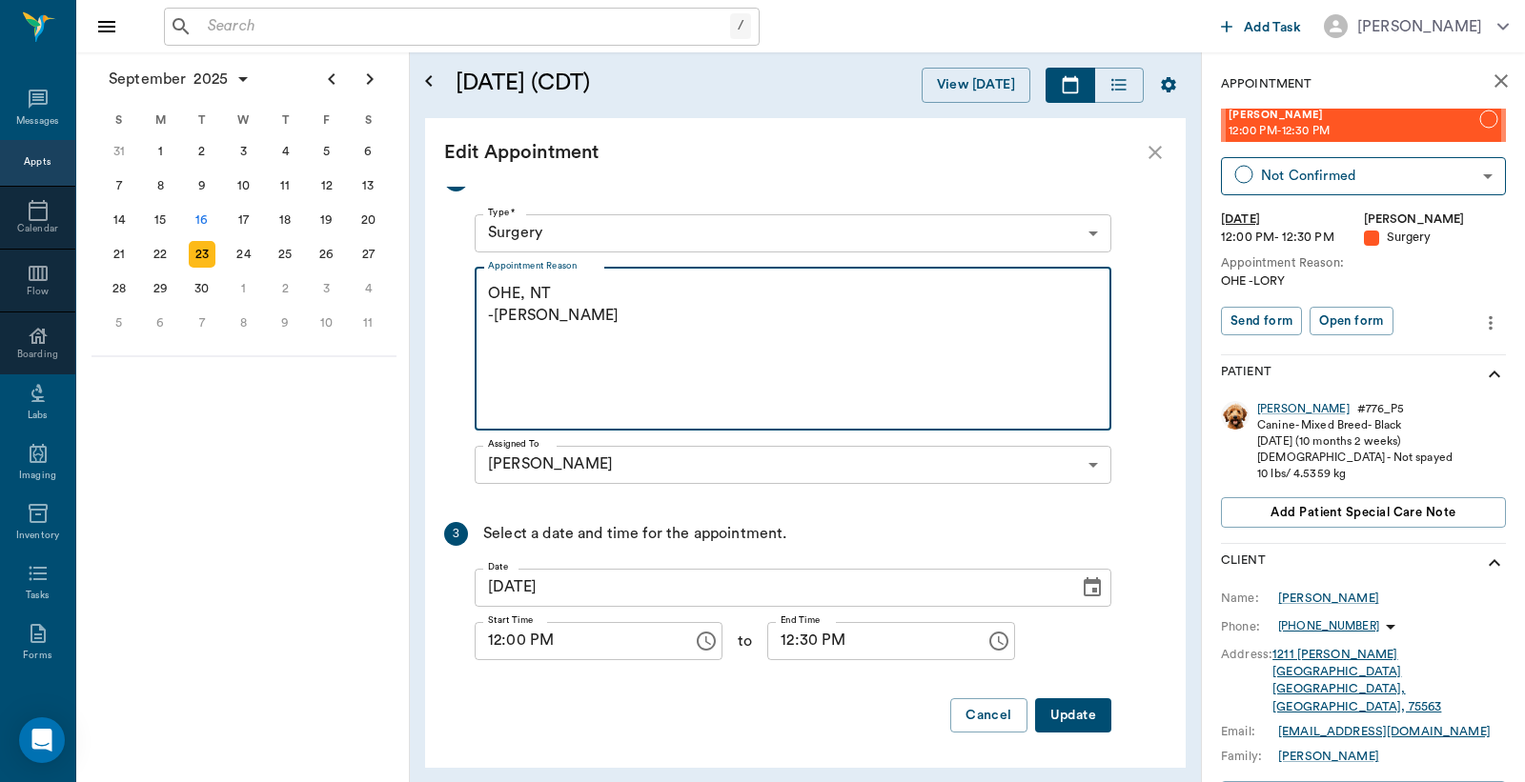
type textarea "OHE, NT -LORY"
click at [1078, 720] on button "Update" at bounding box center [1073, 716] width 76 height 35
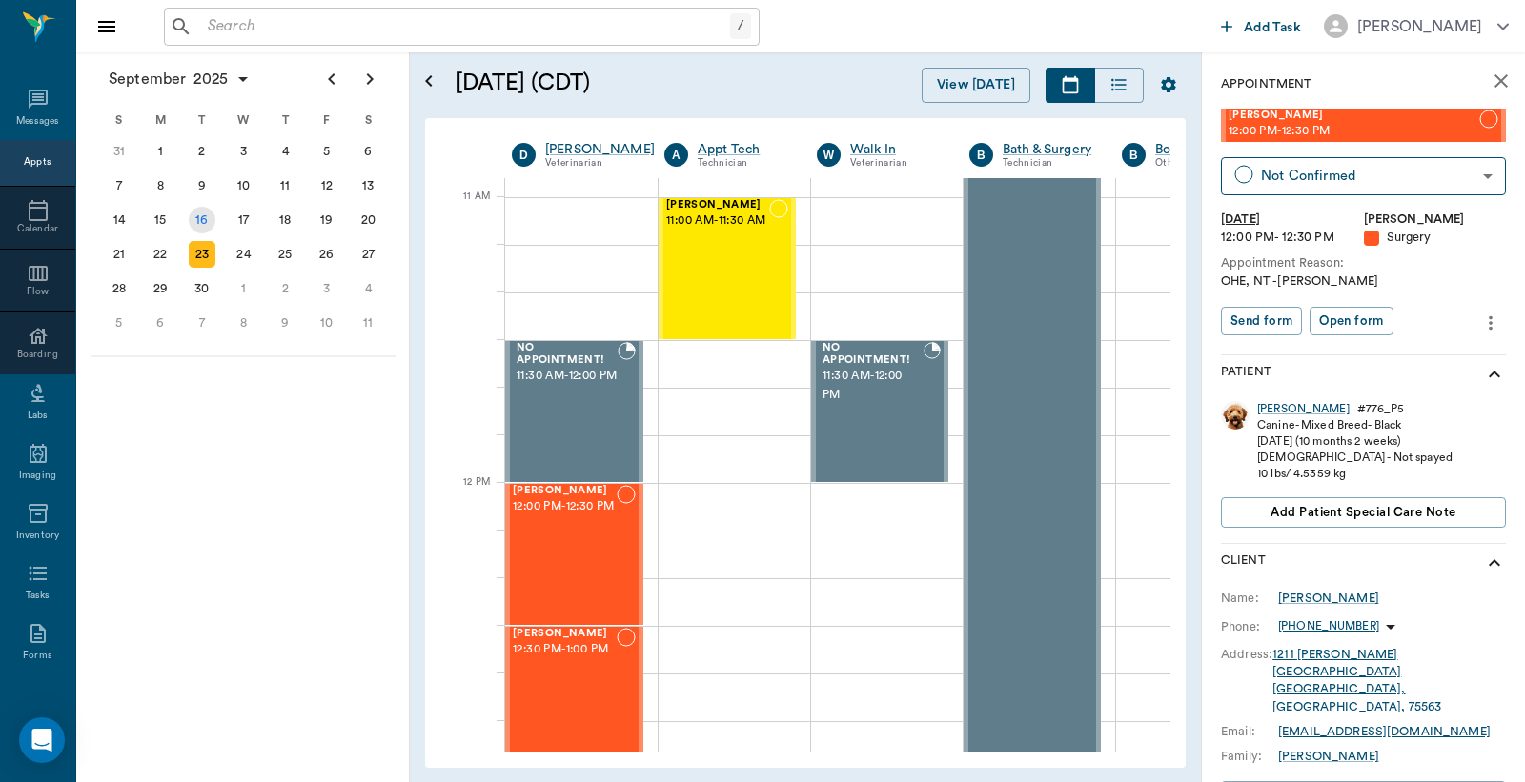
click at [203, 214] on div "16" at bounding box center [202, 220] width 27 height 27
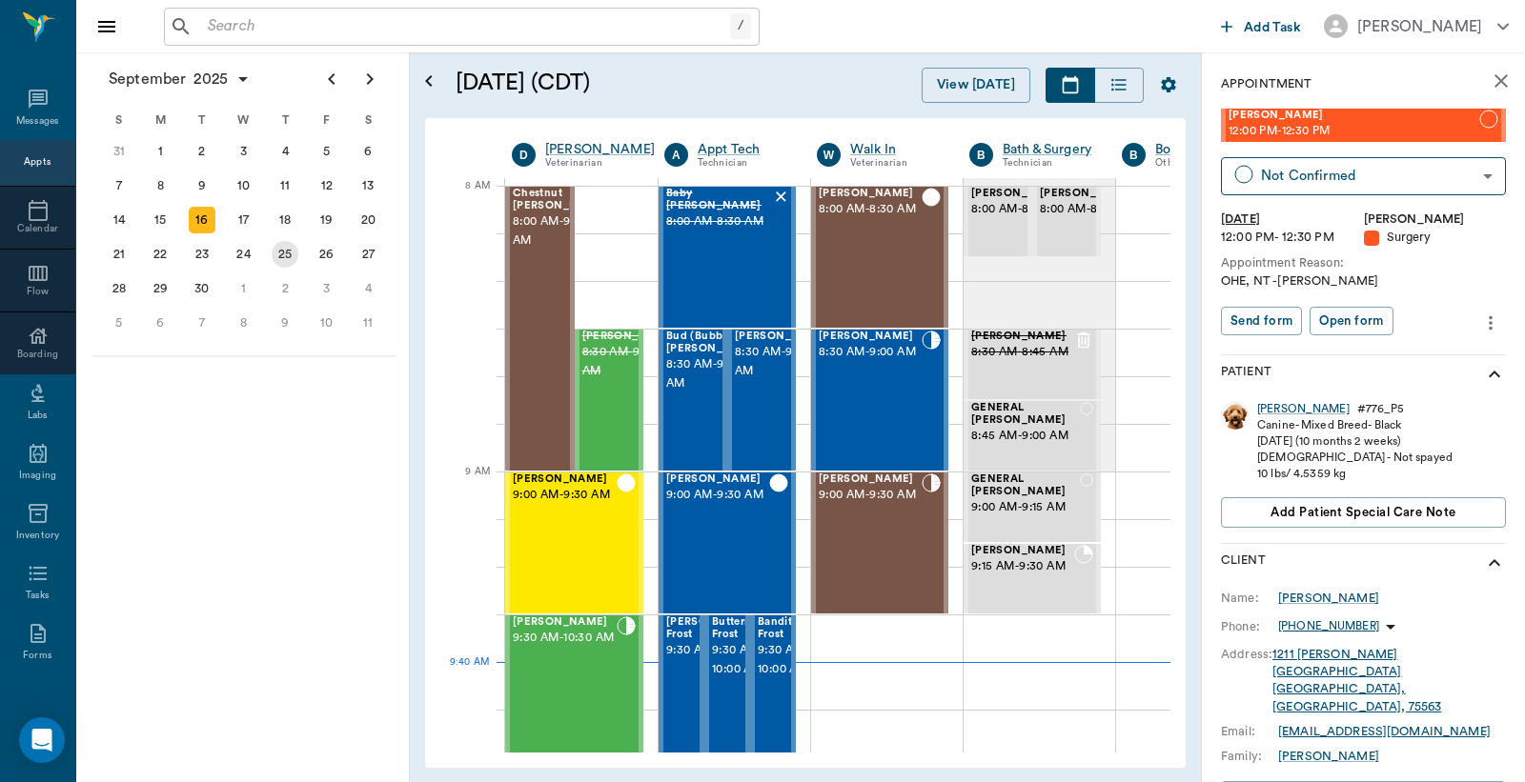
scroll to position [0, 1]
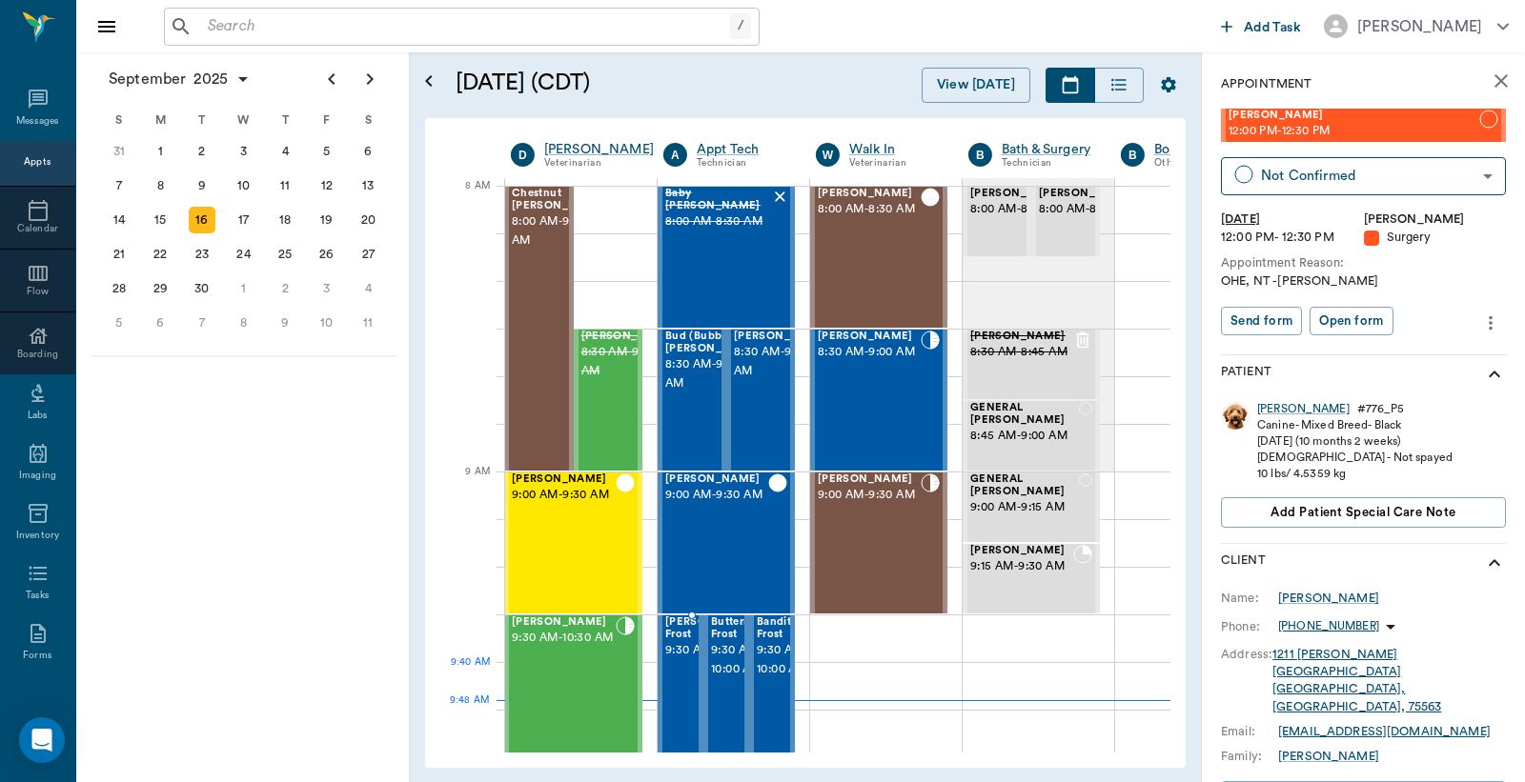
click at [677, 680] on div "Sammie/Spookey Frost 9:30 AM - 10:00 AM" at bounding box center [738, 686] width 147 height 139
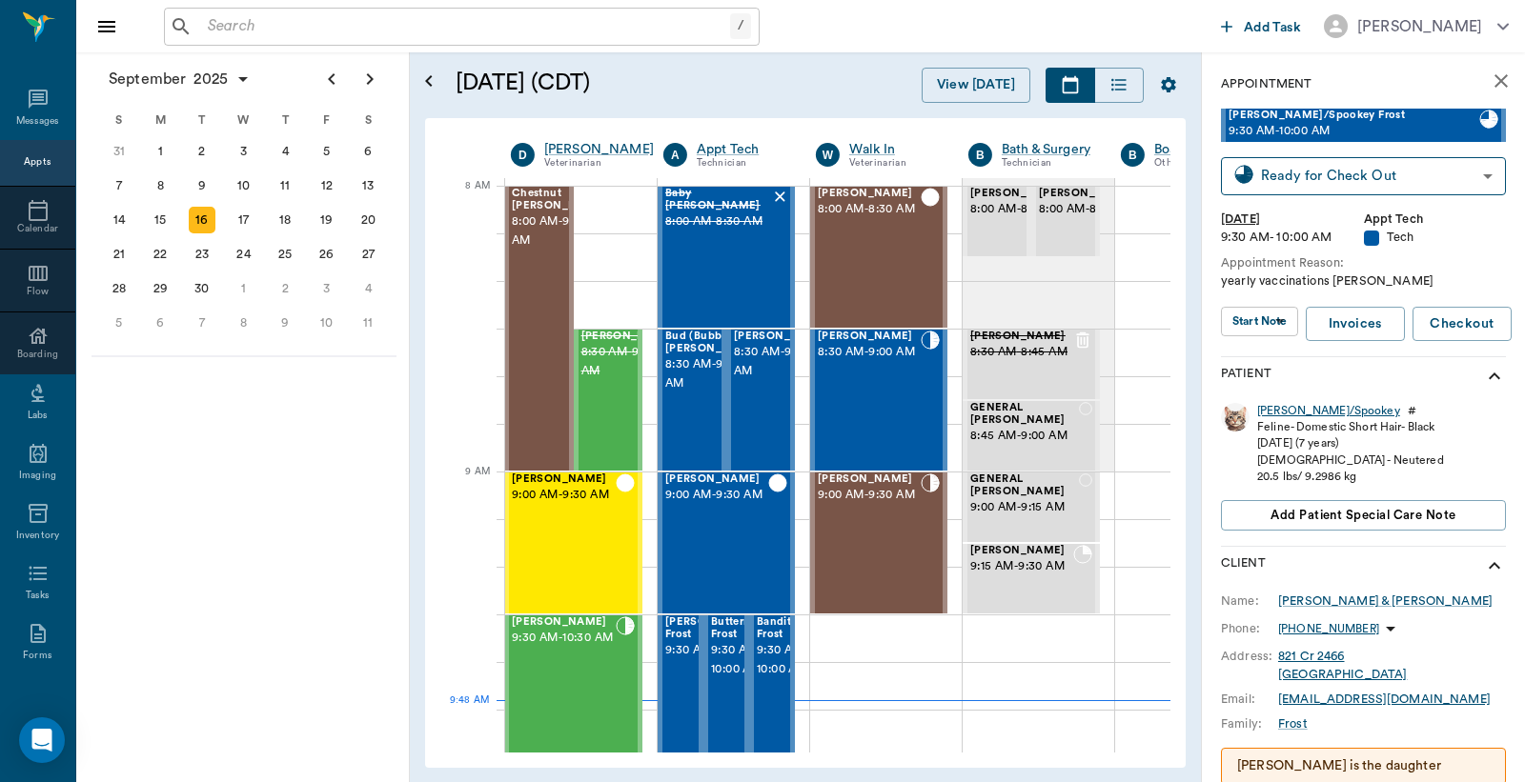
click at [1320, 413] on div "Sammie/Spookey" at bounding box center [1328, 411] width 143 height 16
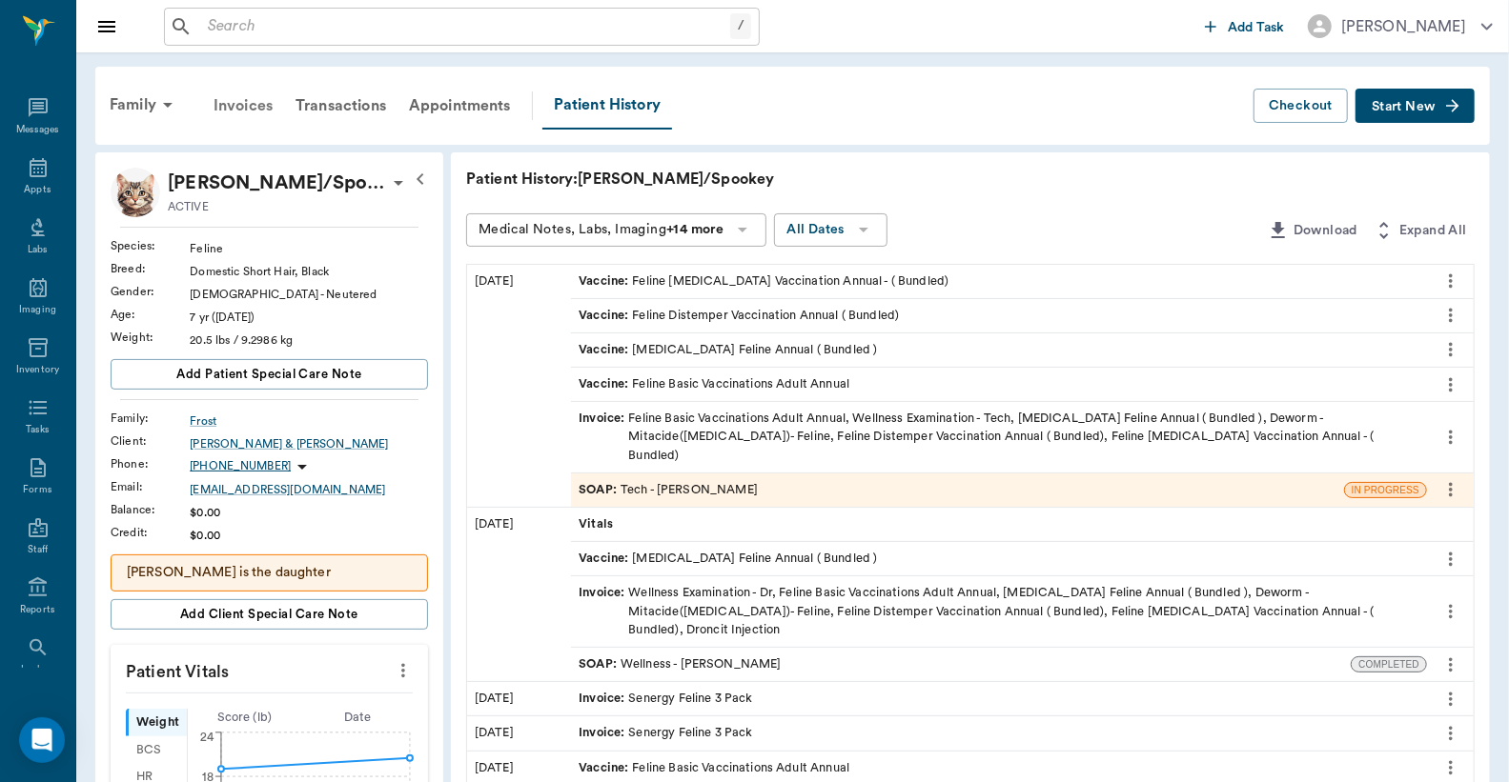
click at [248, 105] on div "Invoices" at bounding box center [243, 106] width 82 height 46
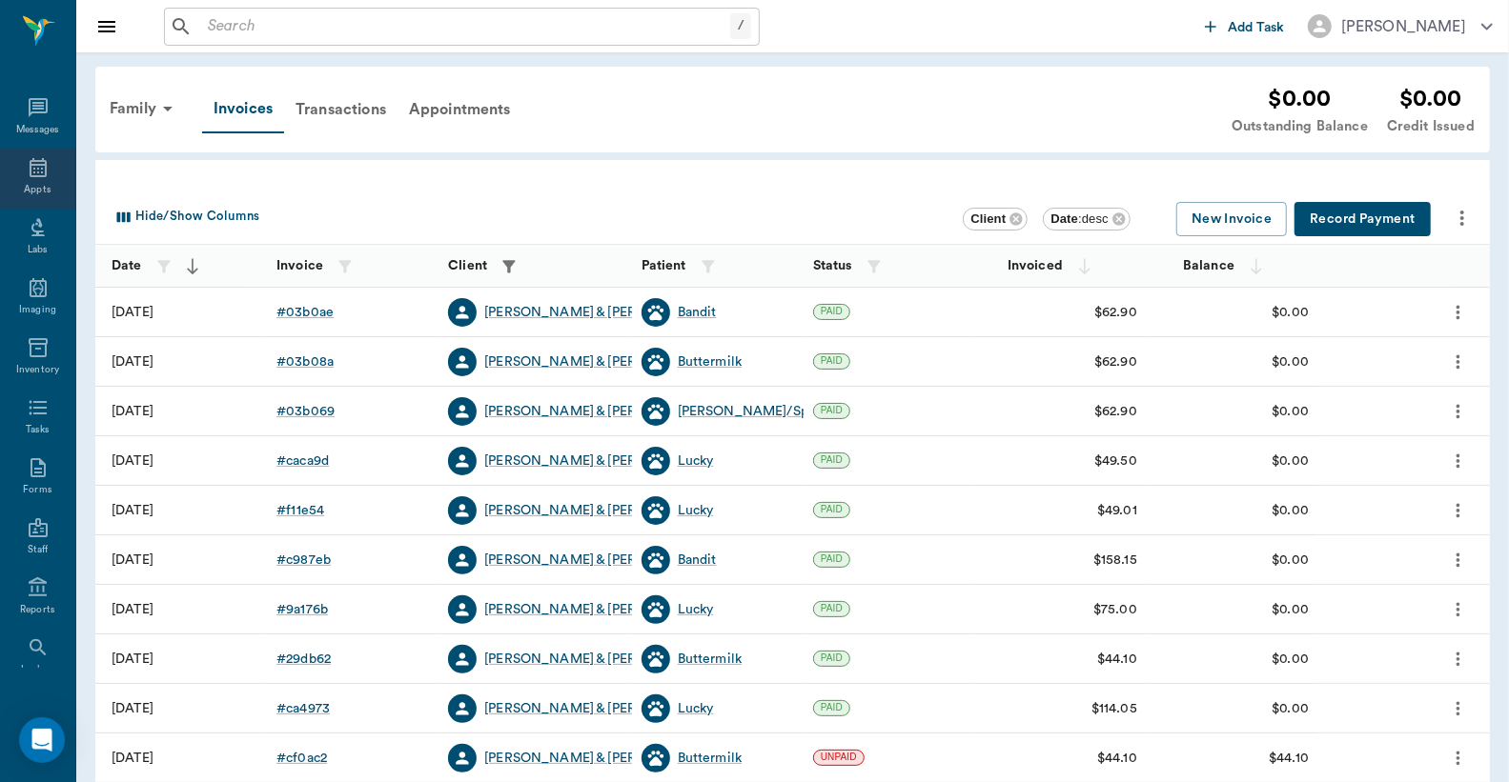
click at [38, 177] on icon at bounding box center [38, 167] width 23 height 23
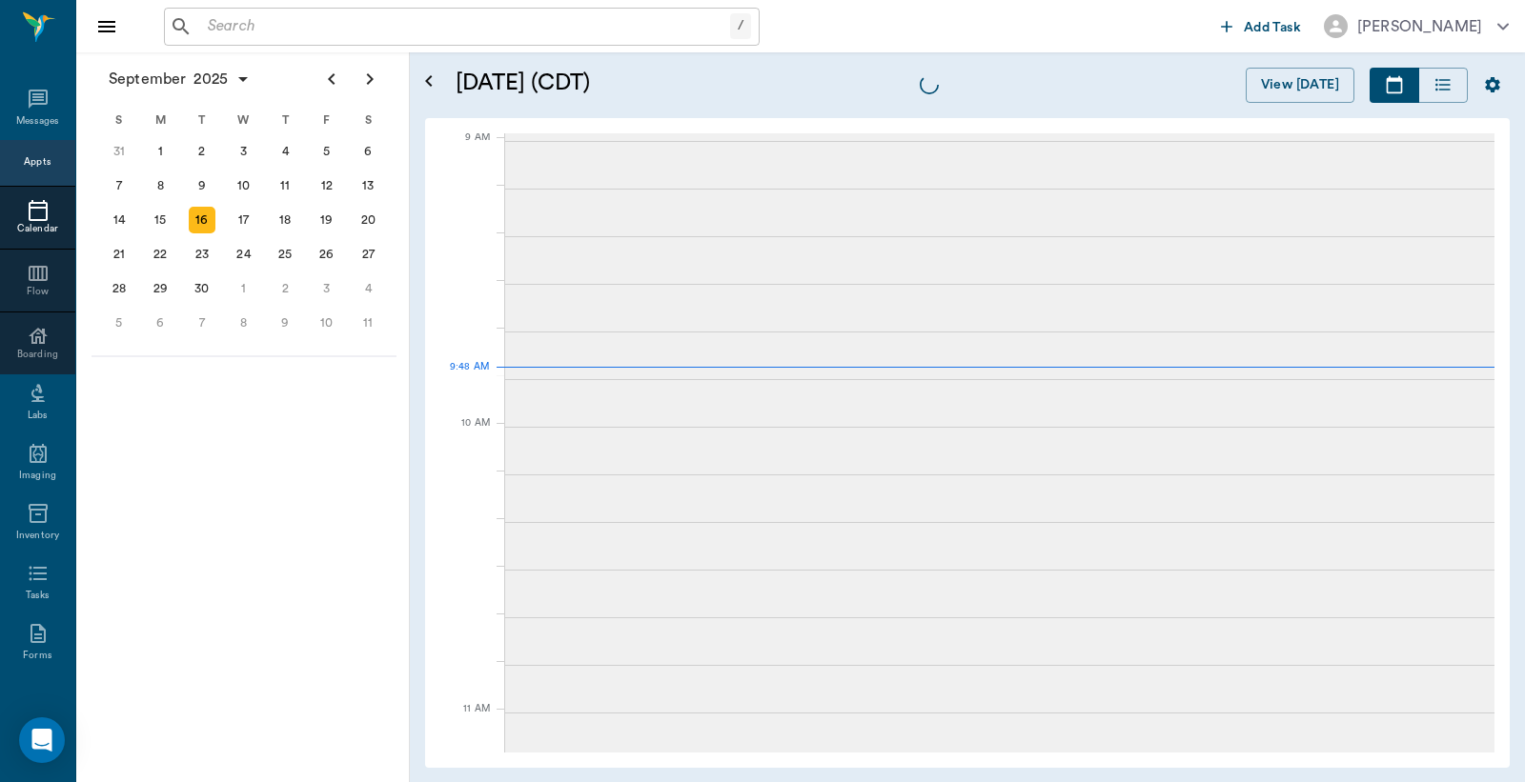
scroll to position [289, 0]
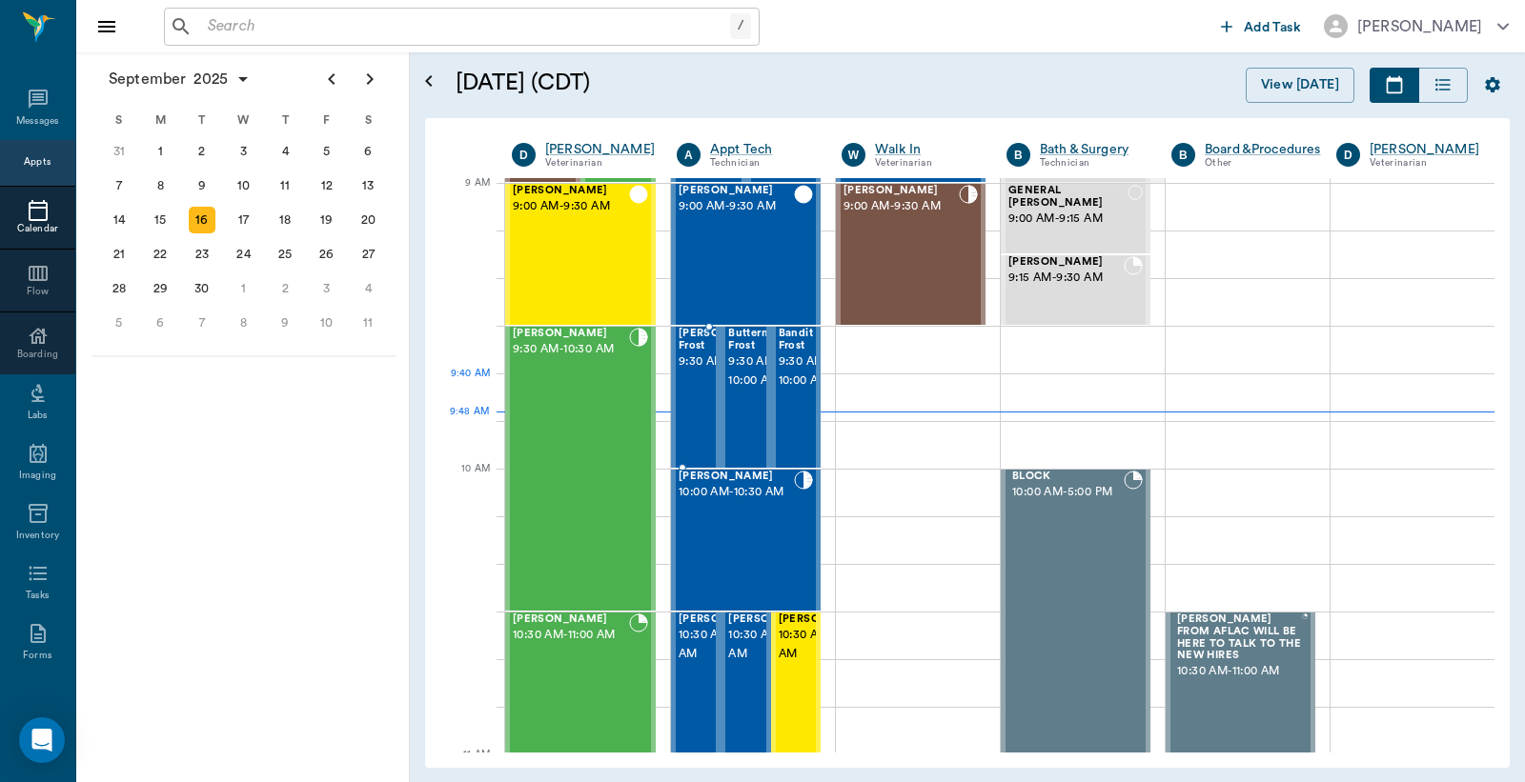
click at [691, 372] on span "9:30 AM - 10:00 AM" at bounding box center [752, 362] width 147 height 19
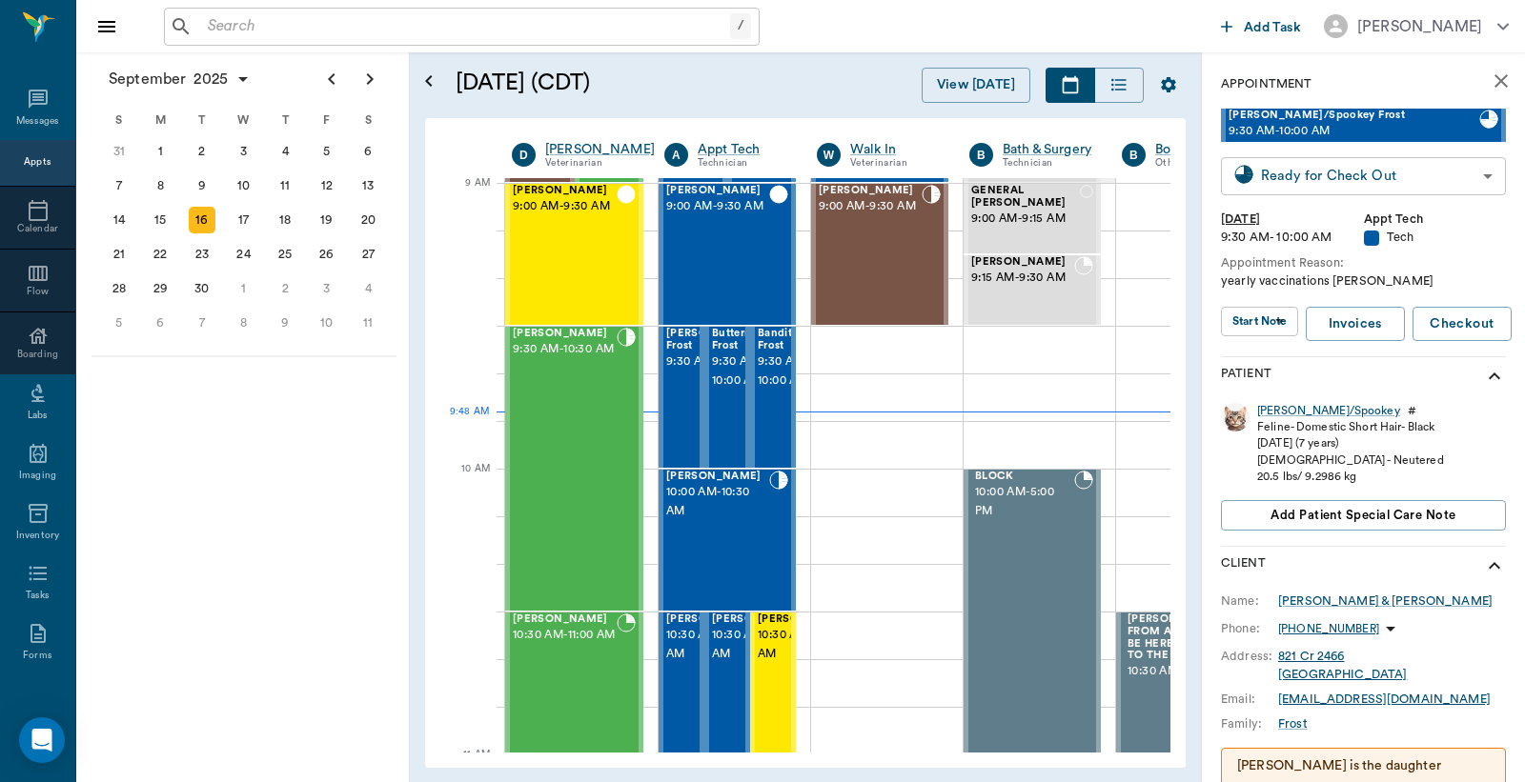
click at [1319, 172] on body "/ ​ Add Task Dr. Bert Ellsworth Nectar Messages Appts Calendar Flow Boarding La…" at bounding box center [762, 391] width 1525 height 782
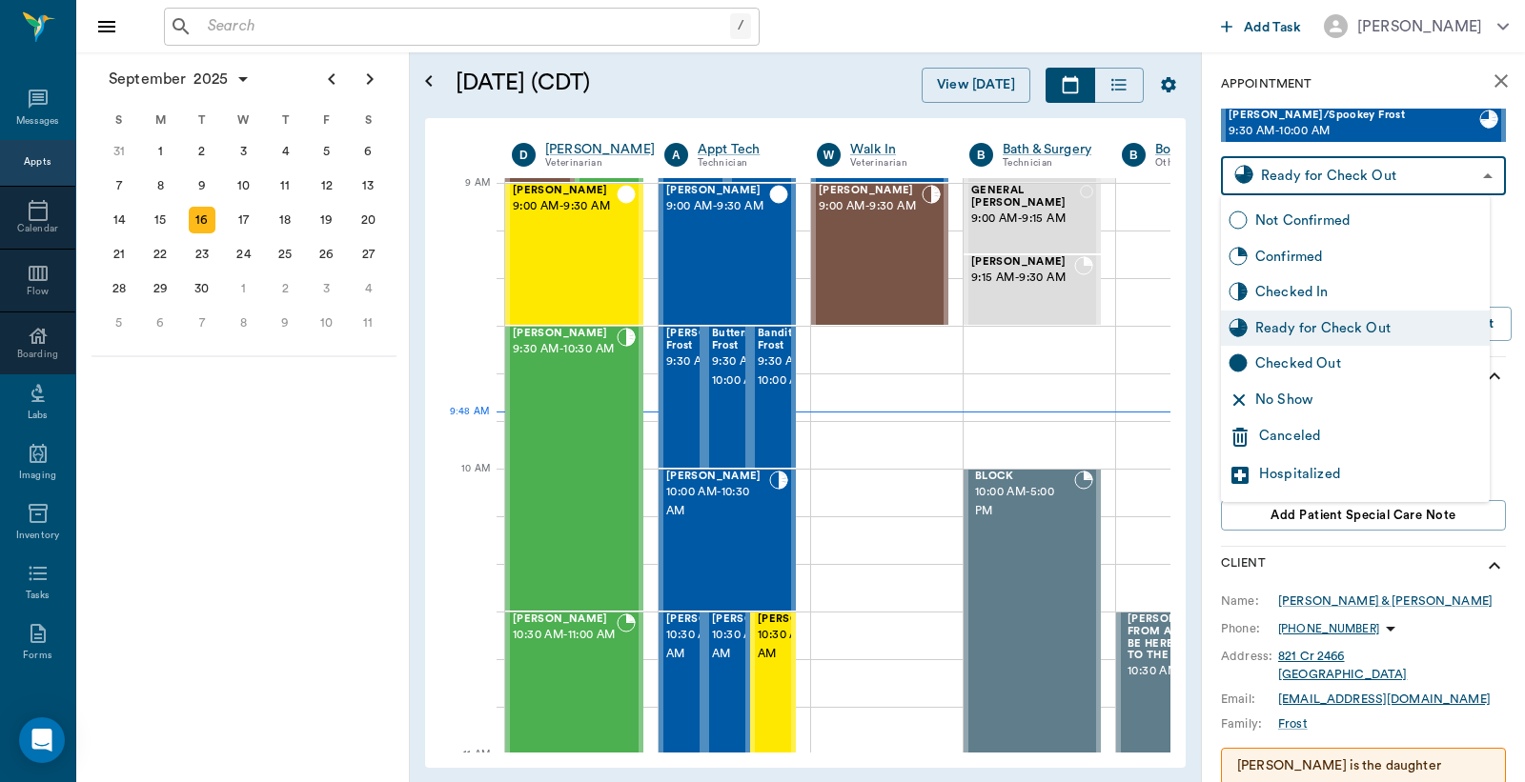
click at [1282, 368] on div "Checked Out" at bounding box center [1368, 364] width 227 height 21
type input "CHECKED_OUT"
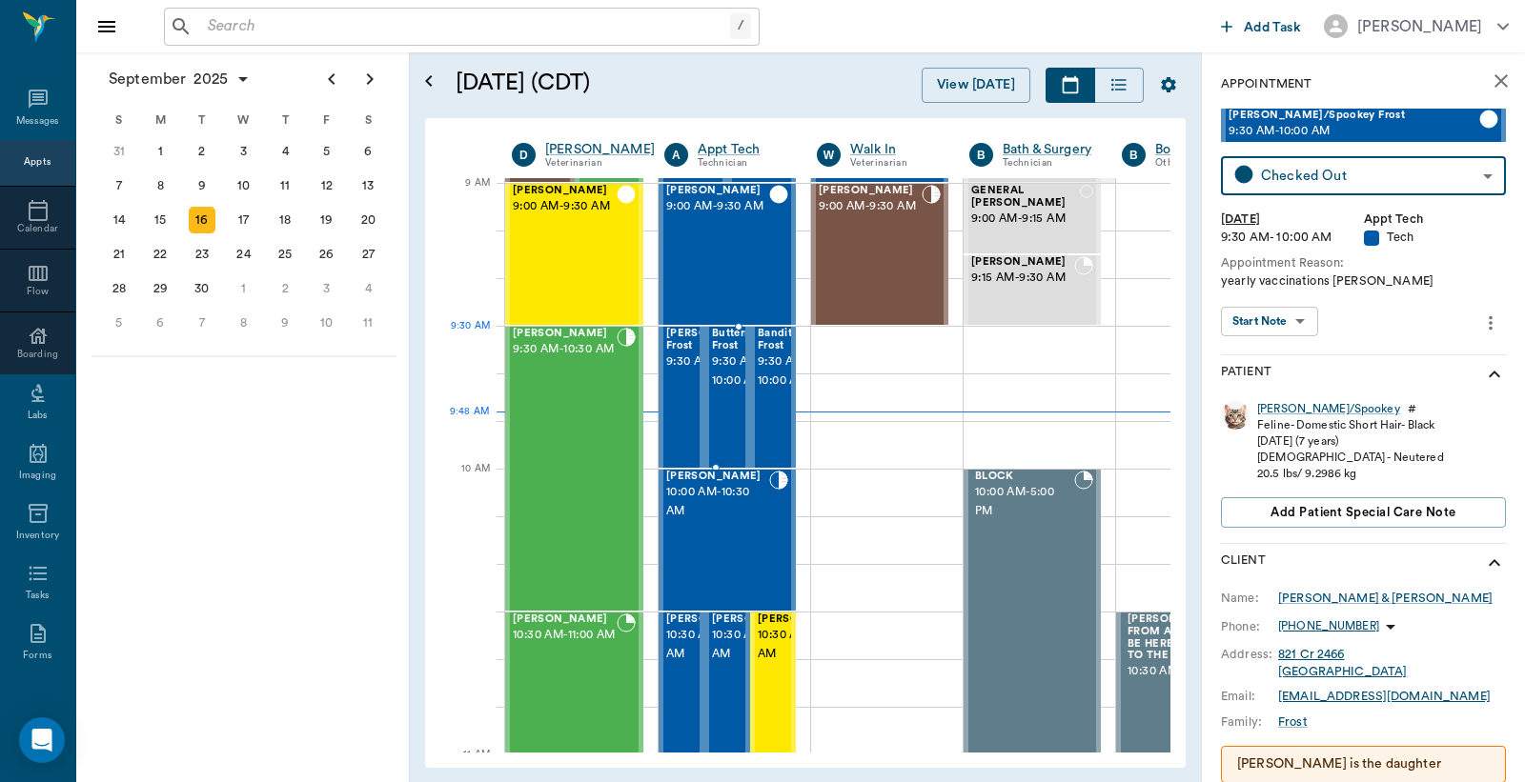
click at [729, 358] on span "9:30 AM - 10:00 AM" at bounding box center [739, 372] width 55 height 38
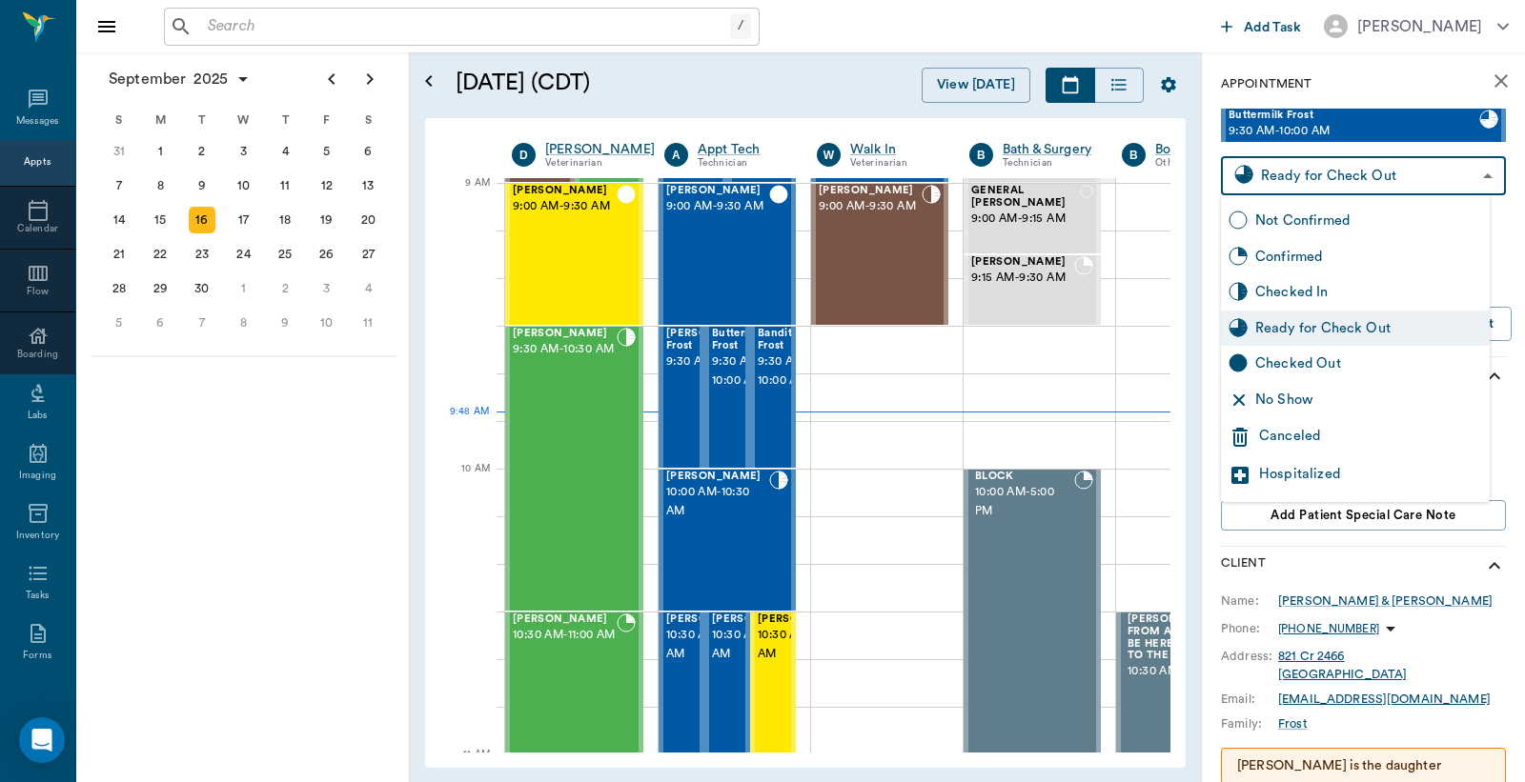
click at [1322, 165] on body "/ ​ Add Task Dr. Bert Ellsworth Nectar Messages Appts Calendar Flow Boarding La…" at bounding box center [762, 391] width 1525 height 782
click at [1285, 370] on div "Checked Out" at bounding box center [1368, 364] width 227 height 21
type input "CHECKED_OUT"
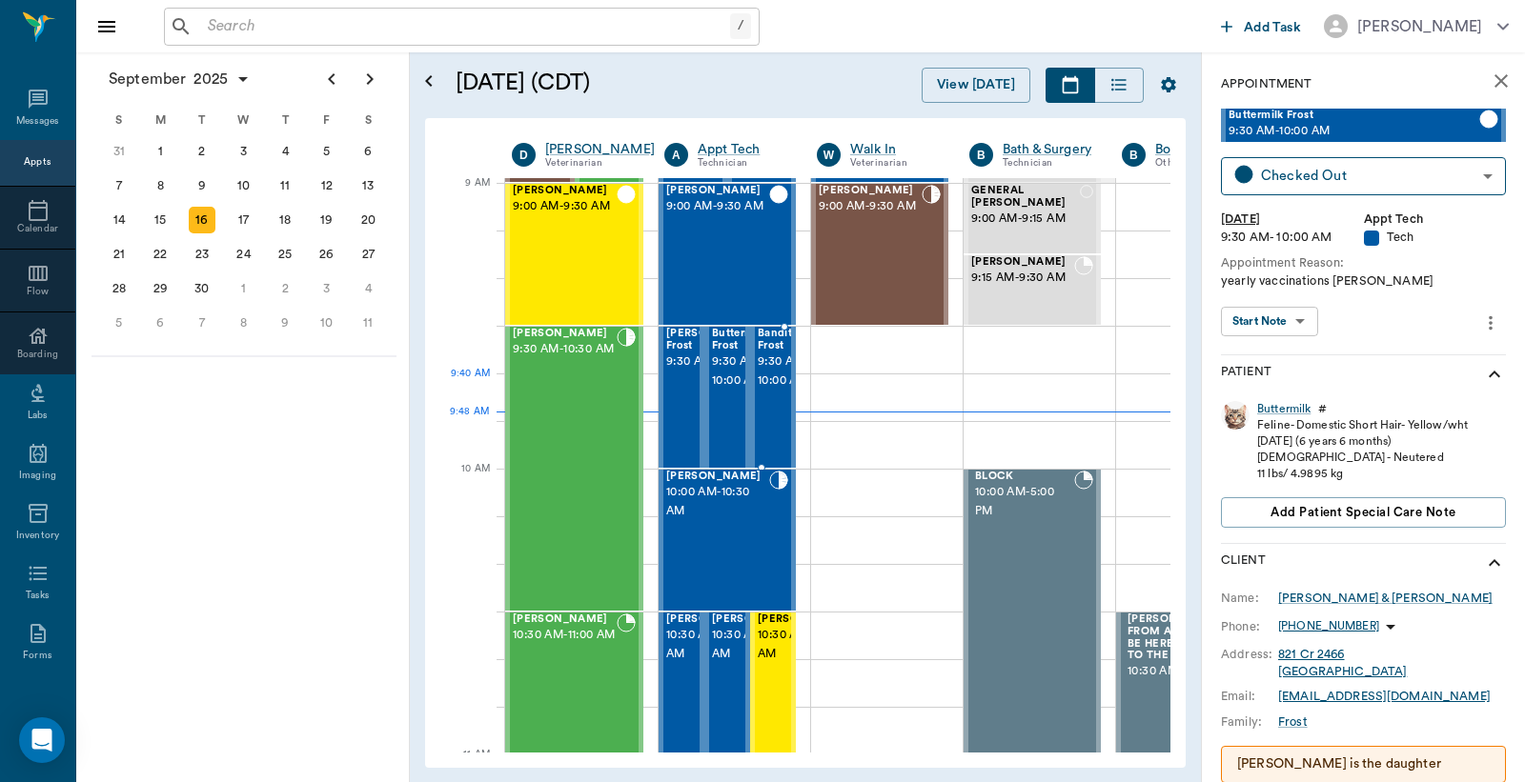
drag, startPoint x: 770, startPoint y: 379, endPoint x: 879, endPoint y: 369, distance: 109.1
click at [772, 378] on span "9:30 AM - 10:00 AM" at bounding box center [783, 372] width 51 height 38
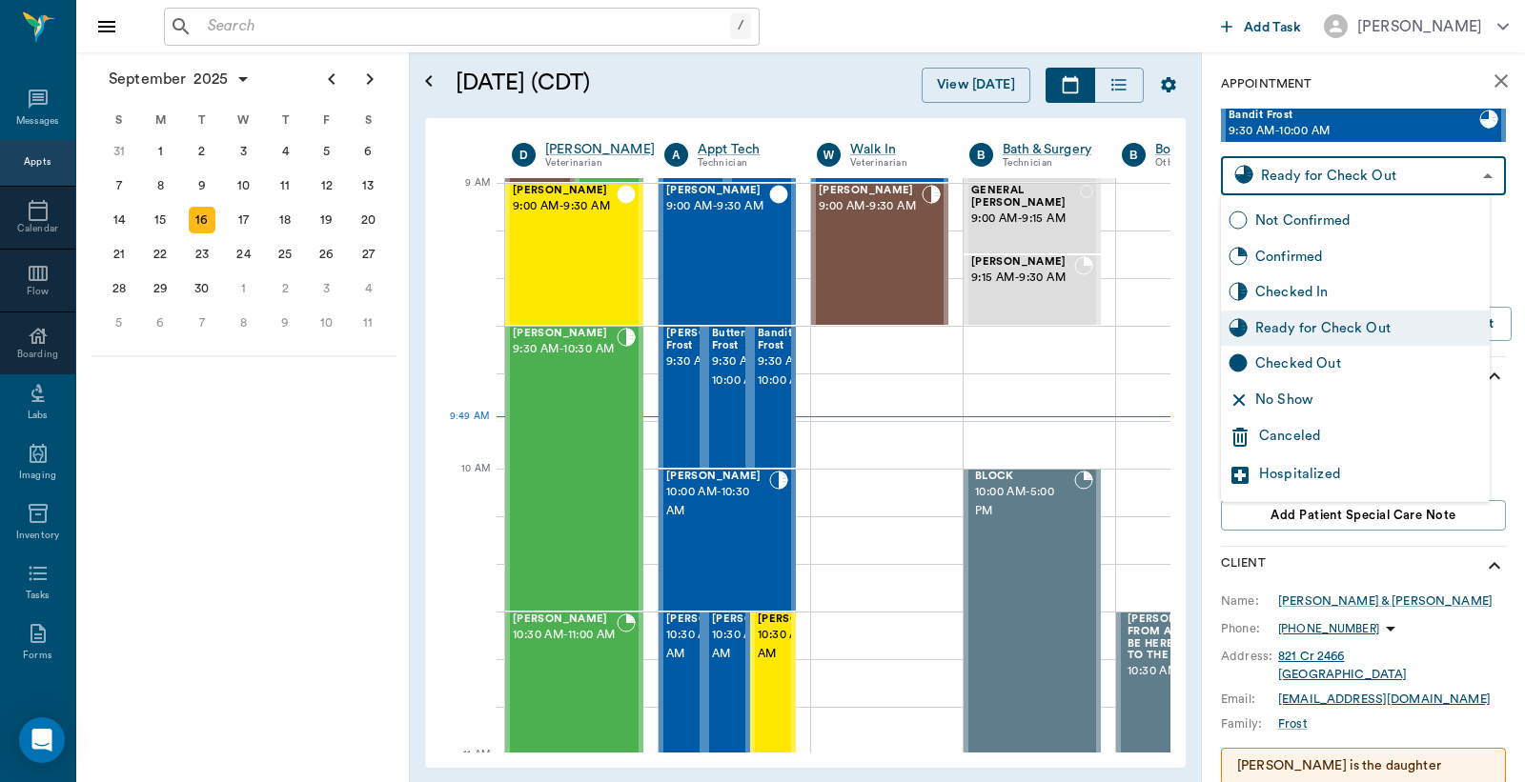
click at [1303, 173] on body "/ ​ Add Task Dr. Bert Ellsworth Nectar Messages Appts Calendar Flow Boarding La…" at bounding box center [762, 391] width 1525 height 782
click at [1279, 363] on div "Checked Out" at bounding box center [1368, 364] width 227 height 21
type input "CHECKED_OUT"
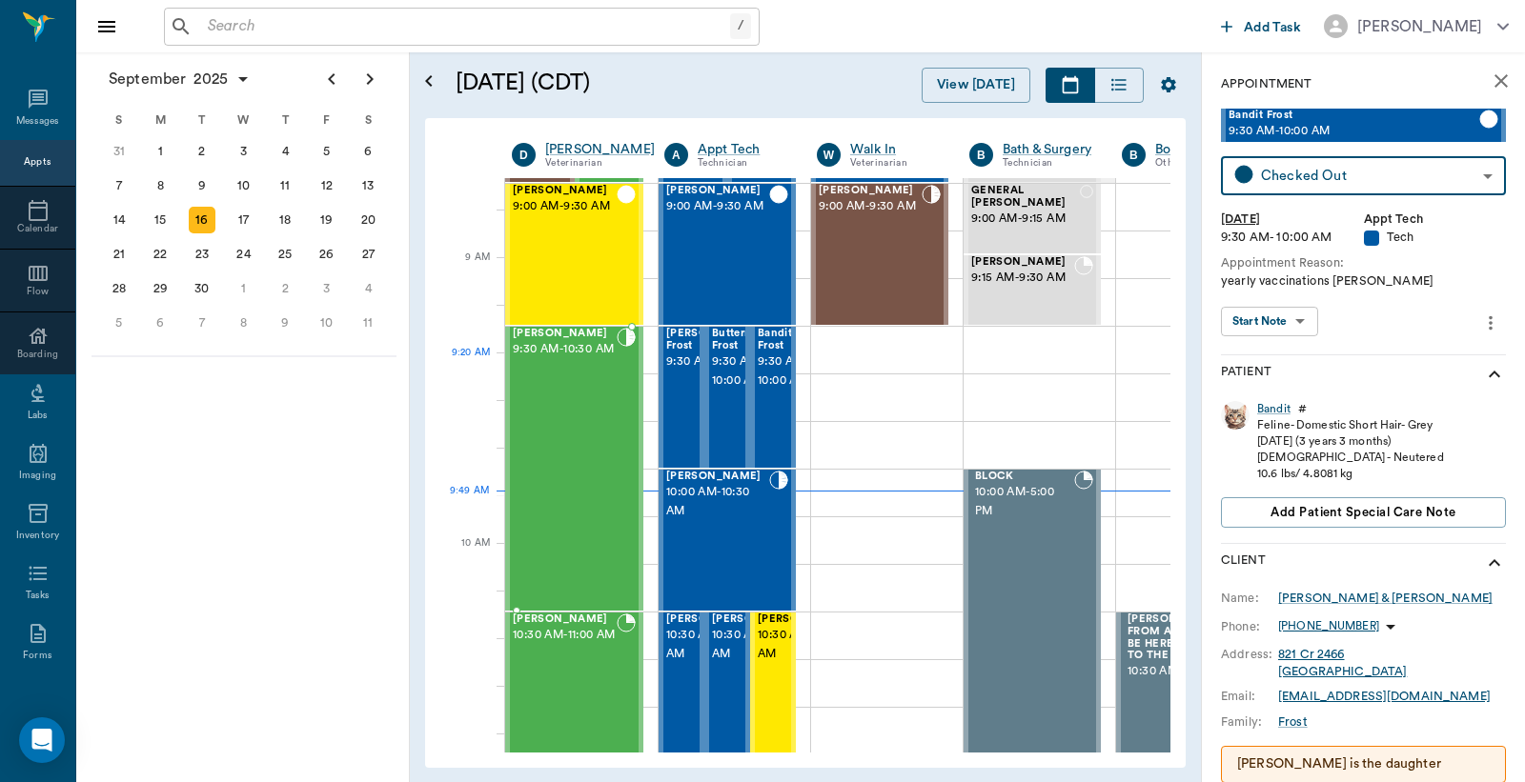
scroll to position [148, 0]
